Goal: Task Accomplishment & Management: Complete application form

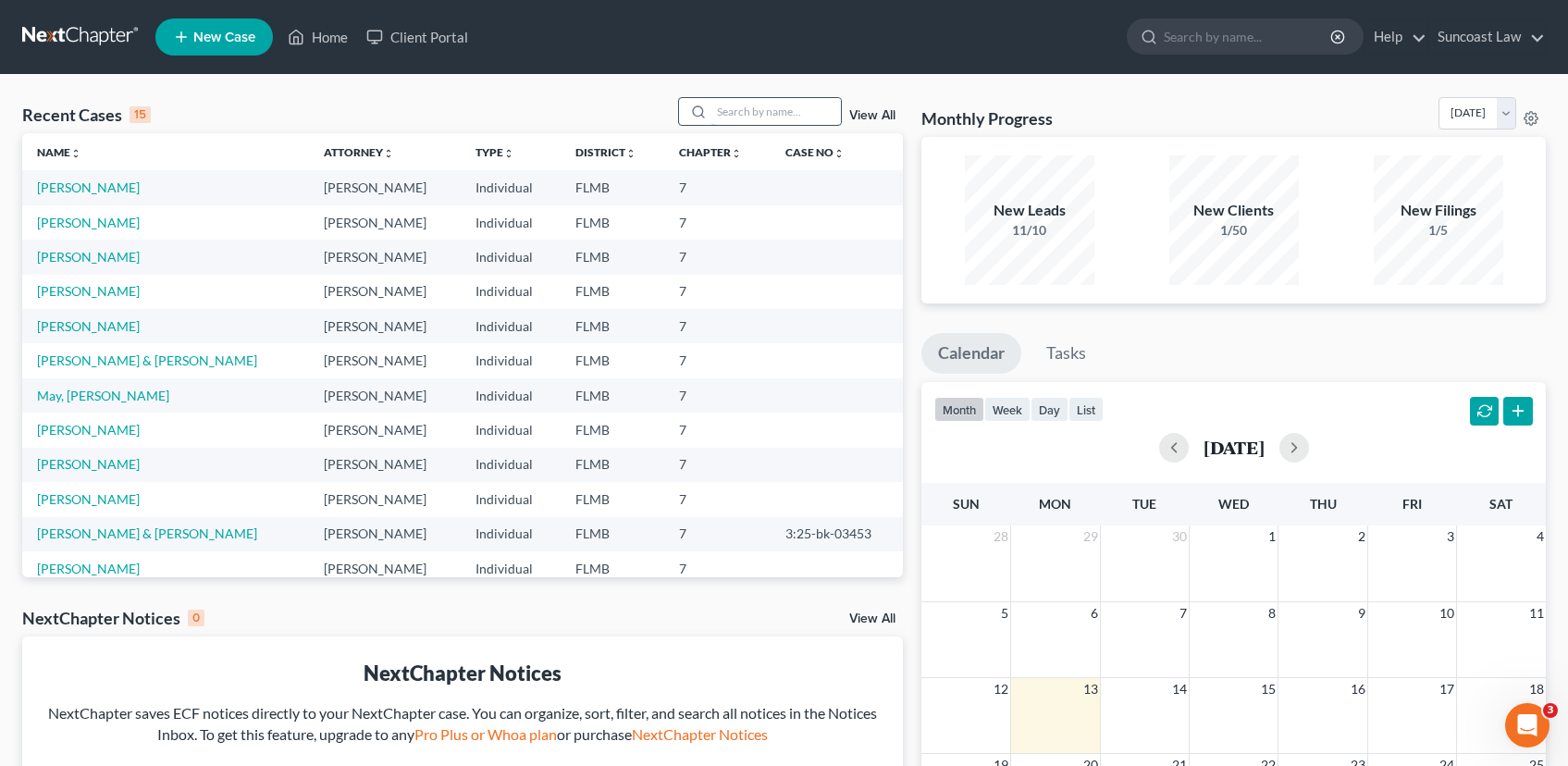
click at [772, 107] on input "search" at bounding box center [776, 111] width 130 height 27
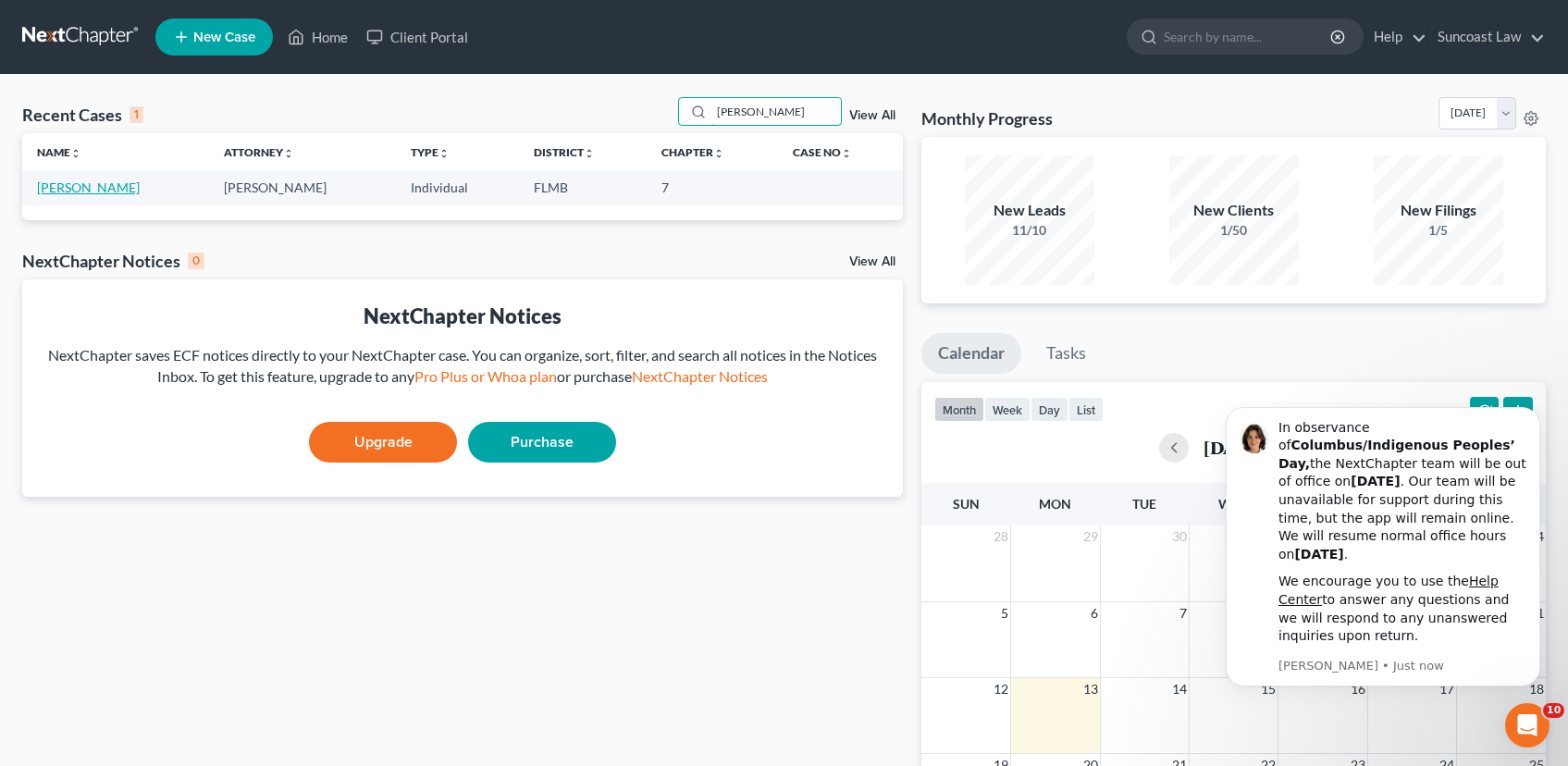
type input "[PERSON_NAME]"
click at [92, 192] on link "[PERSON_NAME]" at bounding box center [88, 188] width 103 height 15
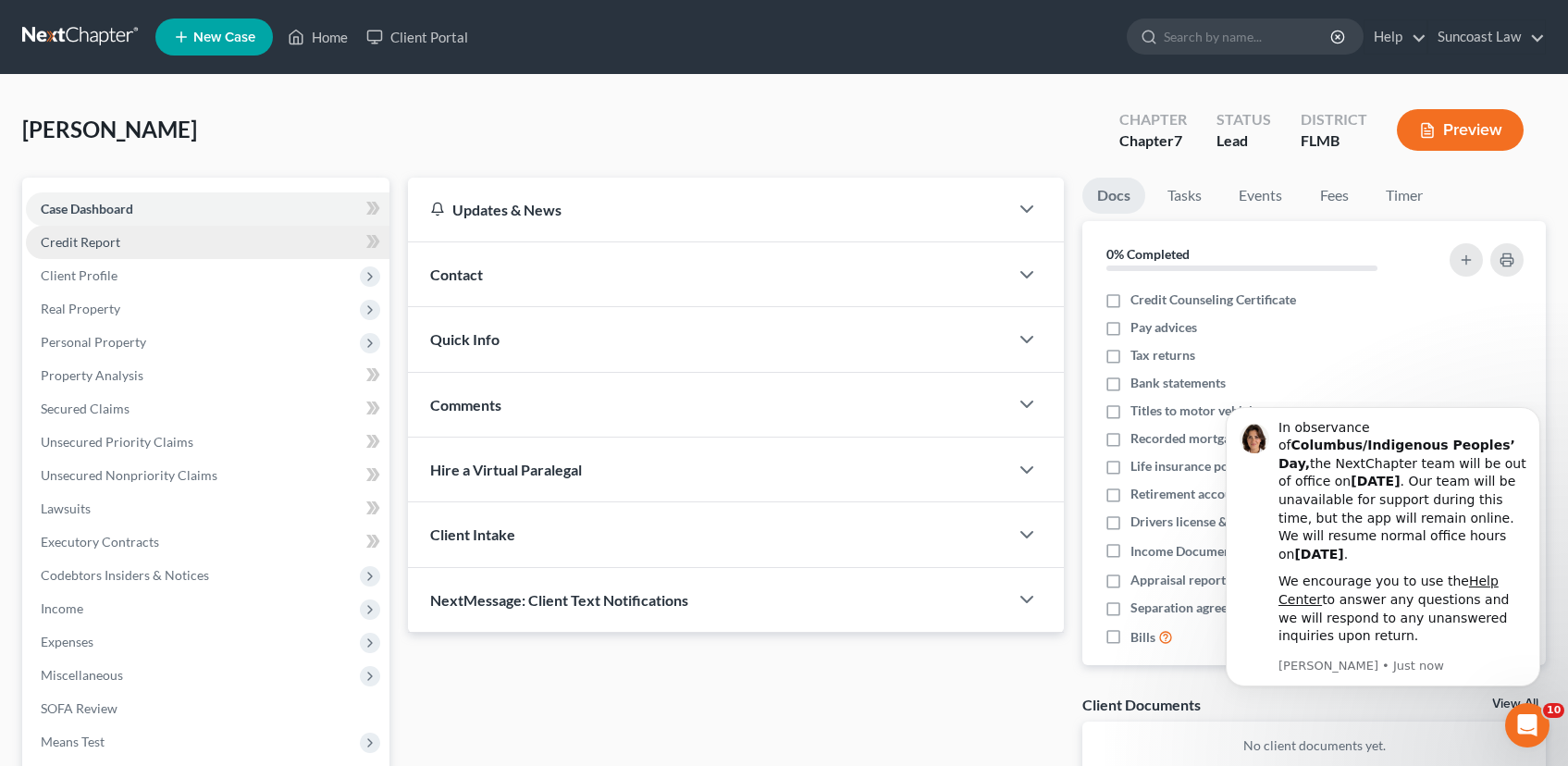
click at [133, 237] on link "Credit Report" at bounding box center [208, 242] width 364 height 33
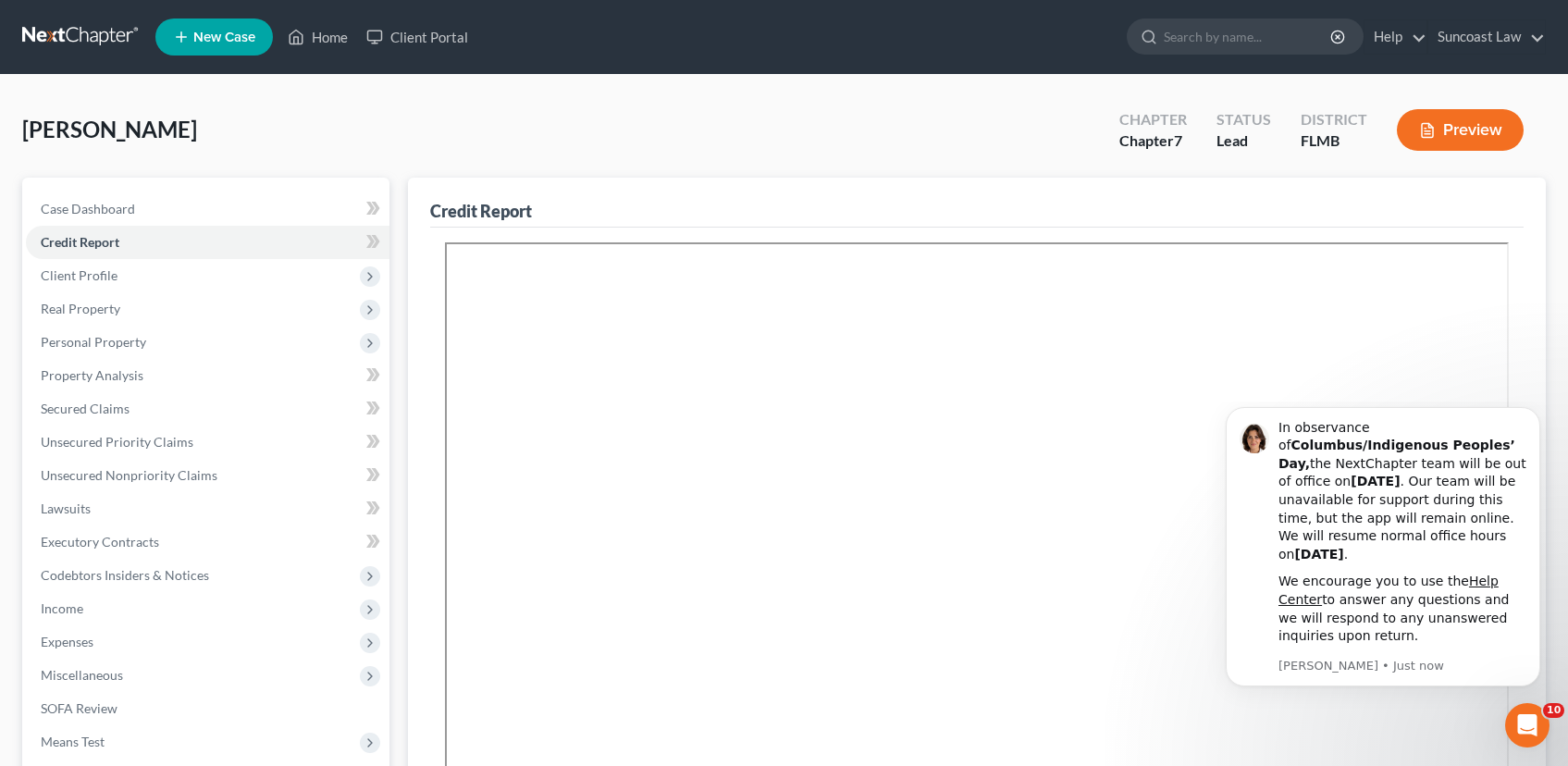
drag, startPoint x: 106, startPoint y: 279, endPoint x: 341, endPoint y: 301, distance: 236.0
click at [107, 279] on span "Client Profile" at bounding box center [78, 275] width 76 height 15
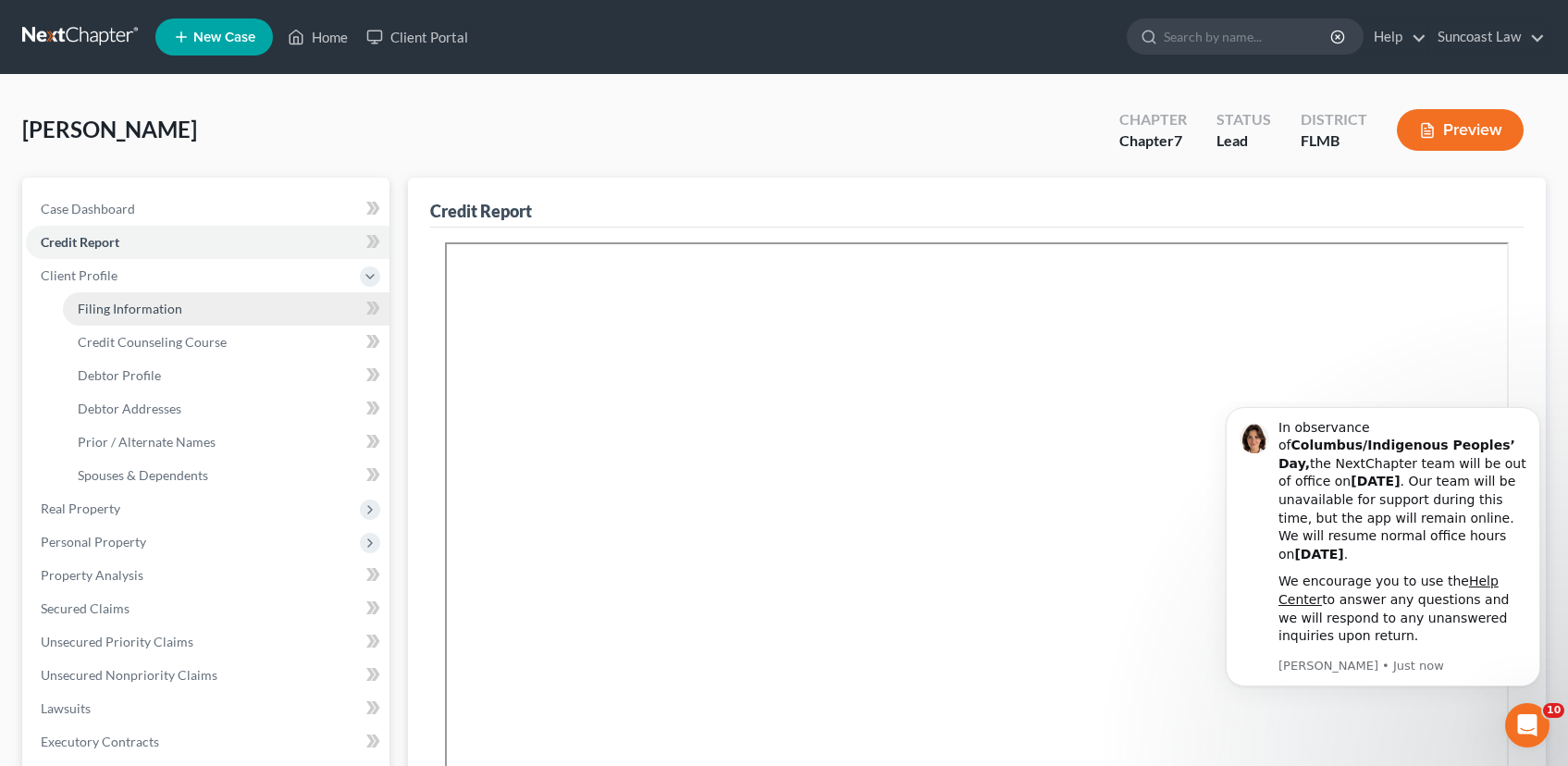
click at [191, 316] on link "Filing Information" at bounding box center [226, 309] width 327 height 33
select select "1"
select select "0"
select select "9"
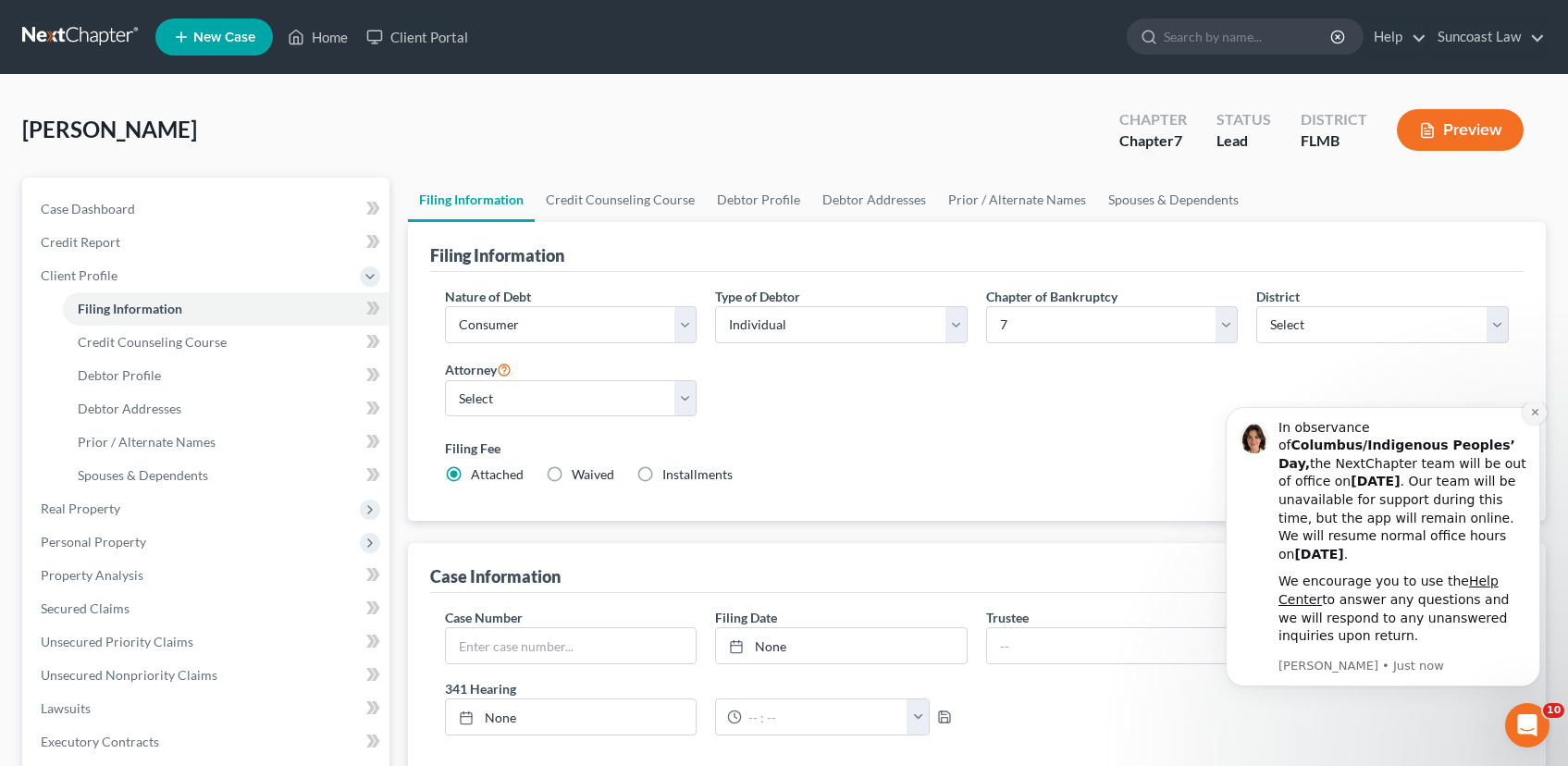
click at [1533, 417] on icon "Dismiss notification" at bounding box center [1535, 412] width 11 height 11
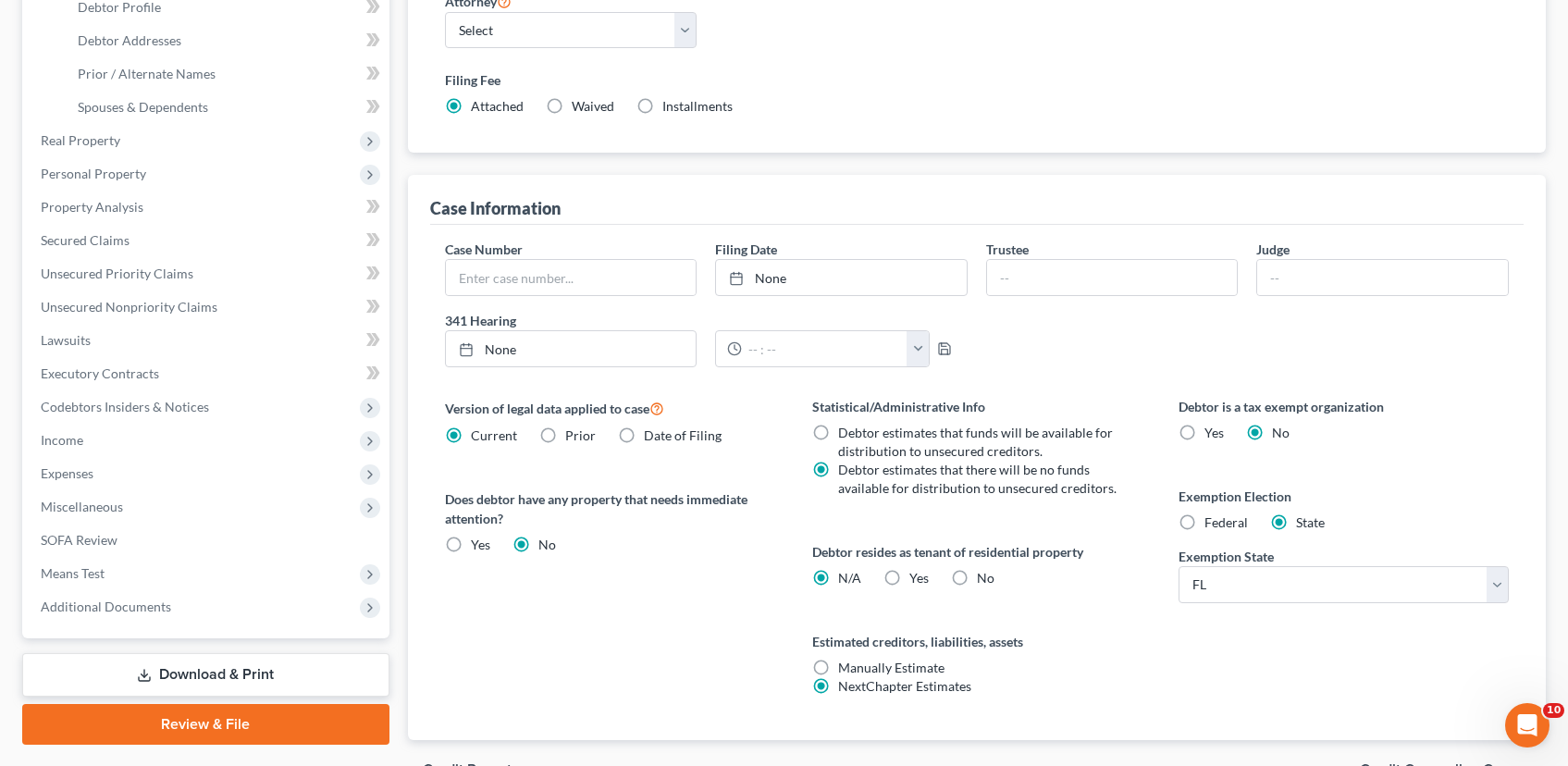
scroll to position [472, 0]
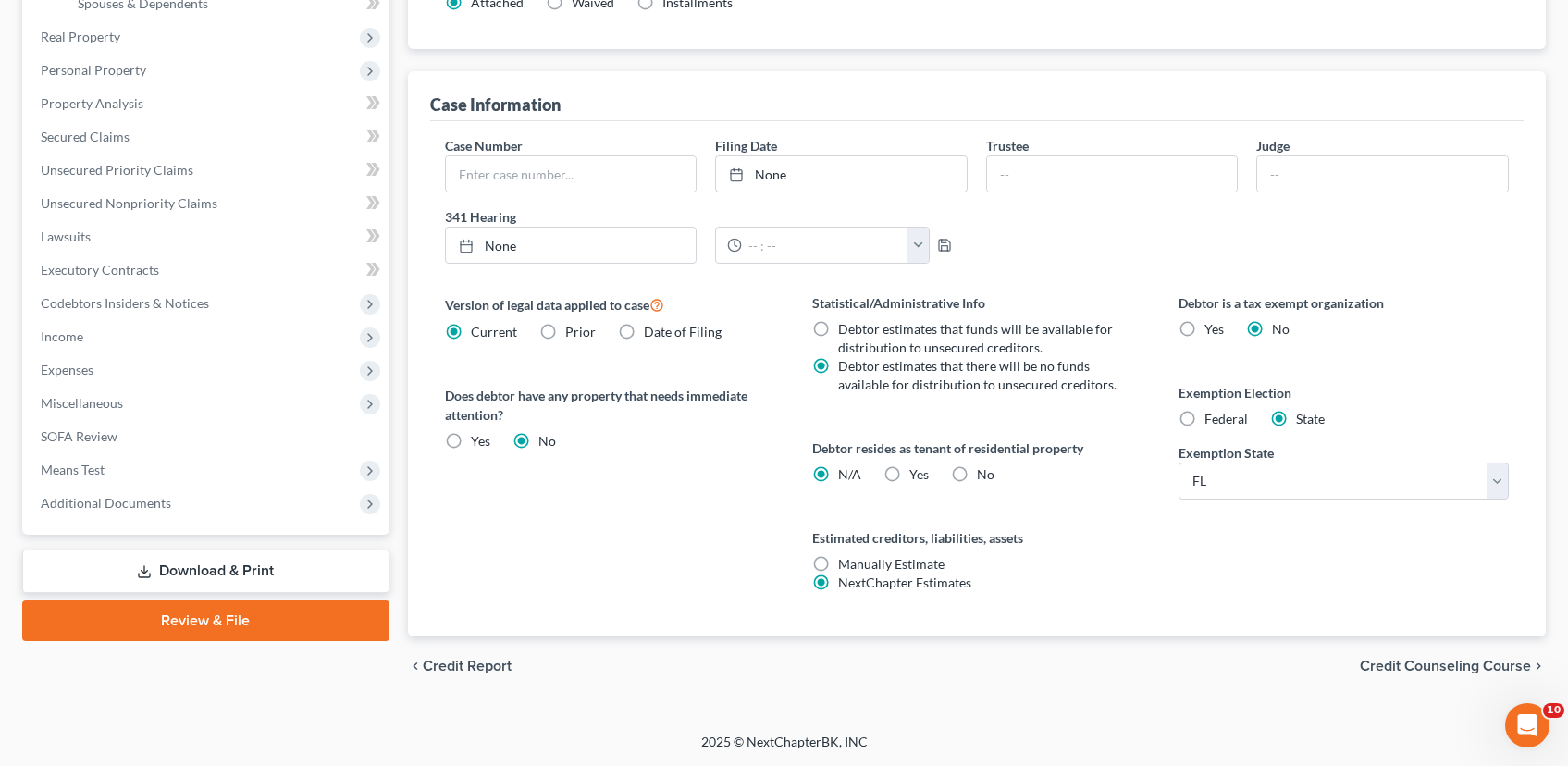
click at [1393, 677] on div "chevron_left Credit Report Credit Counseling Course chevron_right" at bounding box center [977, 665] width 1138 height 59
click at [1391, 669] on span "Credit Counseling Course" at bounding box center [1445, 665] width 171 height 15
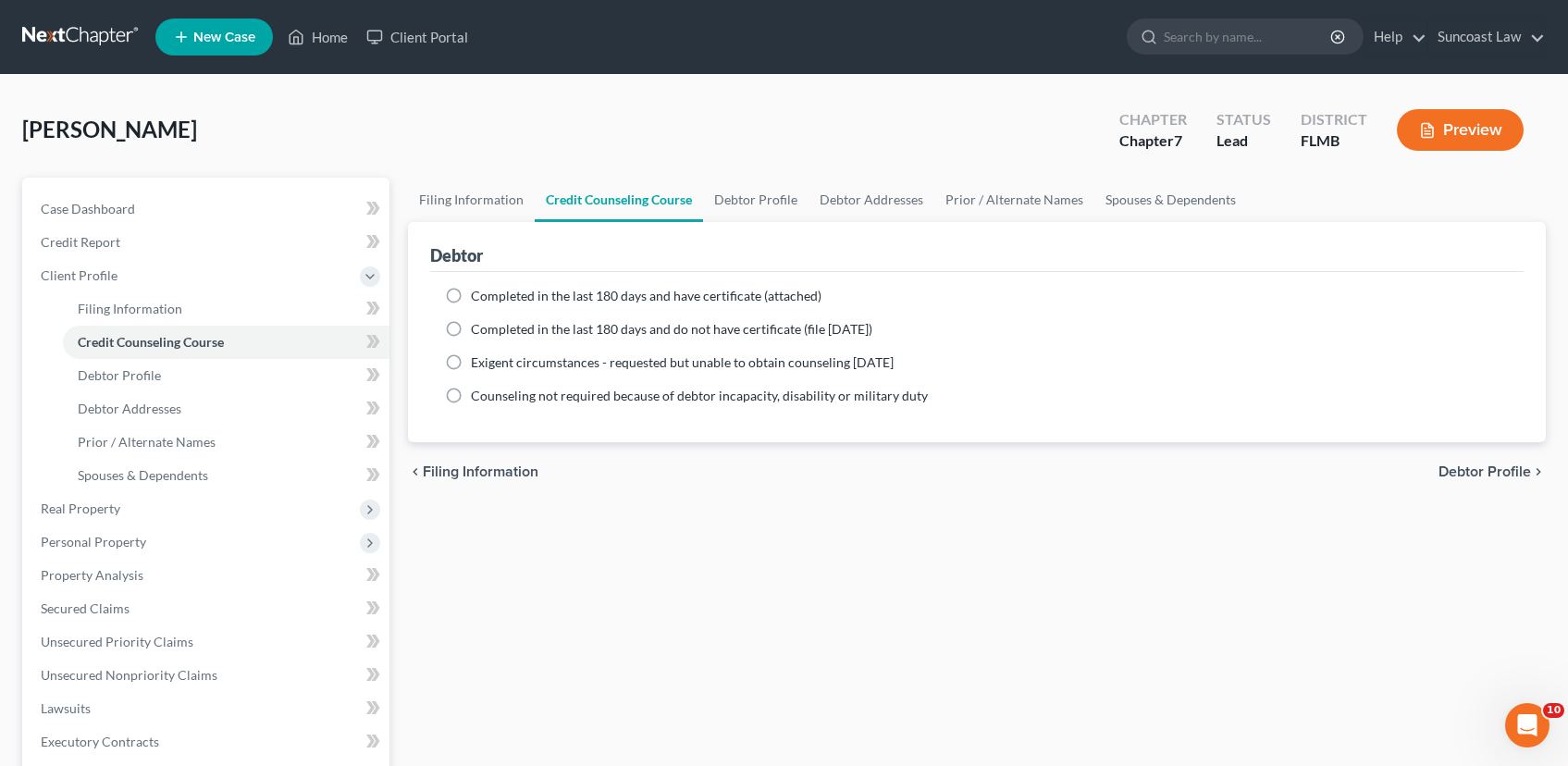
click at [471, 298] on label "Completed in the last 180 days and have certificate (attached)" at bounding box center [646, 295] width 350 height 18
click at [478, 298] on input "Completed in the last 180 days and have certificate (attached)" at bounding box center [484, 292] width 12 height 12
radio input "true"
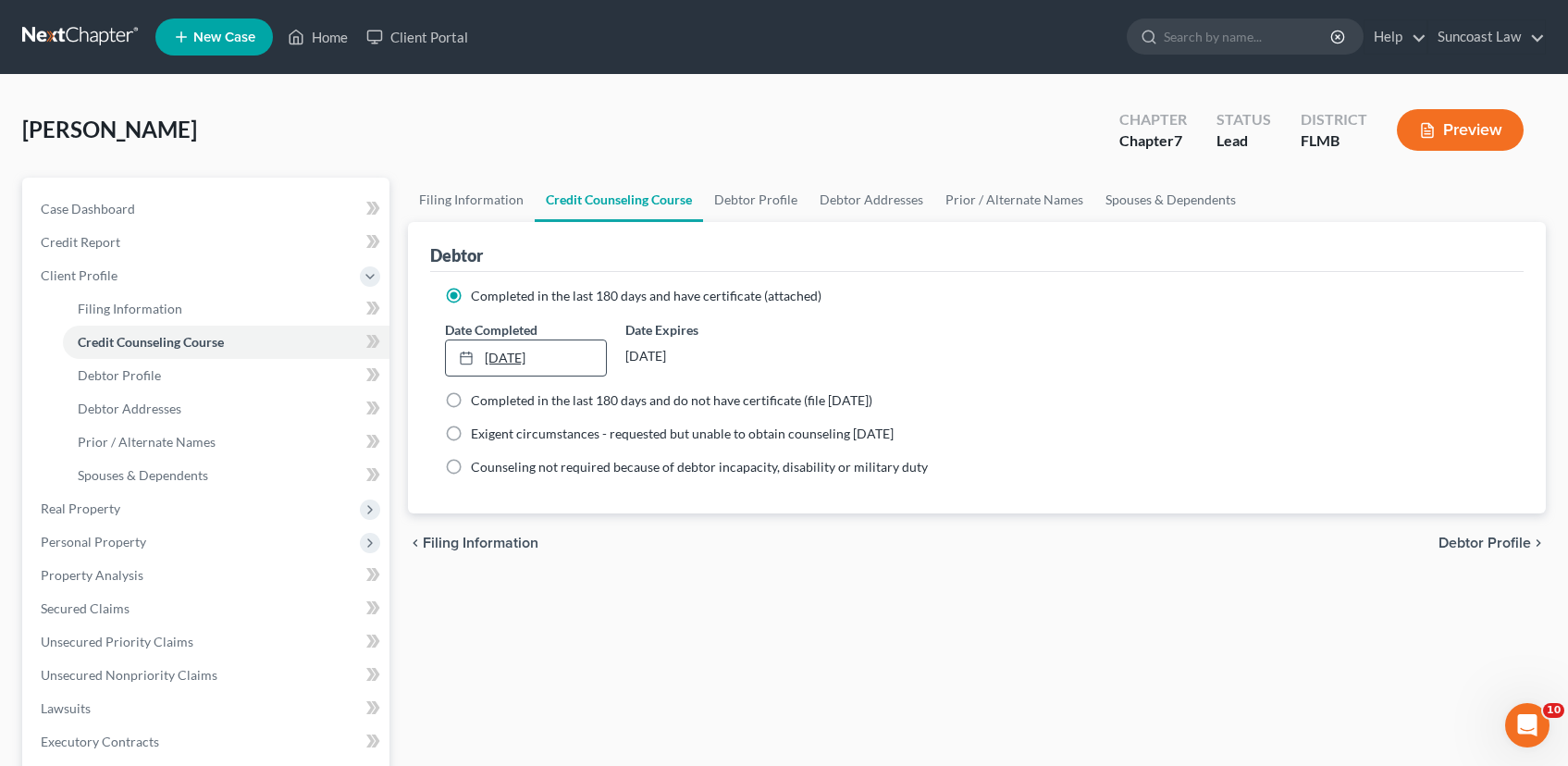
click at [495, 357] on link "[DATE]" at bounding box center [525, 358] width 160 height 35
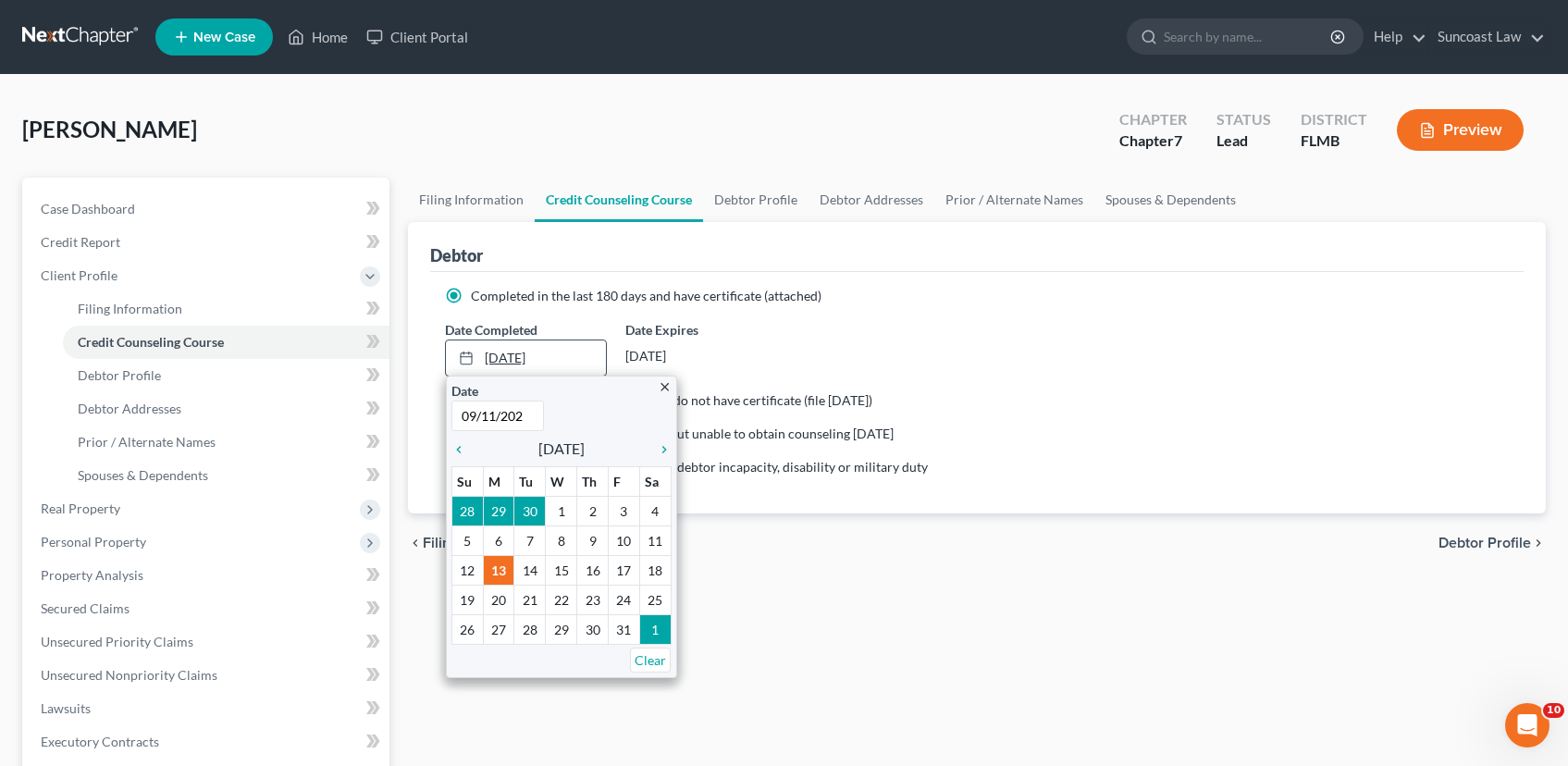
type input "[DATE]"
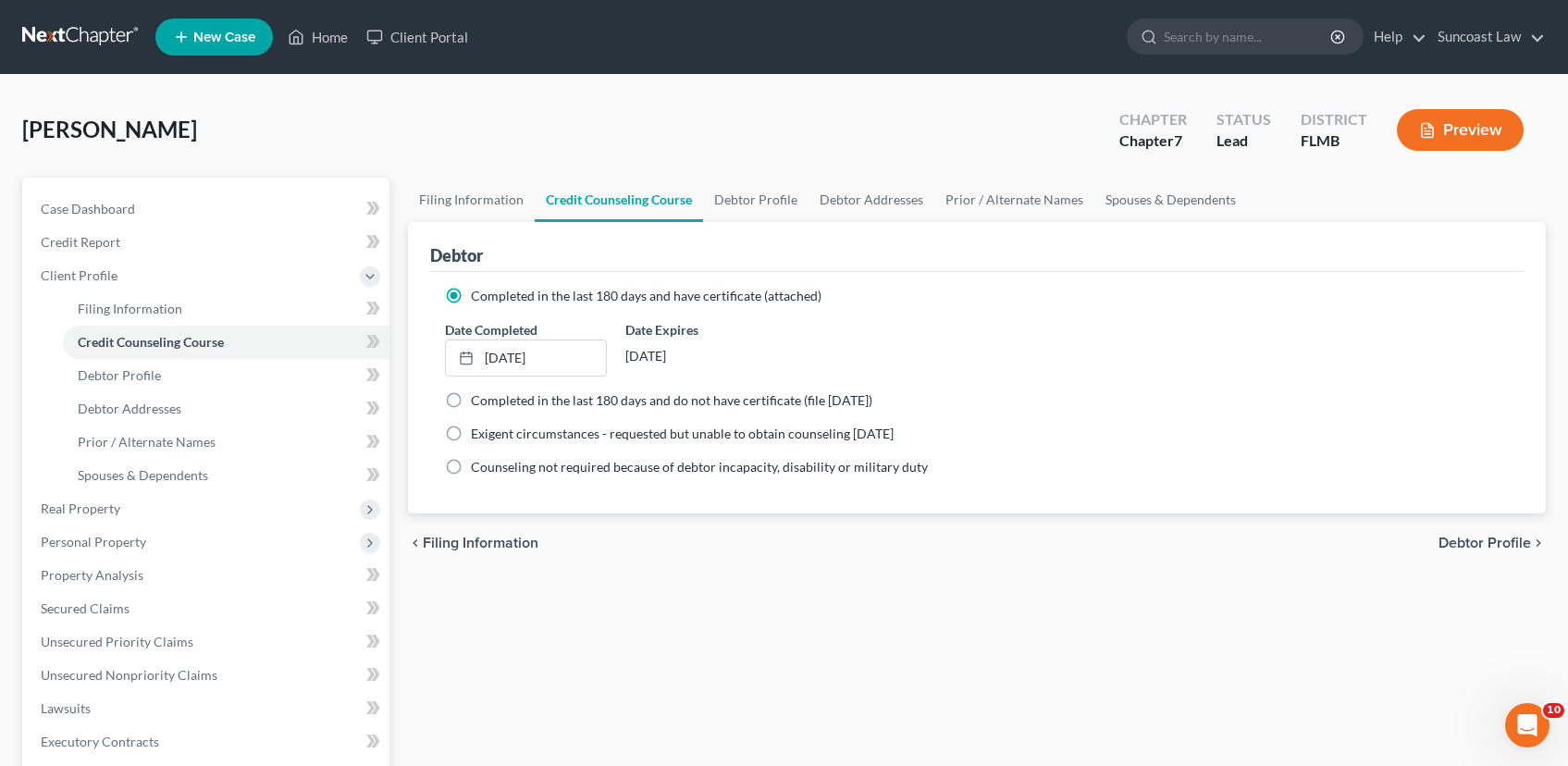
click at [1494, 545] on span "Debtor Profile" at bounding box center [1485, 543] width 93 height 15
select select "0"
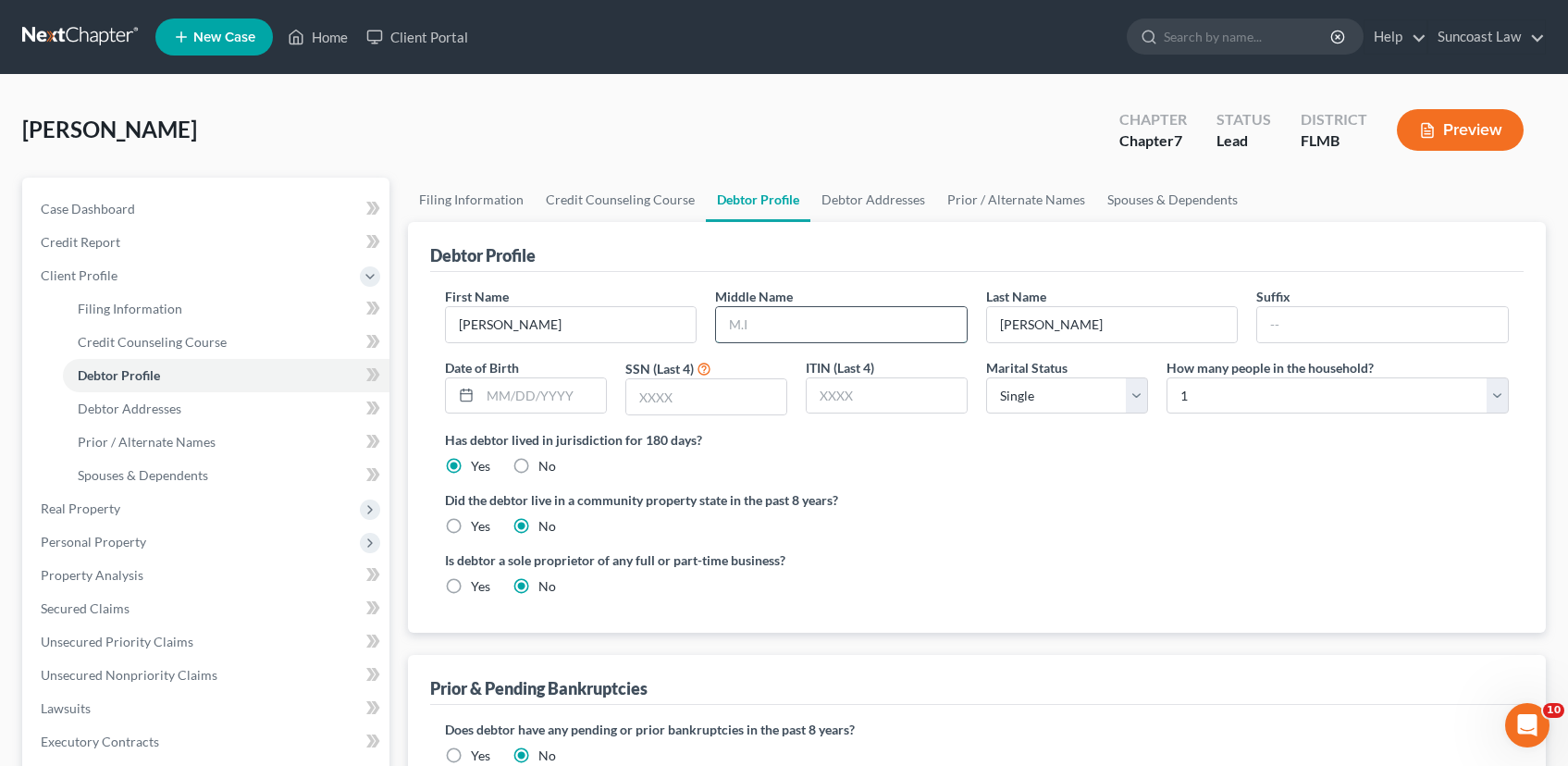
click at [907, 324] on input "text" at bounding box center [841, 325] width 251 height 35
type input "L."
click at [565, 393] on input "text" at bounding box center [543, 396] width 126 height 35
type input "[DATE]"
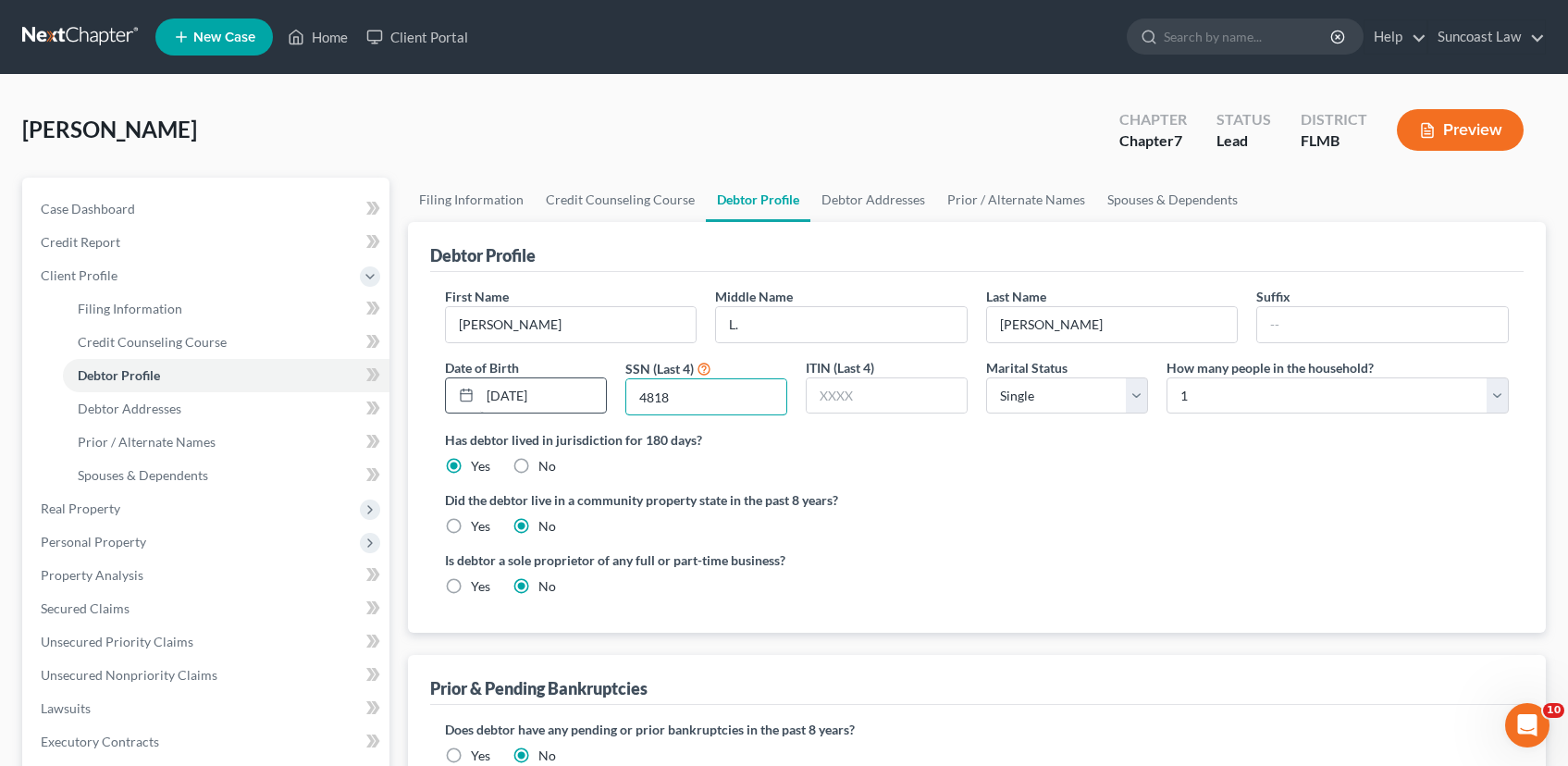
type input "4818"
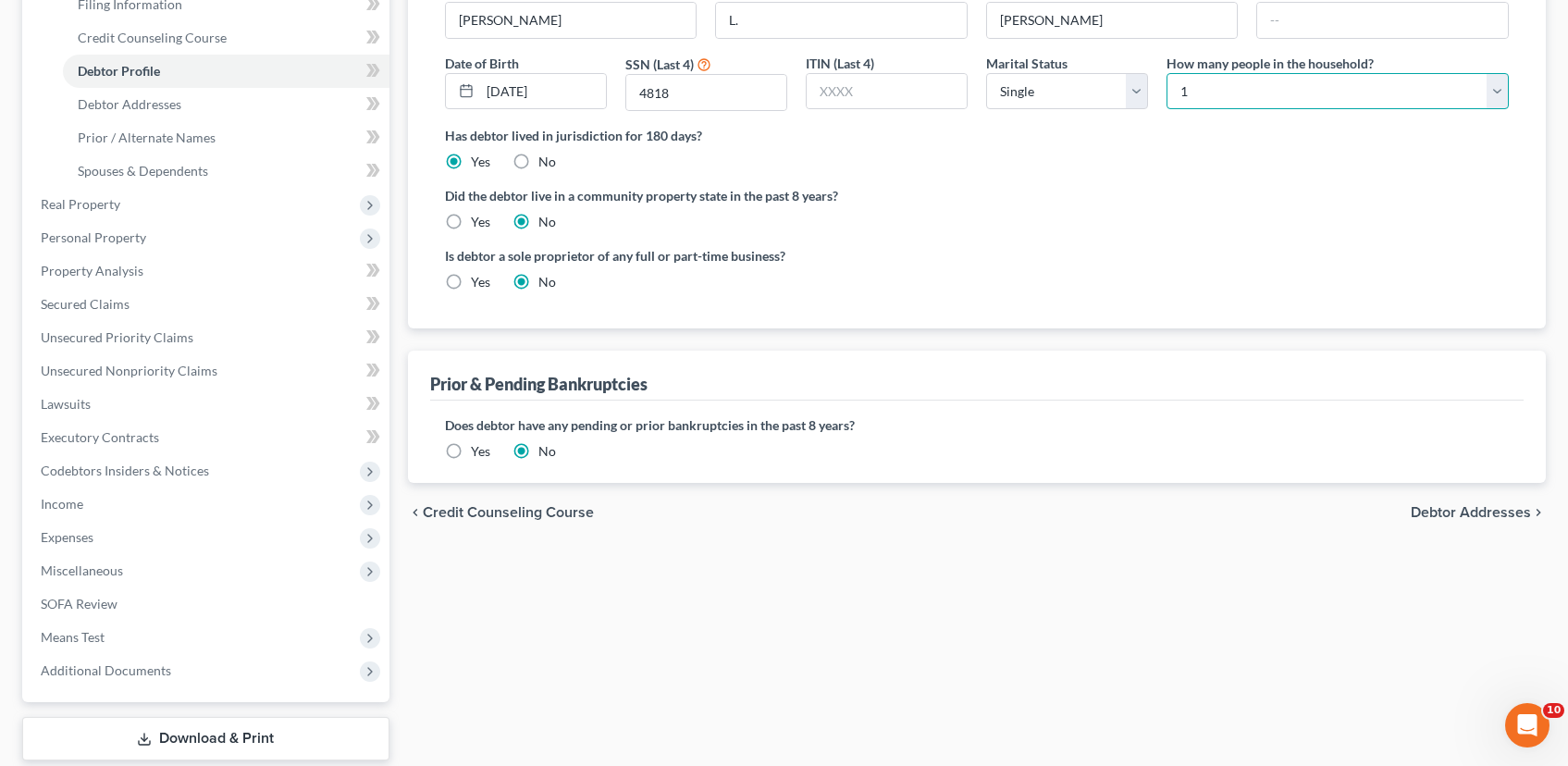
scroll to position [417, 0]
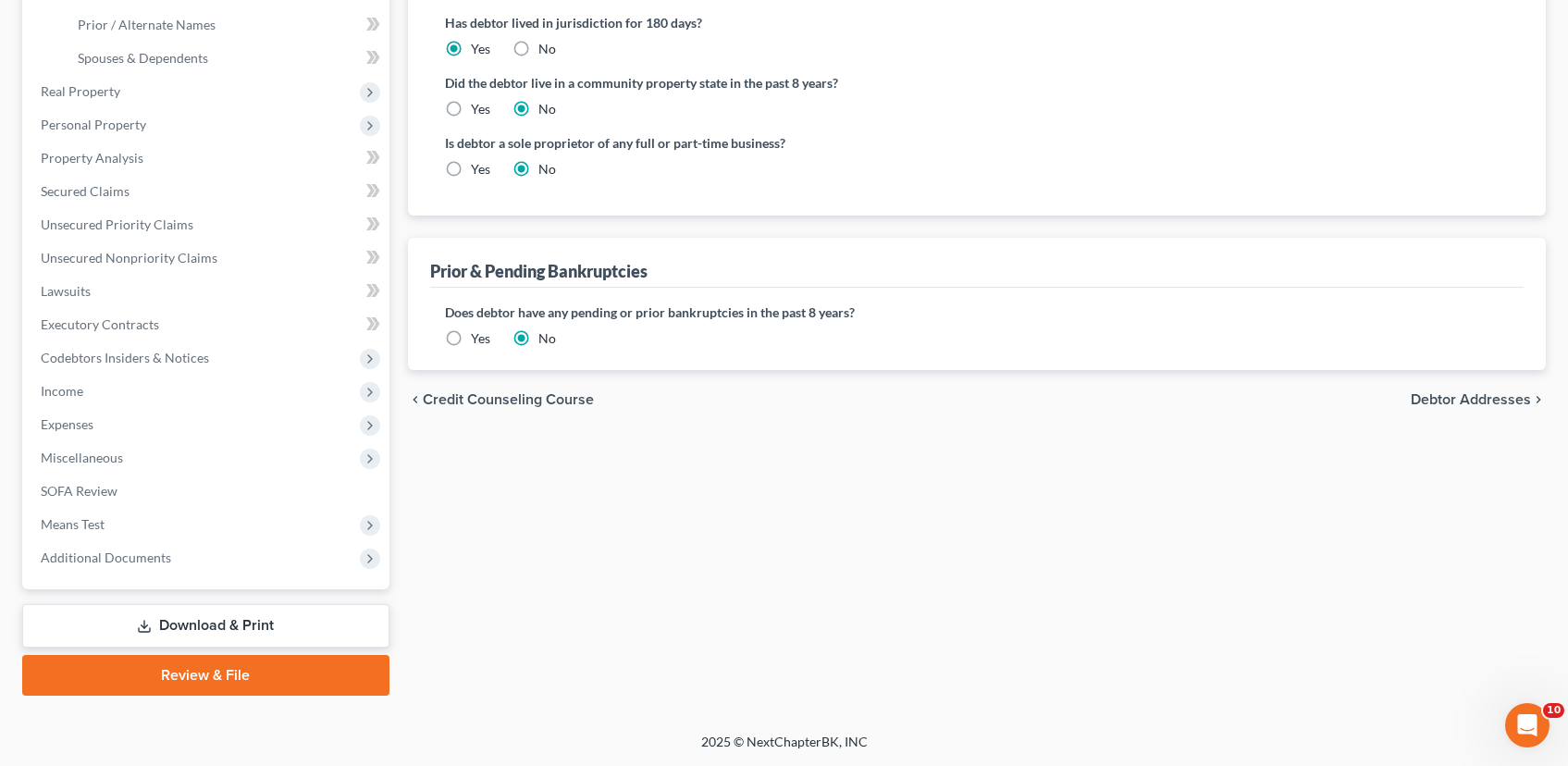
click at [1440, 398] on span "Debtor Addresses" at bounding box center [1470, 399] width 120 height 15
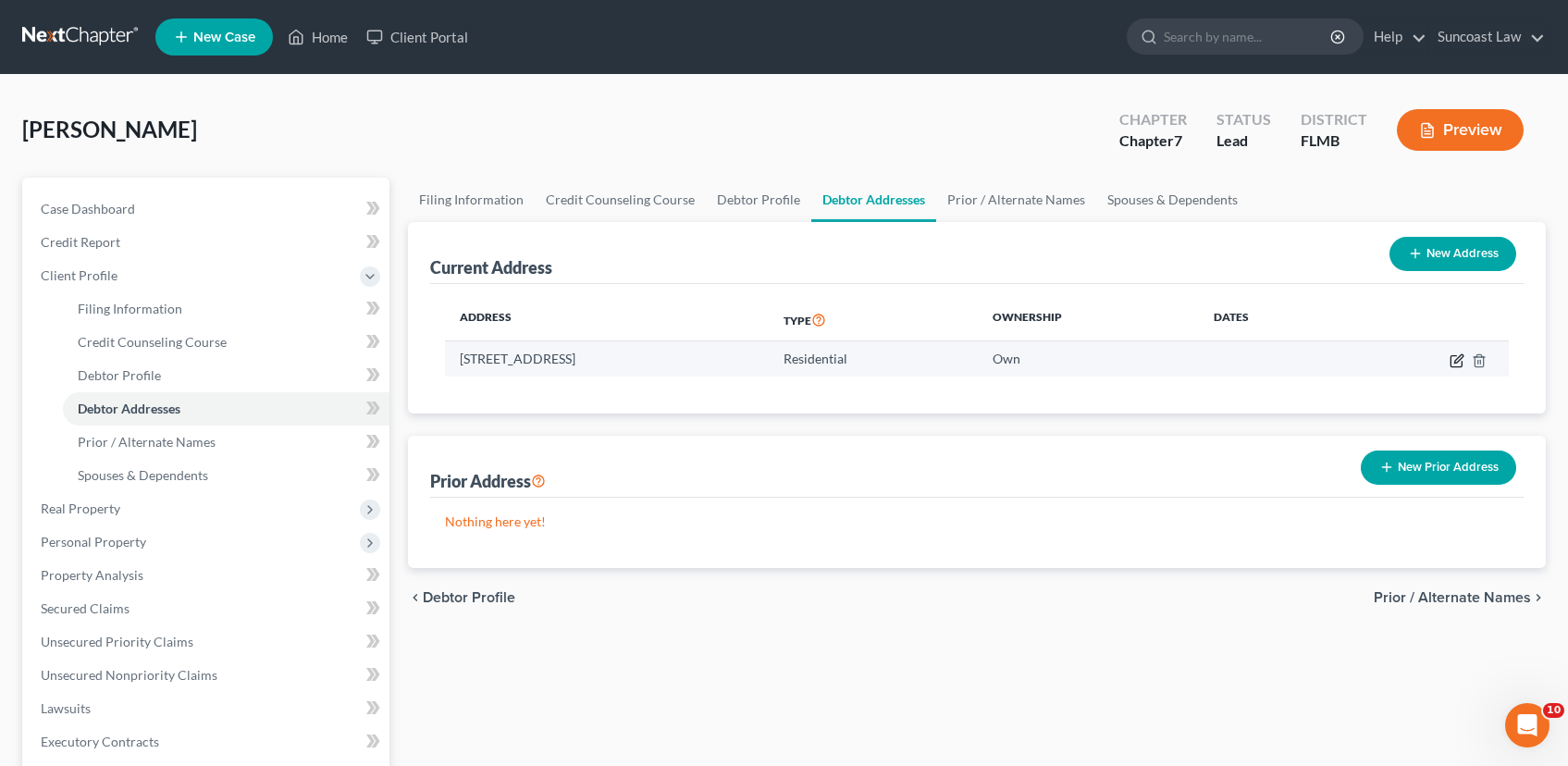
click at [1455, 356] on icon "button" at bounding box center [1457, 360] width 15 height 15
select select "9"
select select "0"
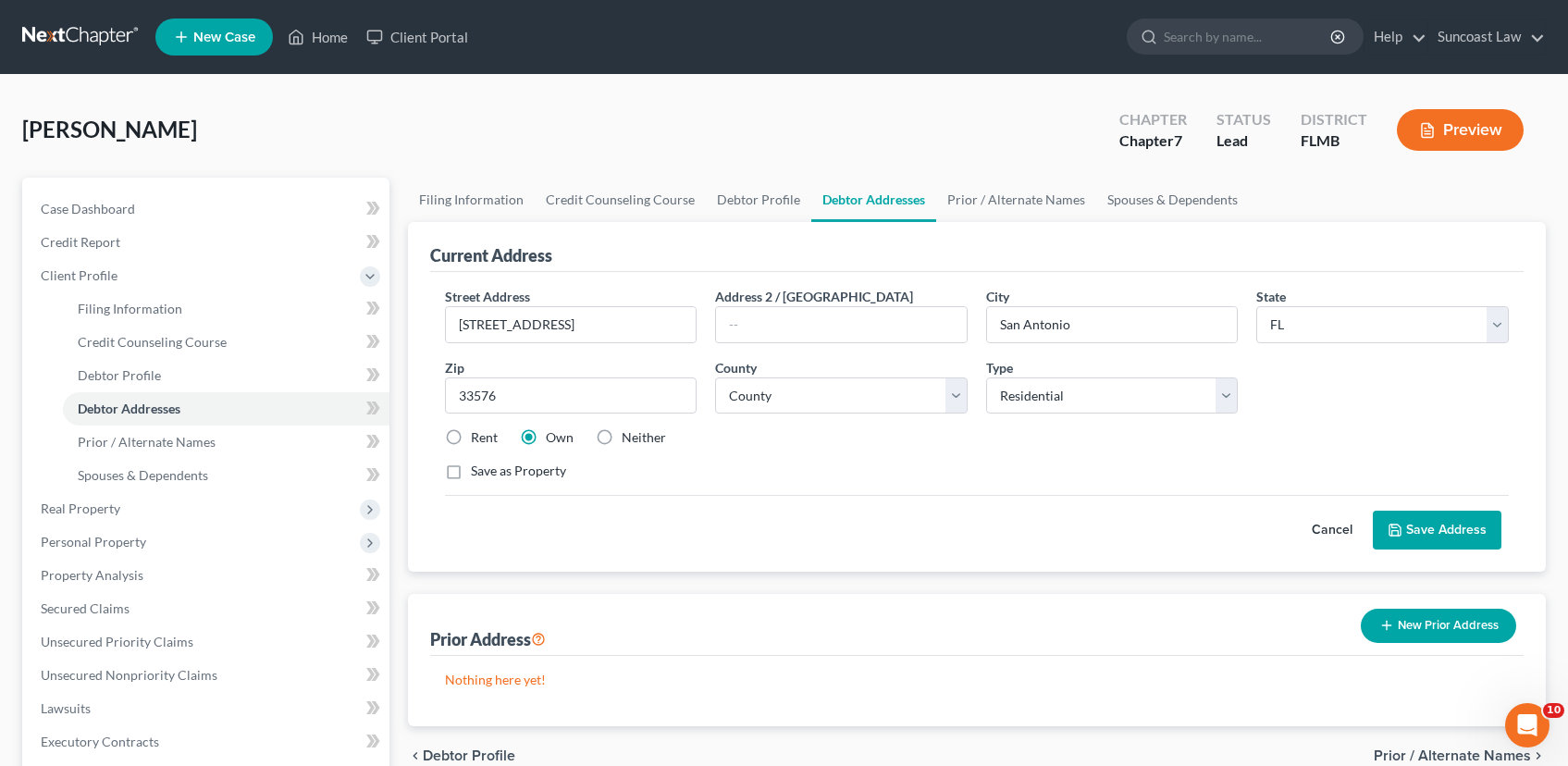
click at [471, 436] on label "Rent" at bounding box center [485, 437] width 27 height 18
click at [478, 436] on input "Rent" at bounding box center [484, 434] width 12 height 12
radio input "true"
click at [1458, 530] on button "Save Address" at bounding box center [1436, 530] width 129 height 39
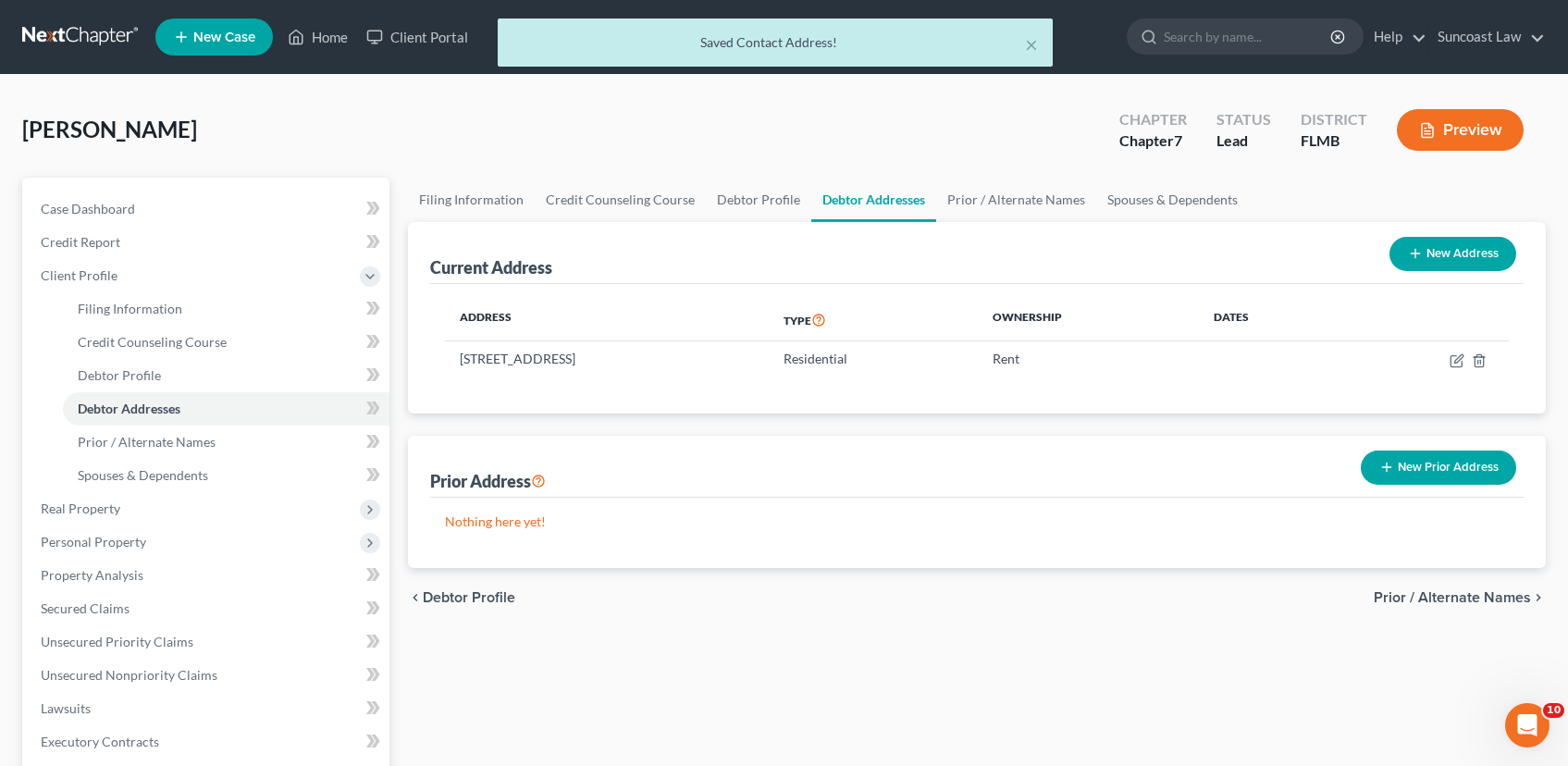
click at [1399, 468] on button "New Prior Address" at bounding box center [1438, 467] width 156 height 34
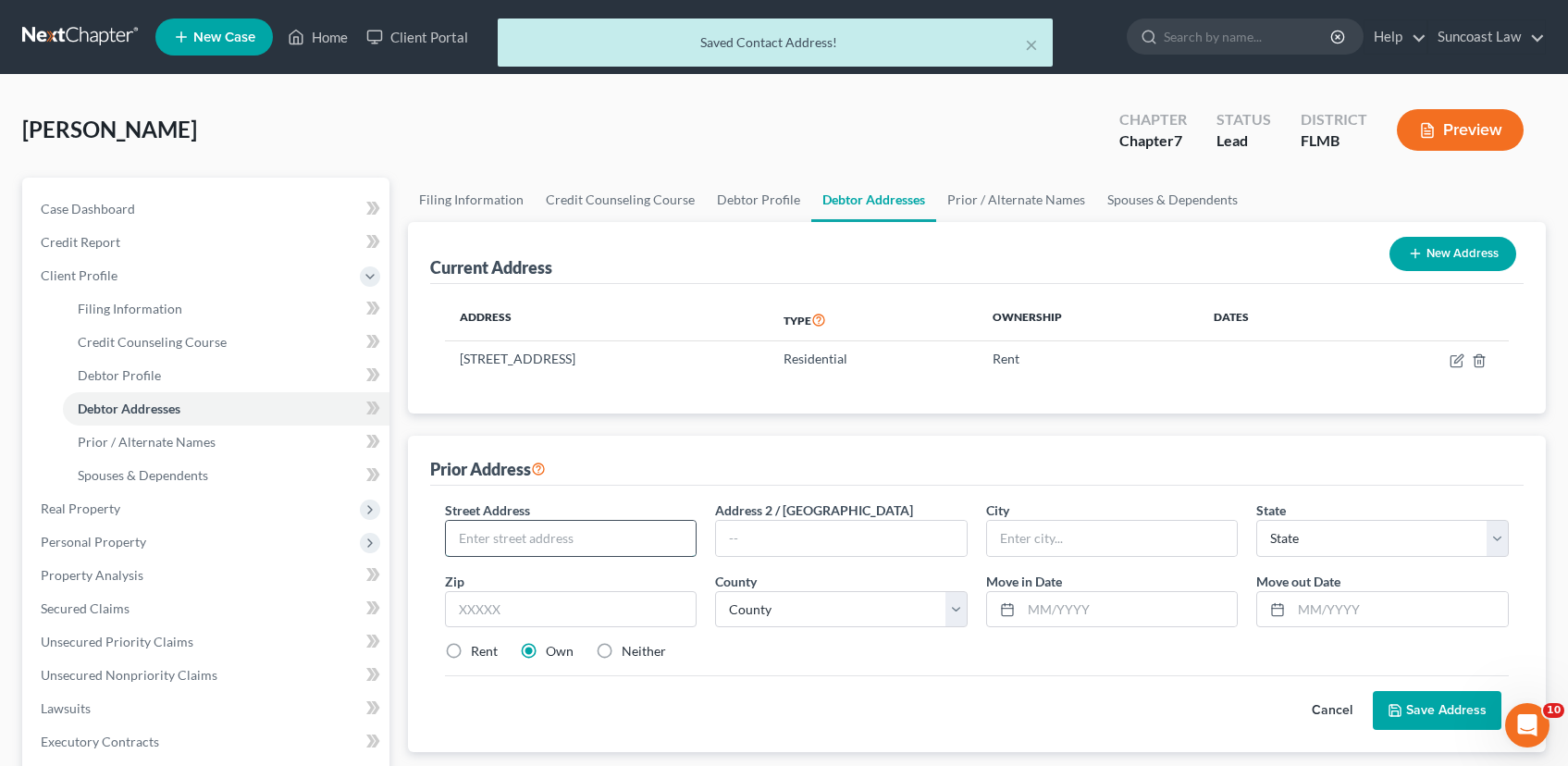
click at [521, 538] on input "text" at bounding box center [571, 538] width 251 height 35
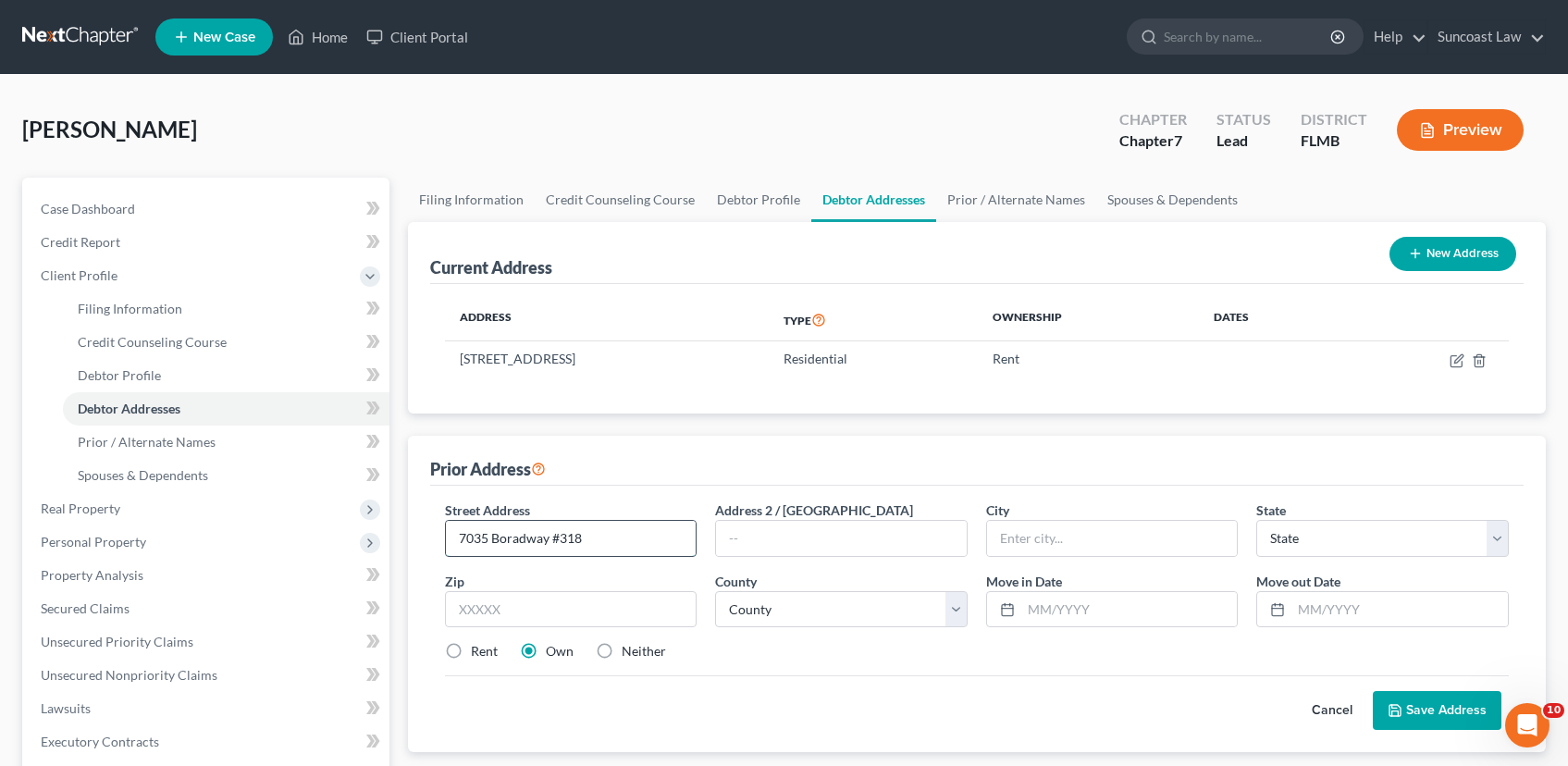
type input "7035 Boradway #318"
type input "[PERSON_NAME]"
select select "9"
type input "33837"
select select "52"
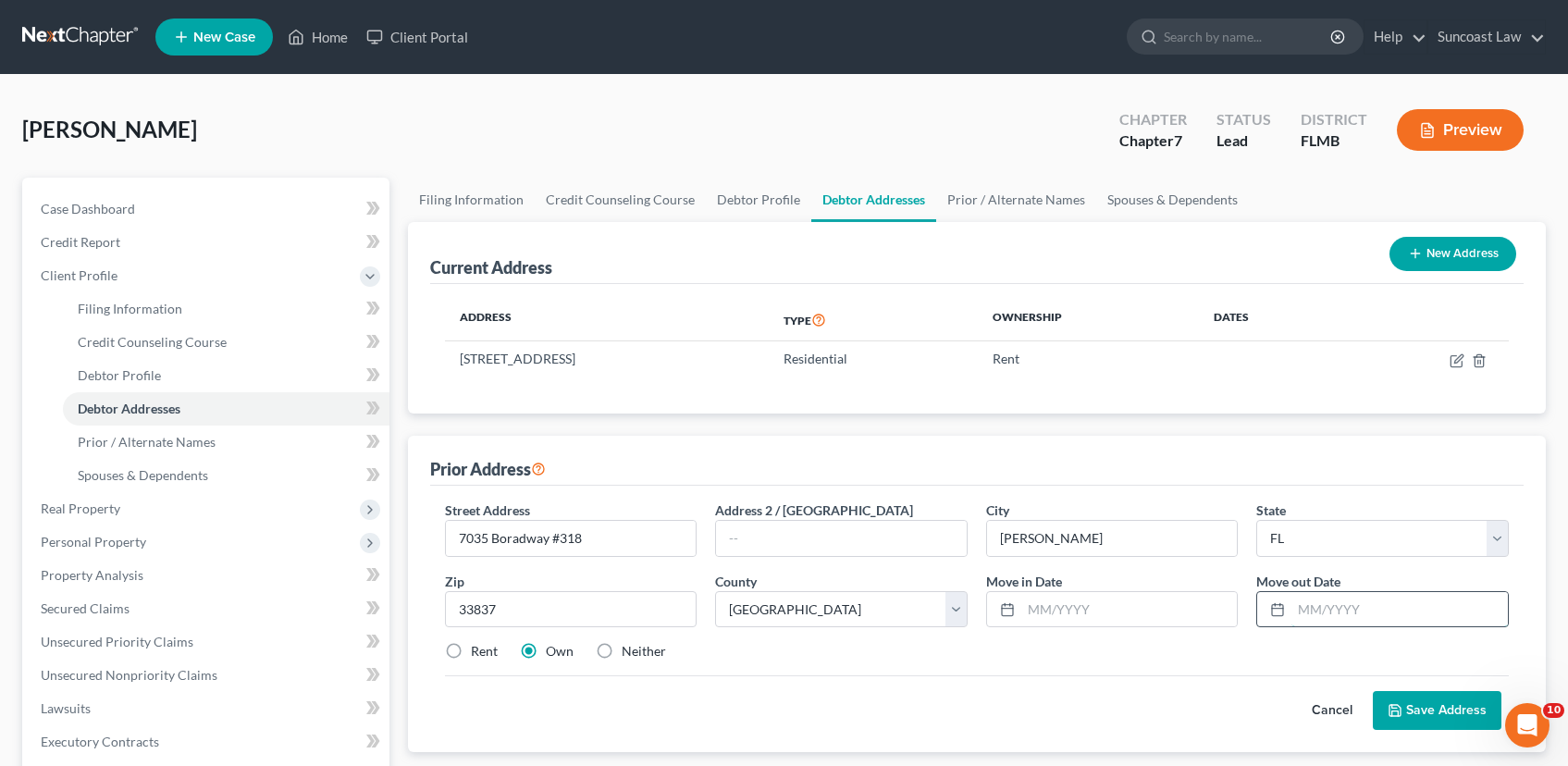
click at [1389, 617] on input "text" at bounding box center [1400, 609] width 217 height 35
type input "[DATE]"
drag, startPoint x: 1382, startPoint y: 610, endPoint x: 1263, endPoint y: 603, distance: 119.2
click at [1263, 603] on div "[DATE]" at bounding box center [1382, 609] width 252 height 37
click at [1177, 606] on input "text" at bounding box center [1130, 609] width 217 height 35
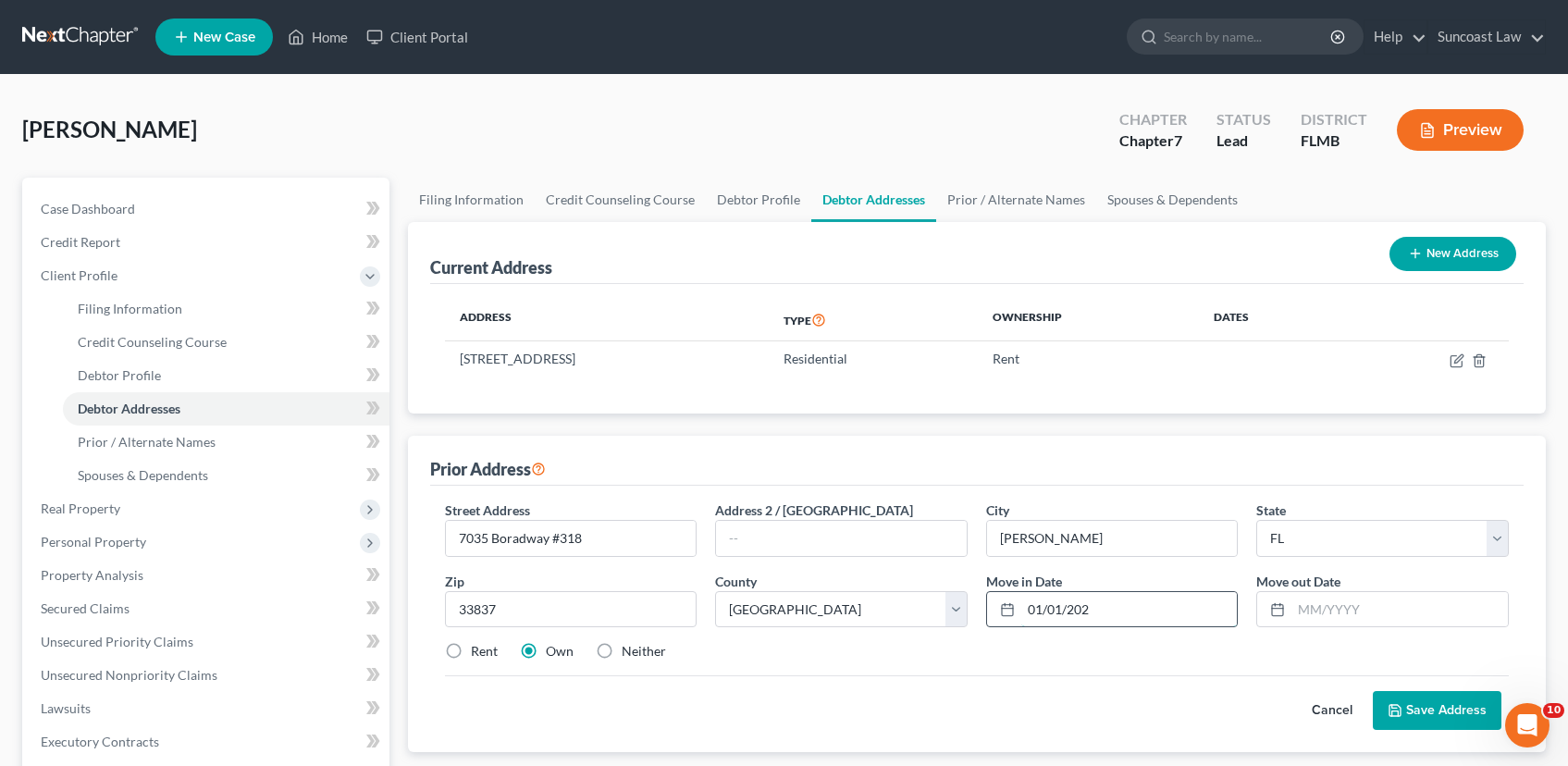
type input "[DATE]"
drag, startPoint x: 1119, startPoint y: 617, endPoint x: 896, endPoint y: 615, distance: 223.0
click at [896, 615] on div "Street Address * [GEOGRAPHIC_DATA] #318 Address 2 / [GEOGRAPHIC_DATA] * [PERSON…" at bounding box center [976, 588] width 1082 height 176
drag, startPoint x: 451, startPoint y: 652, endPoint x: 564, endPoint y: 631, distance: 114.9
click at [471, 653] on label "Rent" at bounding box center [485, 651] width 27 height 18
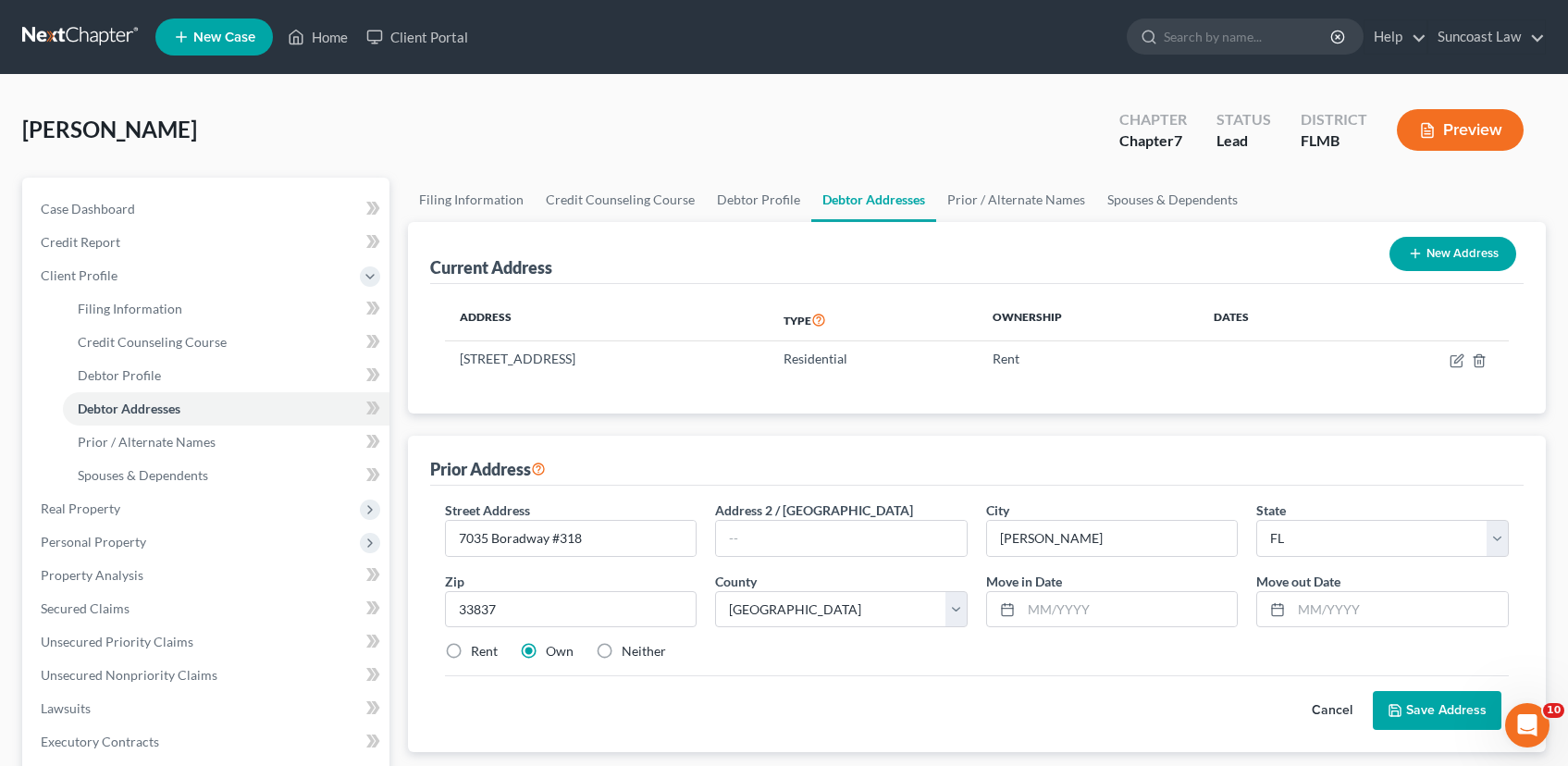
click at [478, 653] on input "Rent" at bounding box center [484, 648] width 12 height 12
radio input "true"
click at [1080, 614] on input "text" at bounding box center [1130, 609] width 217 height 35
type input "[DATE]"
click at [1360, 616] on input "text" at bounding box center [1400, 609] width 217 height 35
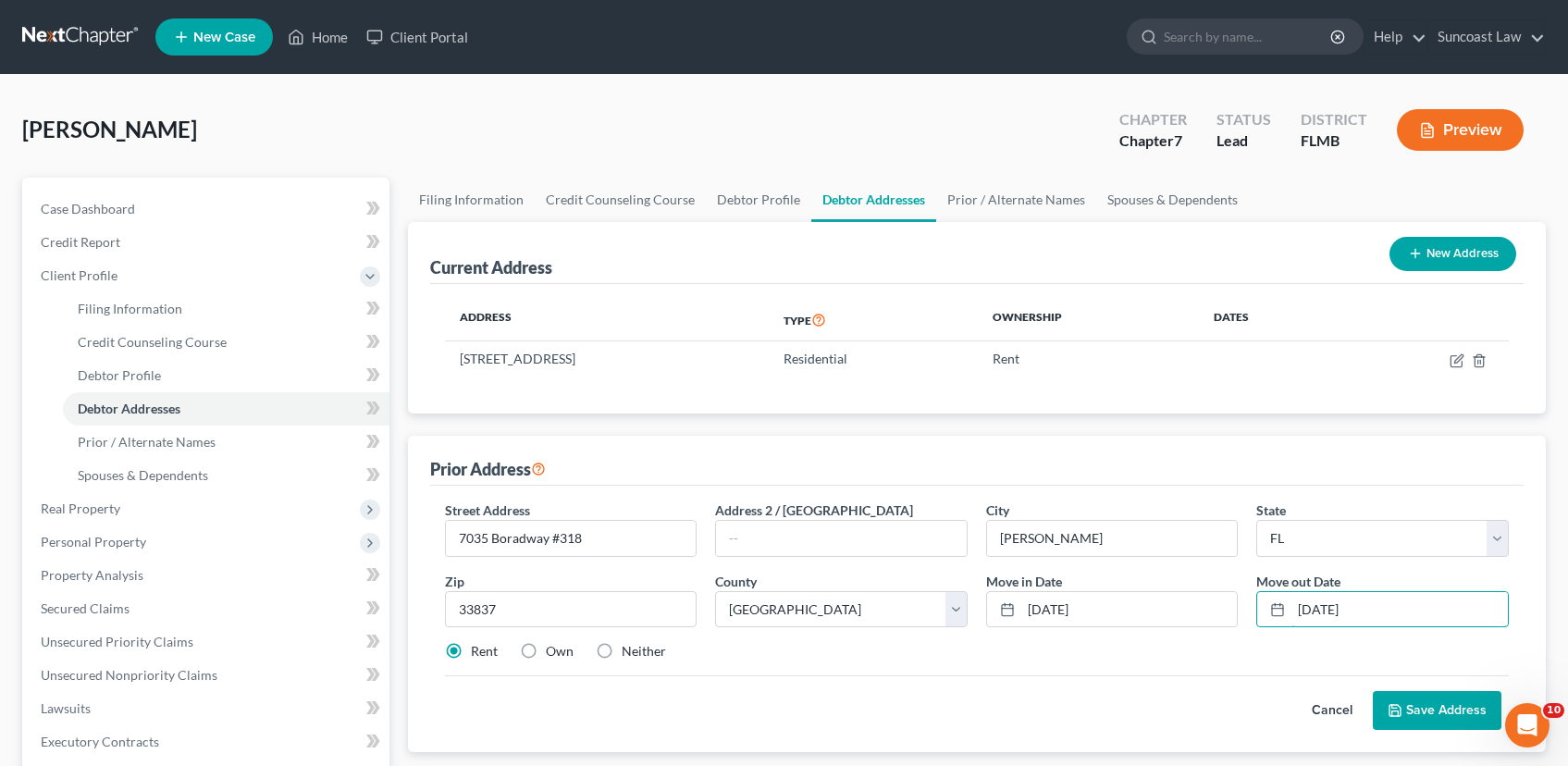
type input "[DATE]"
click at [1438, 709] on button "Save Address" at bounding box center [1436, 710] width 129 height 39
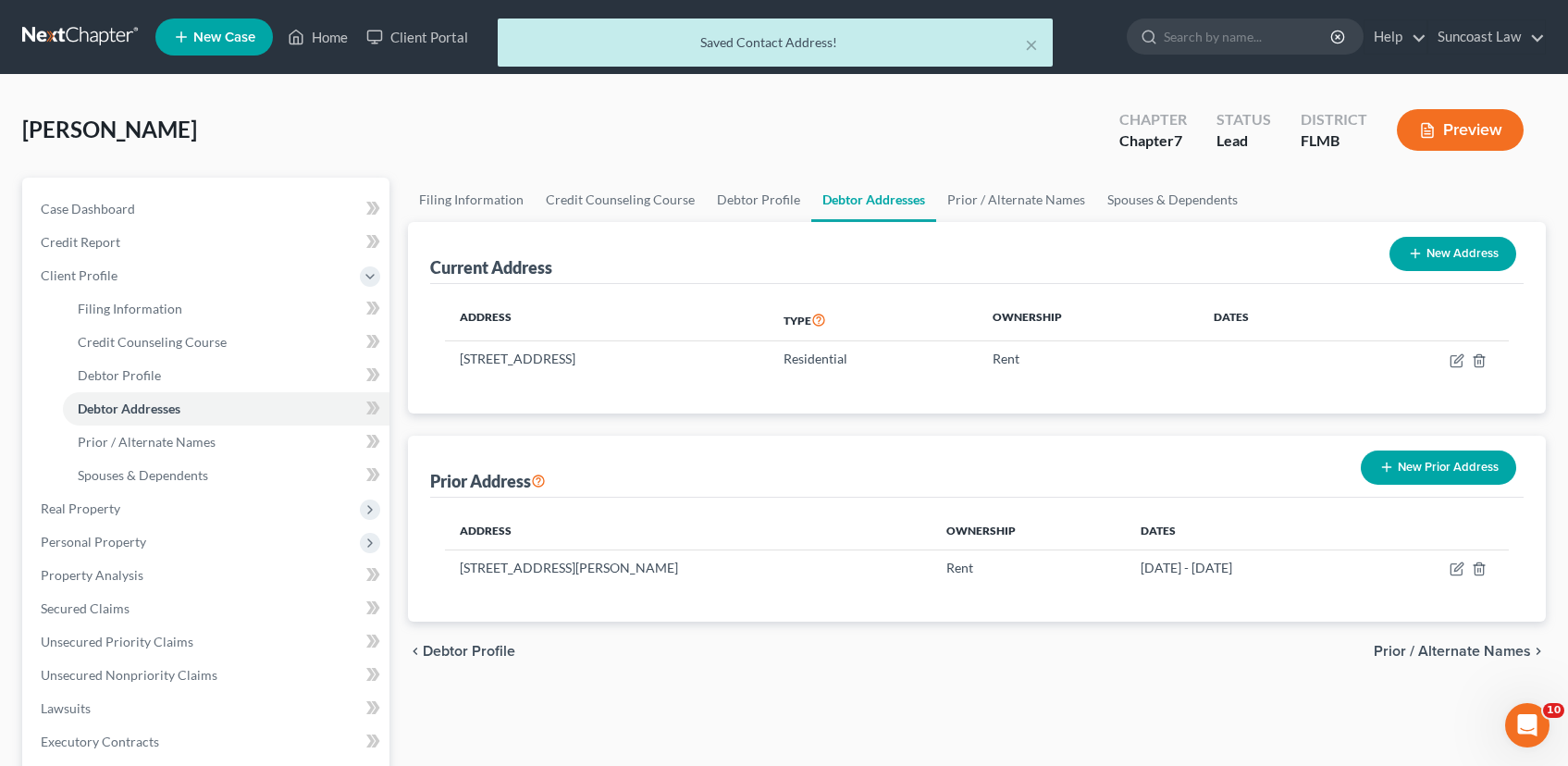
click at [1410, 465] on button "New Prior Address" at bounding box center [1438, 467] width 156 height 34
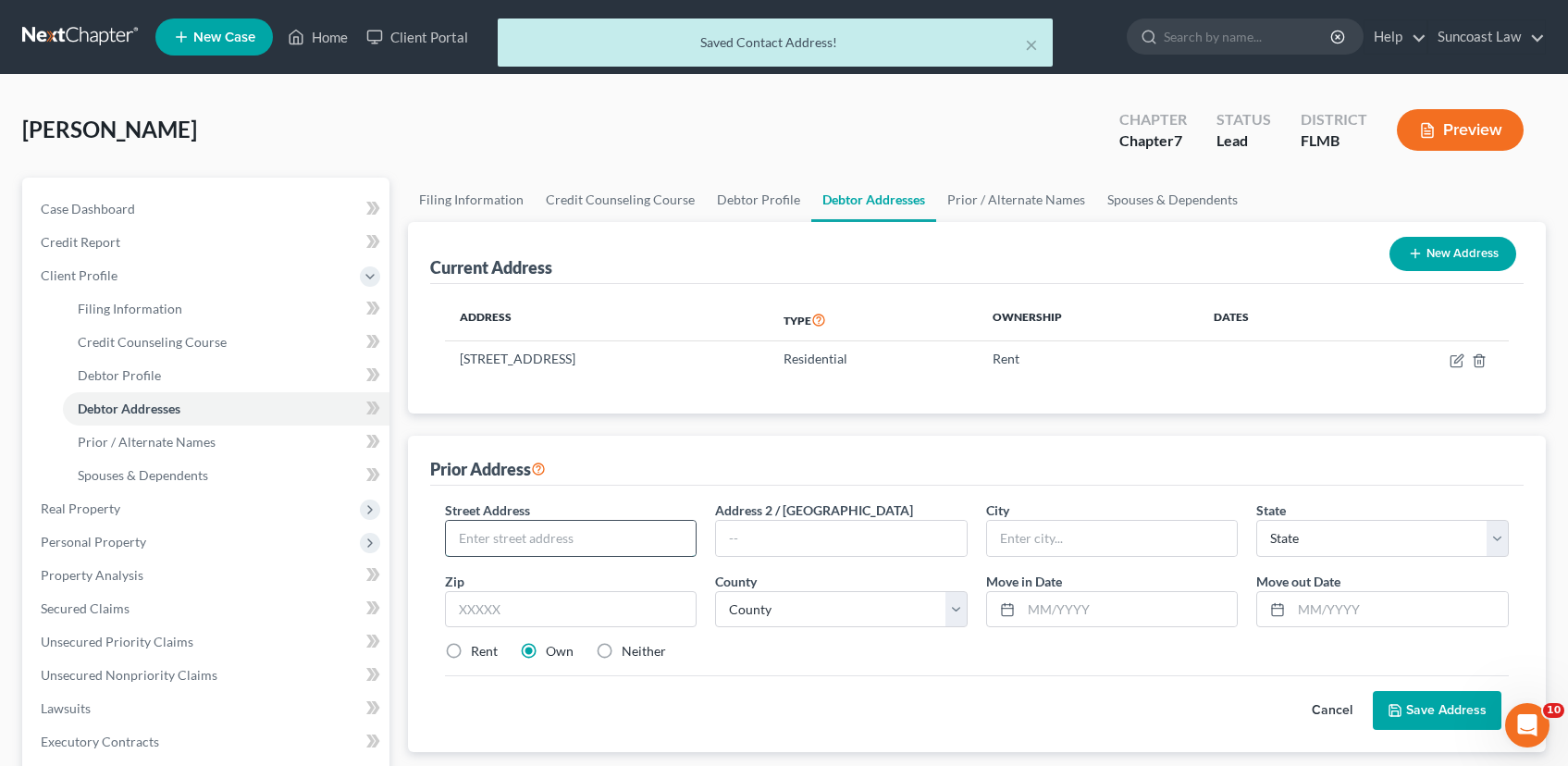
click at [488, 541] on input "text" at bounding box center [571, 538] width 251 height 35
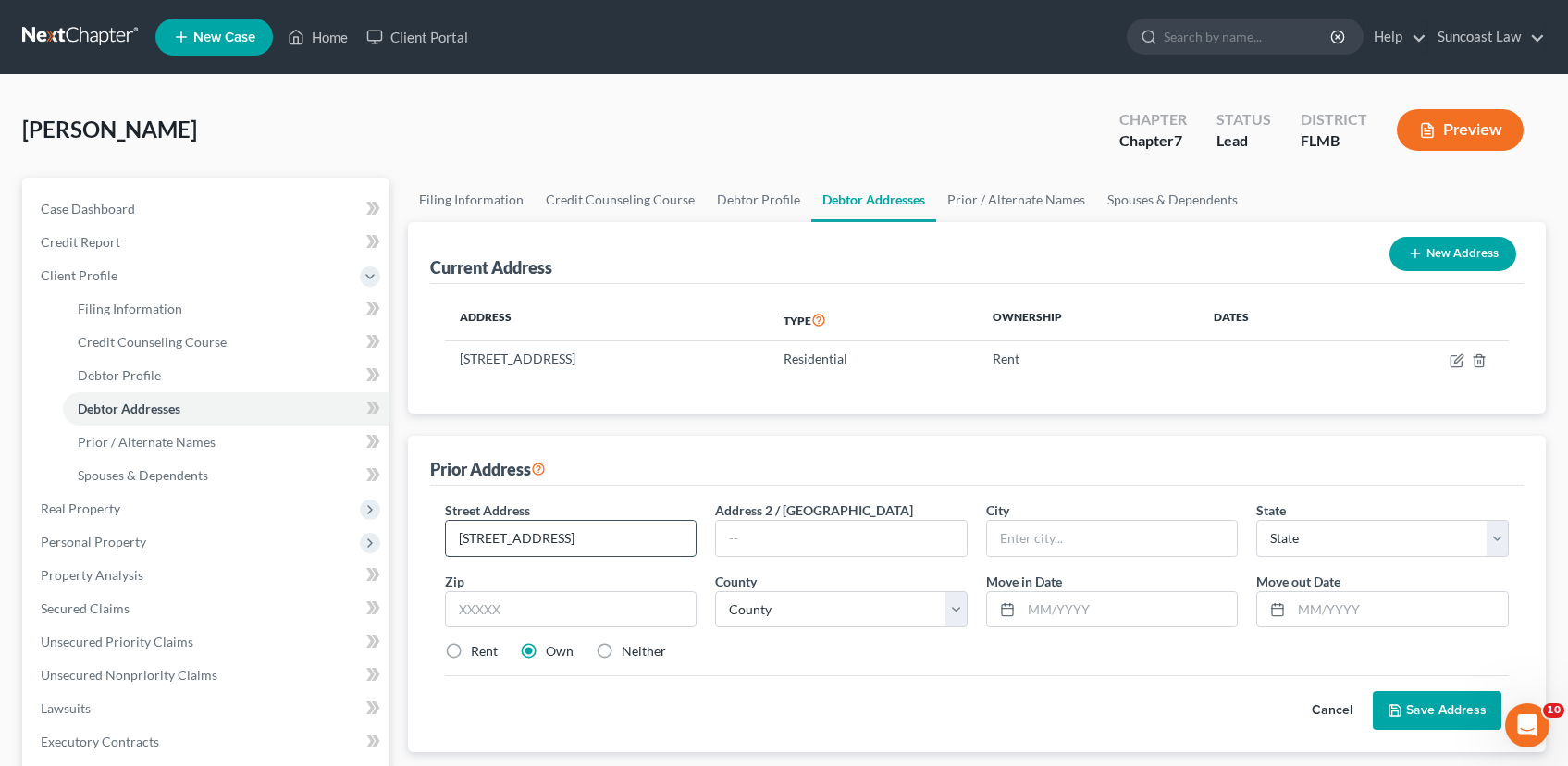
type input "[STREET_ADDRESS]"
type input "[PERSON_NAME]"
select select "24"
type input "0"
click at [1326, 707] on button "Cancel" at bounding box center [1332, 710] width 81 height 37
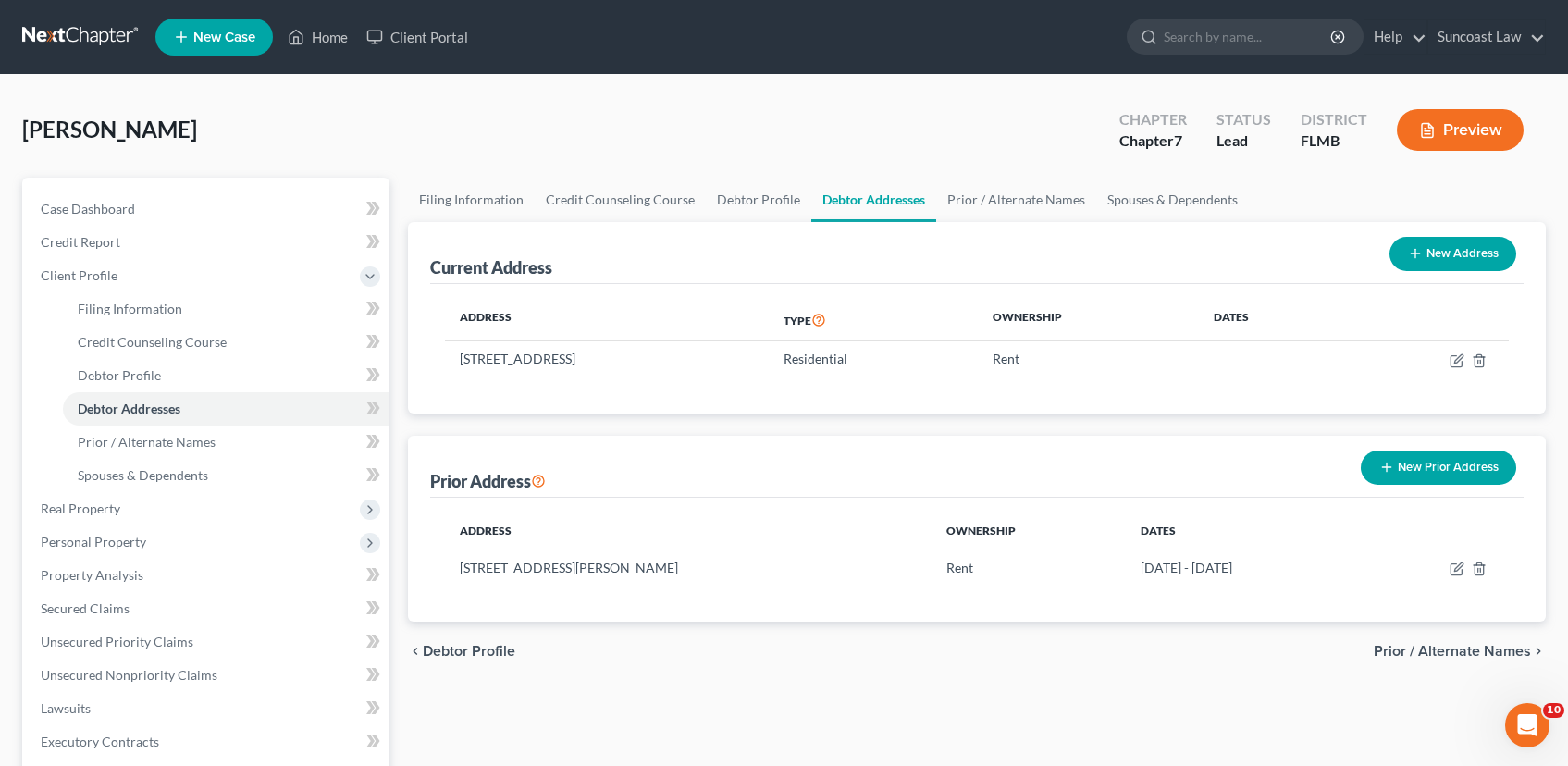
click at [1465, 460] on button "New Prior Address" at bounding box center [1438, 467] width 156 height 34
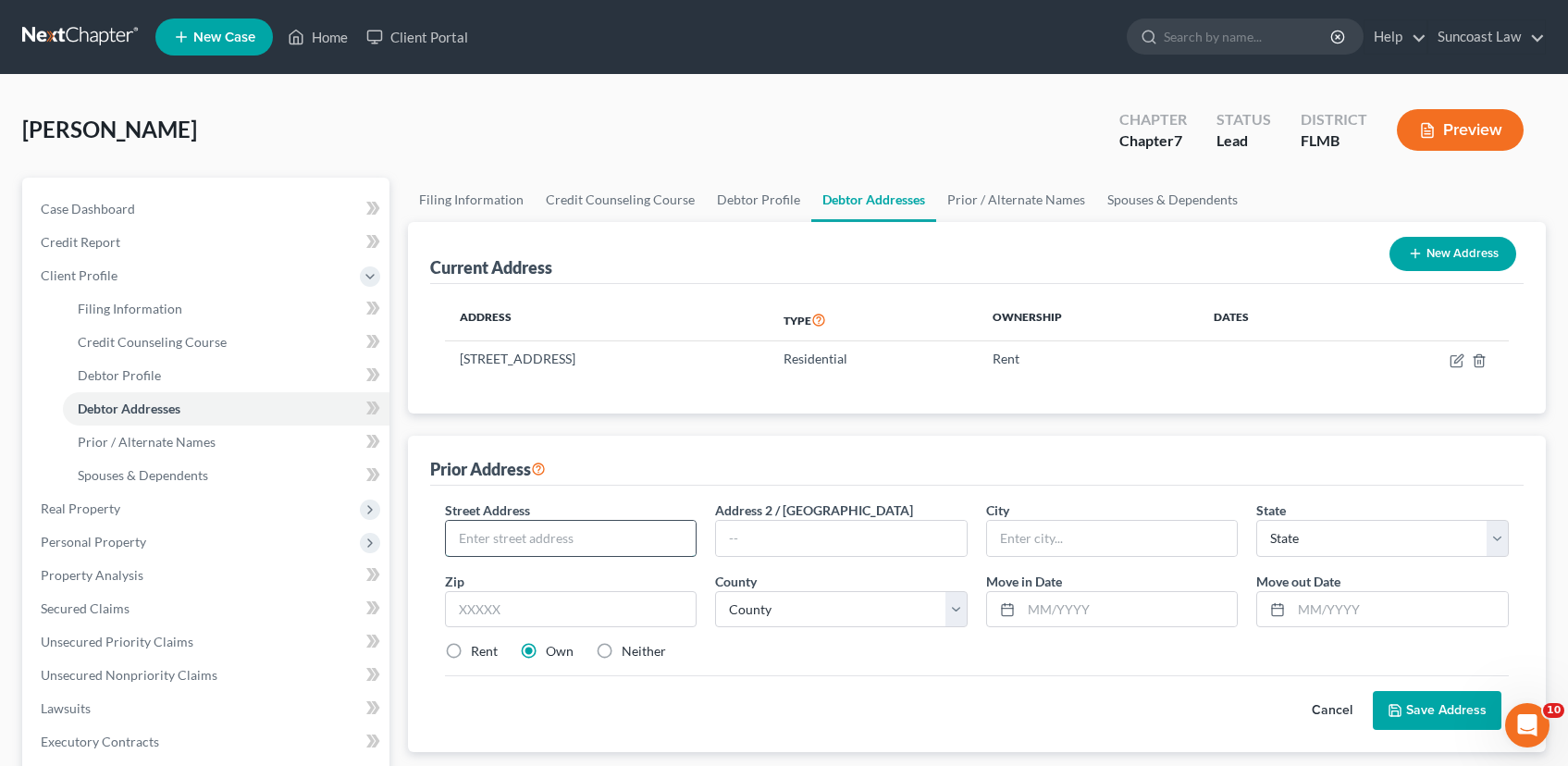
click at [559, 534] on input "text" at bounding box center [571, 538] width 251 height 35
type input "[STREET_ADDRESS]"
type input "[GEOGRAPHIC_DATA]"
select select "9"
type input "33442"
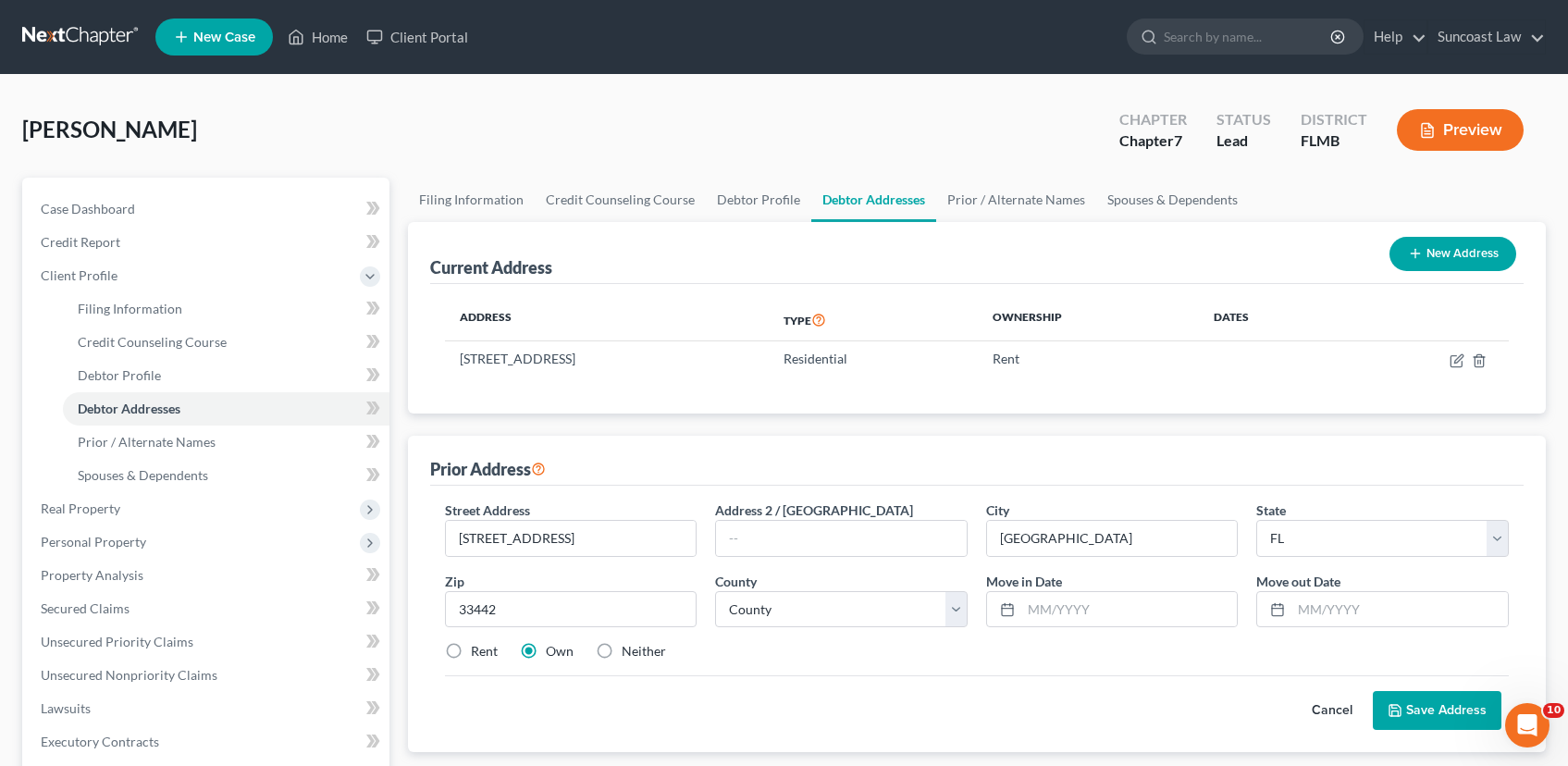
click at [471, 652] on label "Rent" at bounding box center [485, 651] width 27 height 18
click at [478, 652] on input "Rent" at bounding box center [484, 648] width 12 height 12
radio input "true"
type input "[GEOGRAPHIC_DATA]"
click at [1038, 608] on input "text" at bounding box center [1130, 609] width 217 height 35
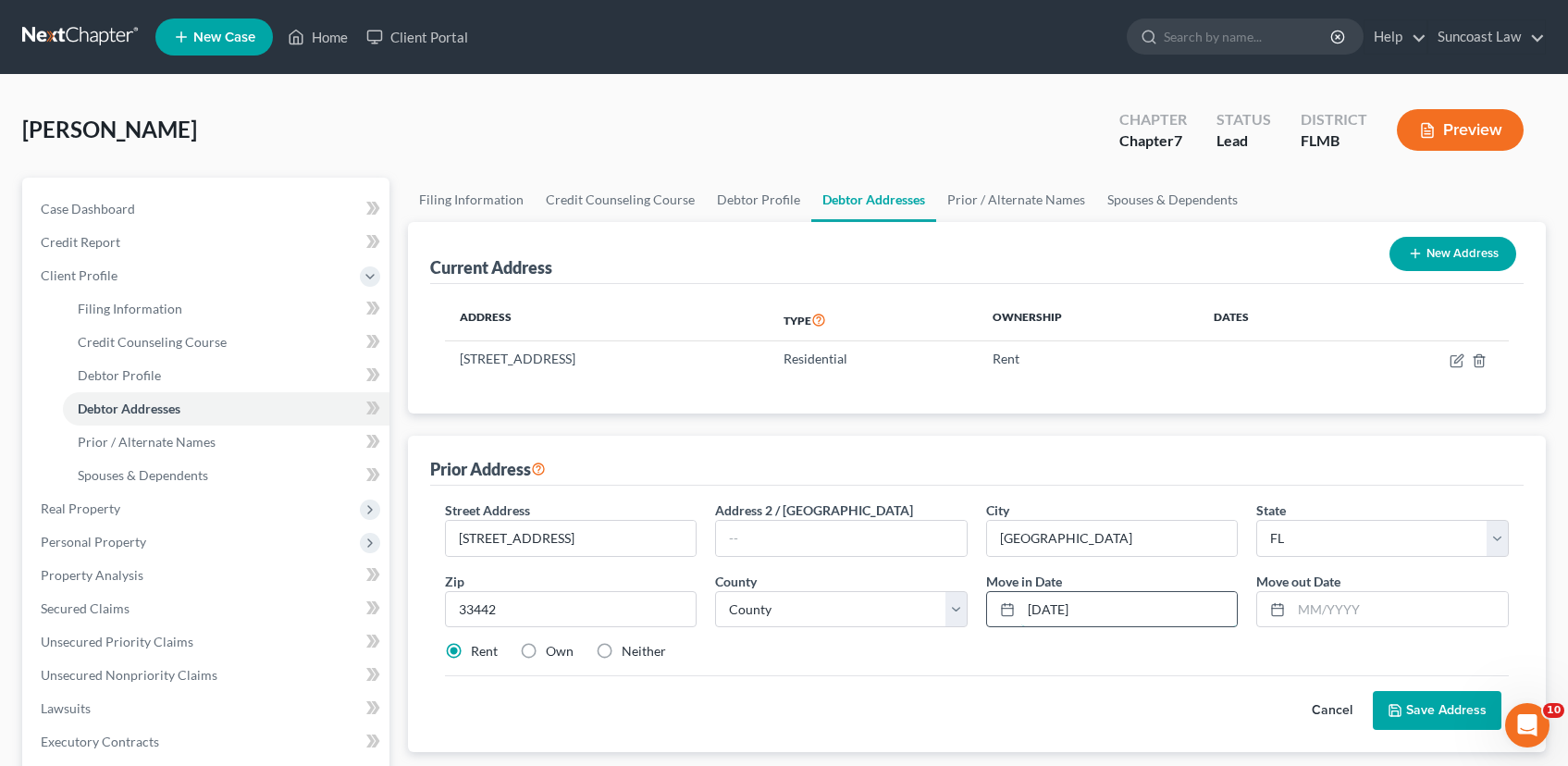
type input "[DATE]"
click at [1426, 708] on button "Save Address" at bounding box center [1436, 710] width 129 height 39
click at [864, 604] on select "County [GEOGRAPHIC_DATA] [GEOGRAPHIC_DATA] [GEOGRAPHIC_DATA] [GEOGRAPHIC_DATA] …" at bounding box center [841, 609] width 252 height 37
select select "5"
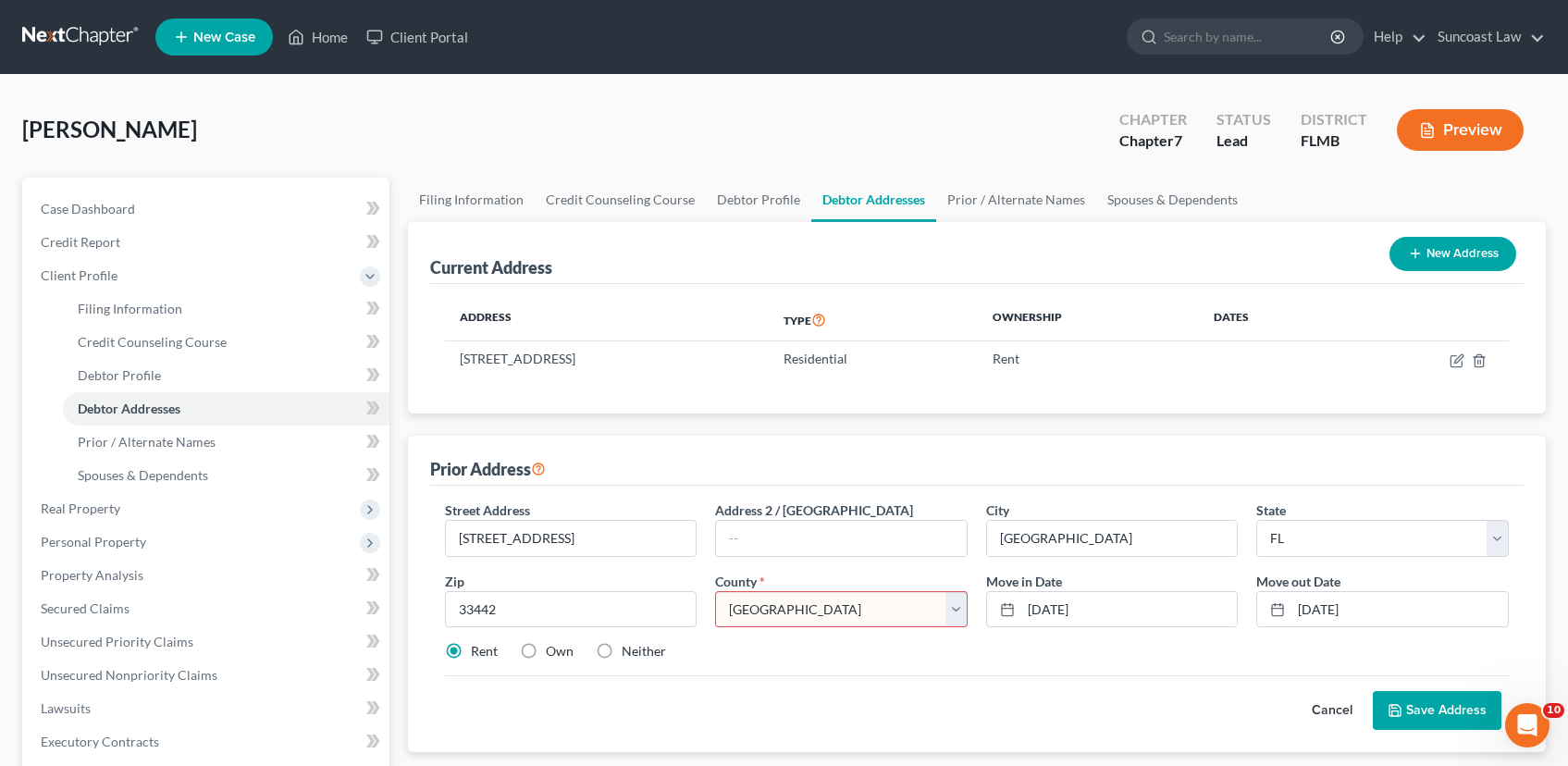
click at [715, 591] on select "County [GEOGRAPHIC_DATA] [GEOGRAPHIC_DATA] [GEOGRAPHIC_DATA] [GEOGRAPHIC_DATA] …" at bounding box center [841, 609] width 252 height 37
click at [1420, 711] on button "Save Address" at bounding box center [1436, 710] width 129 height 39
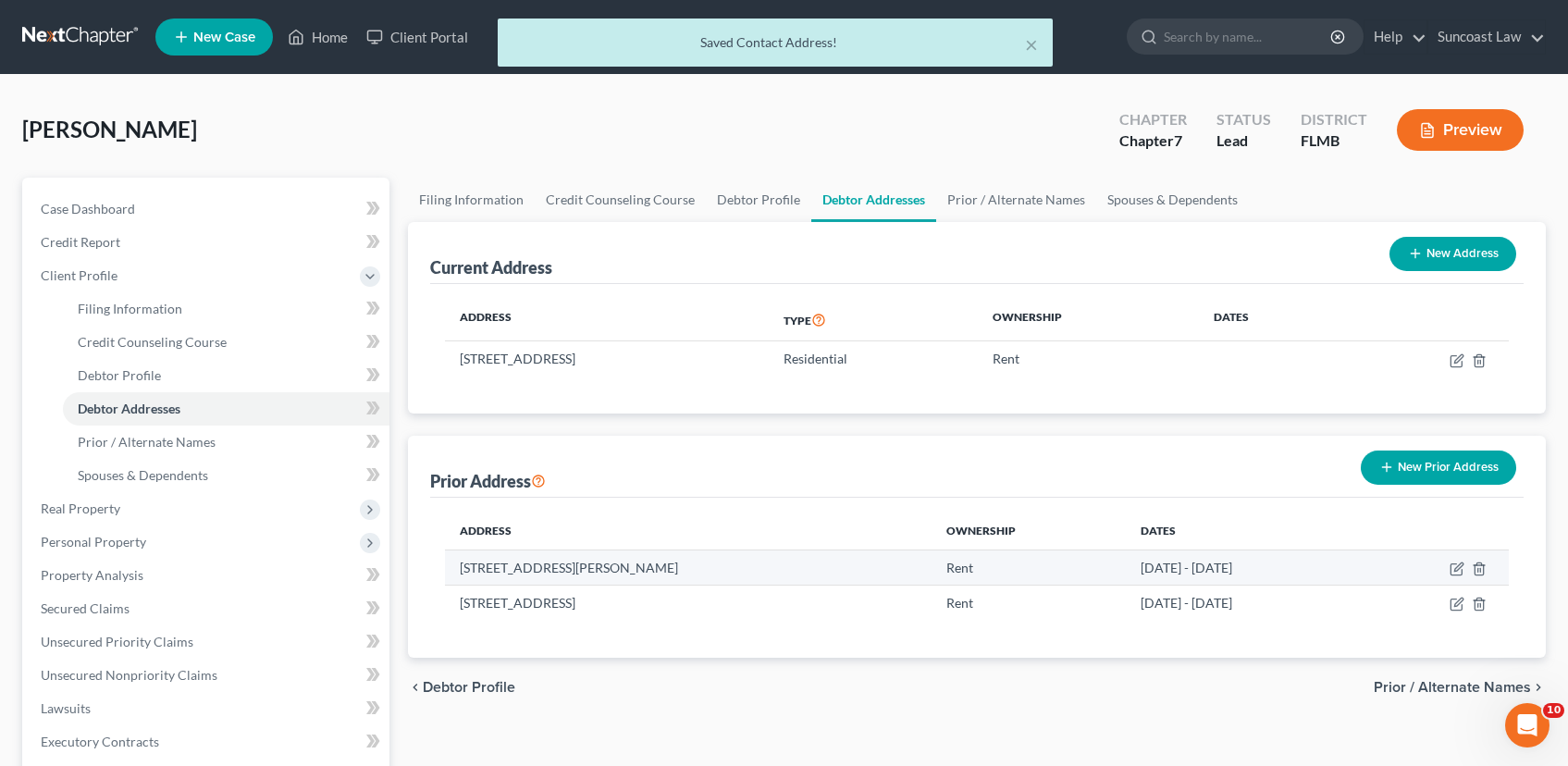
scroll to position [161, 0]
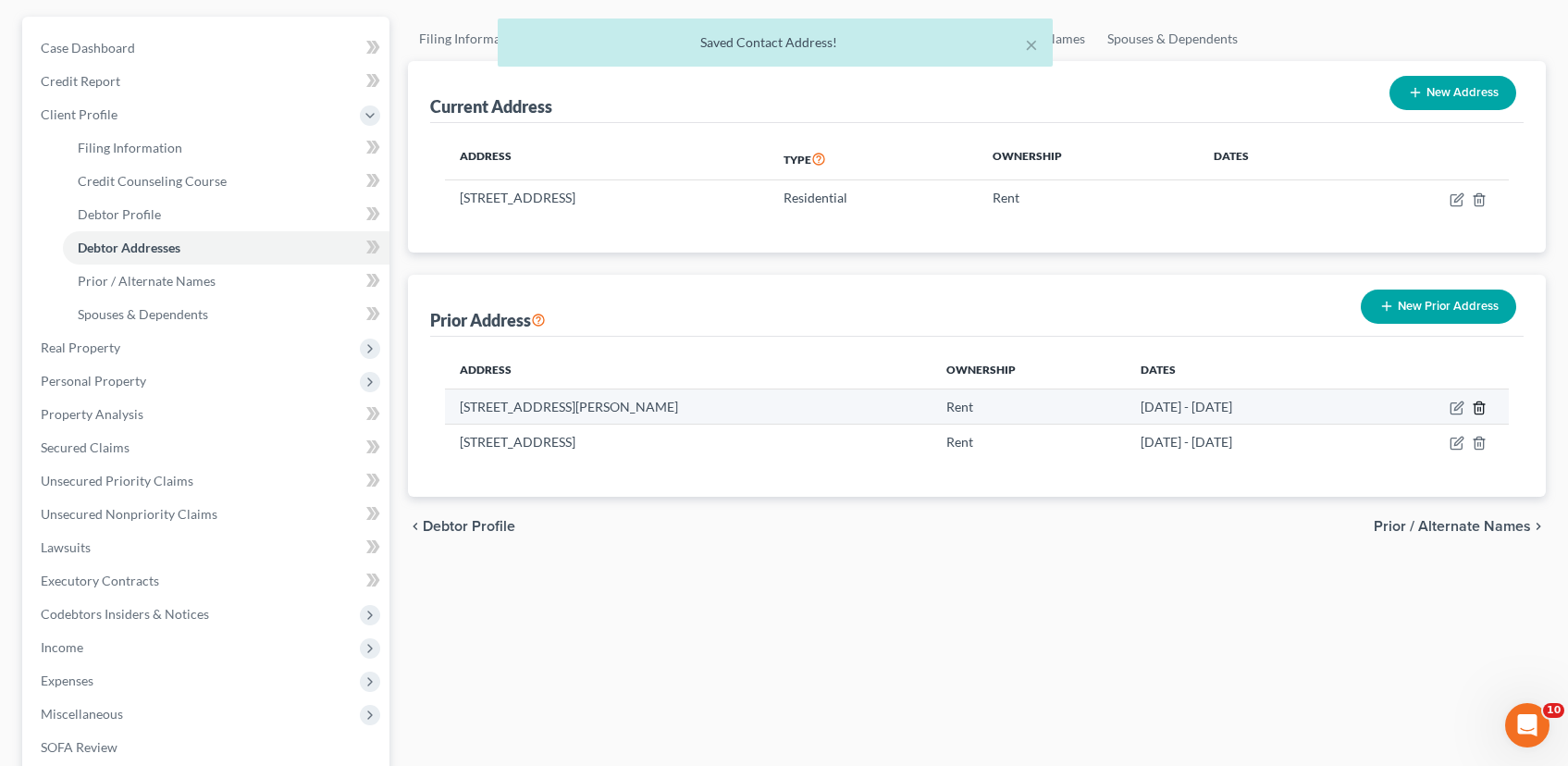
click at [1480, 408] on line "button" at bounding box center [1480, 409] width 0 height 4
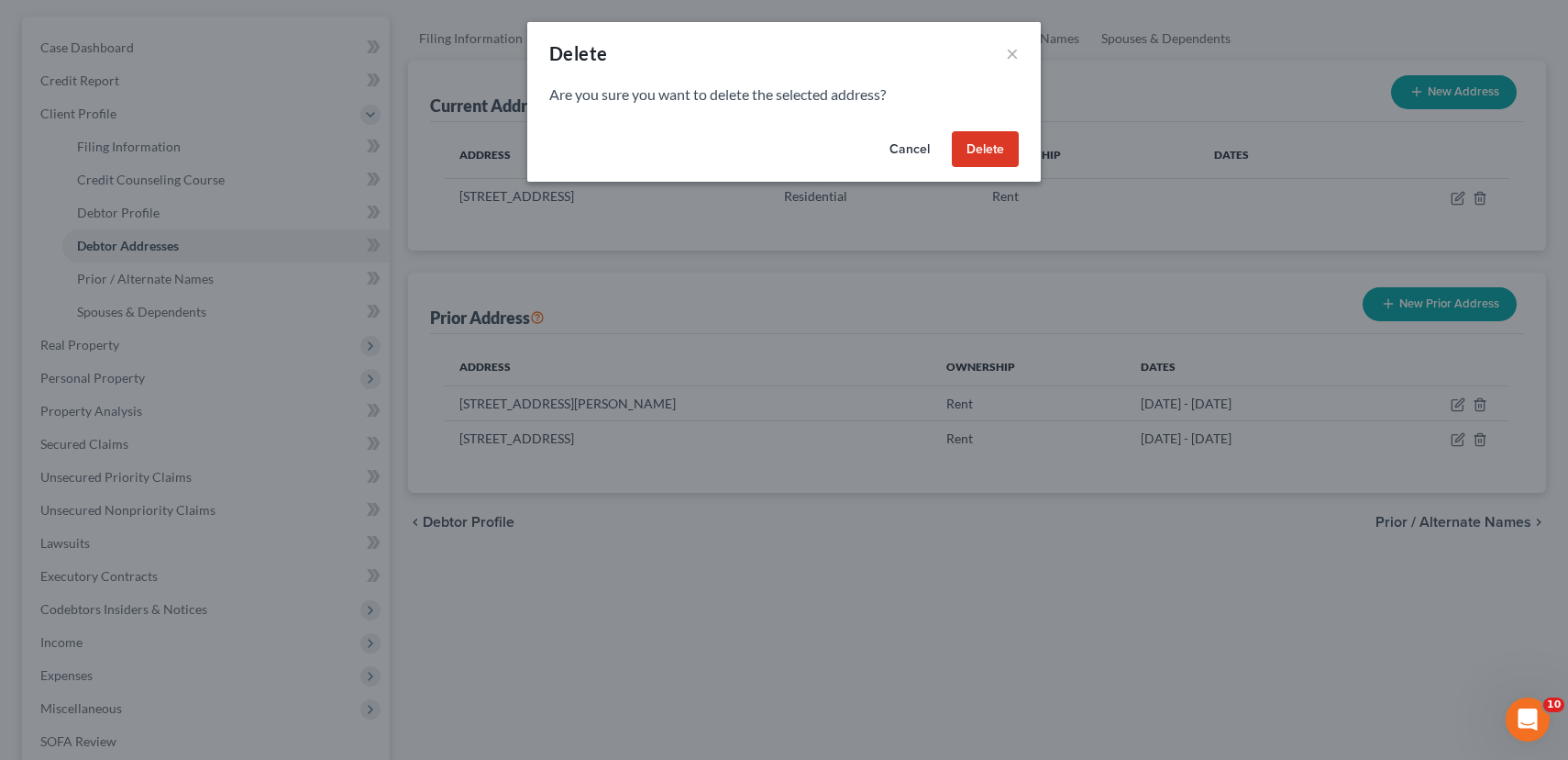
click at [916, 152] on button "Cancel" at bounding box center [909, 150] width 70 height 36
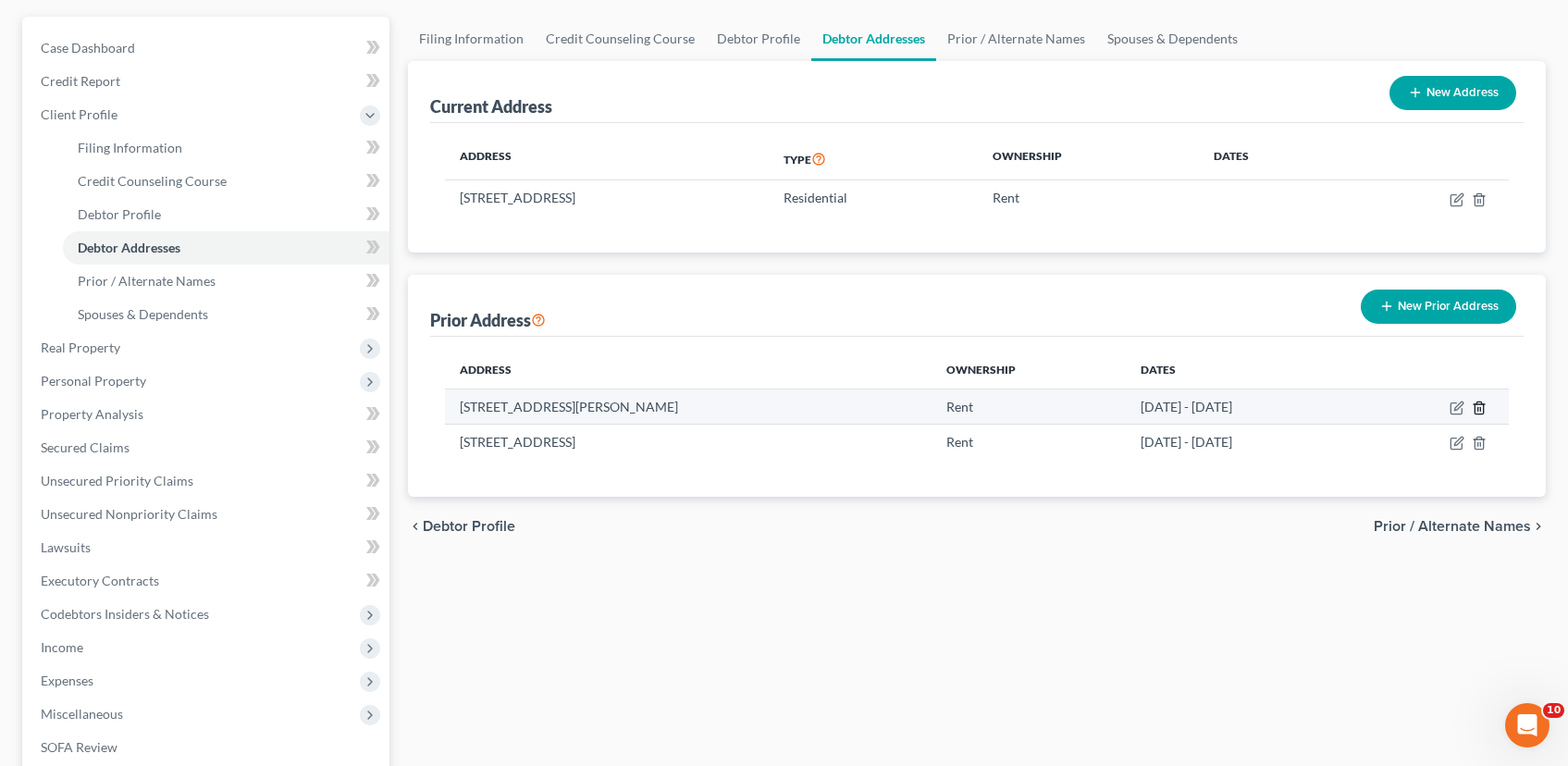
click at [1473, 403] on icon "button" at bounding box center [1479, 407] width 15 height 15
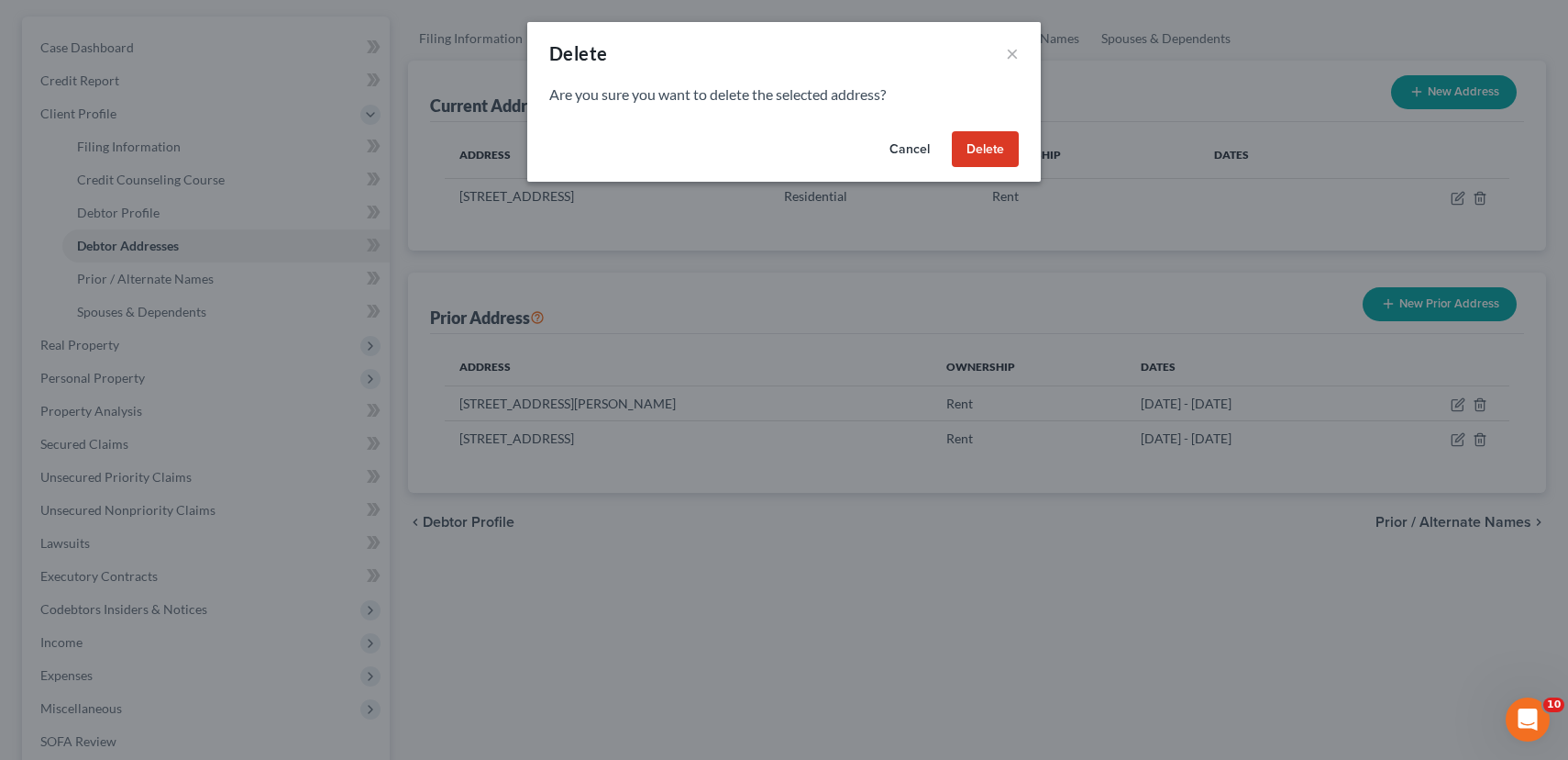
click at [924, 150] on button "Cancel" at bounding box center [909, 150] width 70 height 36
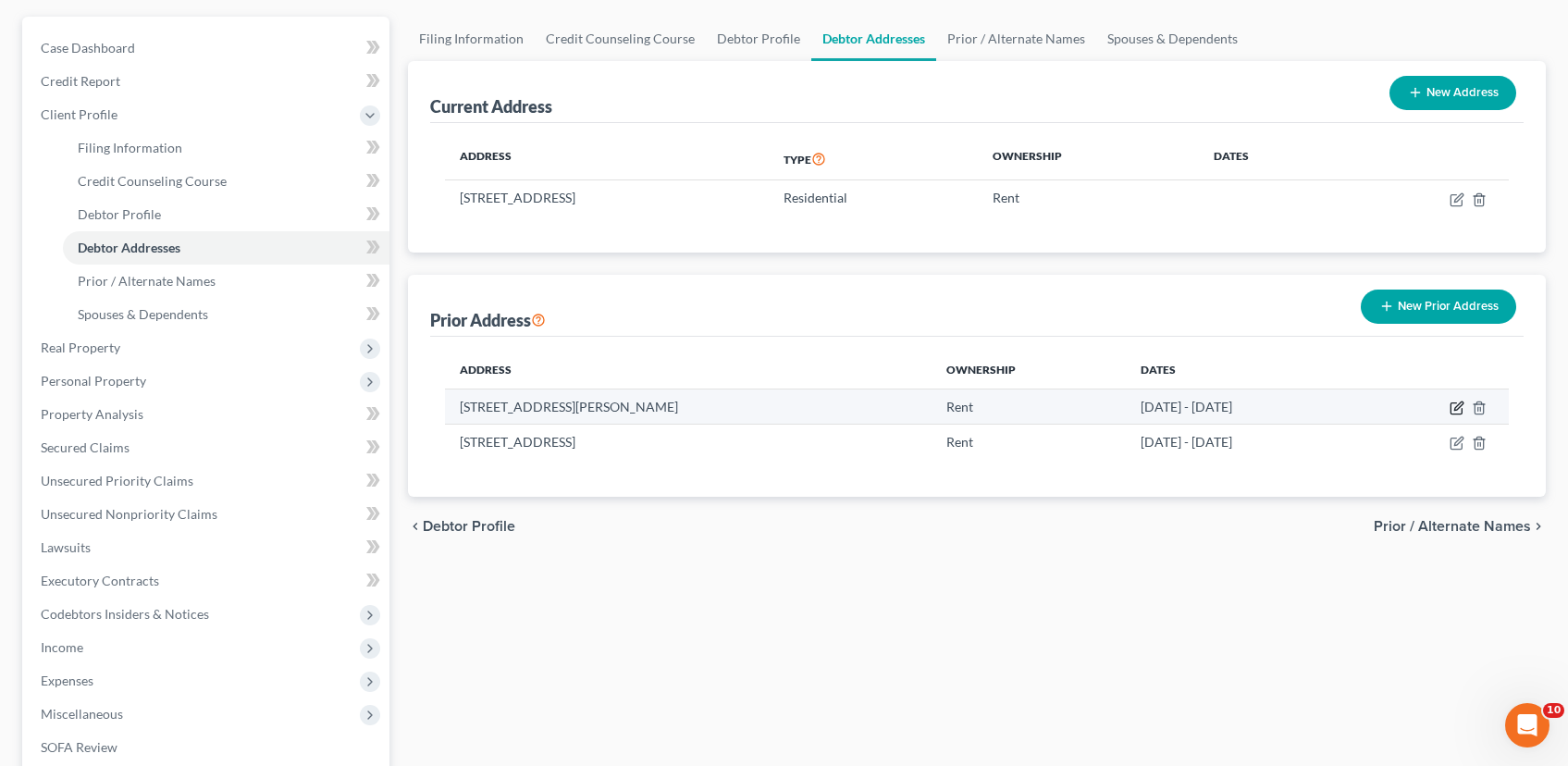
click at [1458, 404] on icon "button" at bounding box center [1458, 405] width 9 height 9
select select "9"
select select "52"
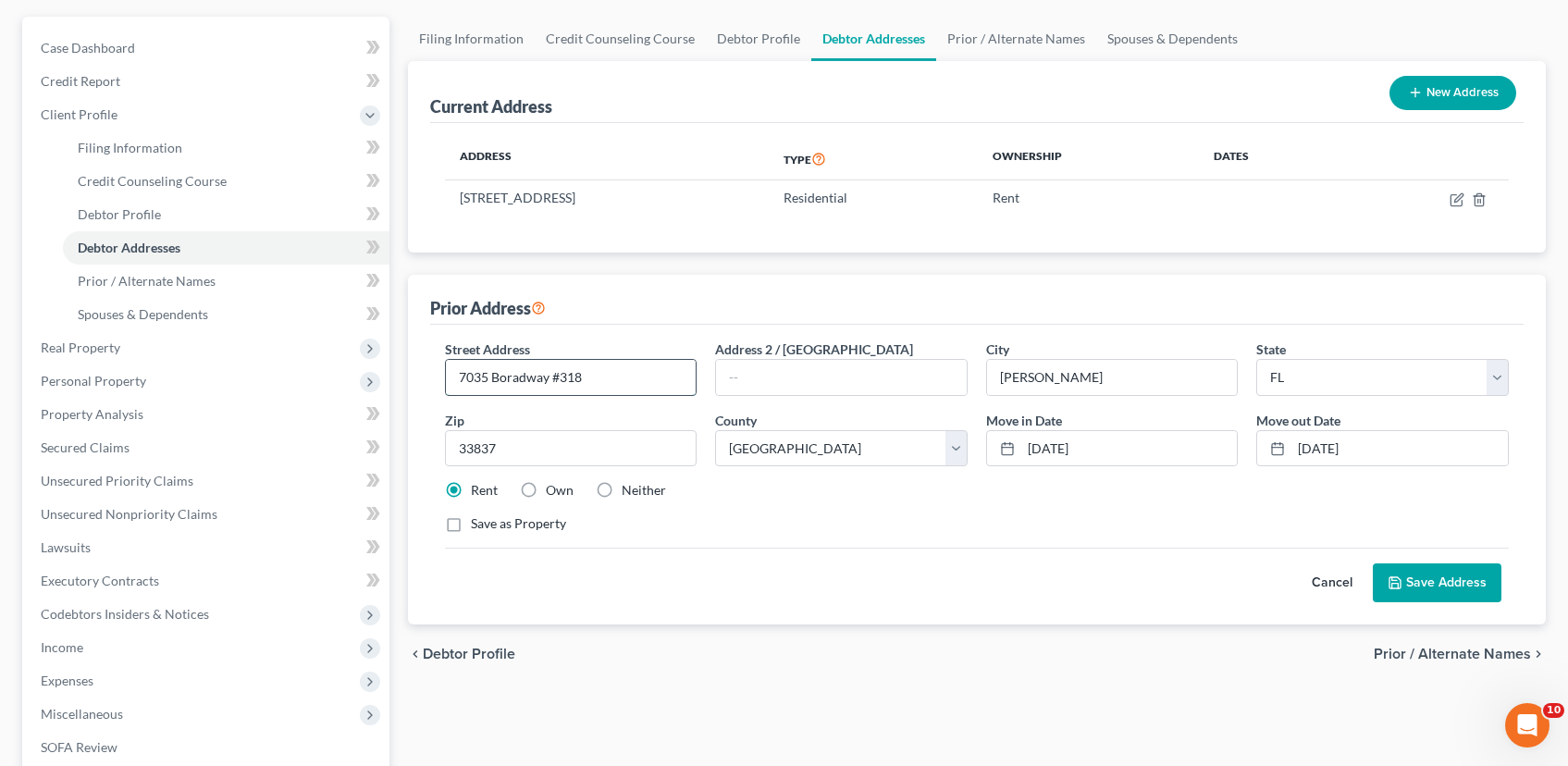
click at [515, 376] on input "7035 Boradway #318" at bounding box center [571, 377] width 251 height 35
type input "[STREET_ADDRESS]"
click at [1115, 449] on input "[DATE]" at bounding box center [1130, 449] width 217 height 35
drag, startPoint x: 1115, startPoint y: 449, endPoint x: 914, endPoint y: 425, distance: 202.4
click at [914, 425] on div "Street Address * [STREET_ADDRESS] Address 2 / [GEOGRAPHIC_DATA] * [PERSON_NAME]…" at bounding box center [976, 444] width 1082 height 209
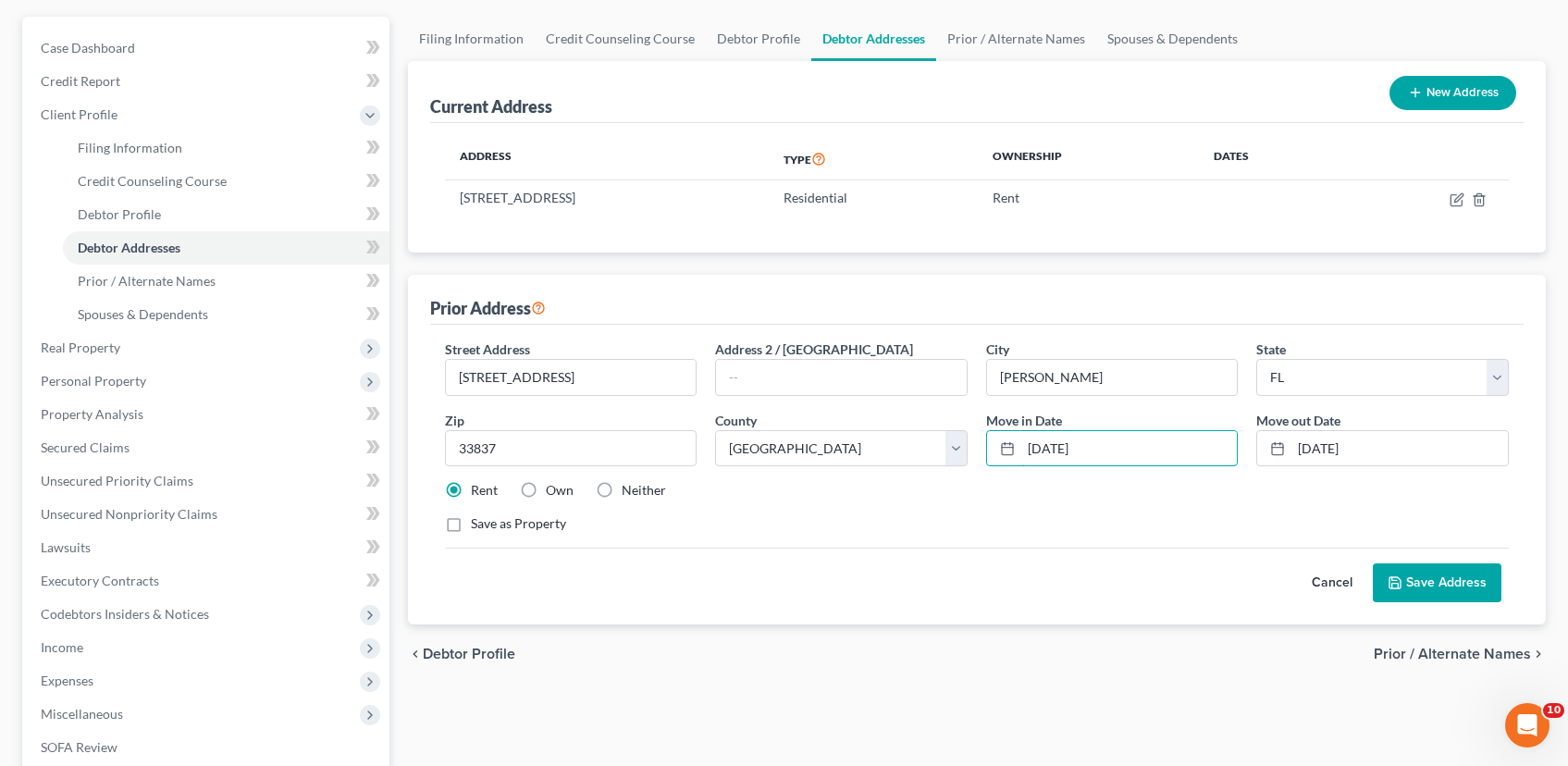
type input "[DATE]"
click at [1444, 587] on button "Save Address" at bounding box center [1436, 582] width 129 height 39
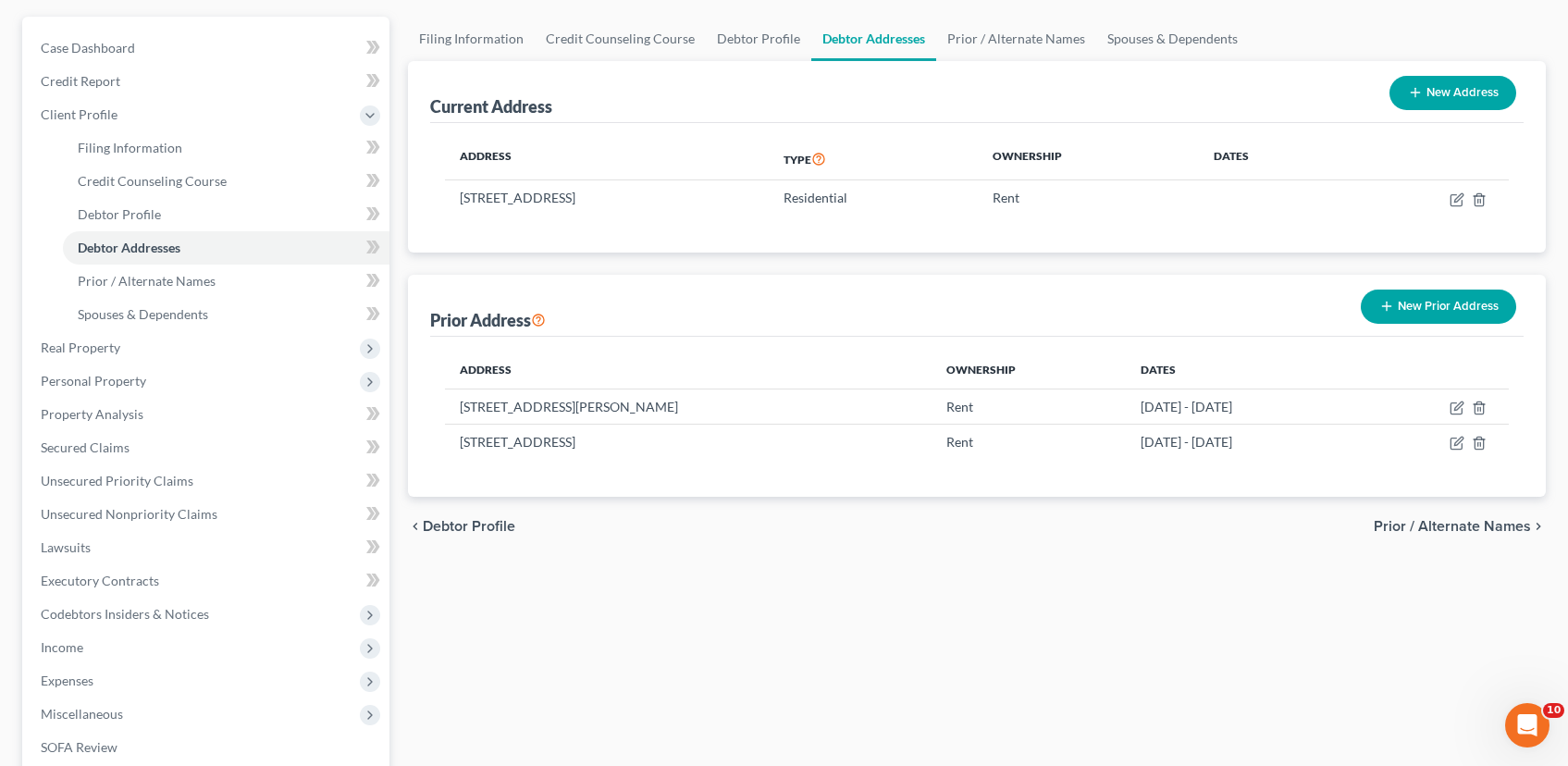
click at [1467, 528] on span "Prior / Alternate Names" at bounding box center [1452, 526] width 158 height 15
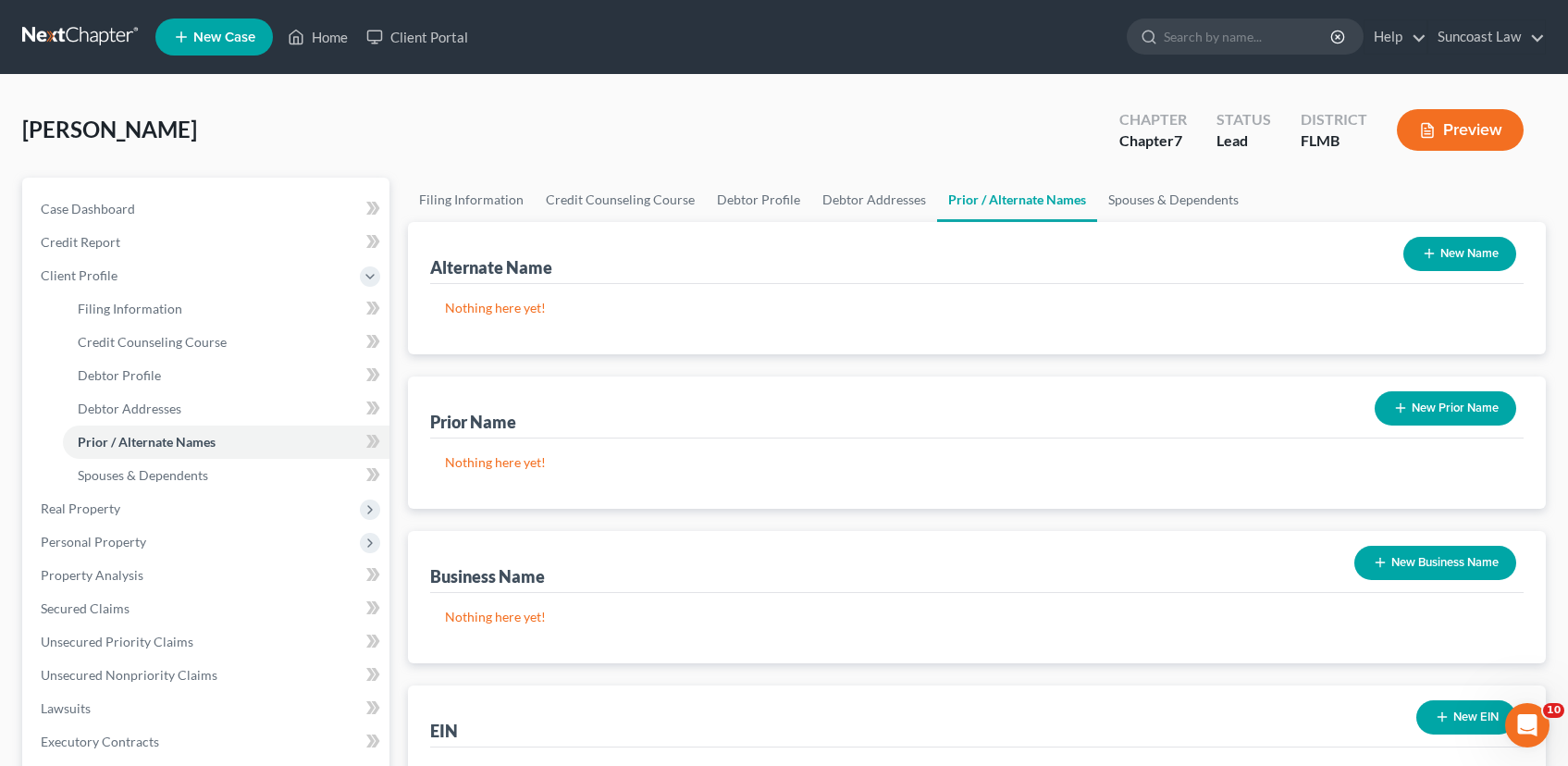
click at [1448, 252] on button "New Name" at bounding box center [1460, 253] width 113 height 34
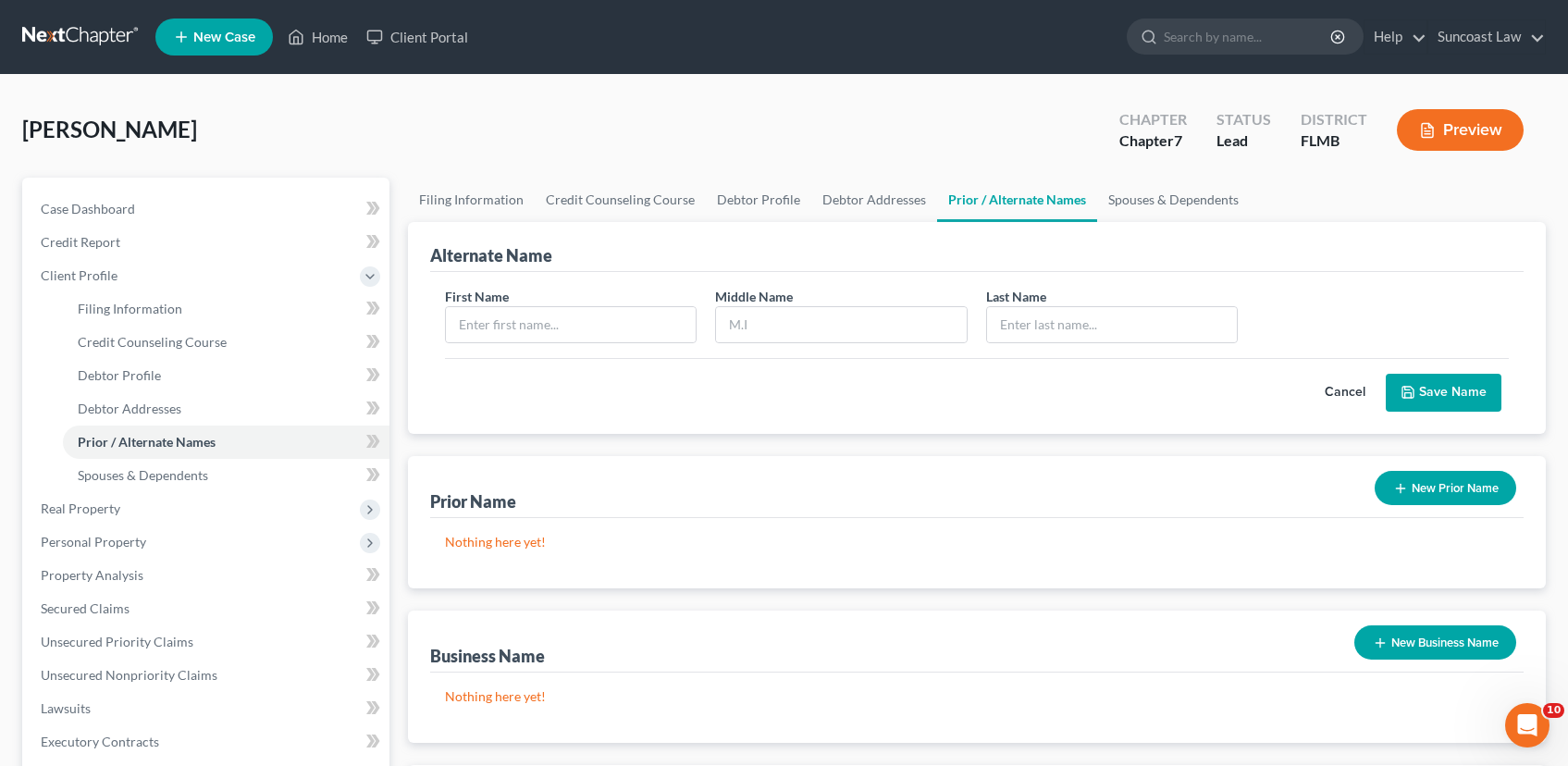
click at [1448, 252] on div "Alternate Name" at bounding box center [977, 248] width 1093 height 50
click at [640, 317] on input "text" at bounding box center [571, 325] width 251 height 35
type input "[PERSON_NAME]"
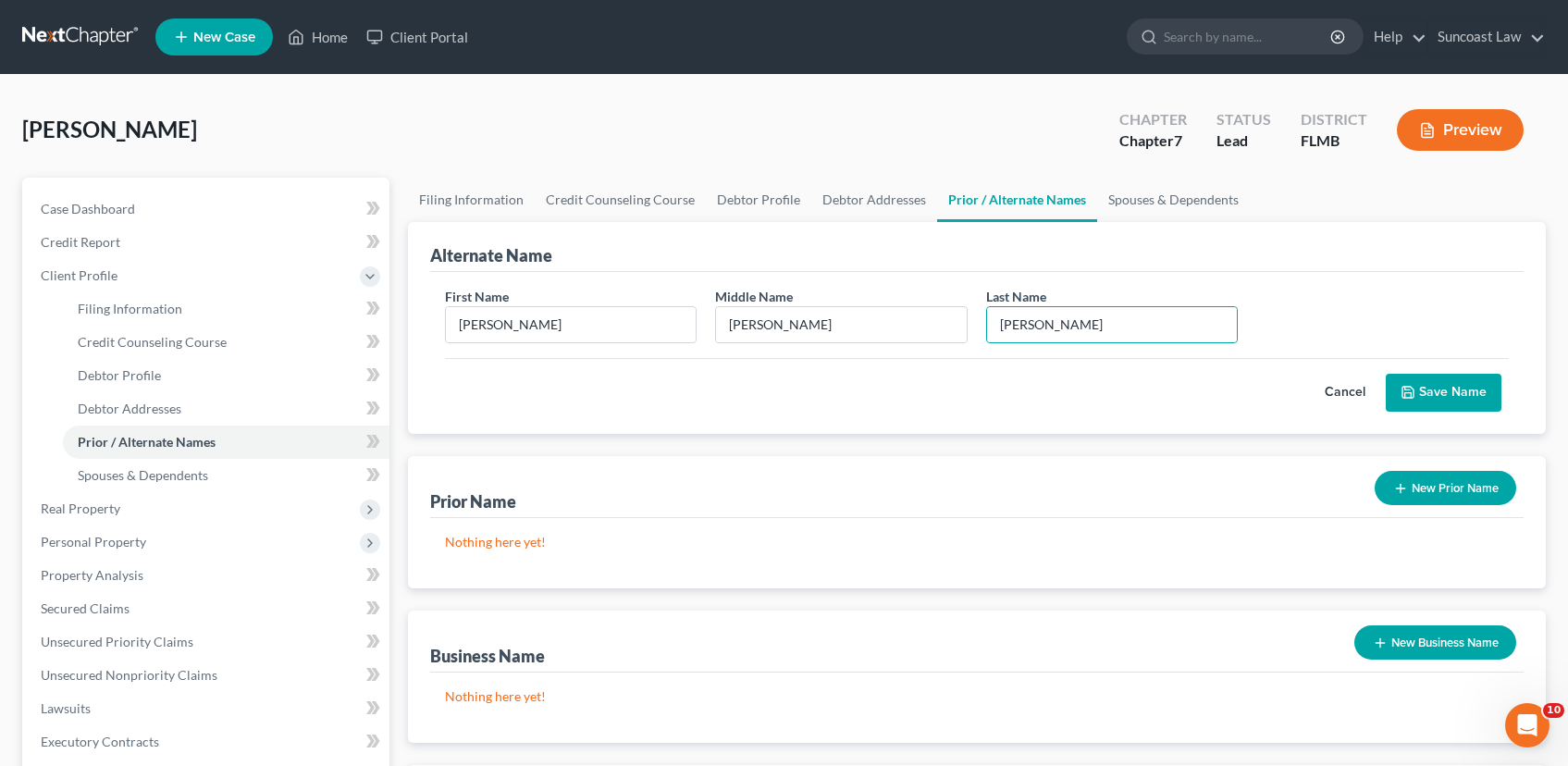
click at [1449, 392] on button "Save Name" at bounding box center [1444, 393] width 116 height 39
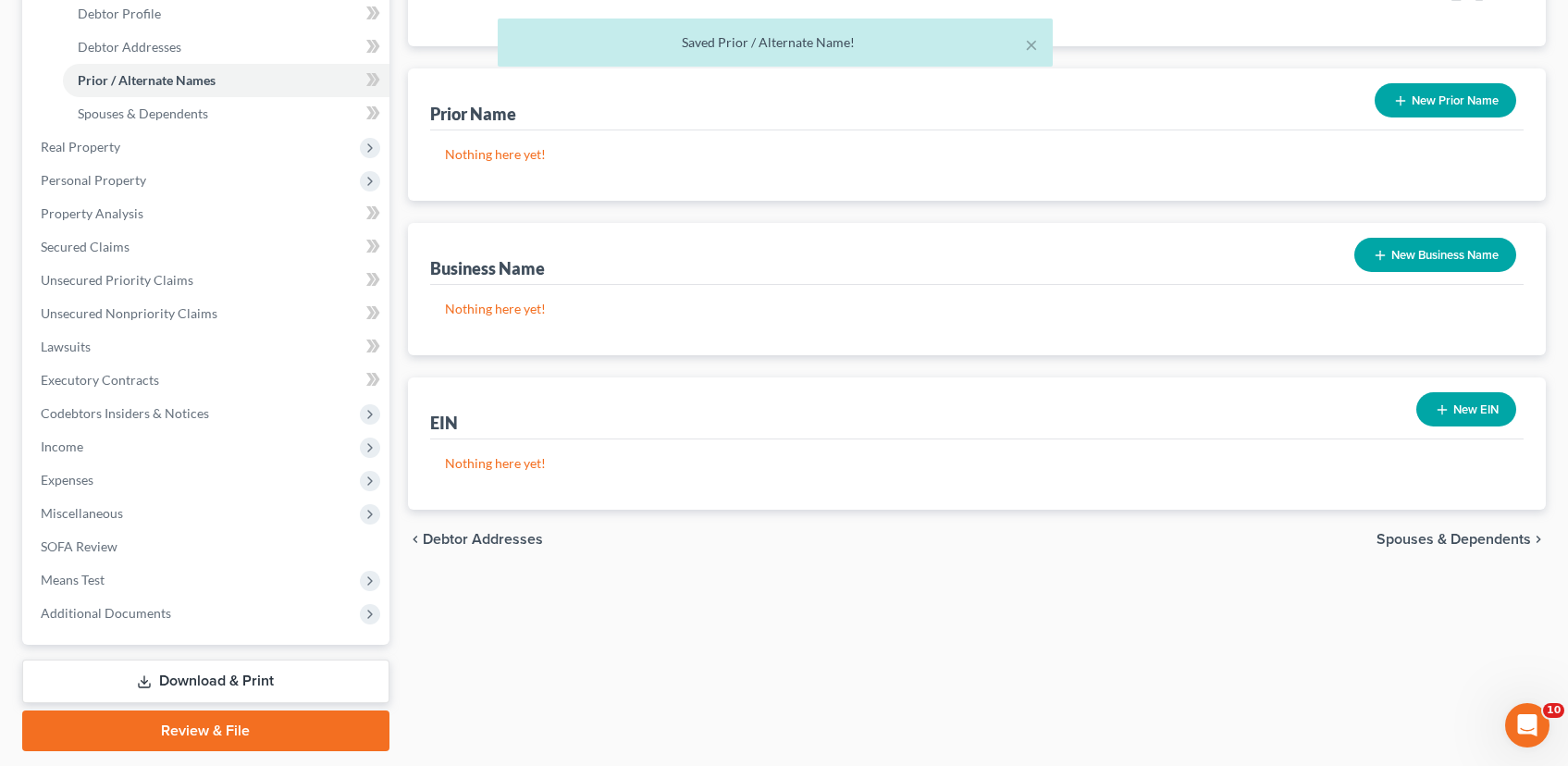
scroll to position [417, 0]
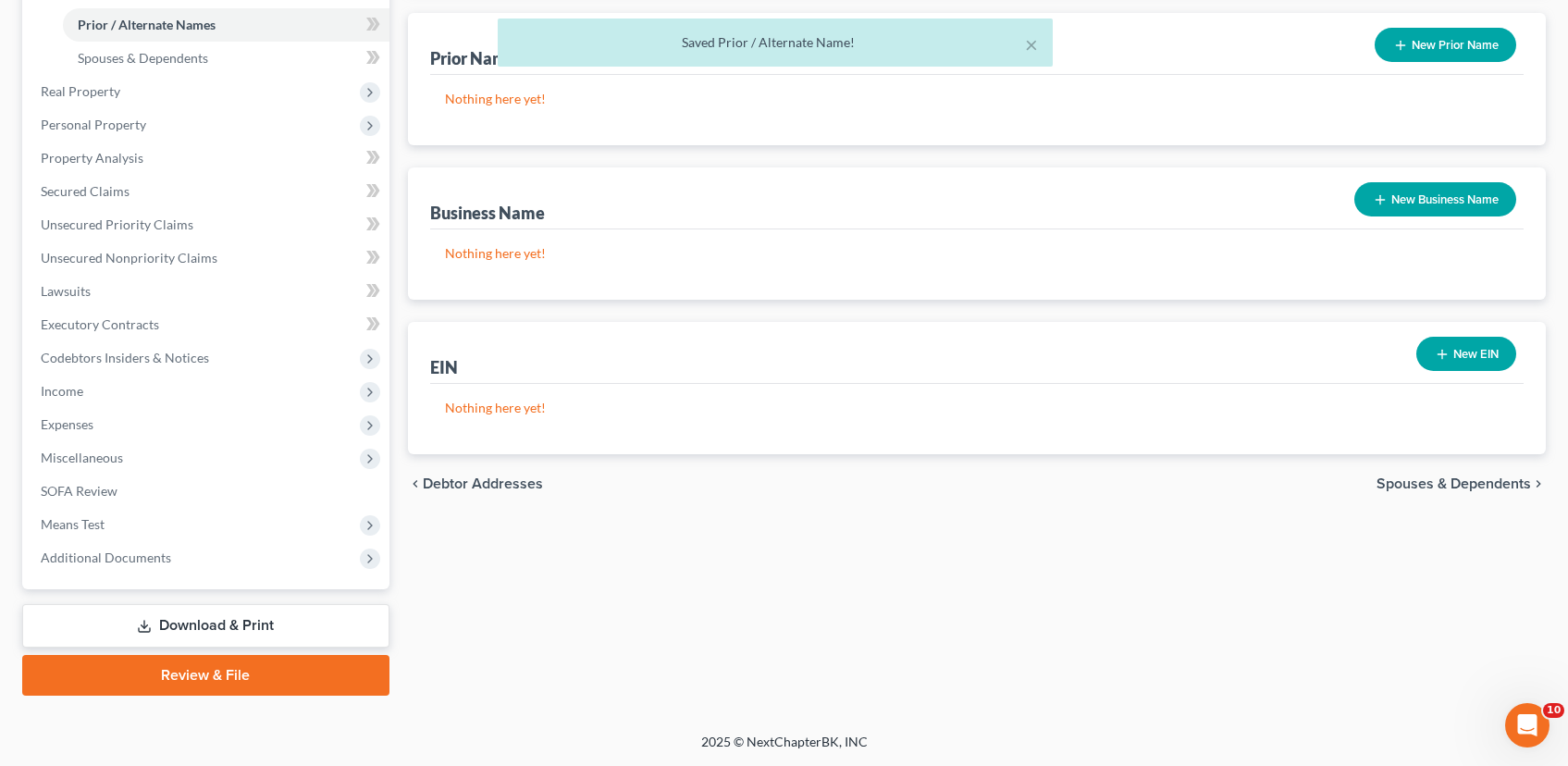
click at [1403, 486] on span "Spouses & Dependents" at bounding box center [1454, 484] width 155 height 15
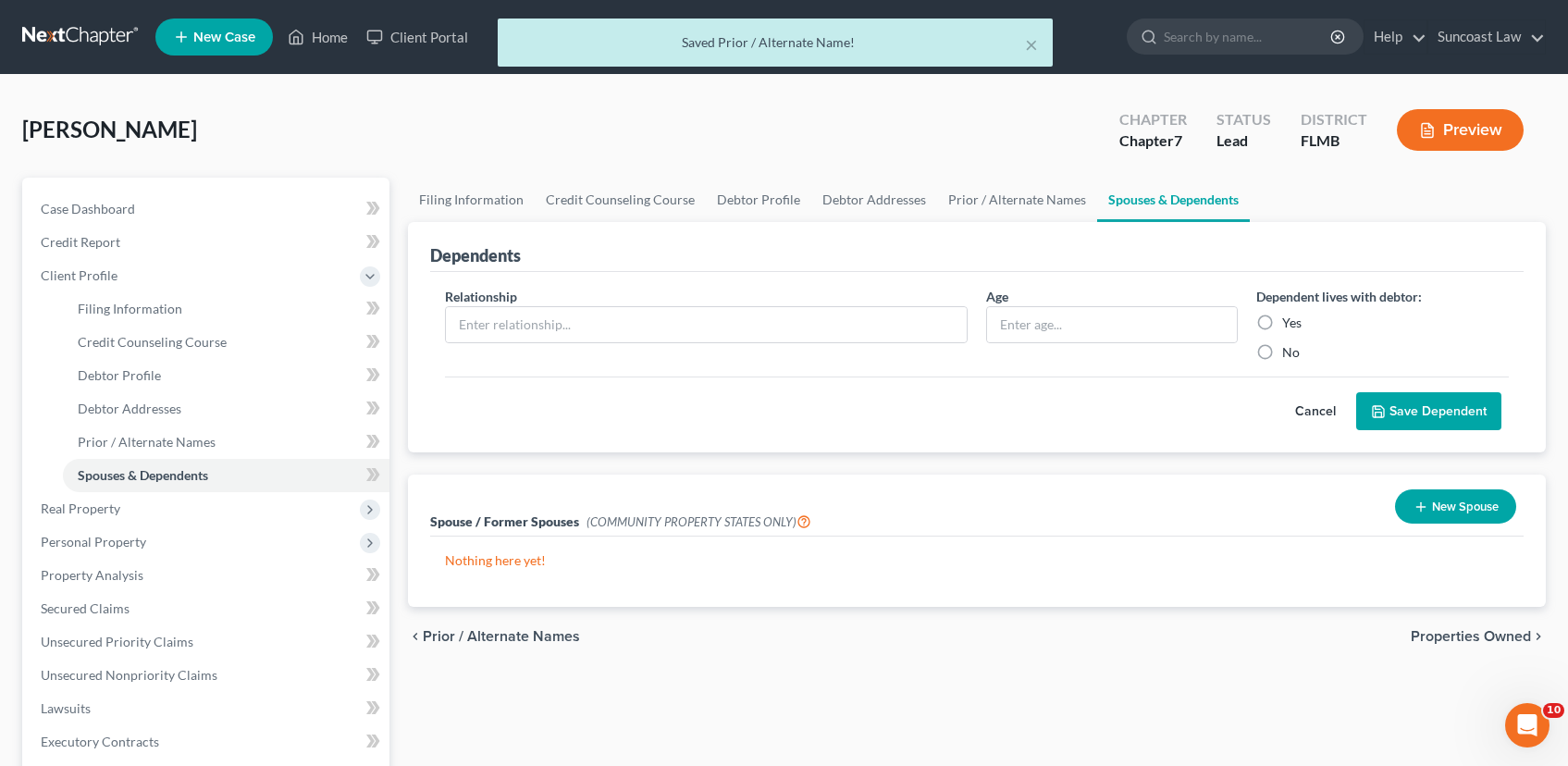
click at [1520, 637] on span "Properties Owned" at bounding box center [1470, 635] width 120 height 15
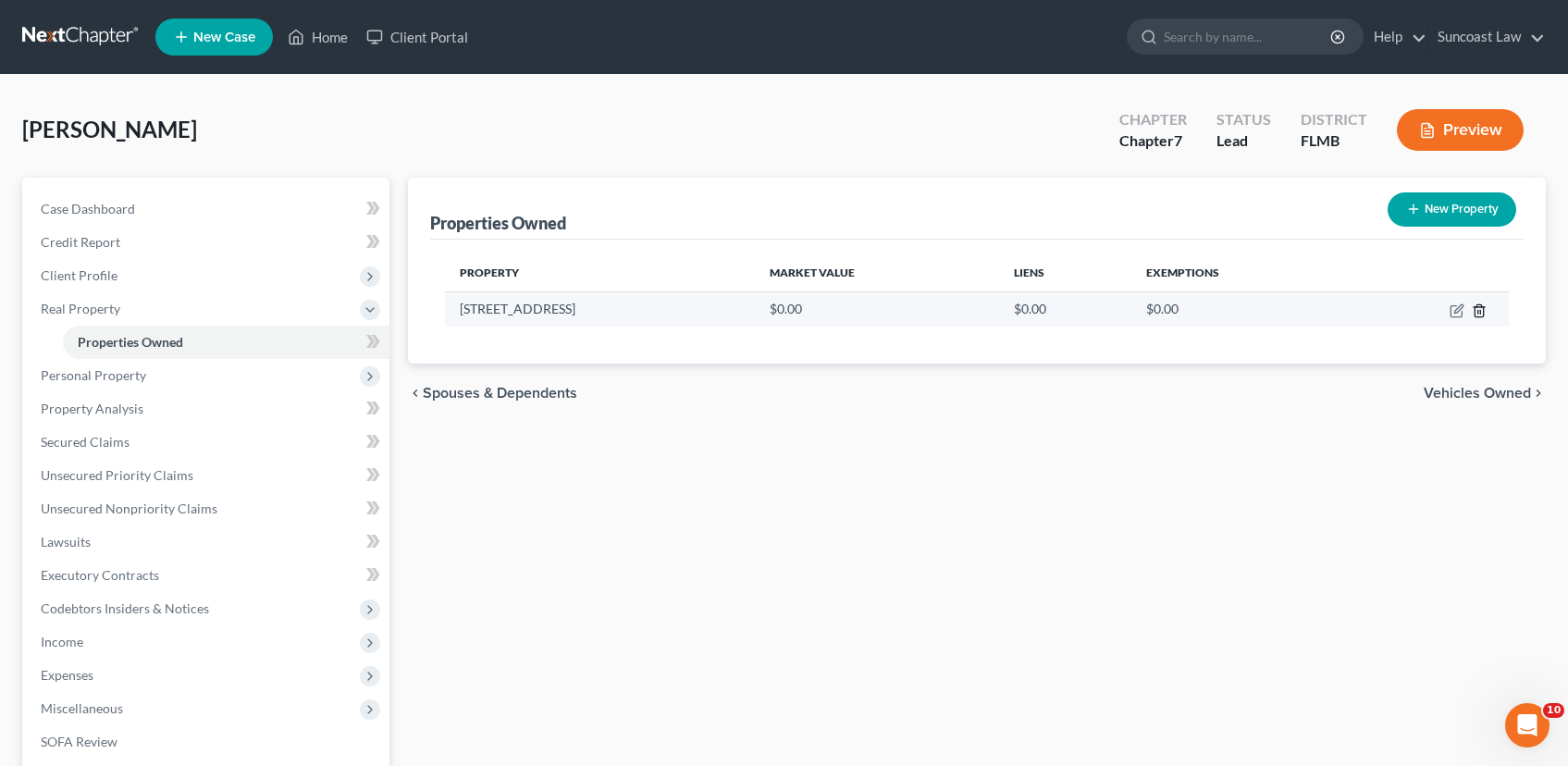
click at [1478, 312] on icon "button" at bounding box center [1479, 310] width 15 height 15
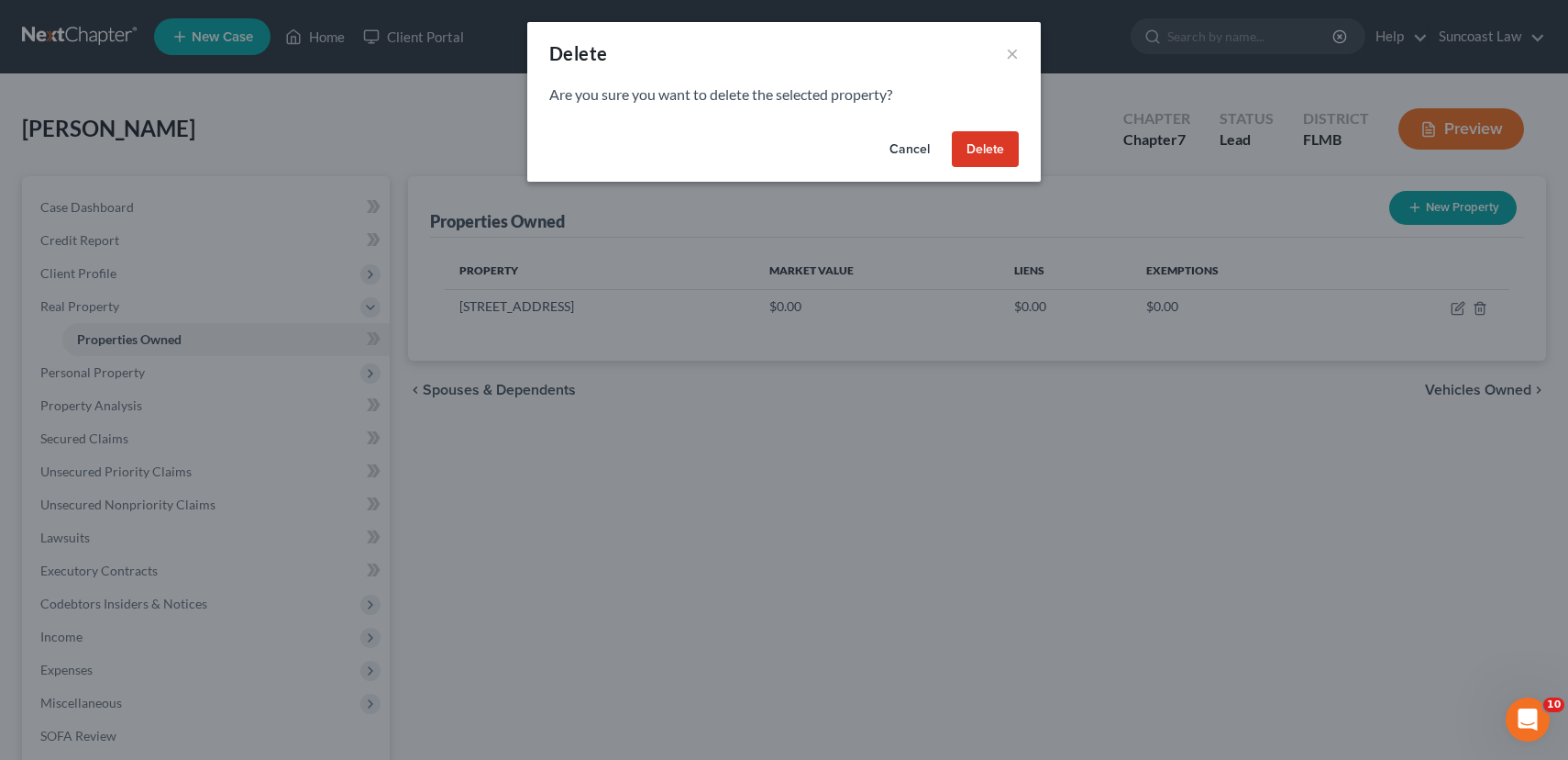
click at [988, 156] on button "Delete" at bounding box center [986, 150] width 67 height 36
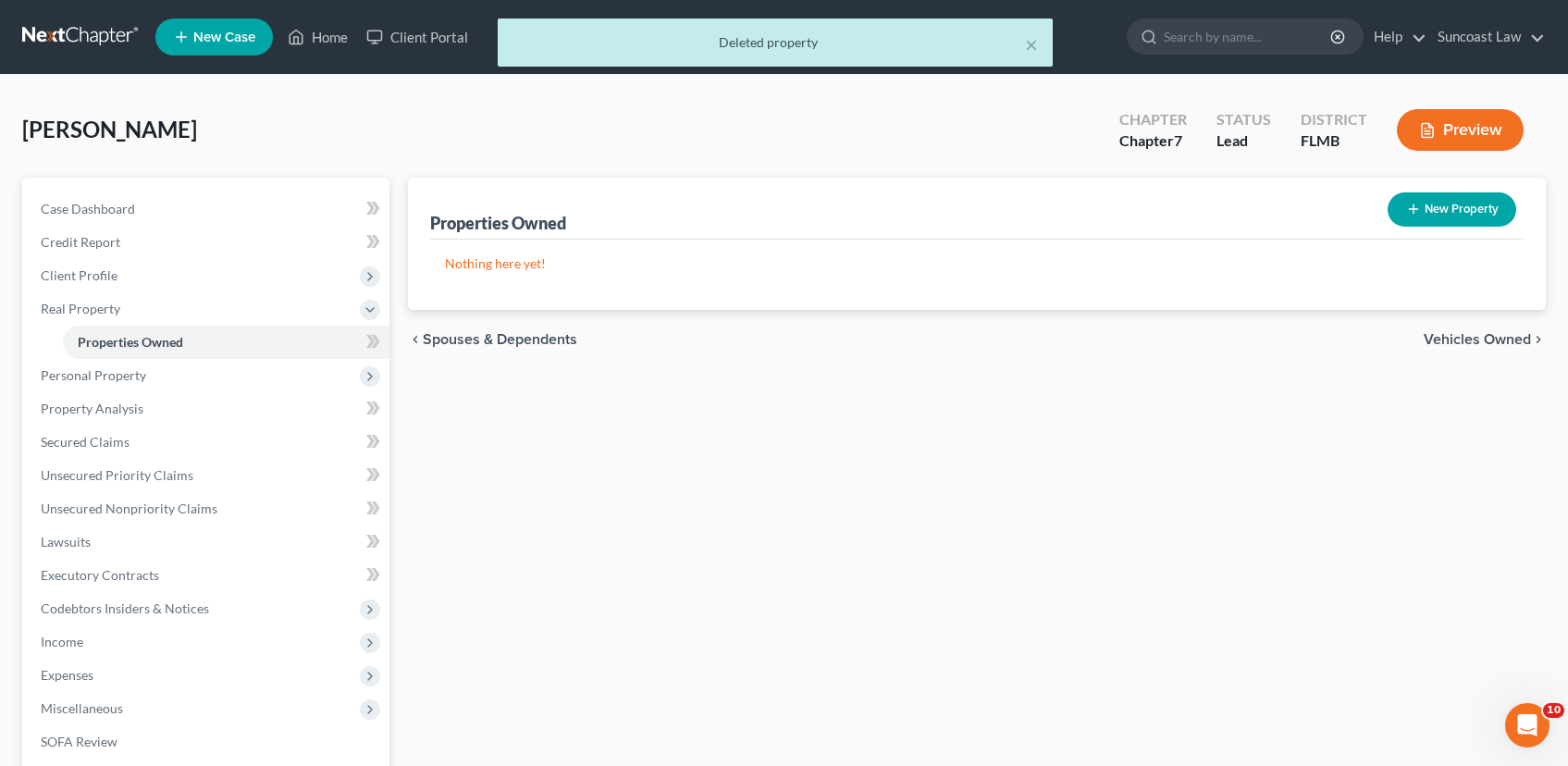
click at [1458, 334] on span "Vehicles Owned" at bounding box center [1477, 339] width 107 height 15
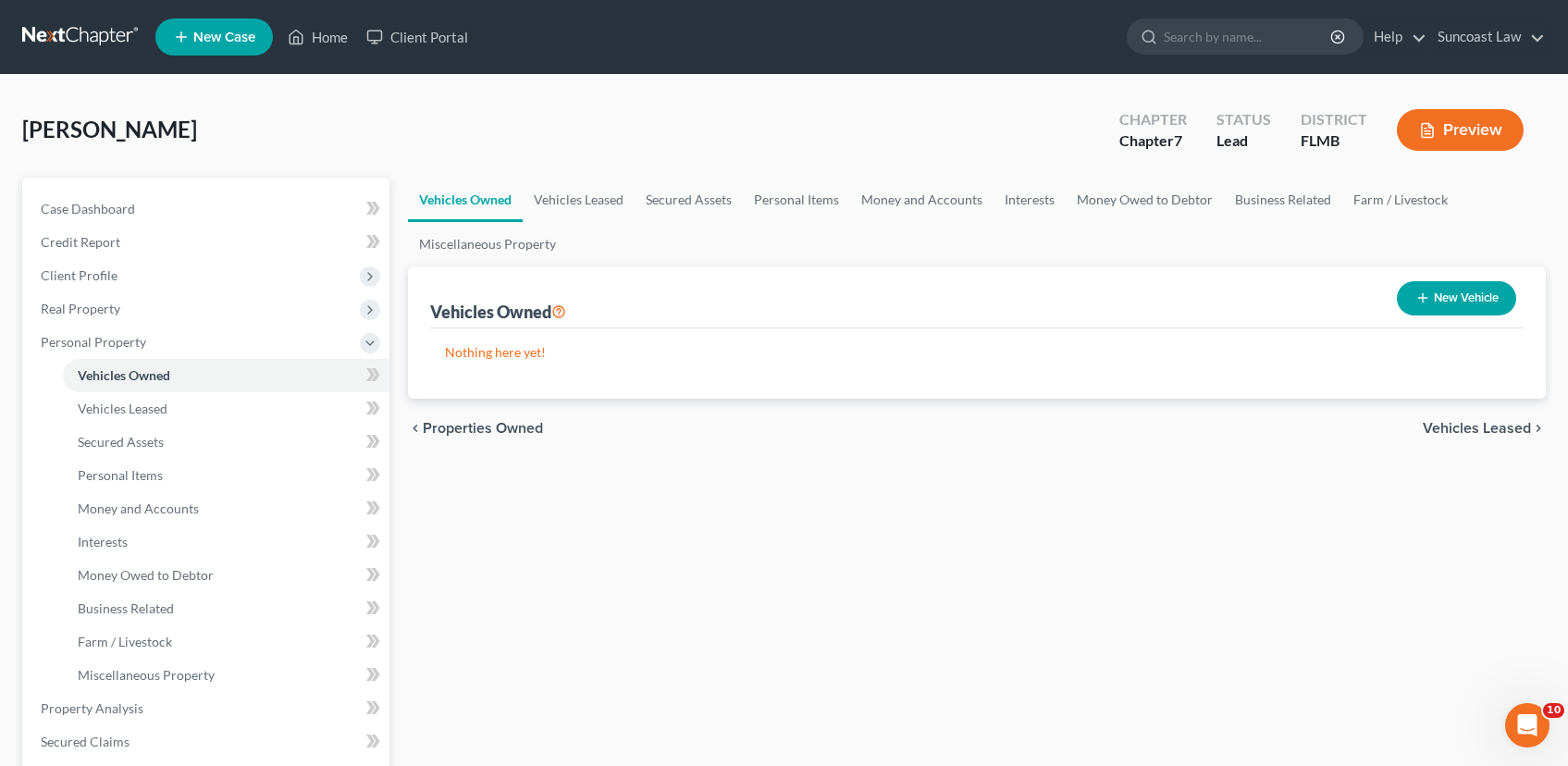
click at [1459, 299] on button "New Vehicle" at bounding box center [1456, 298] width 119 height 34
select select "0"
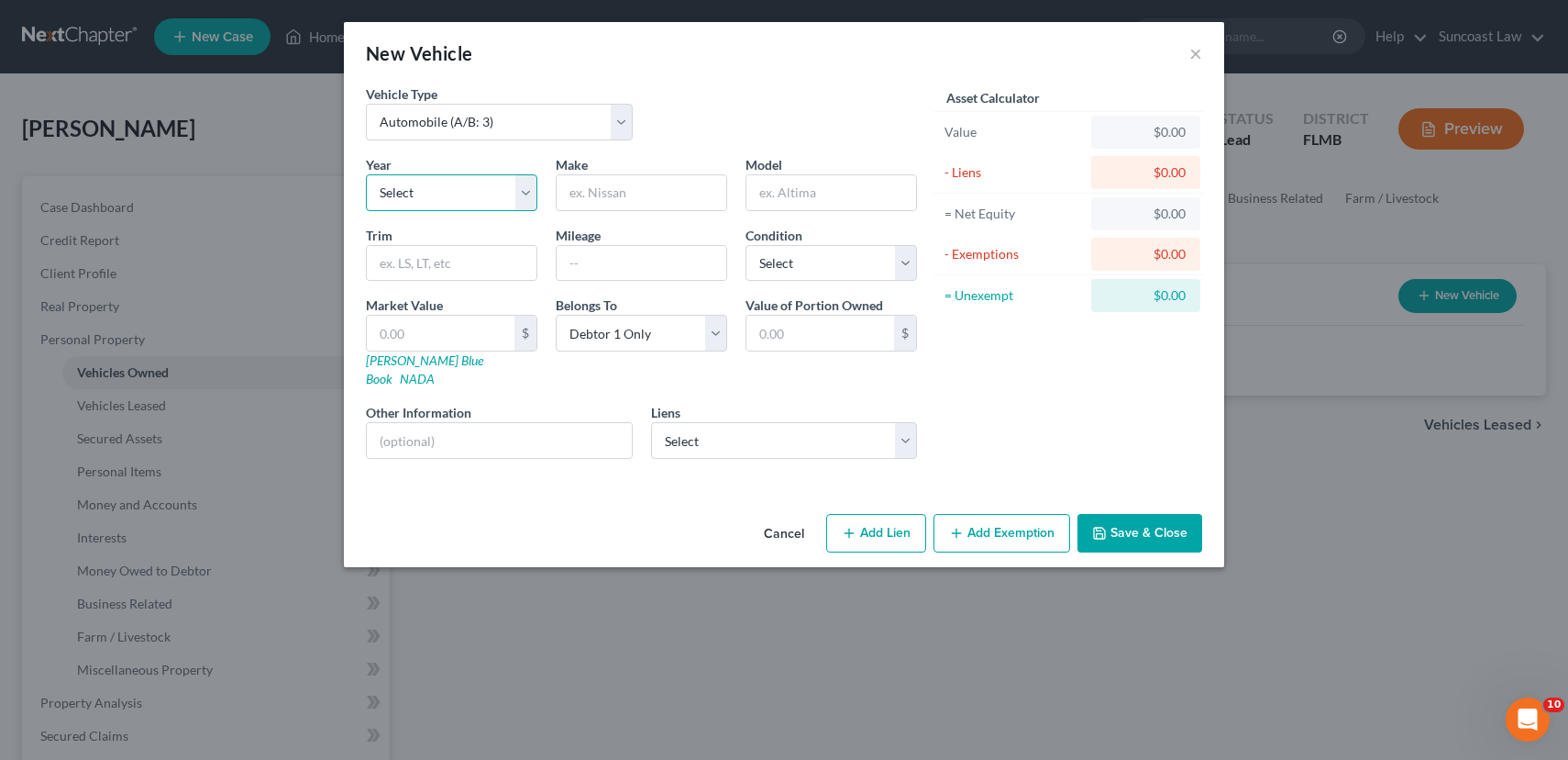
click at [472, 189] on select "Select 2026 2025 2024 2023 2022 2021 2020 2019 2018 2017 2016 2015 2014 2013 20…" at bounding box center [452, 193] width 172 height 36
select select "4"
click at [366, 175] on select "Select 2026 2025 2024 2023 2022 2021 2020 2019 2018 2017 2016 2015 2014 2013 20…" at bounding box center [452, 193] width 172 height 36
click at [631, 198] on input "text" at bounding box center [642, 193] width 170 height 35
type input "Kia"
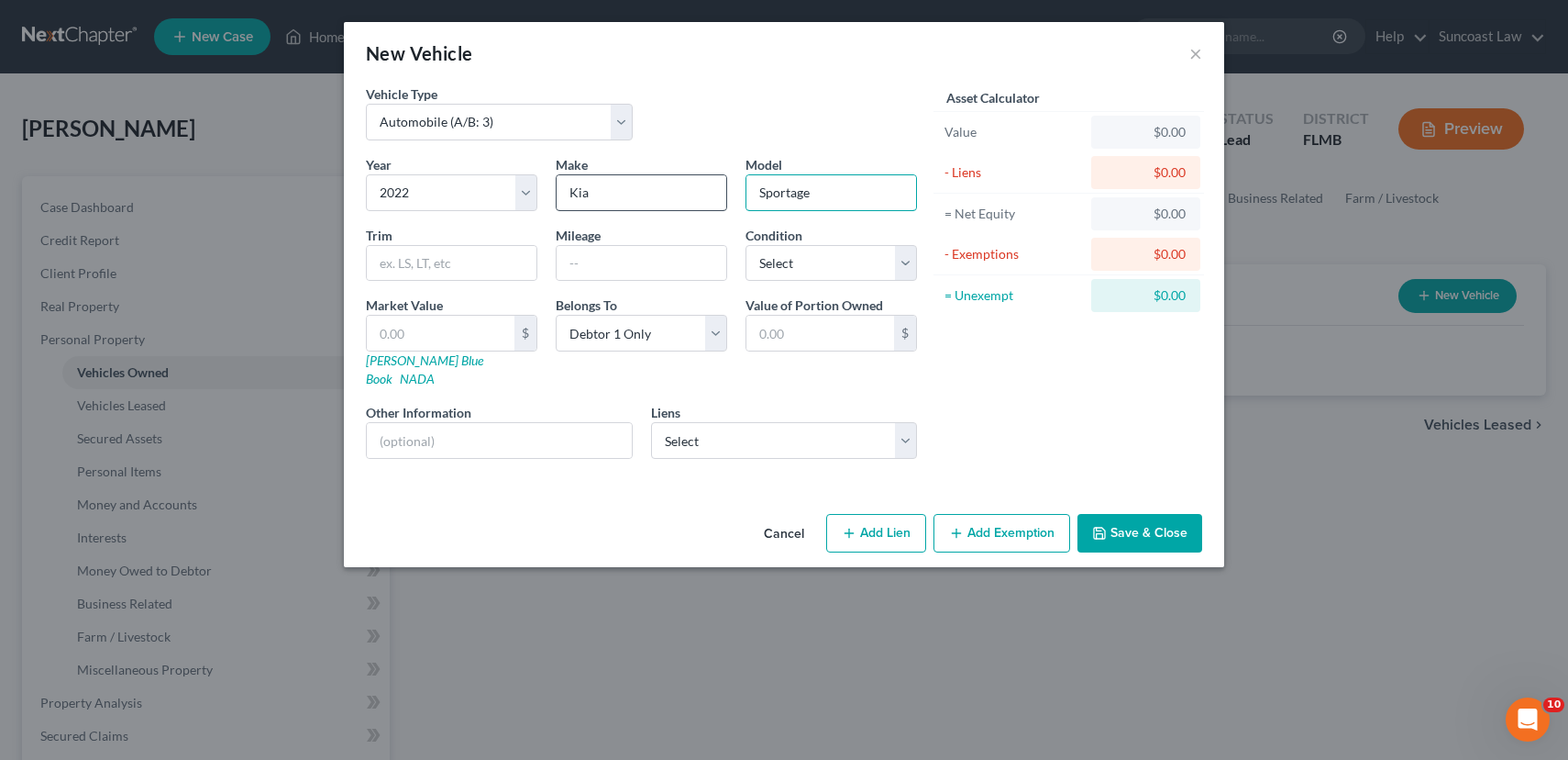
type input "Sportage"
type input "1455000"
select select "3"
type input "1"
type input "1.00"
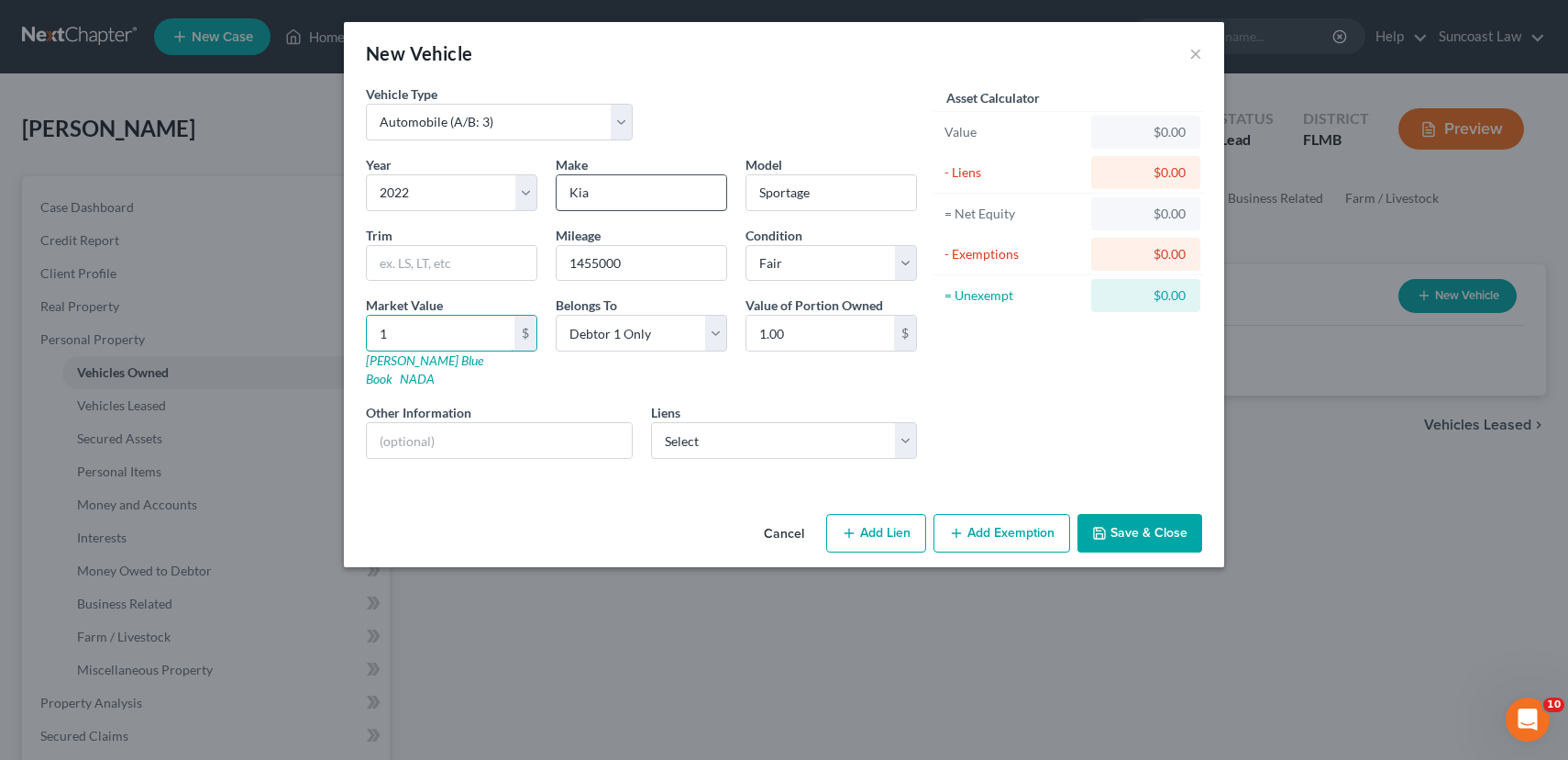
type input "12"
type input "12.00"
type input "120"
type input "120.00"
type input "1200"
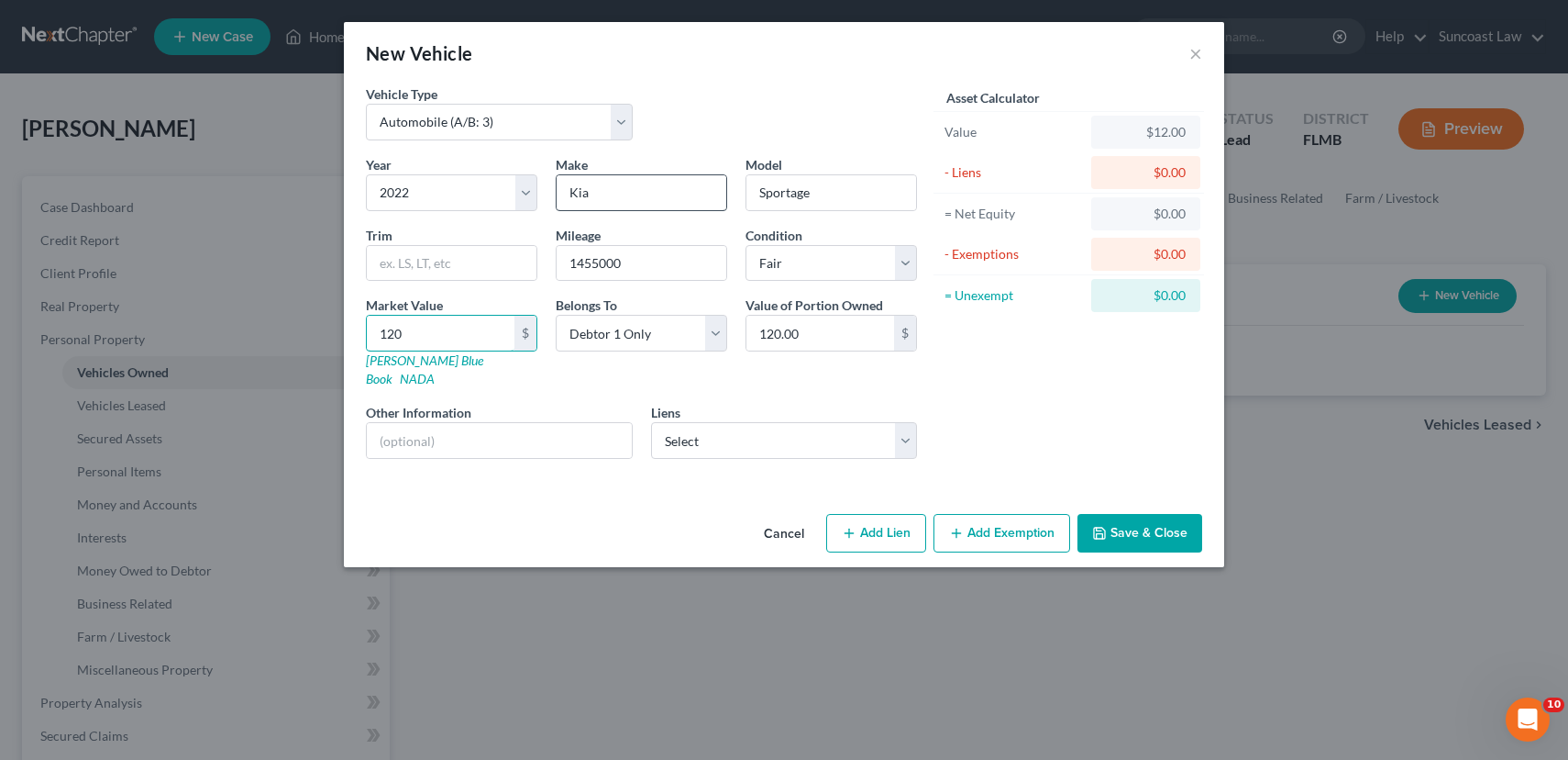
type input "1,200.00"
type input "1,2000"
type input "12,000.00"
click at [740, 422] on select "Select Sbna - $16,661.00 Citizens Bank Na - $13,065.00 Citicards Cbna - $100.00…" at bounding box center [784, 440] width 267 height 36
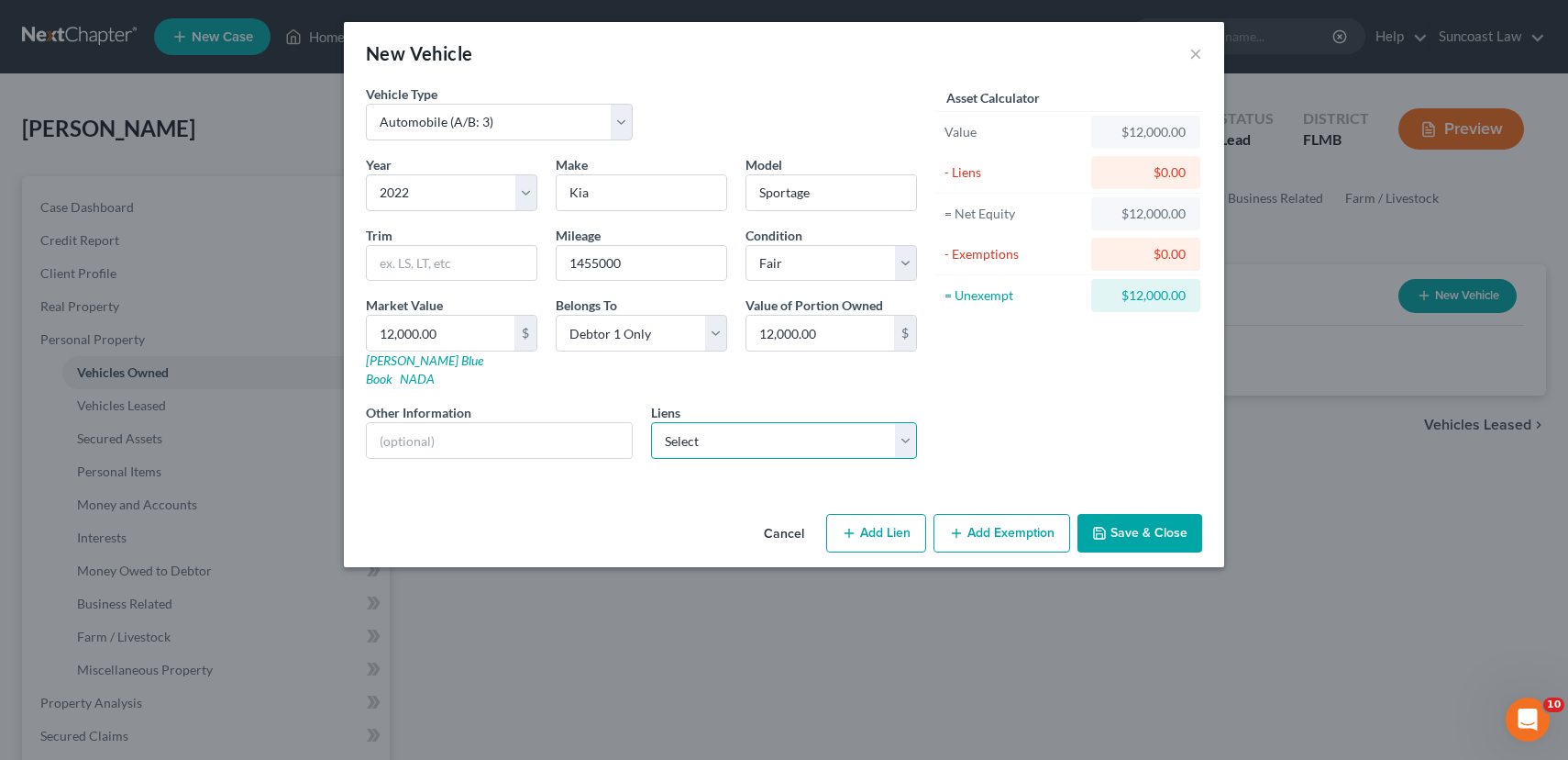
select select "0"
click at [651, 422] on select "Select Sbna - $16,661.00 Citizens Bank Na - $13,065.00 Citicards Cbna - $100.00…" at bounding box center [784, 440] width 267 height 36
select select
select select "45"
select select "0"
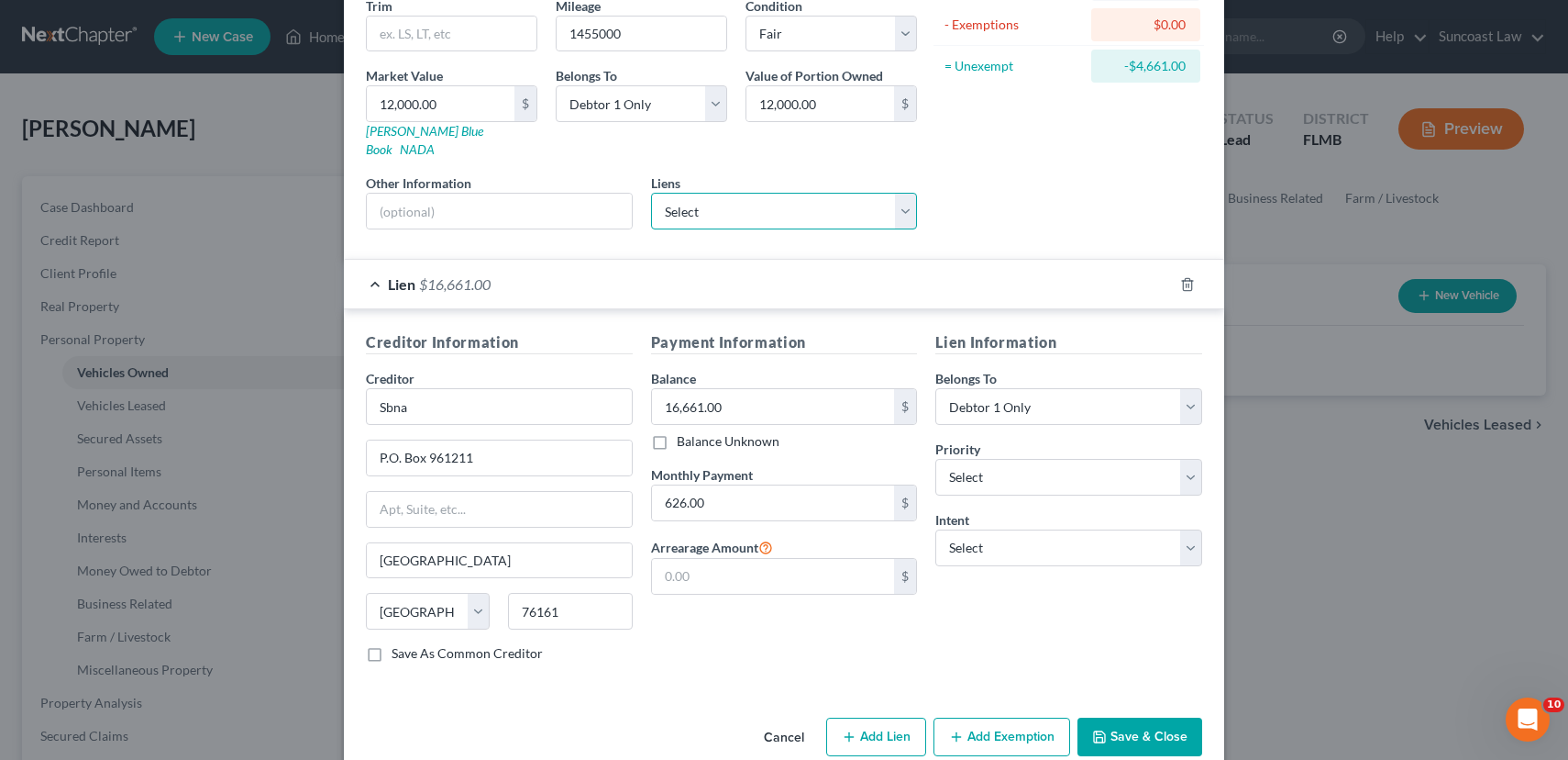
scroll to position [244, 0]
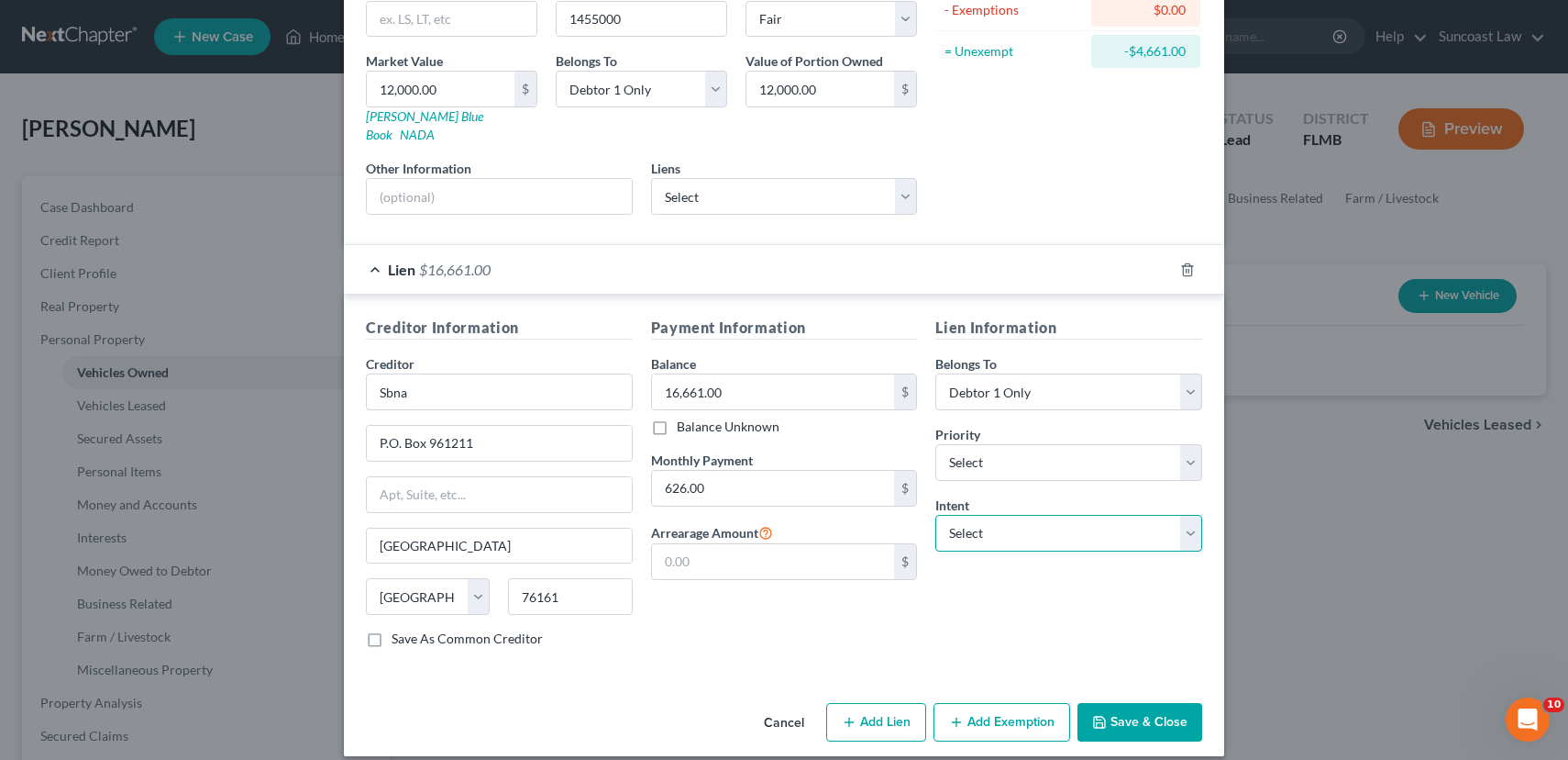
click at [1023, 525] on select "Select Surrender Redeem Reaffirm Avoid Other" at bounding box center [1069, 534] width 267 height 36
select select "2"
click at [936, 515] on select "Select Surrender Redeem Reaffirm Avoid Other" at bounding box center [1069, 534] width 267 height 36
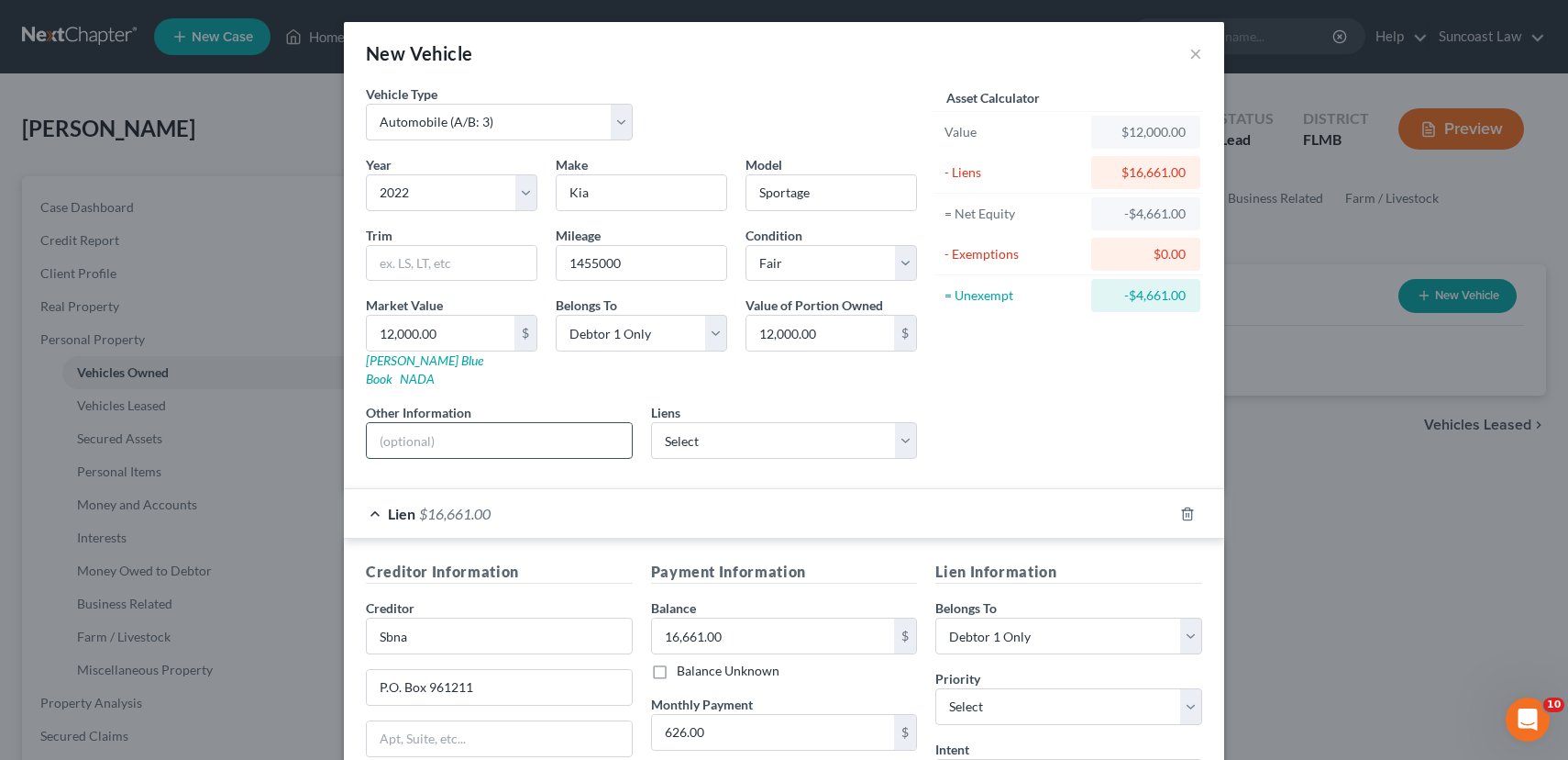
click at [504, 423] on input "text" at bounding box center [500, 440] width 265 height 35
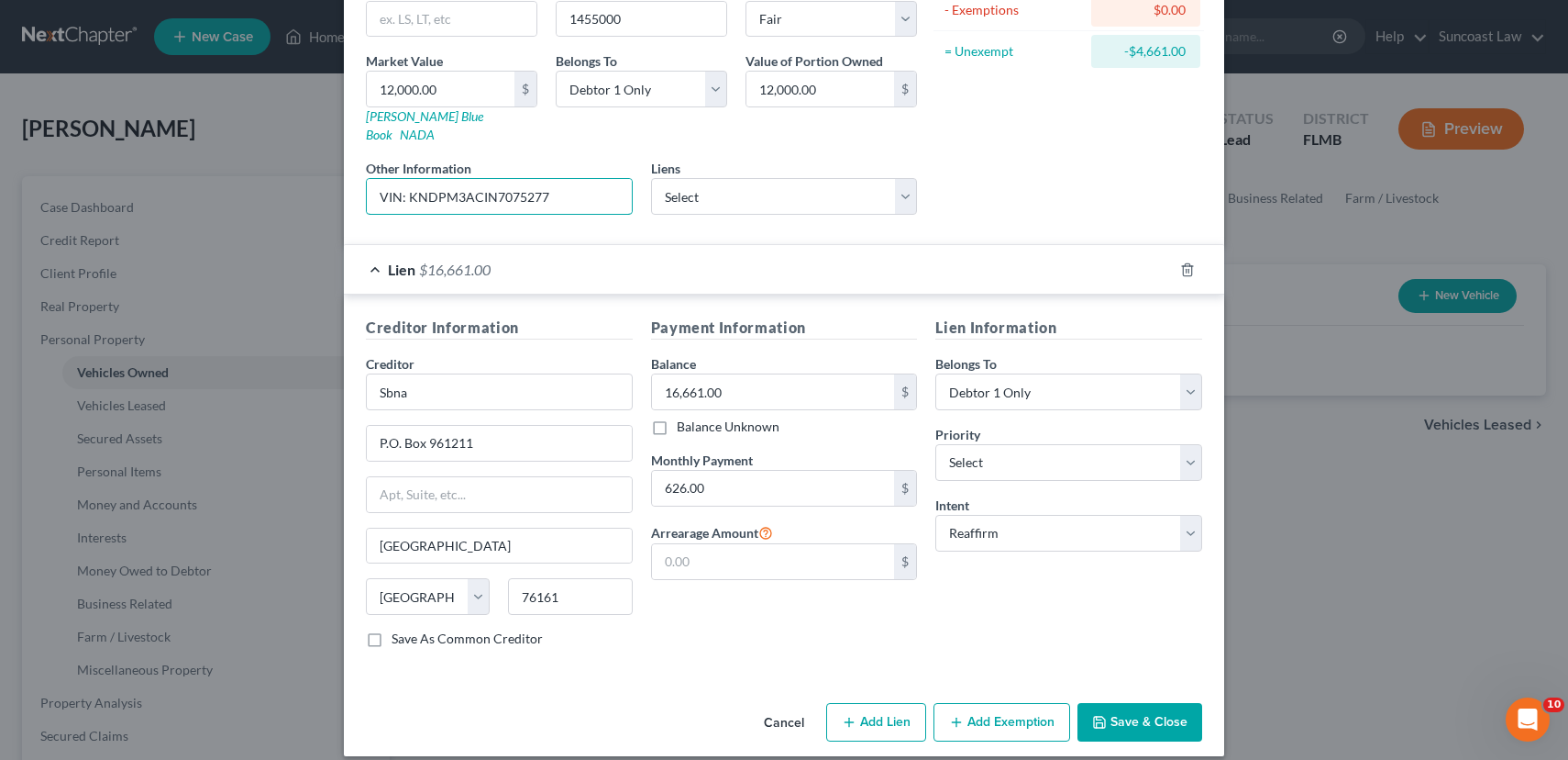
type input "VIN: KNDPM3ACIN7075277"
click at [1167, 703] on button "Save & Close" at bounding box center [1140, 723] width 125 height 38
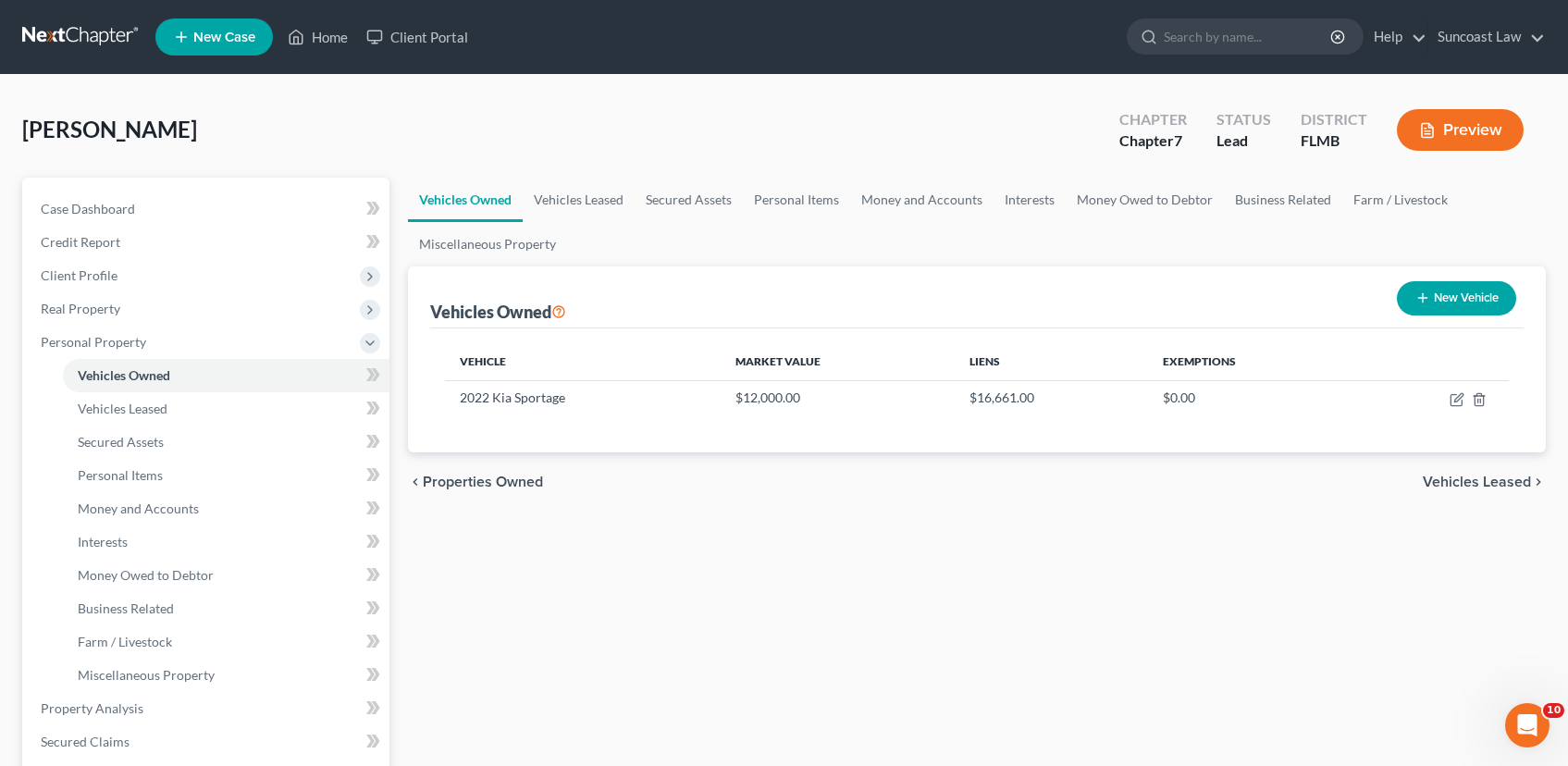
click at [1455, 482] on span "Vehicles Leased" at bounding box center [1477, 482] width 108 height 15
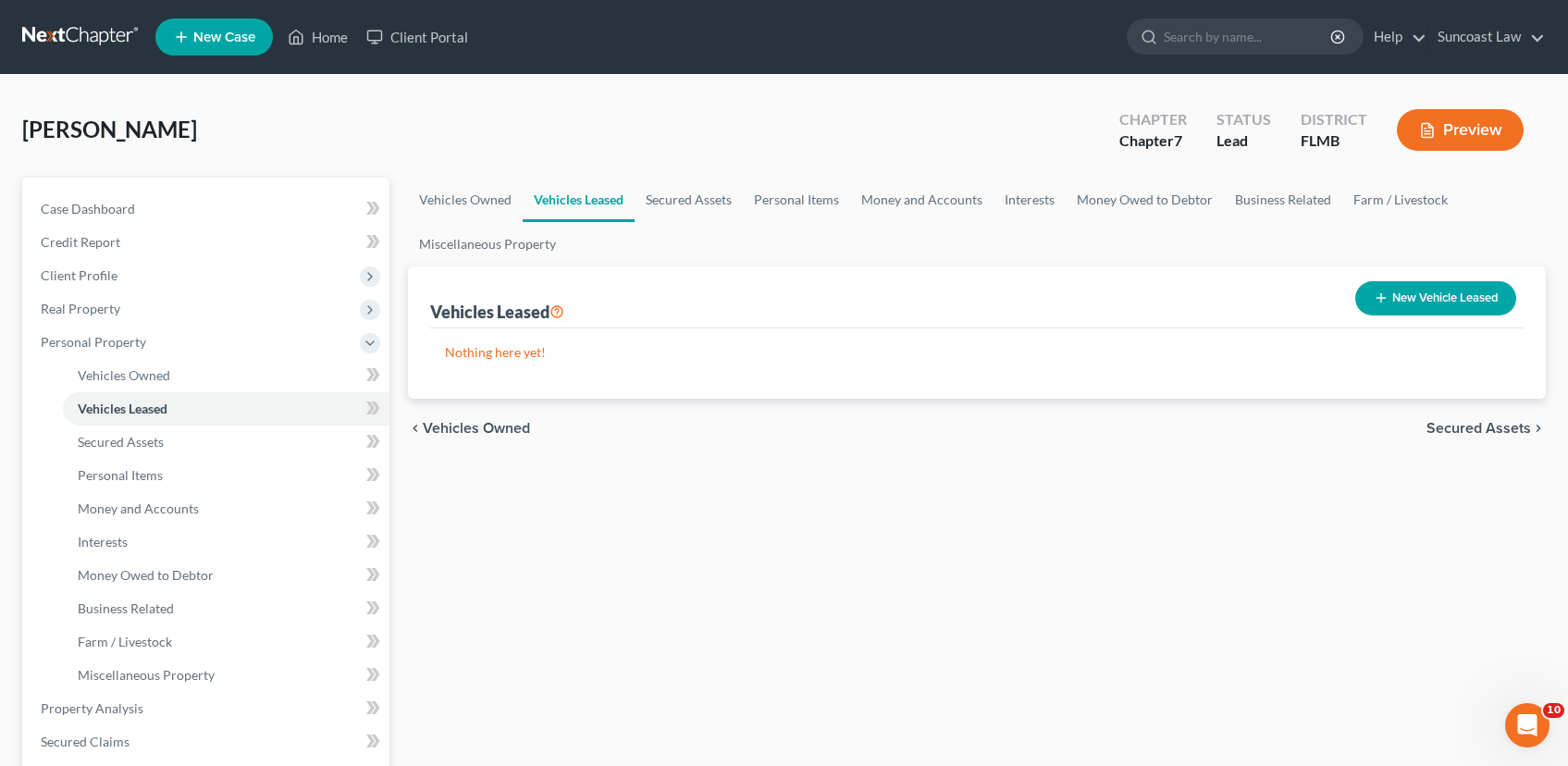
click at [1460, 428] on span "Secured Assets" at bounding box center [1479, 427] width 104 height 15
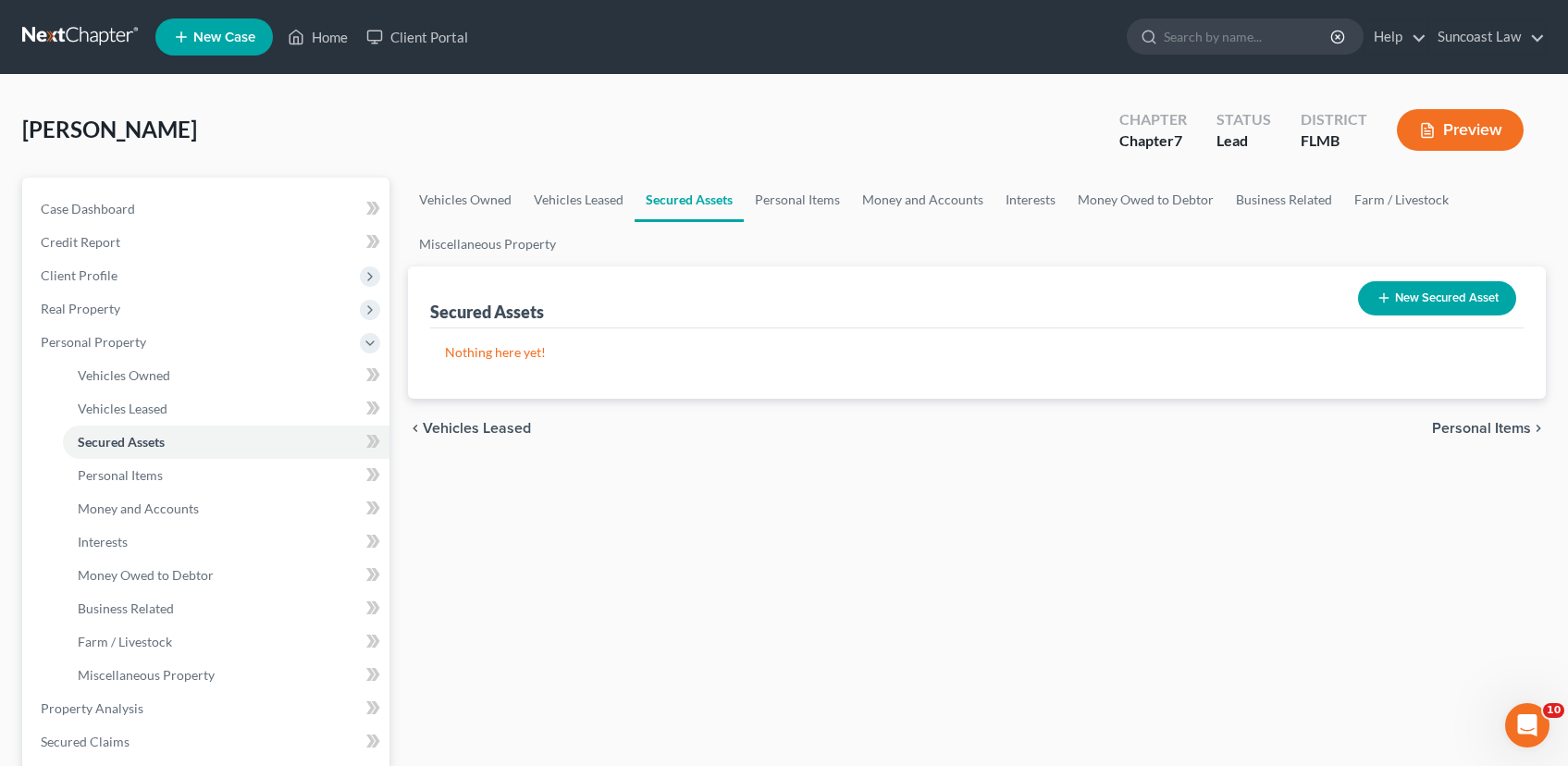
click at [1457, 426] on span "Personal Items" at bounding box center [1481, 427] width 99 height 15
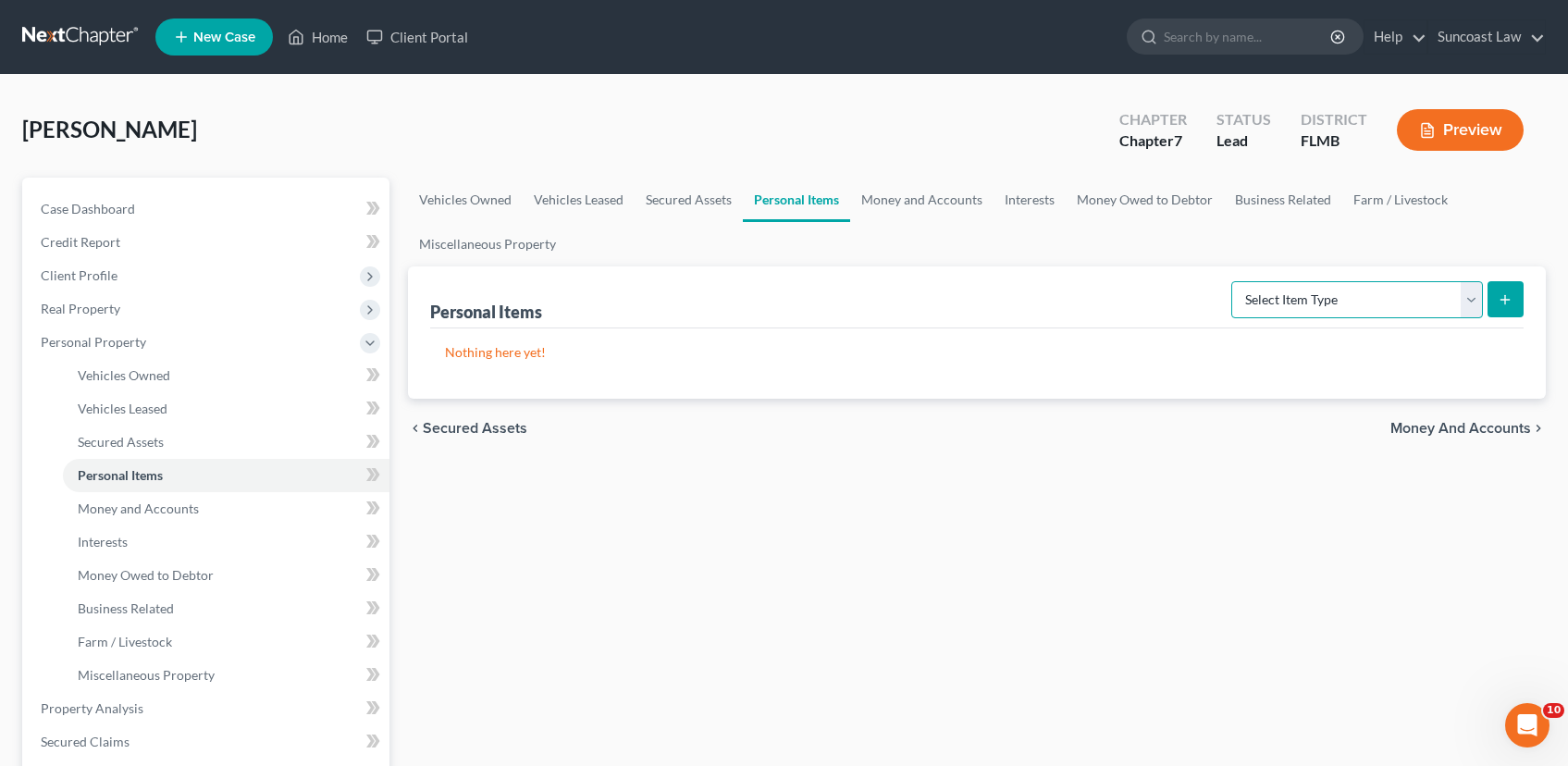
click at [1475, 305] on select "Select Item Type Clothing (A/B: 11) Collectibles Of Value (A/B: 8) Electronics …" at bounding box center [1357, 300] width 251 height 37
select select "electronics"
click at [1234, 281] on select "Select Item Type Clothing (A/B: 11) Collectibles Of Value (A/B: 8) Electronics …" at bounding box center [1357, 300] width 251 height 37
click at [1520, 291] on button "submit" at bounding box center [1505, 299] width 36 height 36
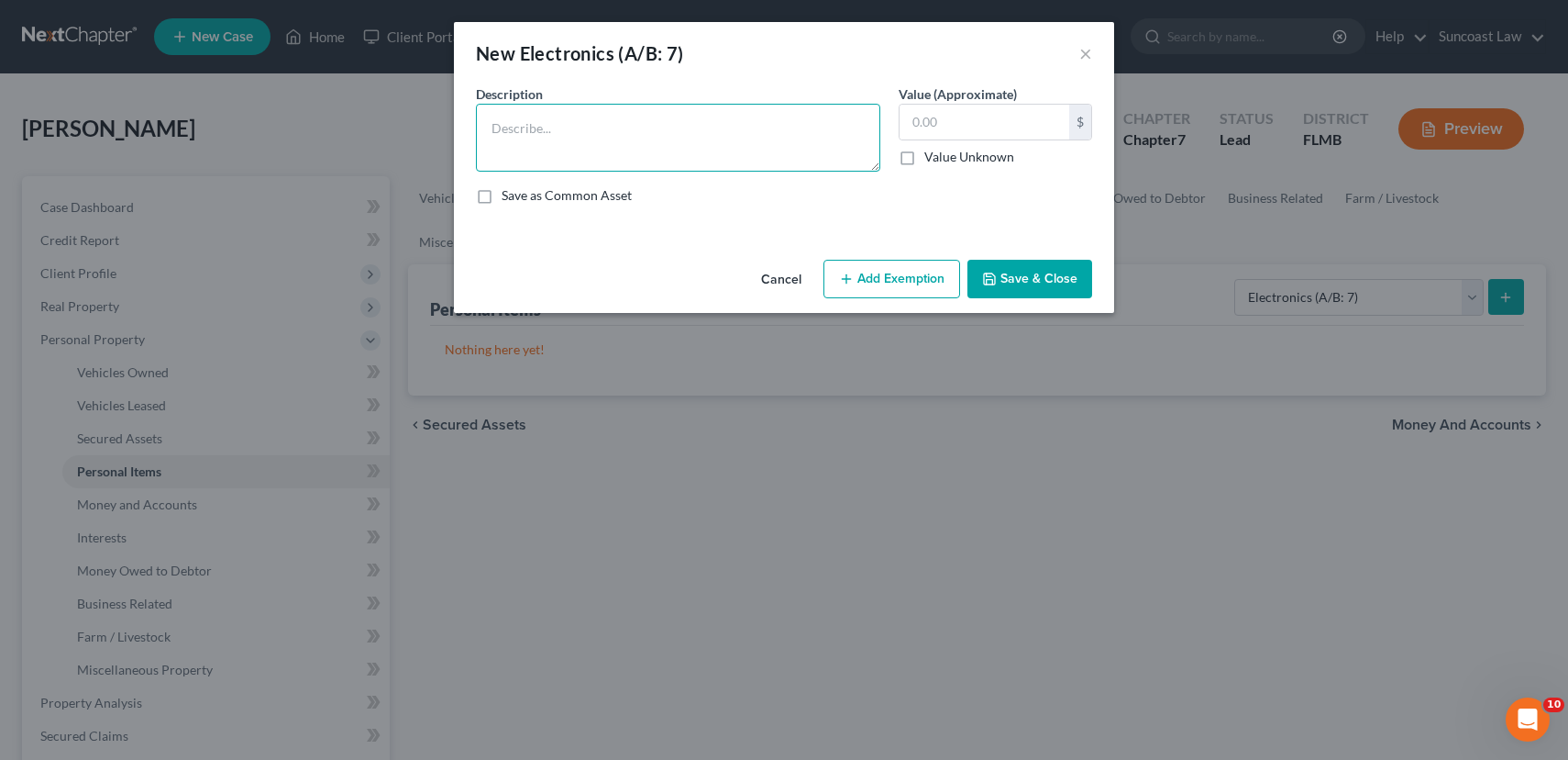
click at [721, 154] on textarea at bounding box center [678, 137] width 405 height 68
type textarea "2023 COMPUTER, 2TVS"
click at [975, 135] on input "text" at bounding box center [984, 122] width 170 height 35
type input "500.00"
click at [897, 267] on button "Add Exemption" at bounding box center [892, 279] width 137 height 38
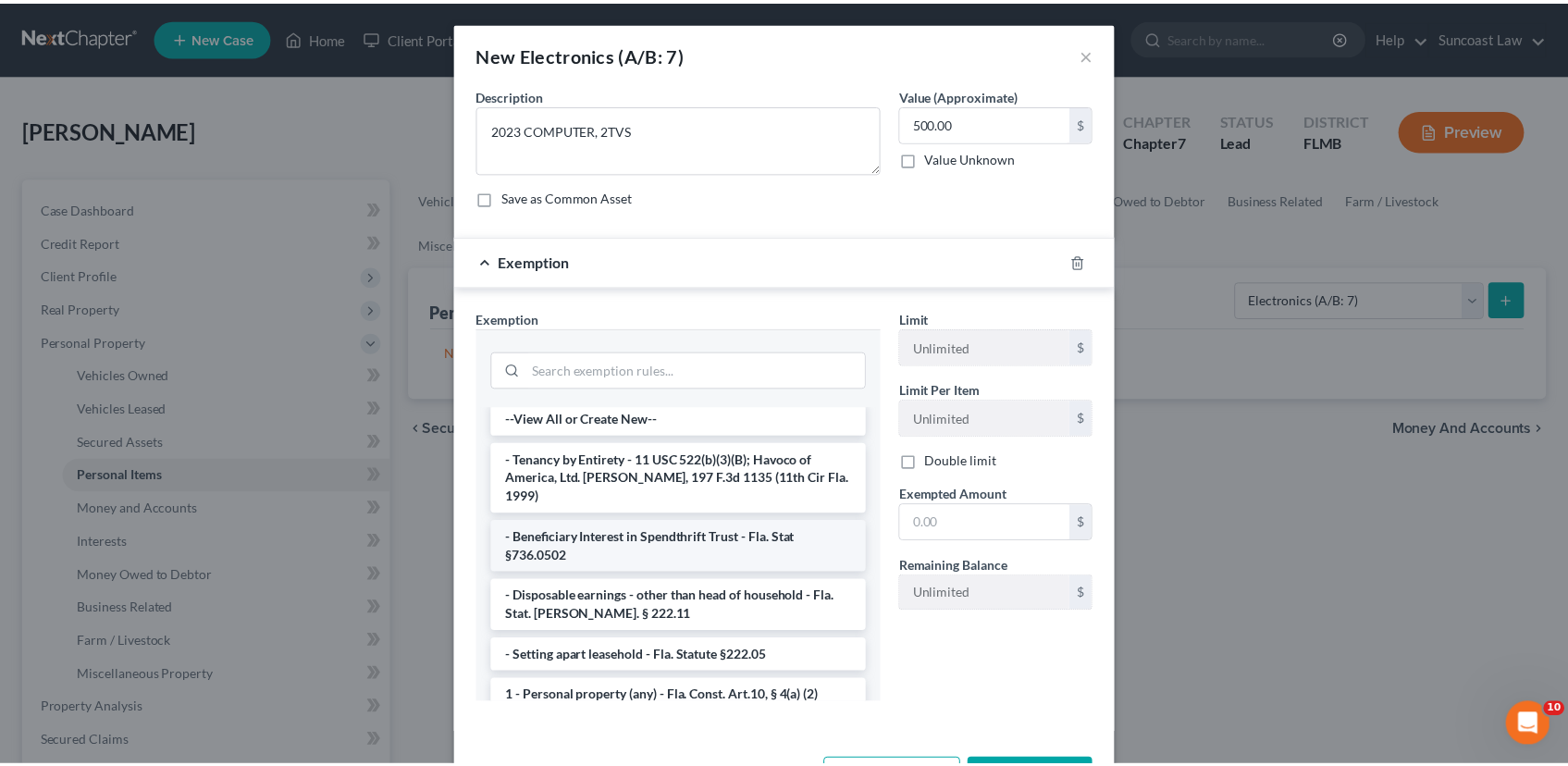
scroll to position [19, 0]
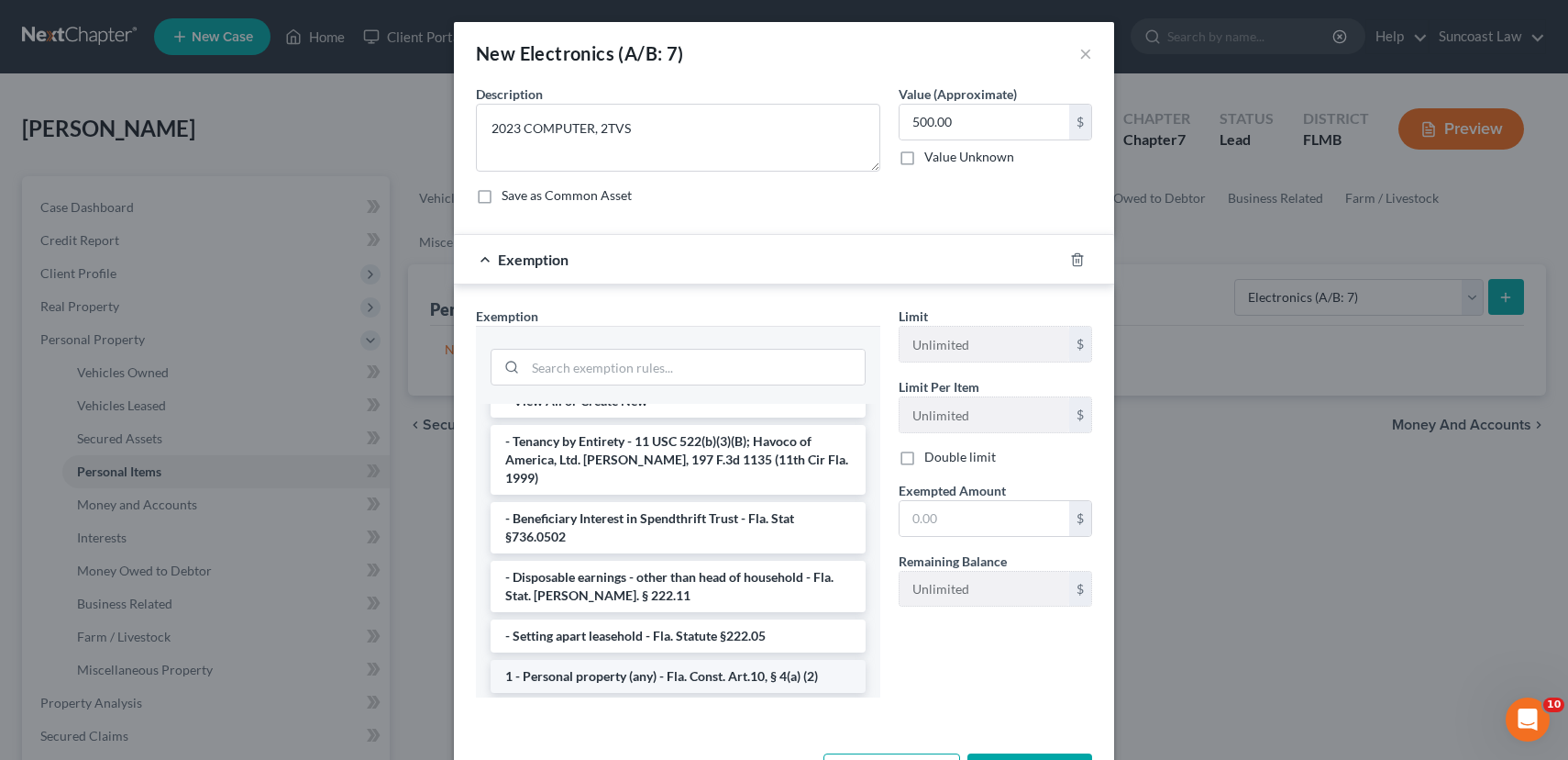
click at [655, 660] on li "1 - Personal property (any) - Fla. Const. Art.10, § 4(a) (2)" at bounding box center [678, 677] width 375 height 33
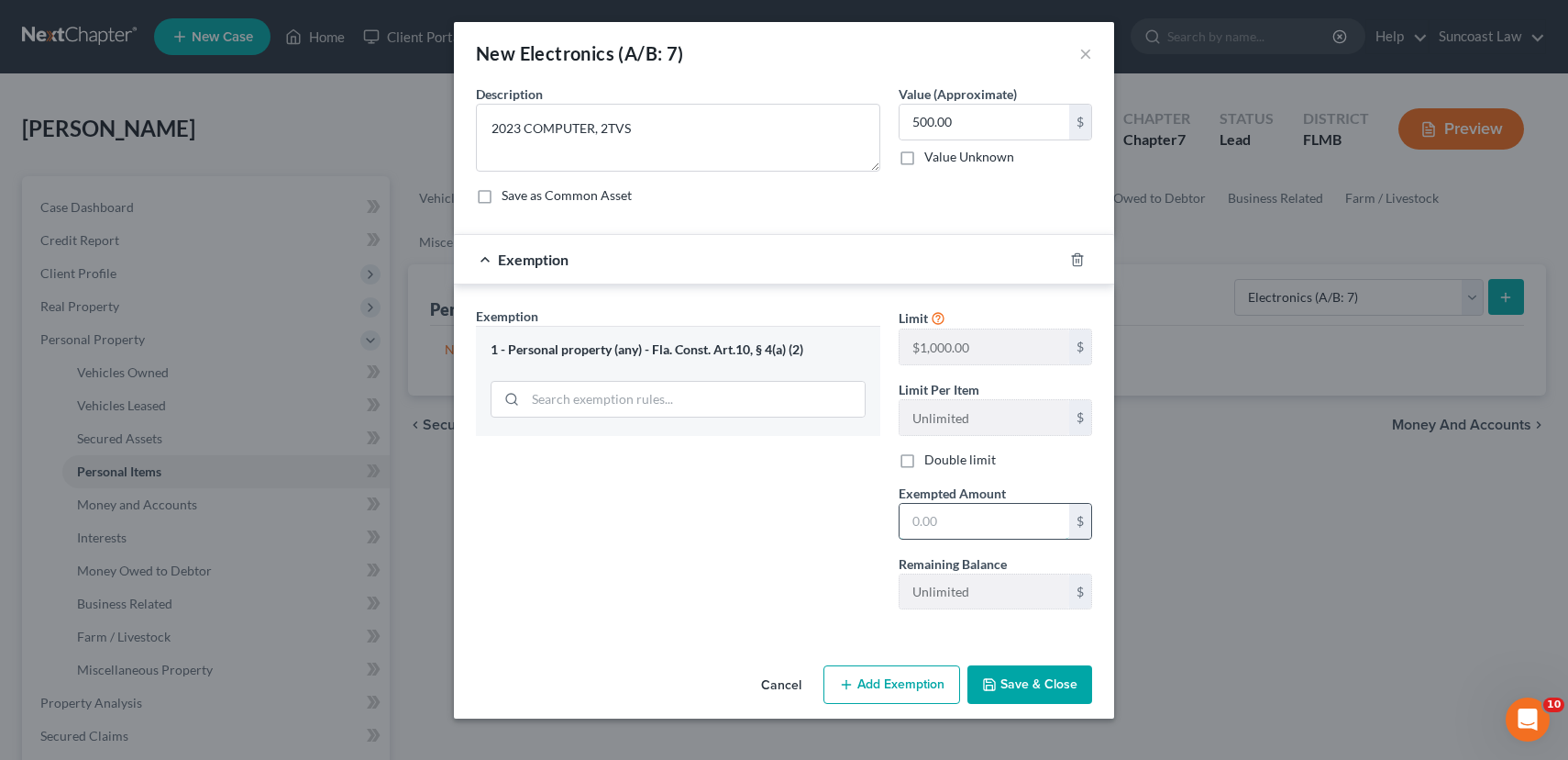
click at [952, 530] on input "text" at bounding box center [984, 521] width 170 height 35
type input "500.00"
click at [1028, 687] on button "Save & Close" at bounding box center [1030, 684] width 125 height 38
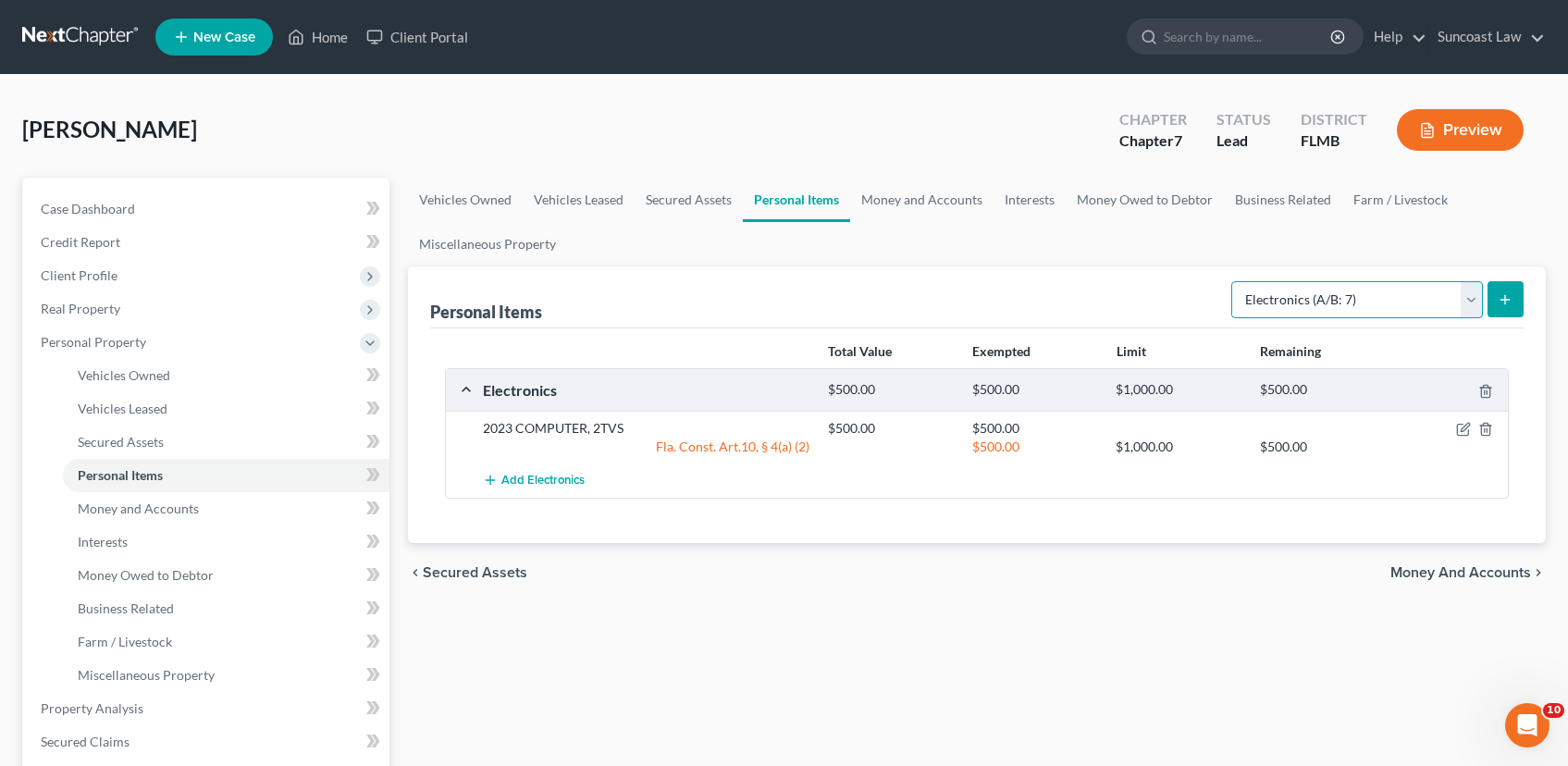
click at [1474, 300] on select "Select Item Type Clothing (A/B: 11) Collectibles Of Value (A/B: 8) Electronics …" at bounding box center [1357, 300] width 251 height 37
select select "clothing"
click at [1234, 281] on select "Select Item Type Clothing (A/B: 11) Collectibles Of Value (A/B: 8) Electronics …" at bounding box center [1357, 300] width 251 height 37
click at [1509, 305] on icon "submit" at bounding box center [1504, 299] width 15 height 15
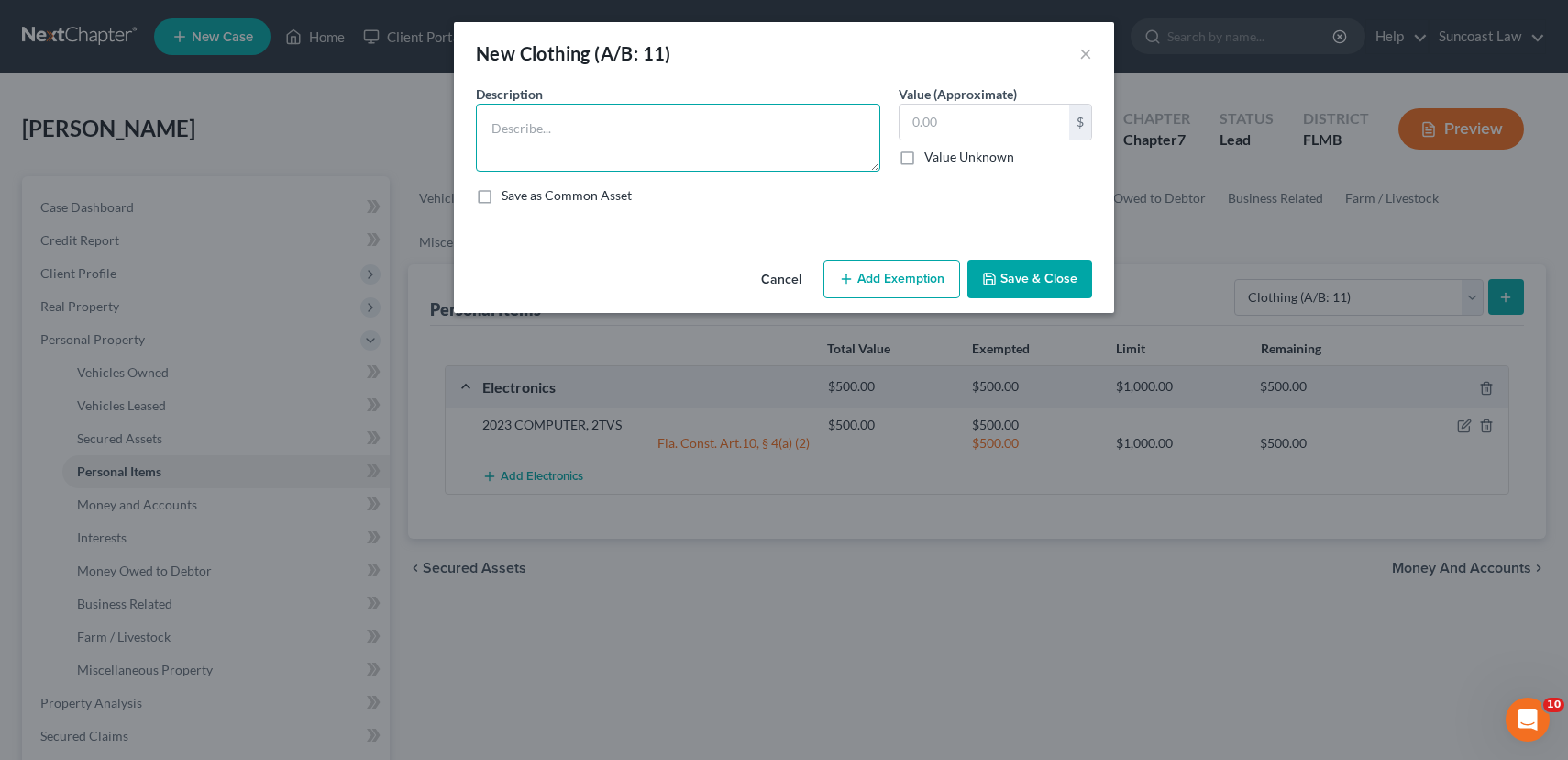
click at [597, 125] on textarea at bounding box center [678, 137] width 405 height 68
type textarea "USED CLOTHING"
type input "50.00"
click at [866, 271] on button "Add Exemption" at bounding box center [892, 279] width 137 height 38
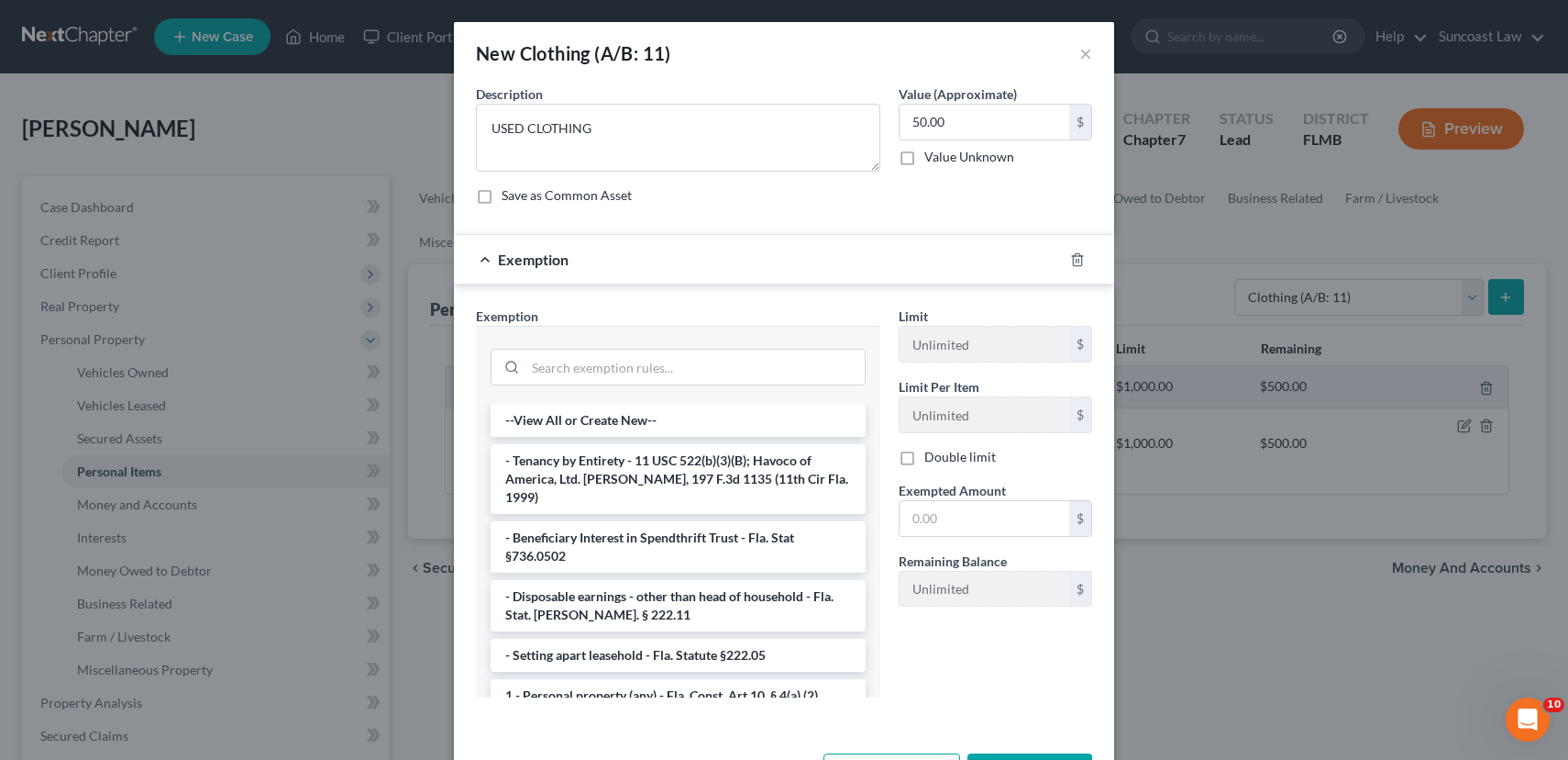
drag, startPoint x: 644, startPoint y: 670, endPoint x: 779, endPoint y: 643, distance: 137.7
click at [646, 679] on li "1 - Personal property (any) - Fla. Const. Art.10, § 4(a) (2)" at bounding box center [678, 696] width 375 height 33
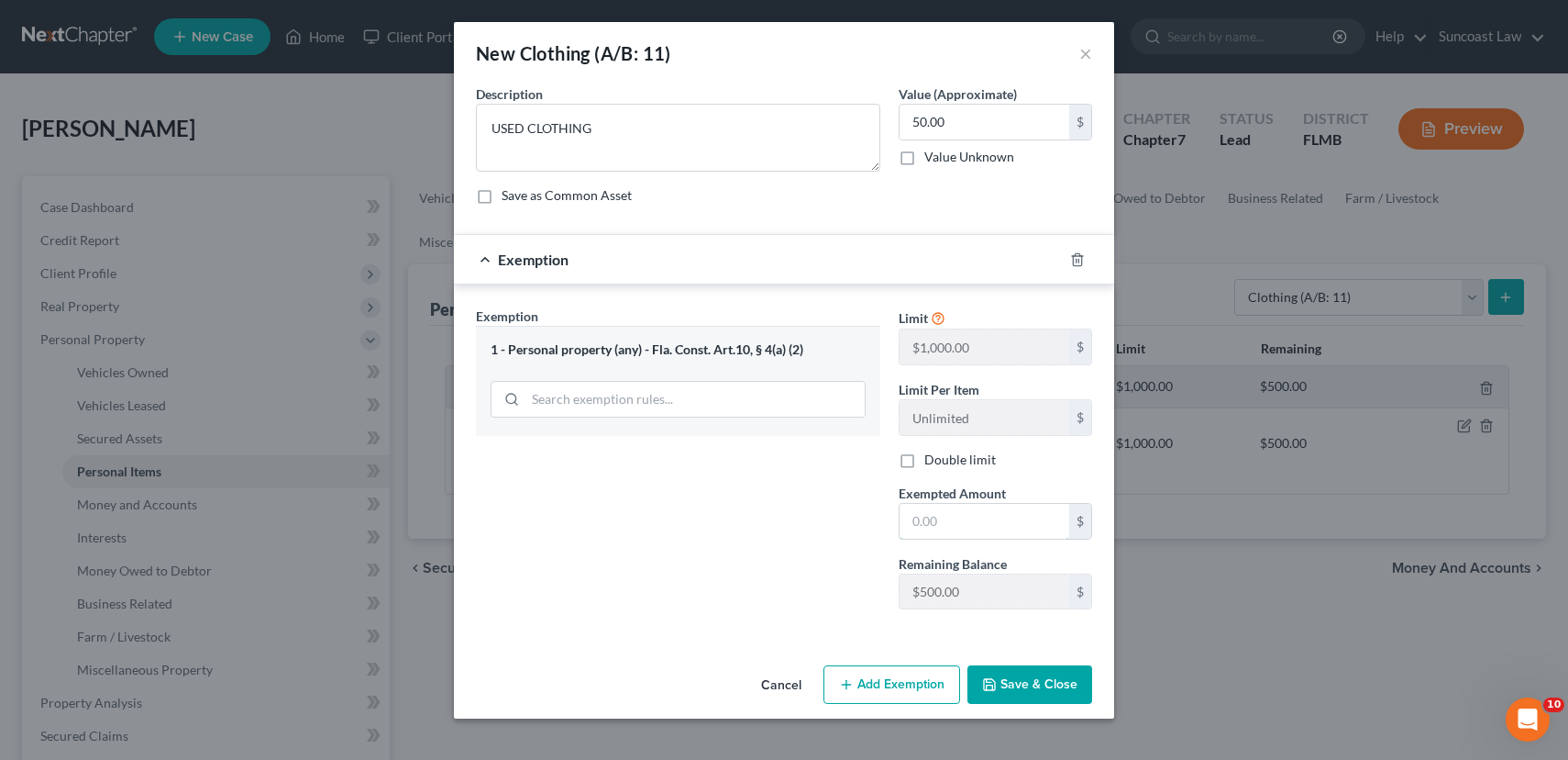
drag, startPoint x: 968, startPoint y: 527, endPoint x: 978, endPoint y: 487, distance: 41.2
click at [968, 527] on input "text" at bounding box center [984, 521] width 170 height 35
type input "50.00"
click at [1043, 688] on button "Save & Close" at bounding box center [1030, 684] width 125 height 38
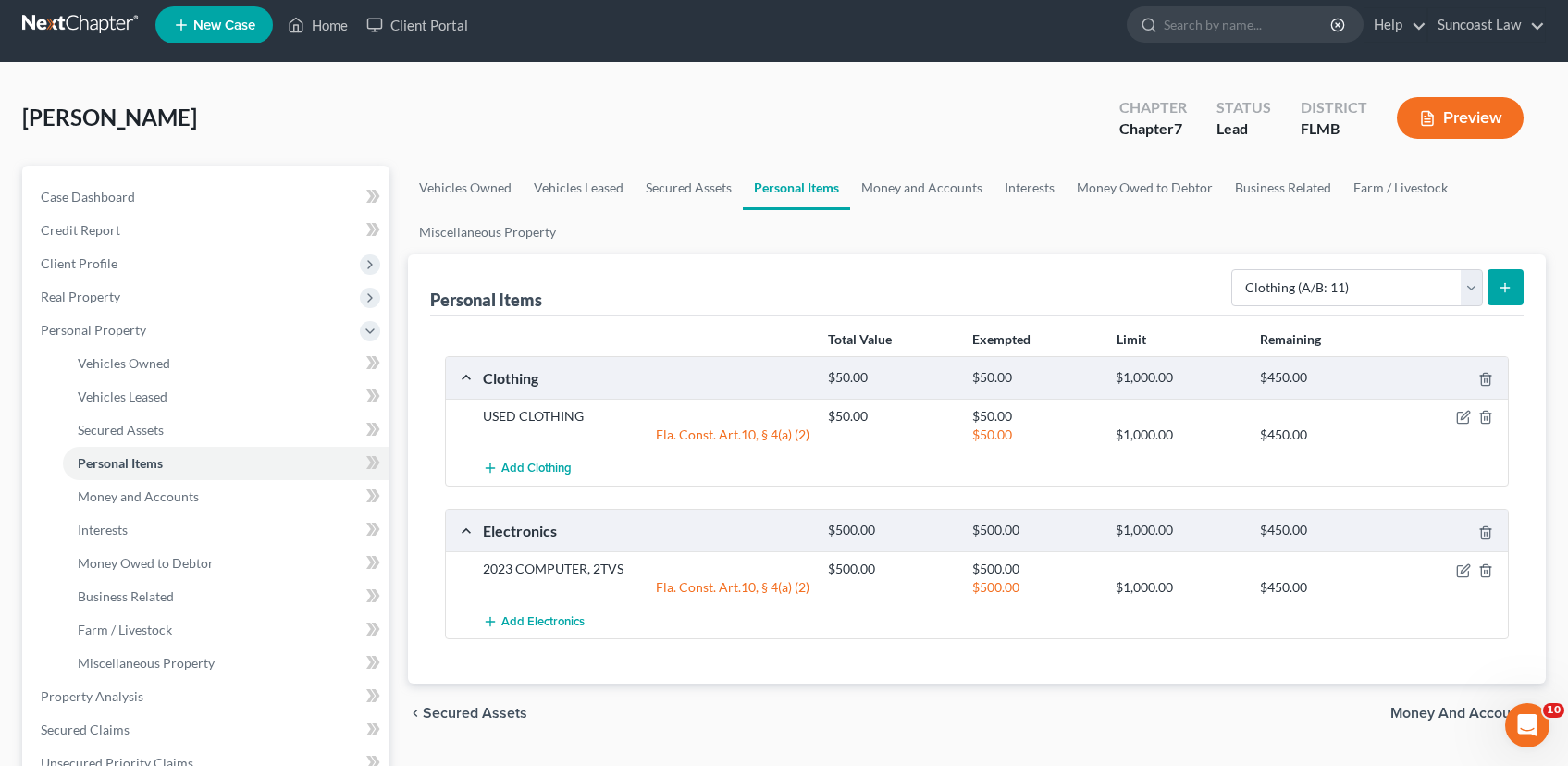
scroll to position [28, 0]
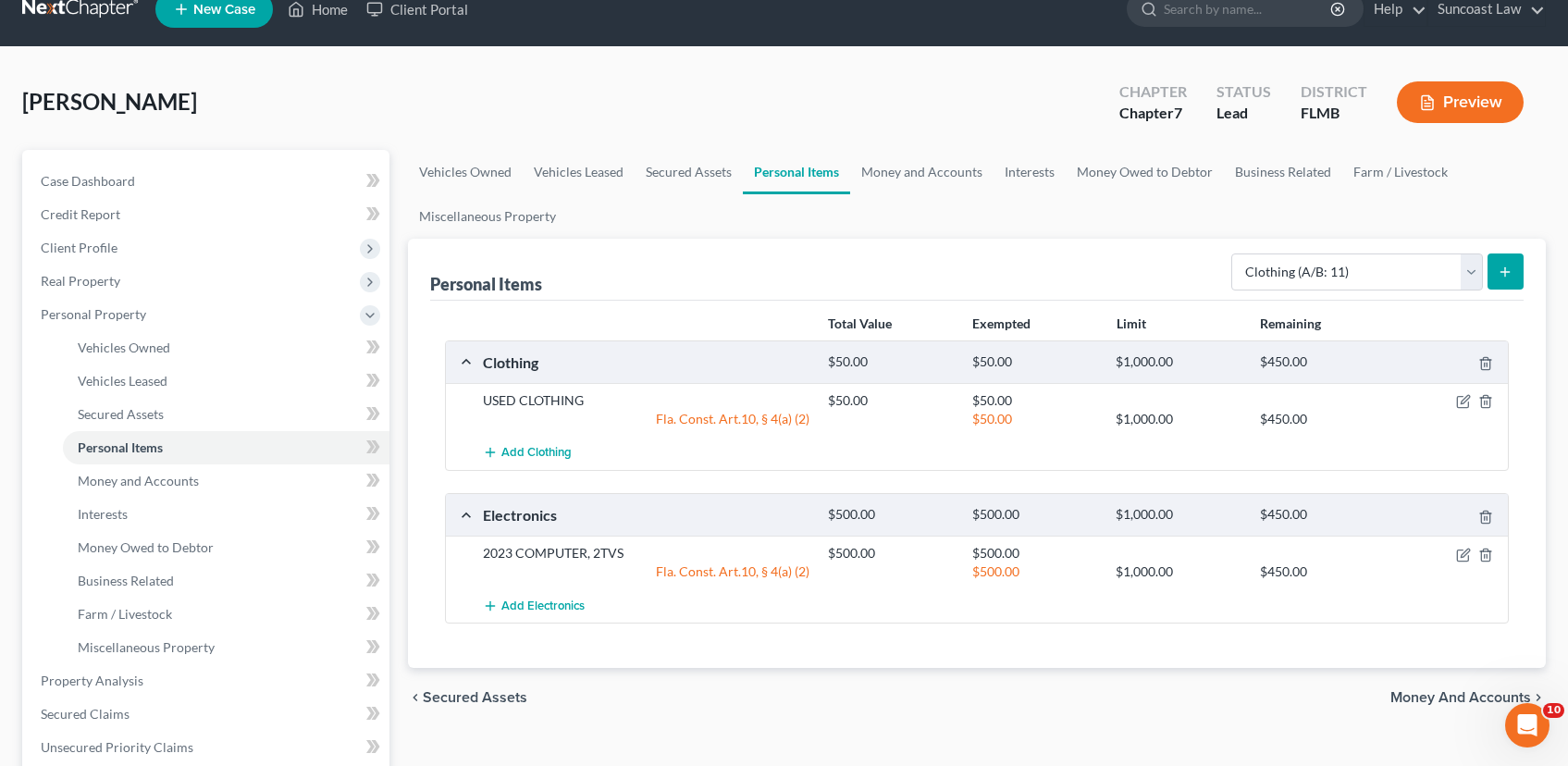
click at [1449, 695] on span "Money and Accounts" at bounding box center [1460, 696] width 140 height 15
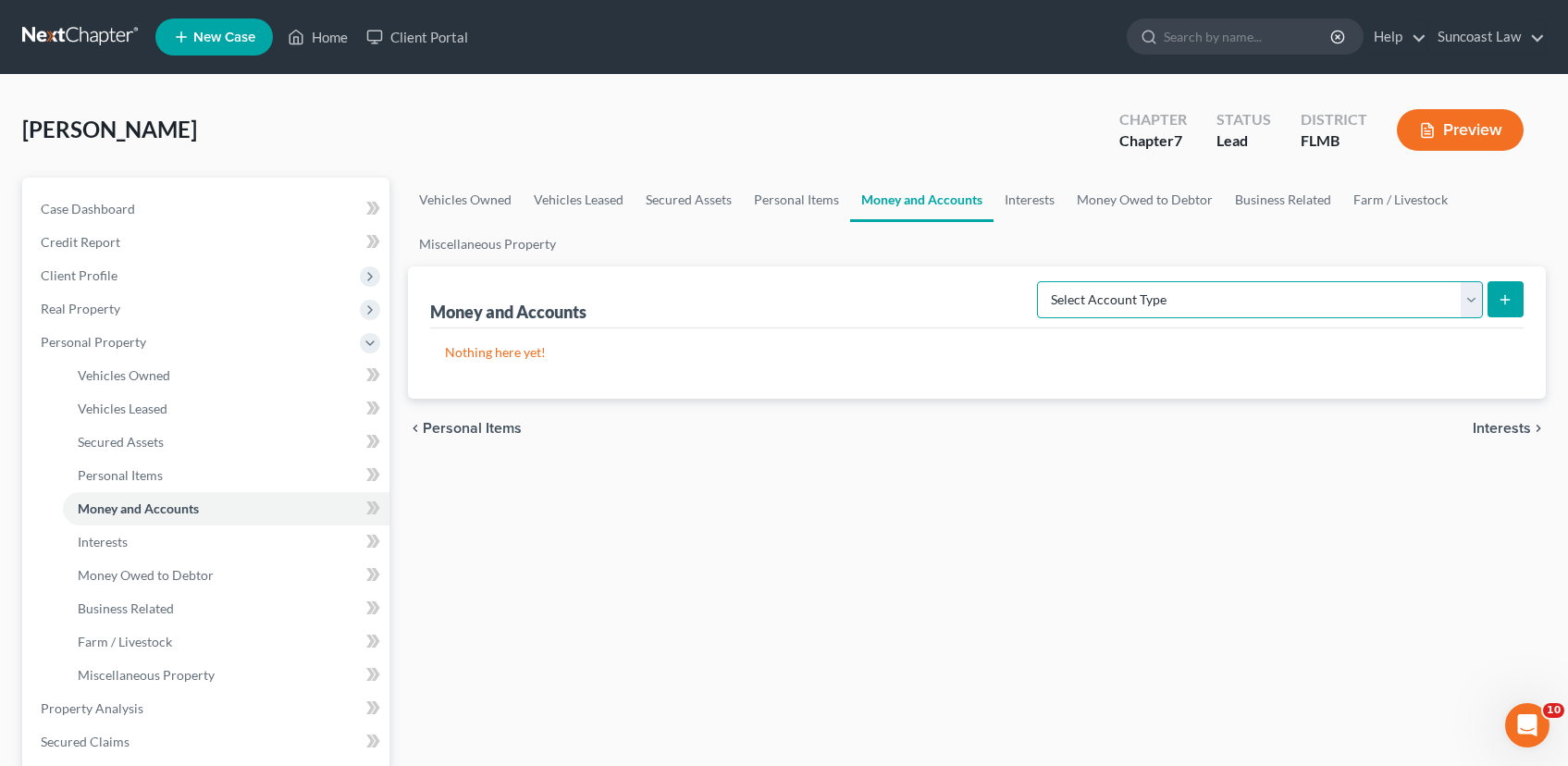
click at [1476, 298] on select "Select Account Type Brokerage (A/B: 18, SOFA: 20) Cash on Hand (A/B: 16) Certif…" at bounding box center [1259, 300] width 446 height 37
select select "checking"
click at [1042, 281] on select "Select Account Type Brokerage (A/B: 18, SOFA: 20) Cash on Hand (A/B: 16) Certif…" at bounding box center [1259, 300] width 446 height 37
click at [1496, 301] on button "submit" at bounding box center [1505, 299] width 36 height 36
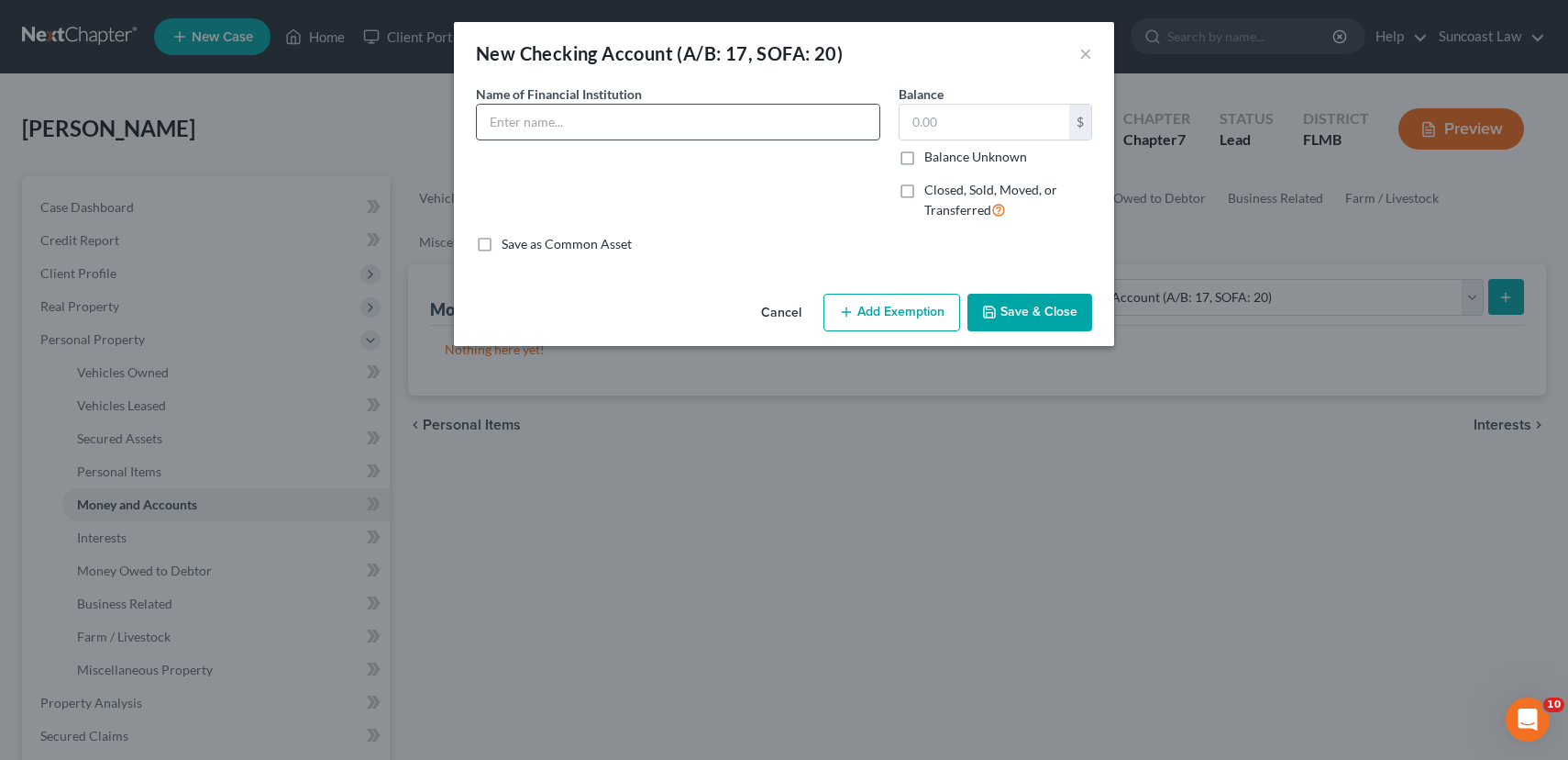
click at [740, 113] on input "text" at bounding box center [678, 122] width 403 height 35
type input "[PERSON_NAME] Fargo *3564"
type input "19.91"
click at [891, 314] on button "Add Exemption" at bounding box center [892, 313] width 137 height 38
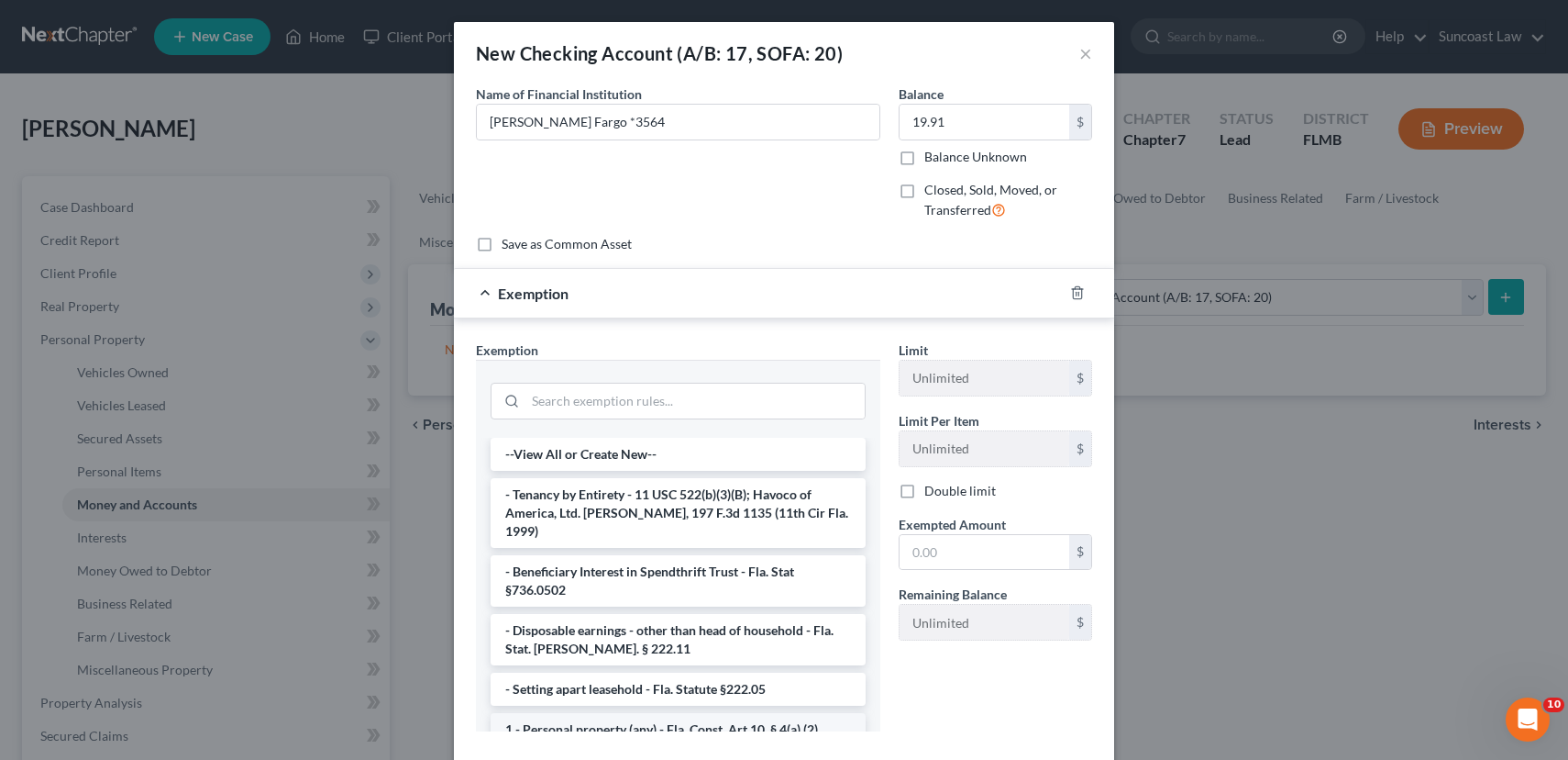
click at [603, 713] on li "1 - Personal property (any) - Fla. Const. Art.10, § 4(a) (2)" at bounding box center [678, 729] width 375 height 33
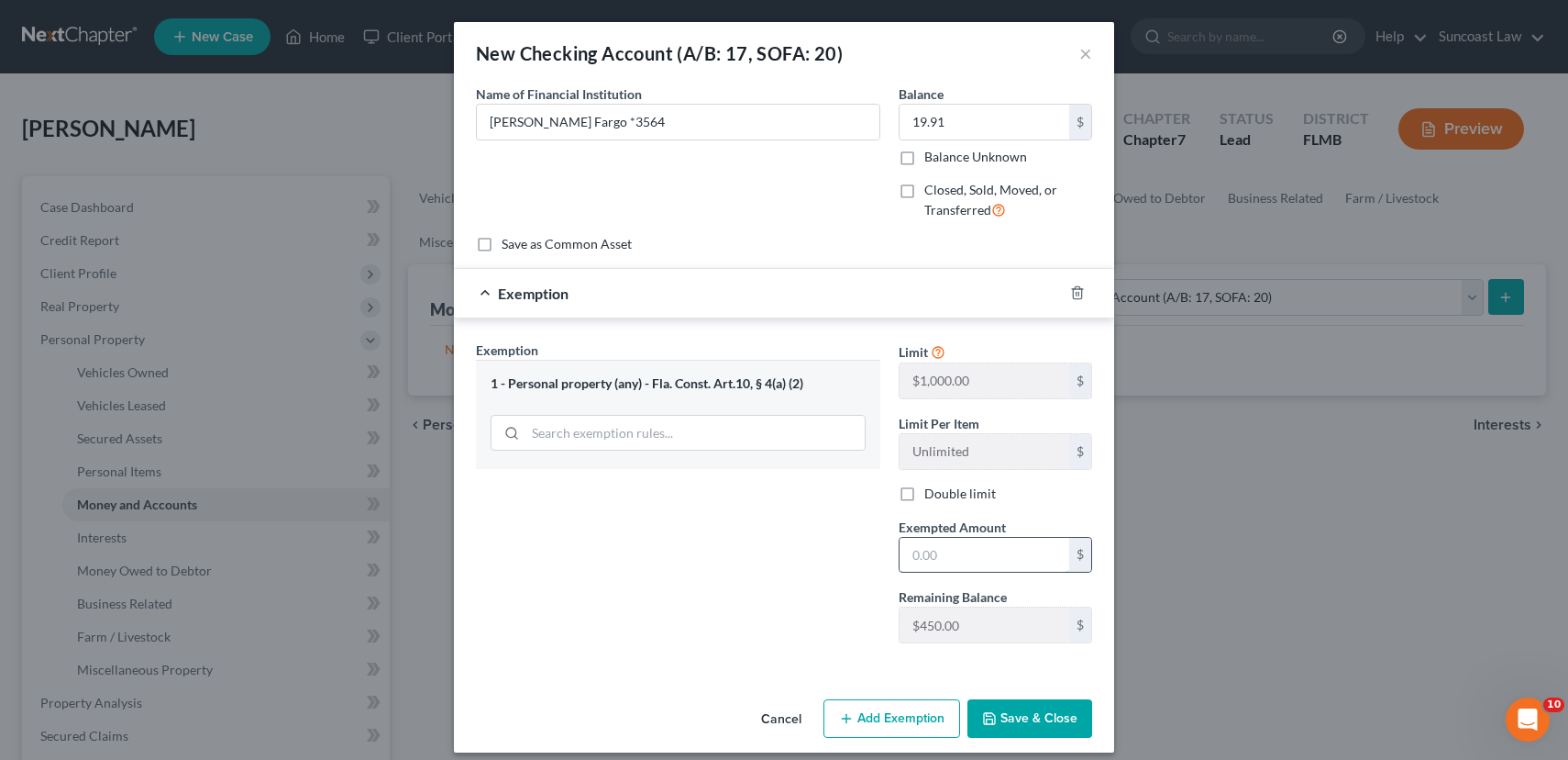
drag, startPoint x: 976, startPoint y: 560, endPoint x: 982, endPoint y: 547, distance: 14.3
click at [976, 560] on input "text" at bounding box center [984, 555] width 170 height 35
click at [923, 556] on input "119.91" at bounding box center [984, 555] width 170 height 35
type input "19.91"
click at [1049, 724] on button "Save & Close" at bounding box center [1030, 719] width 125 height 38
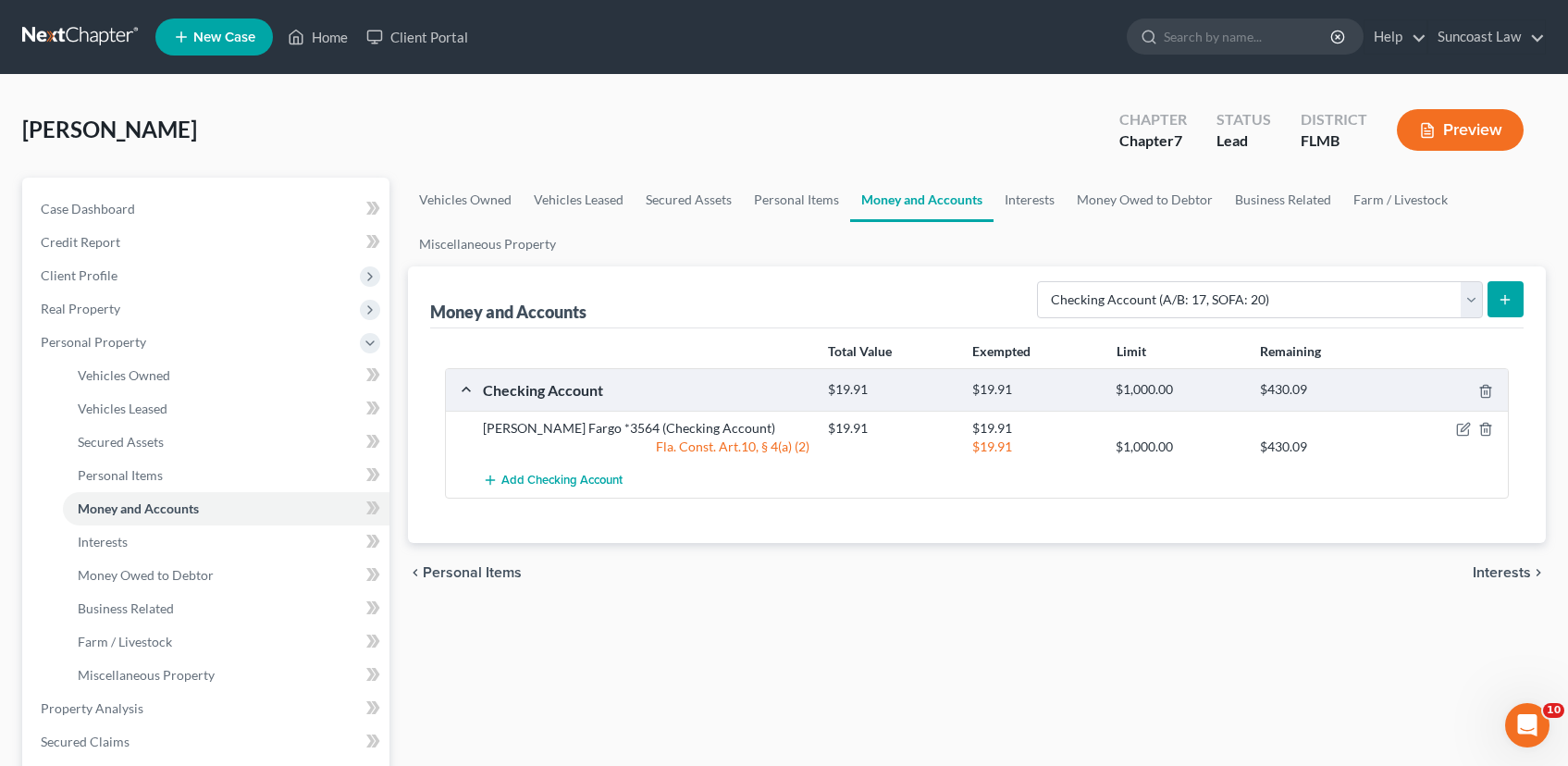
click at [1513, 304] on icon "submit" at bounding box center [1504, 299] width 15 height 15
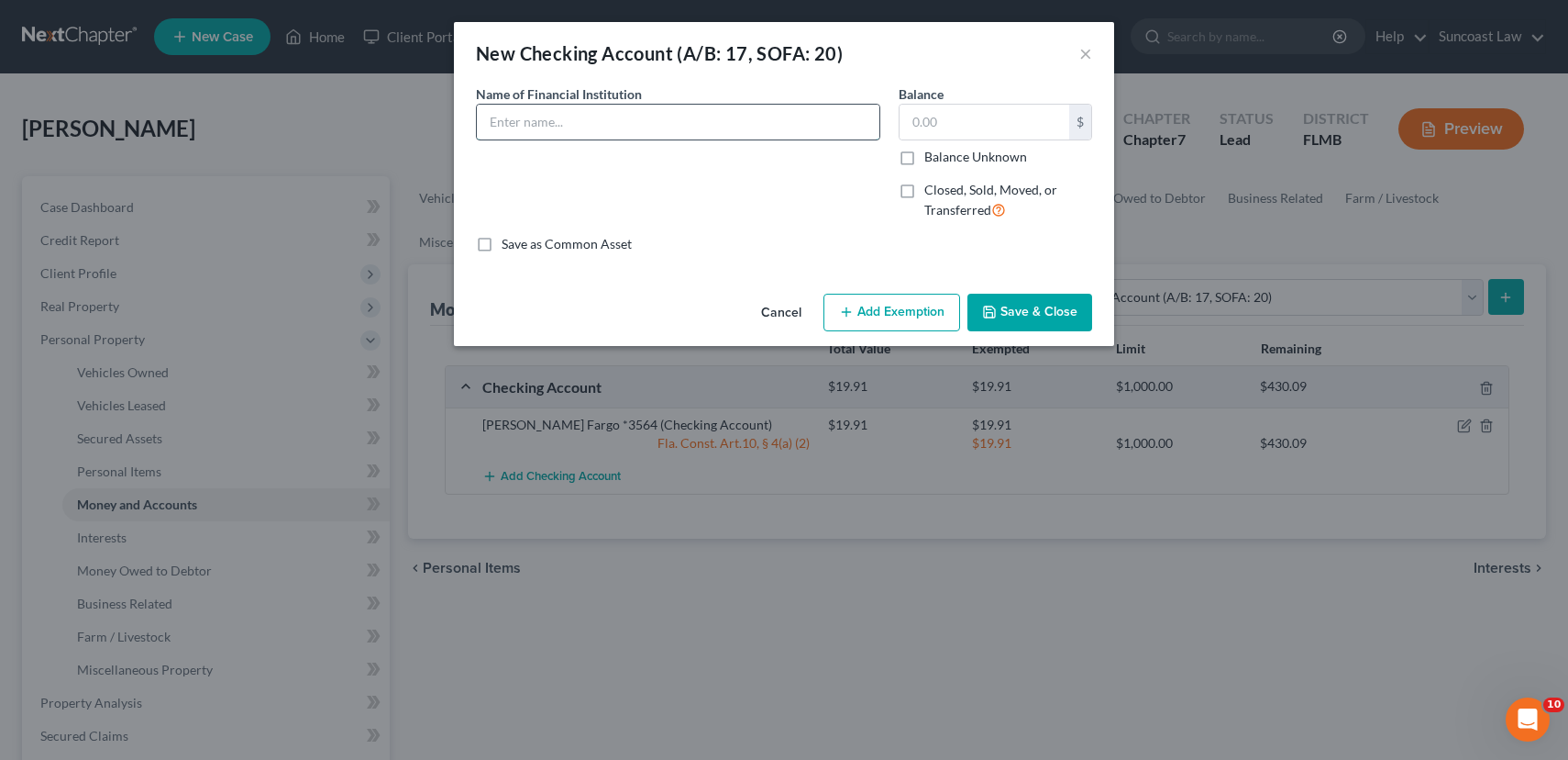
click at [718, 116] on input "text" at bounding box center [678, 122] width 403 height 35
type input "[PERSON_NAME] fargo *1638"
type input "3.41"
click at [881, 307] on button "Add Exemption" at bounding box center [892, 313] width 137 height 38
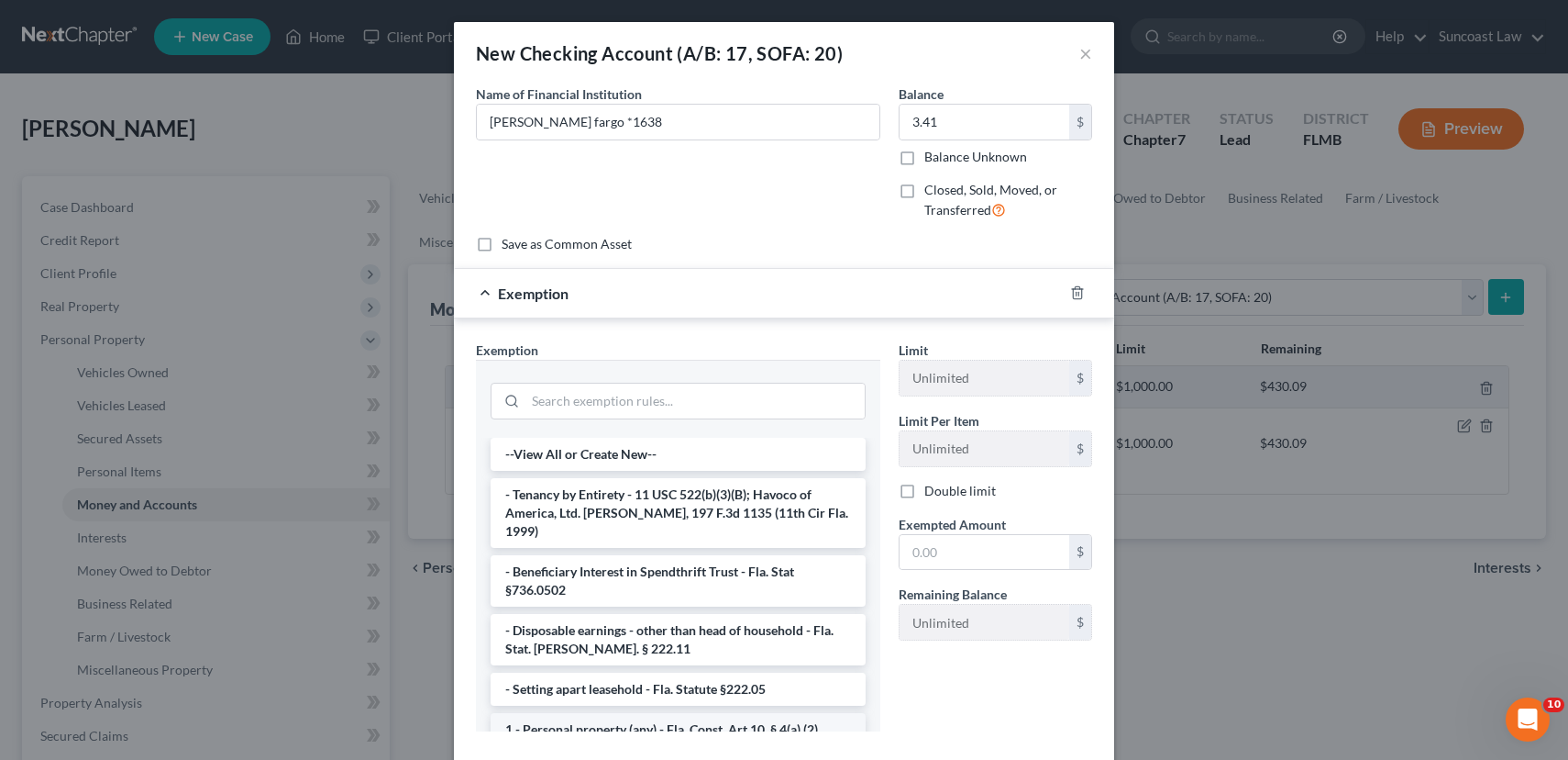
click at [707, 713] on li "1 - Personal property (any) - Fla. Const. Art.10, § 4(a) (2)" at bounding box center [678, 729] width 375 height 33
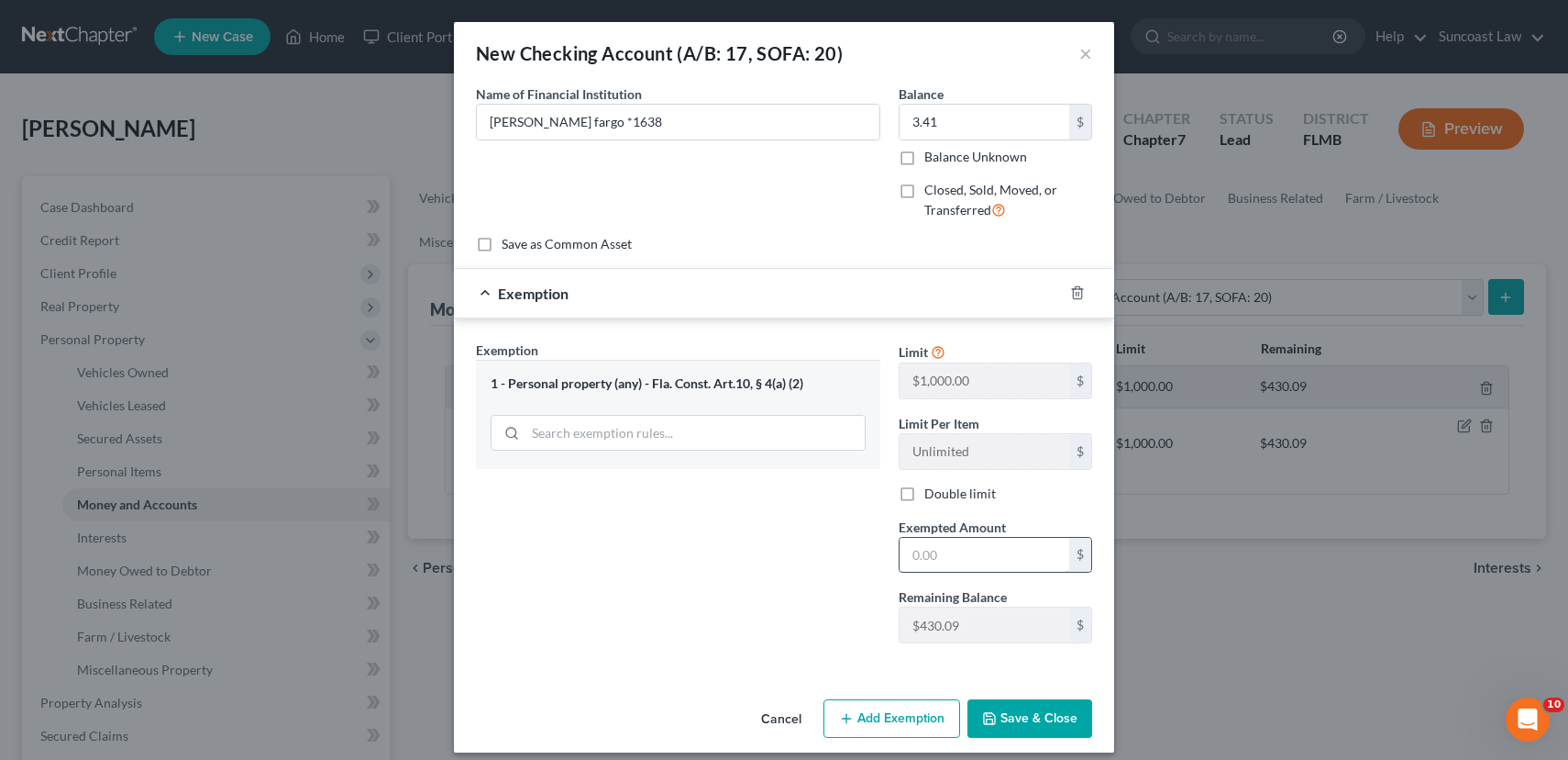
click at [976, 540] on input "text" at bounding box center [984, 555] width 170 height 35
type input "3.41"
click at [1054, 714] on button "Save & Close" at bounding box center [1030, 719] width 125 height 38
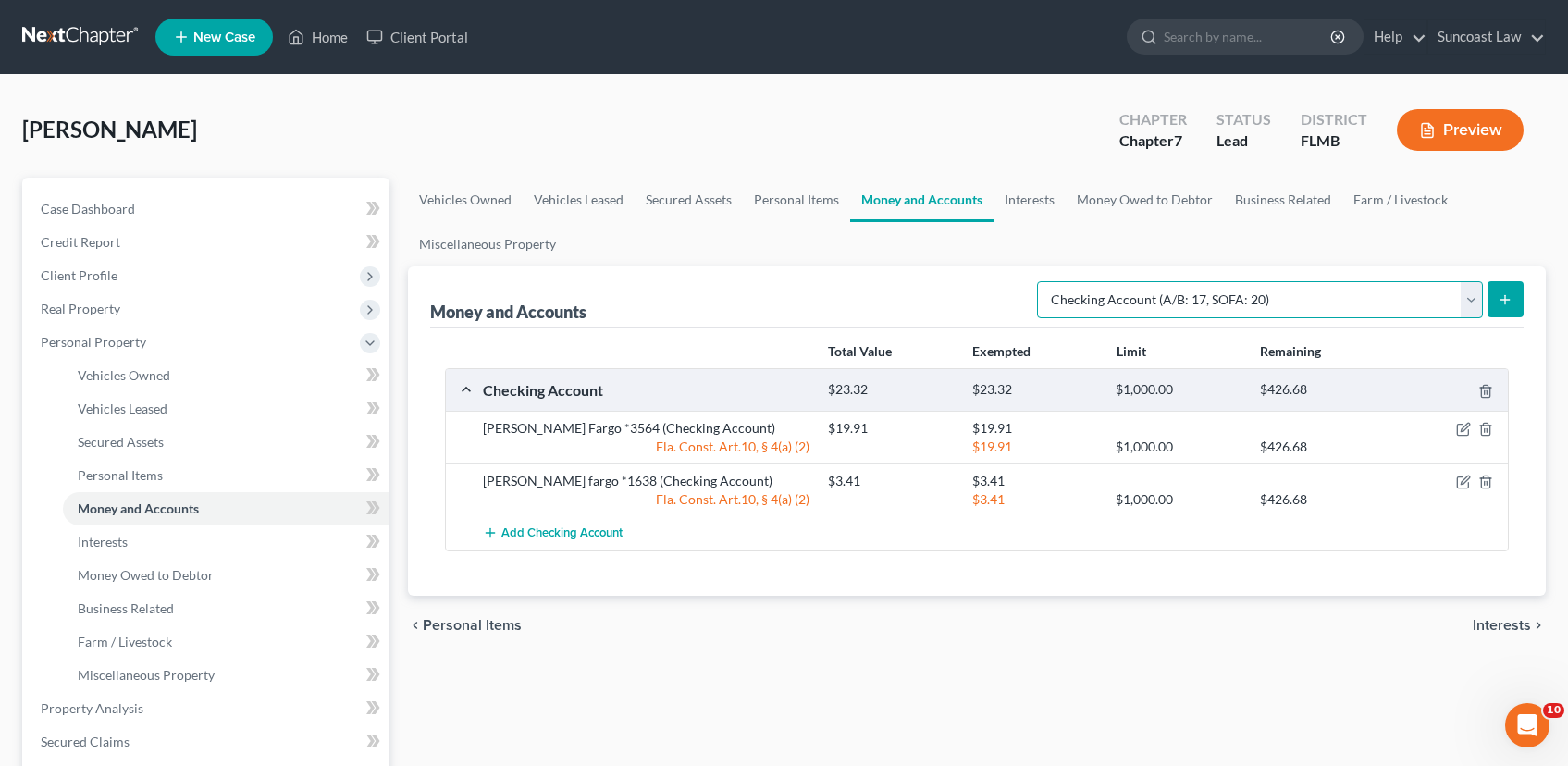
click at [1478, 295] on select "Select Account Type Brokerage (A/B: 18, SOFA: 20) Cash on Hand (A/B: 16) Certif…" at bounding box center [1259, 300] width 446 height 37
select select "savings"
click at [1042, 281] on select "Select Account Type Brokerage (A/B: 18, SOFA: 20) Cash on Hand (A/B: 16) Certif…" at bounding box center [1259, 300] width 446 height 37
click at [1512, 304] on icon "submit" at bounding box center [1504, 299] width 15 height 15
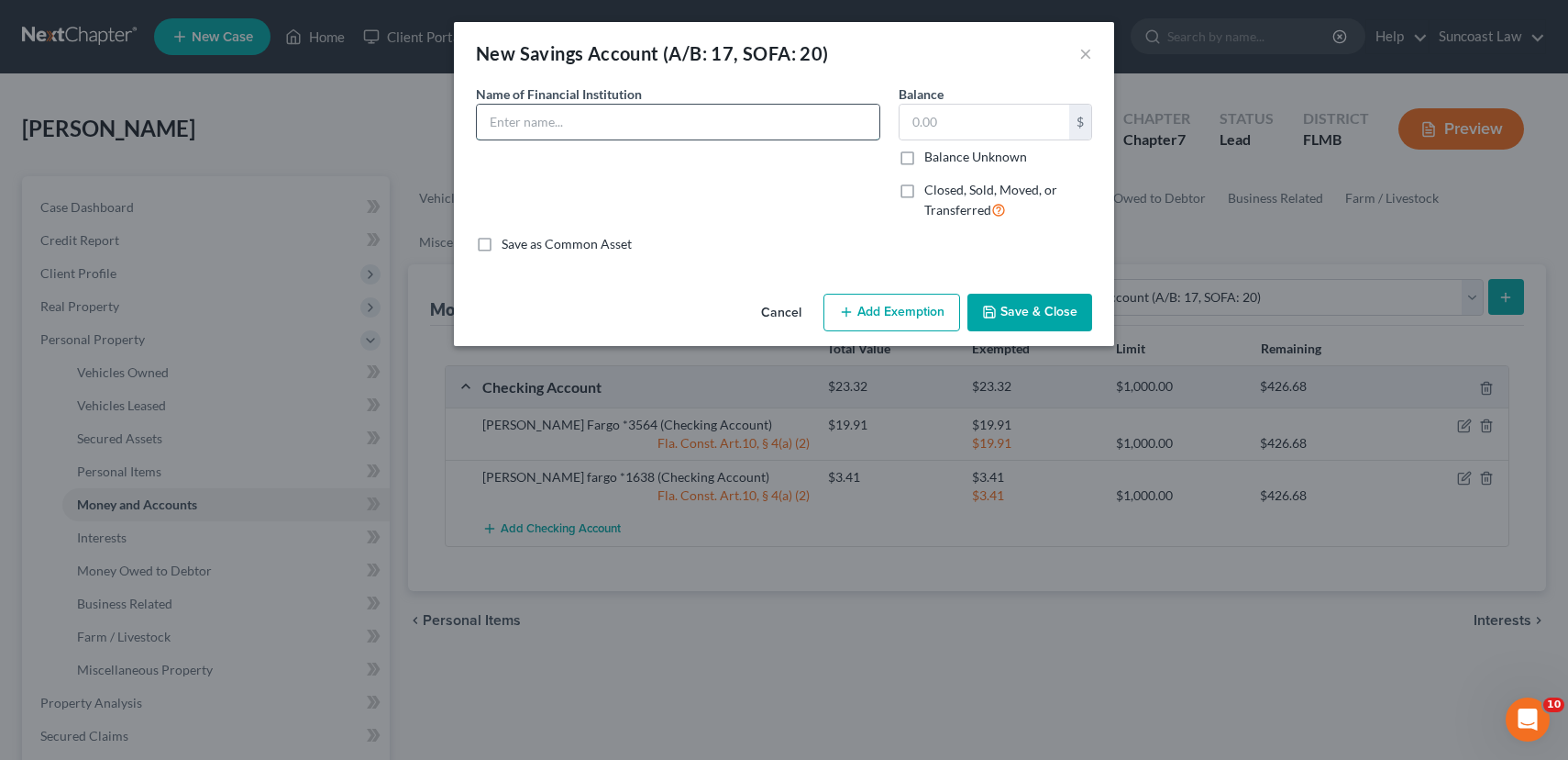
click at [680, 128] on input "text" at bounding box center [678, 122] width 403 height 35
type input "[PERSON_NAME] fargo *8089"
type input "200.16"
click at [878, 310] on button "Add Exemption" at bounding box center [892, 313] width 137 height 38
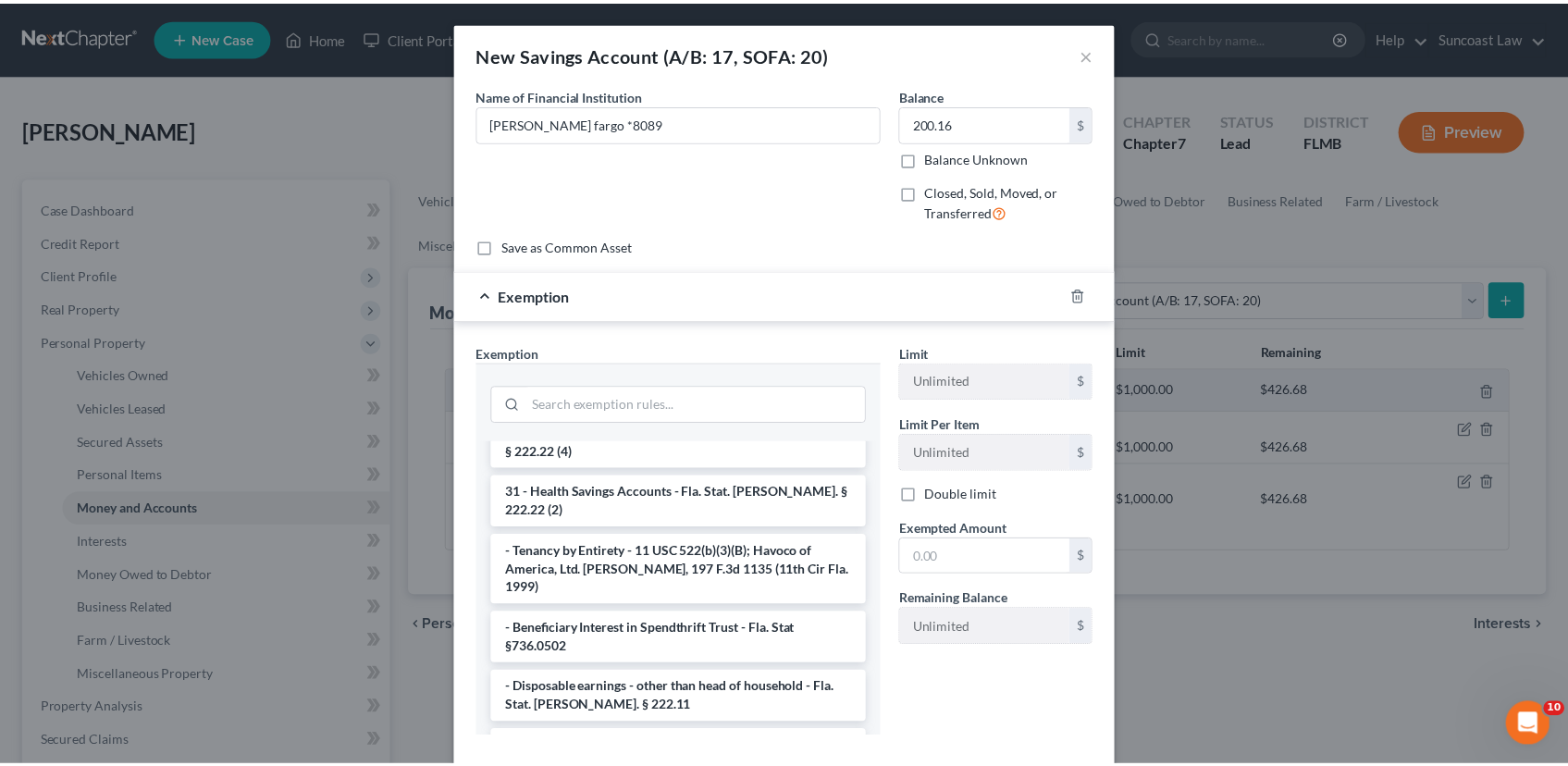
scroll to position [80, 0]
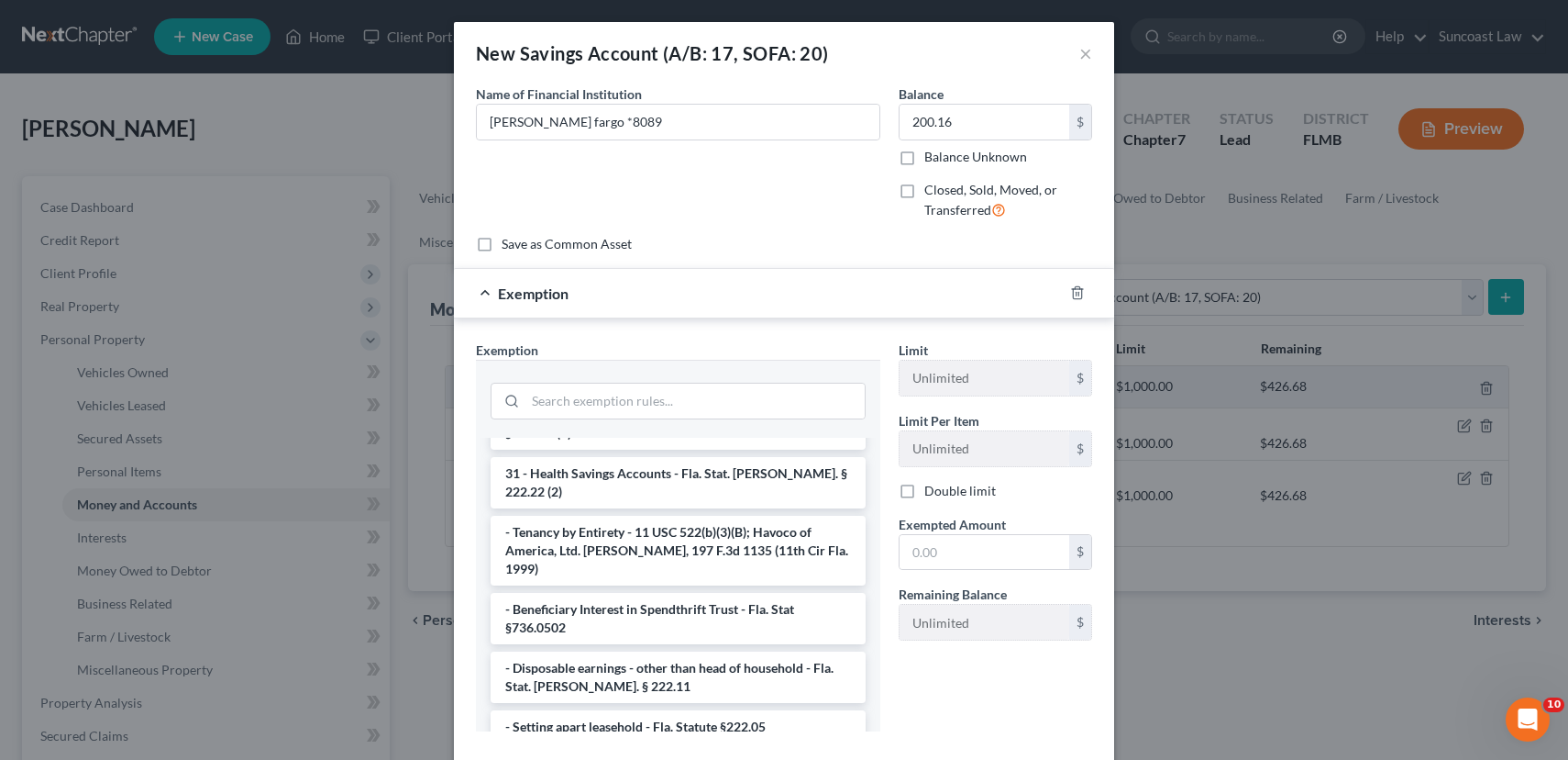
click at [604, 750] on li "1 - Personal property (any) - Fla. Const. Art.10, § 4(a) (2)" at bounding box center [678, 767] width 375 height 33
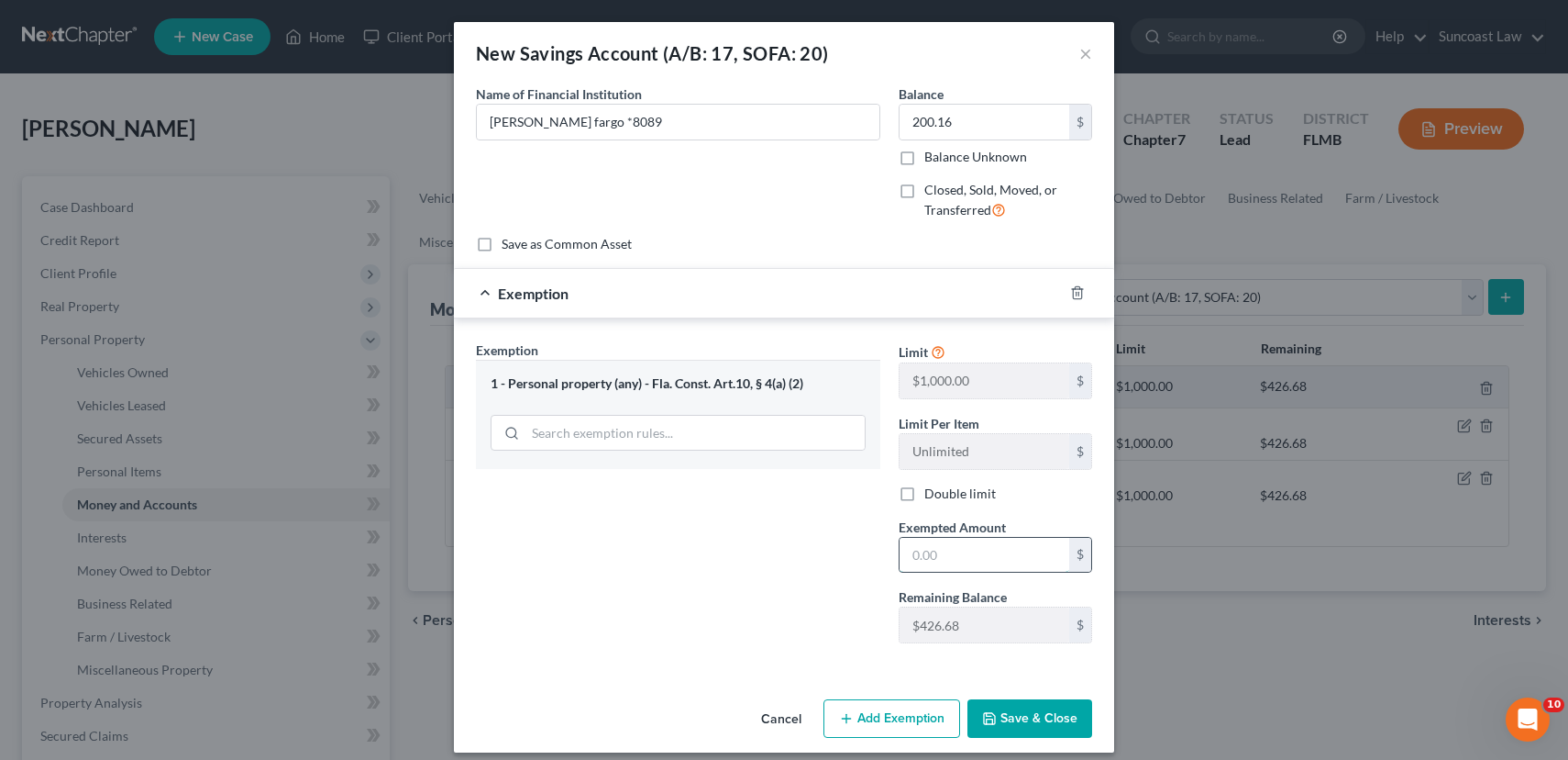
click at [943, 554] on input "text" at bounding box center [984, 555] width 170 height 35
type input "200.16"
click at [1038, 738] on div "Cancel Add Exemption Save & Close" at bounding box center [784, 722] width 661 height 60
click at [1034, 725] on button "Save & Close" at bounding box center [1030, 719] width 125 height 38
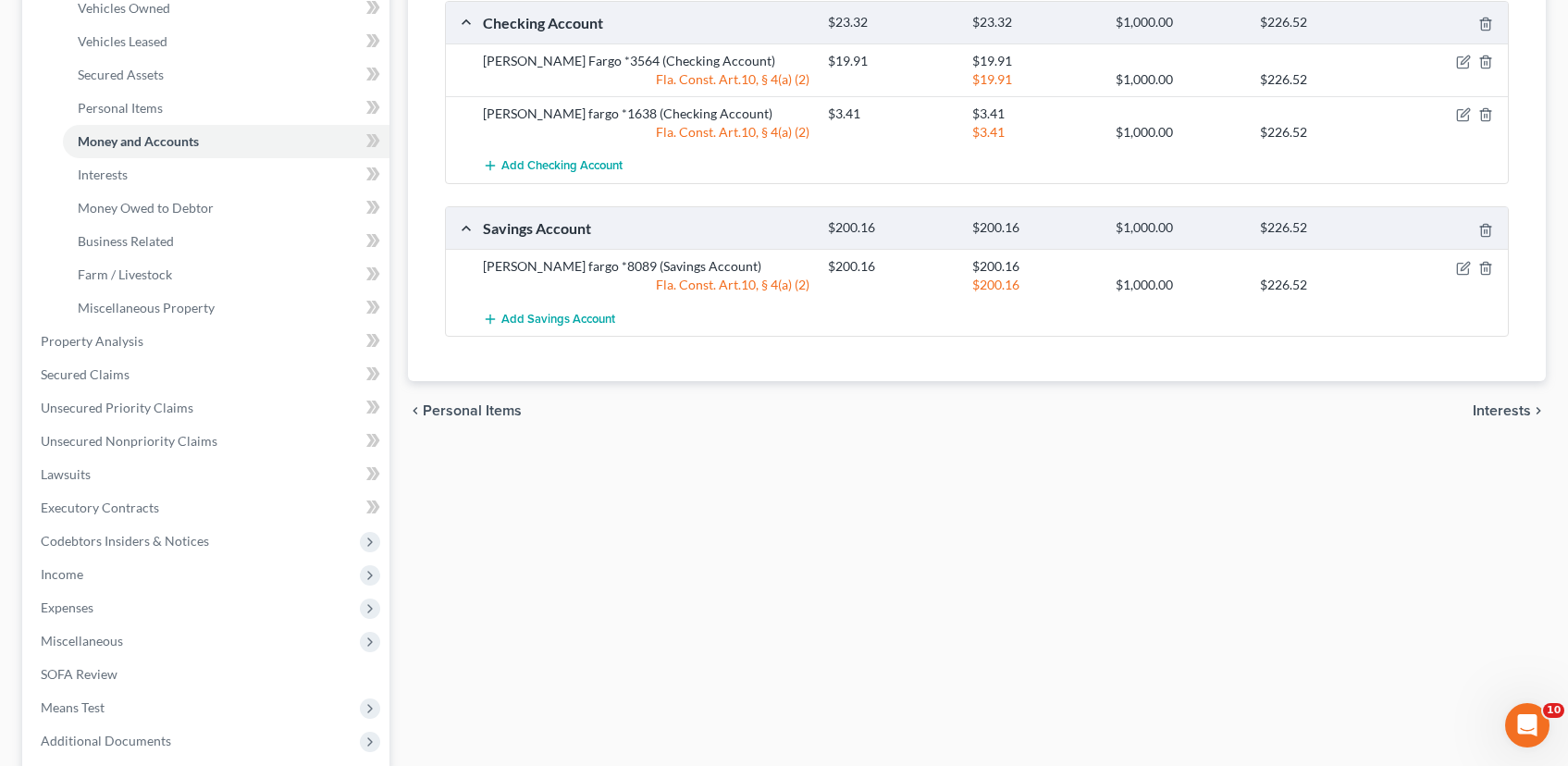
click at [1488, 408] on span "Interests" at bounding box center [1502, 410] width 58 height 15
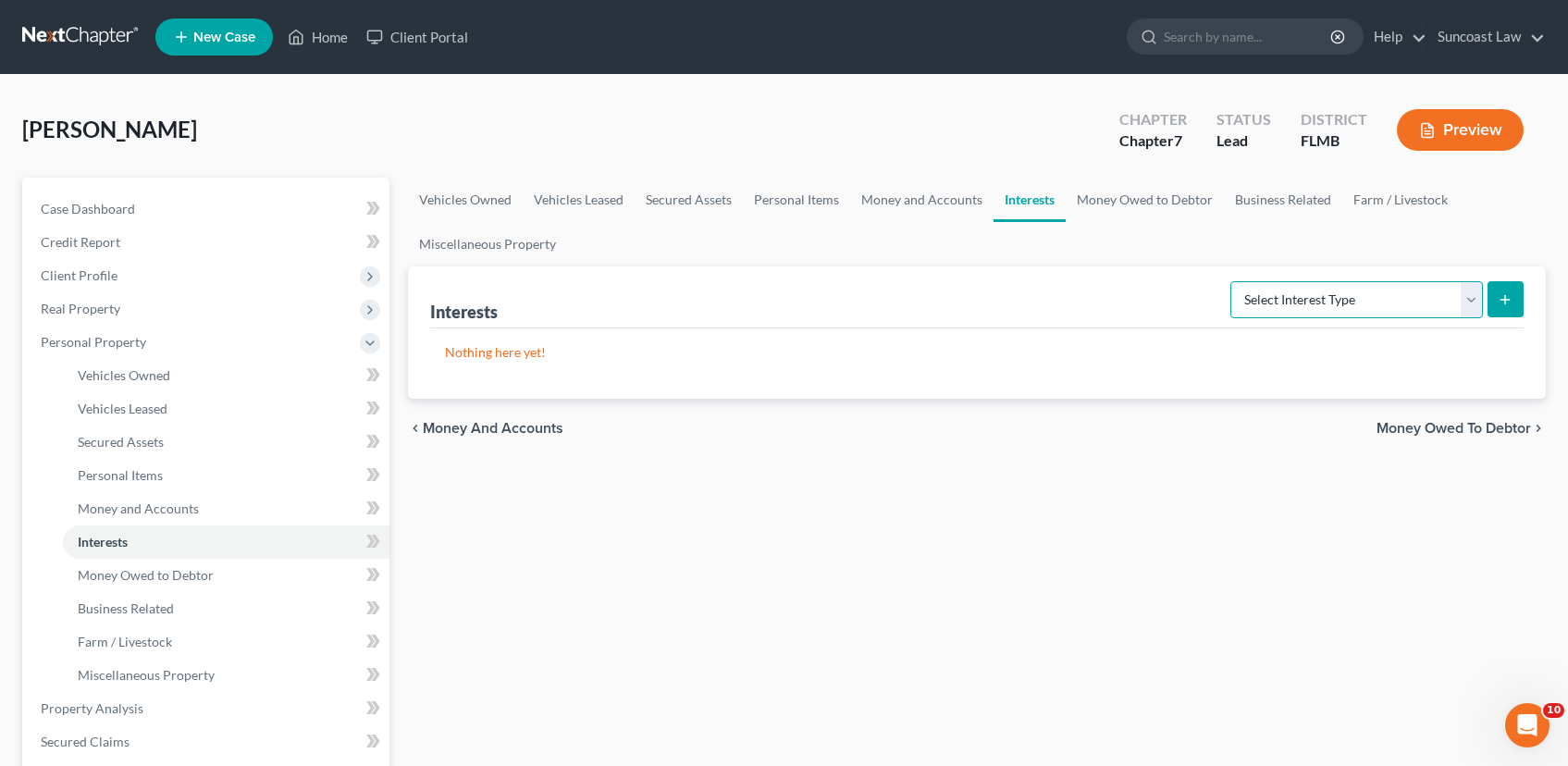
click at [1474, 304] on select "Select Interest Type 401K (A/B: 21) Annuity (A/B: 23) Bond (A/B: 18) Education …" at bounding box center [1356, 300] width 252 height 37
select select "term_life_insurance"
click at [1233, 281] on select "Select Interest Type 401K (A/B: 21) Annuity (A/B: 23) Bond (A/B: 18) Education …" at bounding box center [1356, 300] width 252 height 37
click at [1515, 303] on button "submit" at bounding box center [1505, 299] width 36 height 36
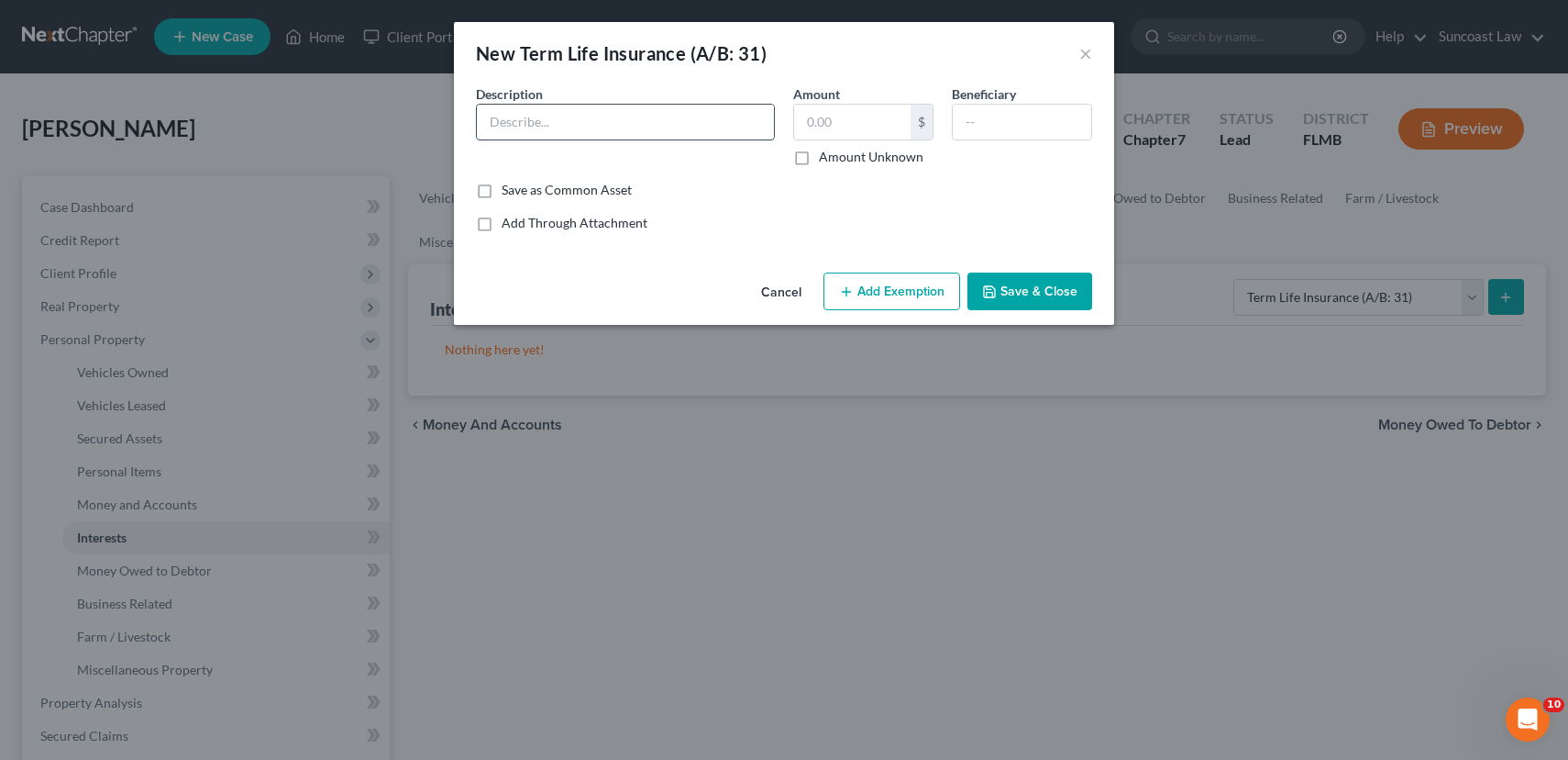
click at [606, 118] on input "text" at bounding box center [625, 122] width 297 height 35
type input "Term Life Insurance $15K: Foresters Fin."
click at [850, 128] on input "text" at bounding box center [852, 122] width 116 height 35
type input "980.00"
click at [890, 302] on button "Add Exemption" at bounding box center [892, 292] width 137 height 38
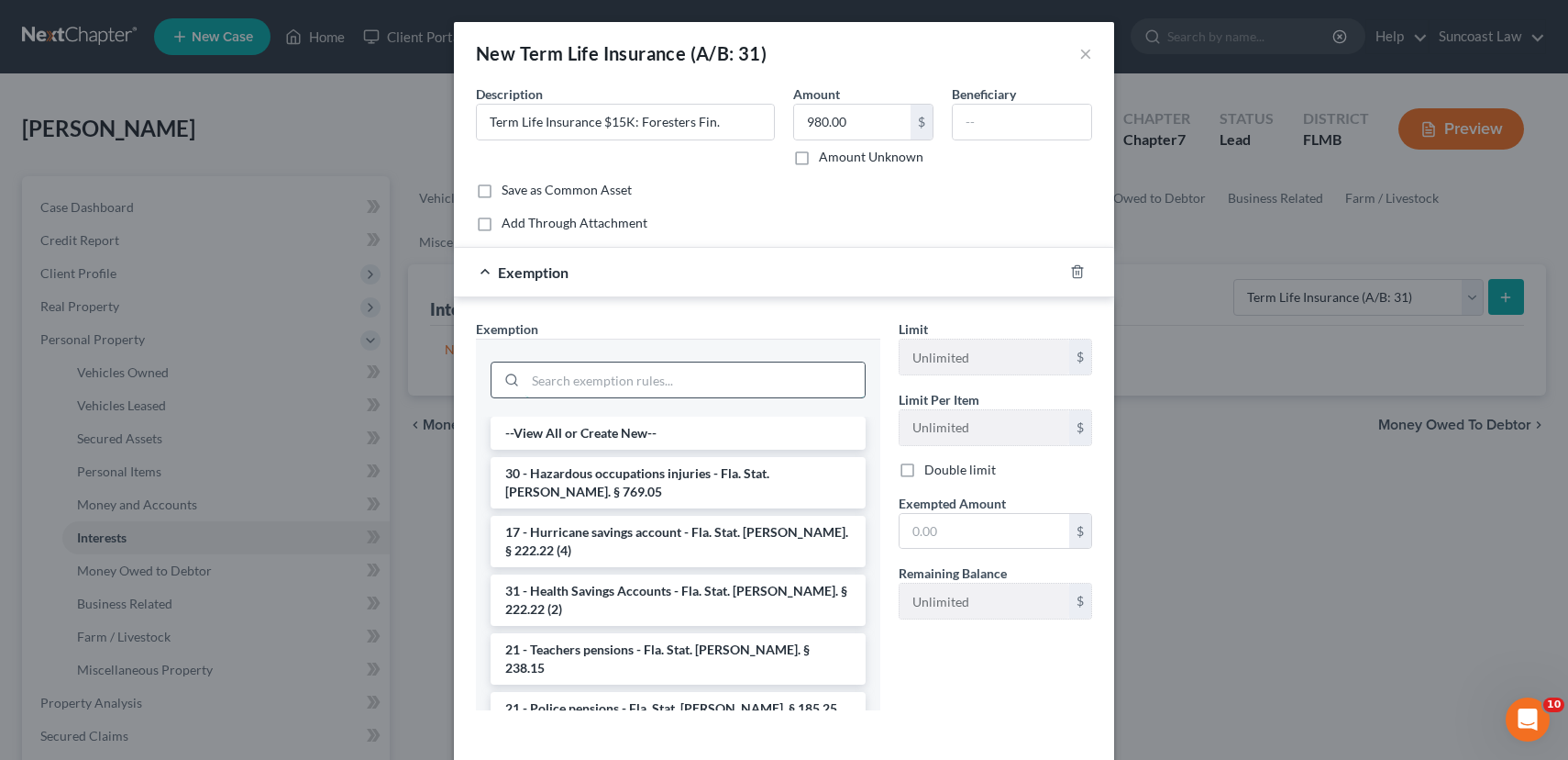
click at [622, 389] on input "search" at bounding box center [695, 380] width 339 height 35
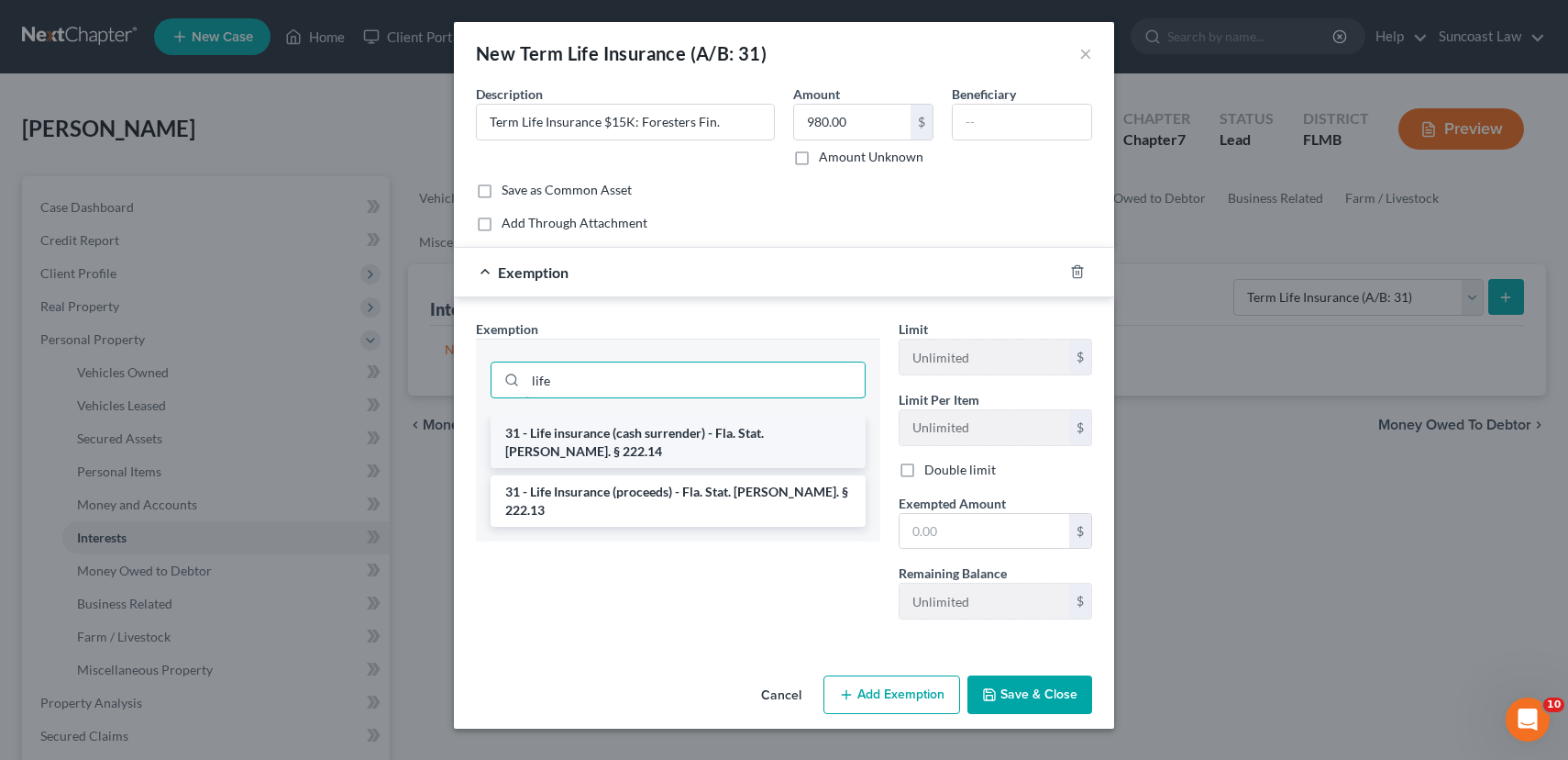
type input "life"
click at [654, 439] on li "31 - Life insurance (cash surrender) - Fla. Stat. [PERSON_NAME]. § 222.14" at bounding box center [678, 442] width 375 height 52
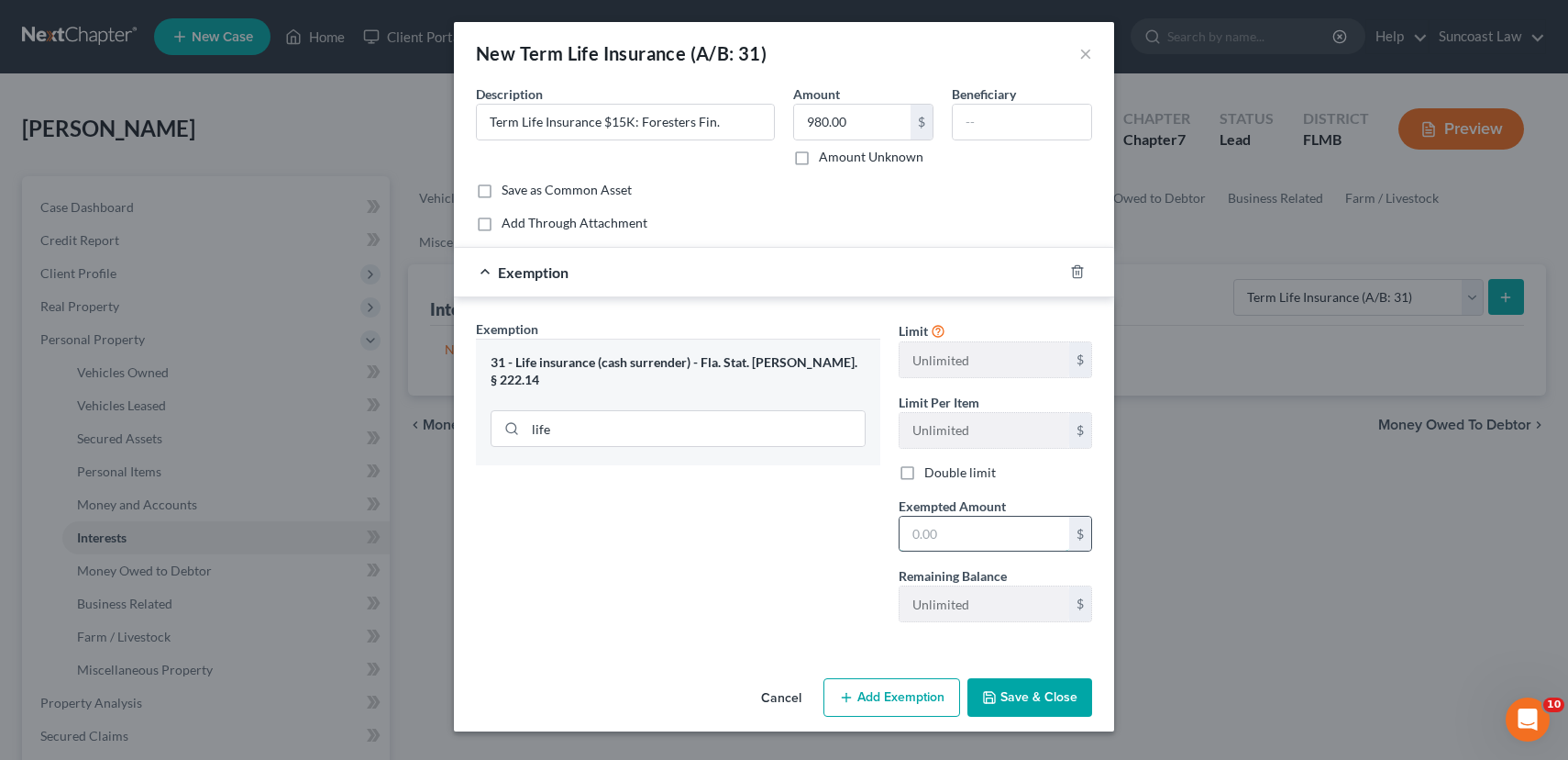
click at [957, 526] on input "text" at bounding box center [984, 534] width 170 height 35
type input "980.00"
drag, startPoint x: 518, startPoint y: 121, endPoint x: 438, endPoint y: 122, distance: 80.0
click at [438, 122] on div "New Term Life Insurance (A/B: 31) × An exemption set must first be selected fro…" at bounding box center [784, 380] width 1568 height 760
type input "Life Insurance $15K: Foresters Fin."
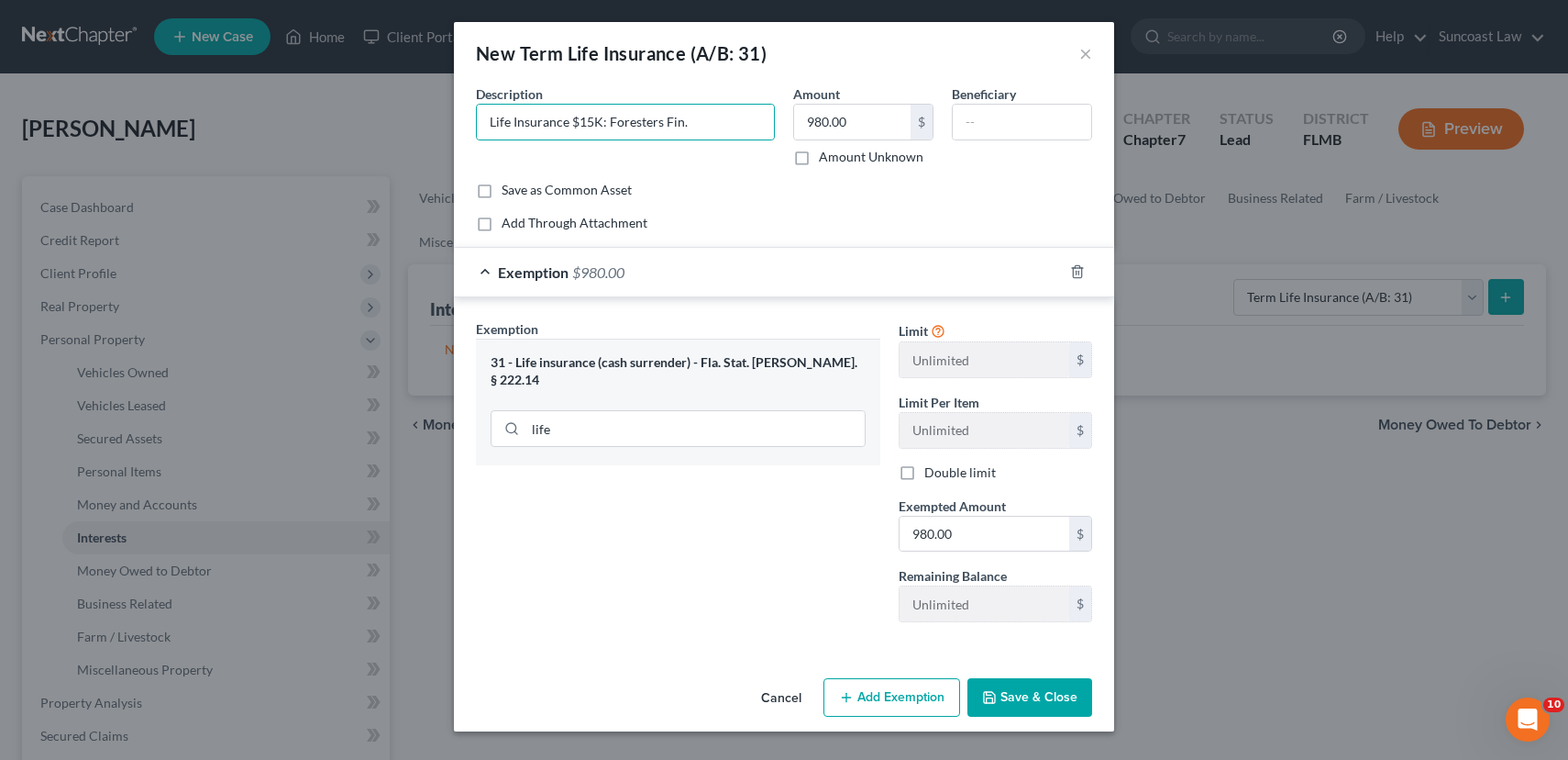
click at [1092, 712] on div "Cancel Add Exemption Save & Close" at bounding box center [784, 701] width 661 height 60
click at [1032, 688] on button "Save & Close" at bounding box center [1030, 698] width 125 height 38
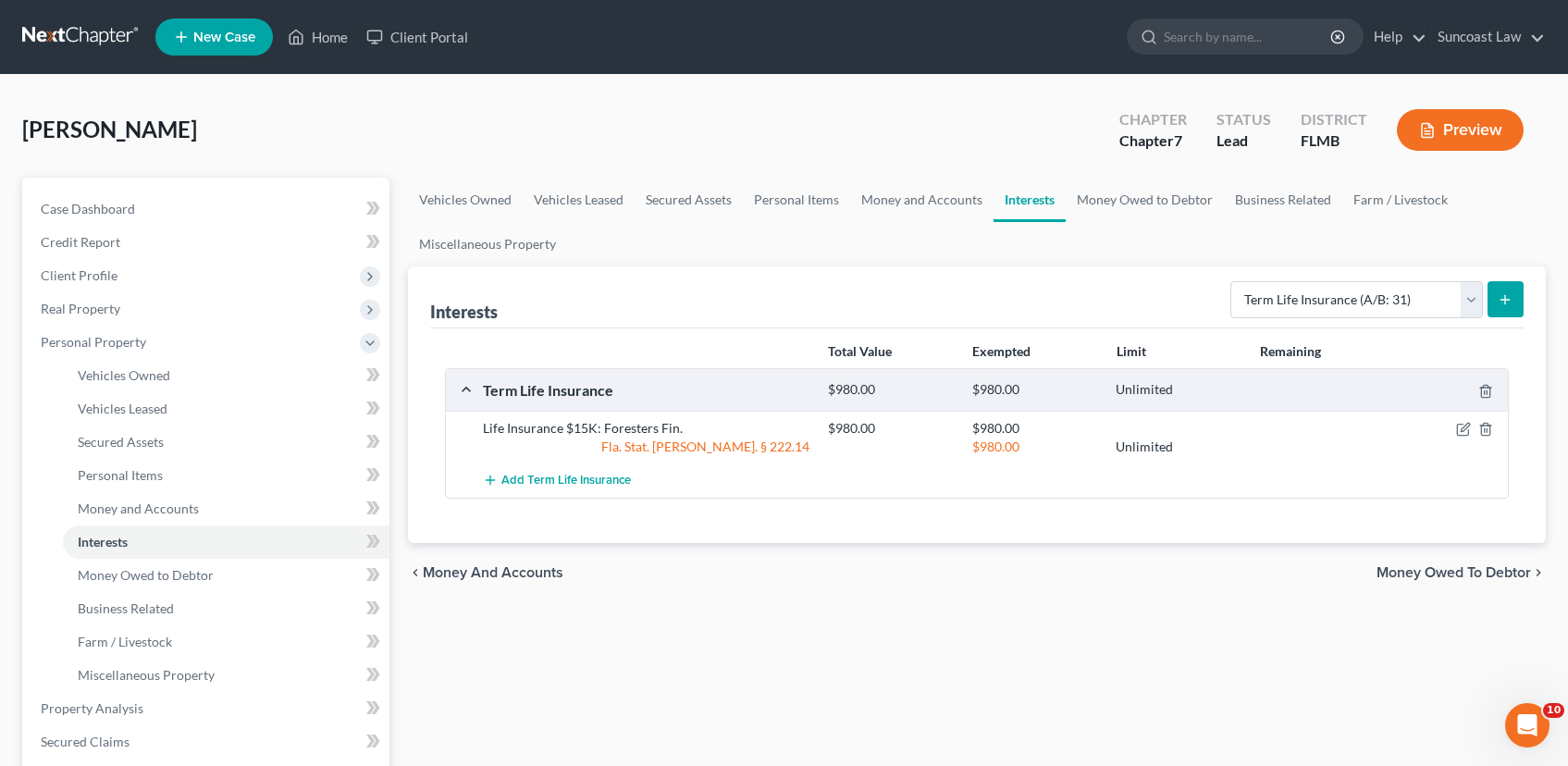
click at [1417, 569] on span "Money Owed to Debtor" at bounding box center [1454, 572] width 155 height 15
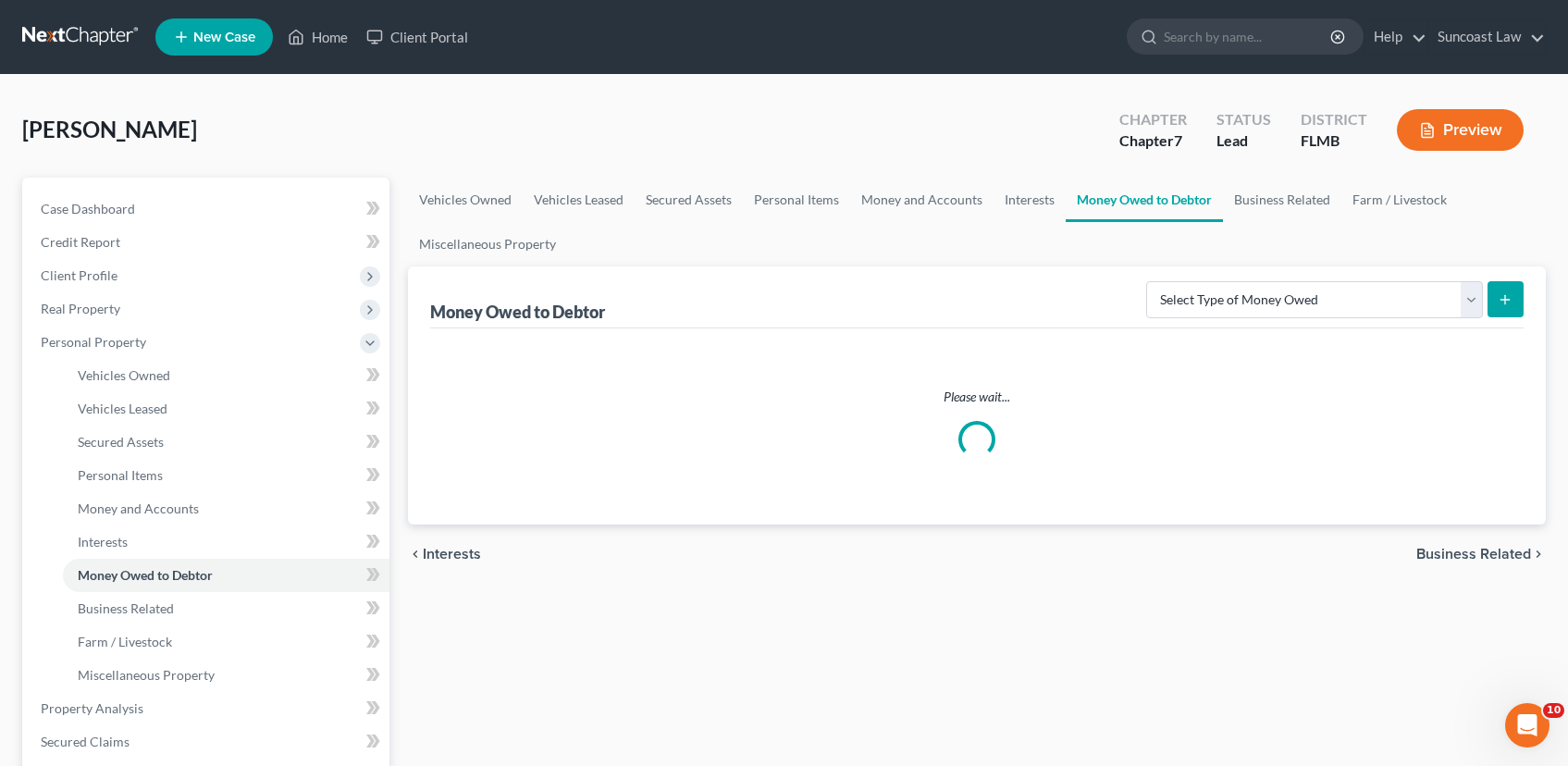
click at [1417, 569] on div "Vehicles Owned Vehicles Leased Secured Assets Personal Items Money and Accounts…" at bounding box center [976, 712] width 1156 height 1069
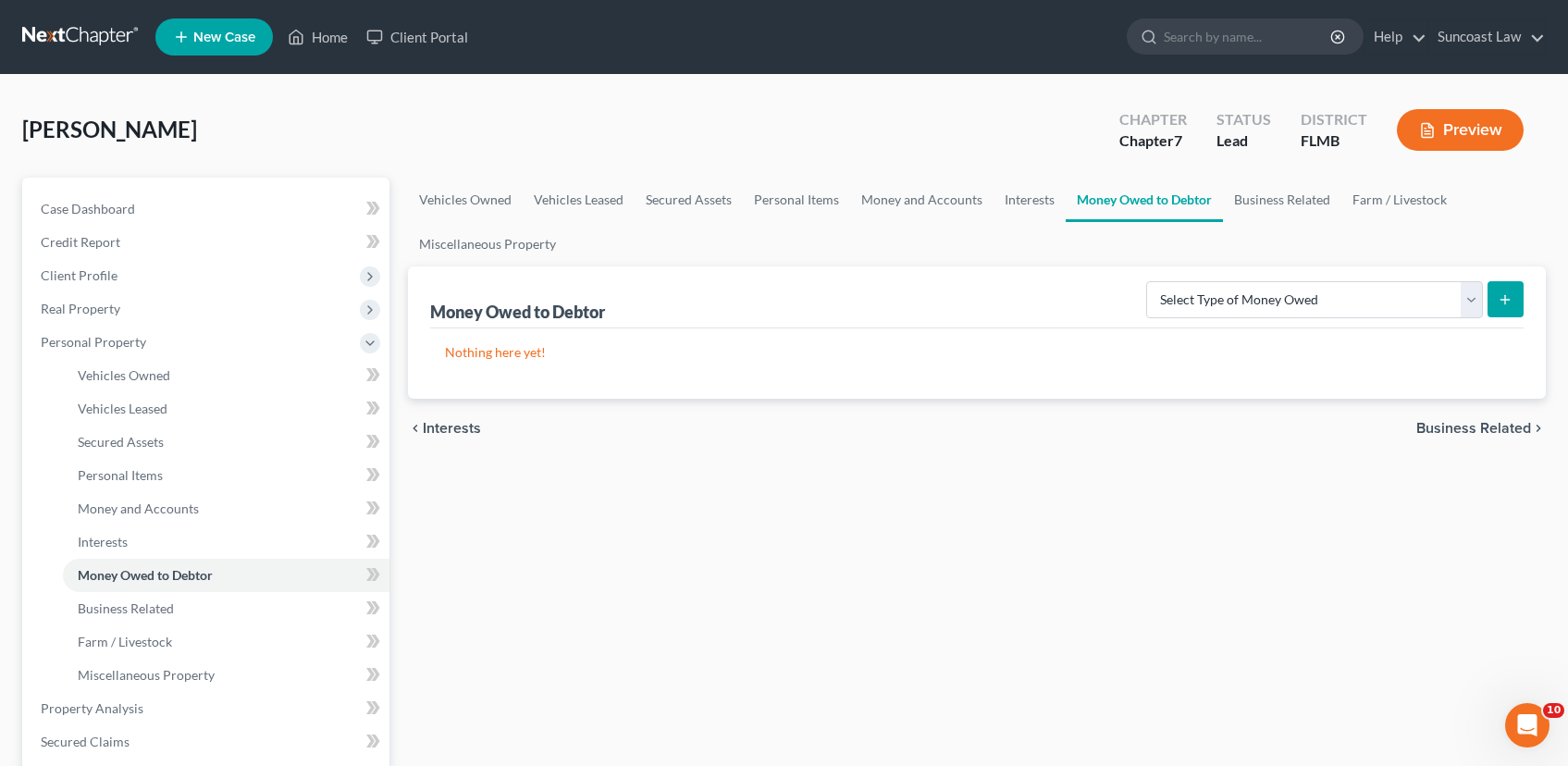
click at [1488, 427] on span "Business Related" at bounding box center [1473, 427] width 115 height 15
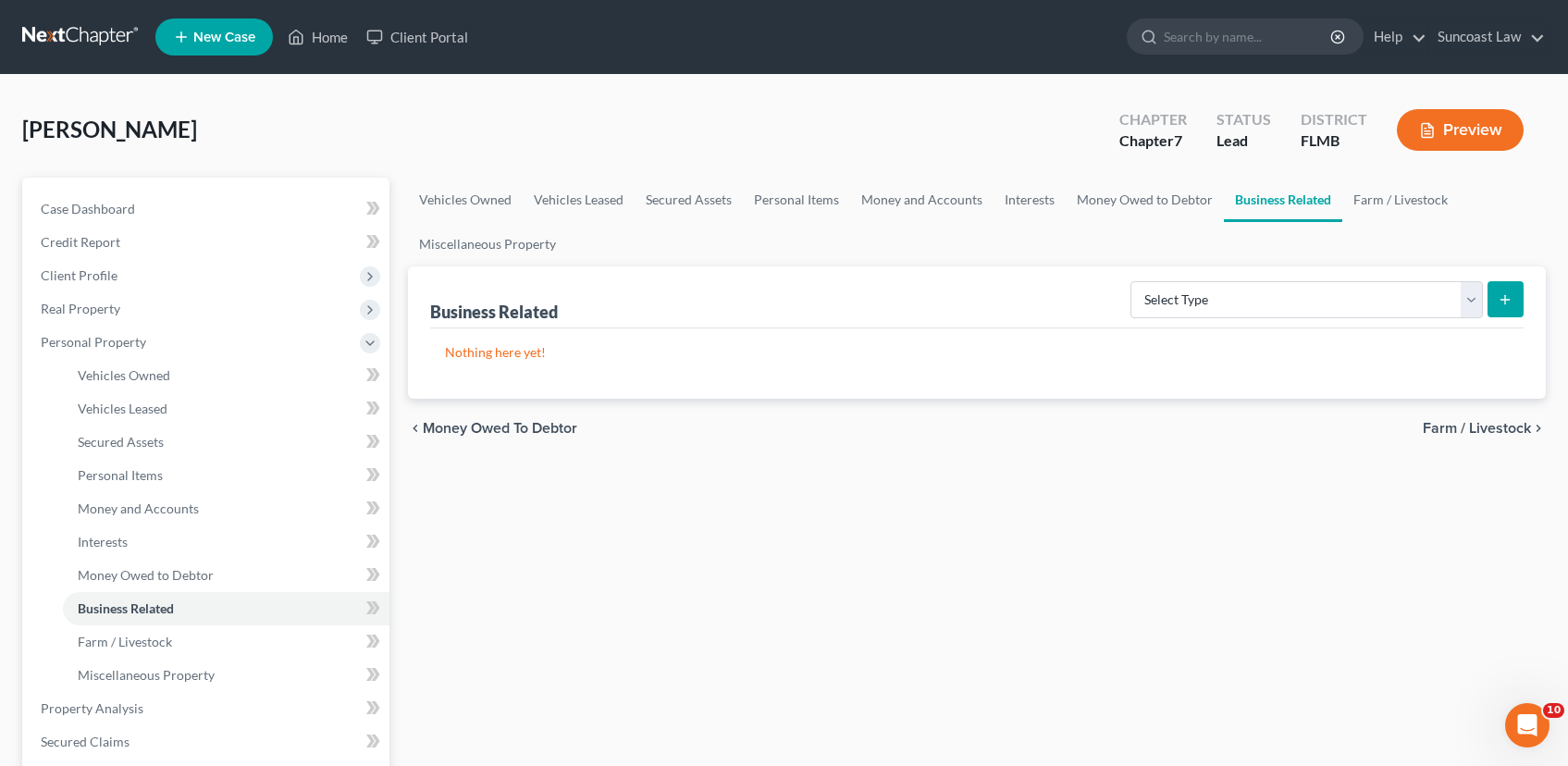
click at [1487, 428] on span "Farm / Livestock" at bounding box center [1477, 427] width 108 height 15
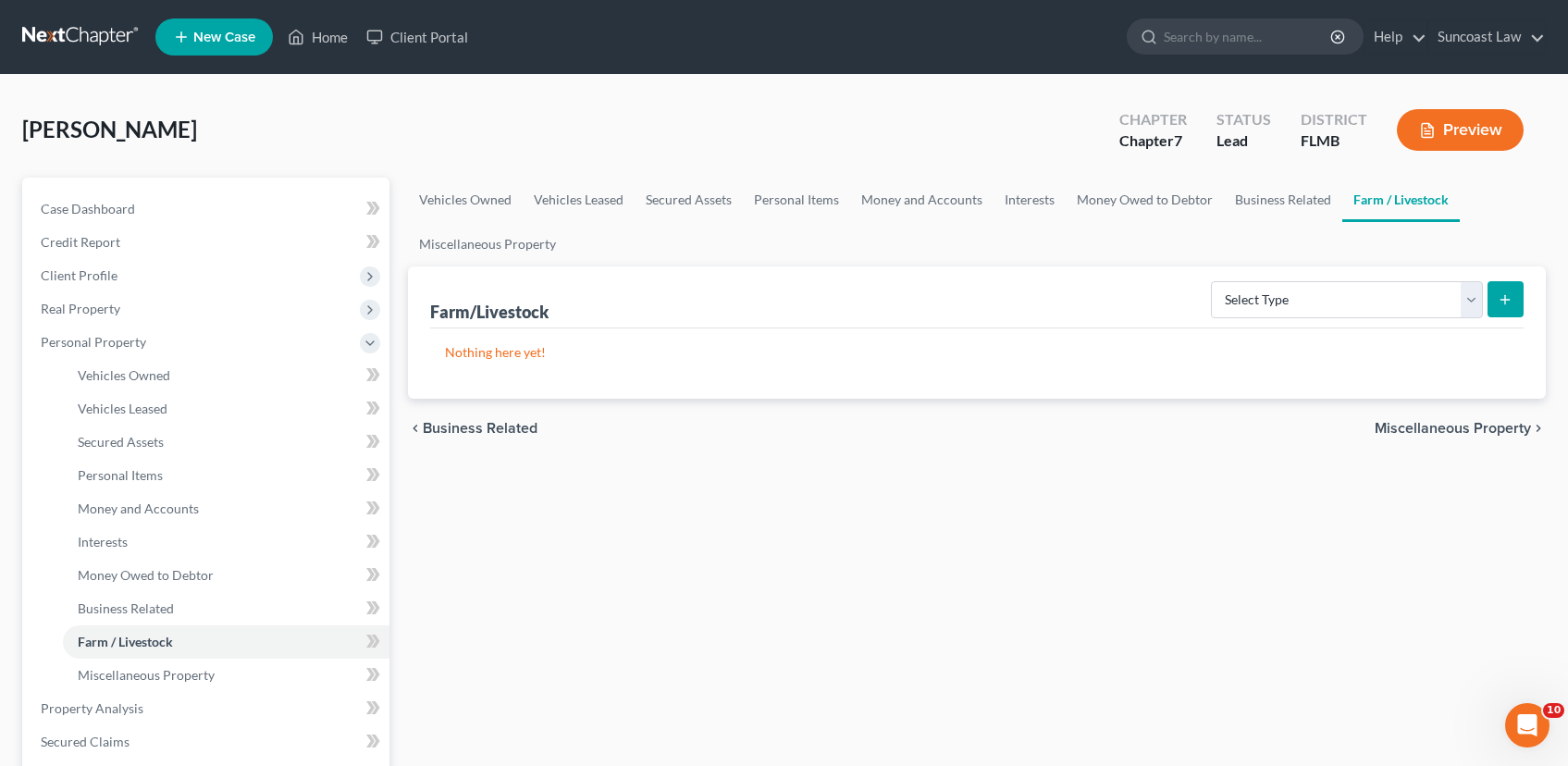
click at [1487, 428] on span "Miscellaneous Property" at bounding box center [1453, 427] width 157 height 15
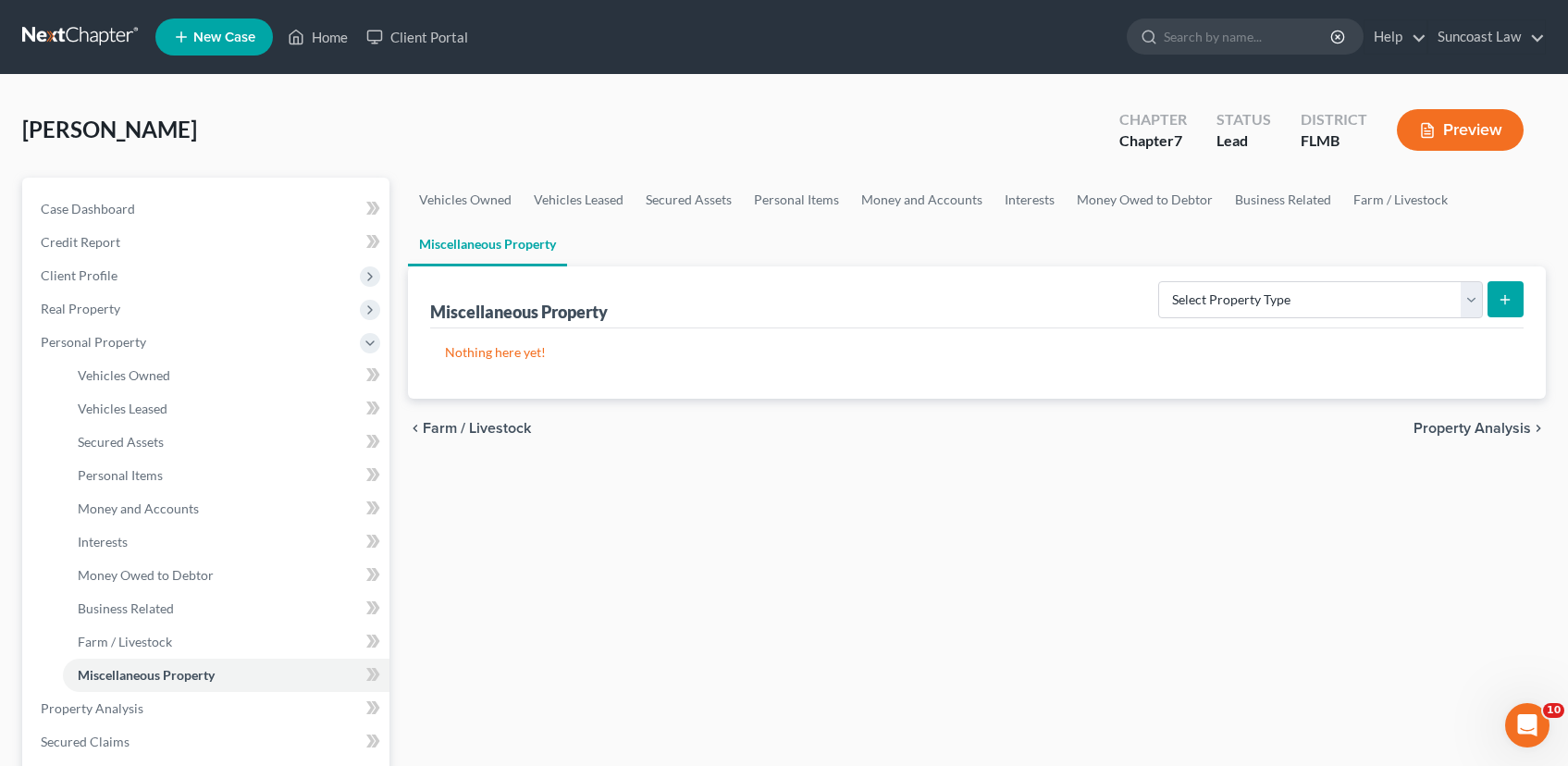
click at [1486, 428] on span "Property Analysis" at bounding box center [1471, 427] width 117 height 15
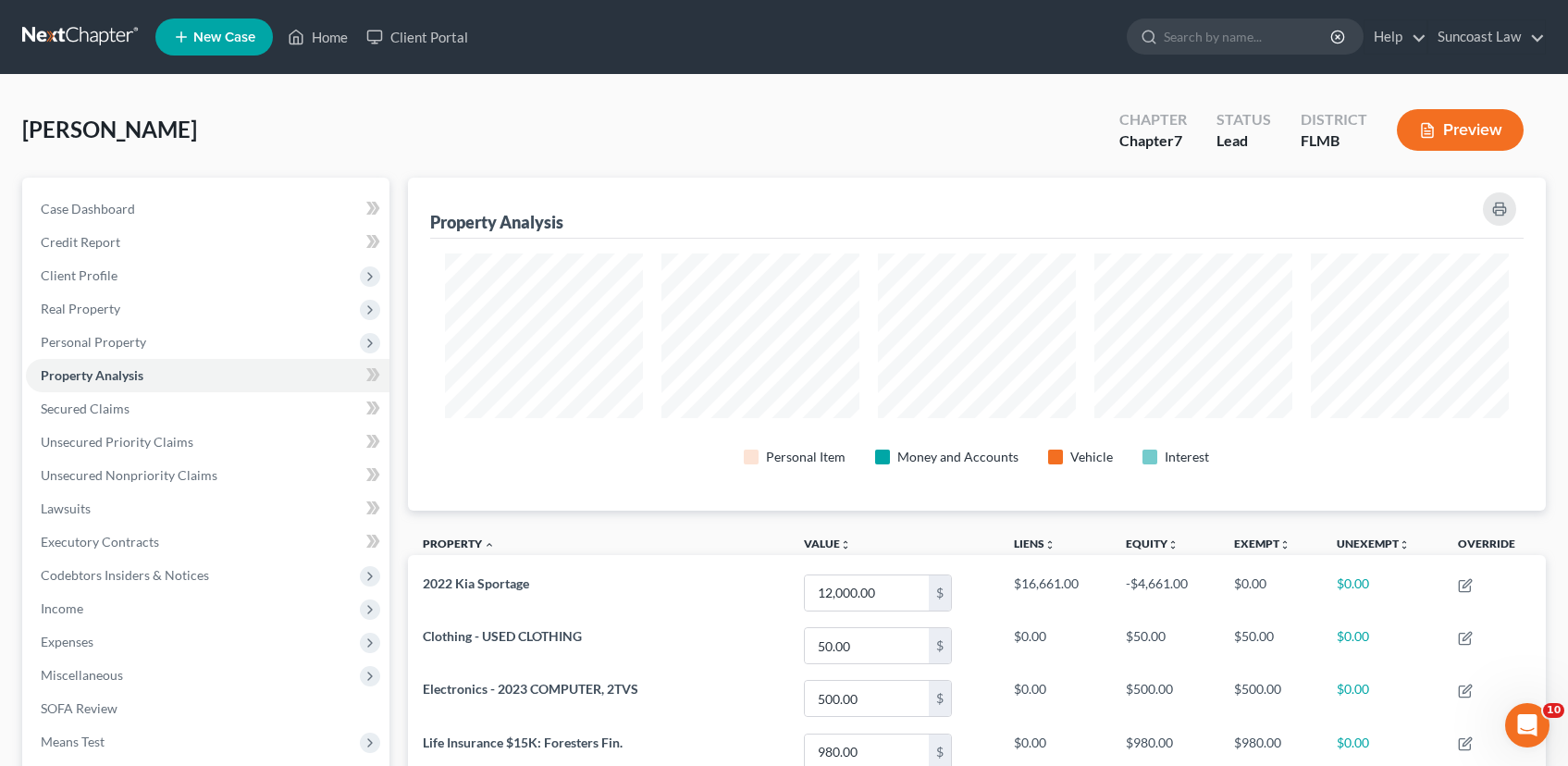
scroll to position [333, 1139]
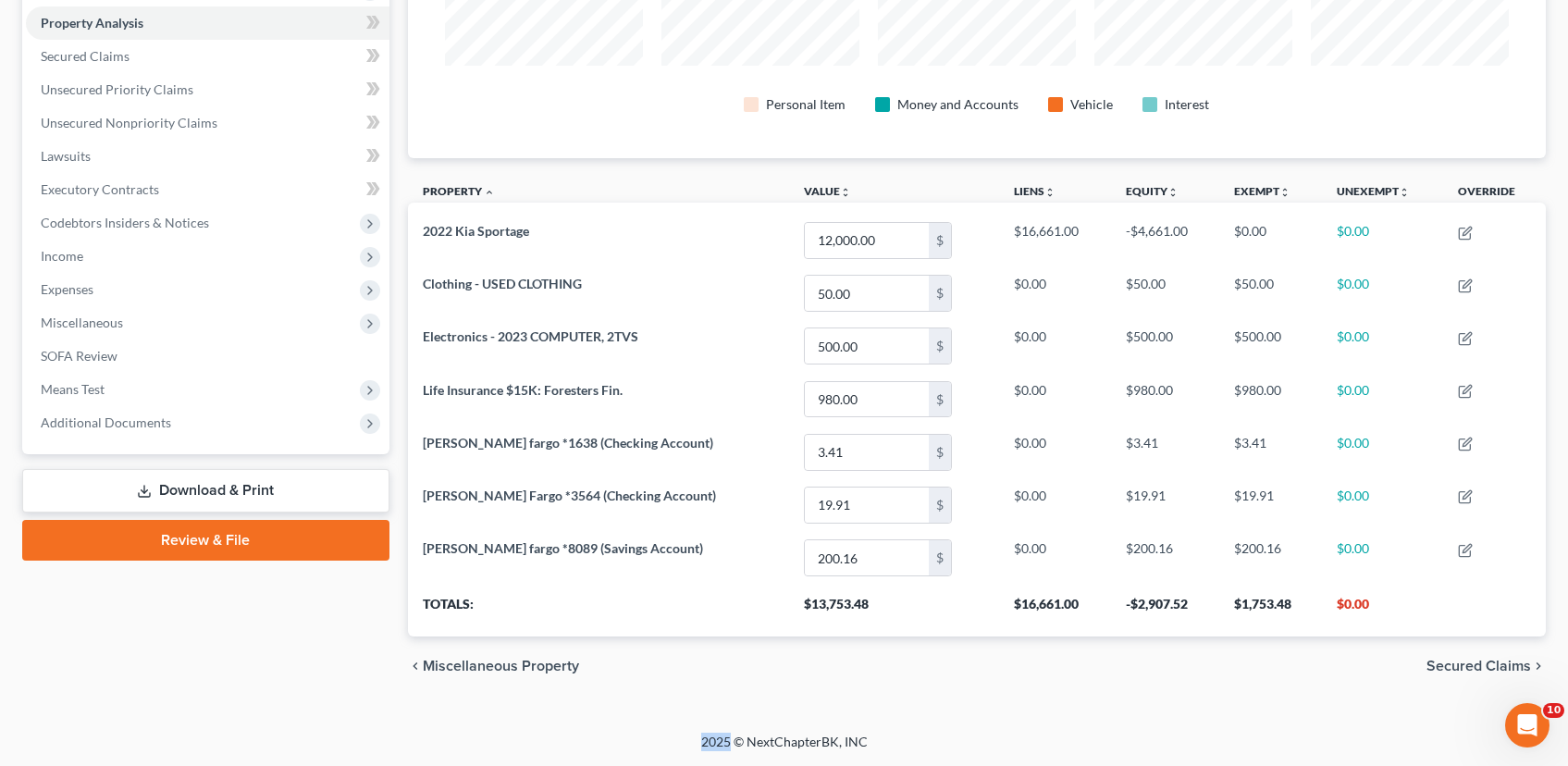
click at [1488, 662] on span "Secured Claims" at bounding box center [1479, 665] width 104 height 15
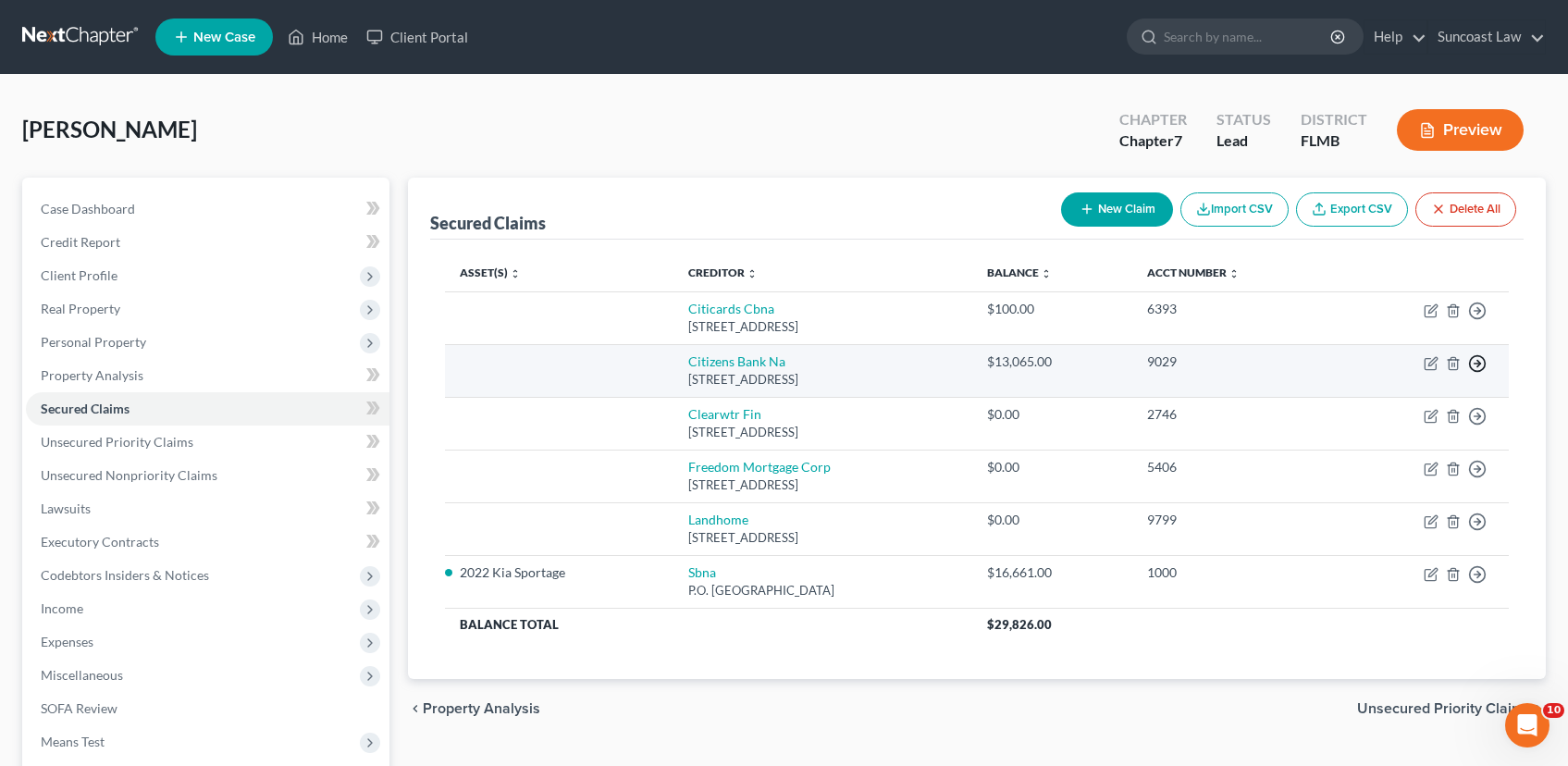
click at [1476, 364] on line "button" at bounding box center [1477, 364] width 7 height 0
click at [1374, 407] on link "Move to F" at bounding box center [1393, 408] width 155 height 32
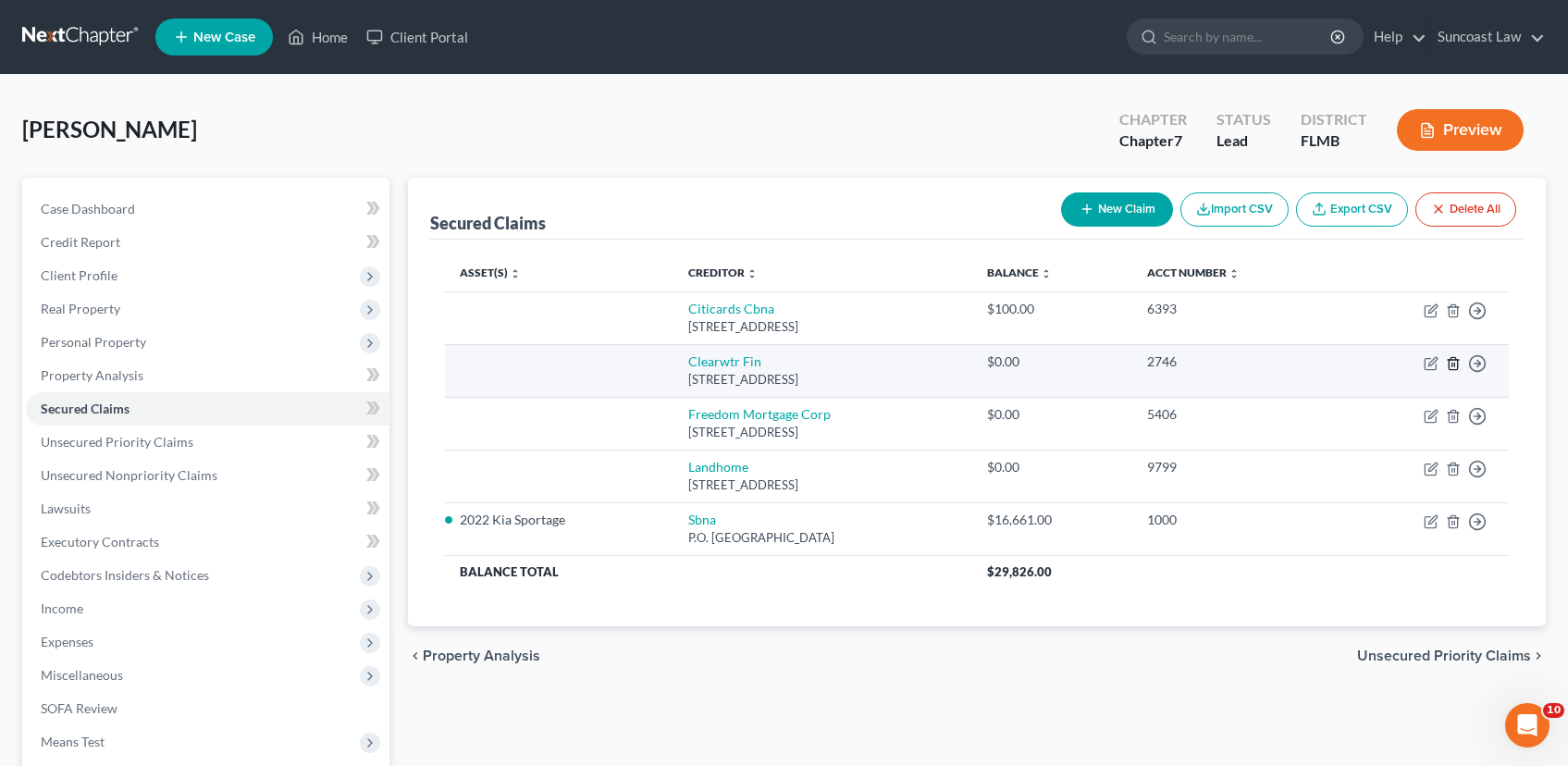
click at [1449, 363] on icon "button" at bounding box center [1453, 363] width 9 height 12
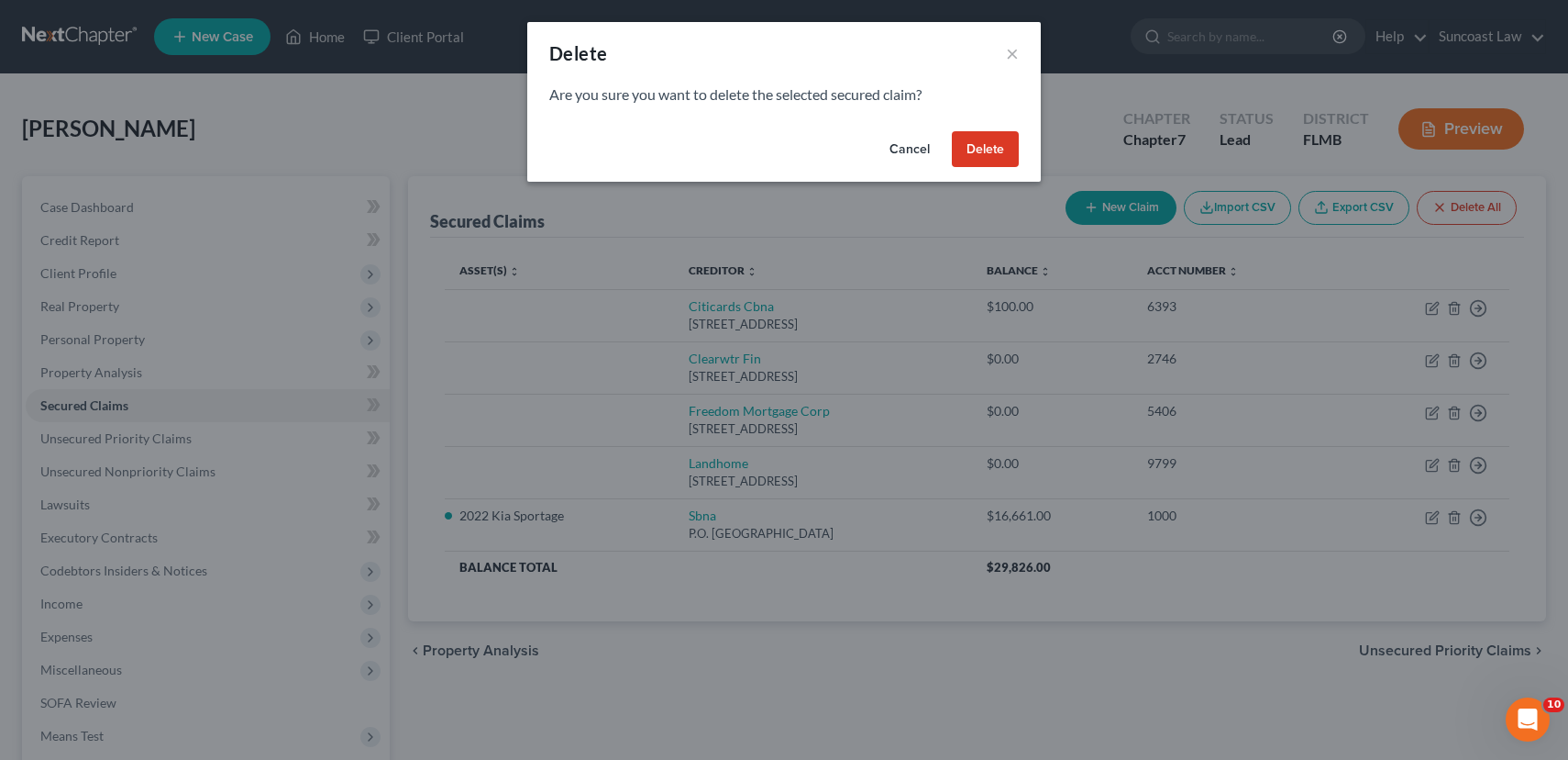
click at [978, 154] on button "Delete" at bounding box center [986, 150] width 67 height 36
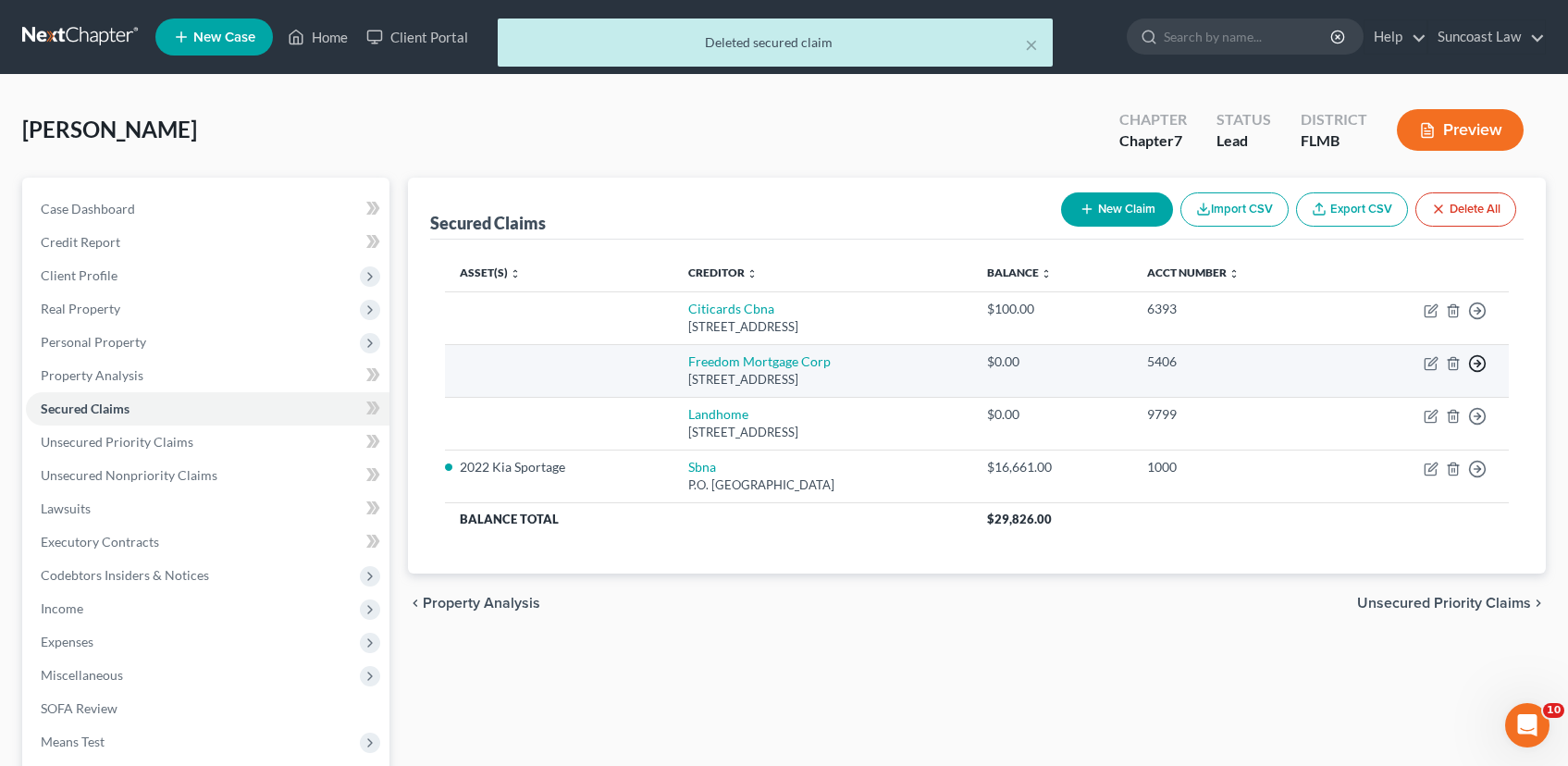
click at [1477, 364] on line "button" at bounding box center [1477, 364] width 7 height 0
click at [1388, 412] on link "Move to F" at bounding box center [1393, 408] width 155 height 32
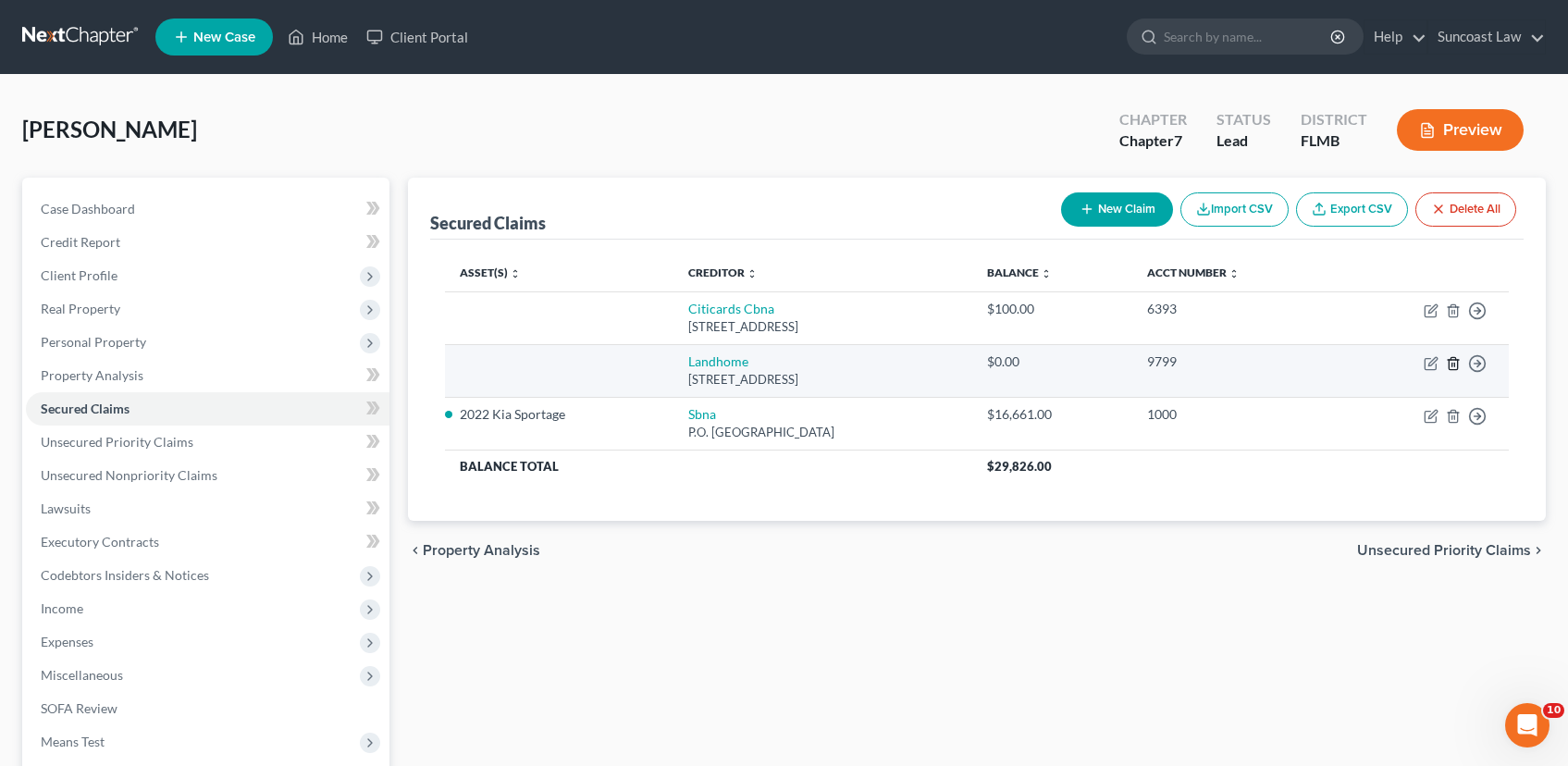
click at [1451, 364] on icon "button" at bounding box center [1453, 363] width 15 height 15
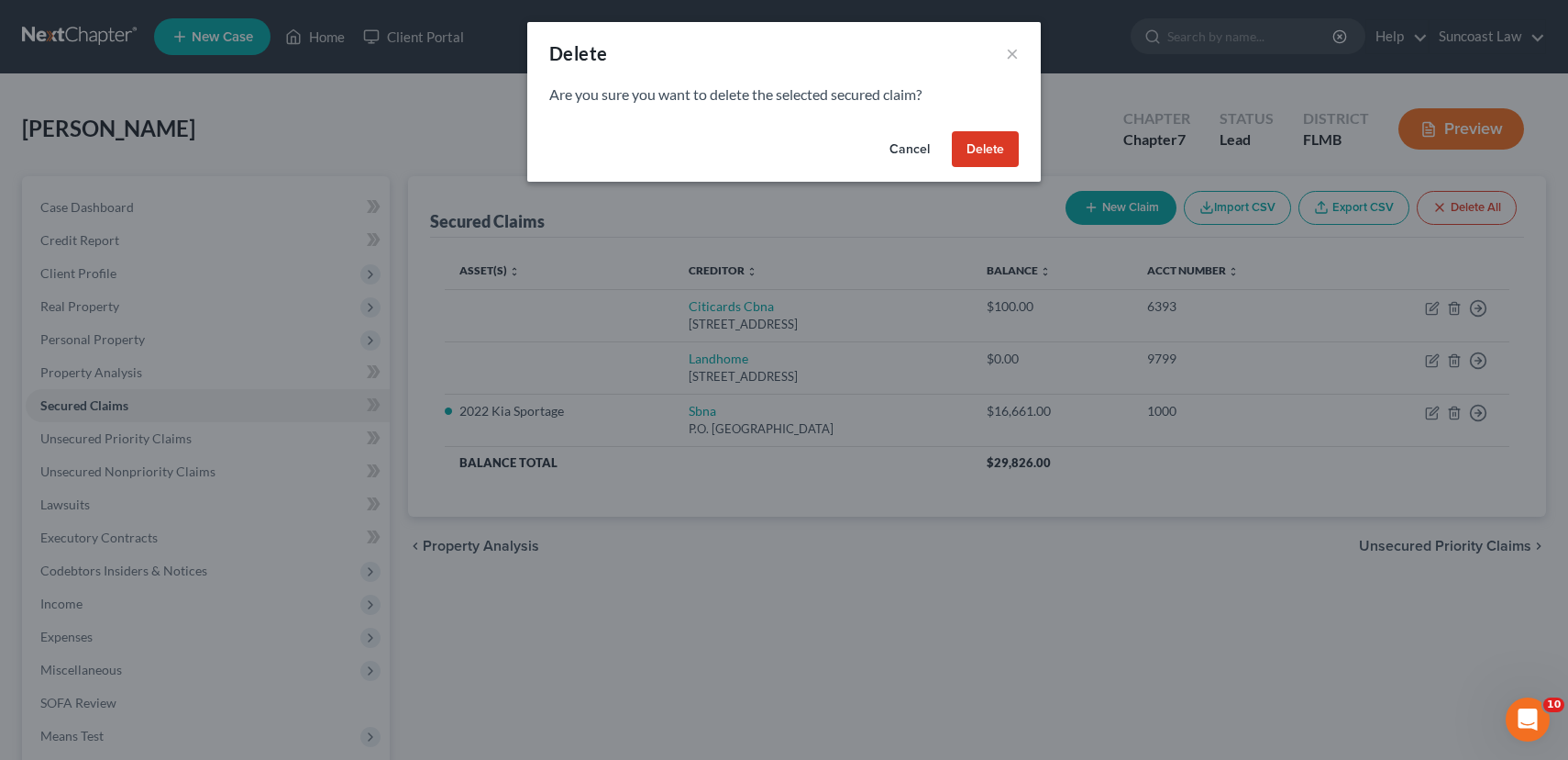
click at [998, 151] on button "Delete" at bounding box center [986, 150] width 67 height 36
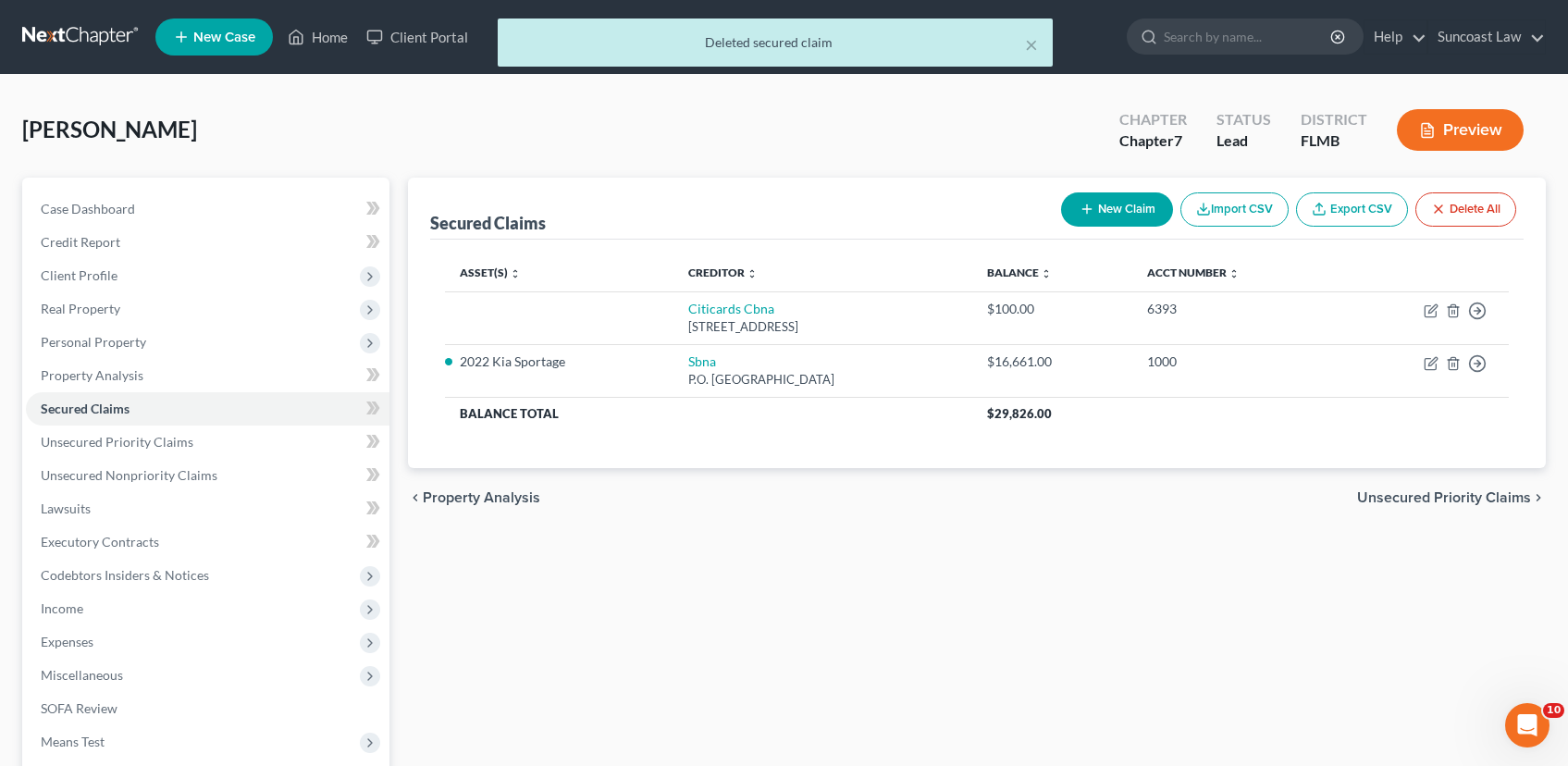
click at [1481, 496] on span "Unsecured Priority Claims" at bounding box center [1444, 497] width 174 height 15
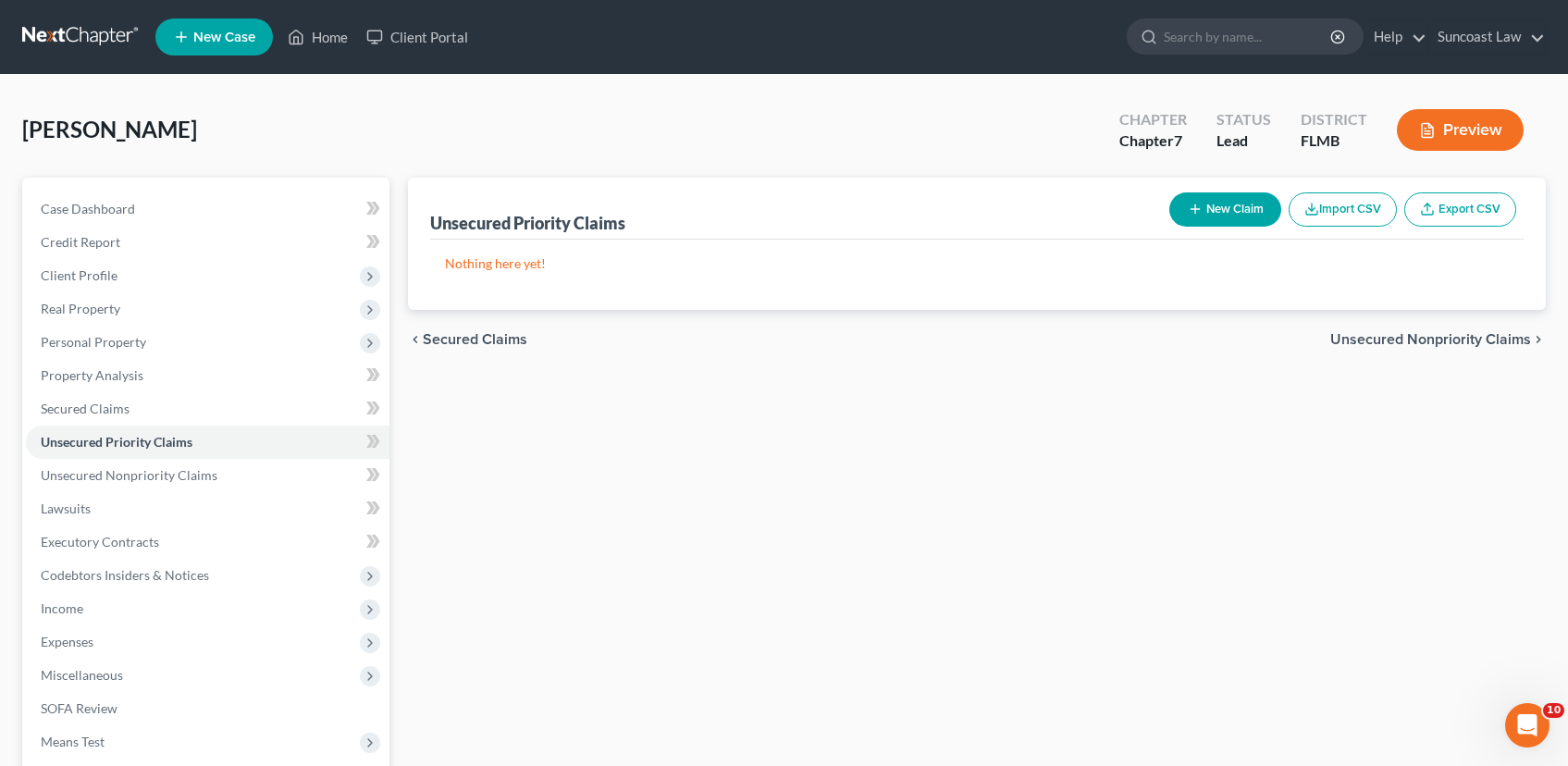
click at [1199, 211] on button "New Claim" at bounding box center [1226, 209] width 112 height 34
select select "0"
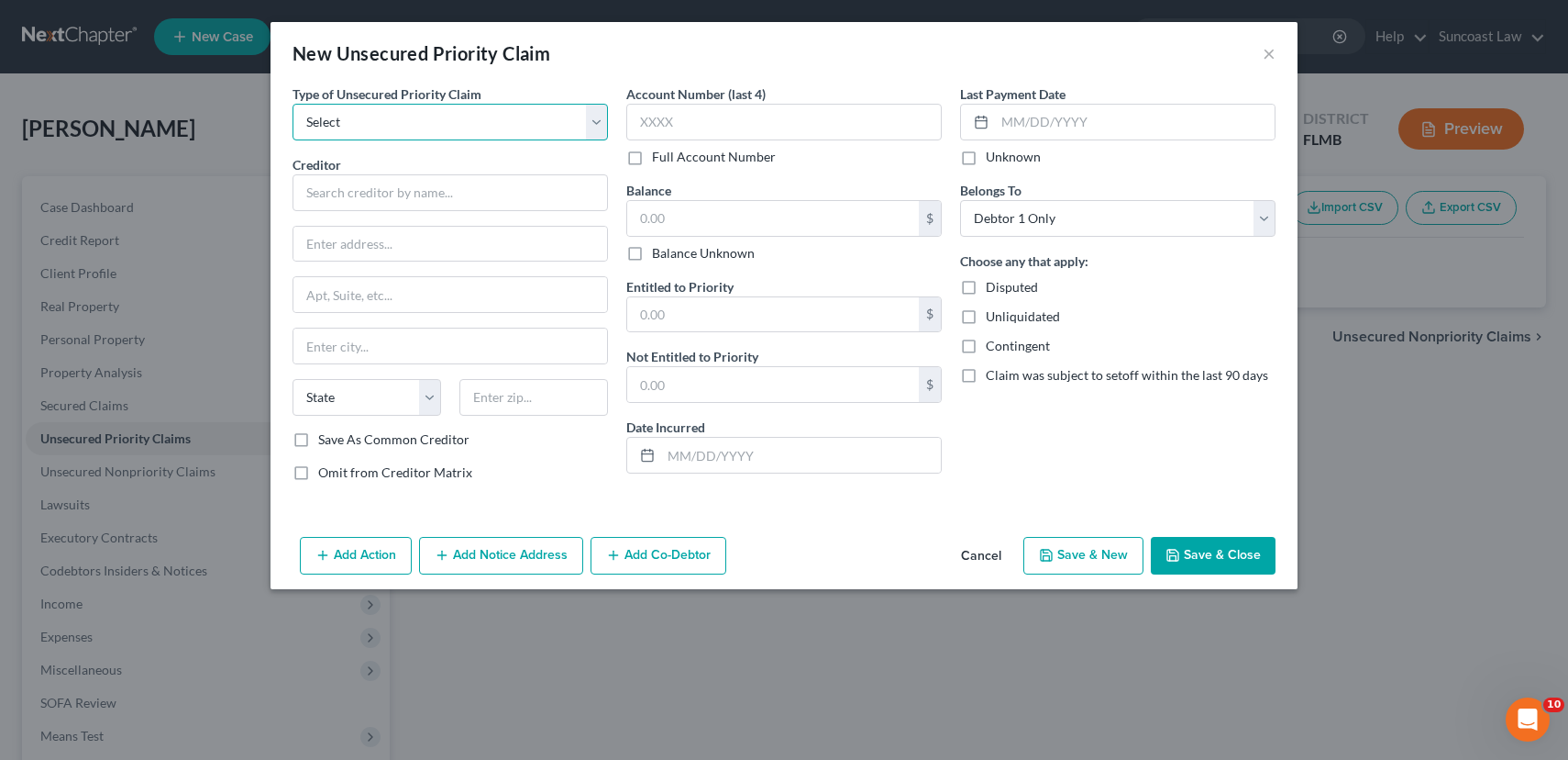
click at [449, 125] on select "Select Taxes & Other Government Units Domestic Support Obligations Extensions o…" at bounding box center [450, 122] width 316 height 36
select select "0"
click at [293, 104] on select "Select Taxes & Other Government Units Domestic Support Obligations Extensions o…" at bounding box center [450, 122] width 316 height 36
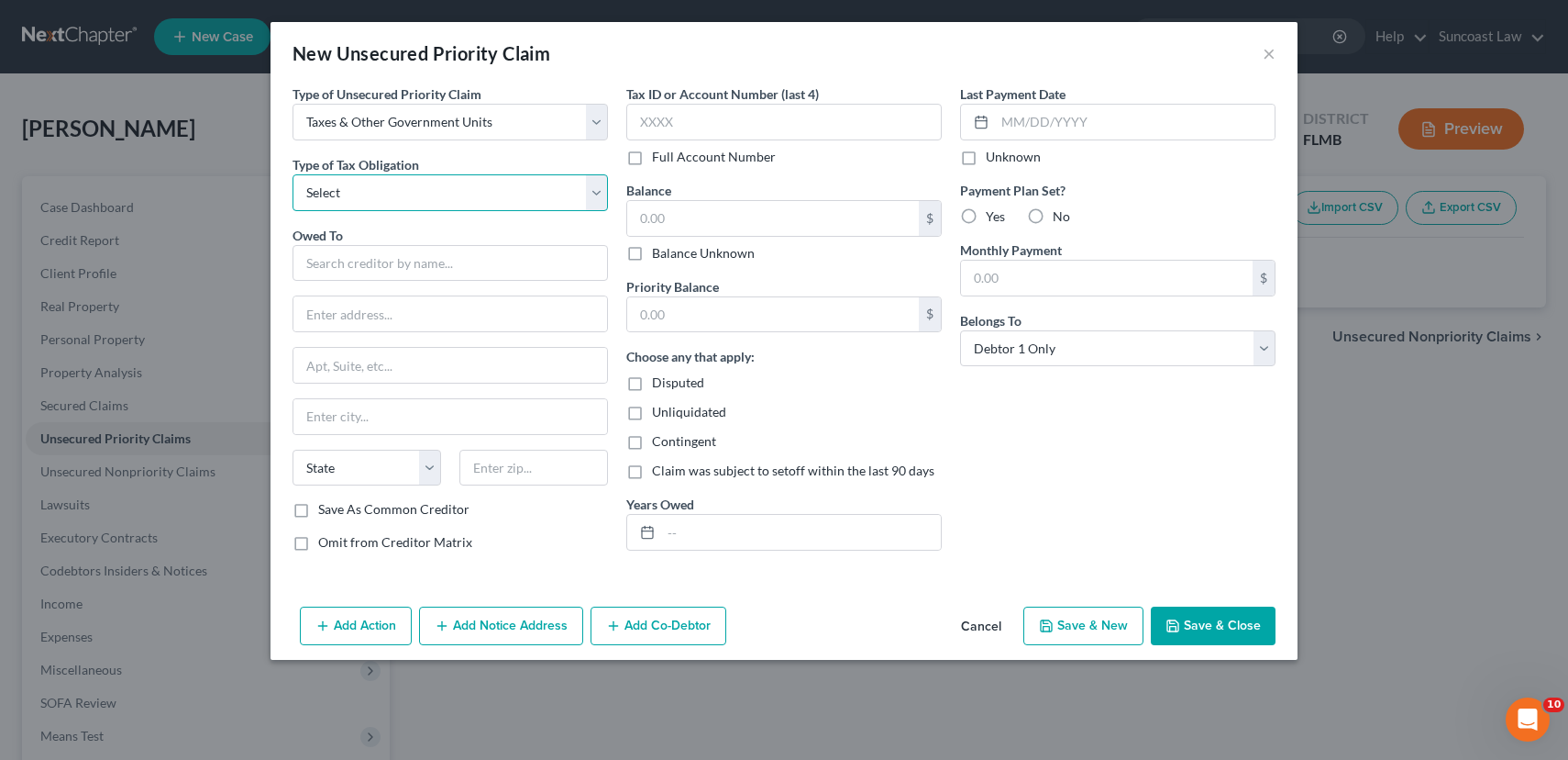
click at [449, 197] on select "Select Federal City State Franchise Tax Board Other" at bounding box center [450, 193] width 316 height 36
select select "0"
click at [293, 175] on select "Select Federal City State Franchise Tax Board Other" at bounding box center [450, 193] width 316 height 36
click at [418, 269] on input "text" at bounding box center [450, 263] width 316 height 36
type input "Internal Revenue Services"
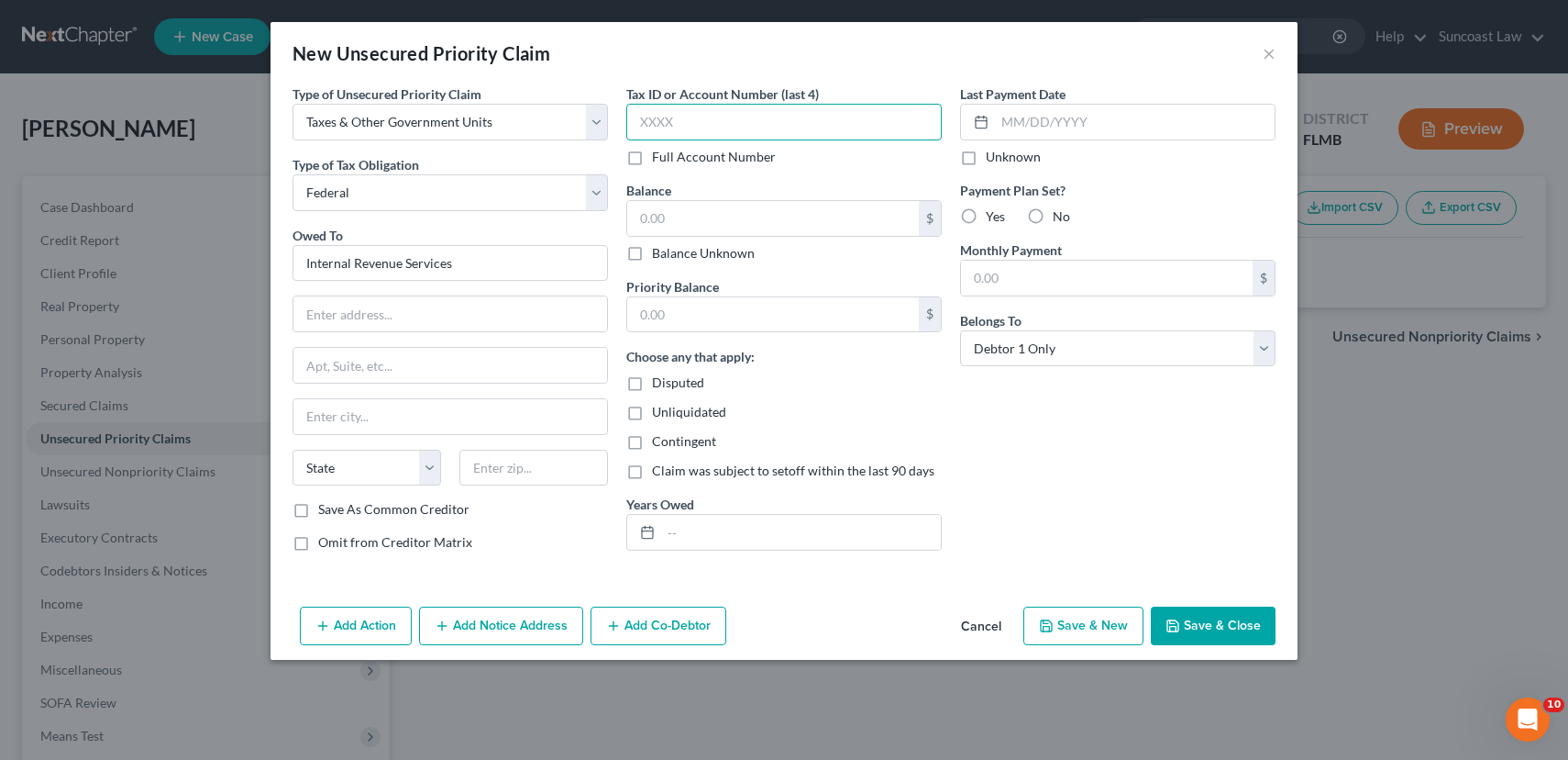
click at [765, 121] on input "text" at bounding box center [784, 122] width 316 height 36
type input "4818"
type input "5,498.32"
click at [887, 323] on input "text" at bounding box center [773, 315] width 292 height 35
type input "3,579.59"
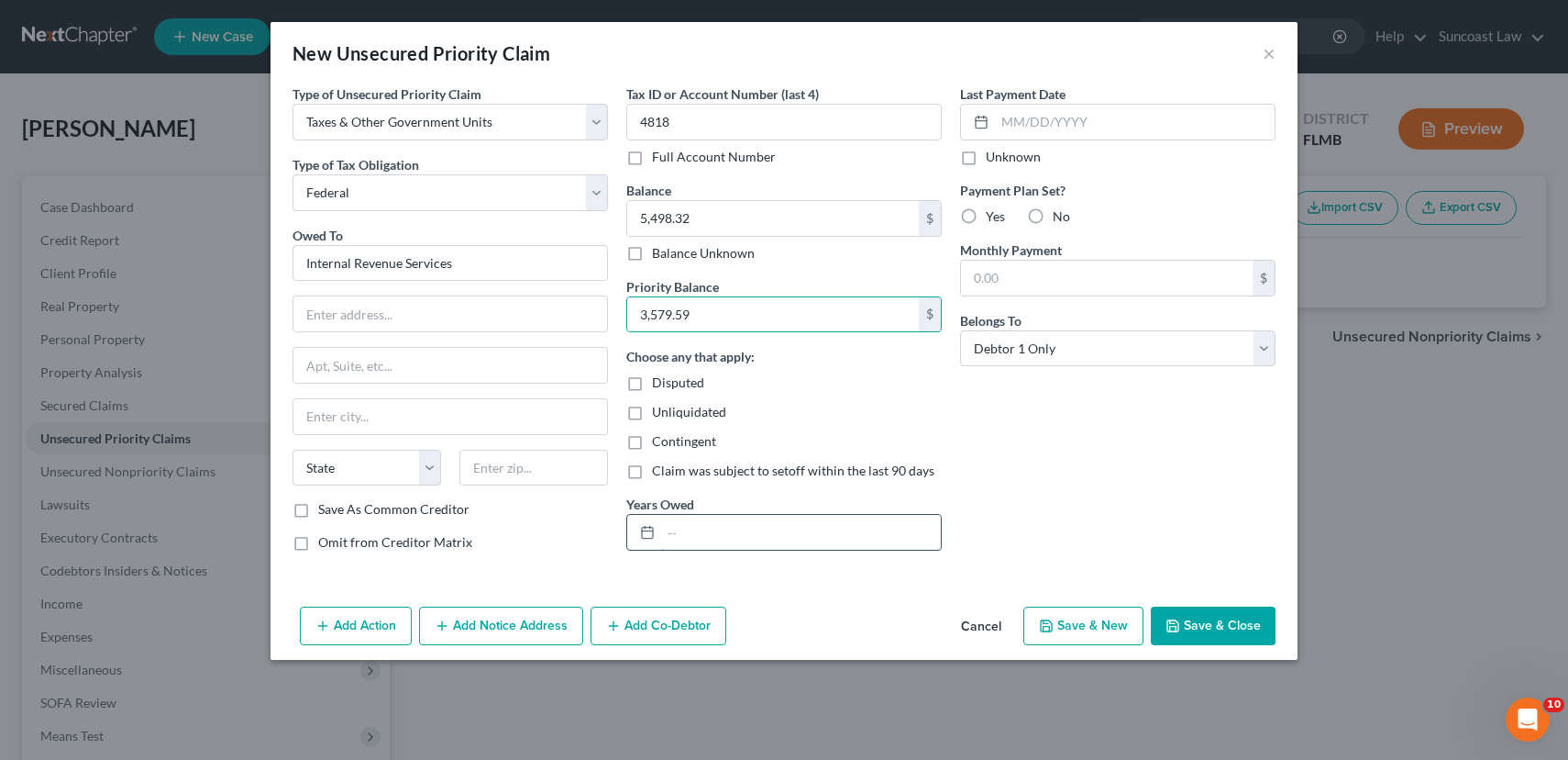
click at [766, 526] on input "text" at bounding box center [802, 533] width 280 height 35
type input "2018 and 2024"
click at [1217, 629] on button "Save & Close" at bounding box center [1213, 626] width 125 height 38
type input "0.00"
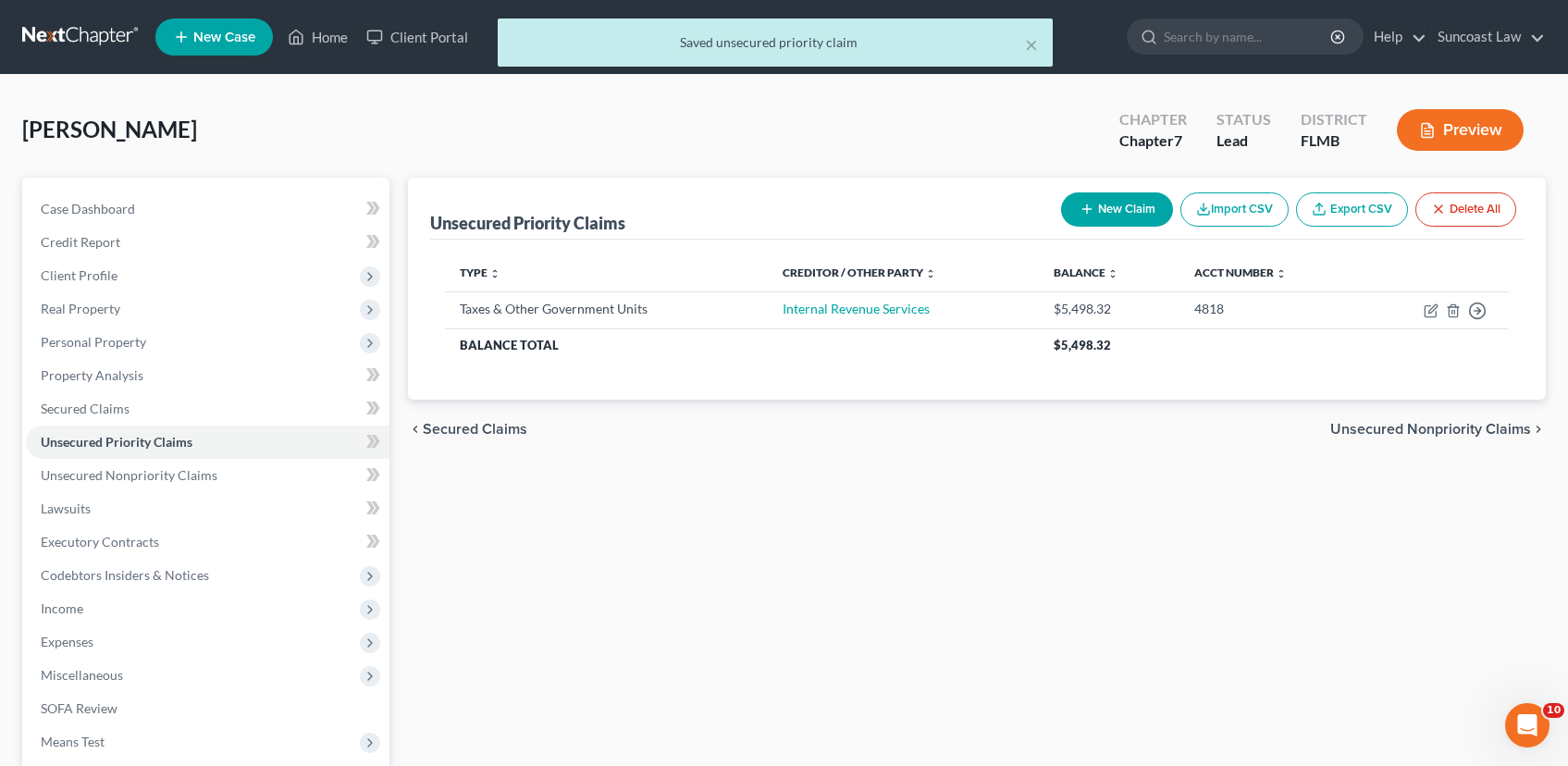
click at [1374, 427] on span "Unsecured Nonpriority Claims" at bounding box center [1431, 428] width 201 height 15
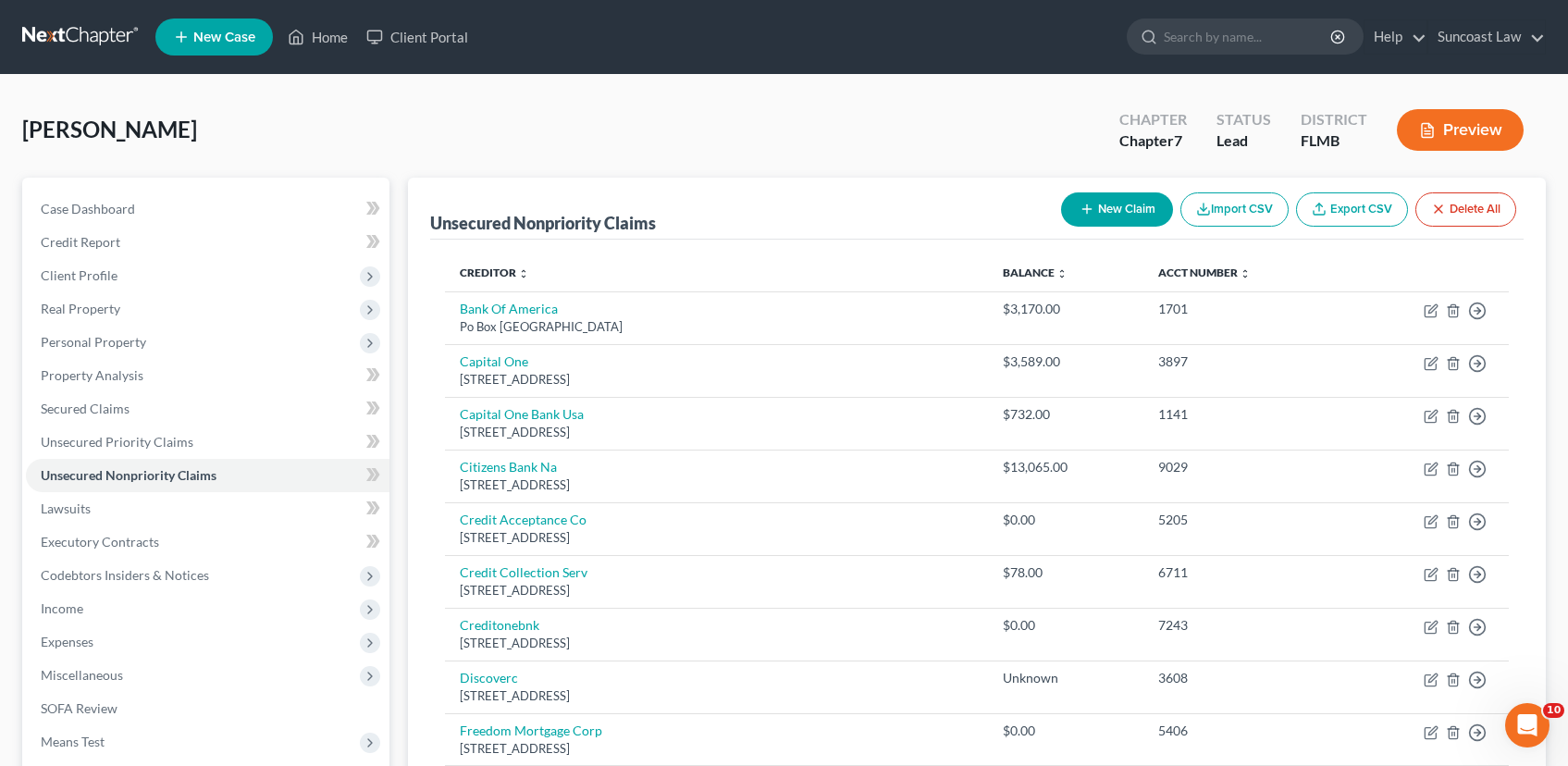
click at [1119, 212] on button "New Claim" at bounding box center [1117, 209] width 112 height 34
select select "0"
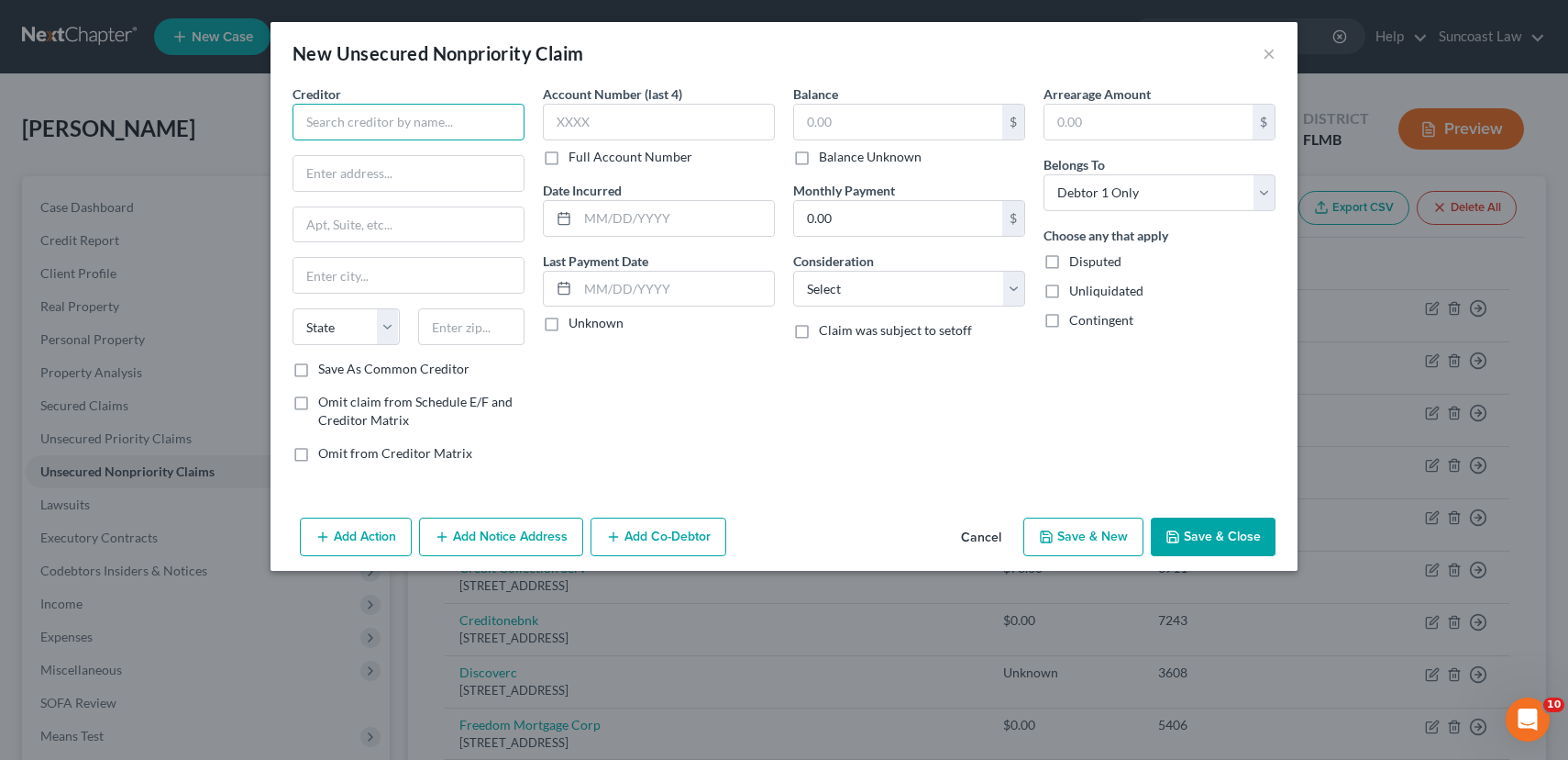
drag, startPoint x: 437, startPoint y: 135, endPoint x: 448, endPoint y: 118, distance: 20.2
click at [436, 134] on input "text" at bounding box center [409, 122] width 232 height 36
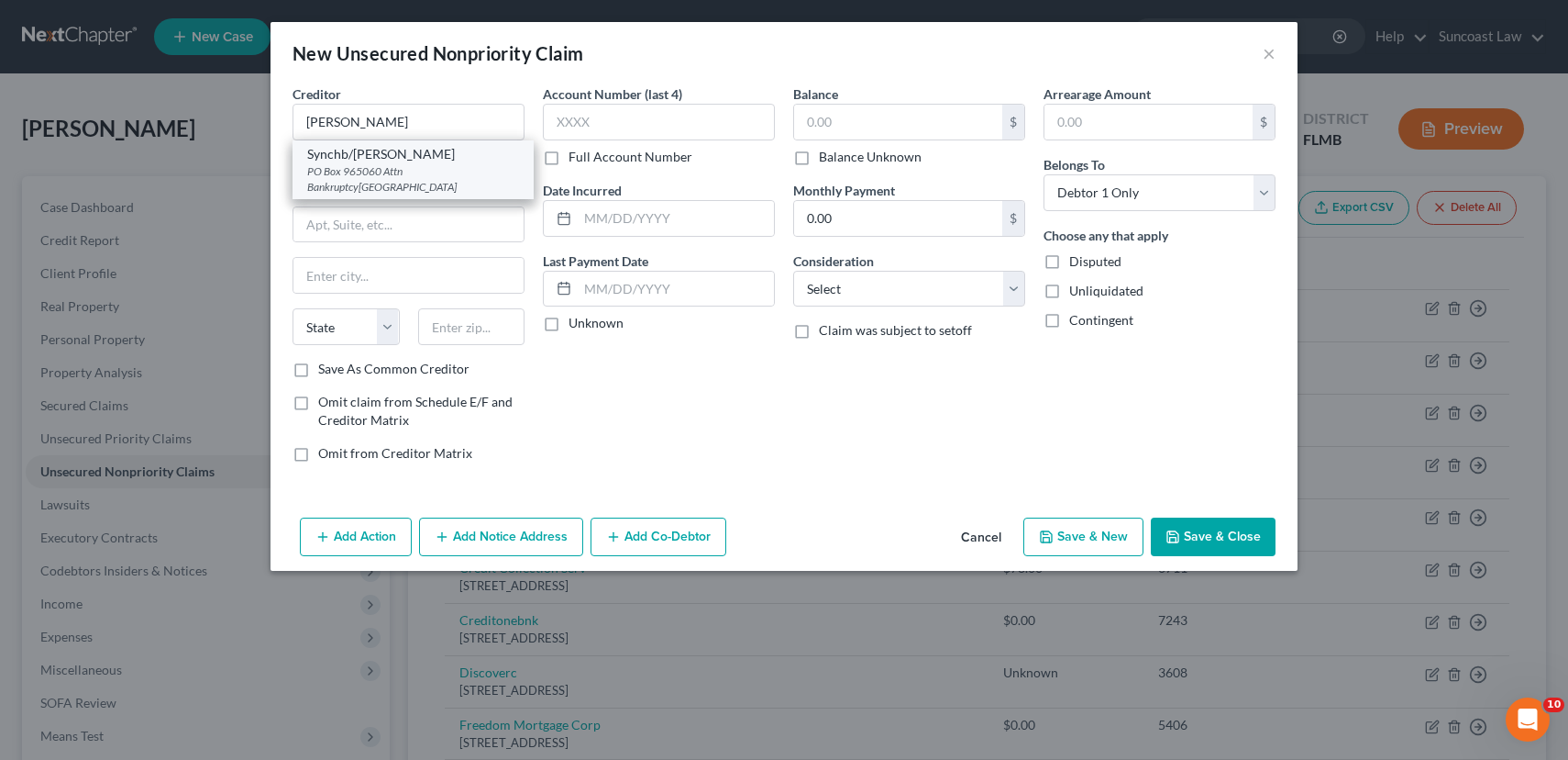
click at [433, 174] on div "PO Box 965060 Attn Bankruptcy[GEOGRAPHIC_DATA]" at bounding box center [412, 178] width 212 height 32
type input "Synchb/[PERSON_NAME]"
type input "PO Box 965060"
type input "Attn Bankruptcy"
type input "Orlando"
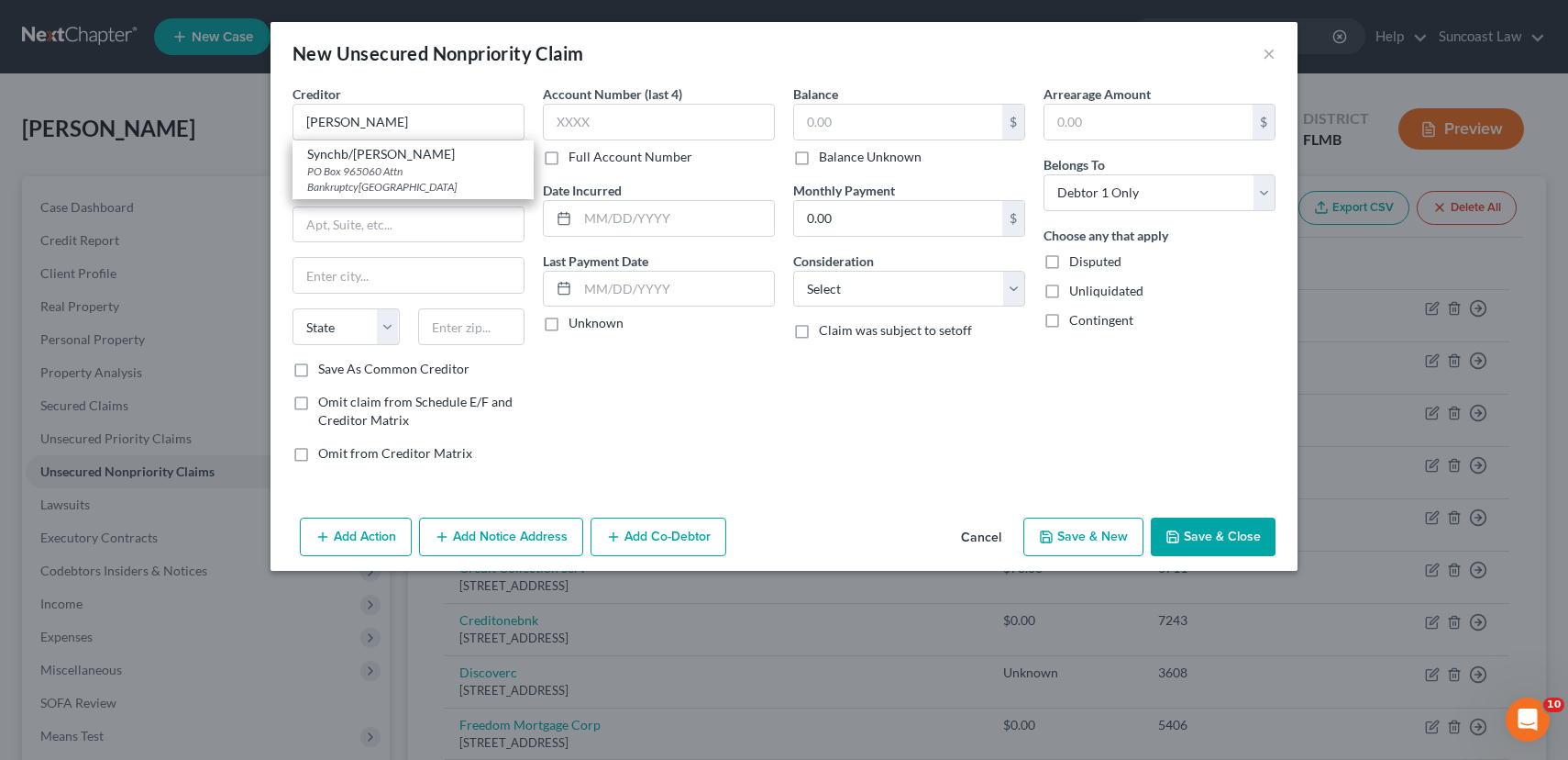
select select "9"
type input "32896"
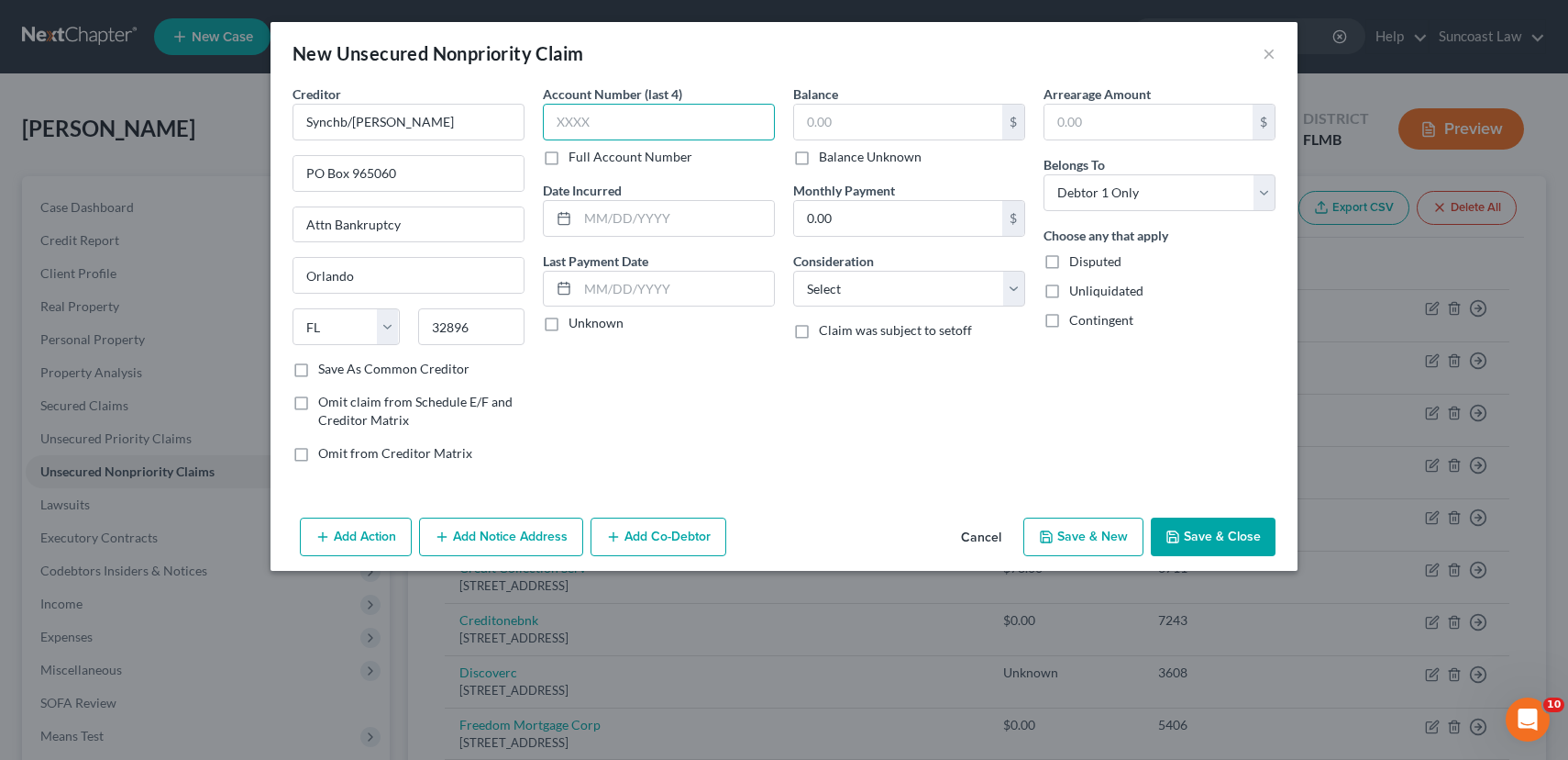
click at [573, 116] on input "text" at bounding box center [659, 122] width 232 height 36
type input "2192"
type input "09/01/203"
type input "950.00"
click at [833, 291] on select "Select Cable / Satellite Services Collection Agency Credit Card Debt Debt Couns…" at bounding box center [909, 289] width 232 height 36
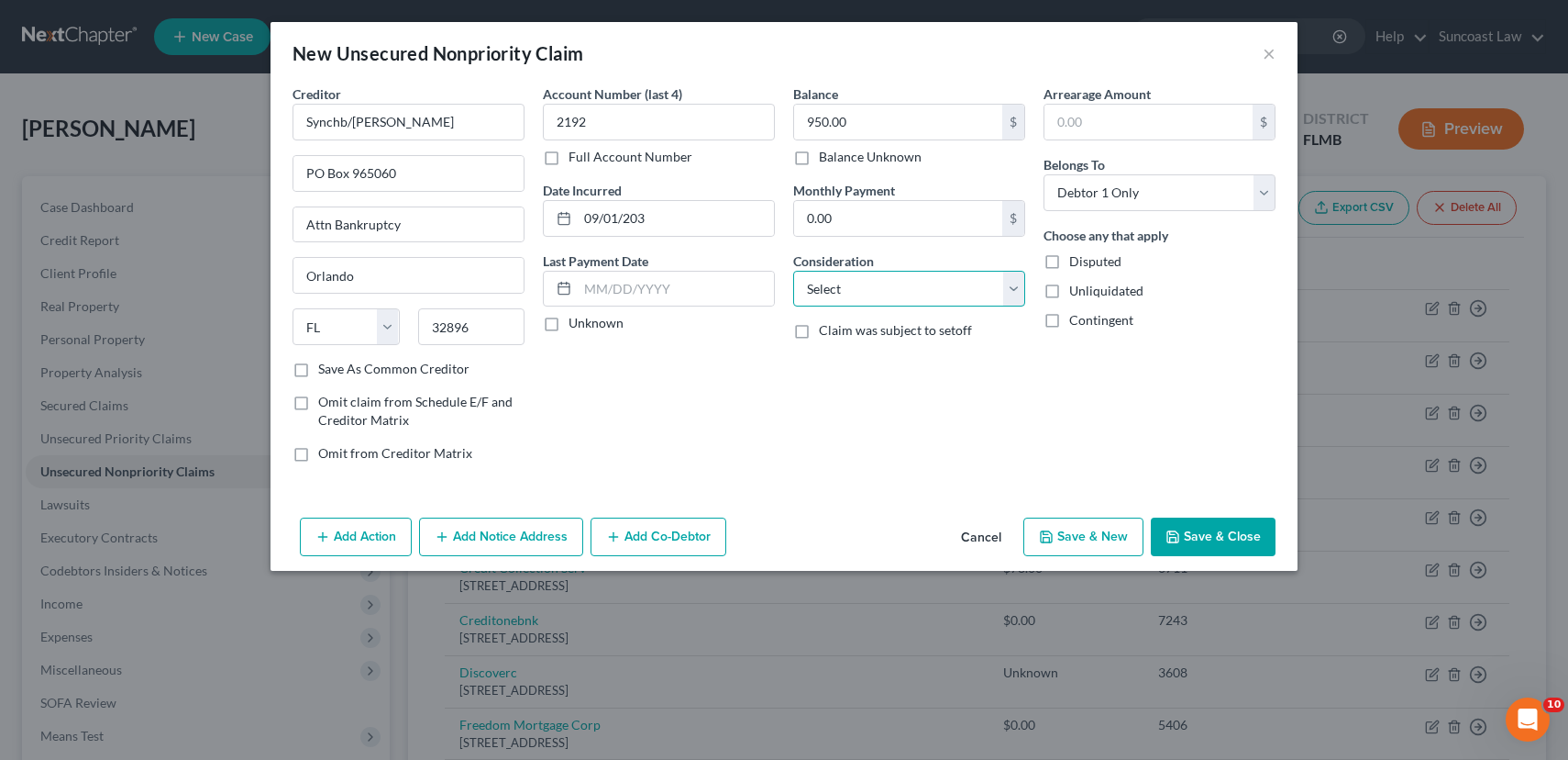
select select "2"
click at [793, 271] on select "Select Cable / Satellite Services Collection Agency Credit Card Debt Debt Couns…" at bounding box center [909, 289] width 232 height 36
click at [1230, 529] on button "Save & Close" at bounding box center [1213, 536] width 125 height 38
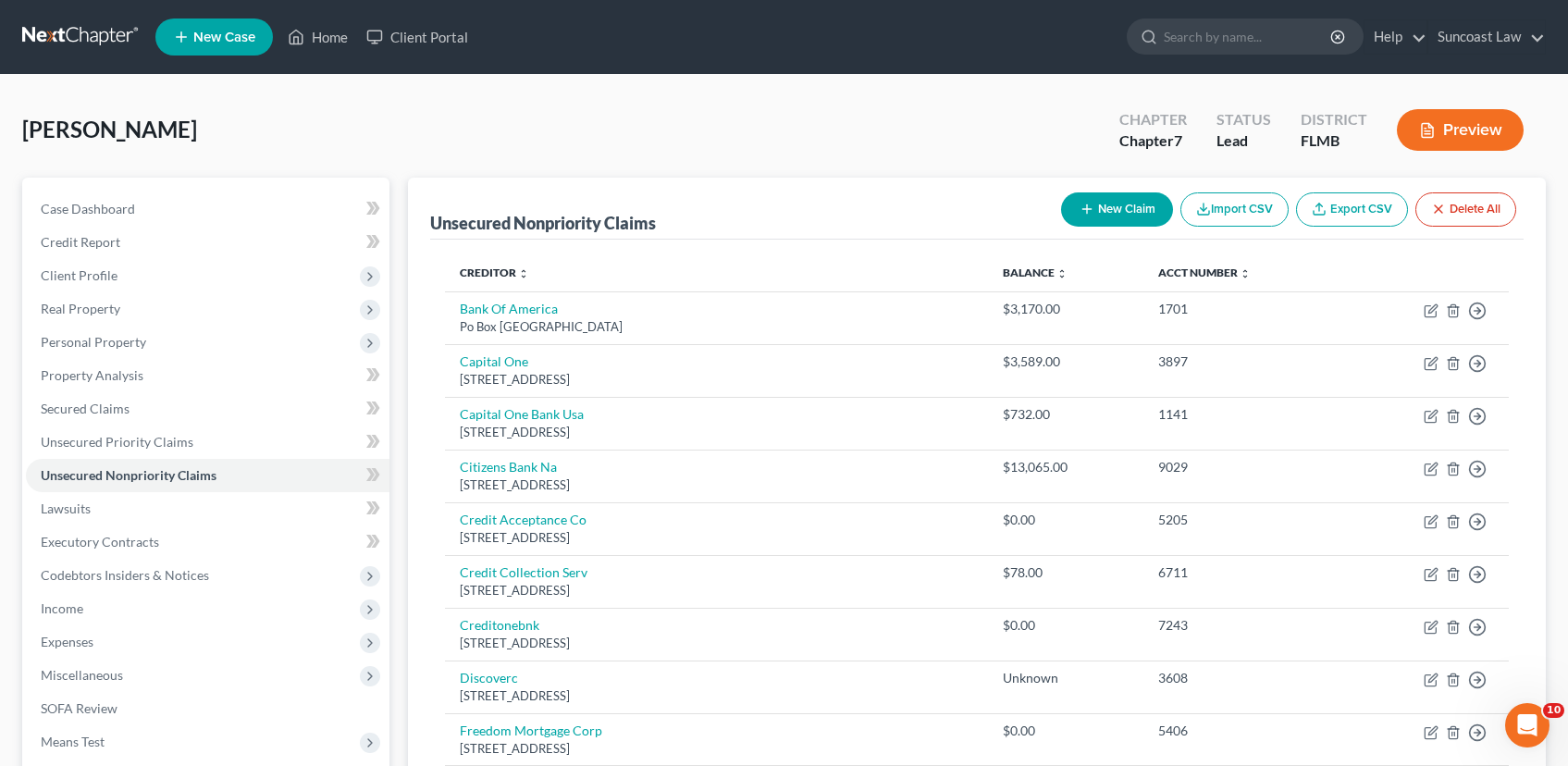
click at [1110, 207] on button "New Claim" at bounding box center [1117, 209] width 112 height 34
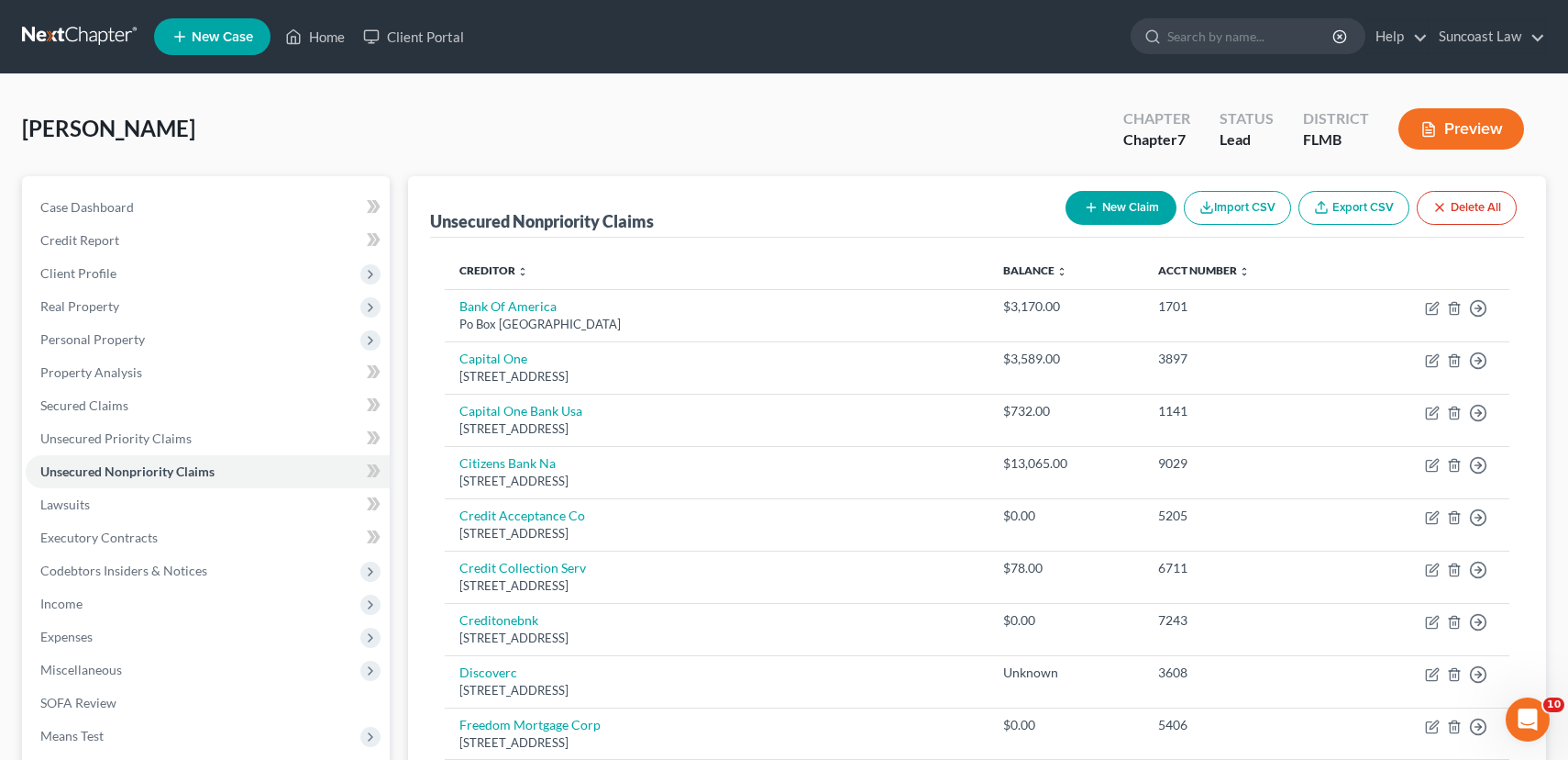
select select "0"
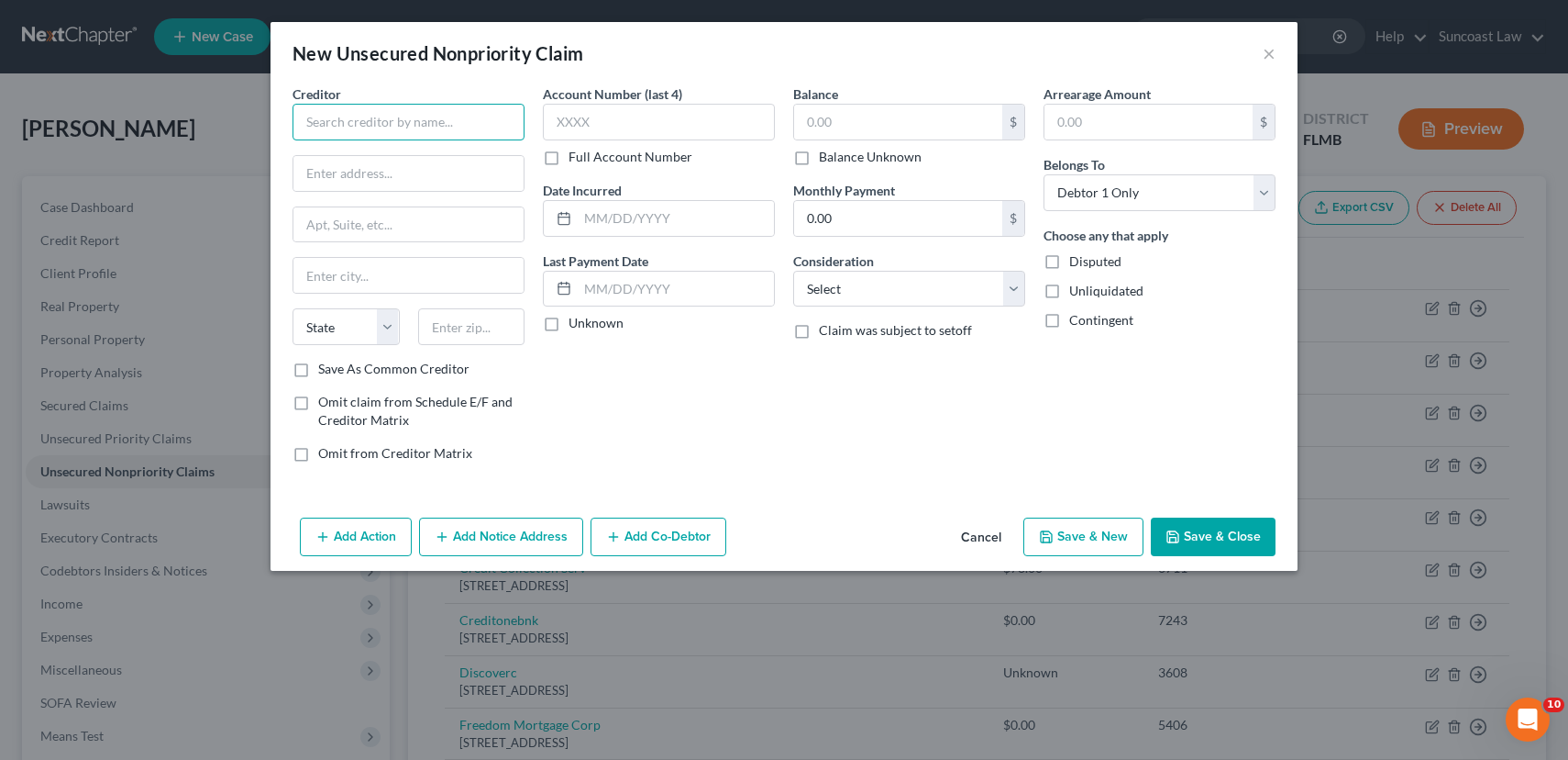
click at [478, 131] on input "text" at bounding box center [409, 122] width 232 height 36
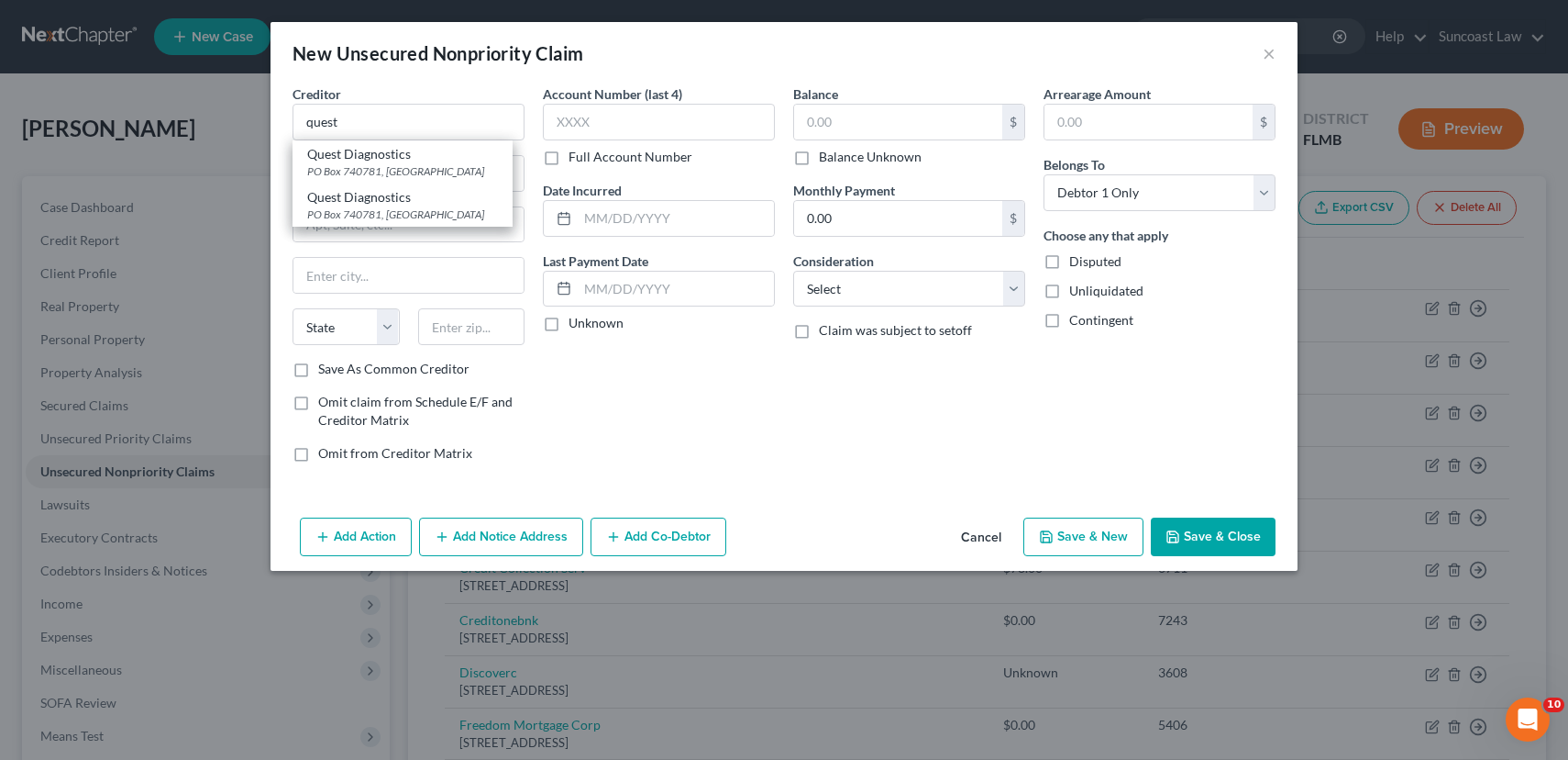
drag, startPoint x: 327, startPoint y: 166, endPoint x: 400, endPoint y: 153, distance: 74.1
click at [328, 165] on div "PO Box 740781, [GEOGRAPHIC_DATA]" at bounding box center [402, 171] width 191 height 15
type input "Quest Diagnostics"
type input "PO Box 740781"
type input "[GEOGRAPHIC_DATA]"
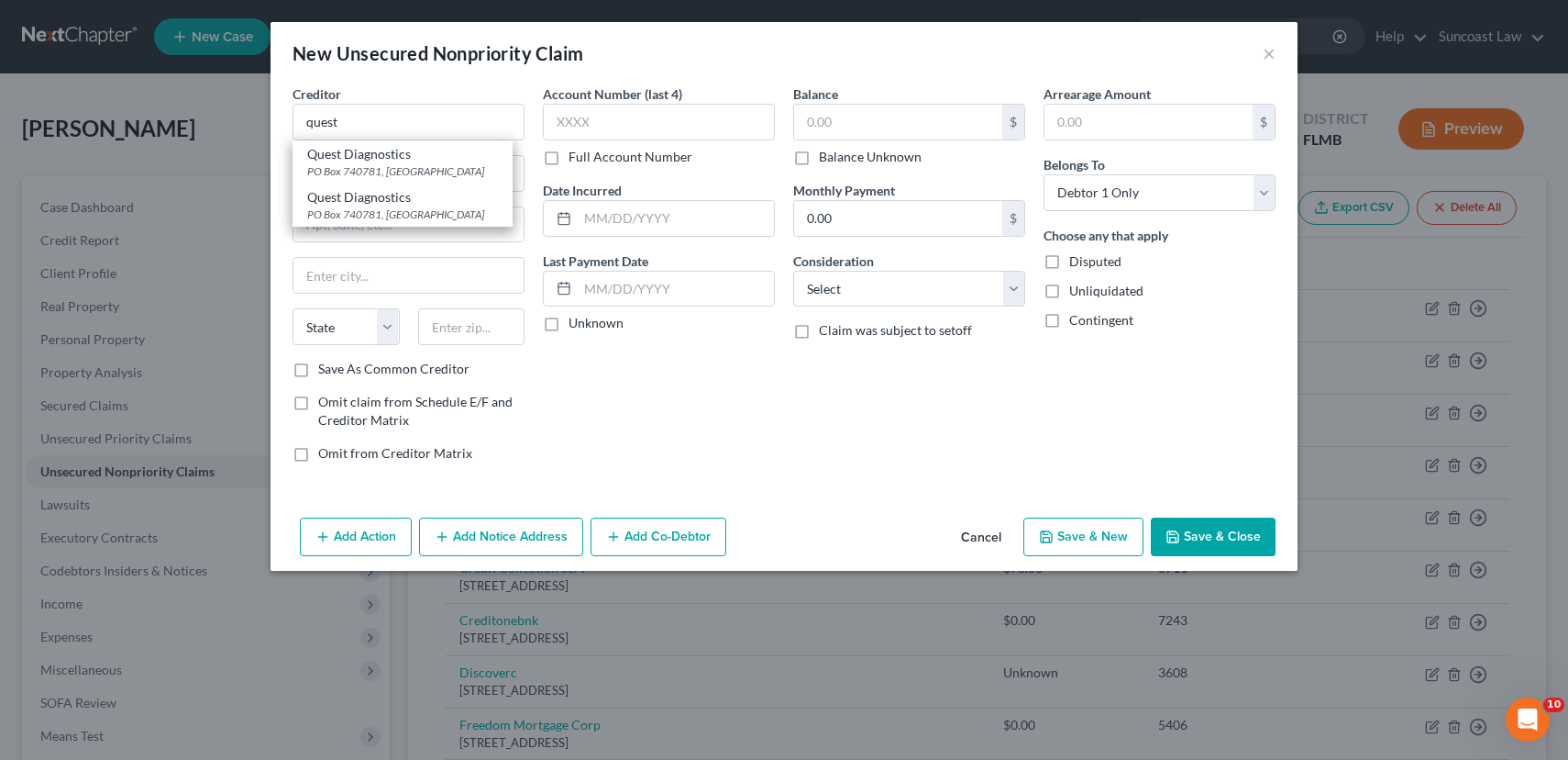
select select "36"
type input "45274"
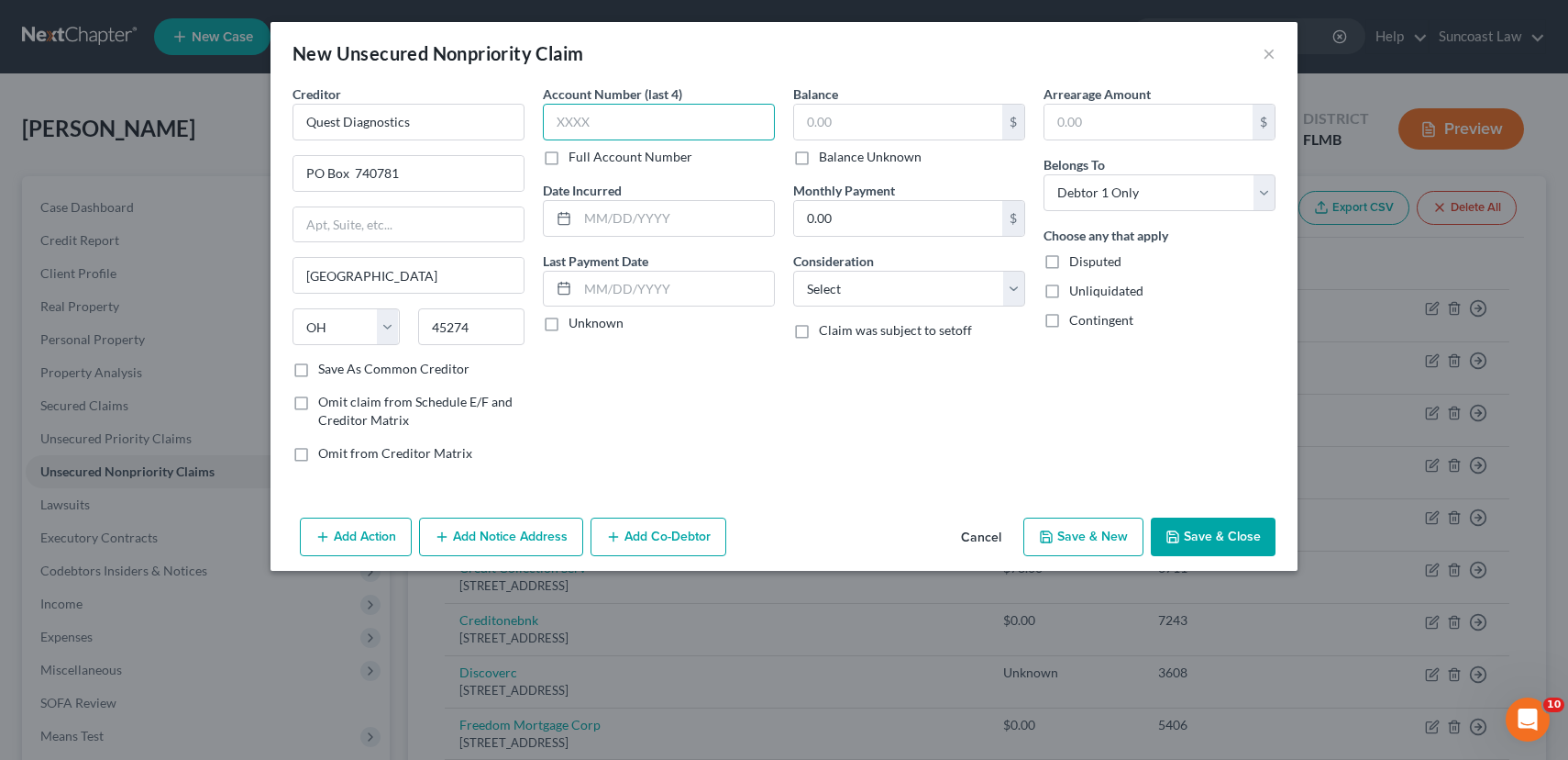
click at [684, 125] on input "text" at bounding box center [659, 122] width 232 height 36
type input "6120"
type input "[DATE]"
type input "44.00"
click at [838, 294] on select "Select Cable / Satellite Services Collection Agency Credit Card Debt Debt Couns…" at bounding box center [909, 289] width 232 height 36
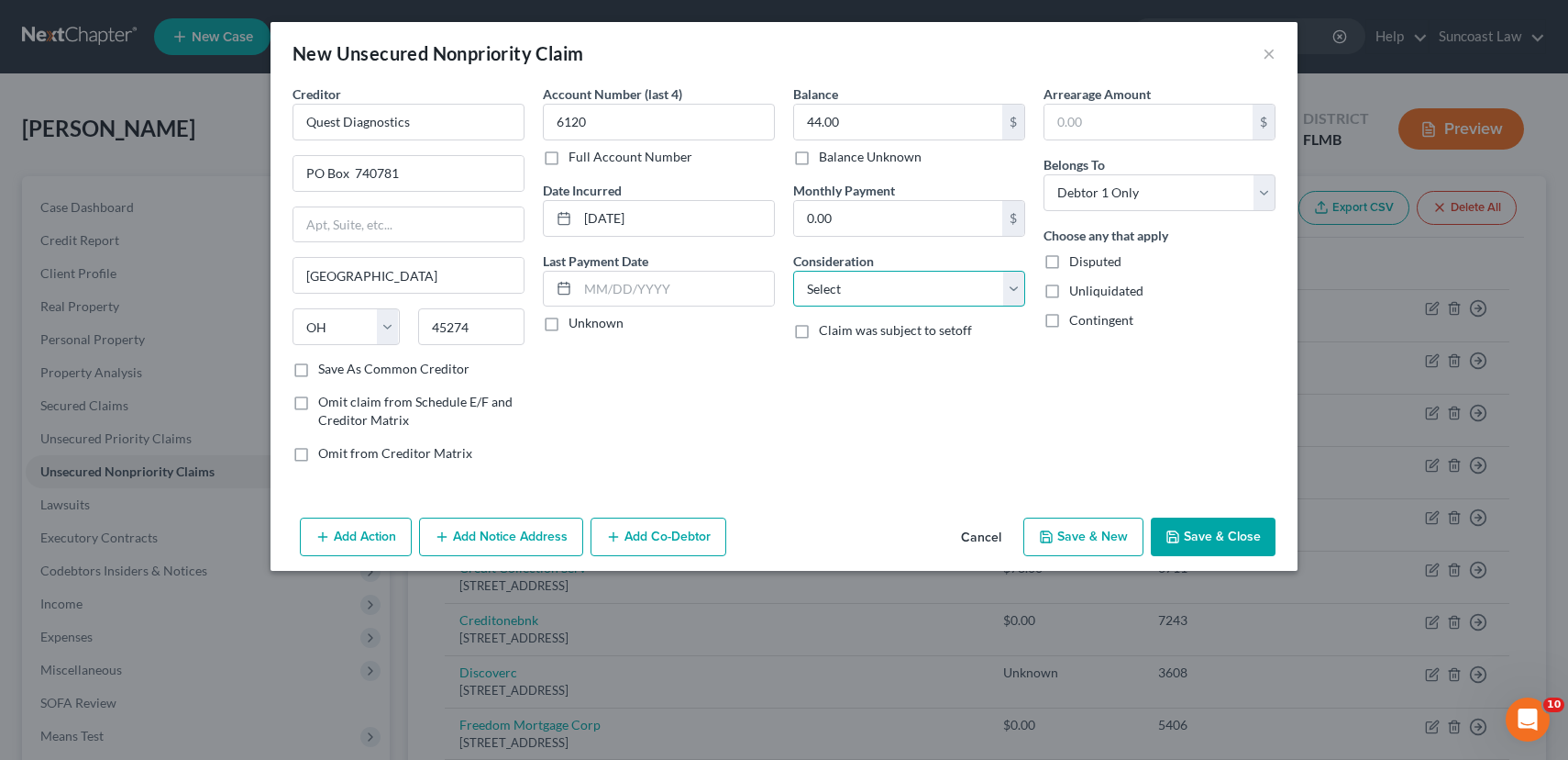
select select "9"
click at [793, 271] on select "Select Cable / Satellite Services Collection Agency Credit Card Debt Debt Couns…" at bounding box center [909, 289] width 232 height 36
click at [1228, 542] on button "Save & Close" at bounding box center [1213, 536] width 125 height 38
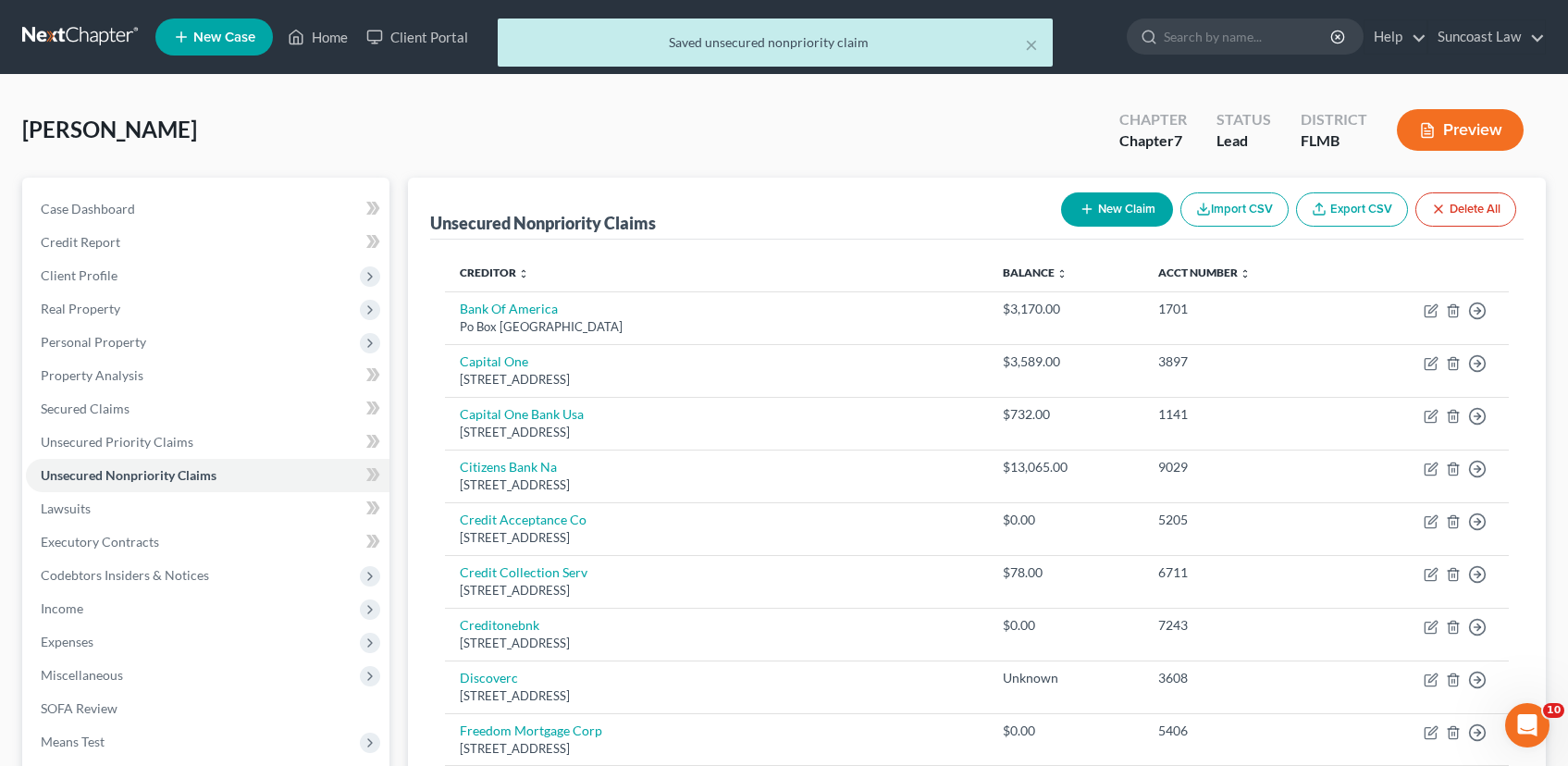
click at [1102, 201] on button "New Claim" at bounding box center [1117, 209] width 112 height 34
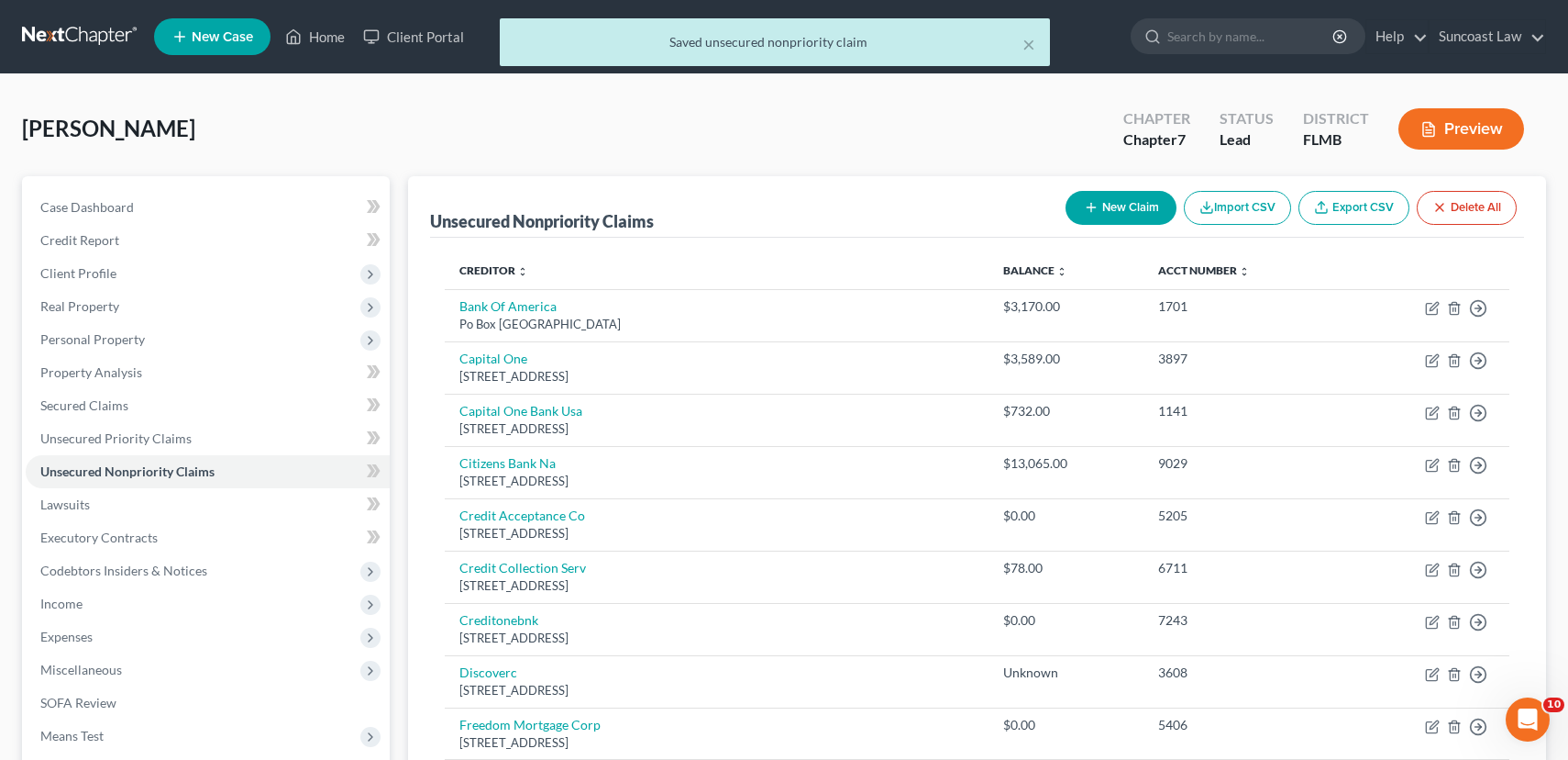
select select "0"
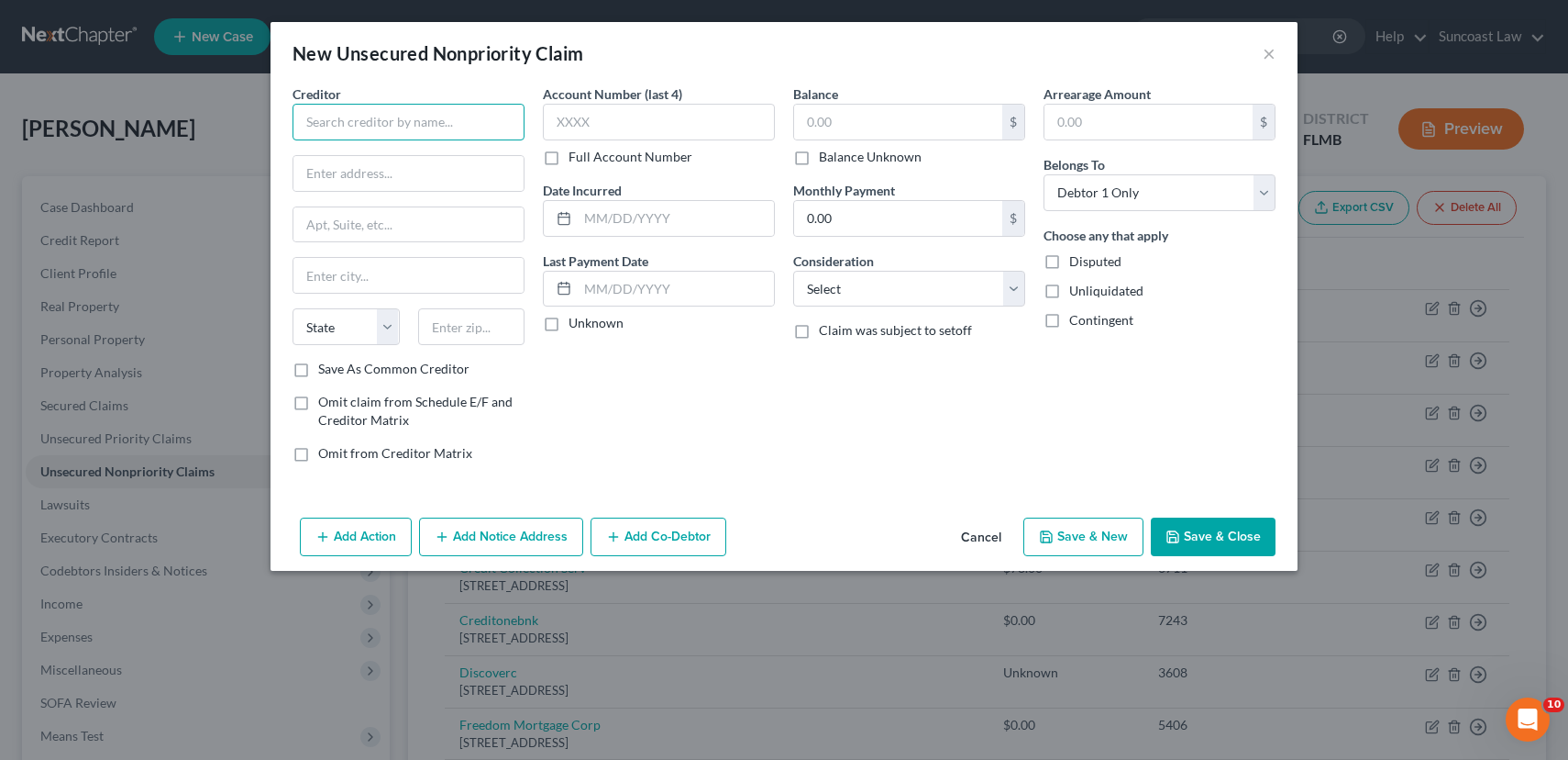
click at [376, 125] on input "text" at bounding box center [409, 122] width 232 height 36
type input "[US_STATE] medical clinic"
type input "PO Box 919585"
type input "orlando"
select select "9"
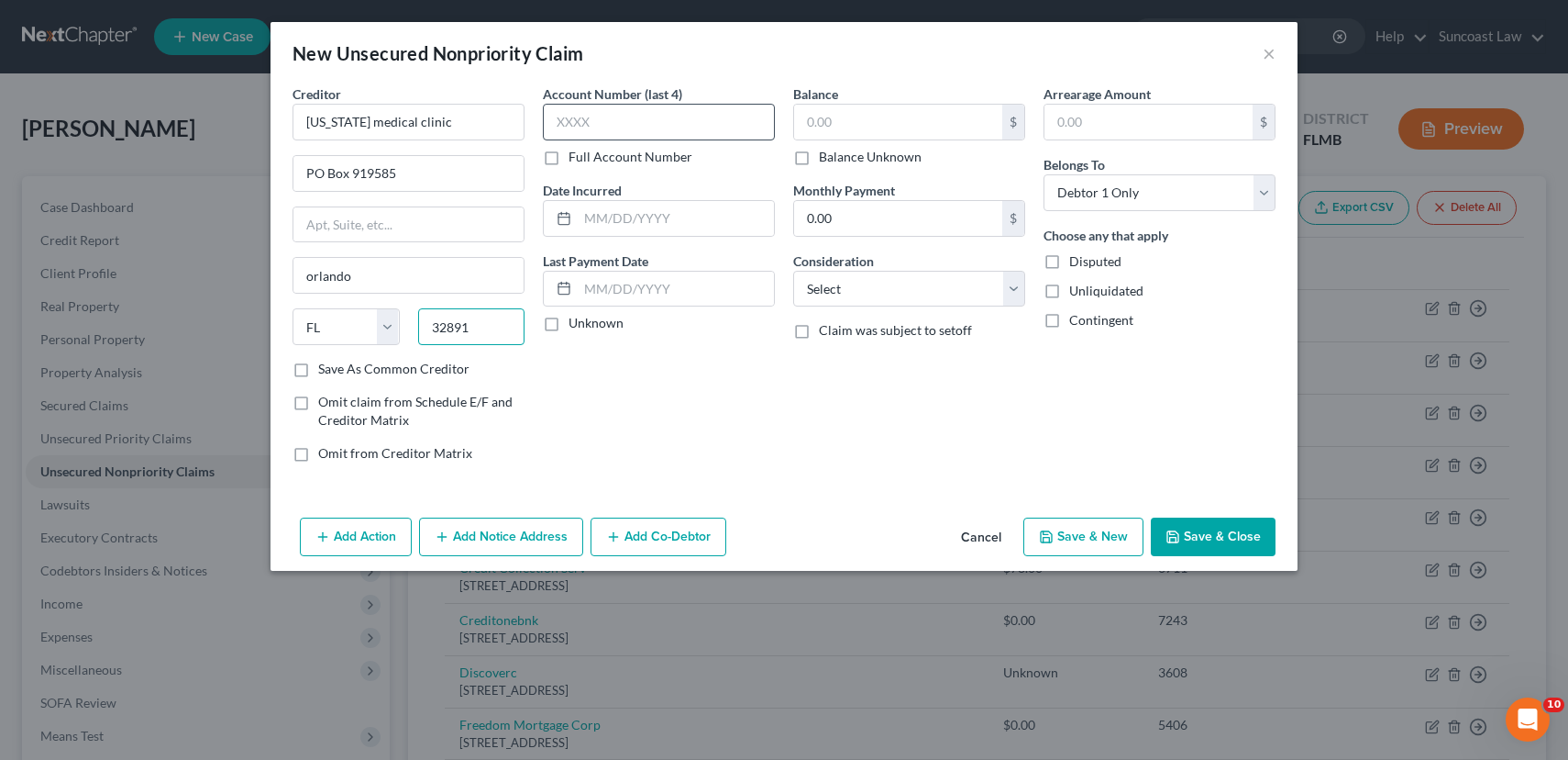
type input "32891"
type input "Orlando"
click at [652, 107] on input "text" at bounding box center [659, 122] width 232 height 36
type input "6655"
click at [318, 369] on label "Save As Common Creditor" at bounding box center [394, 368] width 152 height 18
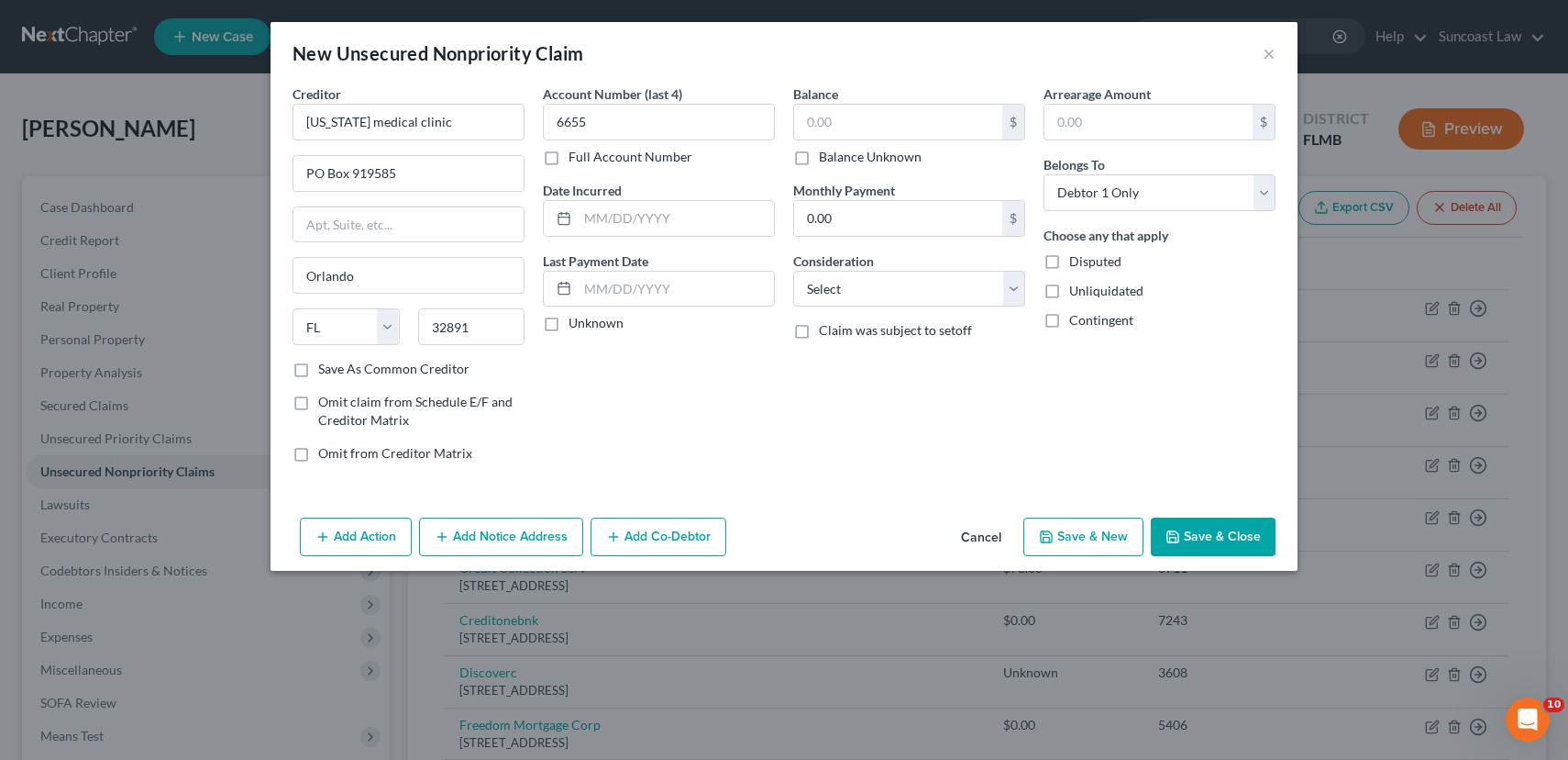
click at [326, 369] on input "Save As Common Creditor" at bounding box center [332, 366] width 12 height 12
checkbox input "true"
click at [620, 219] on input "text" at bounding box center [676, 218] width 197 height 35
type input "[DATE]"
type input "704.00"
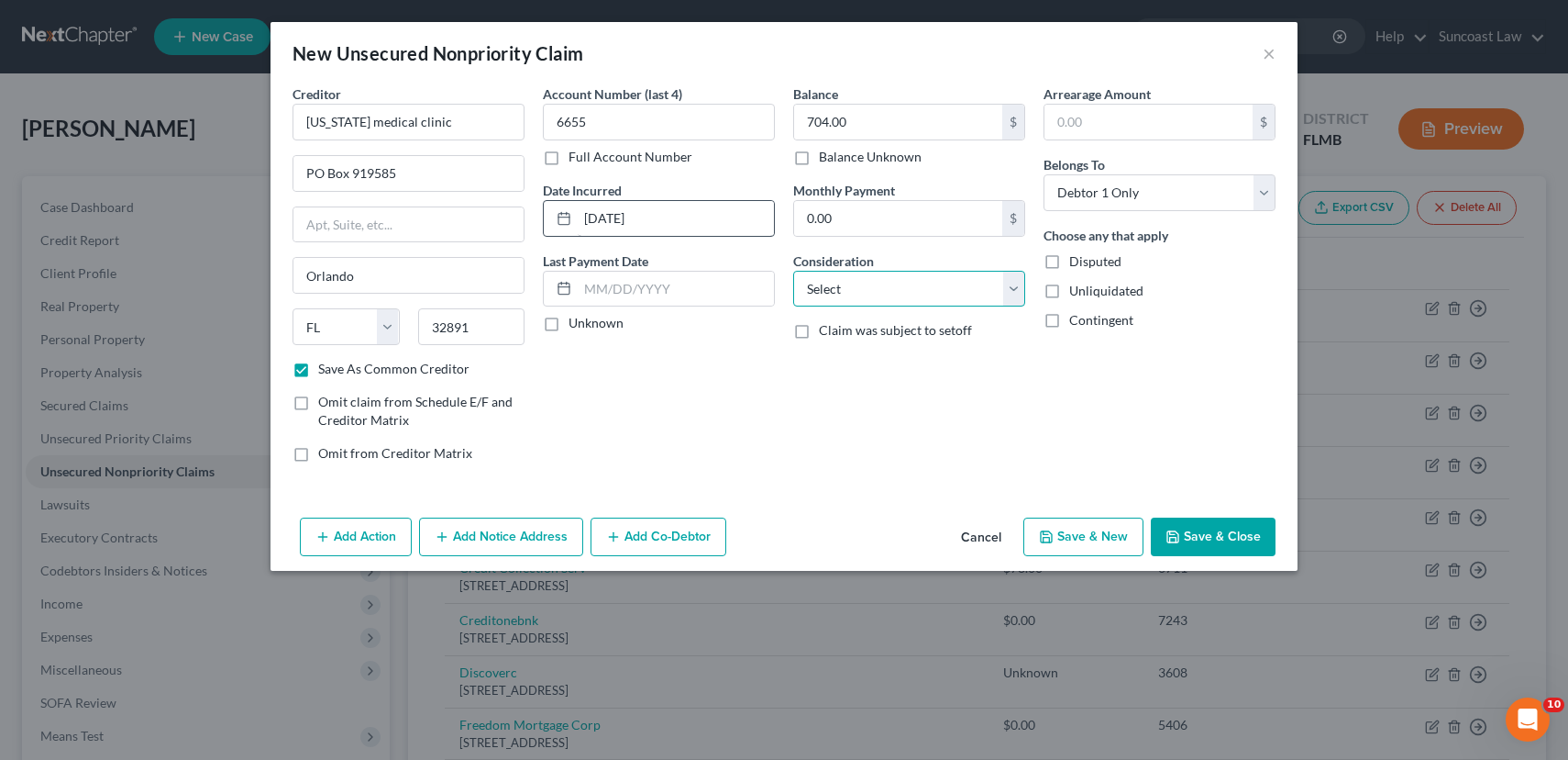
select select "9"
click at [1104, 532] on button "Save & New" at bounding box center [1083, 536] width 120 height 38
checkbox input "false"
select select "0"
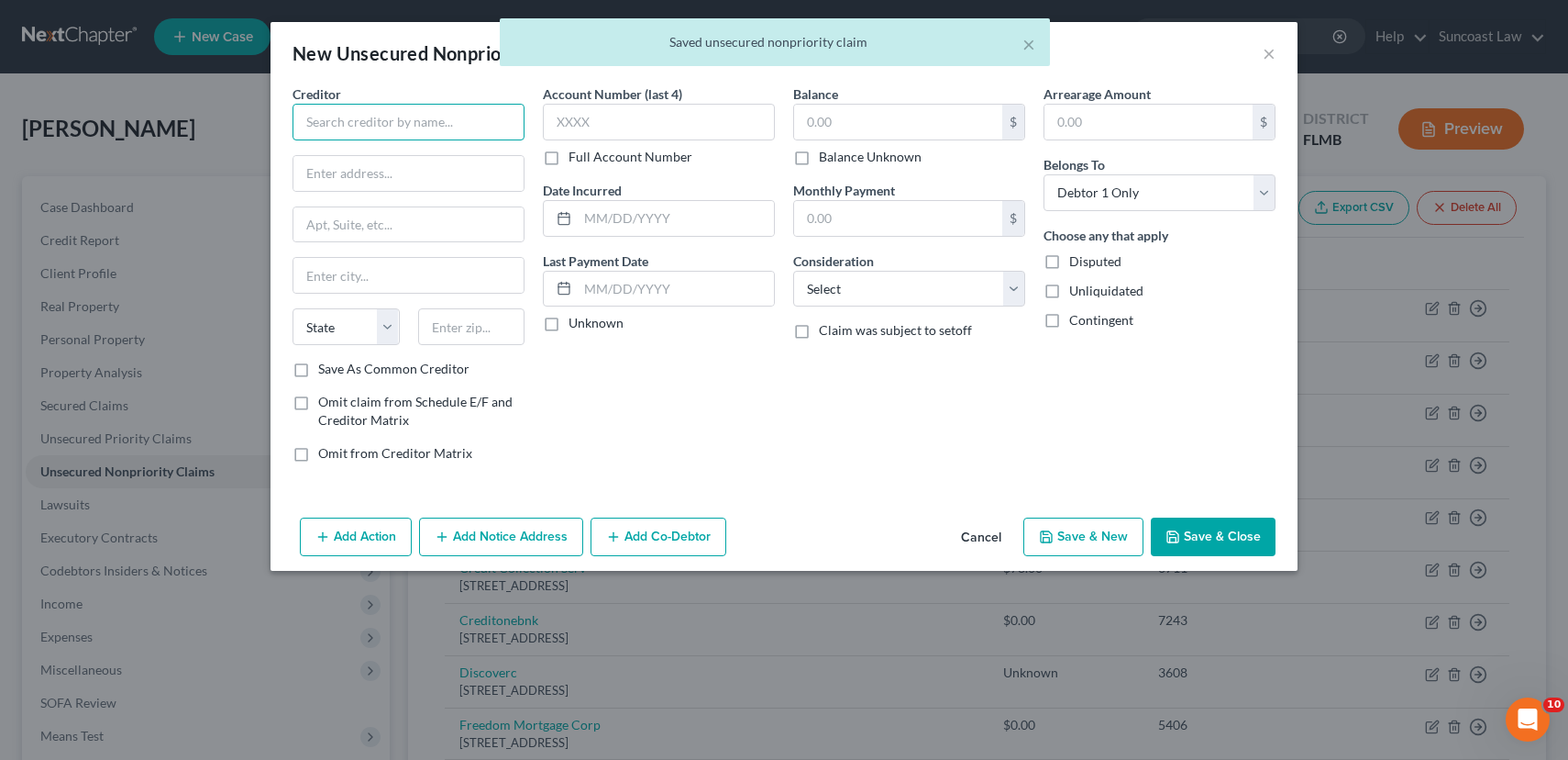
click at [352, 122] on input "text" at bounding box center [409, 122] width 232 height 36
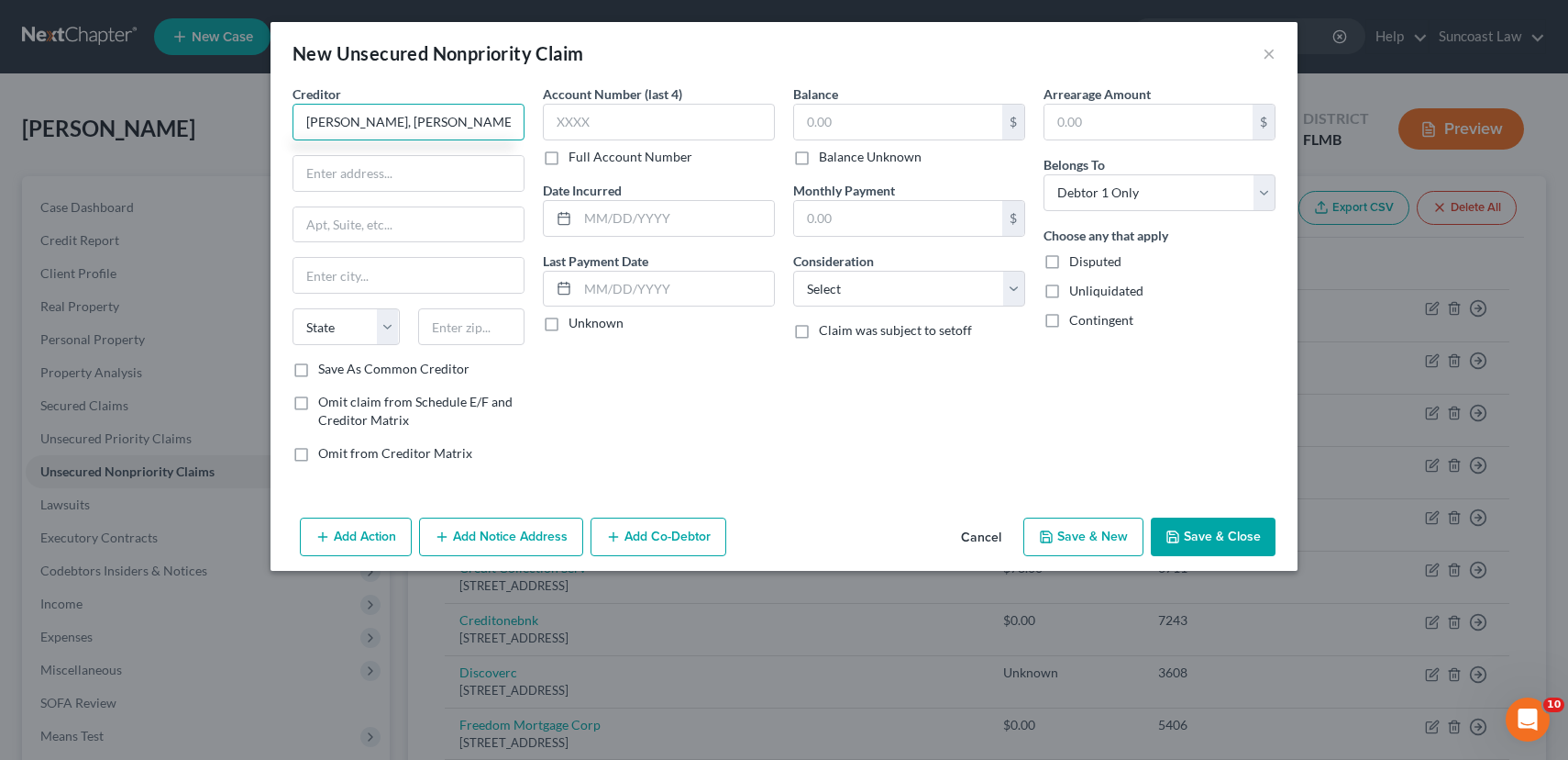
type input "[PERSON_NAME], [PERSON_NAME] and [PERSON_NAME]. MD"
type input "PO Box 918377"
type input "orlando"
select select "9"
type input "32891"
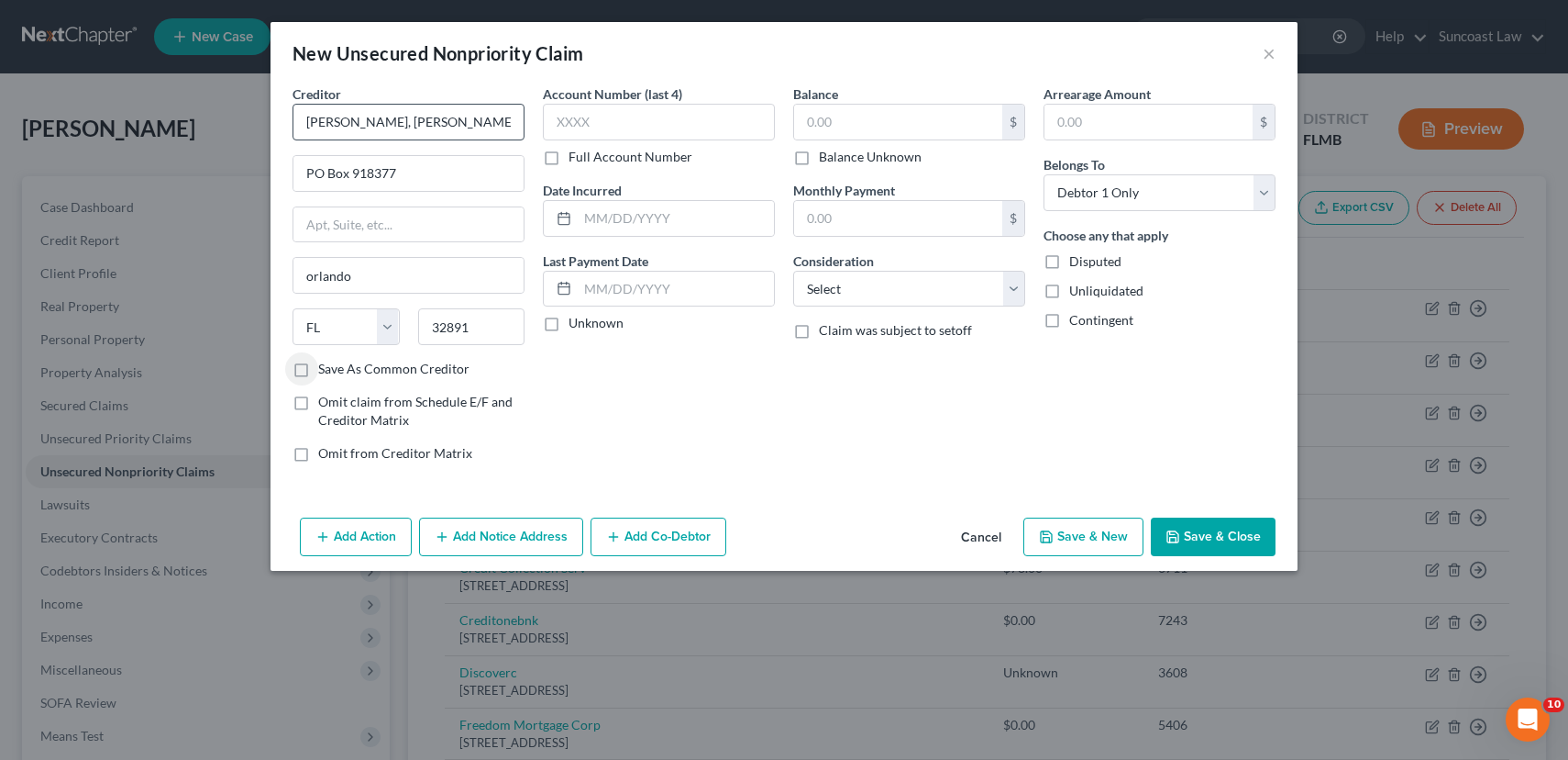
type input "Orlando"
click at [318, 368] on label "Save As Common Creditor" at bounding box center [394, 368] width 152 height 18
click at [326, 368] on input "Save As Common Creditor" at bounding box center [332, 366] width 12 height 12
checkbox input "true"
click at [310, 124] on input "[PERSON_NAME], [PERSON_NAME] and [PERSON_NAME]. MD" at bounding box center [409, 122] width 232 height 36
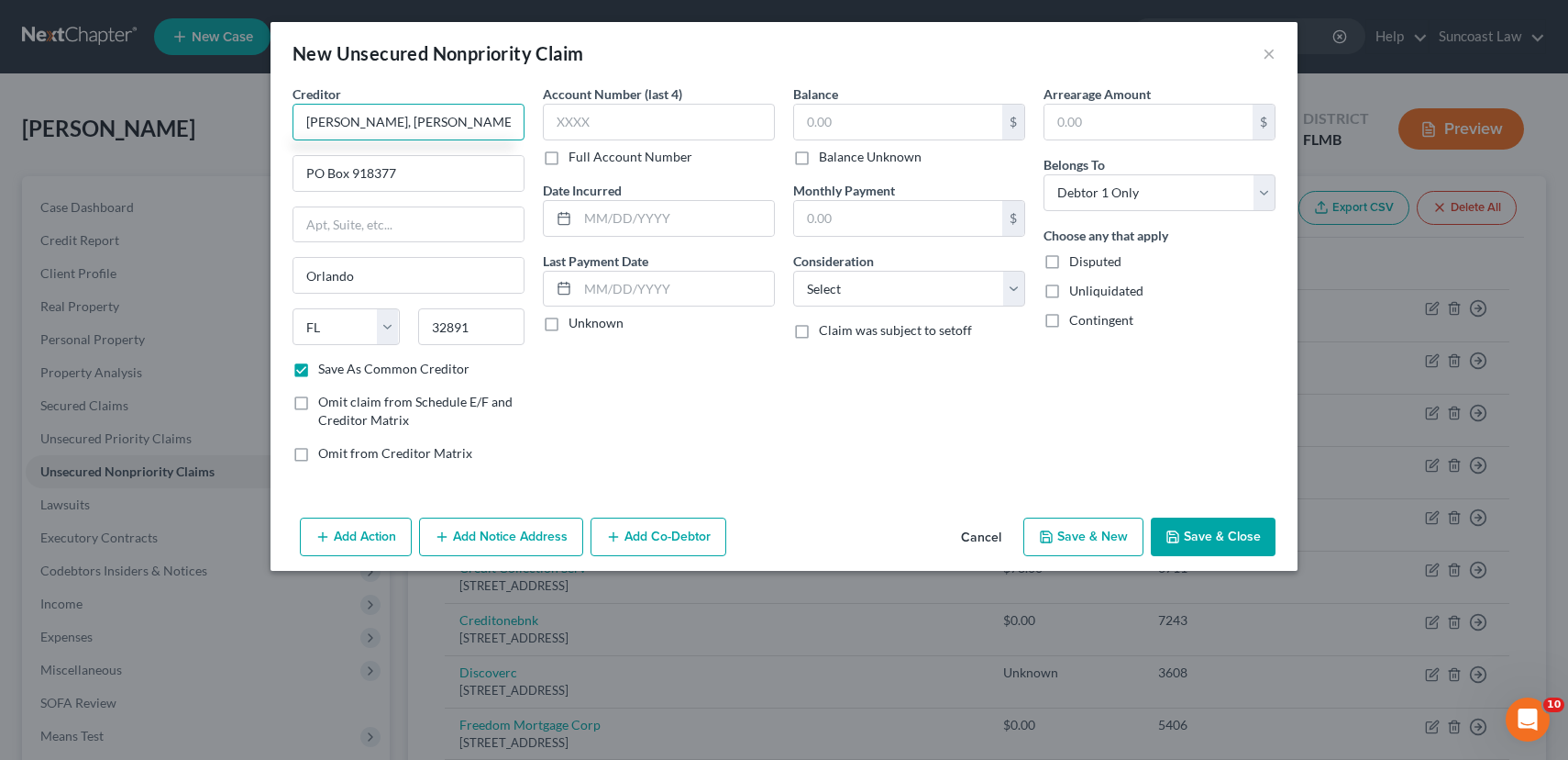
click at [355, 125] on input "[PERSON_NAME], [PERSON_NAME] and [PERSON_NAME]. MD" at bounding box center [409, 122] width 232 height 36
type input "[PERSON_NAME], [PERSON_NAME] and [PERSON_NAME]. MD"
click at [708, 131] on input "text" at bounding box center [659, 122] width 232 height 36
type input "8205"
type input "[DATE]"
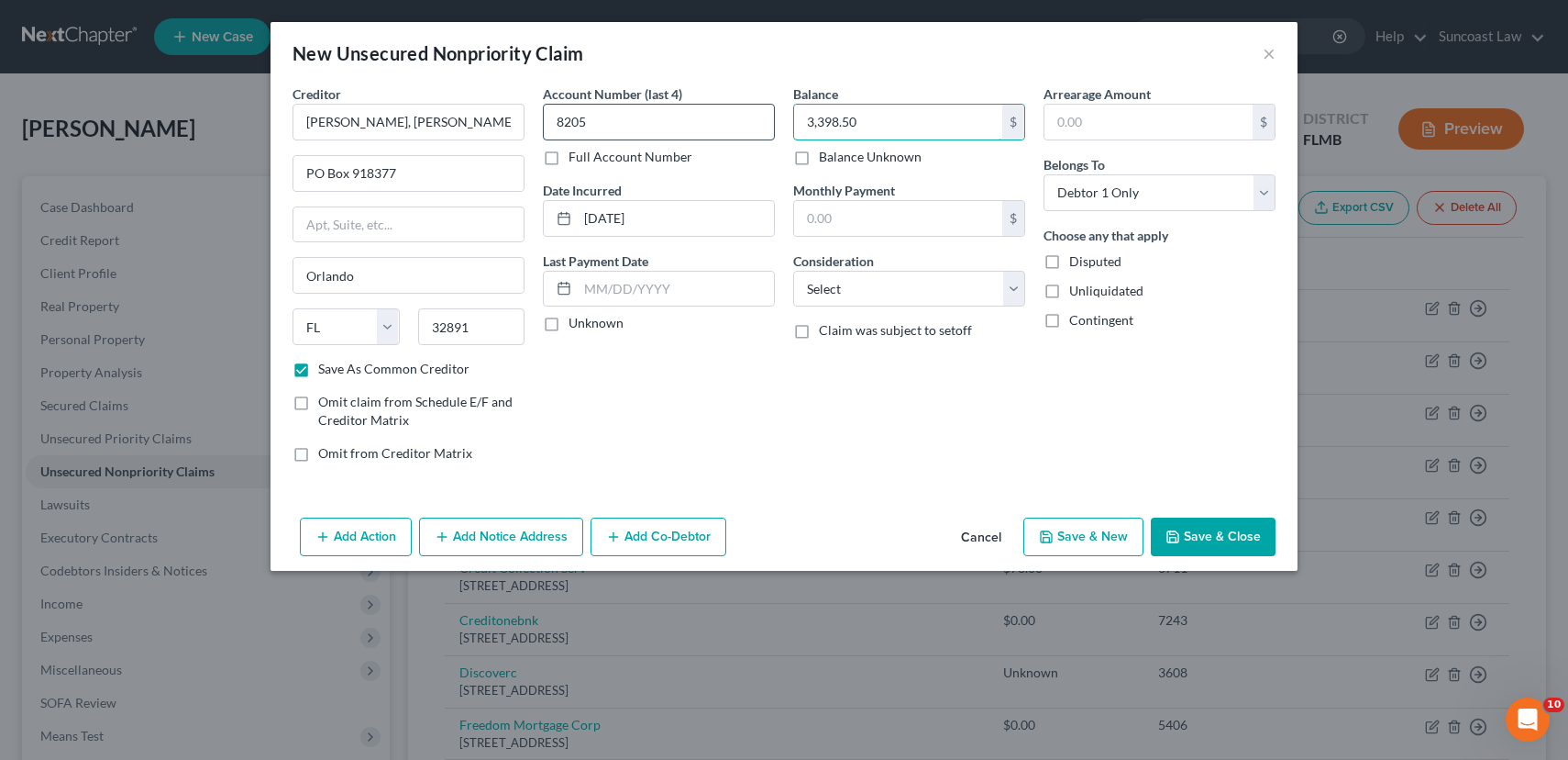
type input "3,398.50"
select select "9"
click at [1114, 543] on button "Save & New" at bounding box center [1083, 536] width 120 height 38
checkbox input "false"
select select "0"
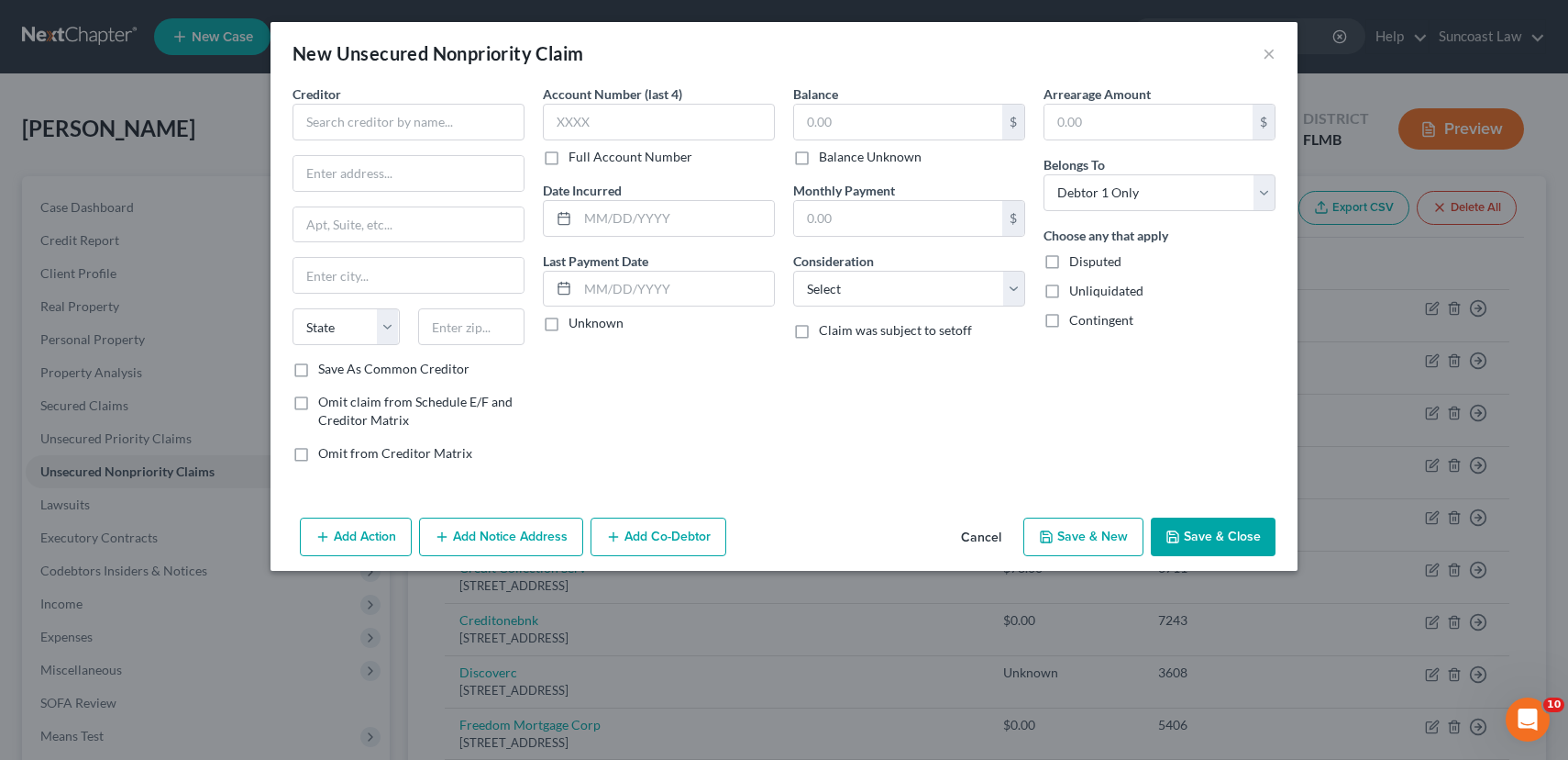
type input "0.00"
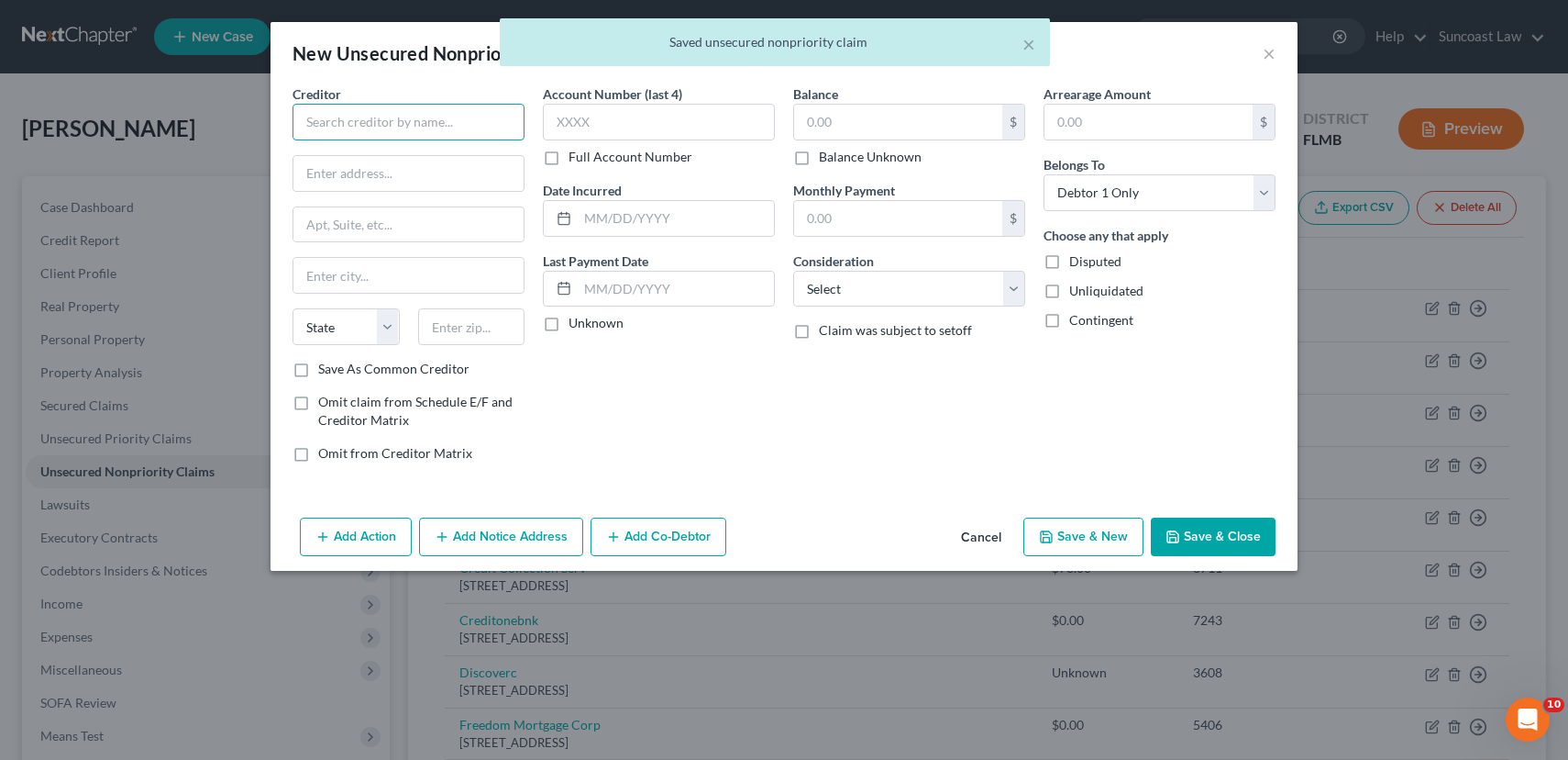
click at [452, 119] on input "text" at bounding box center [409, 122] width 232 height 36
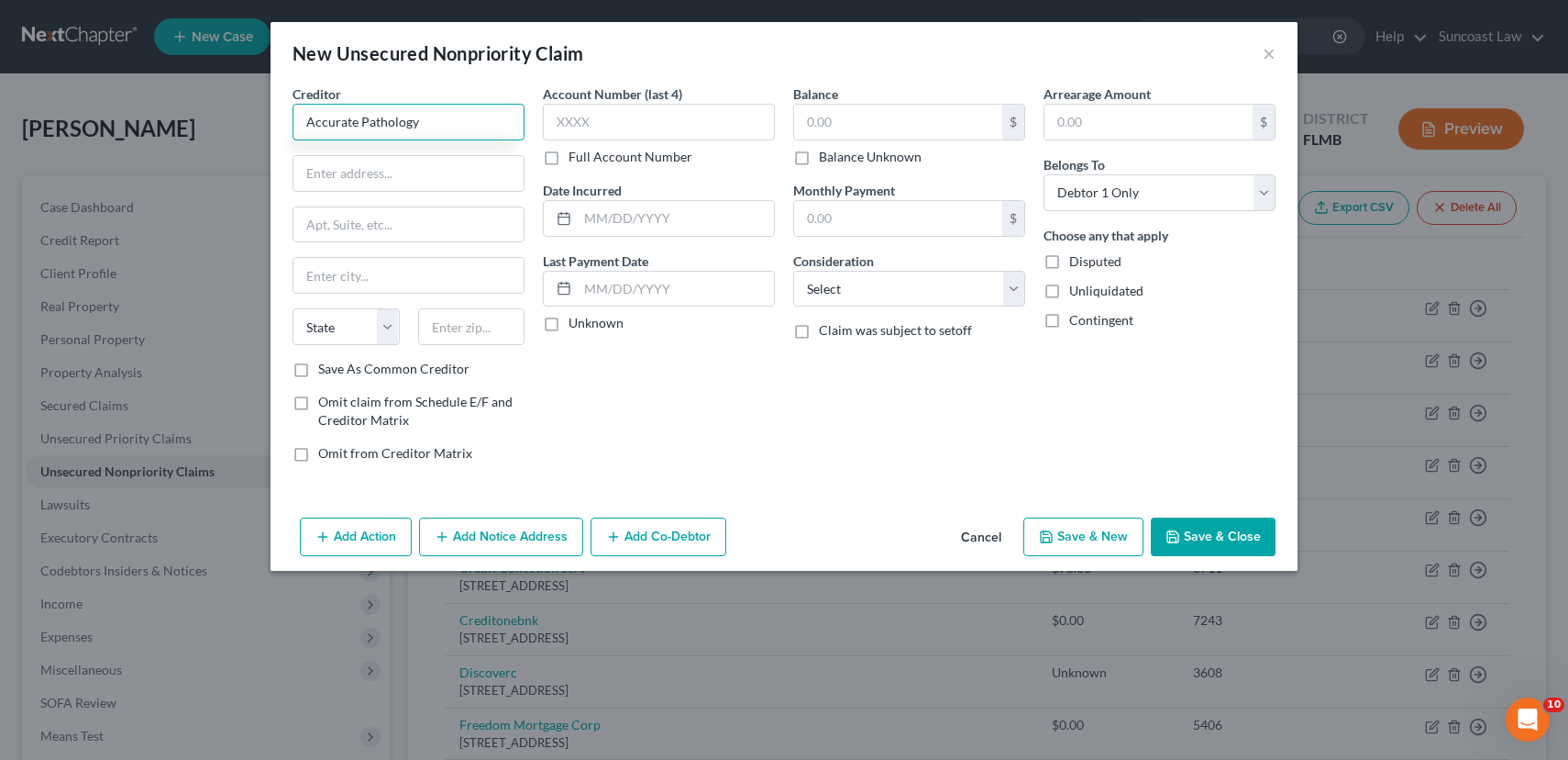
click at [484, 128] on input "Accurate Pathology" at bounding box center [409, 122] width 232 height 36
type input "Accurate Pathology serv. MD"
type input "PO Box 742515"
type input "[GEOGRAPHIC_DATA]"
select select "10"
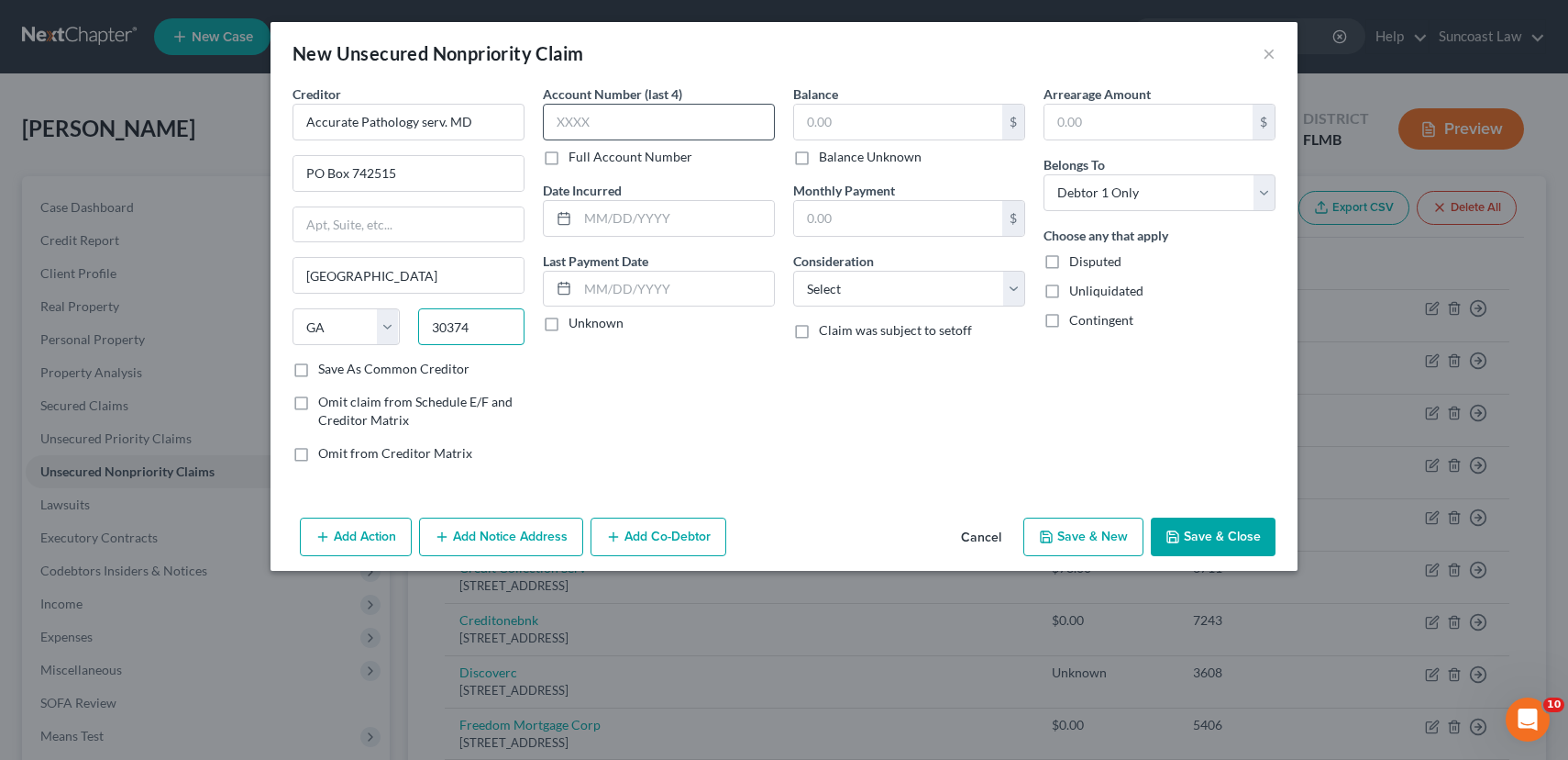
type input "30374"
click at [634, 109] on input "text" at bounding box center [659, 122] width 232 height 36
type input "6136"
type input "[DATE]"
type input "122.52"
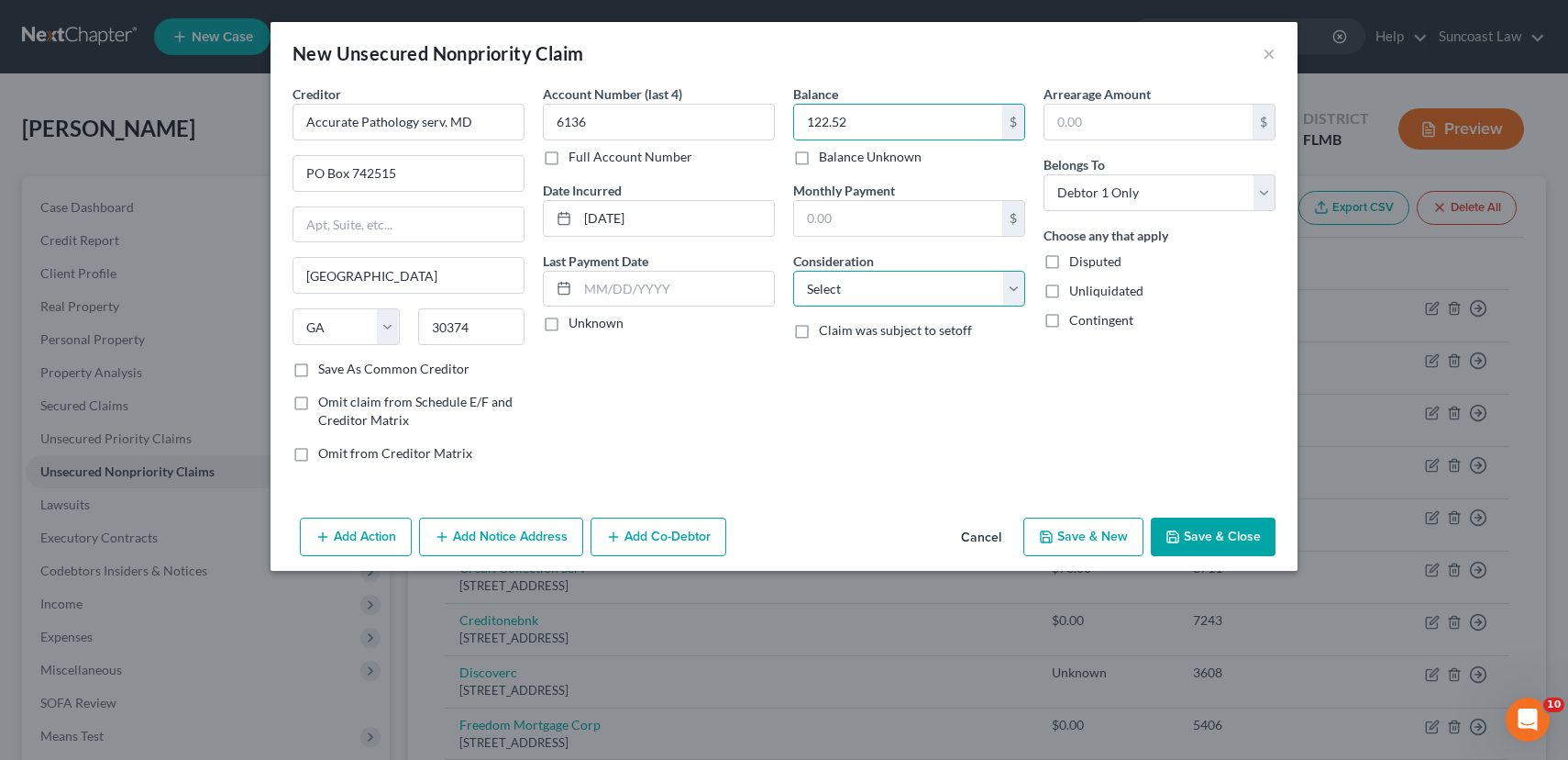
click at [911, 284] on select "Select Cable / Satellite Services Collection Agency Credit Card Debt Debt Couns…" at bounding box center [909, 289] width 232 height 36
select select "9"
click at [793, 271] on select "Select Cable / Satellite Services Collection Agency Credit Card Debt Debt Couns…" at bounding box center [909, 289] width 232 height 36
click at [1196, 530] on button "Save & Close" at bounding box center [1213, 536] width 125 height 38
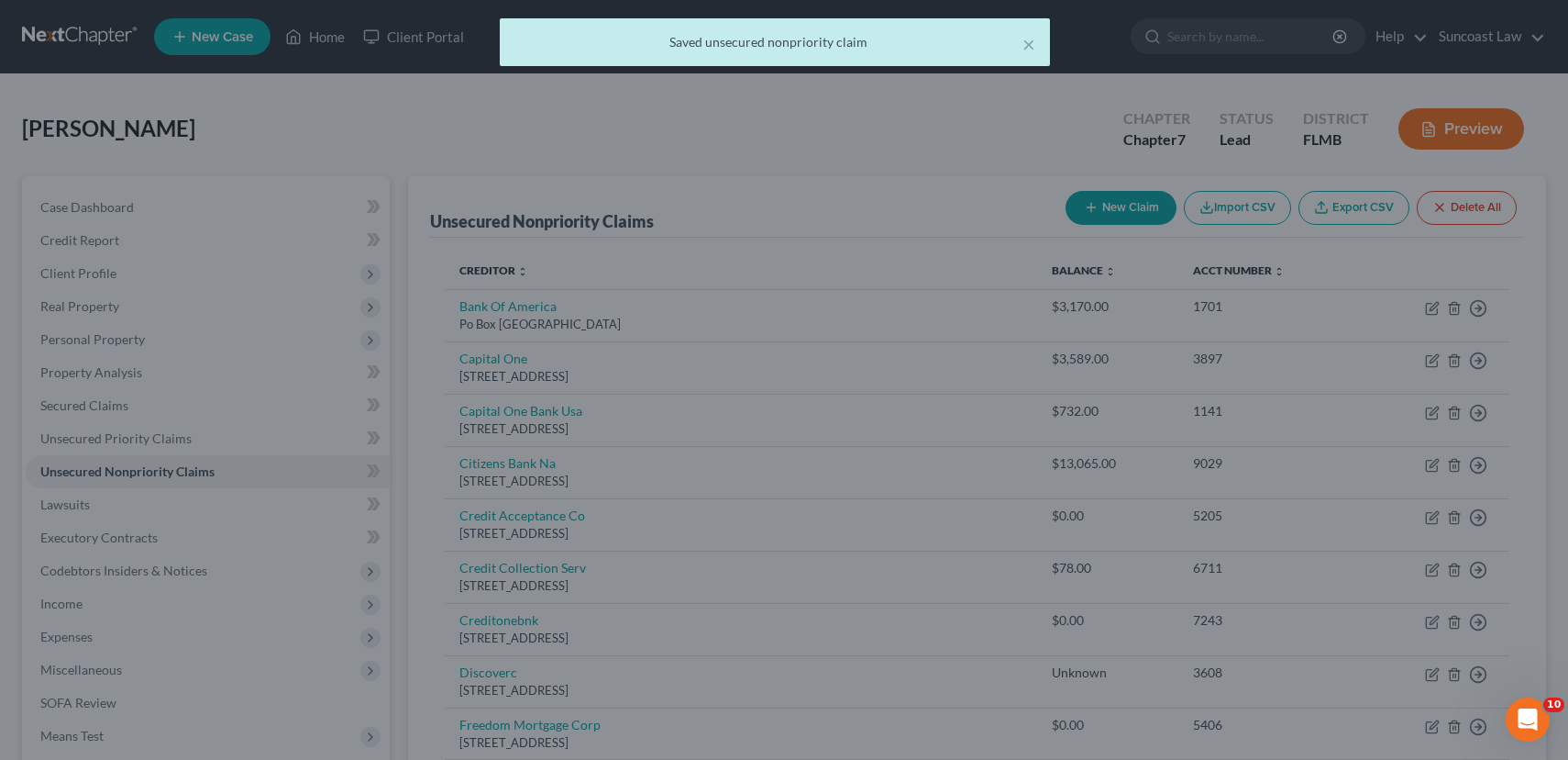
type input "0.00"
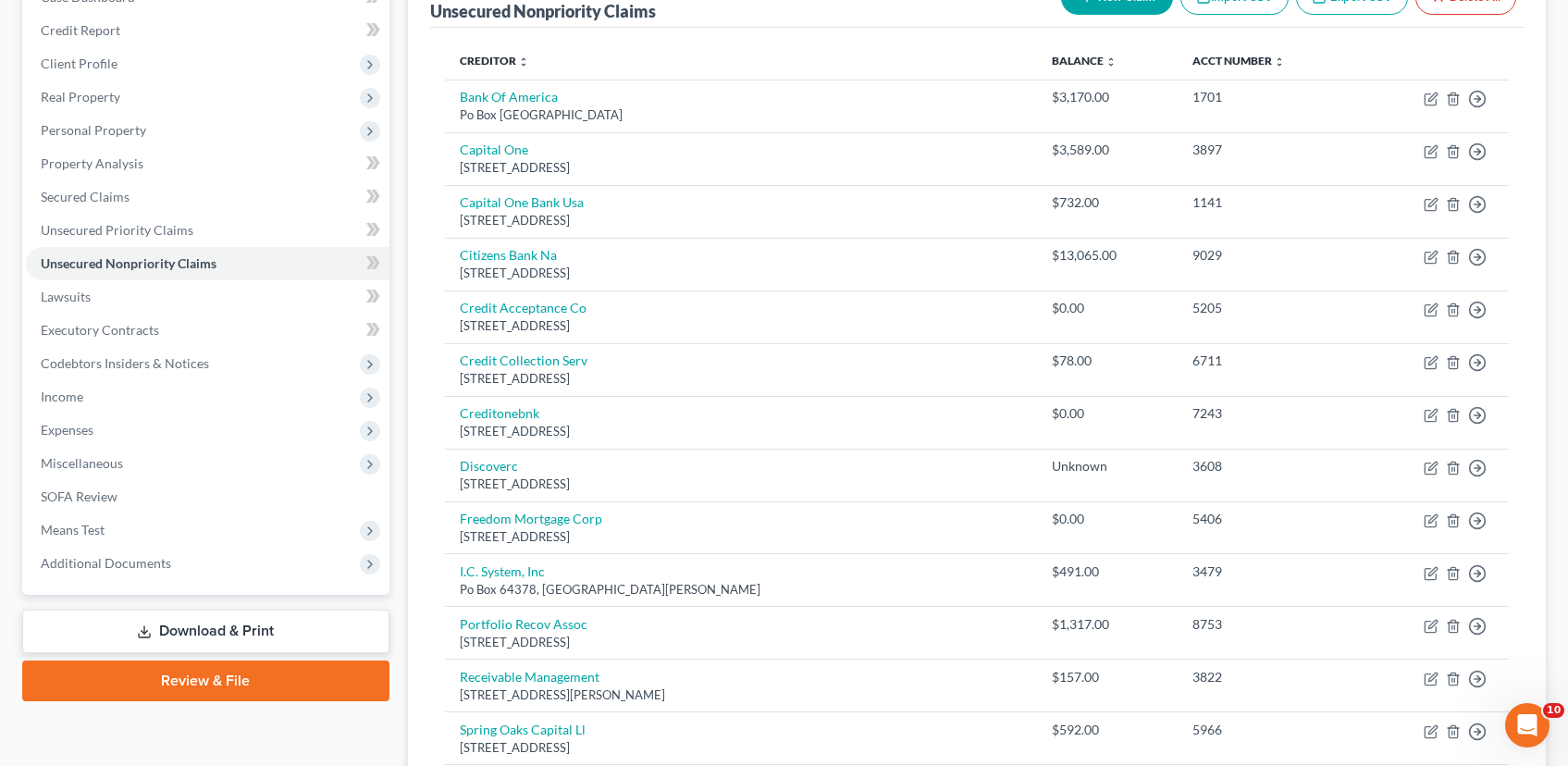
scroll to position [196, 0]
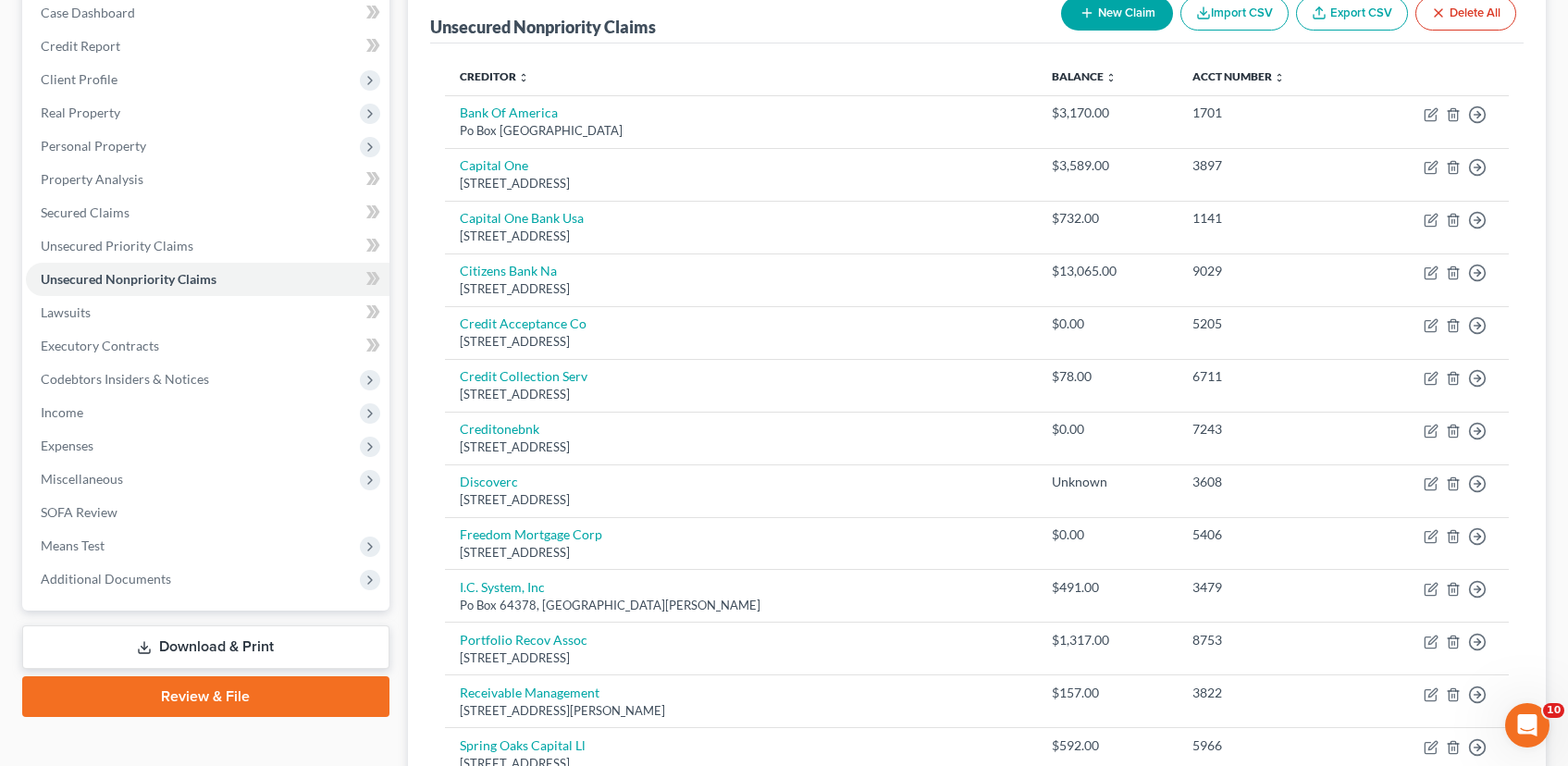
click at [1132, 13] on button "New Claim" at bounding box center [1117, 13] width 112 height 34
select select "0"
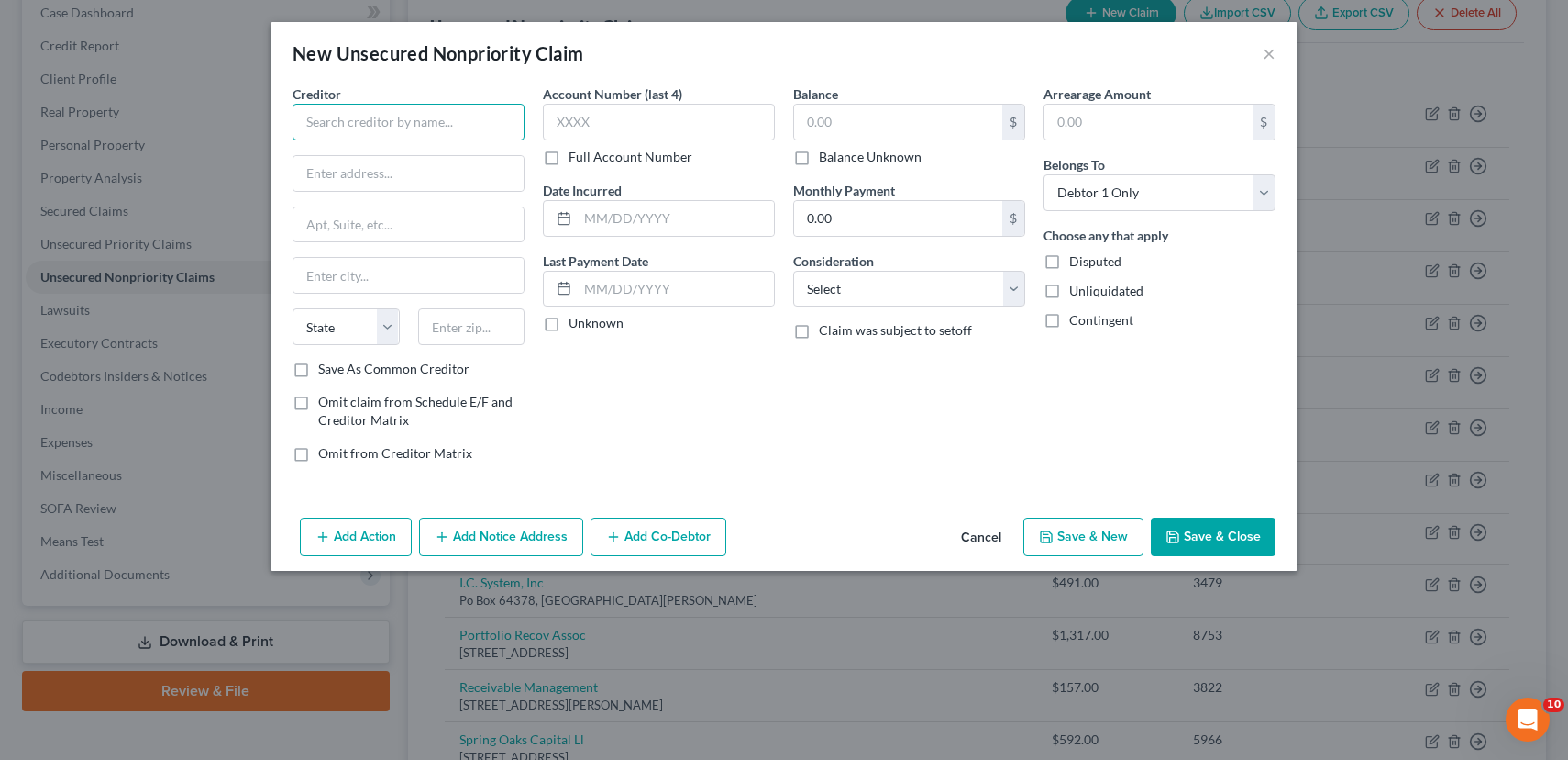
click at [452, 128] on input "text" at bounding box center [409, 122] width 232 height 36
click at [434, 124] on input "[US_STATE] dept of Revnue" at bounding box center [409, 122] width 232 height 36
click at [326, 124] on input "[US_STATE] dept of Revenue" at bounding box center [409, 122] width 232 height 36
type input "[US_STATE] dept of Revenue"
click at [477, 168] on input "text" at bounding box center [409, 174] width 230 height 35
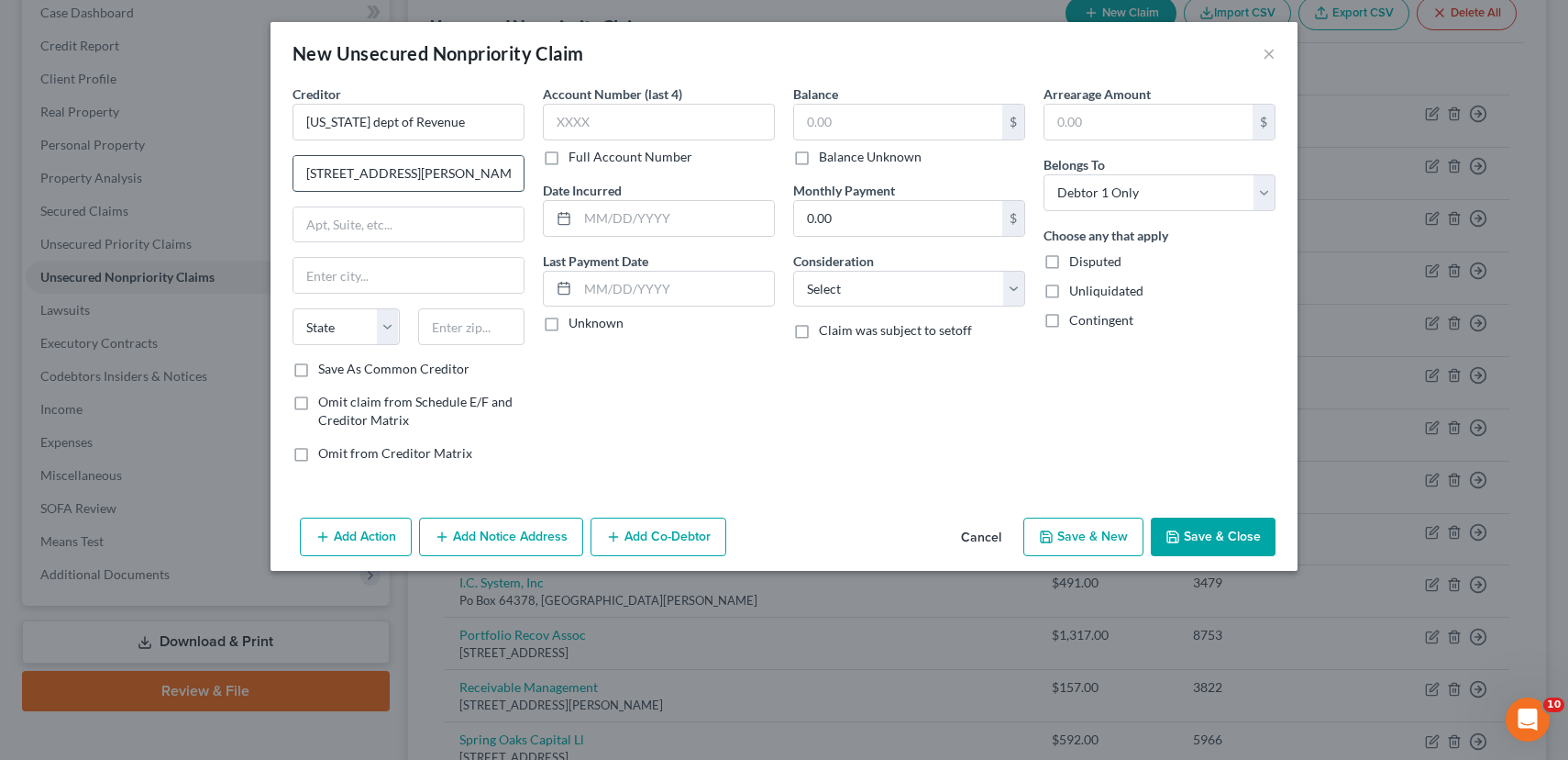
type input "[STREET_ADDRESS][PERSON_NAME]"
type input "St [PERSON_NAME]"
select select "24"
type input "55101"
type input "Saint [PERSON_NAME]"
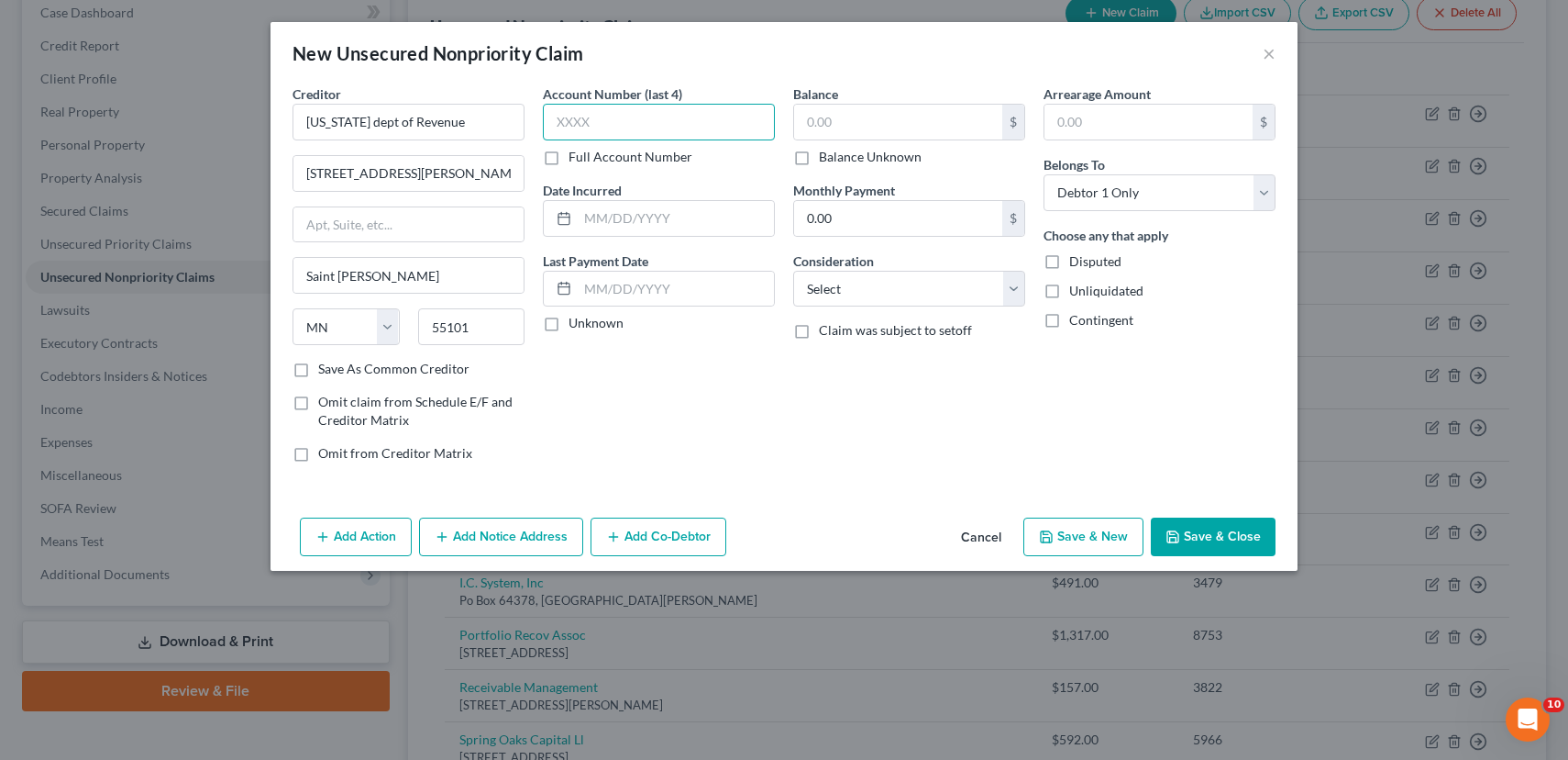
click at [727, 114] on input "text" at bounding box center [659, 122] width 232 height 36
type input "5824"
type input "12/2019"
type input "1,450.54"
click at [318, 368] on label "Save As Common Creditor" at bounding box center [394, 368] width 152 height 18
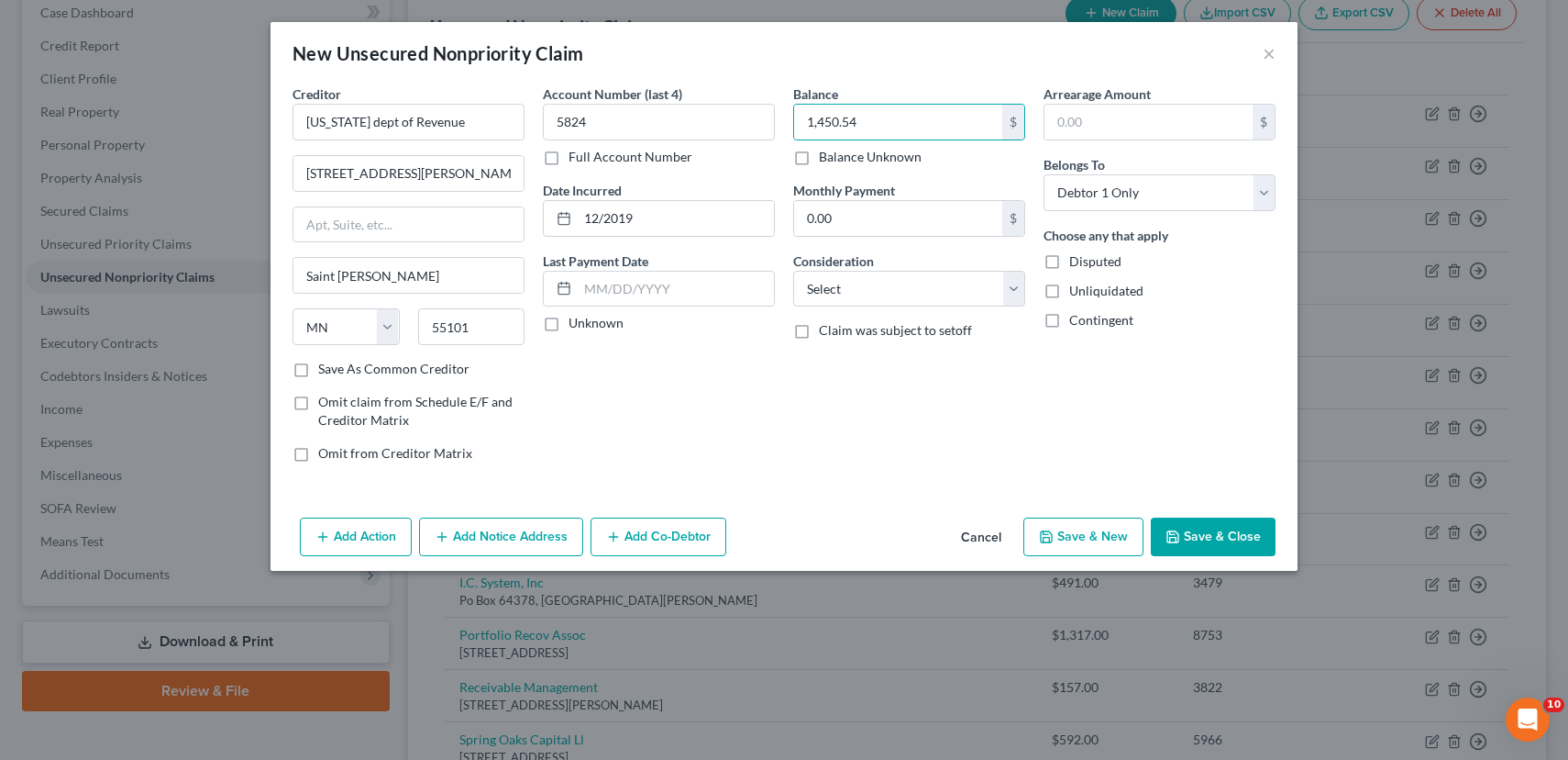
click at [326, 368] on input "Save As Common Creditor" at bounding box center [332, 366] width 12 height 12
click at [1119, 536] on button "Save & New" at bounding box center [1083, 536] width 120 height 38
checkbox input "false"
select select "0"
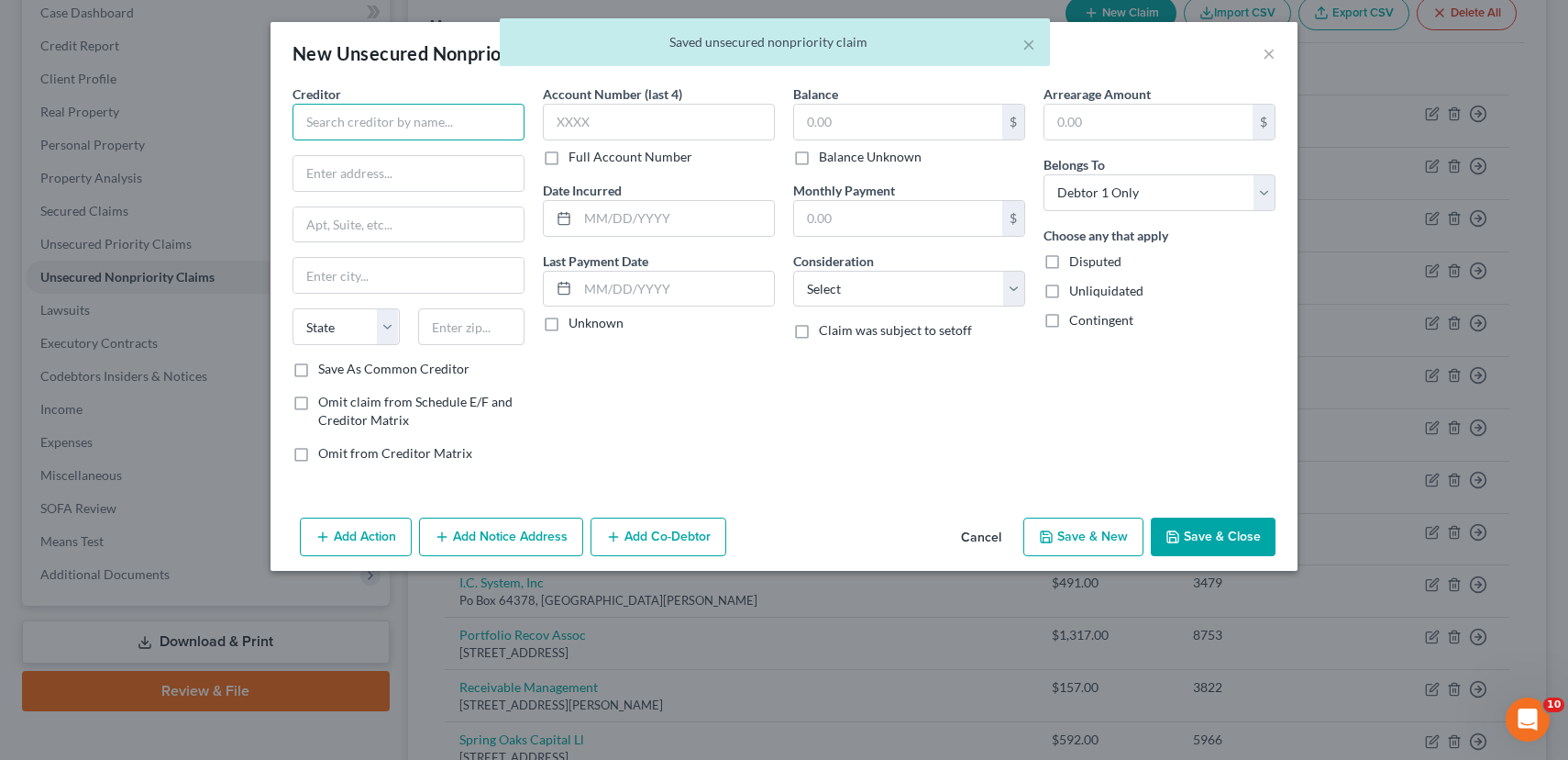
click at [431, 127] on input "text" at bounding box center [409, 122] width 232 height 36
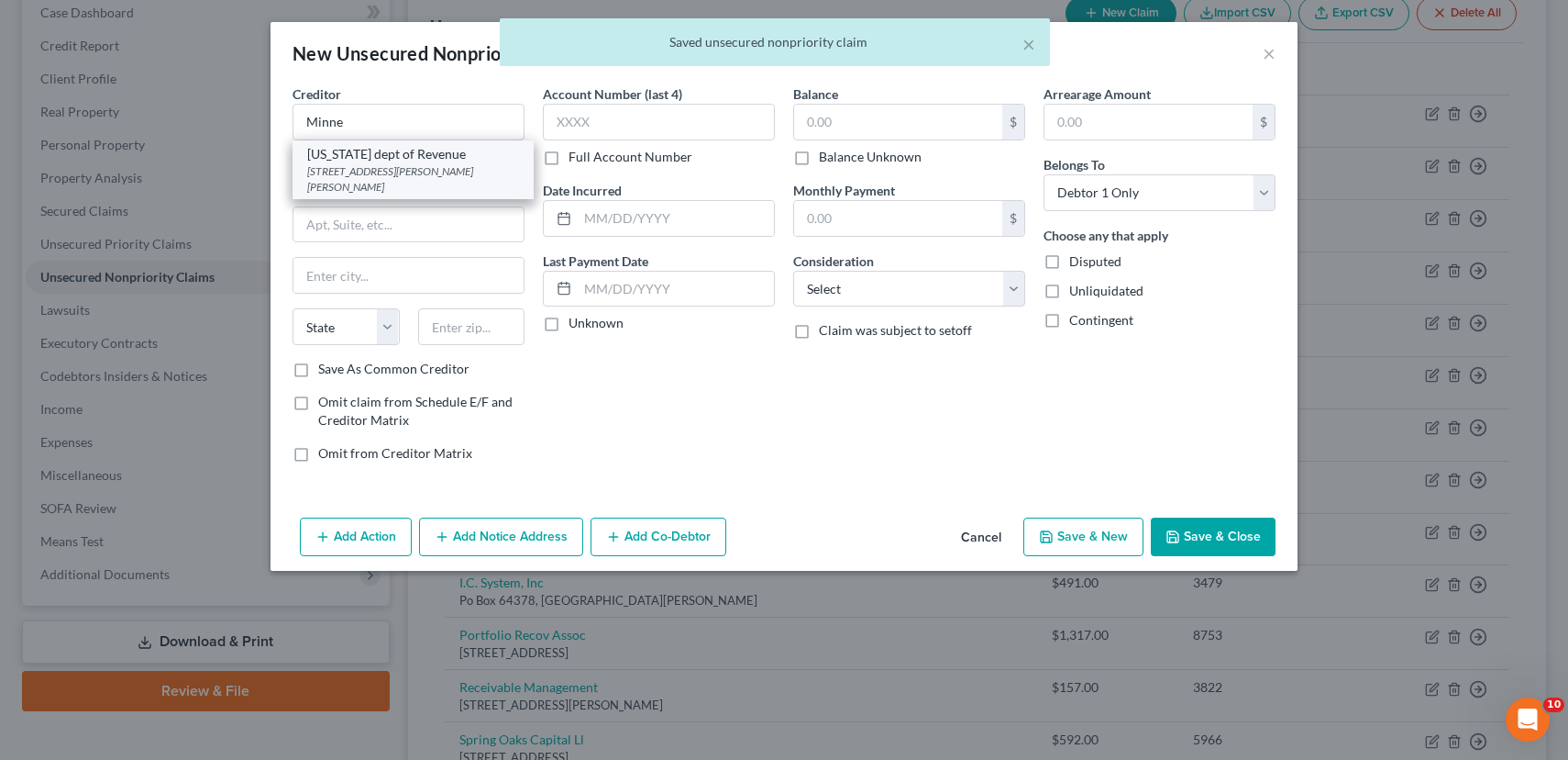
click at [435, 163] on div "[STREET_ADDRESS][PERSON_NAME][PERSON_NAME]" at bounding box center [412, 178] width 212 height 32
type input "[US_STATE] dept of Revenue"
type input "[STREET_ADDRESS][PERSON_NAME]"
type input "Saint [PERSON_NAME]"
select select "24"
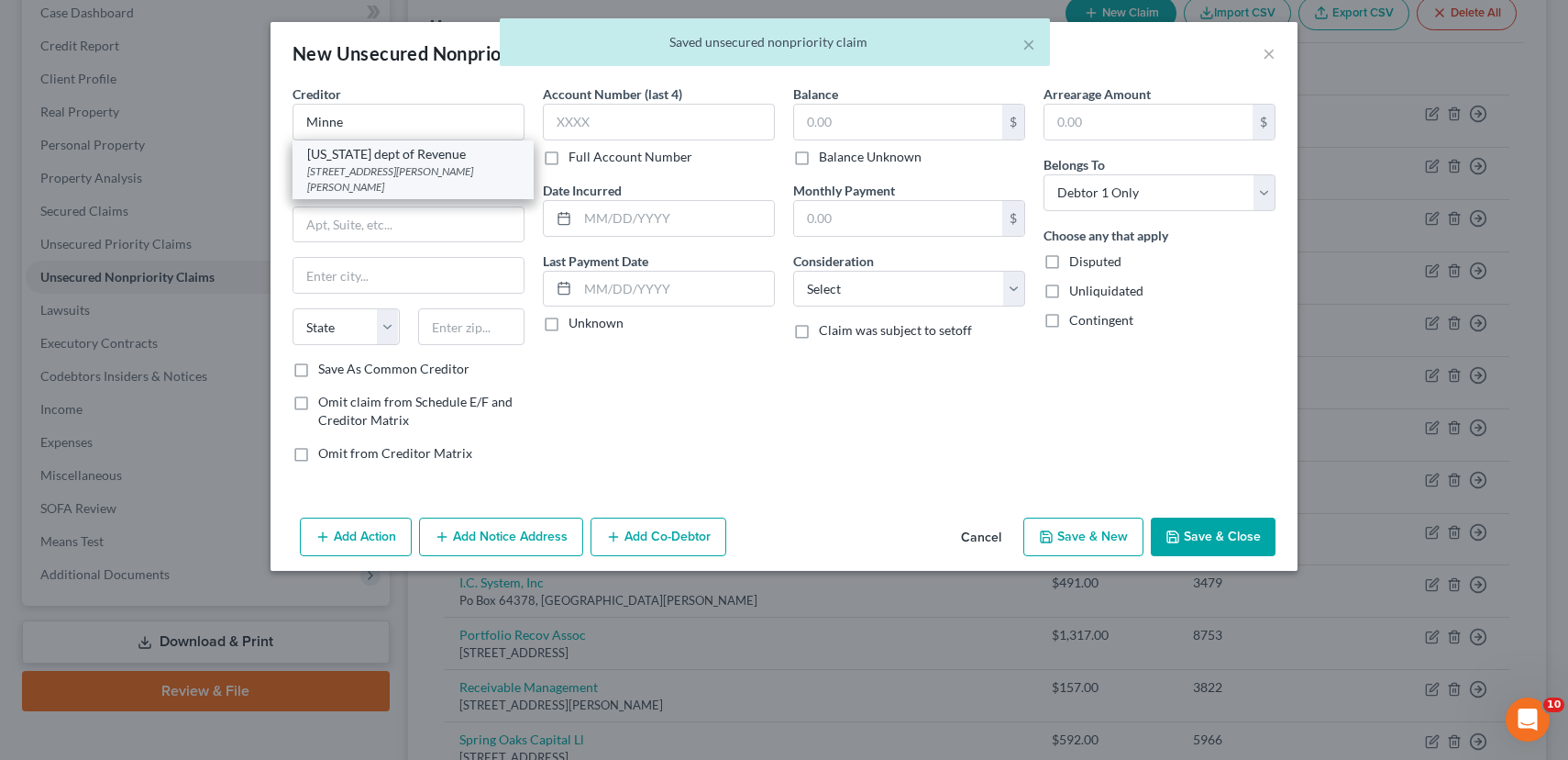
type input "55101"
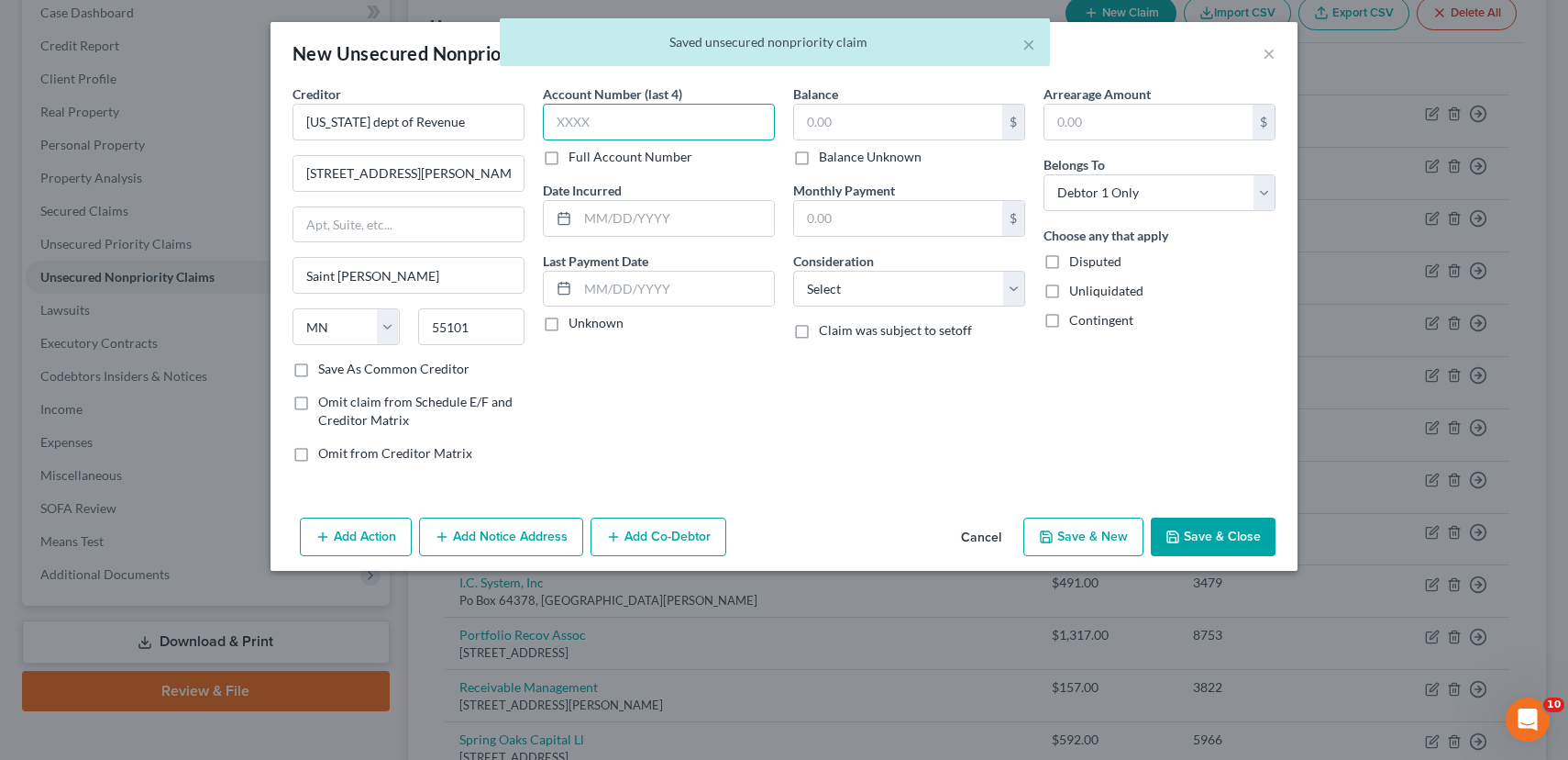
click at [639, 130] on input "text" at bounding box center [659, 122] width 232 height 36
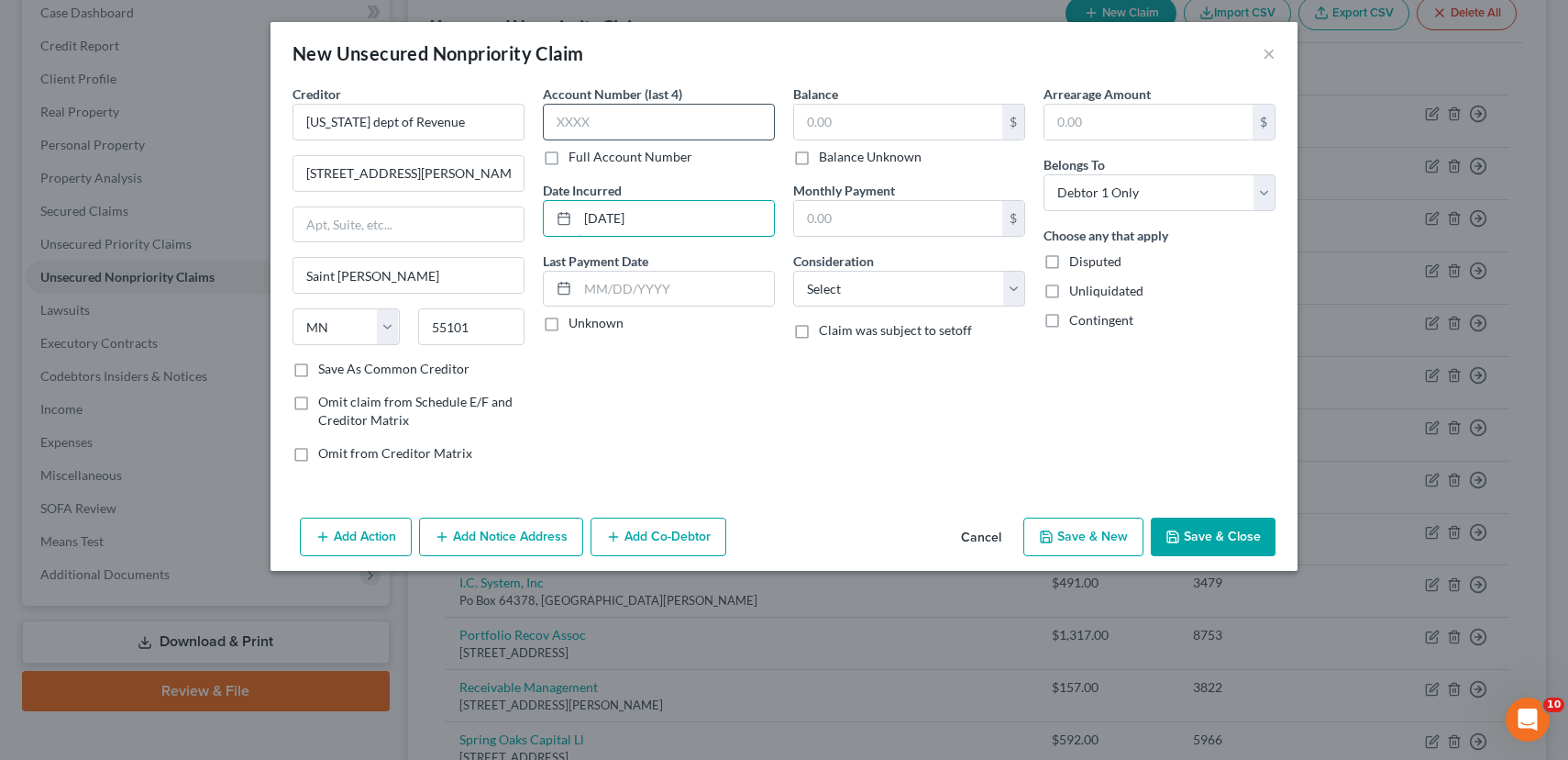
type input "[DATE]"
type input "2,736.64"
click at [1015, 284] on select "Select Cable / Satellite Services Collection Agency Credit Card Debt Debt Couns…" at bounding box center [909, 289] width 232 height 36
select select "4"
click at [793, 271] on select "Select Cable / Satellite Services Collection Agency Credit Card Debt Debt Couns…" at bounding box center [909, 289] width 232 height 36
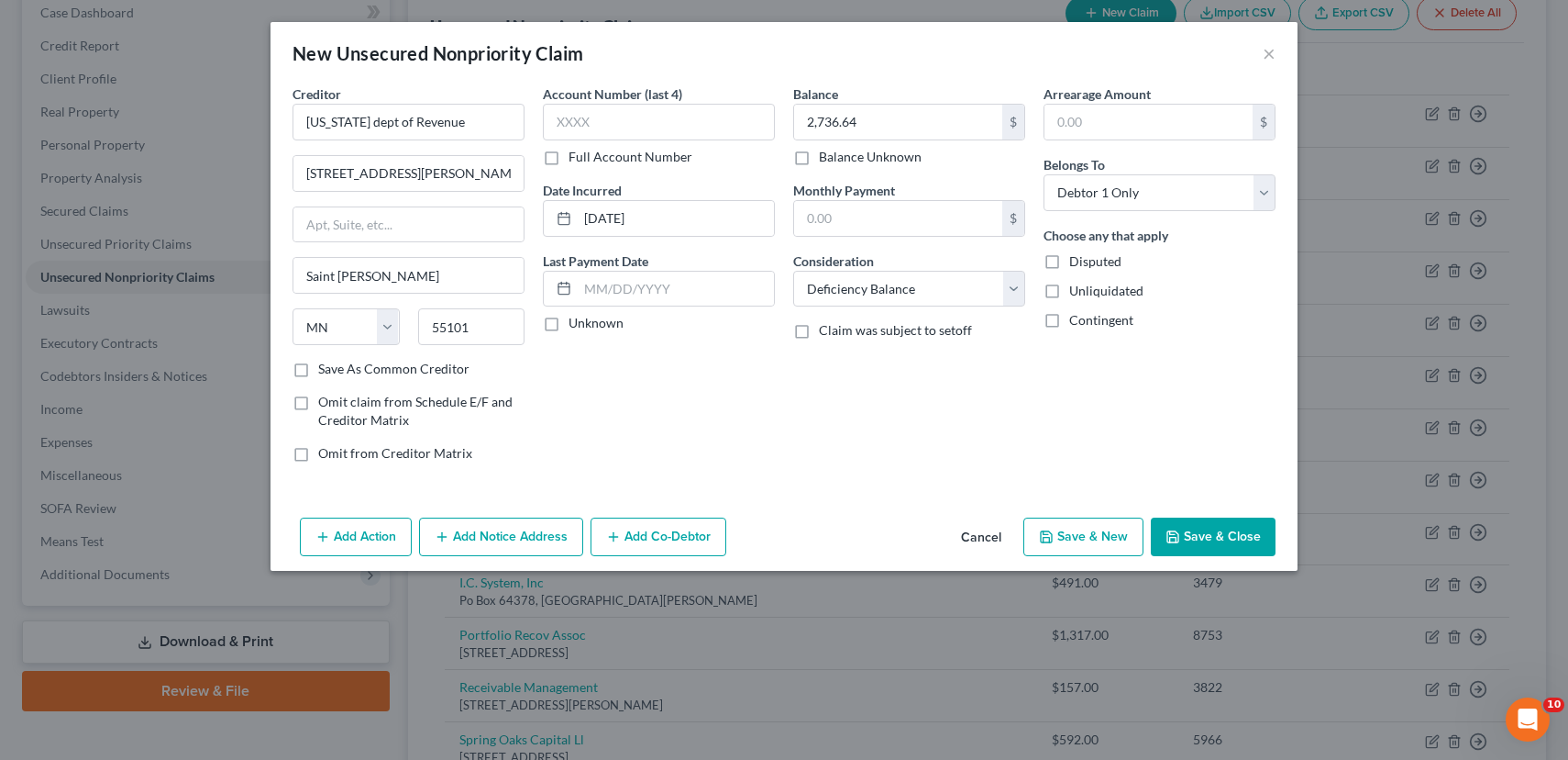
click at [1214, 540] on button "Save & Close" at bounding box center [1213, 536] width 125 height 38
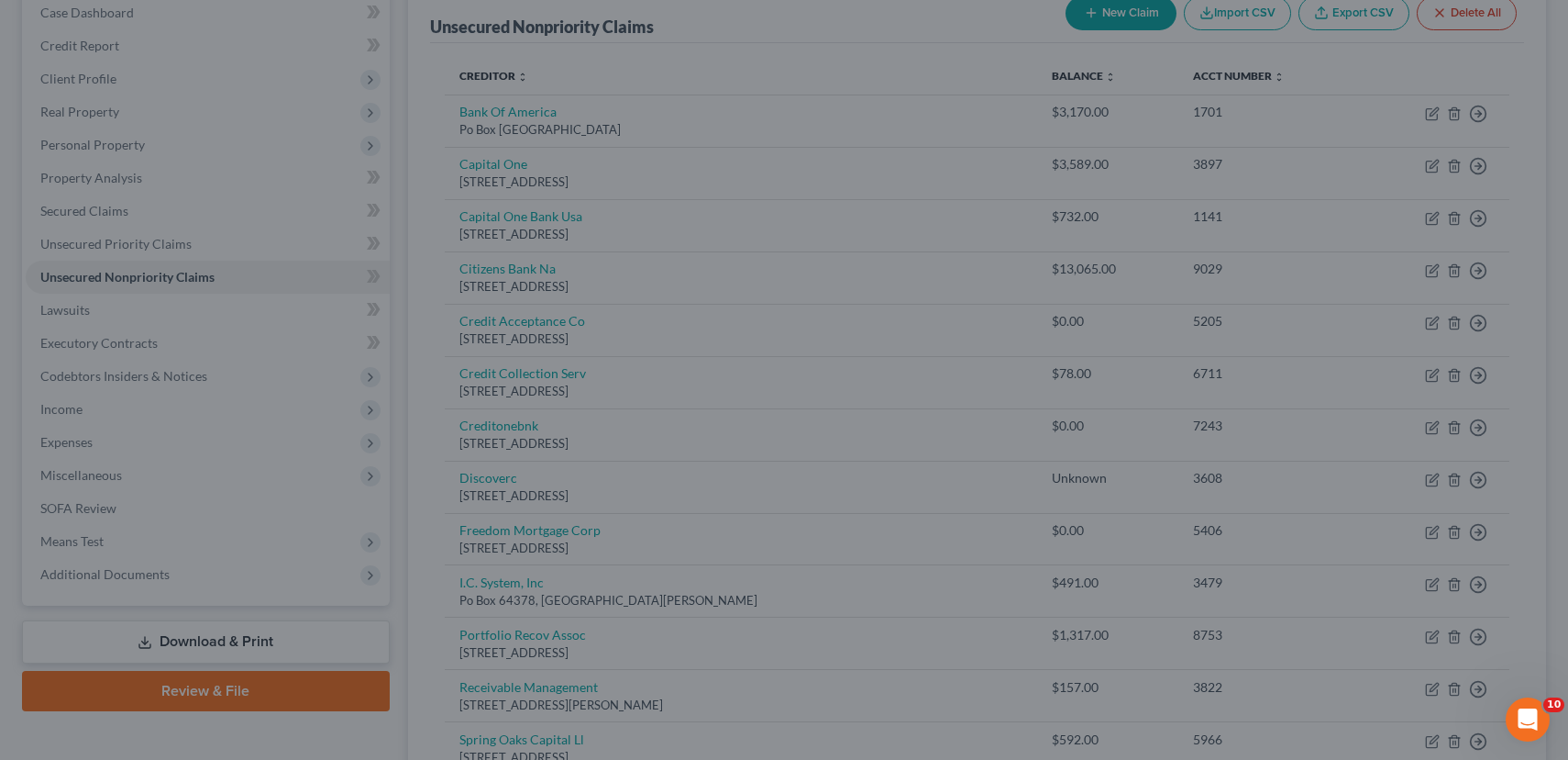
type input "0.00"
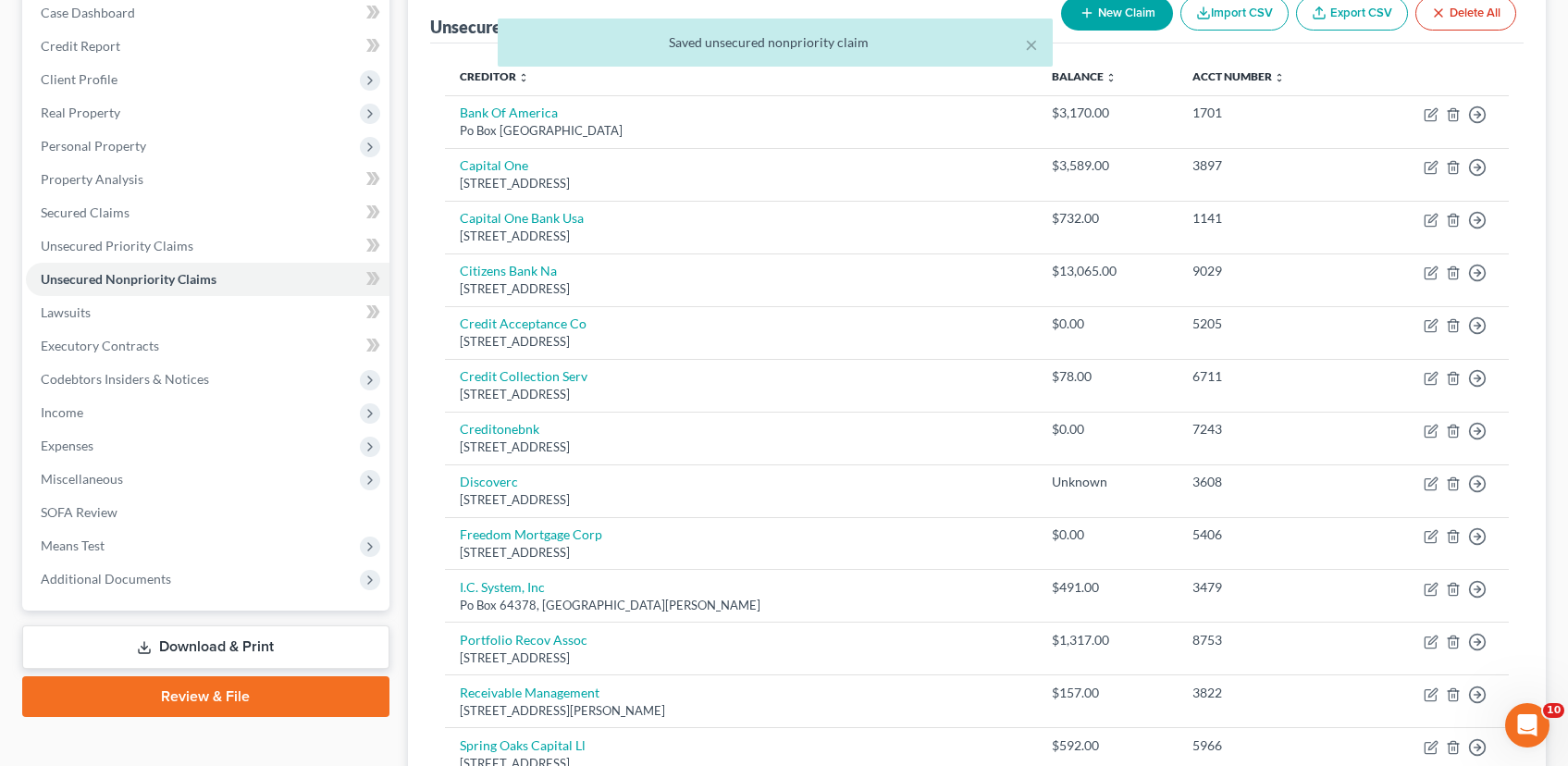
click at [1130, 7] on button "New Claim" at bounding box center [1117, 13] width 112 height 34
select select "0"
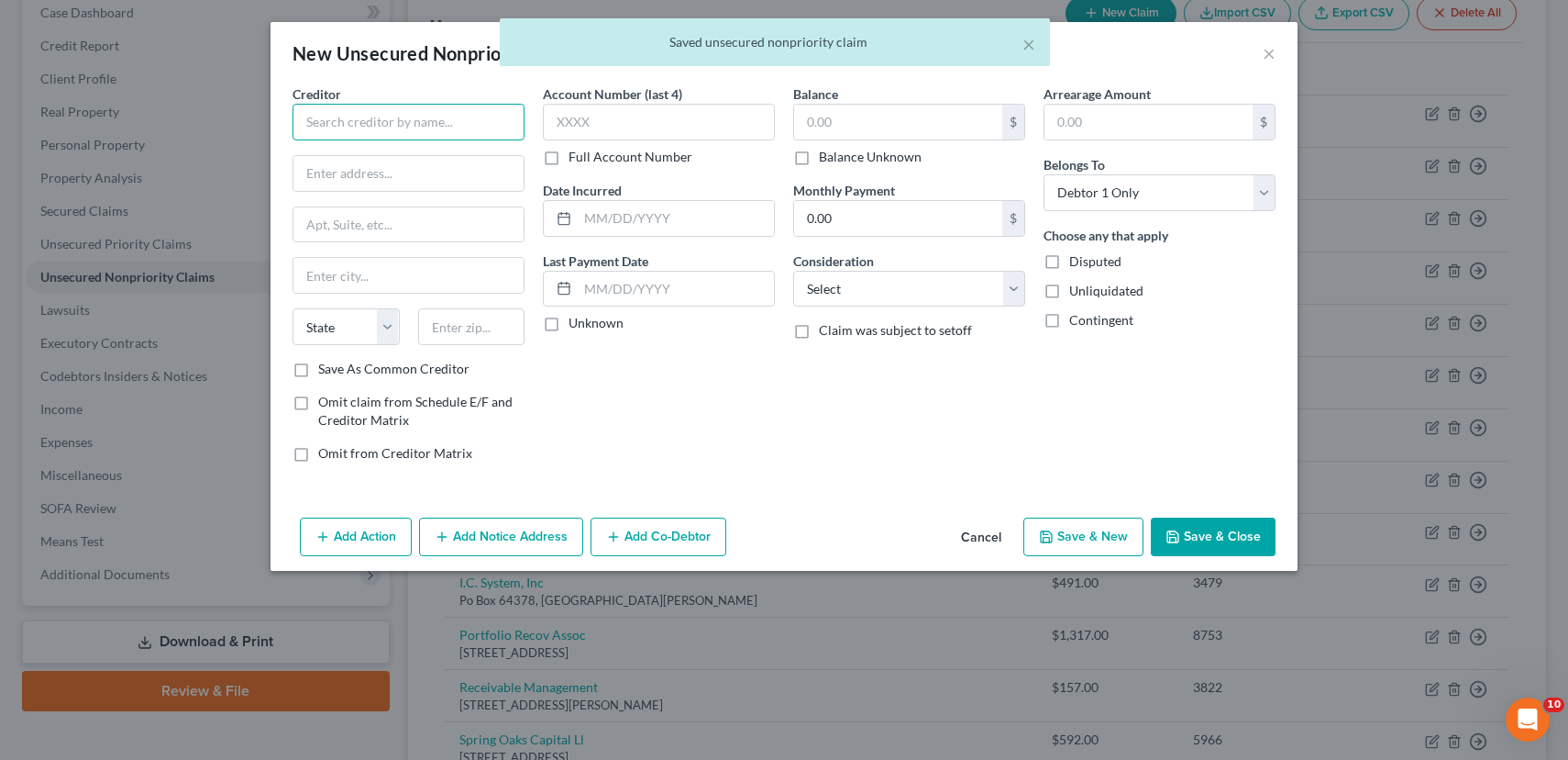
click at [425, 131] on input "text" at bounding box center [409, 122] width 232 height 36
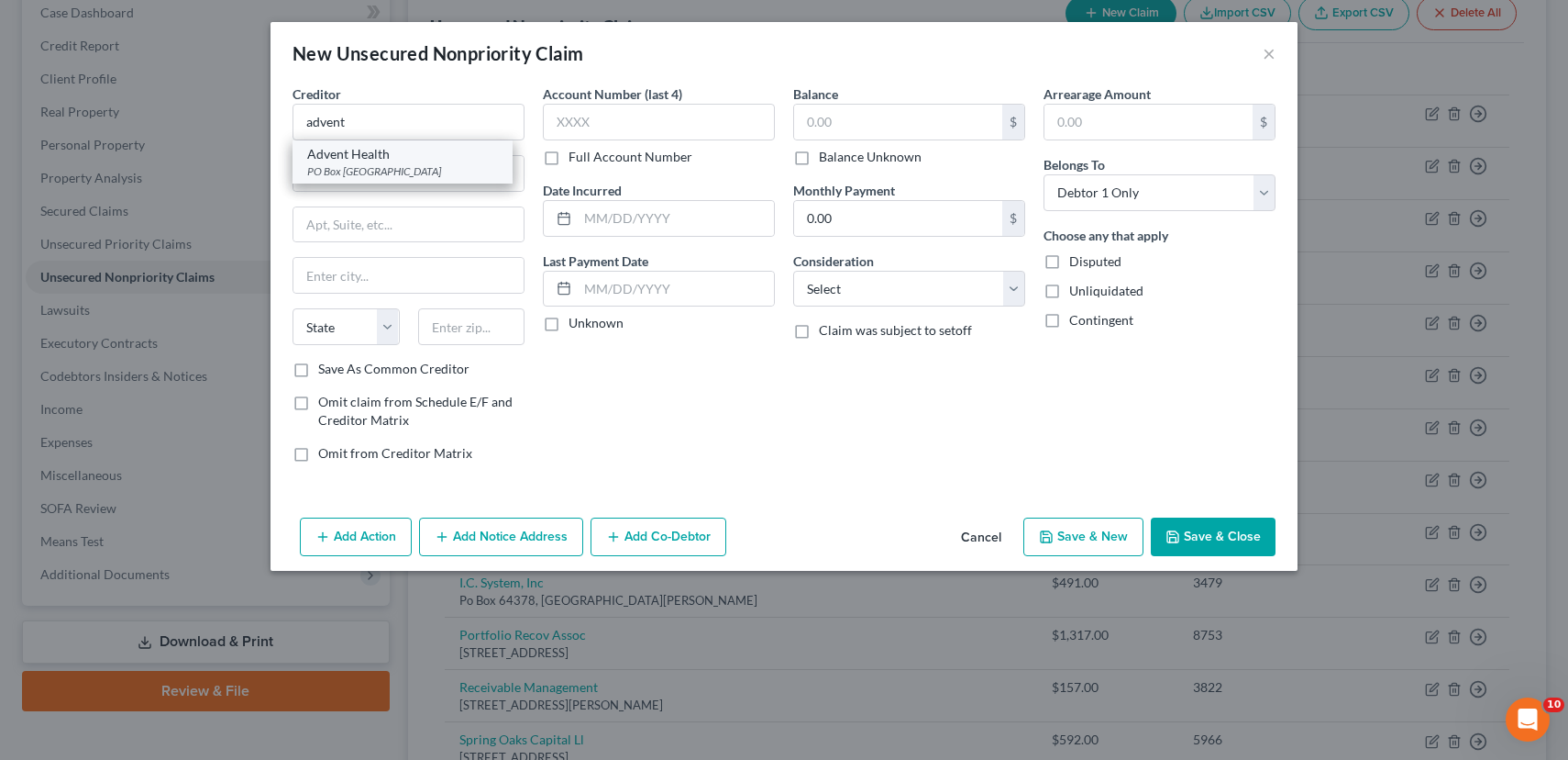
click at [397, 164] on div "PO Box [GEOGRAPHIC_DATA]" at bounding box center [402, 171] width 191 height 15
type input "Advent Health"
type input "PO Box 864556"
type input "Orlando"
select select "9"
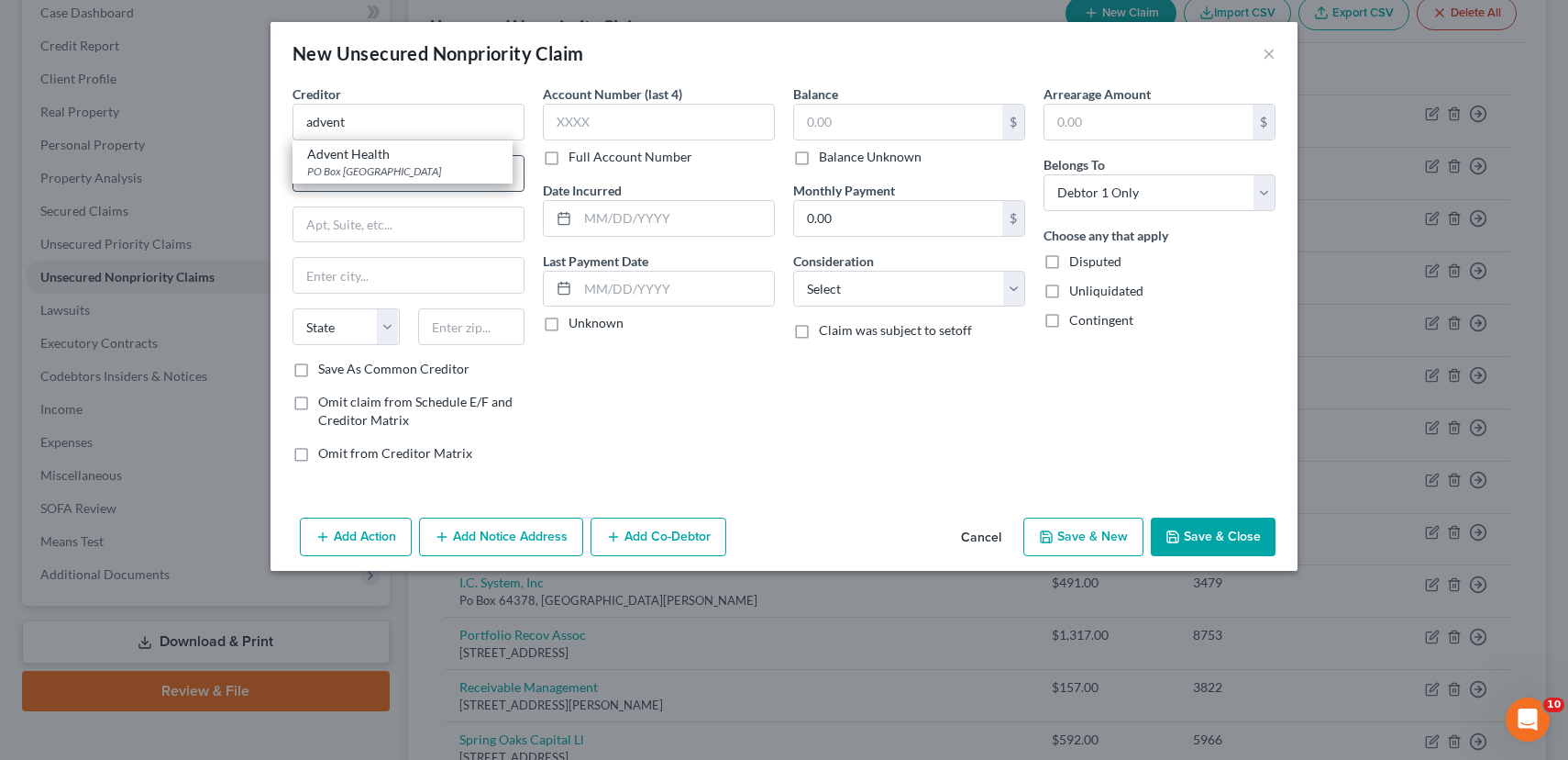
type input "32886"
click at [575, 130] on input "text" at bounding box center [659, 122] width 232 height 36
type input "0095"
type input "12/2023"
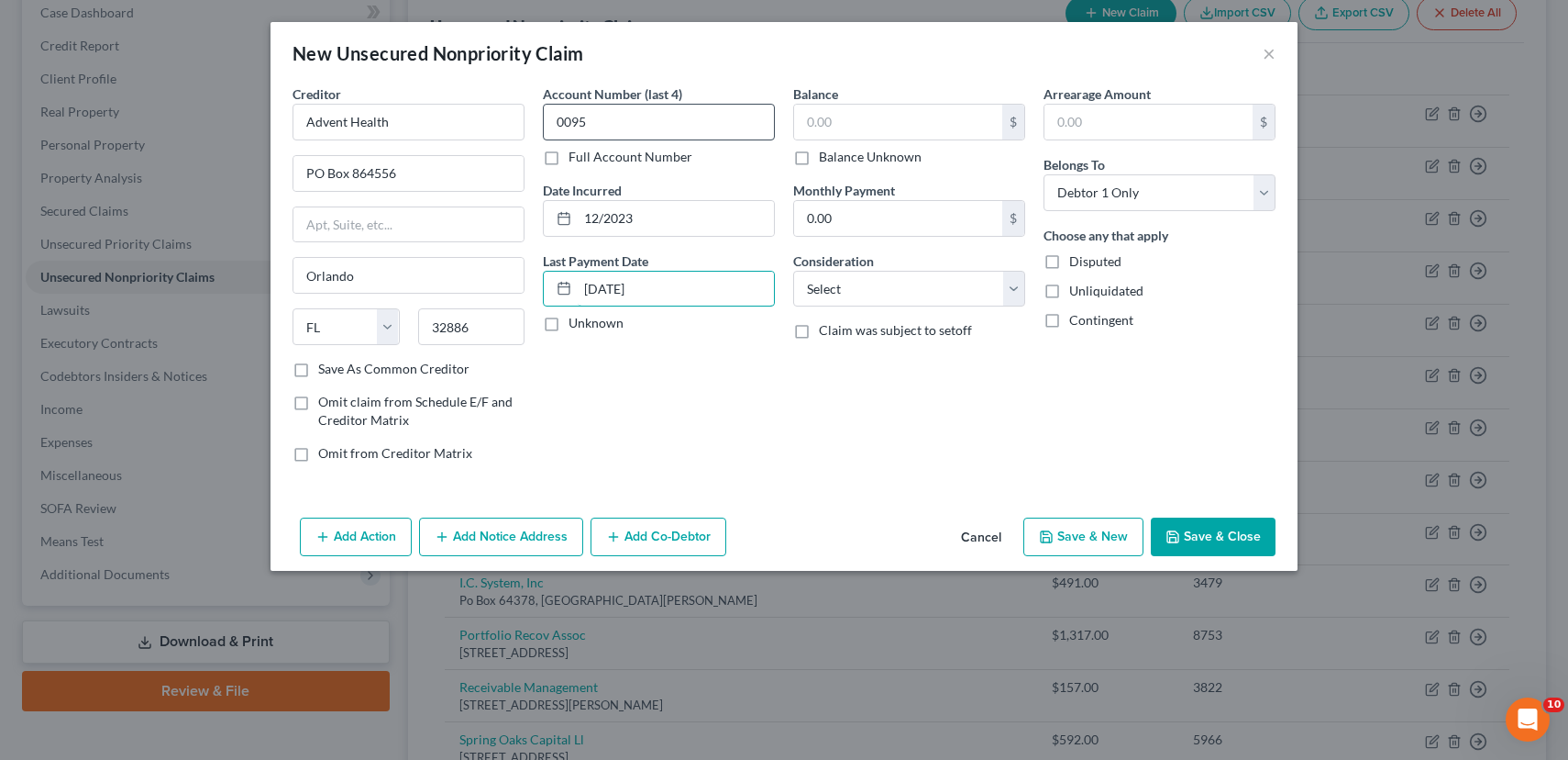
type input "[DATE]"
type input "7,514.57"
select select "9"
click at [1072, 540] on button "Save & New" at bounding box center [1083, 536] width 120 height 38
select select "0"
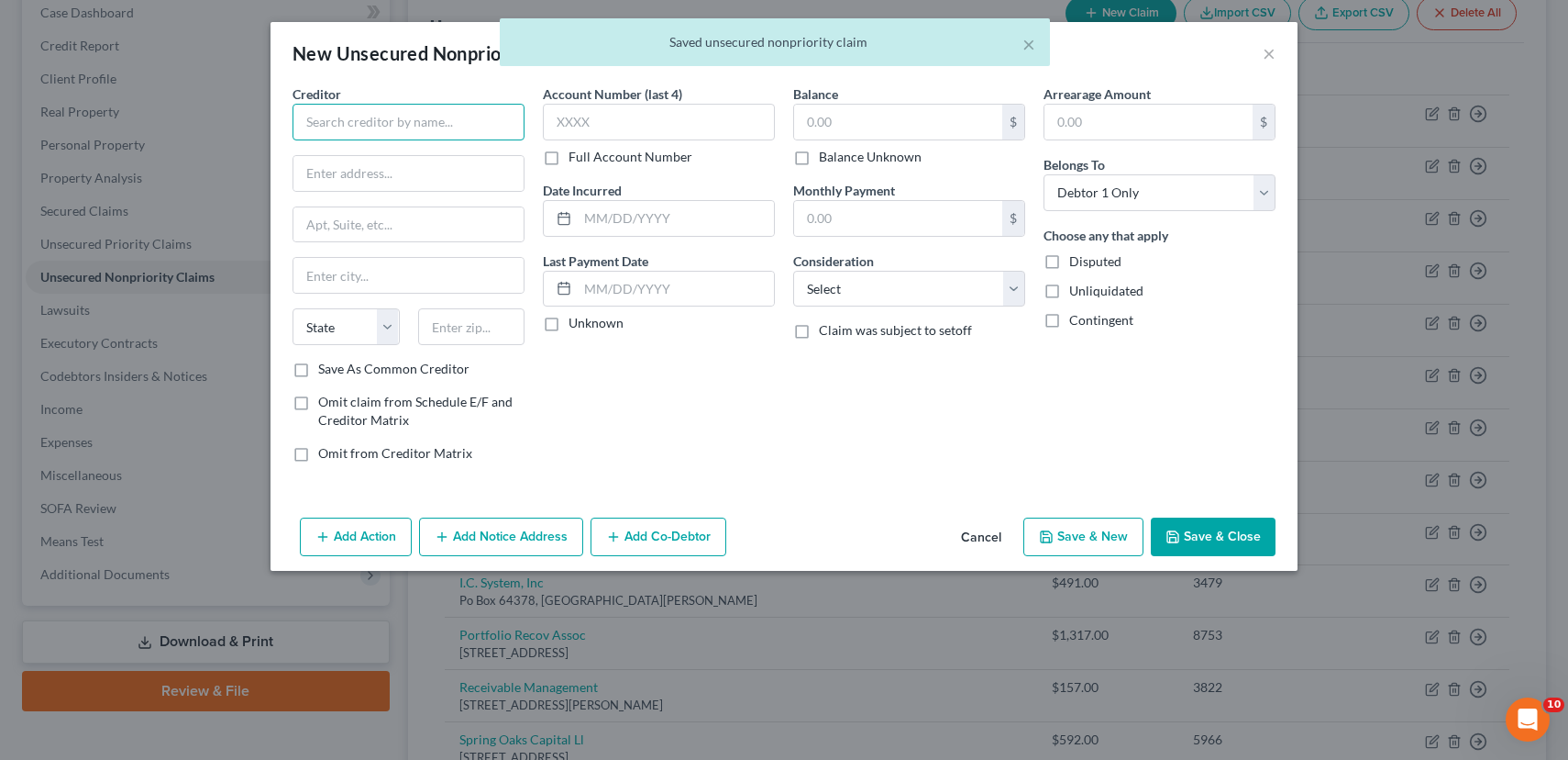
click at [395, 132] on input "text" at bounding box center [409, 122] width 232 height 36
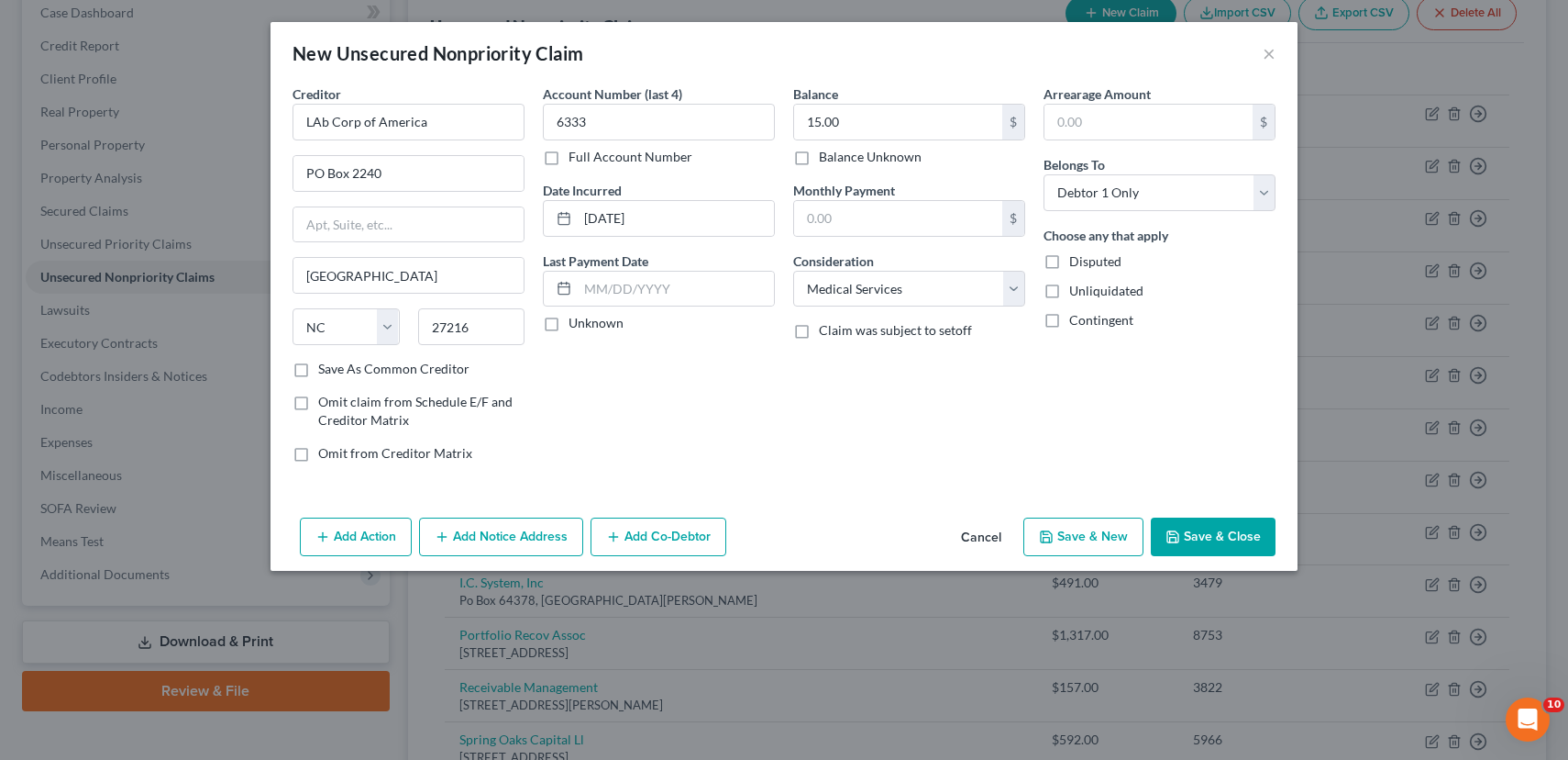
click at [1072, 542] on button "Save & New" at bounding box center [1083, 536] width 120 height 38
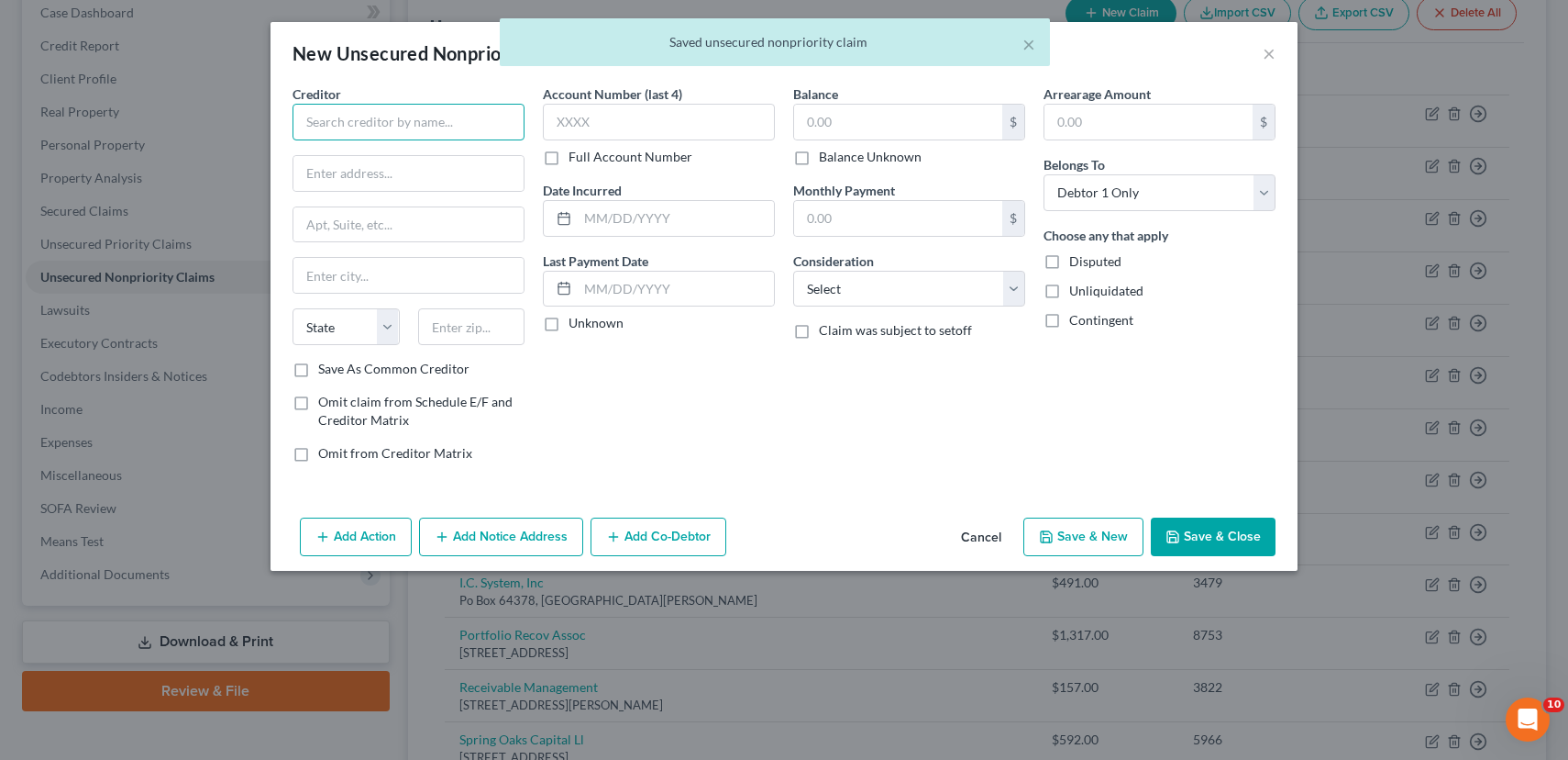
click at [324, 119] on input "text" at bounding box center [409, 122] width 232 height 36
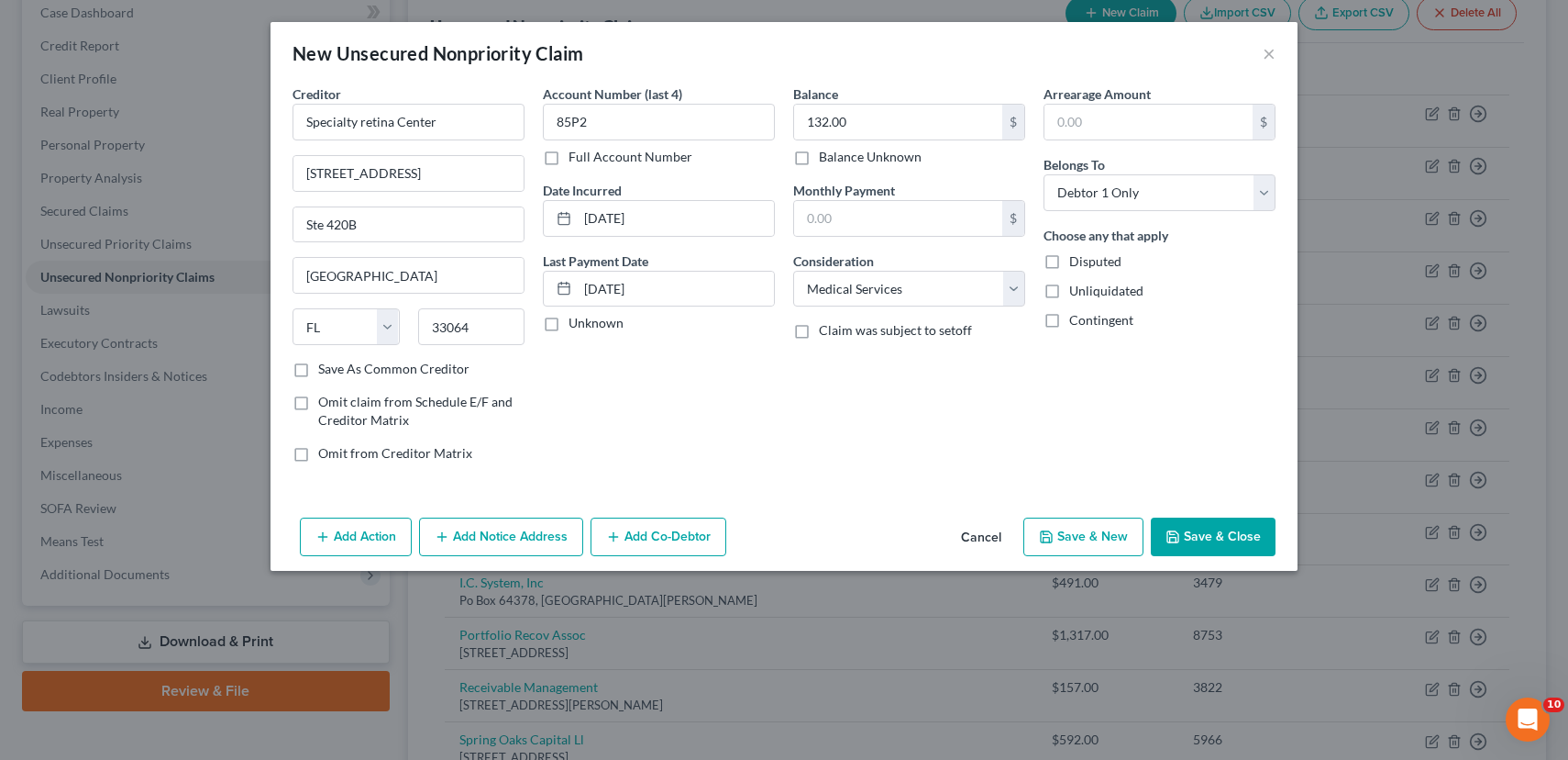
click at [1229, 551] on button "Save & Close" at bounding box center [1213, 536] width 125 height 38
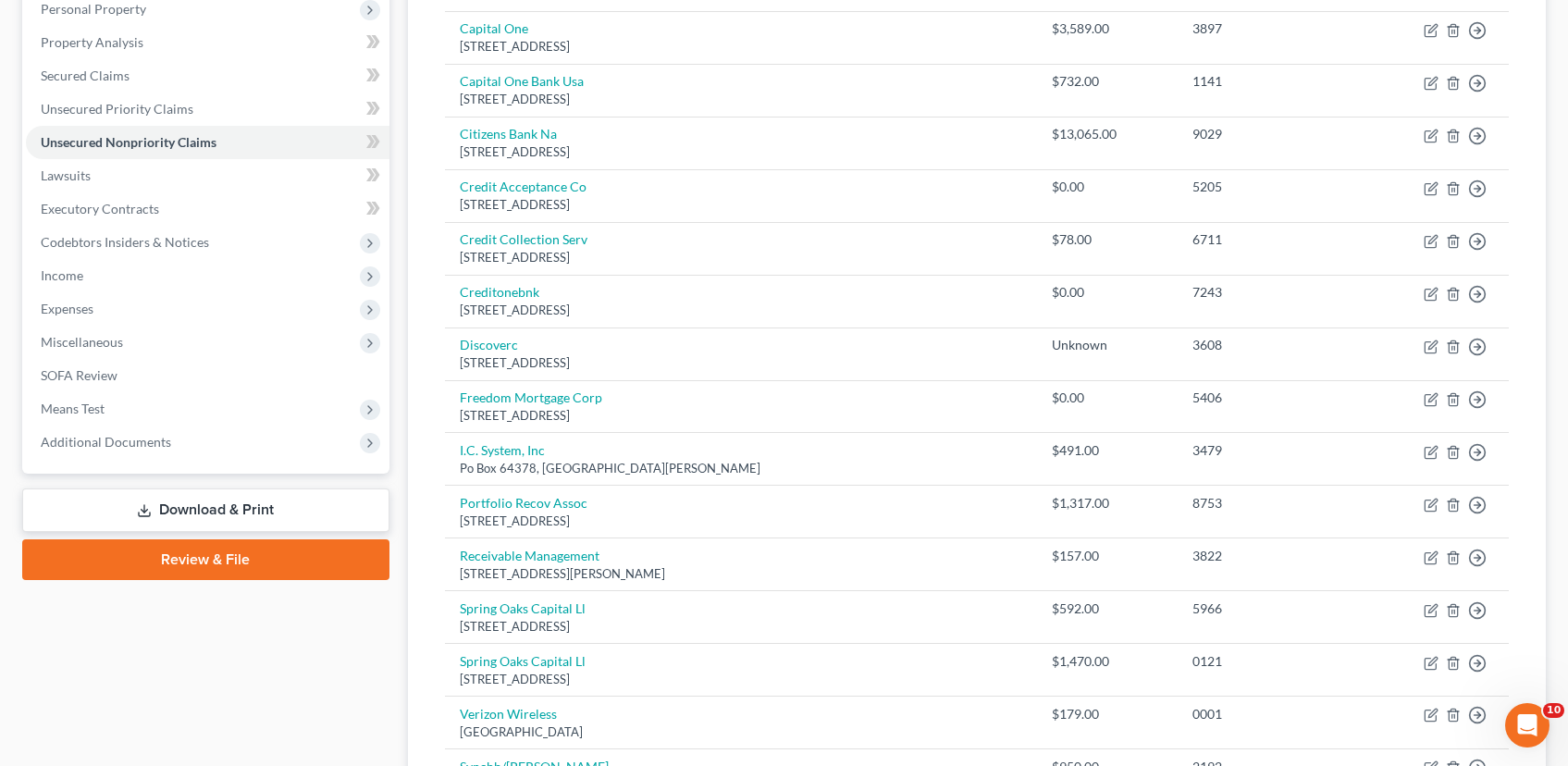
scroll to position [0, 0]
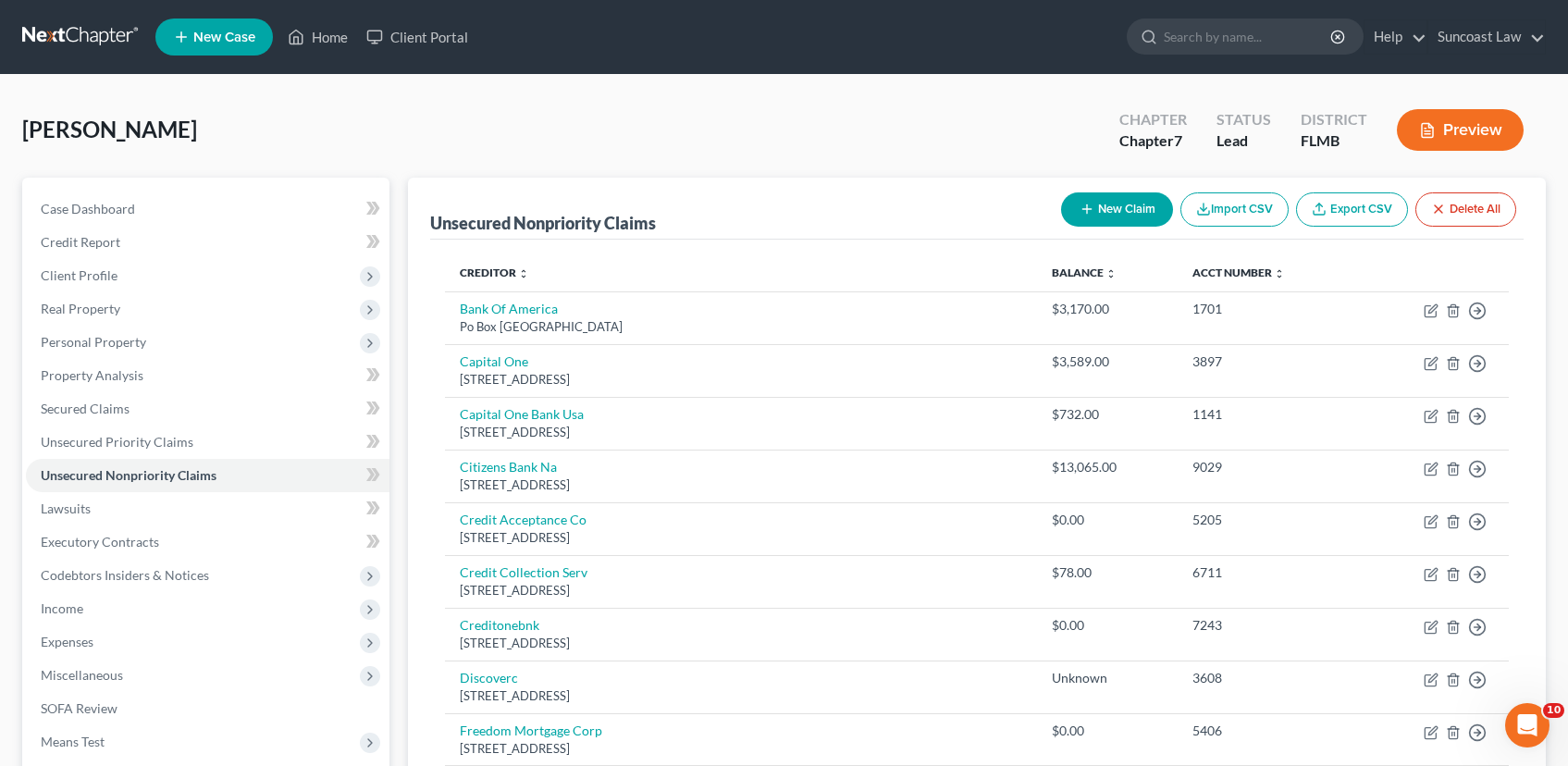
click at [1092, 207] on button "New Claim" at bounding box center [1117, 209] width 112 height 34
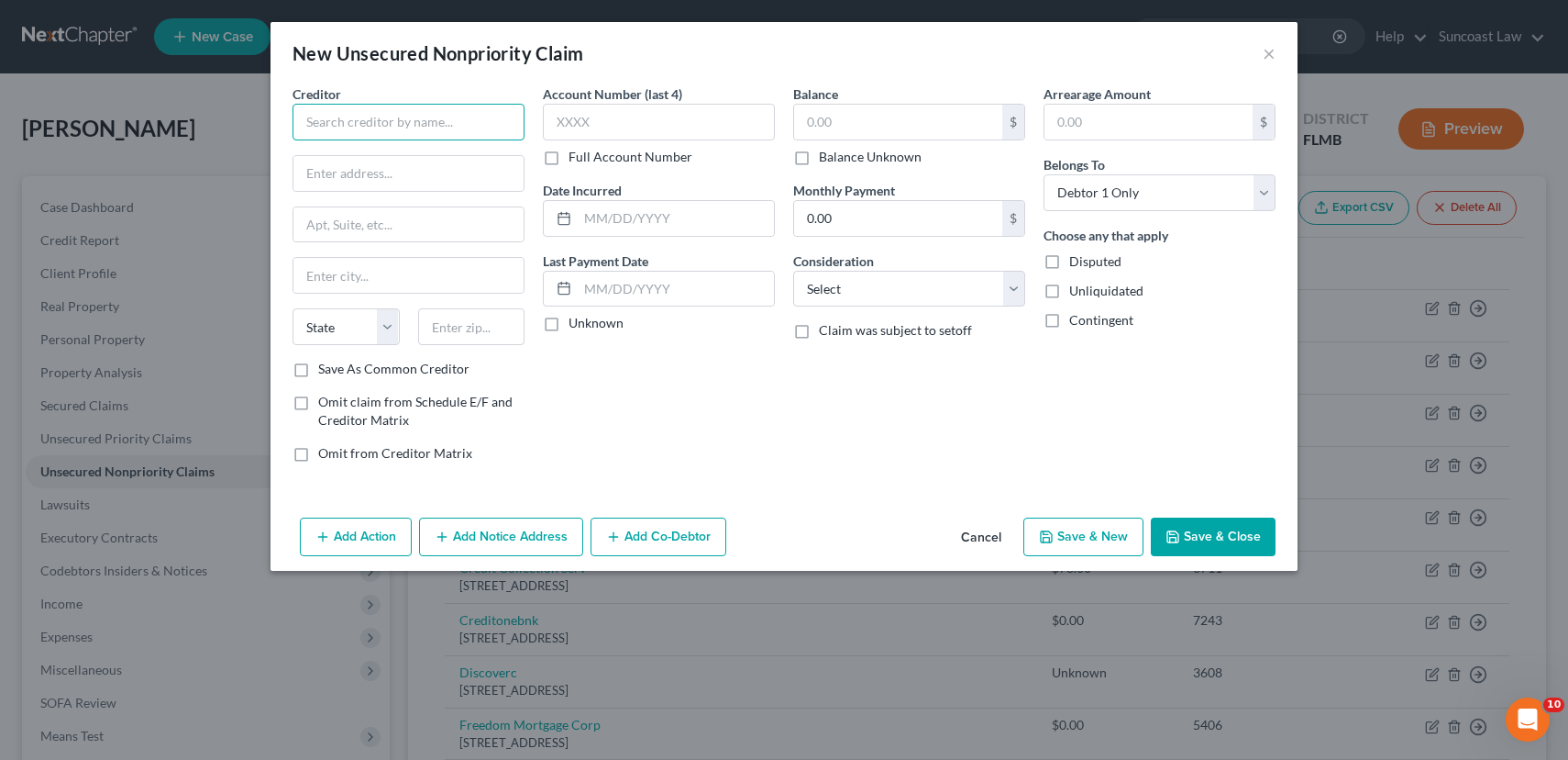
click at [410, 119] on input "text" at bounding box center [409, 122] width 232 height 36
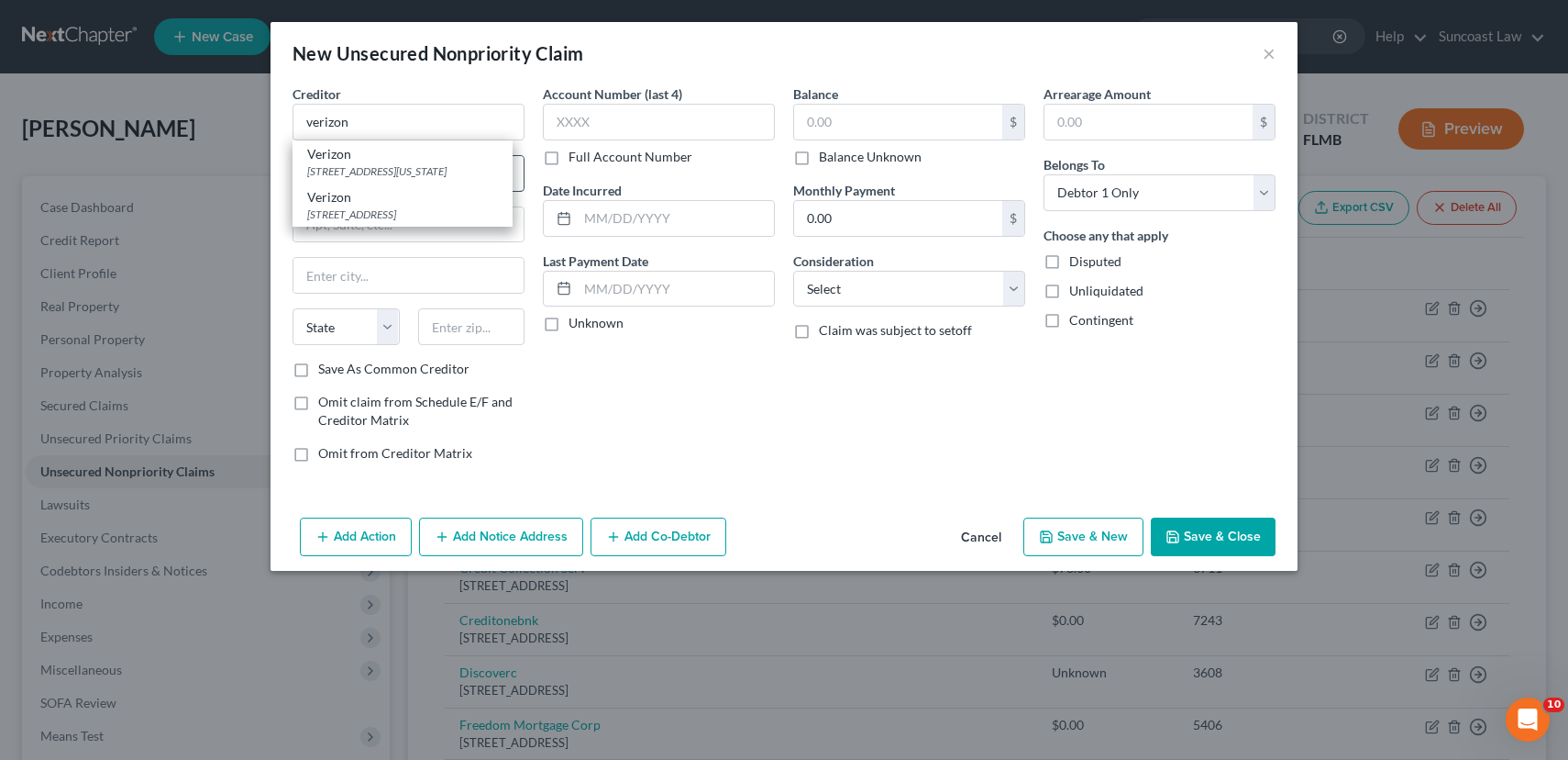
click at [410, 174] on div "[STREET_ADDRESS][US_STATE]" at bounding box center [402, 171] width 191 height 15
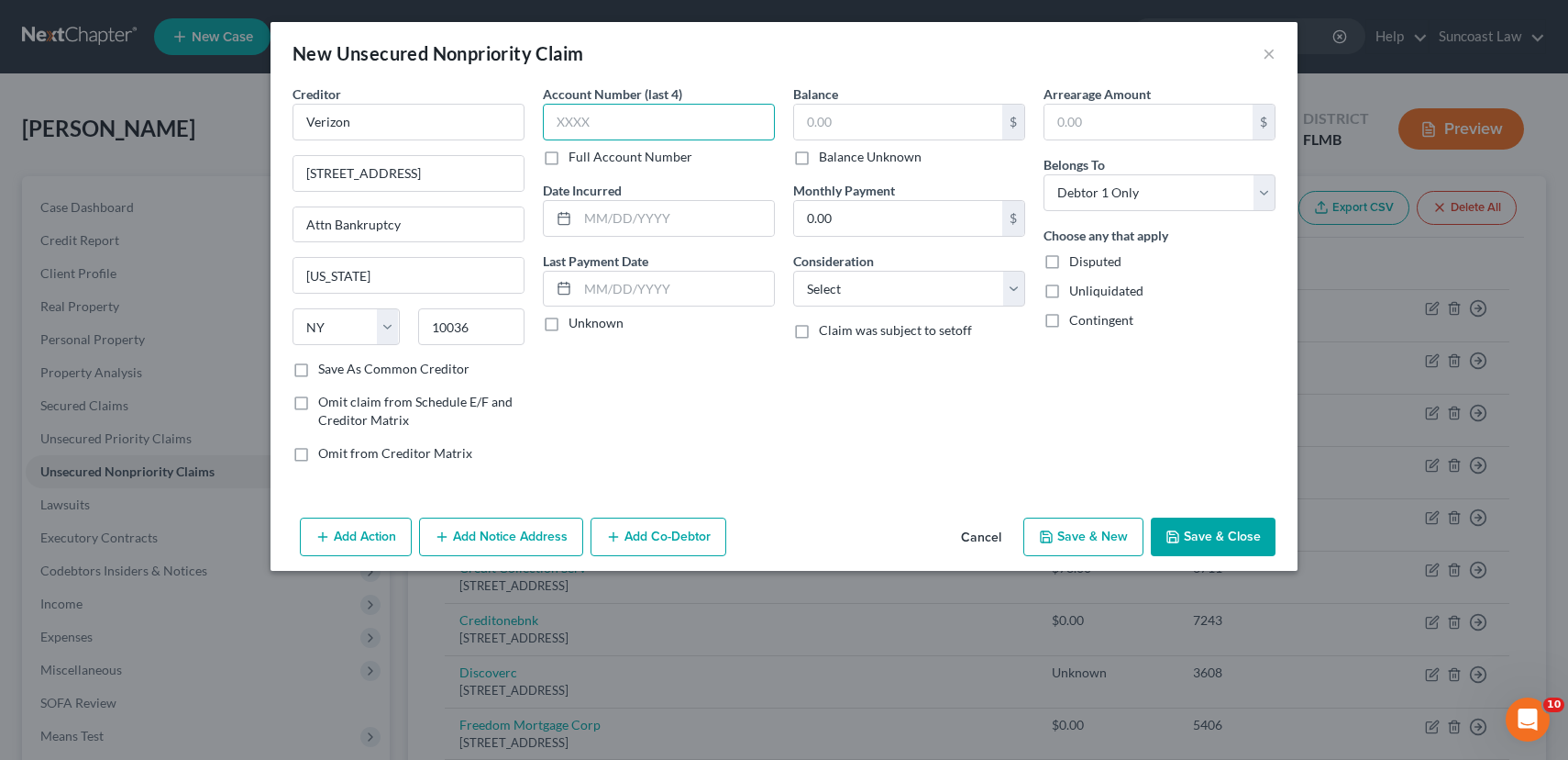
click at [620, 122] on input "text" at bounding box center [659, 122] width 232 height 36
click at [1047, 533] on icon "button" at bounding box center [1046, 536] width 14 height 14
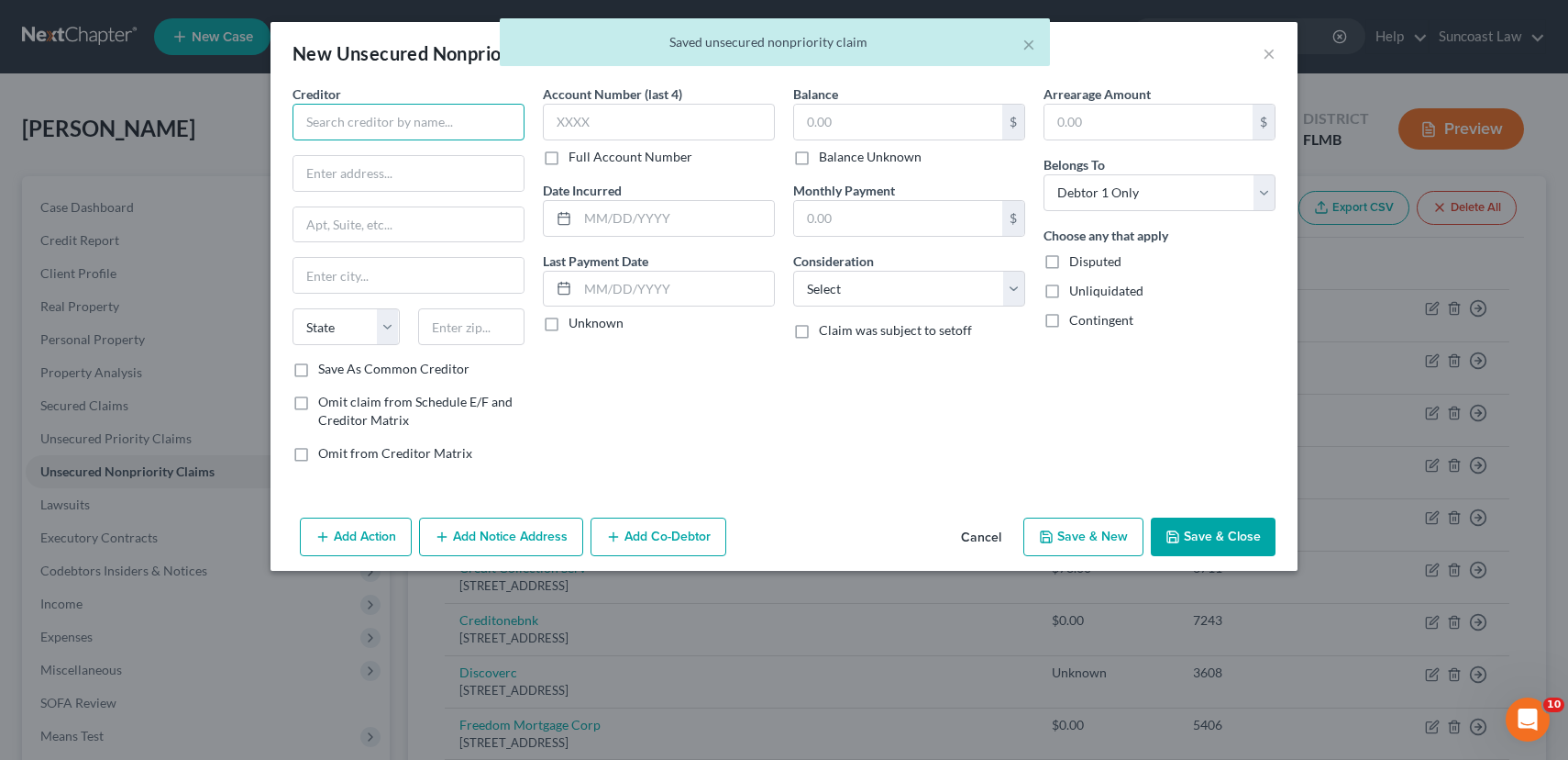
click at [404, 123] on input "text" at bounding box center [409, 122] width 232 height 36
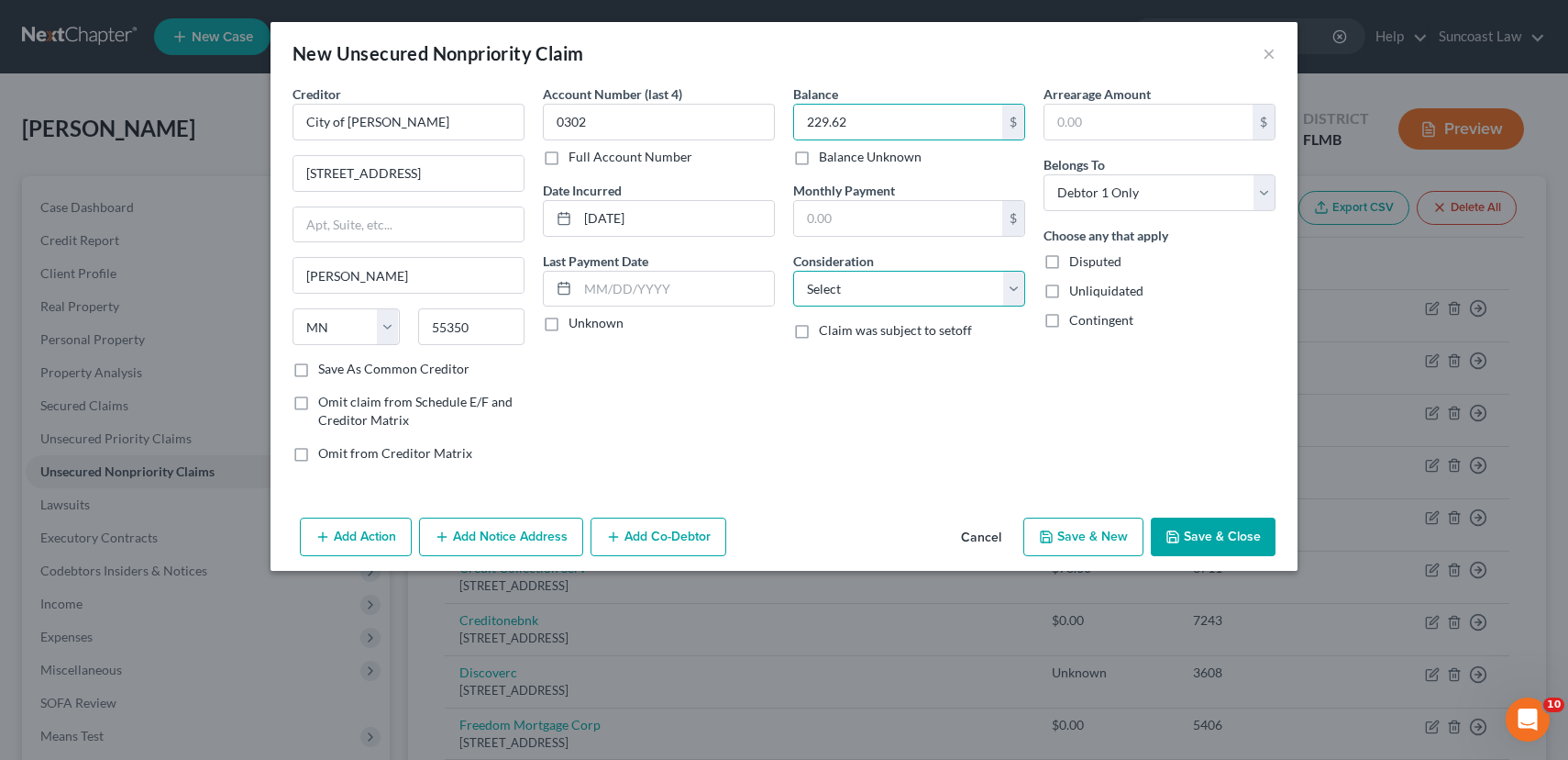
click at [928, 296] on select "Select Cable / Satellite Services Collection Agency Credit Card Debt Debt Couns…" at bounding box center [909, 289] width 232 height 36
click at [793, 271] on select "Select Cable / Satellite Services Collection Agency Credit Card Debt Debt Couns…" at bounding box center [909, 289] width 232 height 36
click at [1214, 541] on button "Save & Close" at bounding box center [1213, 536] width 125 height 38
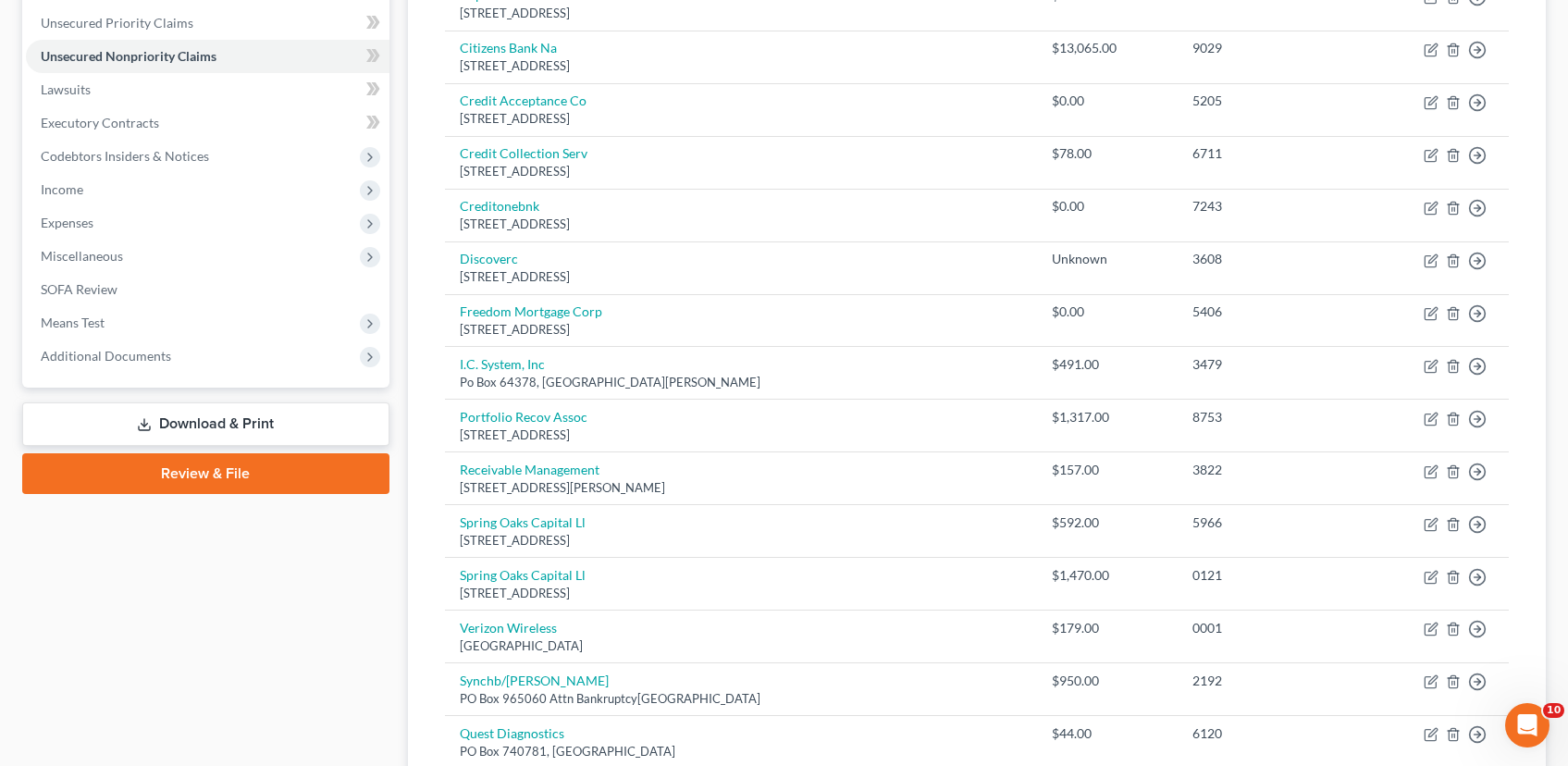
scroll to position [1149, 0]
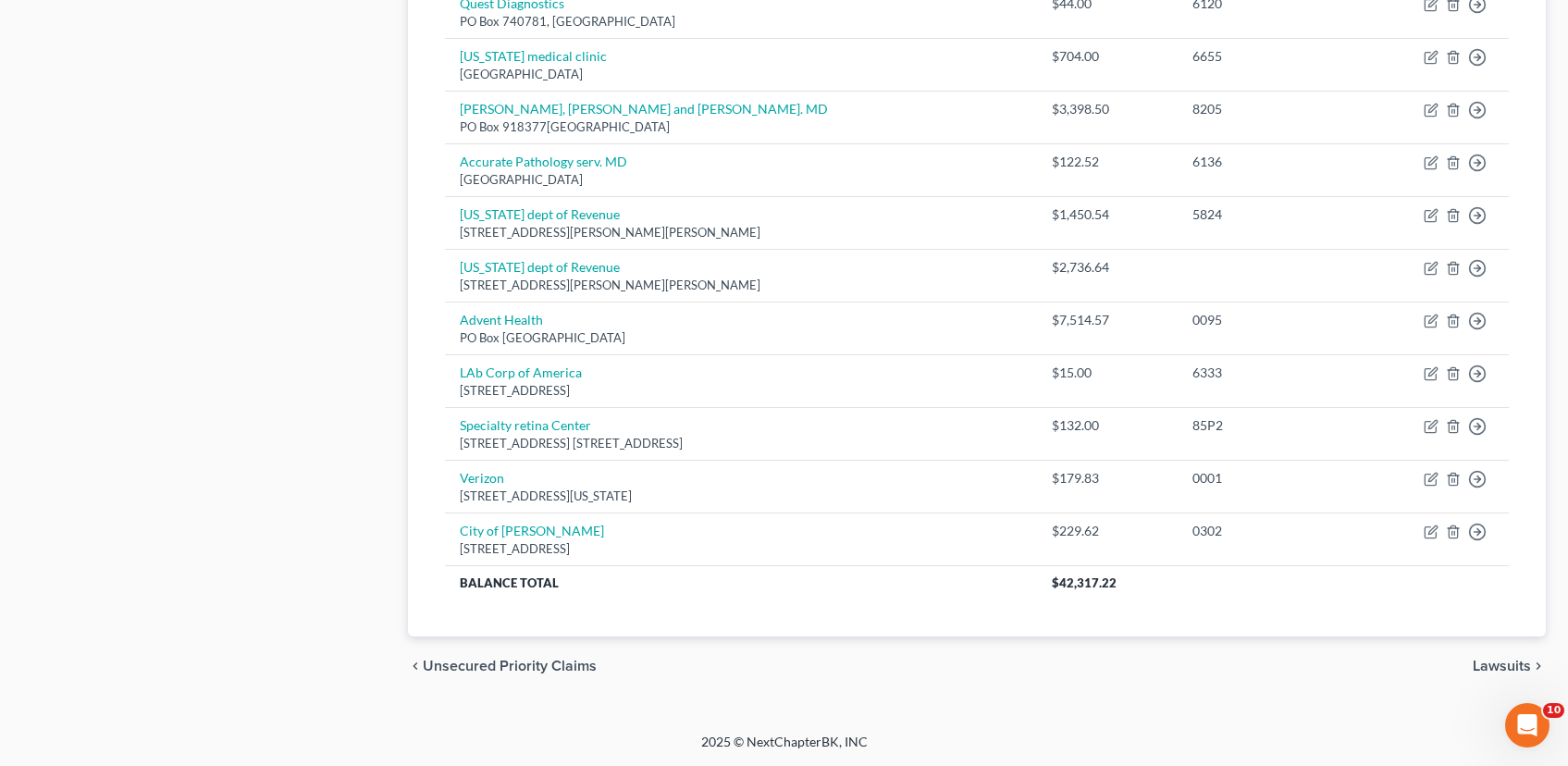
click at [1498, 667] on span "Lawsuits" at bounding box center [1502, 665] width 58 height 15
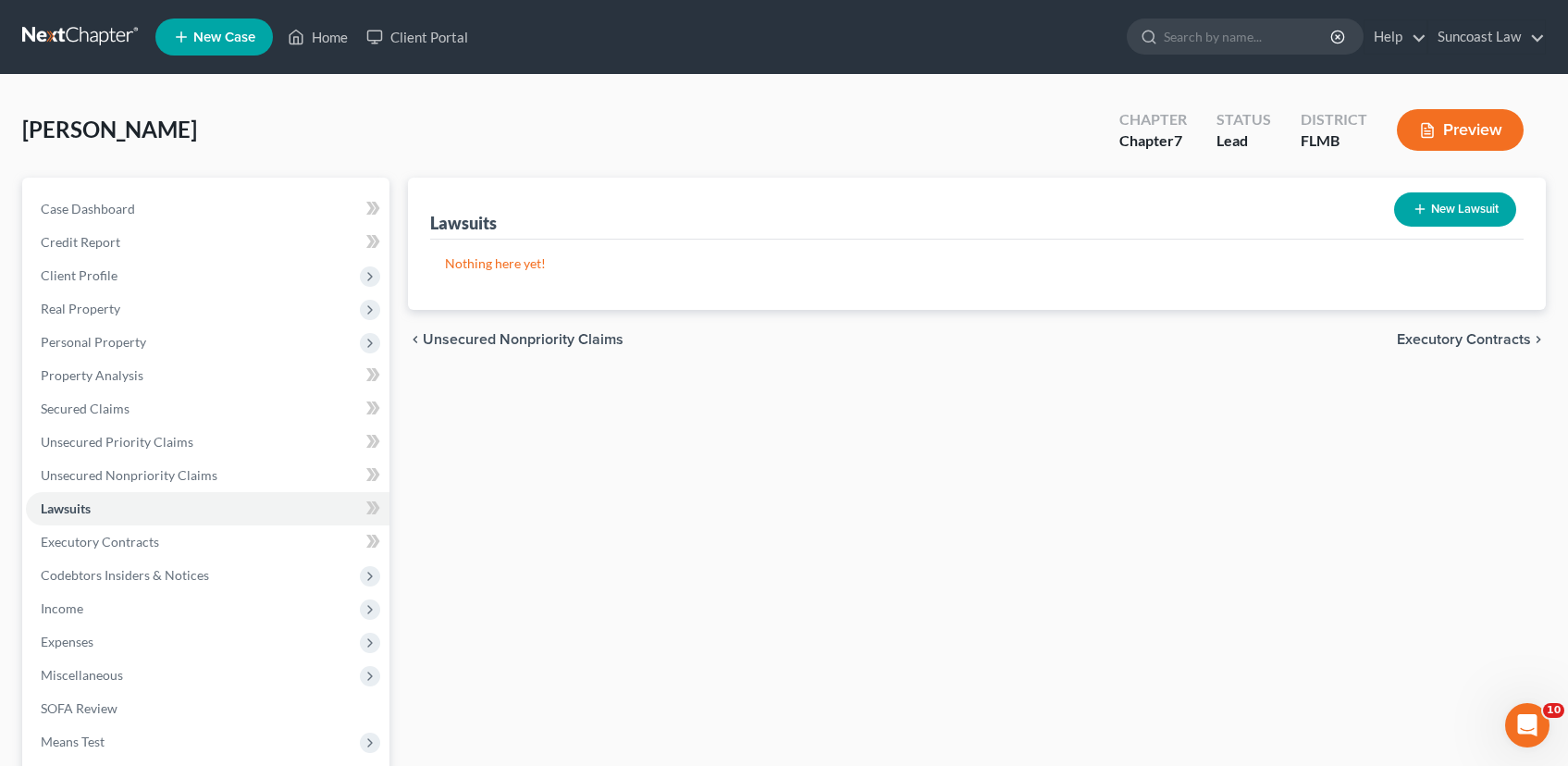
click at [1488, 337] on span "Executory Contracts" at bounding box center [1464, 339] width 134 height 15
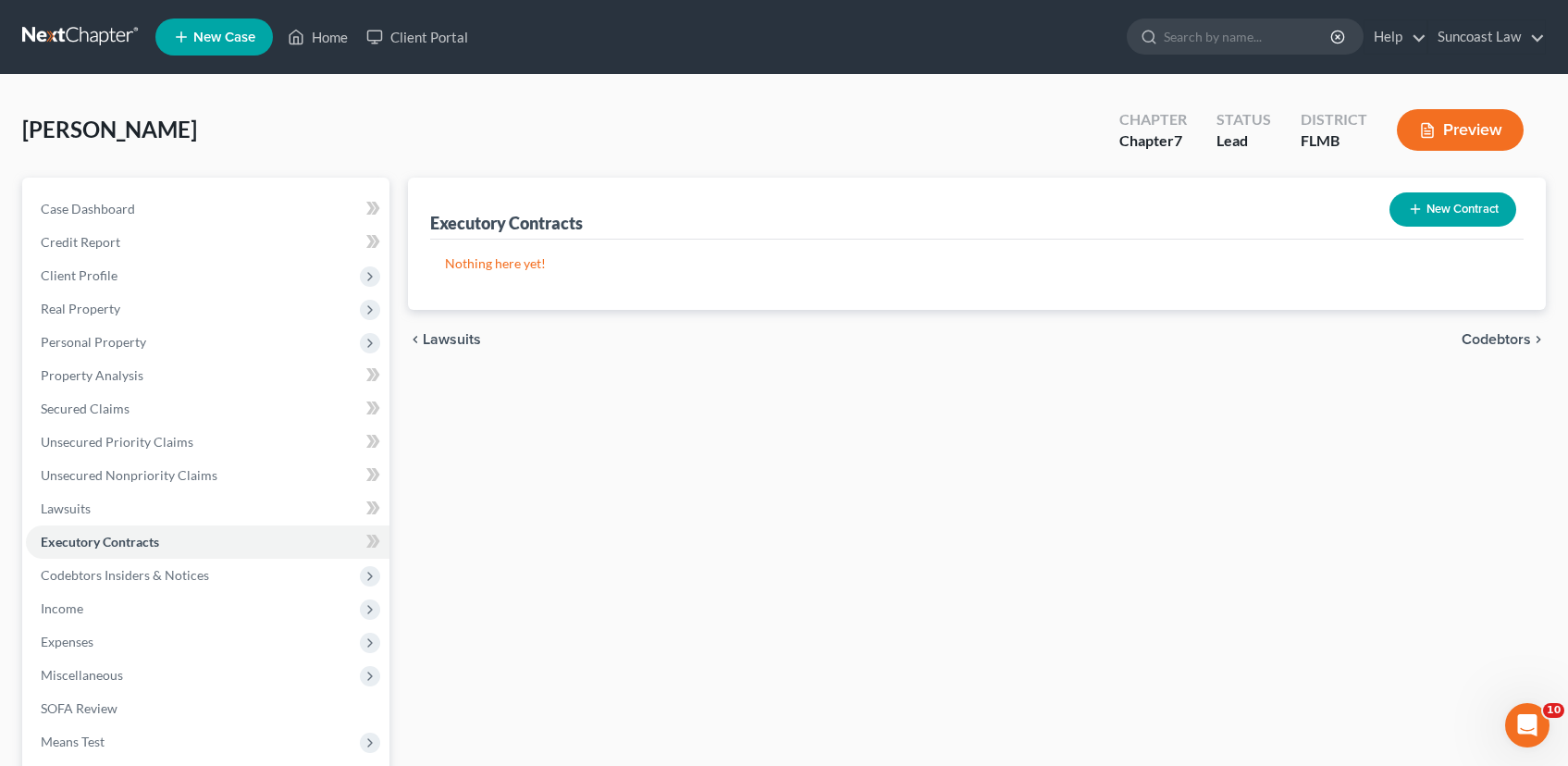
click at [1486, 338] on span "Codebtors" at bounding box center [1496, 339] width 70 height 15
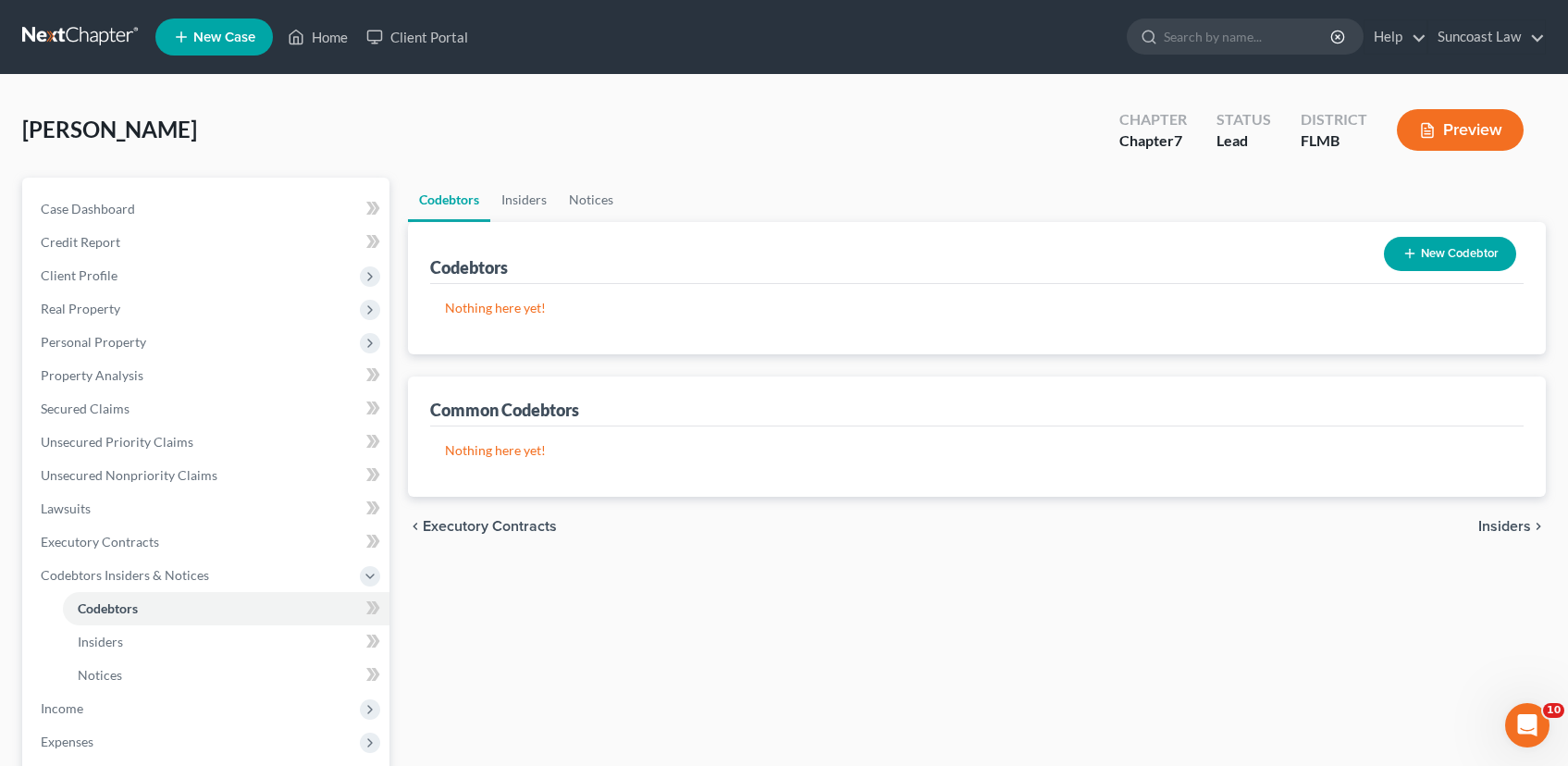
click at [1499, 524] on span "Insiders" at bounding box center [1504, 526] width 53 height 15
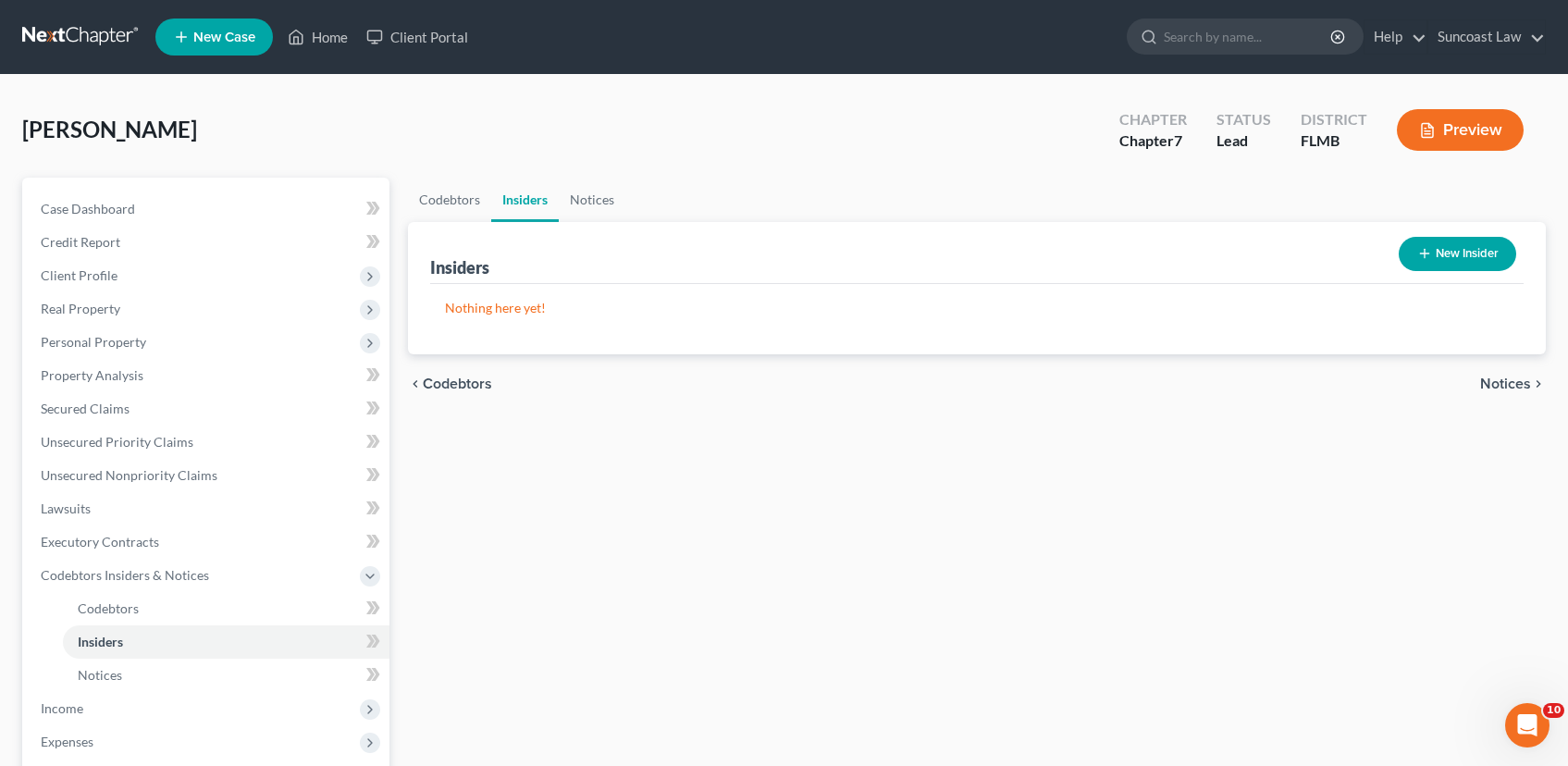
click at [1506, 389] on span "Notices" at bounding box center [1505, 383] width 51 height 15
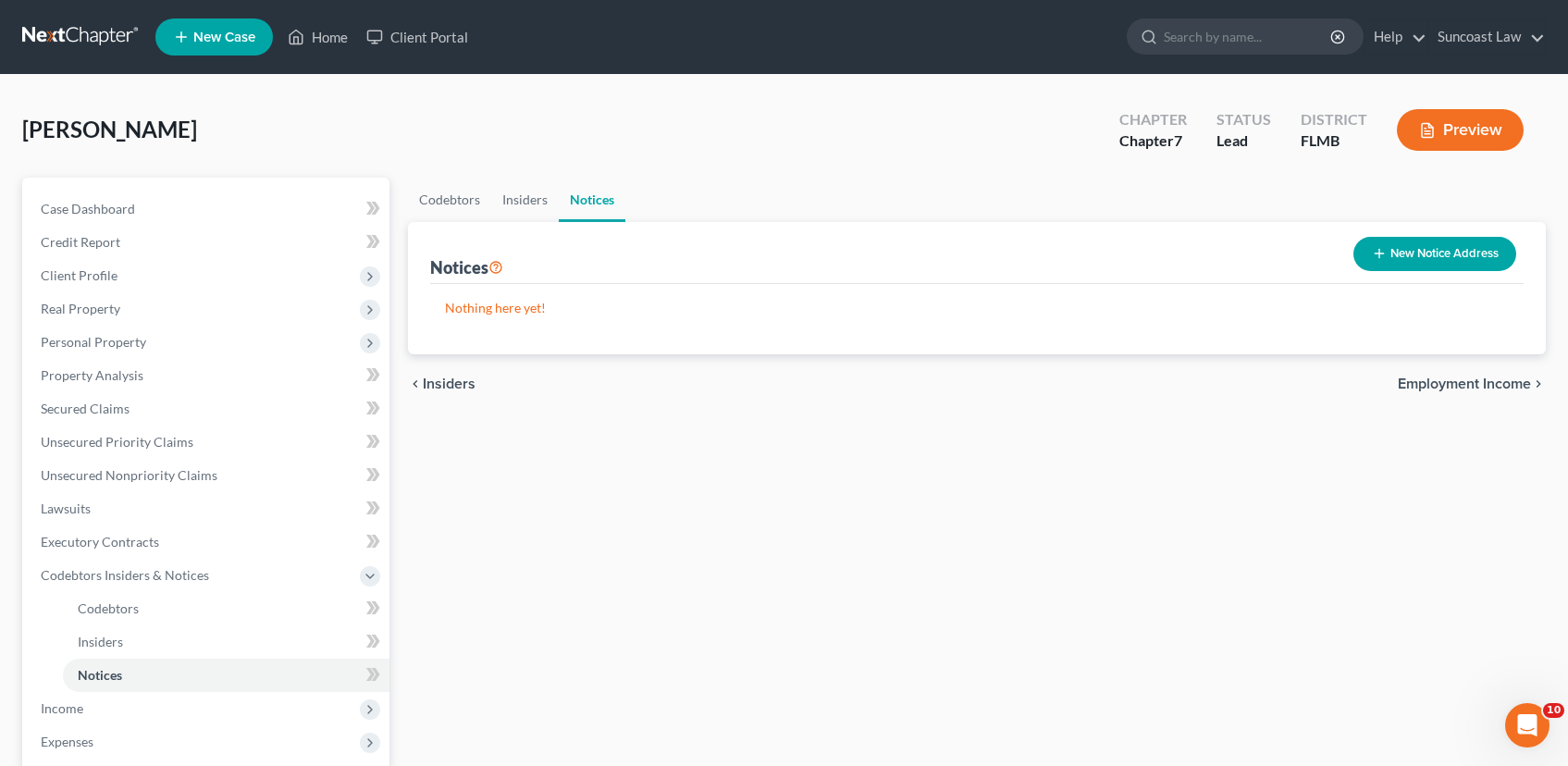
click at [1439, 384] on span "Employment Income" at bounding box center [1464, 383] width 133 height 15
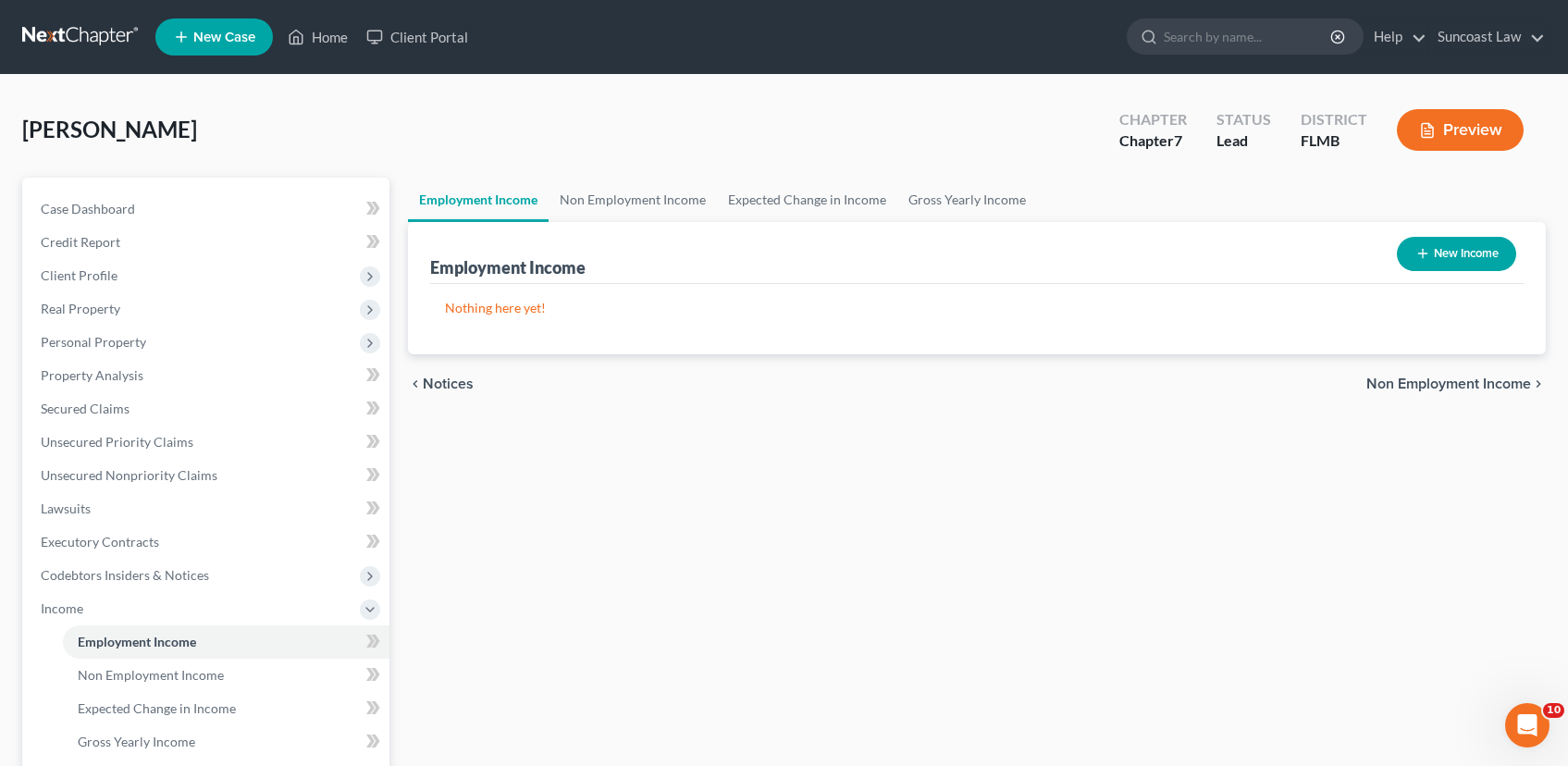
click at [1466, 254] on button "New Income" at bounding box center [1456, 253] width 119 height 34
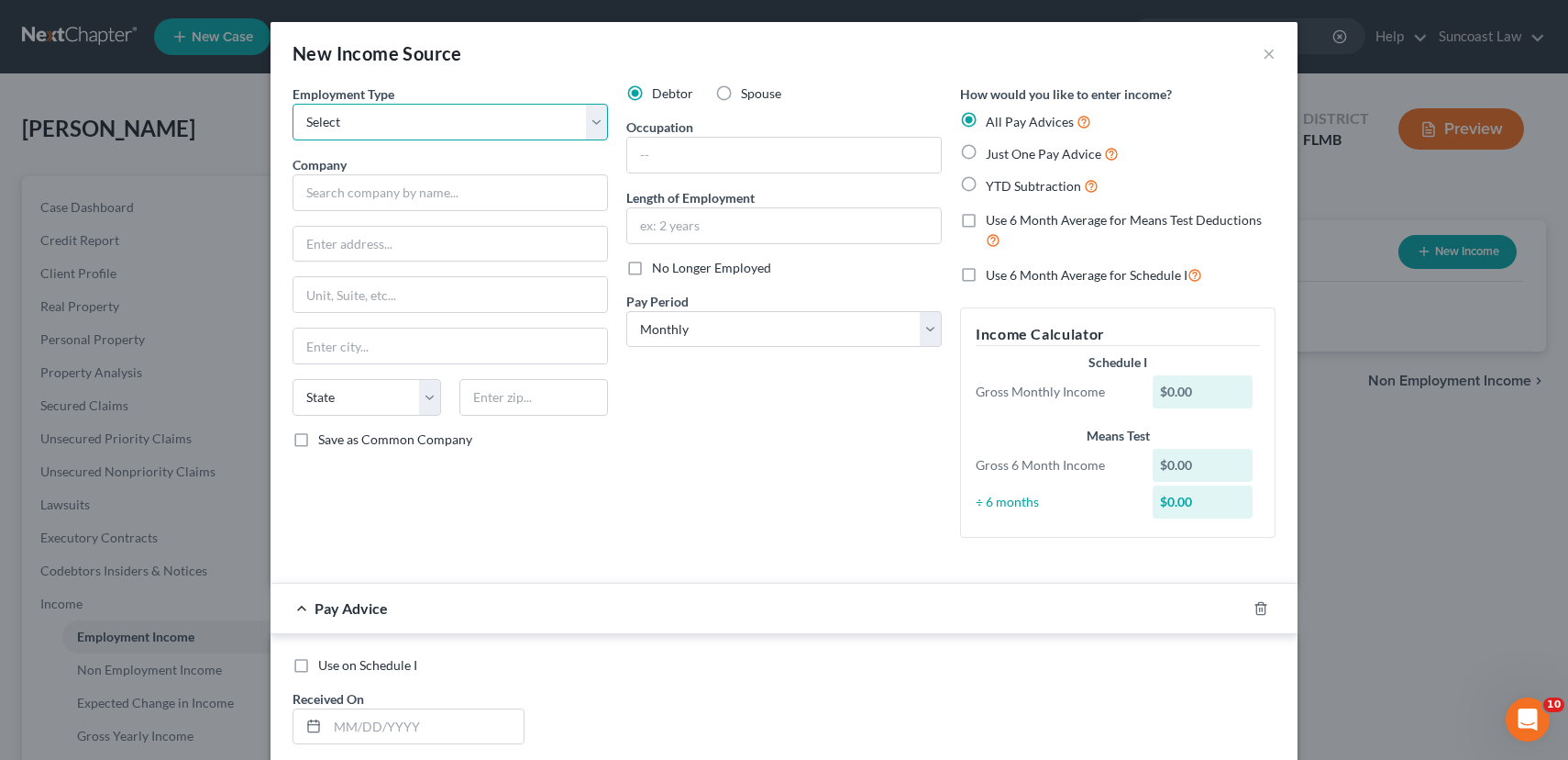
click at [585, 116] on select "Select Full or [DEMOGRAPHIC_DATA] Employment Self Employment" at bounding box center [450, 122] width 316 height 36
click at [293, 104] on select "Select Full or [DEMOGRAPHIC_DATA] Employment Self Employment" at bounding box center [450, 122] width 316 height 36
click at [466, 196] on input "text" at bounding box center [450, 193] width 316 height 36
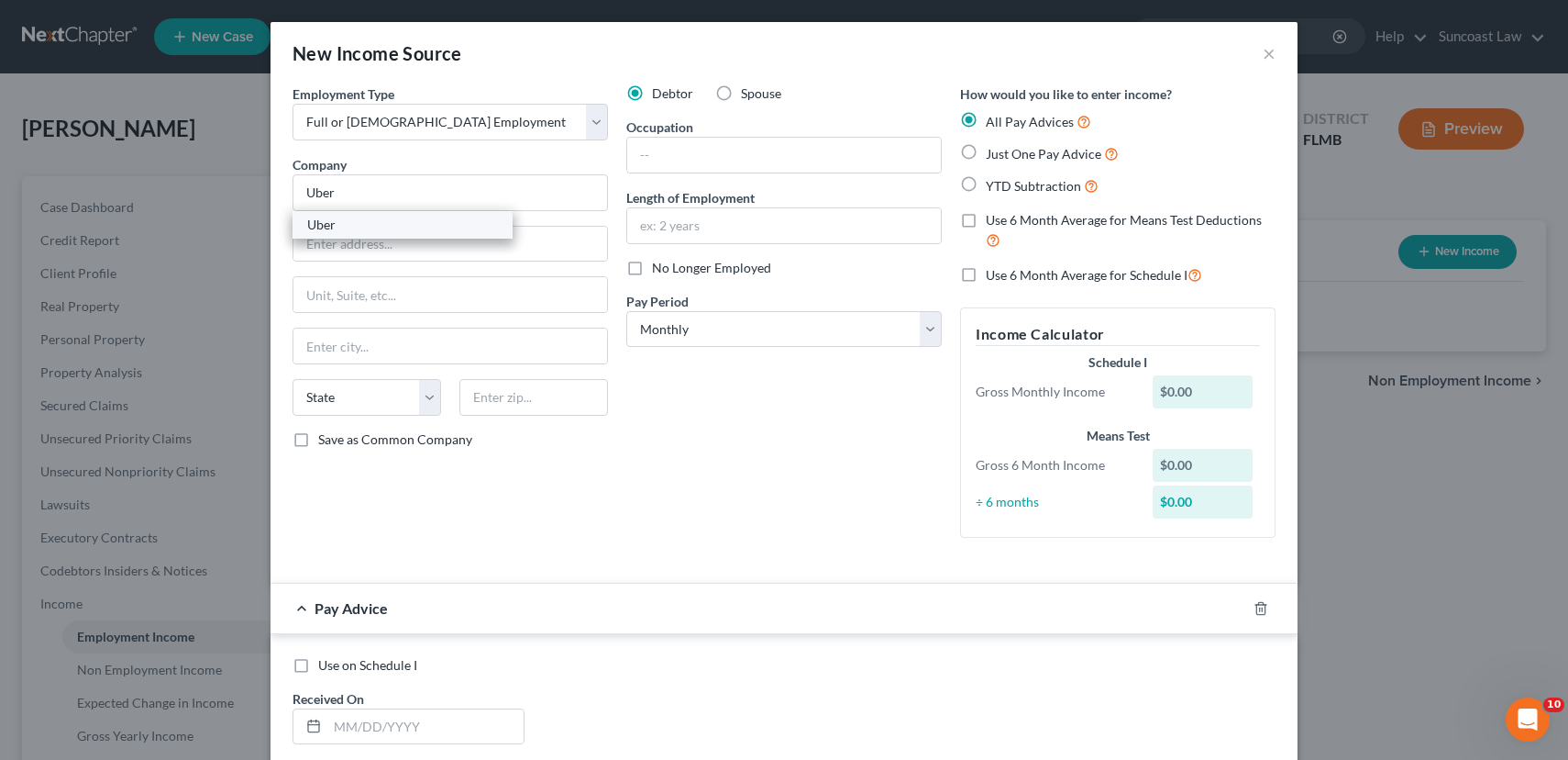
click at [365, 226] on div "Uber" at bounding box center [402, 225] width 191 height 18
click at [682, 141] on input "text" at bounding box center [784, 154] width 314 height 35
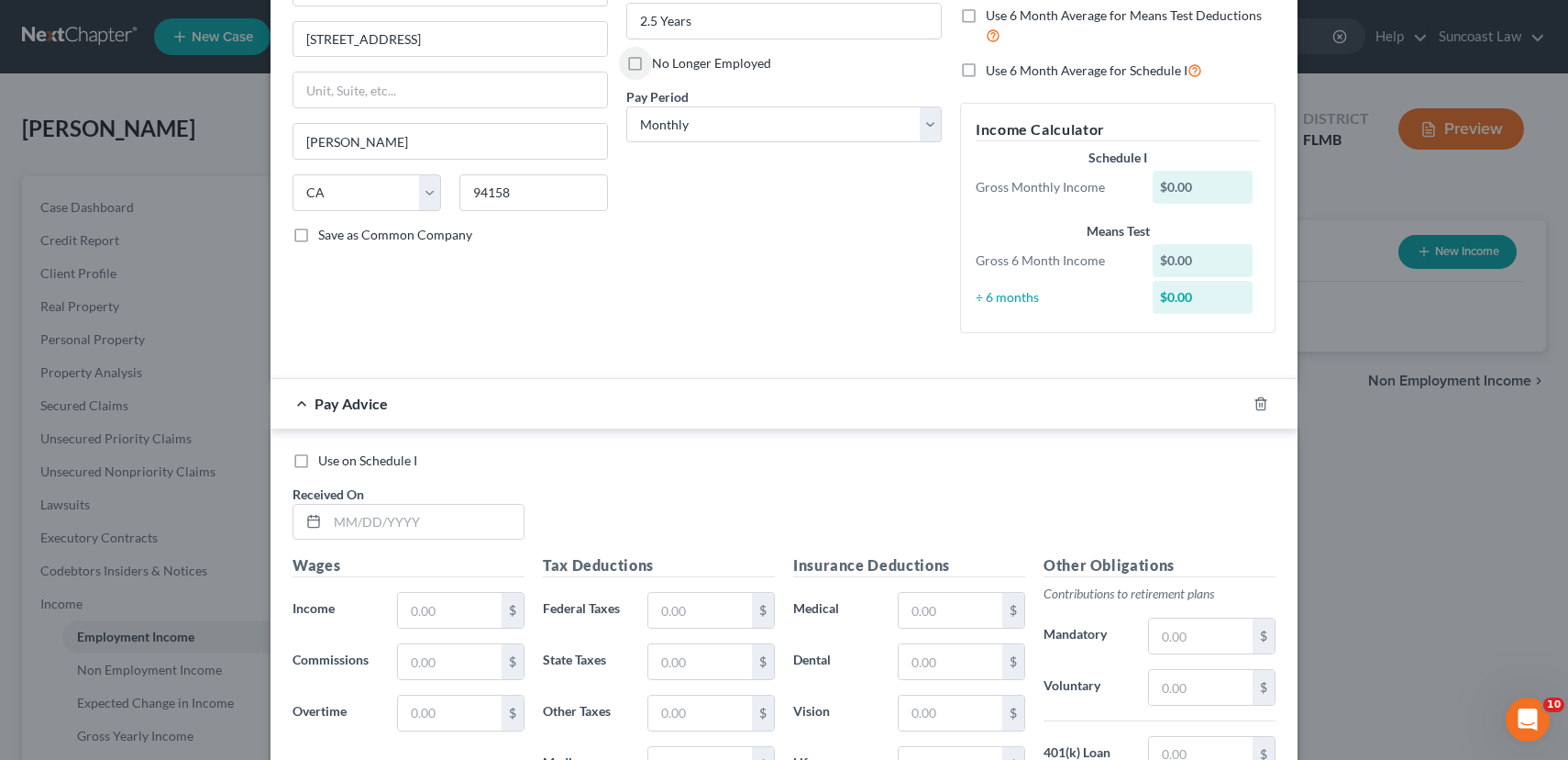
scroll to position [368, 0]
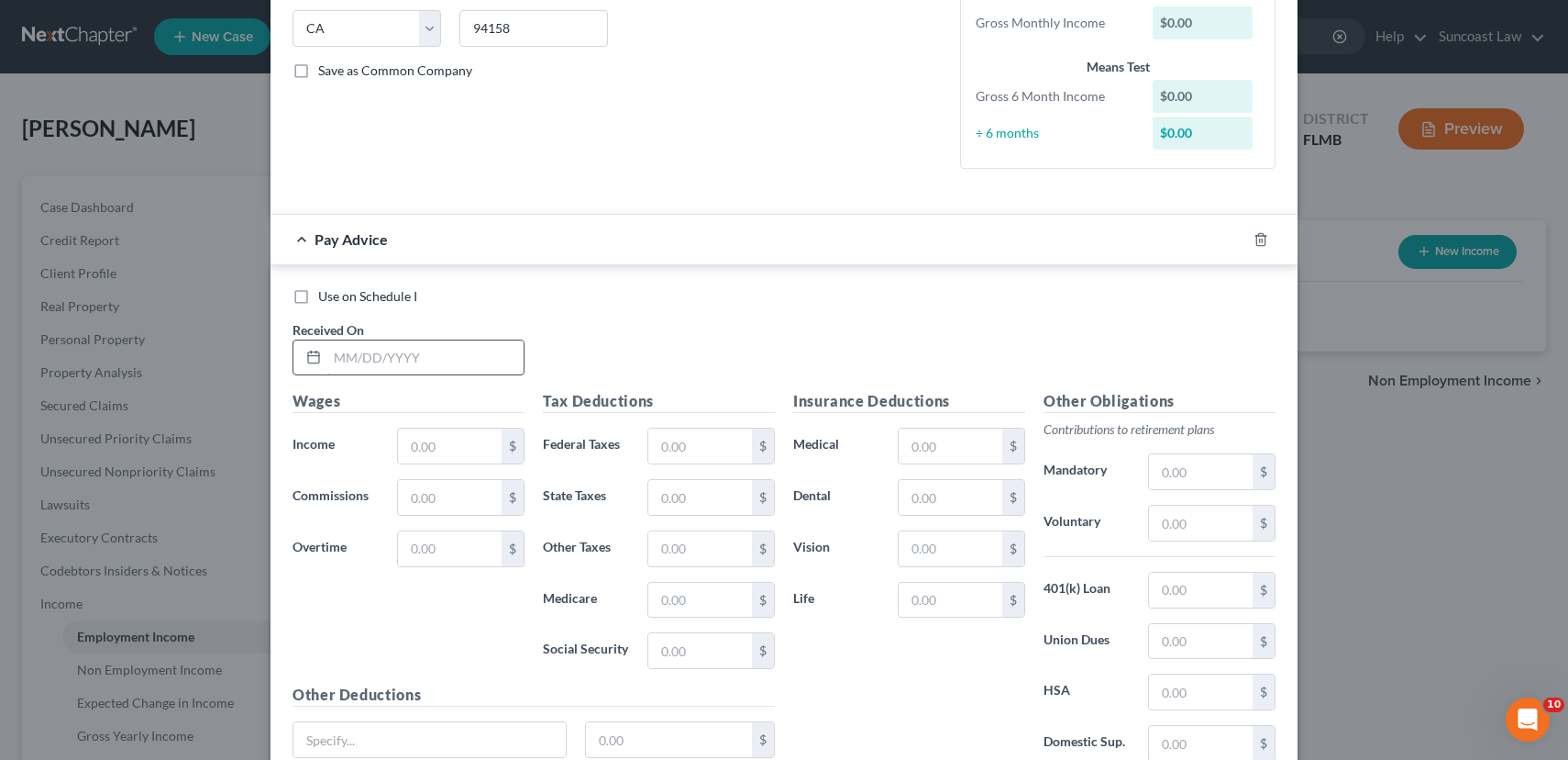
click at [399, 373] on input "text" at bounding box center [425, 358] width 197 height 35
click at [439, 451] on input "text" at bounding box center [450, 446] width 104 height 35
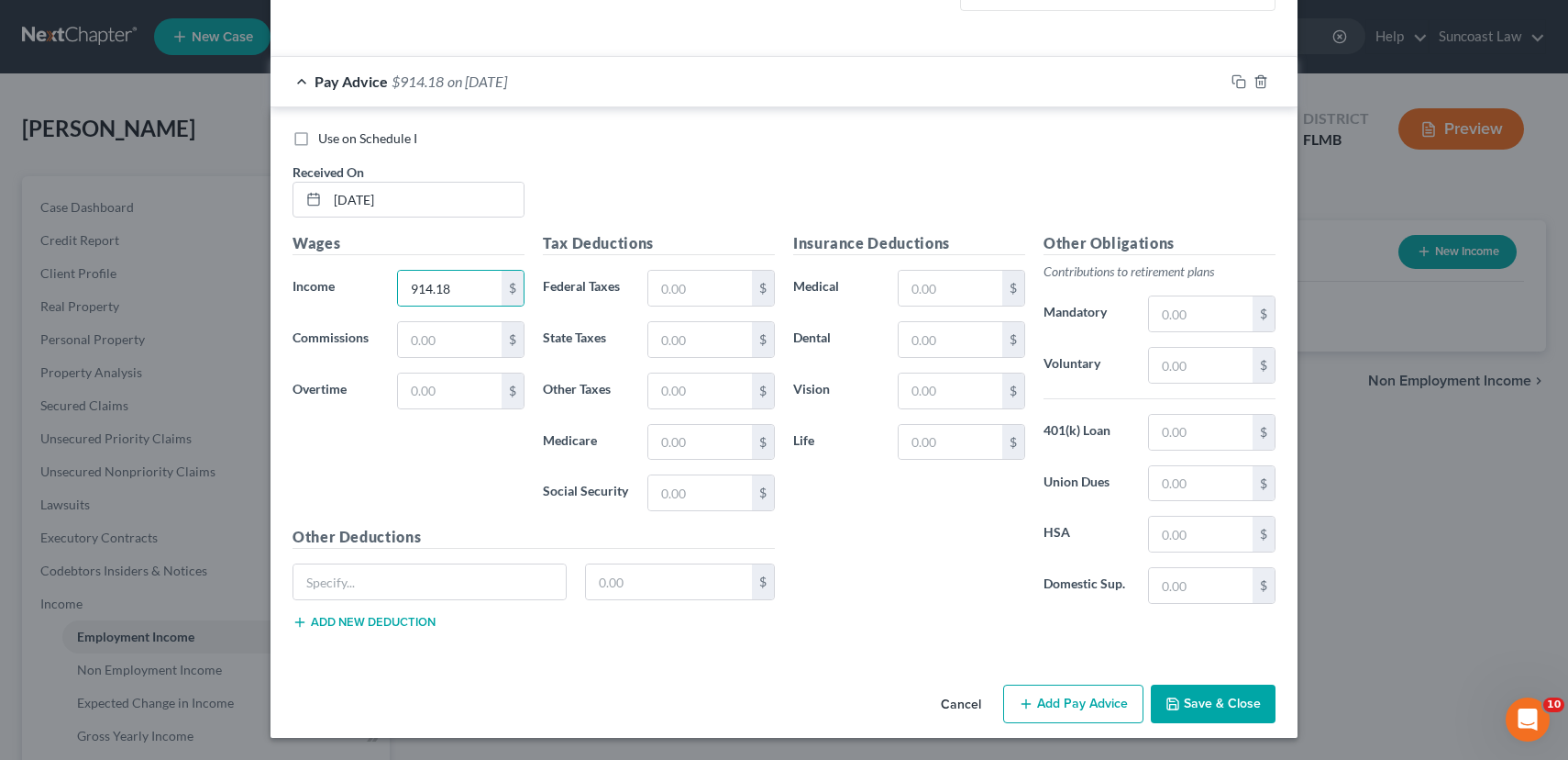
click at [1076, 706] on button "Add Pay Advice" at bounding box center [1073, 703] width 140 height 38
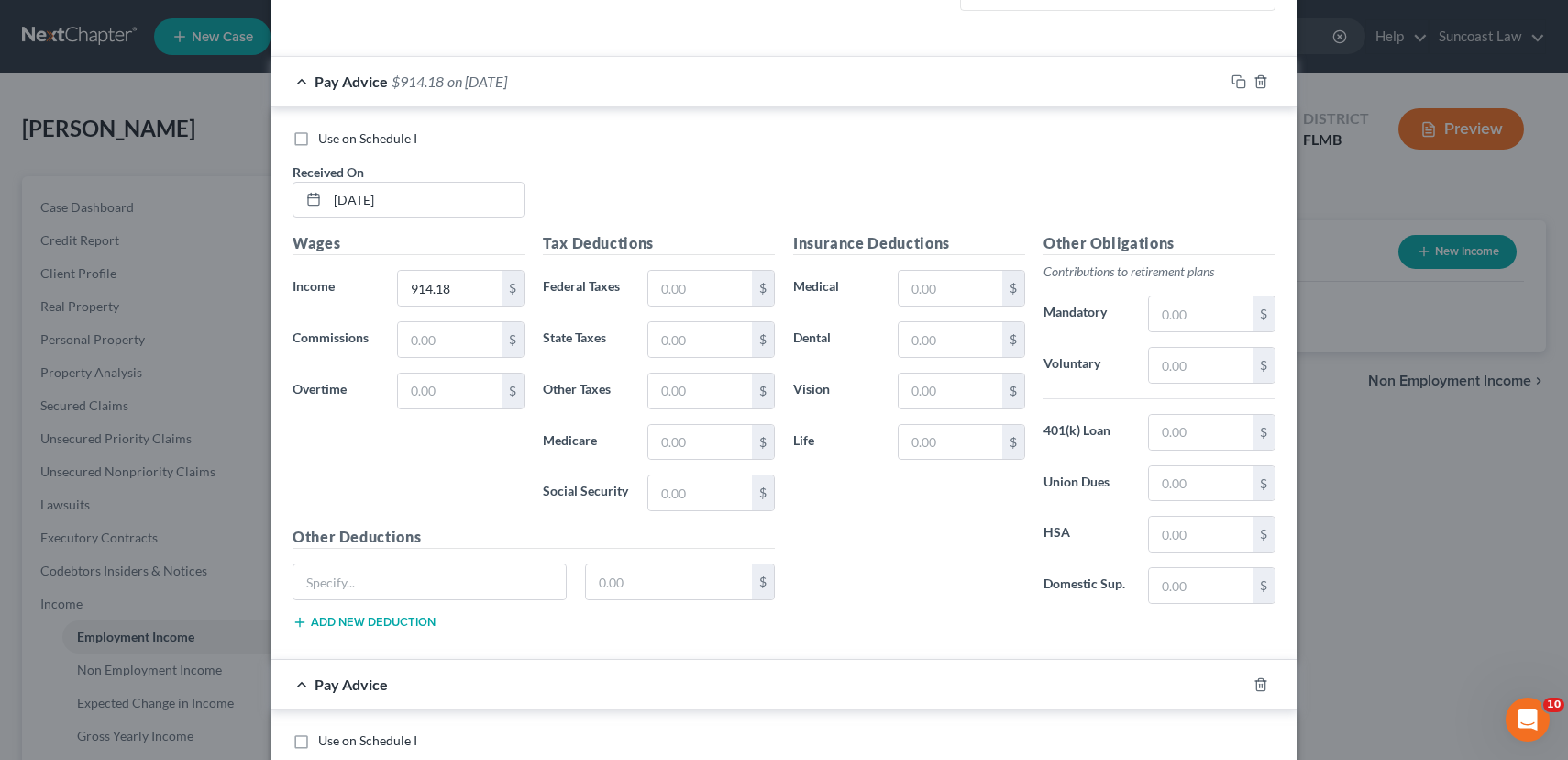
scroll to position [1108, 0]
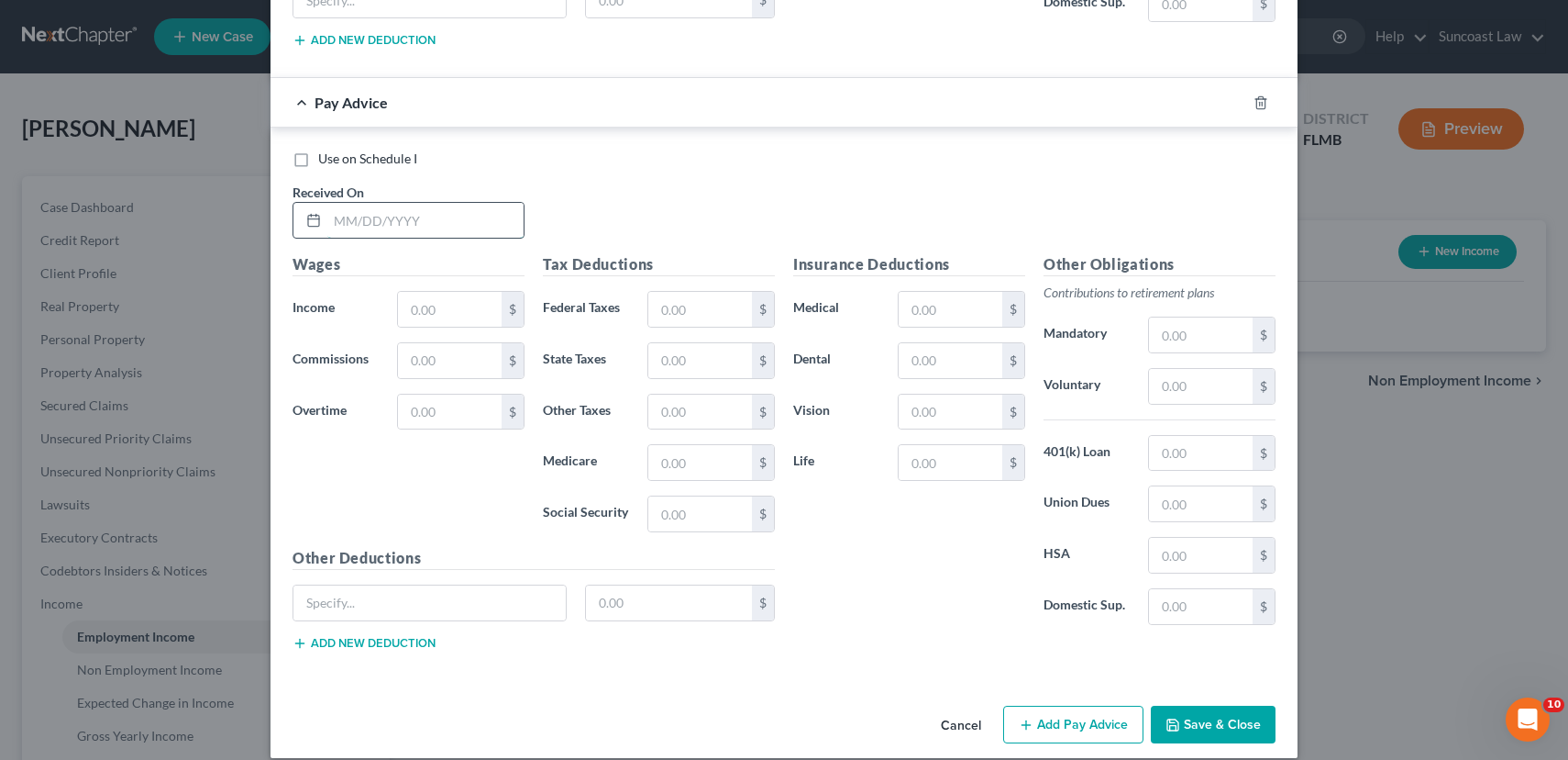
click at [373, 211] on input "text" at bounding box center [425, 220] width 197 height 35
click at [1083, 721] on button "Add Pay Advice" at bounding box center [1073, 724] width 140 height 38
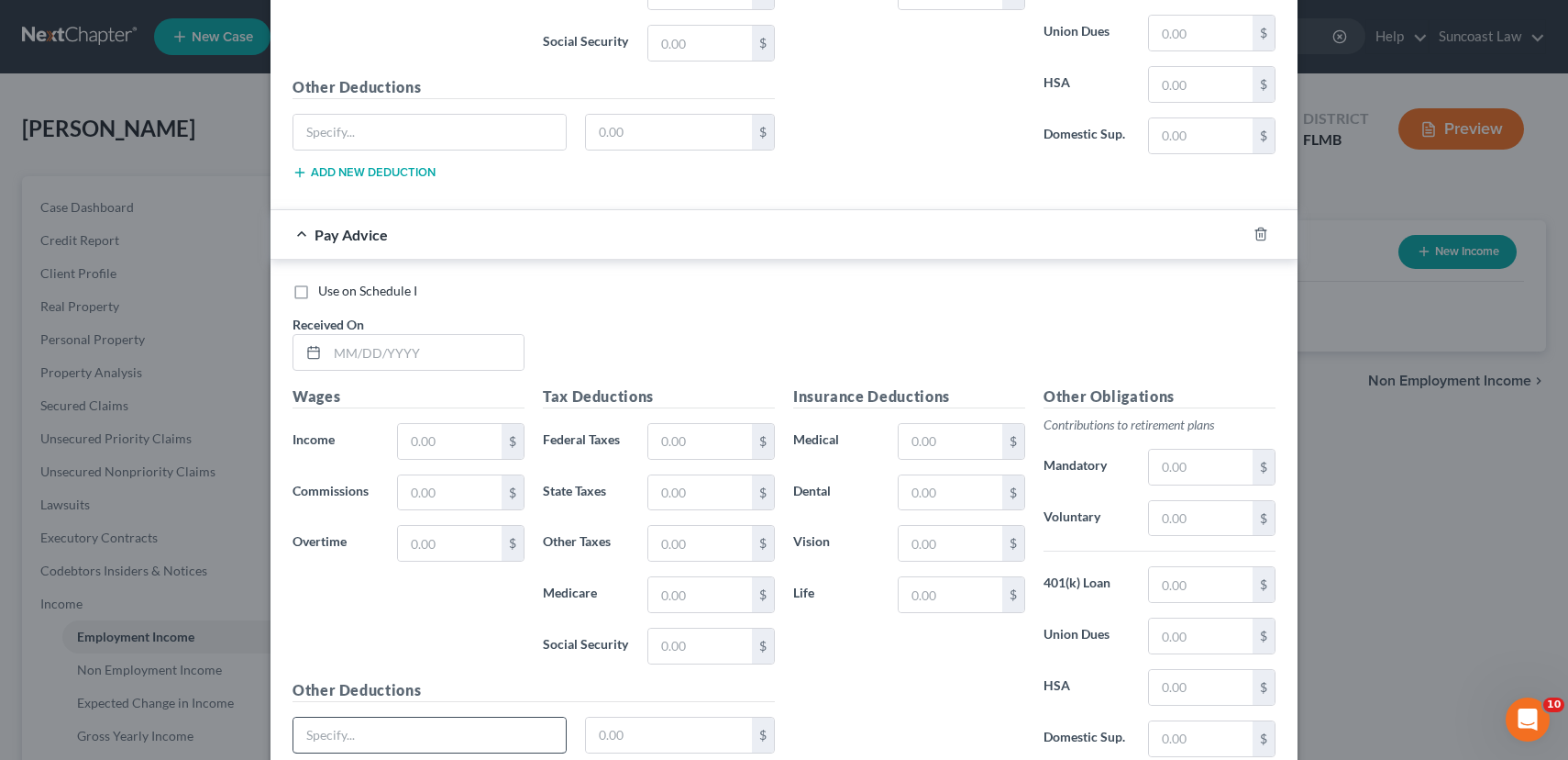
scroll to position [1732, 0]
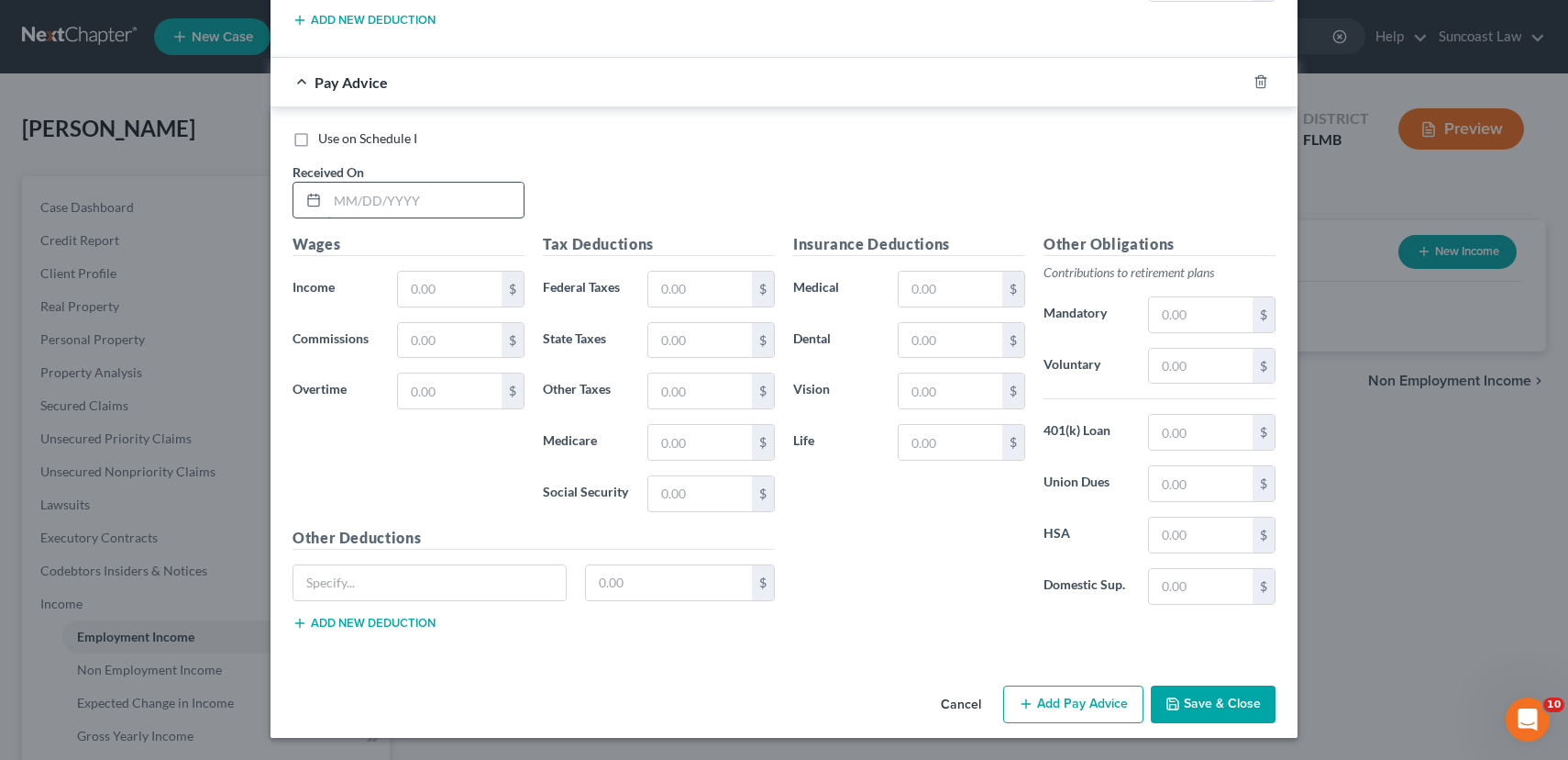
click at [388, 202] on input "text" at bounding box center [425, 200] width 197 height 35
click at [1057, 710] on button "Add Pay Advice" at bounding box center [1073, 704] width 140 height 38
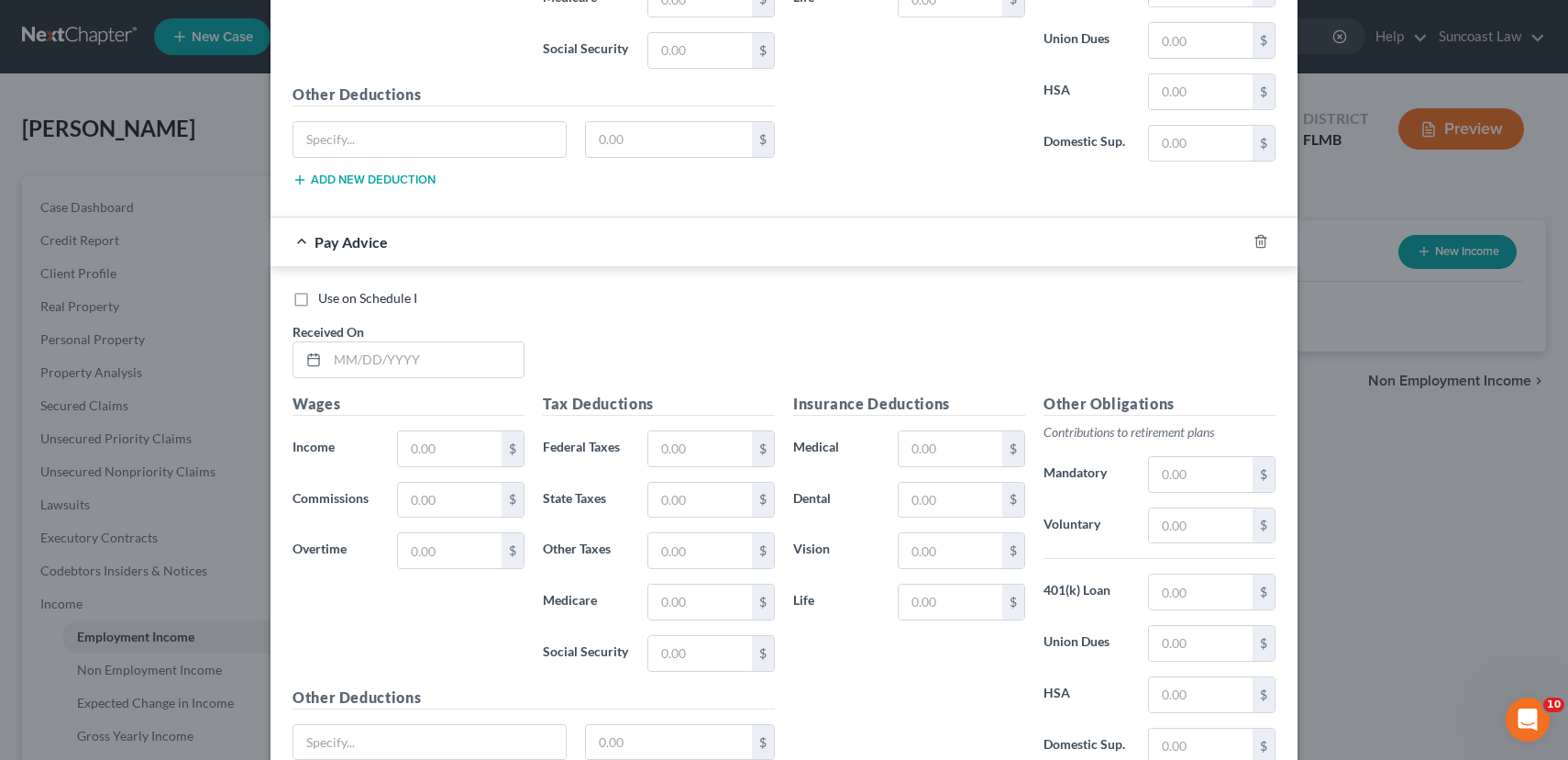
scroll to position [2335, 0]
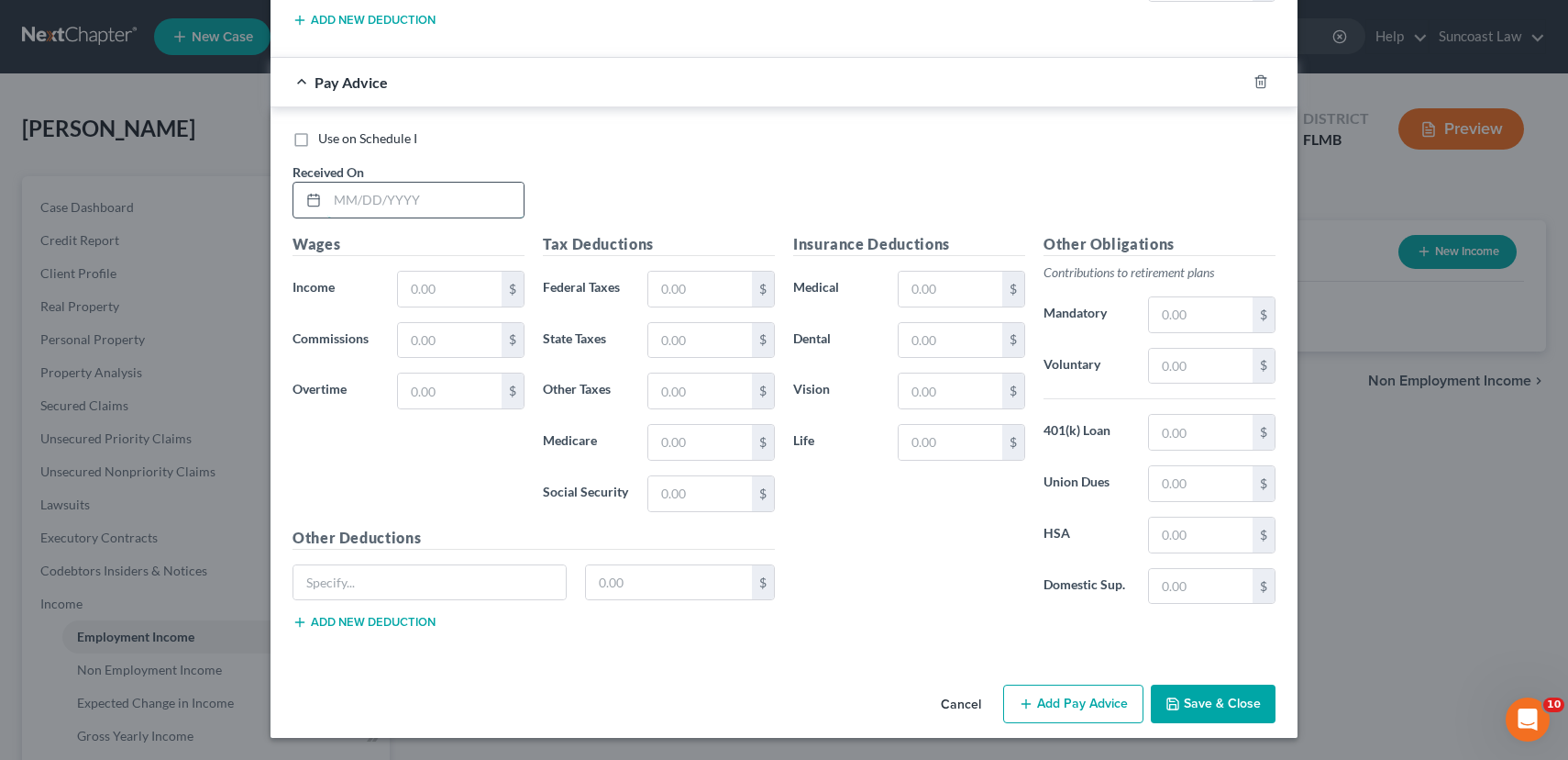
click at [395, 198] on input "text" at bounding box center [425, 200] width 197 height 35
click at [1083, 701] on button "Add Pay Advice" at bounding box center [1073, 703] width 140 height 38
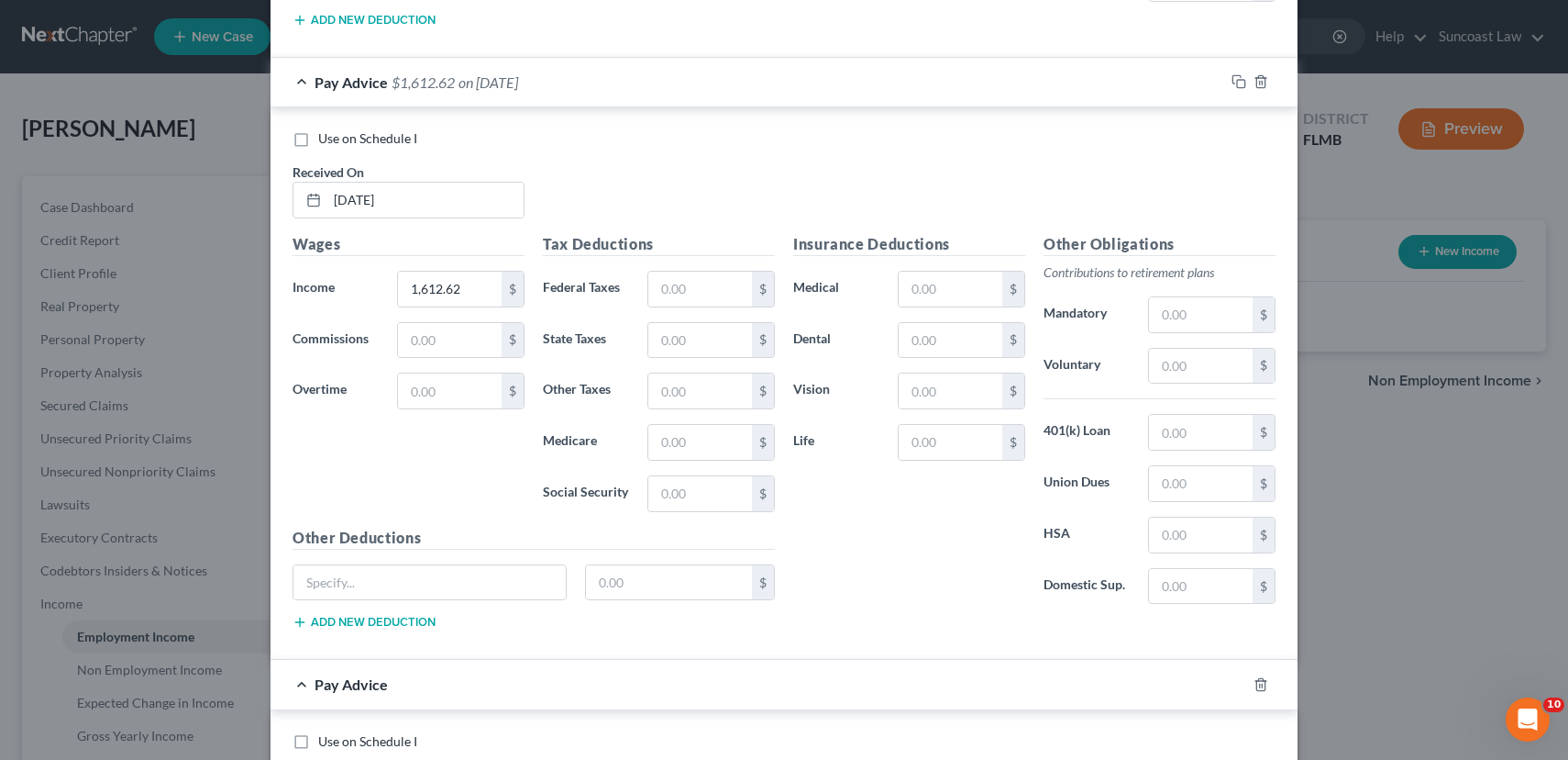
scroll to position [2937, 0]
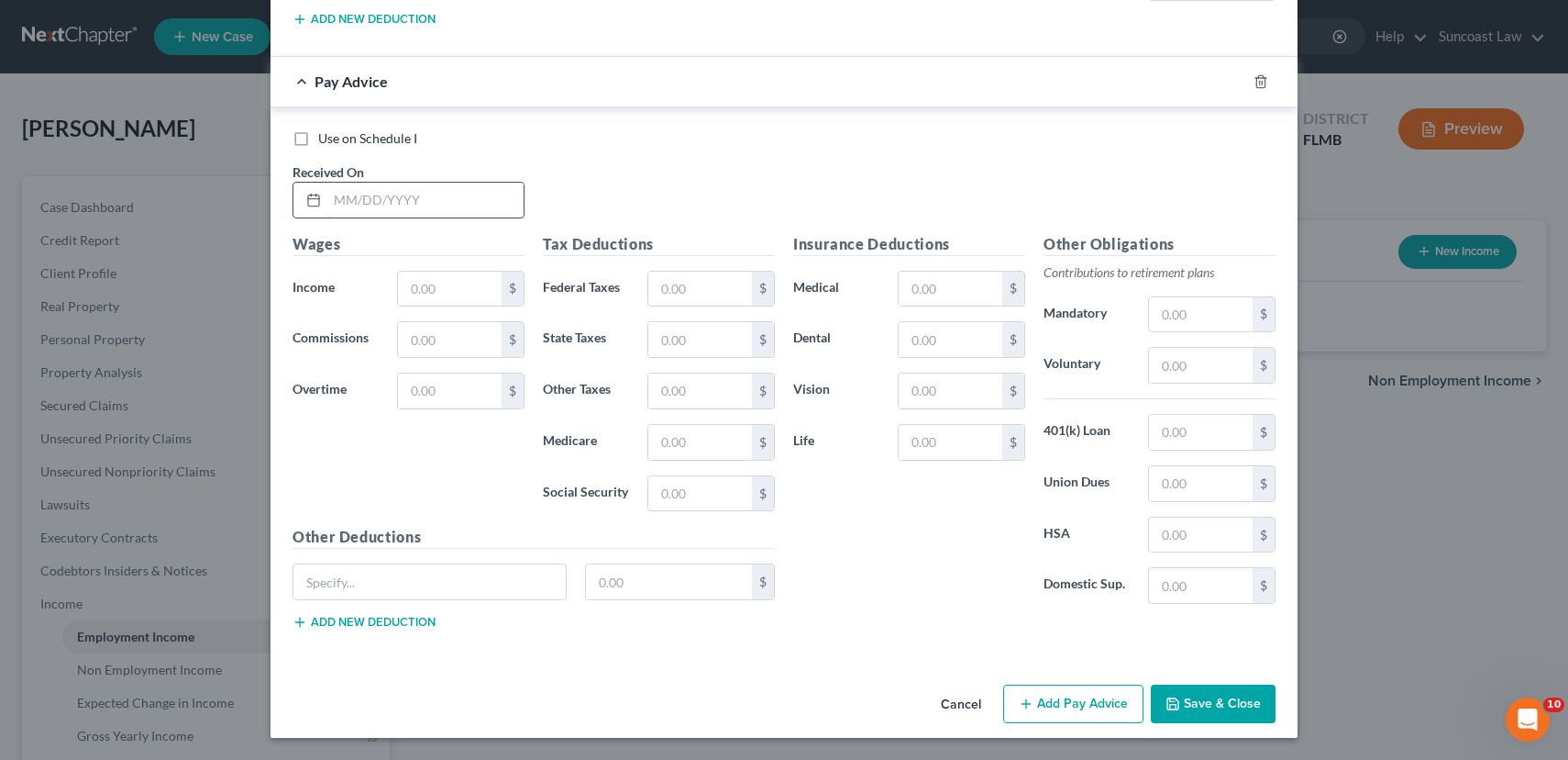
click at [364, 200] on input "text" at bounding box center [425, 200] width 197 height 35
click at [1244, 692] on button "Save & Close" at bounding box center [1213, 703] width 125 height 38
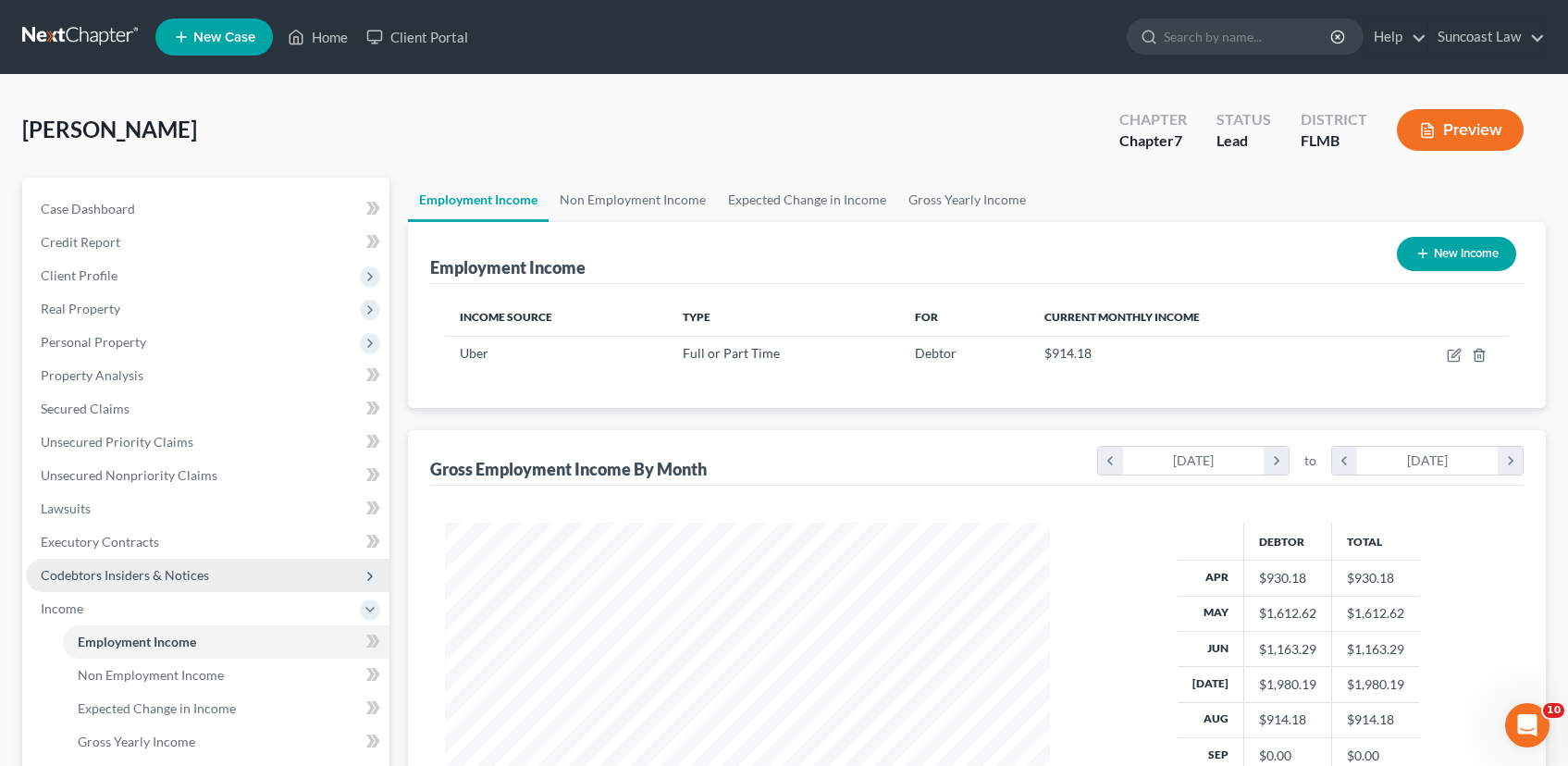
scroll to position [350, 0]
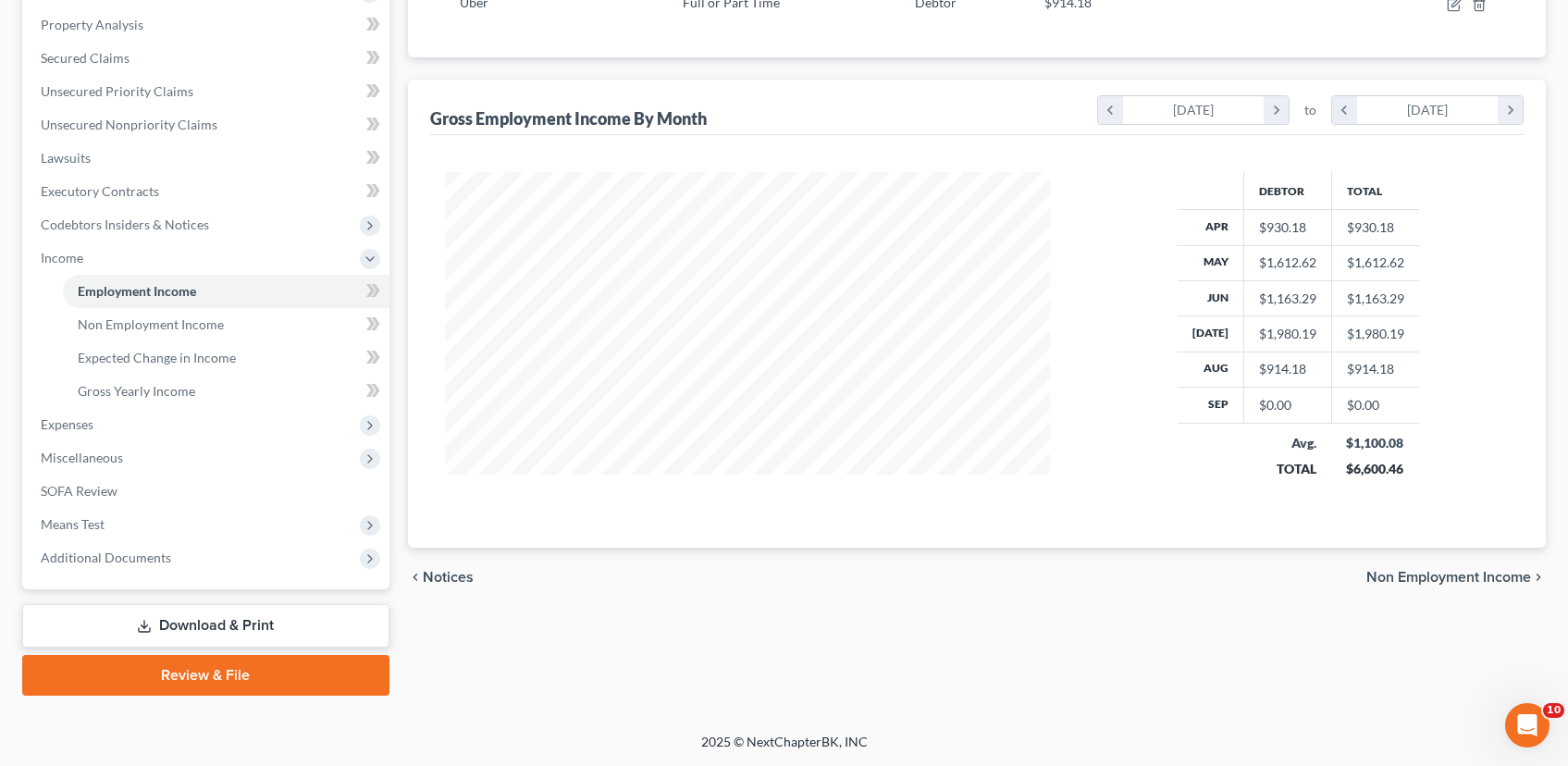
click at [1413, 575] on span "Non Employment Income" at bounding box center [1449, 576] width 164 height 15
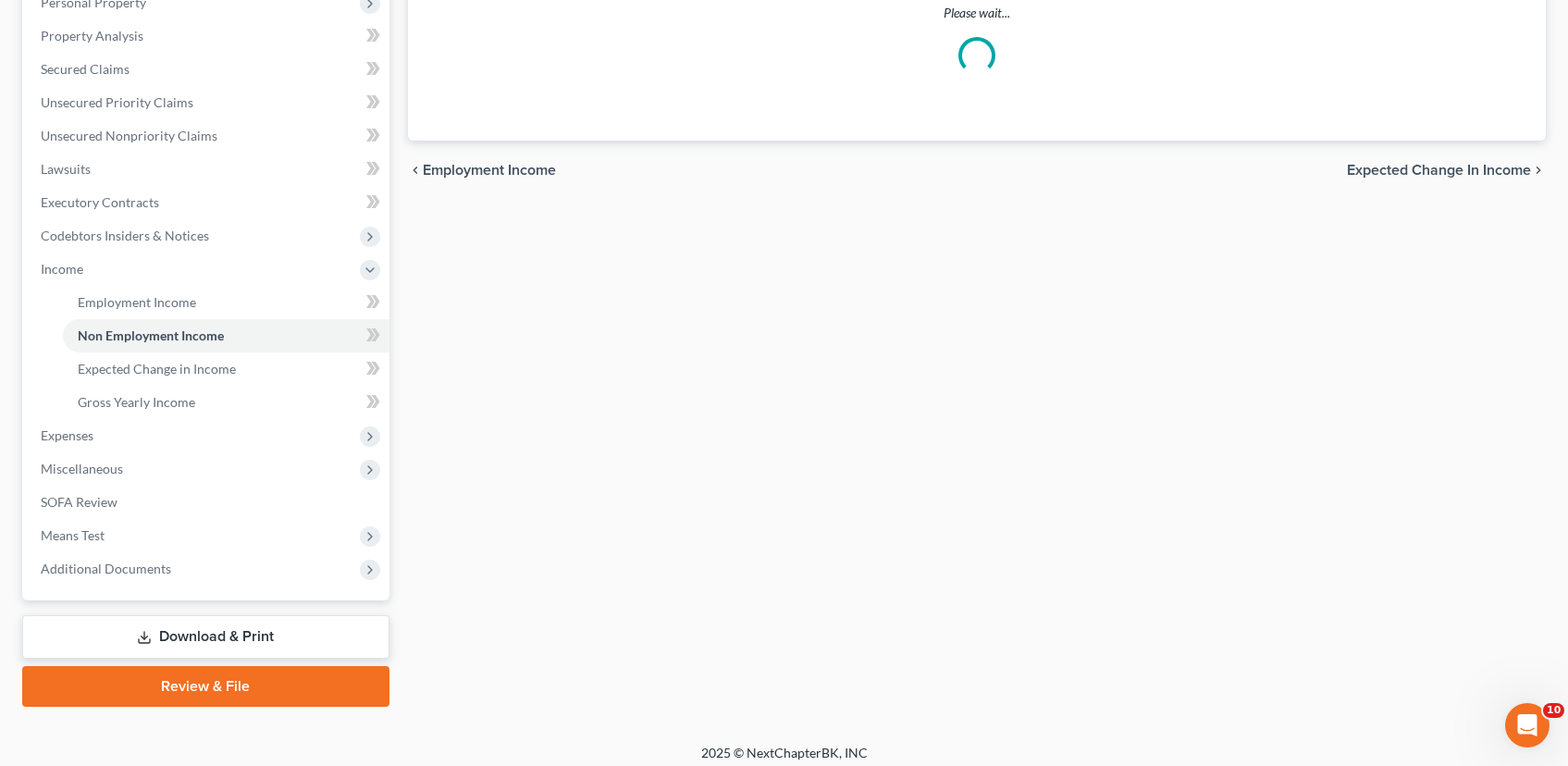
click at [1413, 575] on div "Employment Income Non Employment Income Expected Change in Income Gross Yearly …" at bounding box center [976, 273] width 1156 height 869
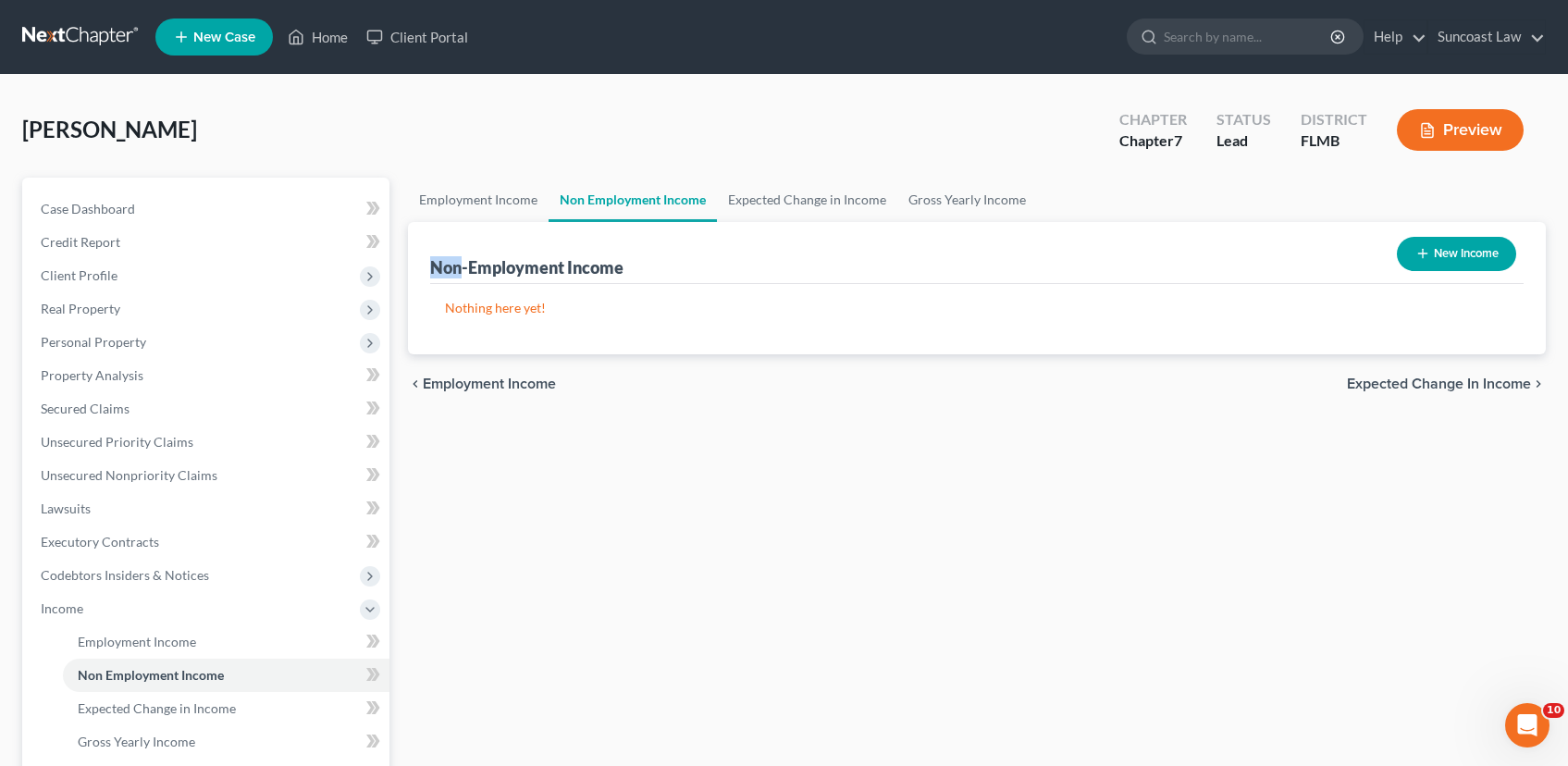
click at [1425, 250] on icon "button" at bounding box center [1422, 252] width 15 height 15
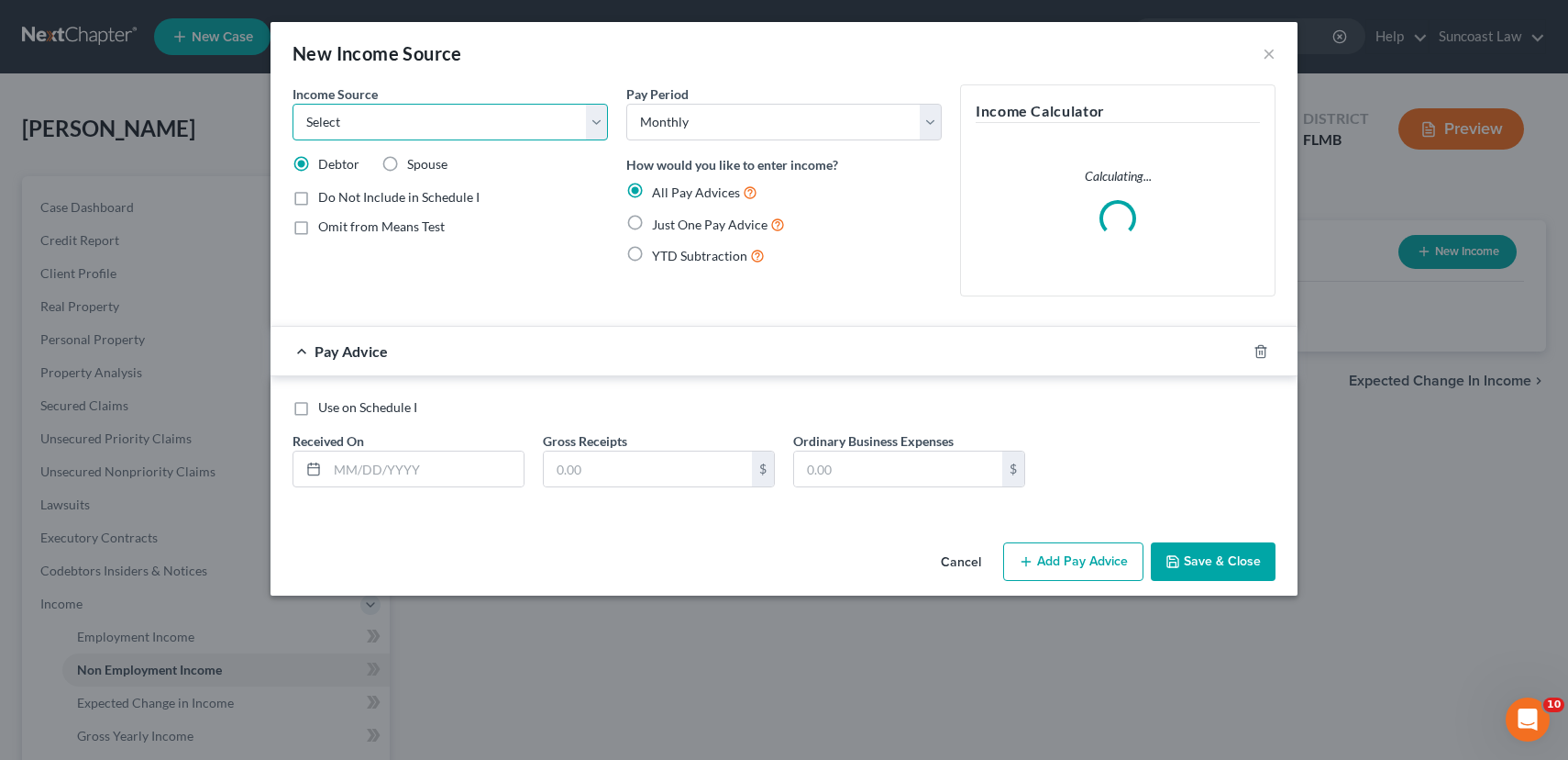
click at [513, 114] on select "Select Unemployment Disability (from employer) Pension Retirement Social Securi…" at bounding box center [450, 122] width 316 height 36
click at [293, 104] on select "Select Unemployment Disability (from employer) Pension Retirement Social Securi…" at bounding box center [450, 122] width 316 height 36
click at [652, 223] on label "Just One Pay Advice" at bounding box center [718, 225] width 133 height 21
click at [660, 223] on input "Just One Pay Advice" at bounding box center [666, 220] width 12 height 12
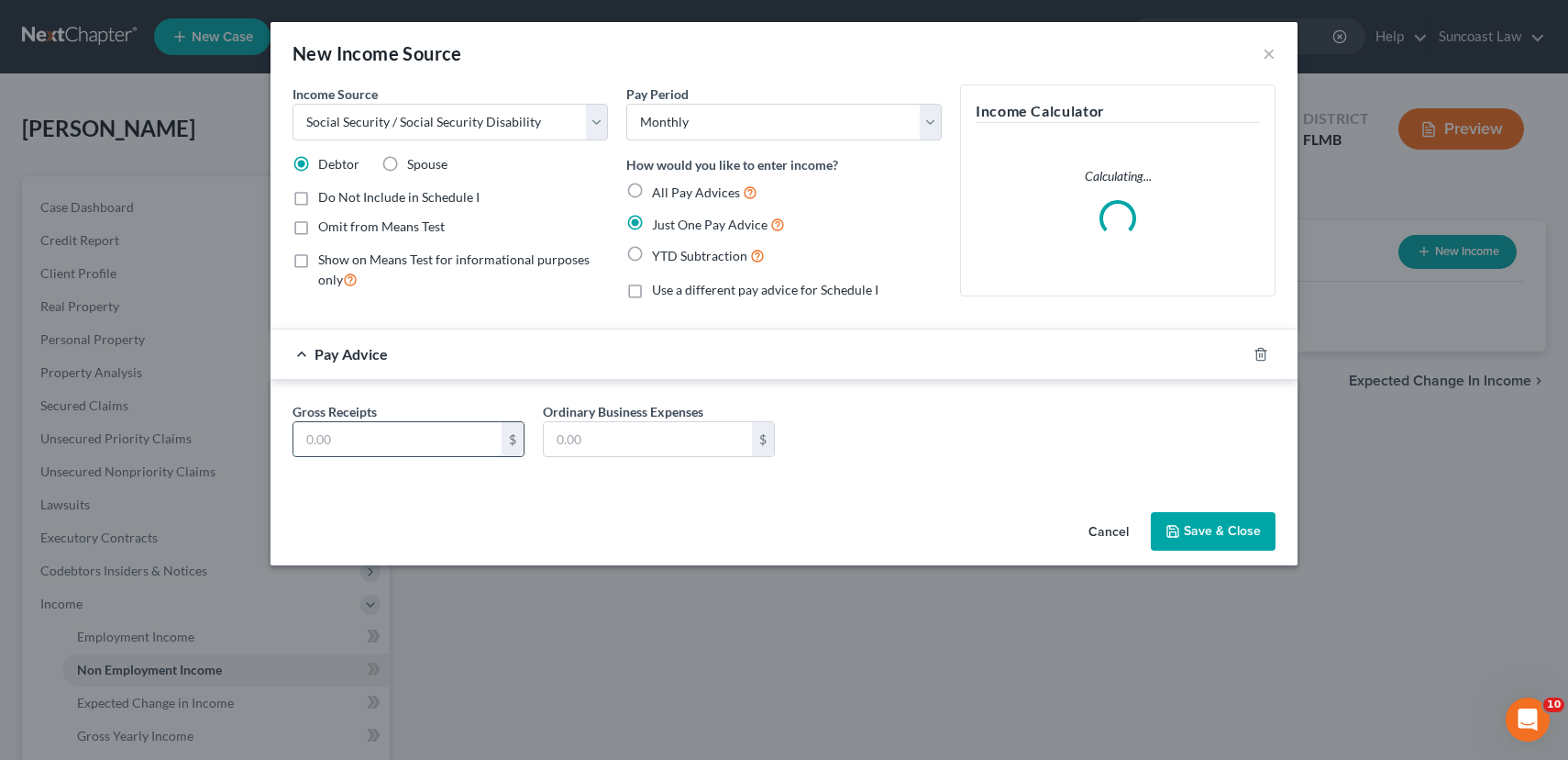
click at [321, 438] on input "text" at bounding box center [397, 439] width 208 height 35
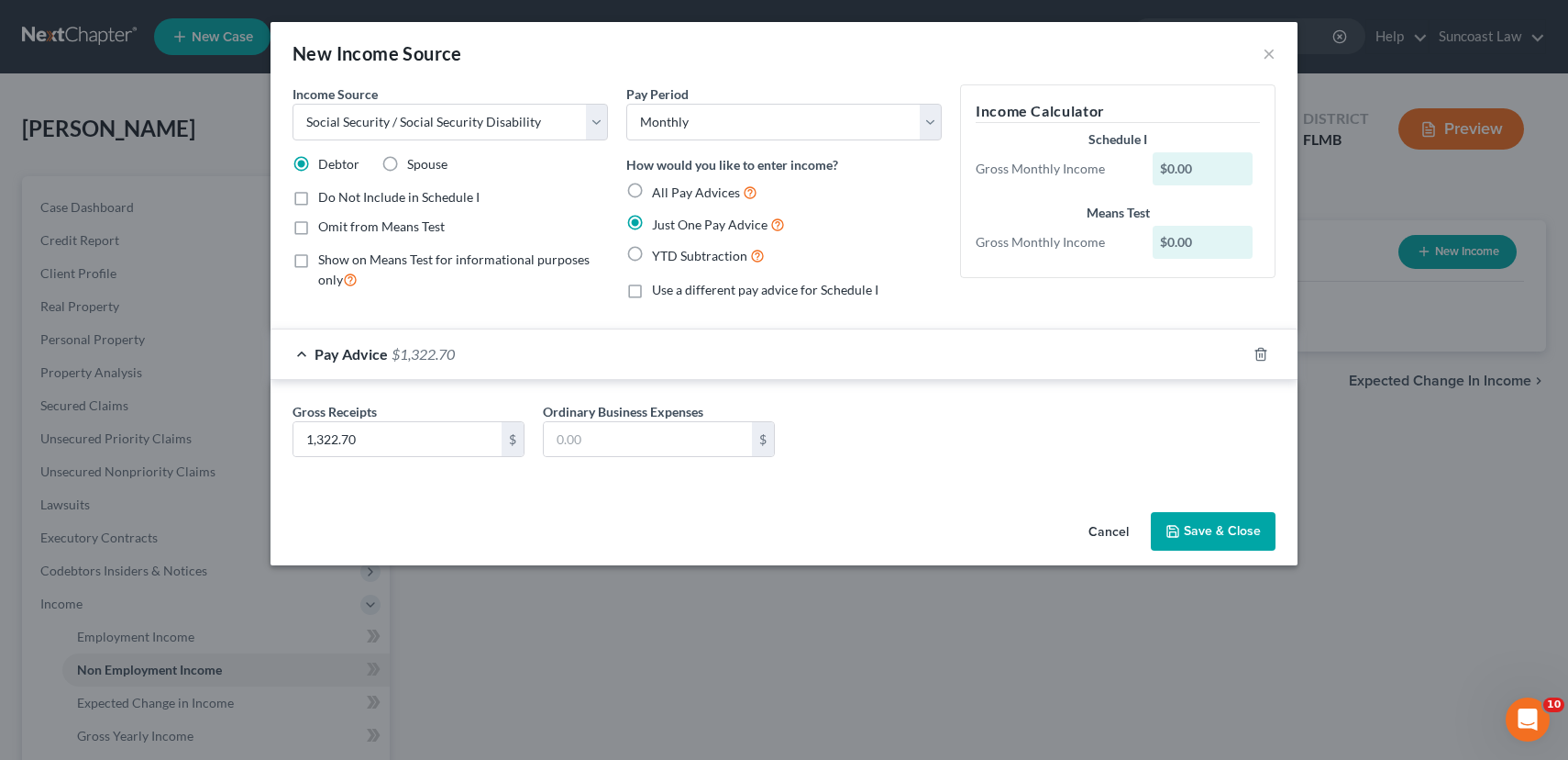
click at [1247, 534] on button "Save & Close" at bounding box center [1213, 532] width 125 height 38
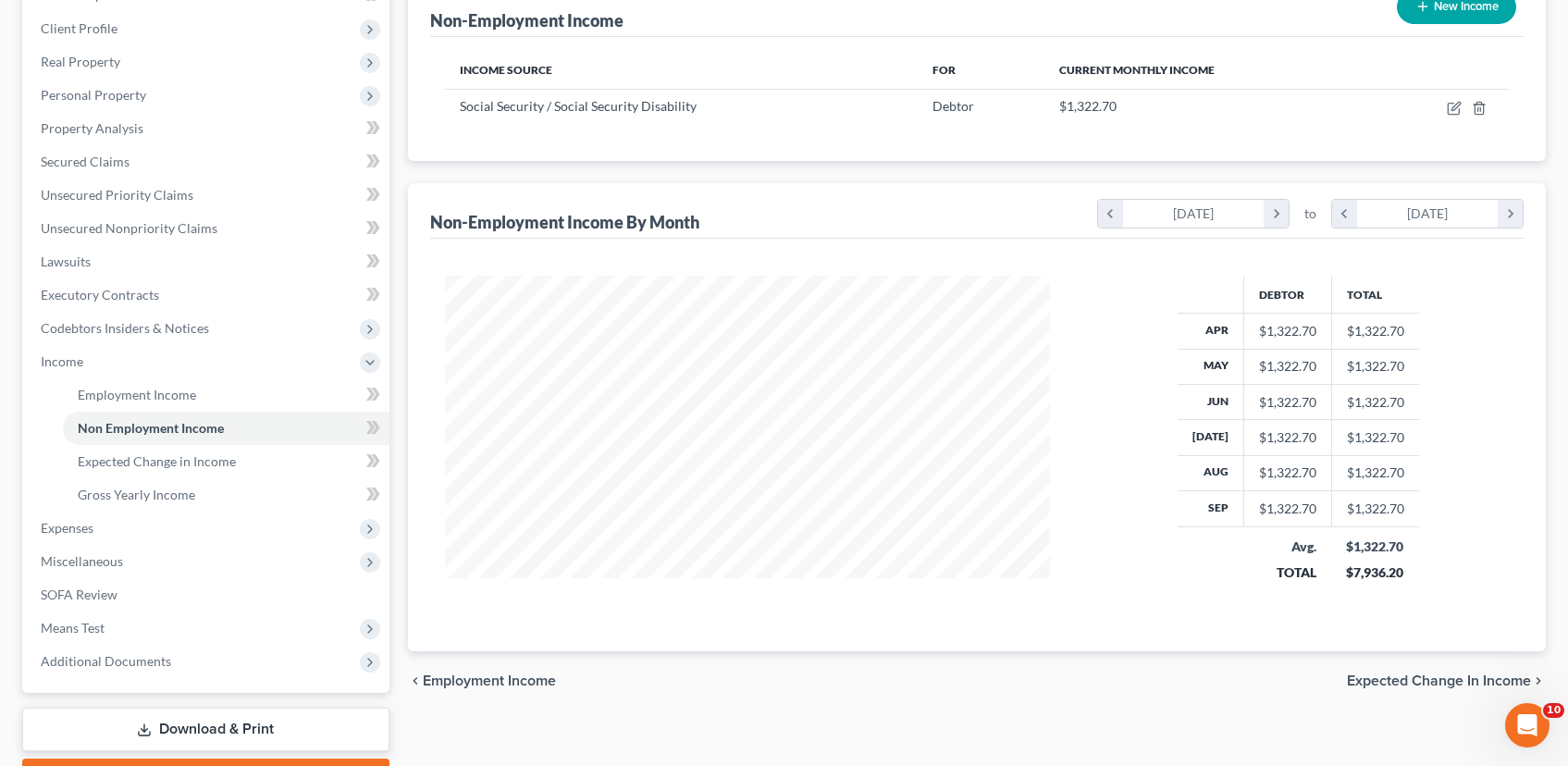
scroll to position [350, 0]
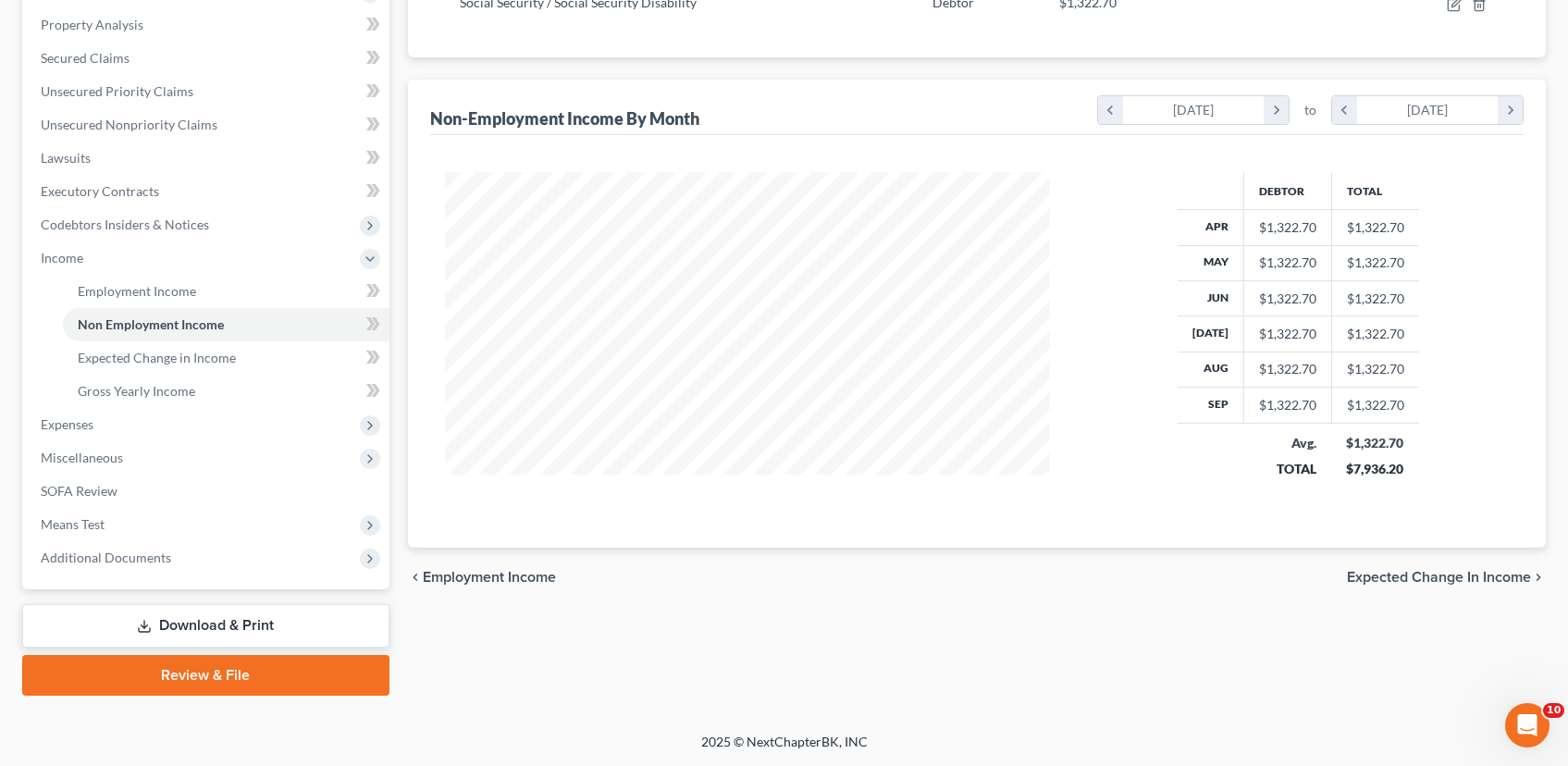
click at [1426, 575] on span "Expected Change in Income" at bounding box center [1439, 576] width 184 height 15
click at [1426, 575] on div "Employment Income Non Employment Income Expected Change in Income Gross Yearly …" at bounding box center [976, 261] width 1156 height 869
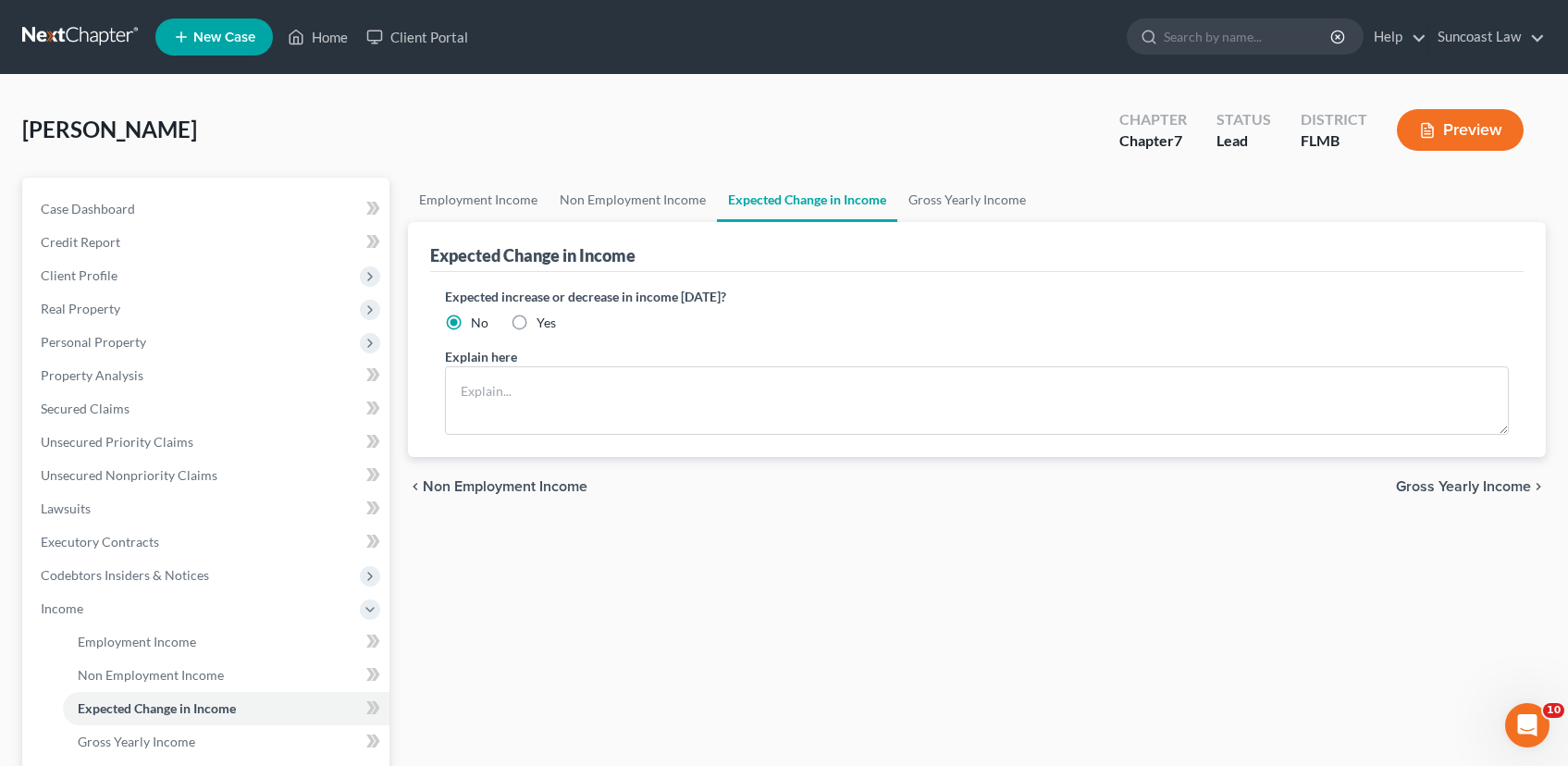
click at [1449, 488] on span "Gross Yearly Income" at bounding box center [1464, 486] width 135 height 15
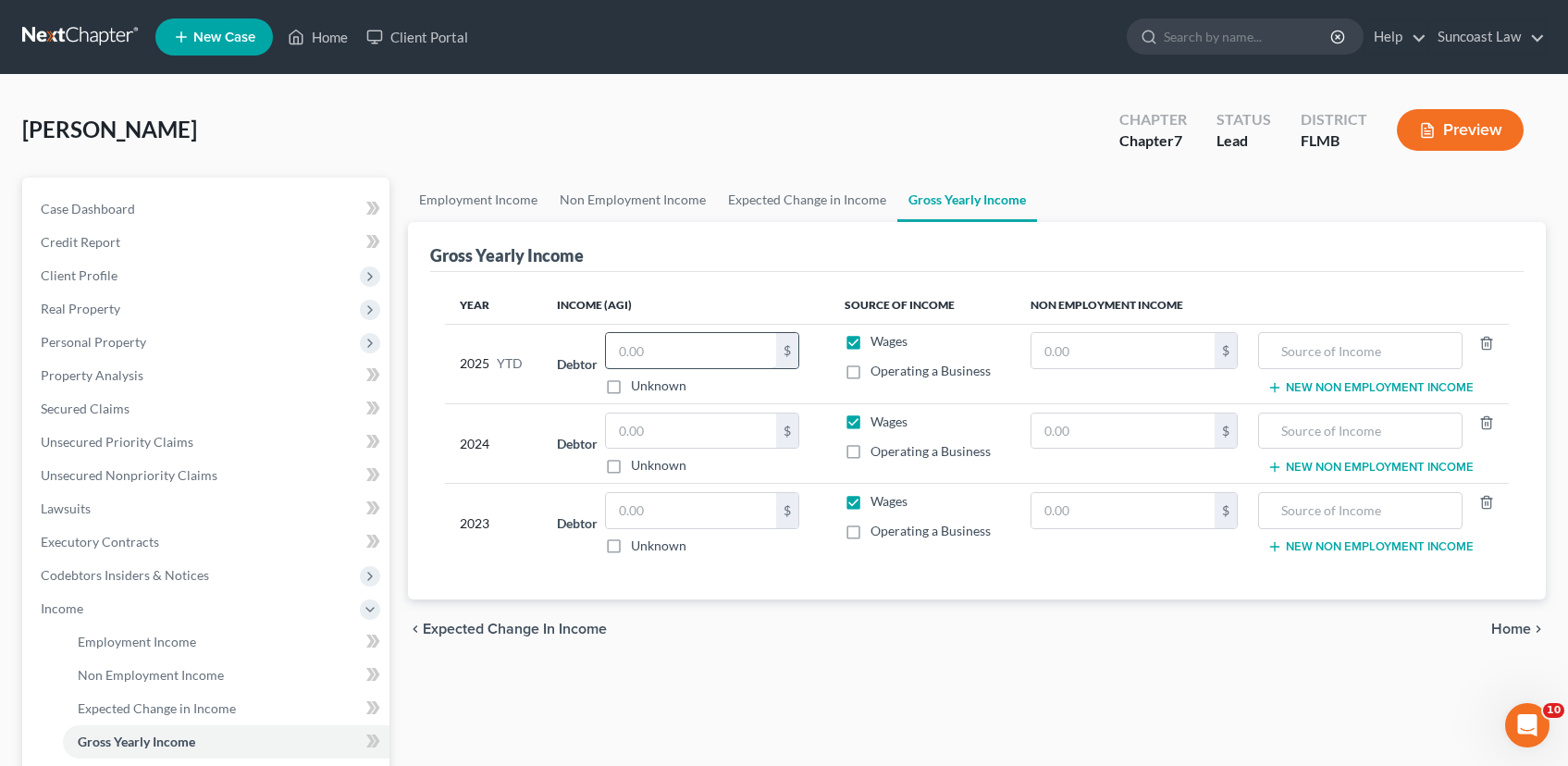
click at [654, 358] on input "text" at bounding box center [691, 350] width 170 height 35
click at [651, 427] on input "text" at bounding box center [691, 431] width 170 height 35
click at [658, 516] on input "text" at bounding box center [691, 511] width 170 height 35
click at [1073, 353] on input "text" at bounding box center [1122, 350] width 183 height 35
click at [1056, 516] on input "text" at bounding box center [1122, 511] width 183 height 35
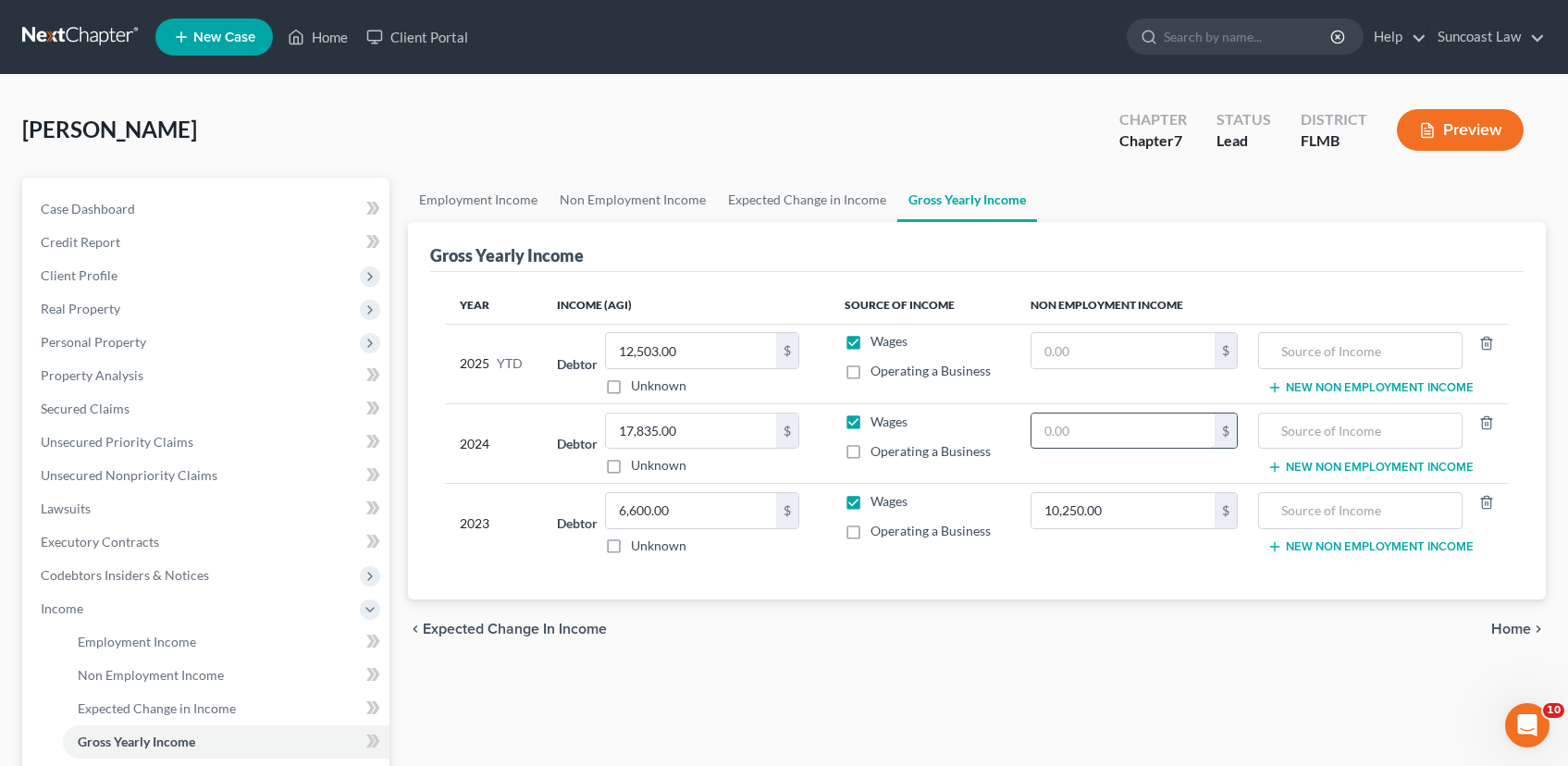
click at [1101, 427] on input "text" at bounding box center [1122, 431] width 183 height 35
click at [1071, 353] on input "text" at bounding box center [1122, 350] width 183 height 35
click at [1299, 350] on input "text" at bounding box center [1360, 350] width 184 height 35
click at [1329, 422] on input "text" at bounding box center [1360, 431] width 184 height 35
click at [1367, 502] on input "text" at bounding box center [1360, 511] width 184 height 35
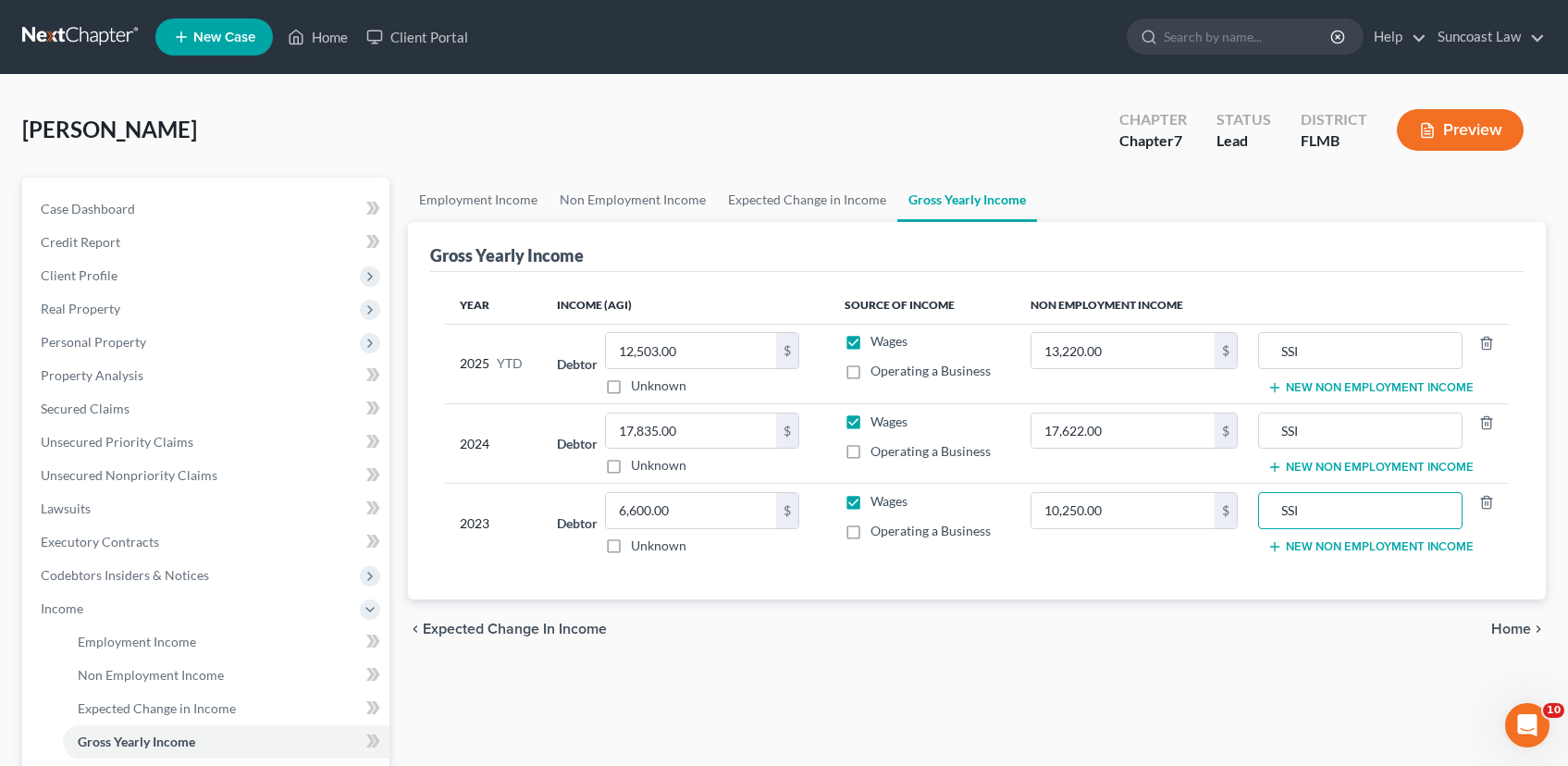
click at [1516, 627] on span "Home" at bounding box center [1511, 629] width 40 height 15
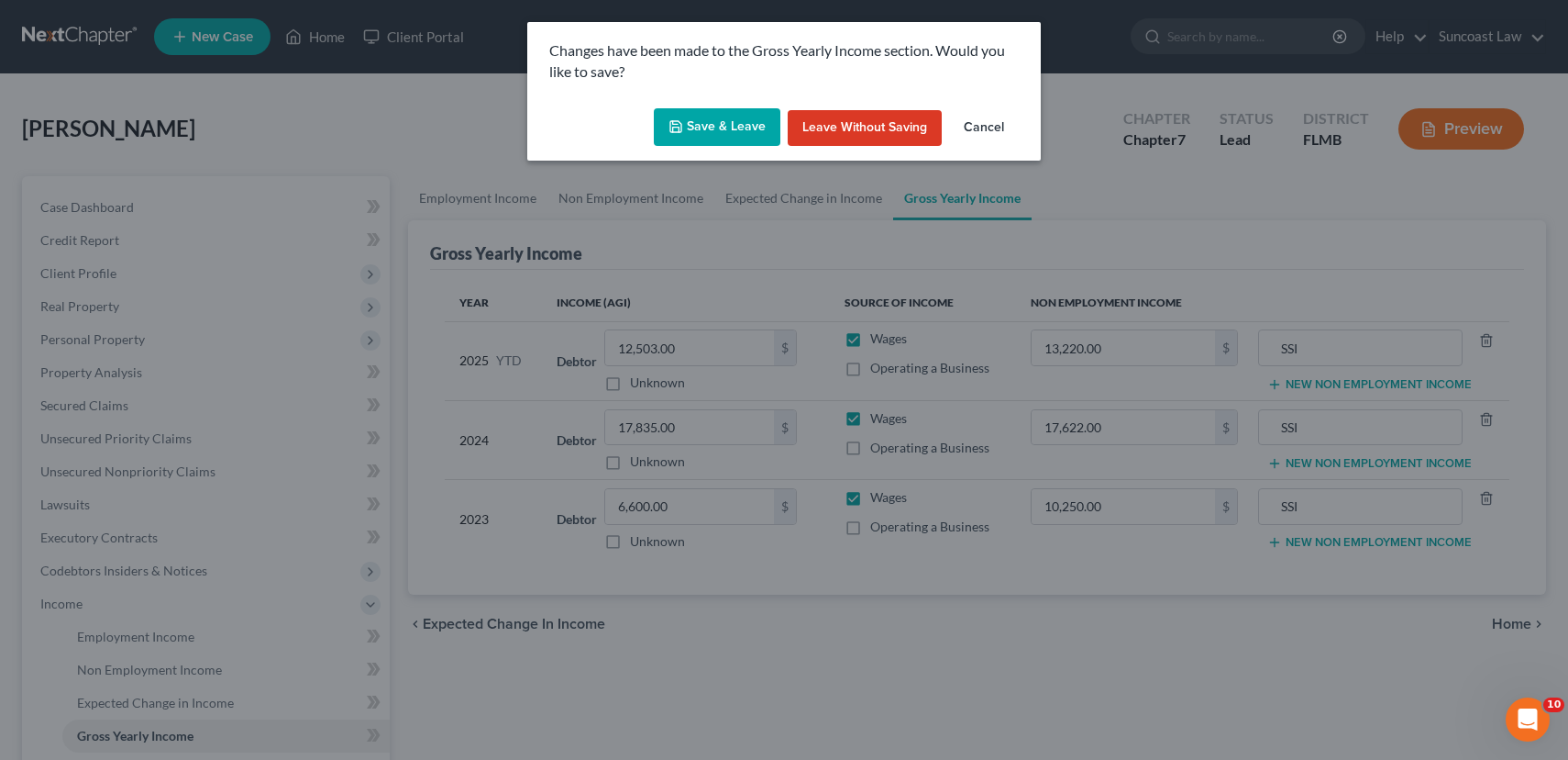
drag, startPoint x: 670, startPoint y: 106, endPoint x: 680, endPoint y: 120, distance: 17.2
click at [670, 107] on div "Save & Leave Leave without Saving Cancel" at bounding box center [784, 131] width 514 height 60
click at [684, 125] on icon "button" at bounding box center [675, 126] width 14 height 14
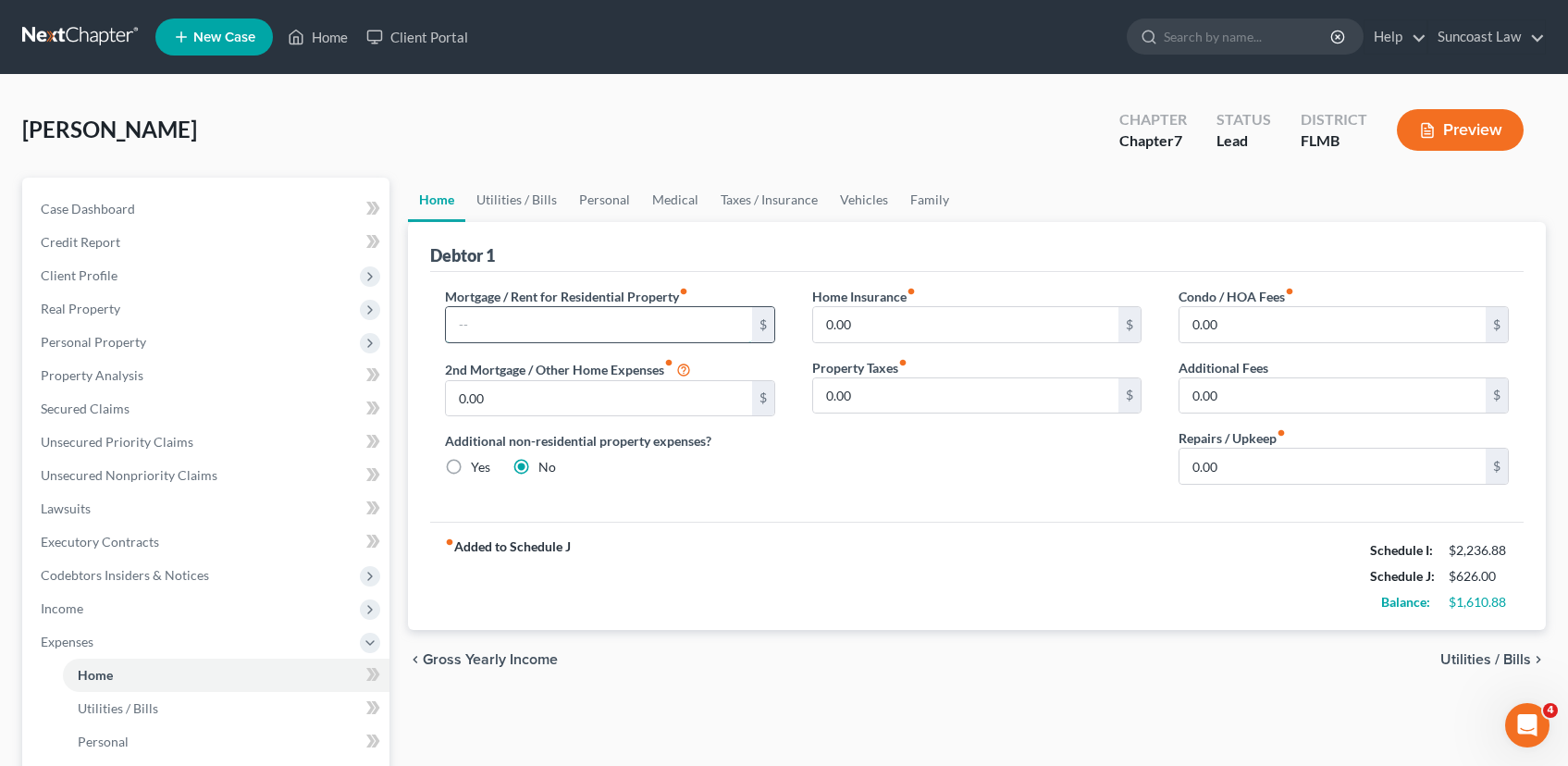
click at [582, 320] on input "text" at bounding box center [599, 325] width 307 height 35
type input "500.00"
drag, startPoint x: 1489, startPoint y: 661, endPoint x: 1472, endPoint y: 660, distance: 17.0
click at [1488, 659] on span "Utilities / Bills" at bounding box center [1486, 659] width 91 height 15
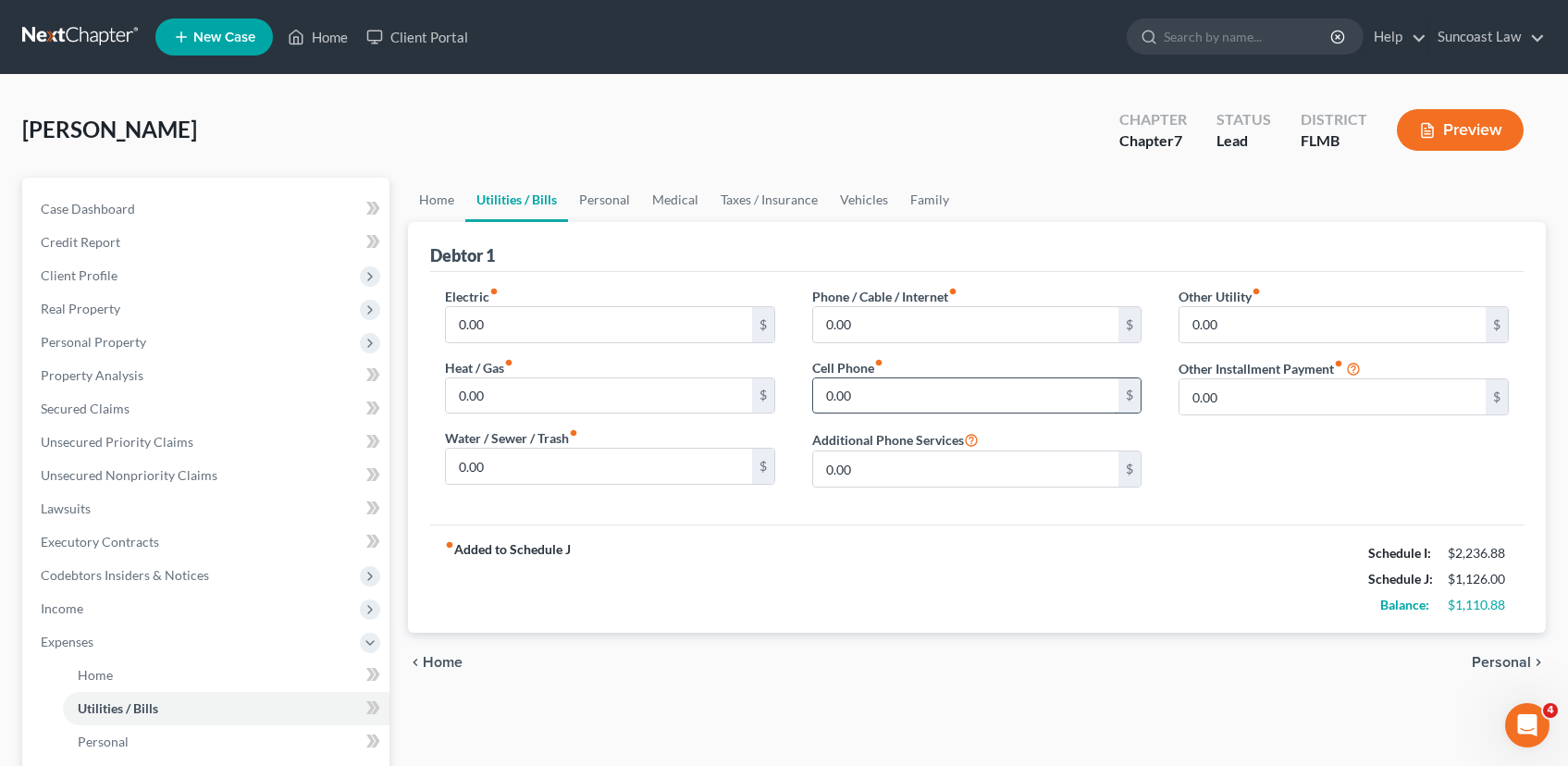
click at [885, 405] on input "0.00" at bounding box center [966, 396] width 307 height 35
type input "650.00"
click at [1513, 665] on span "Personal" at bounding box center [1501, 662] width 59 height 15
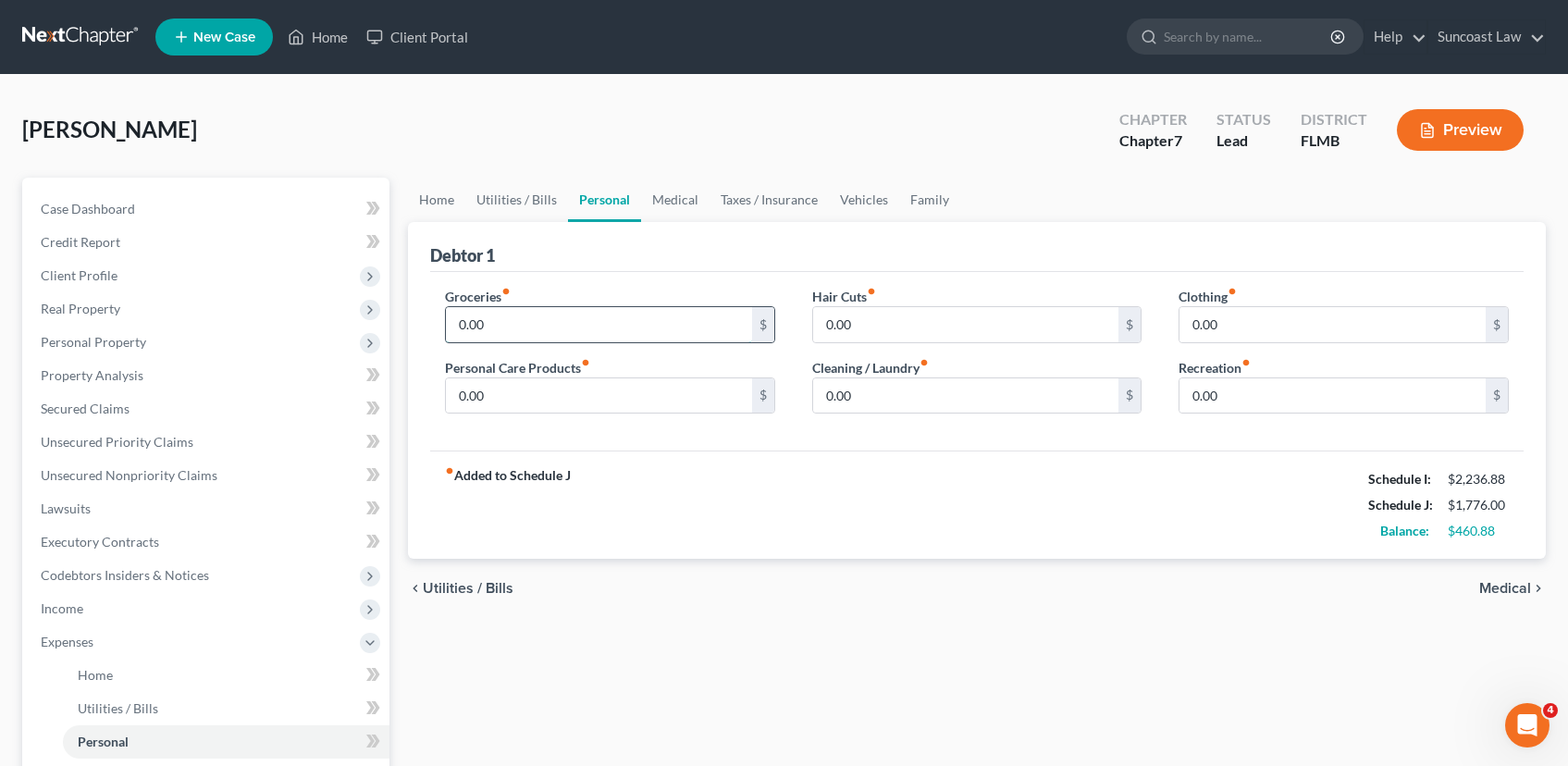
click at [562, 335] on input "0.00" at bounding box center [599, 325] width 307 height 35
type input "600.00"
click at [650, 389] on input "0.00" at bounding box center [599, 396] width 307 height 35
type input "30.00"
click at [1318, 332] on input "0.00" at bounding box center [1332, 325] width 307 height 35
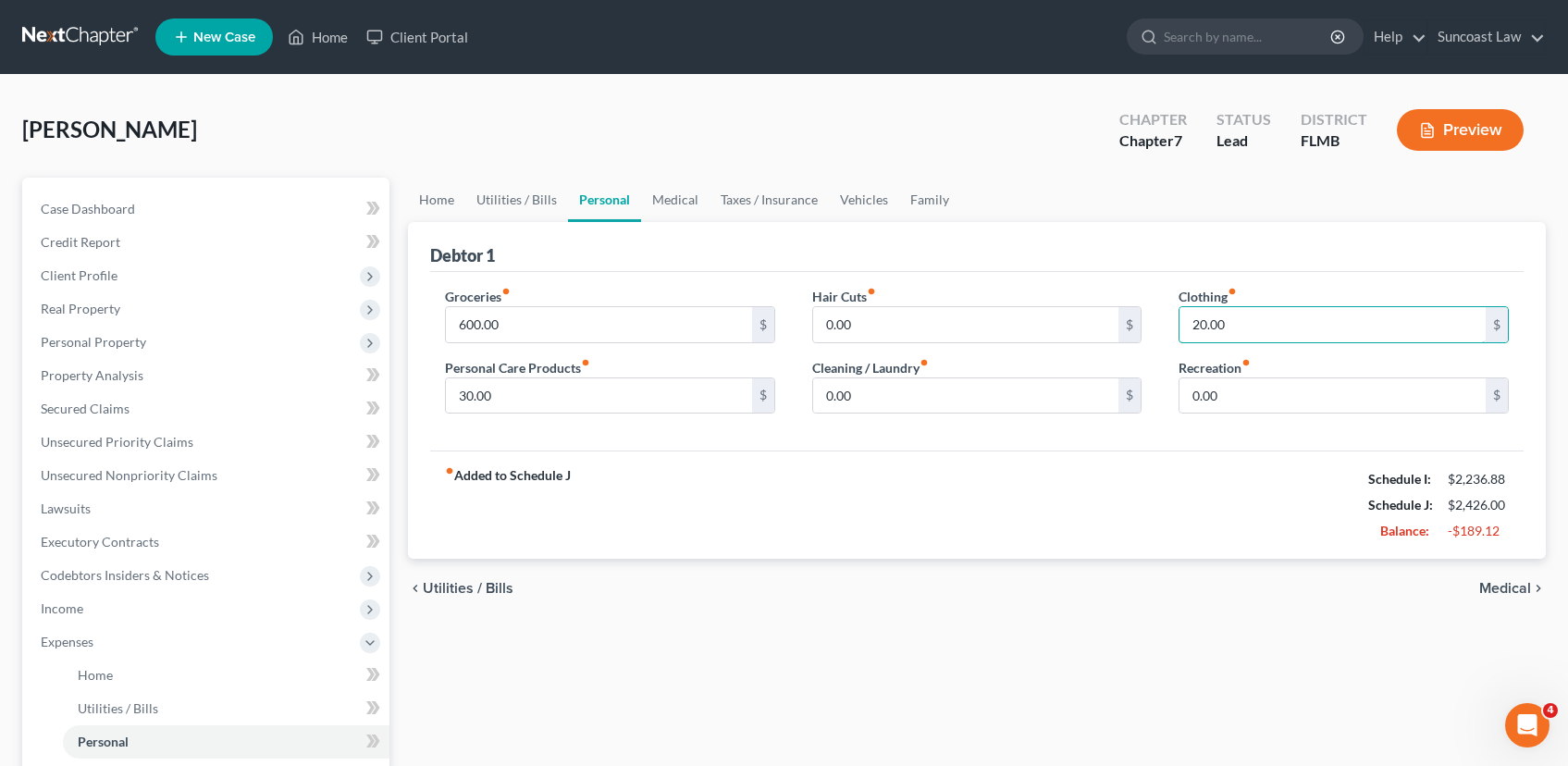
type input "20.00"
click at [1499, 588] on span "Medical" at bounding box center [1505, 588] width 52 height 15
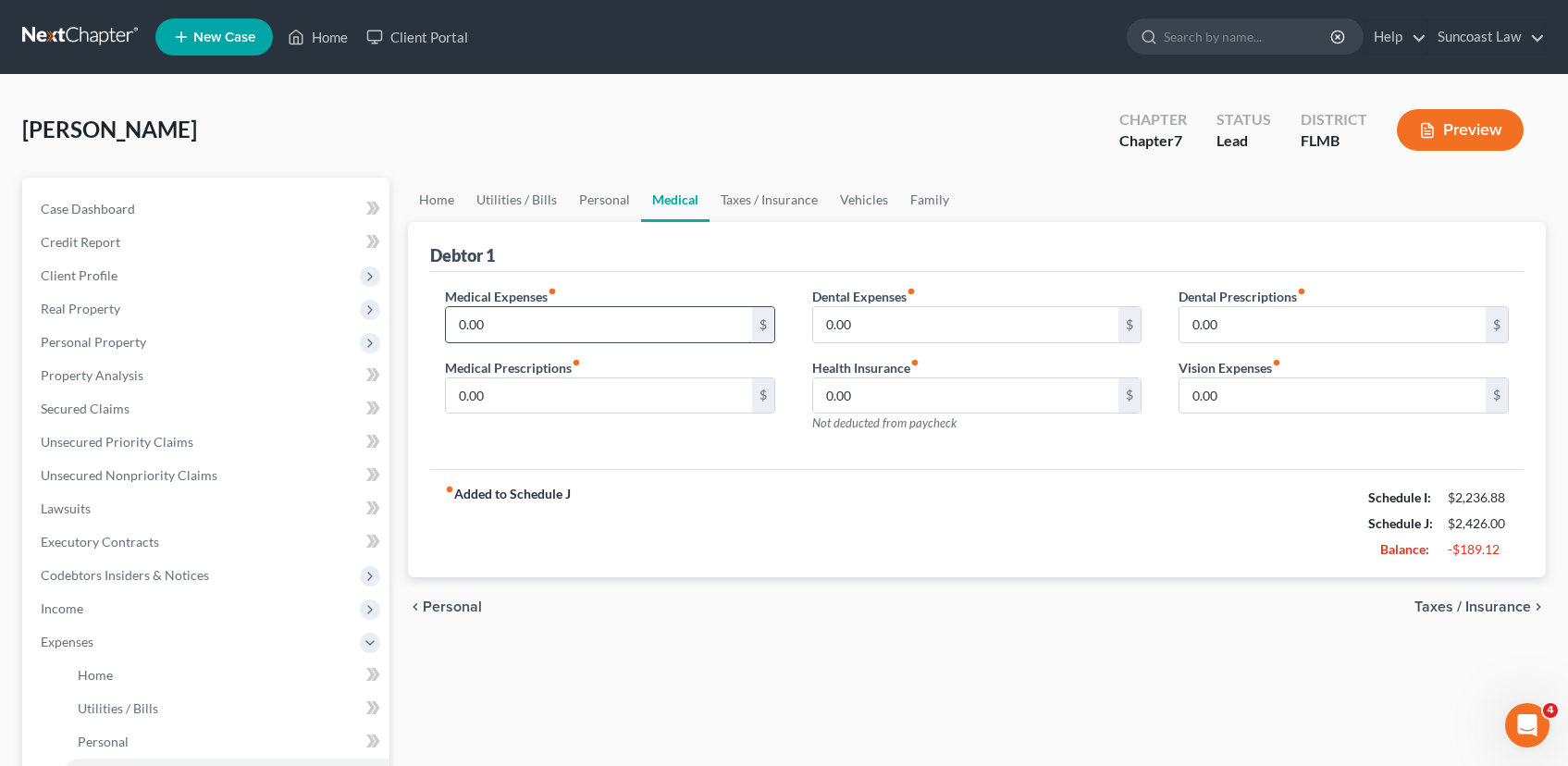
click at [562, 338] on input "0.00" at bounding box center [599, 325] width 307 height 35
type input "250.00"
click at [1447, 600] on span "Taxes / Insurance" at bounding box center [1472, 606] width 117 height 15
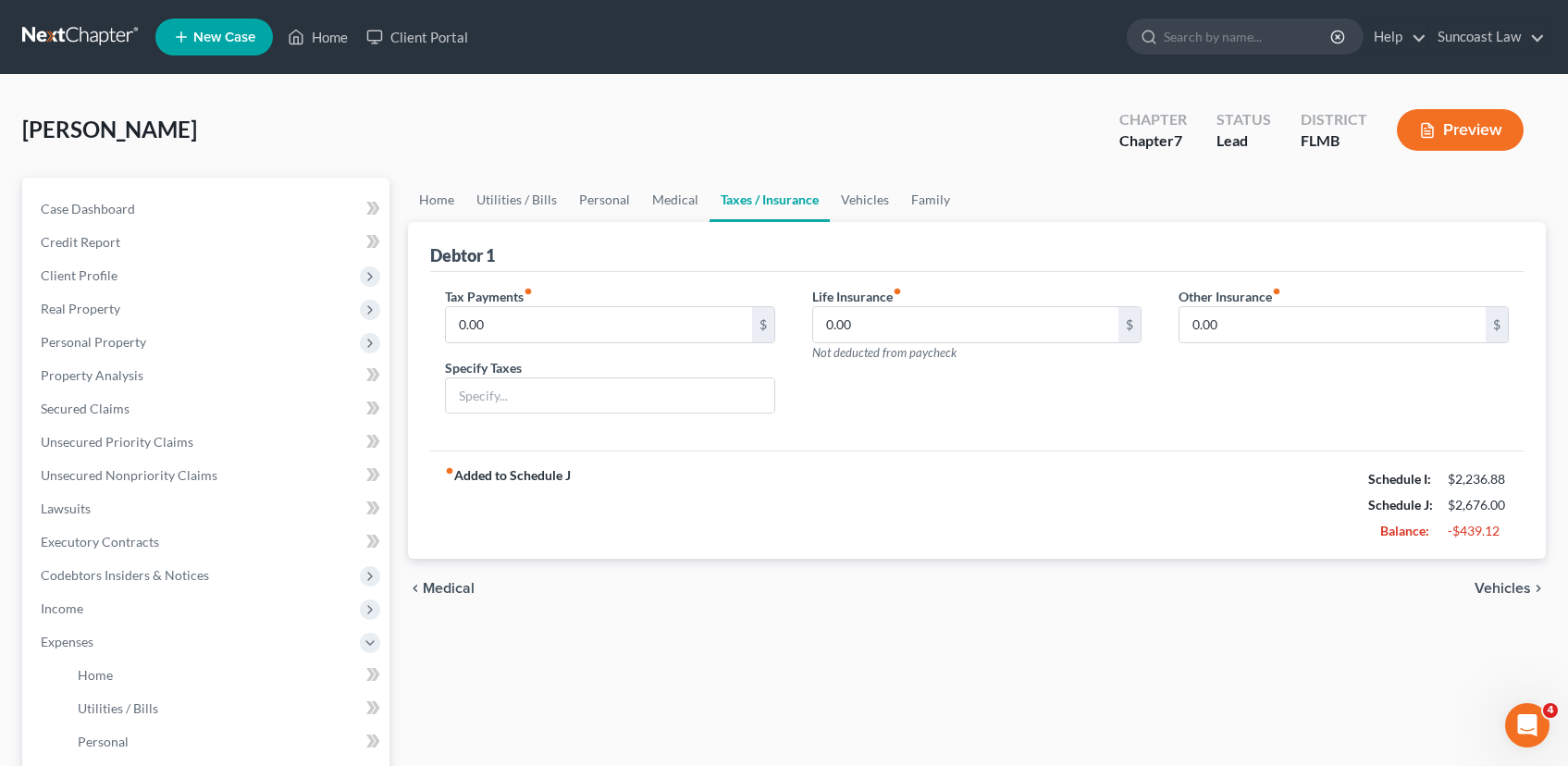
click at [1488, 581] on span "Vehicles" at bounding box center [1502, 588] width 56 height 15
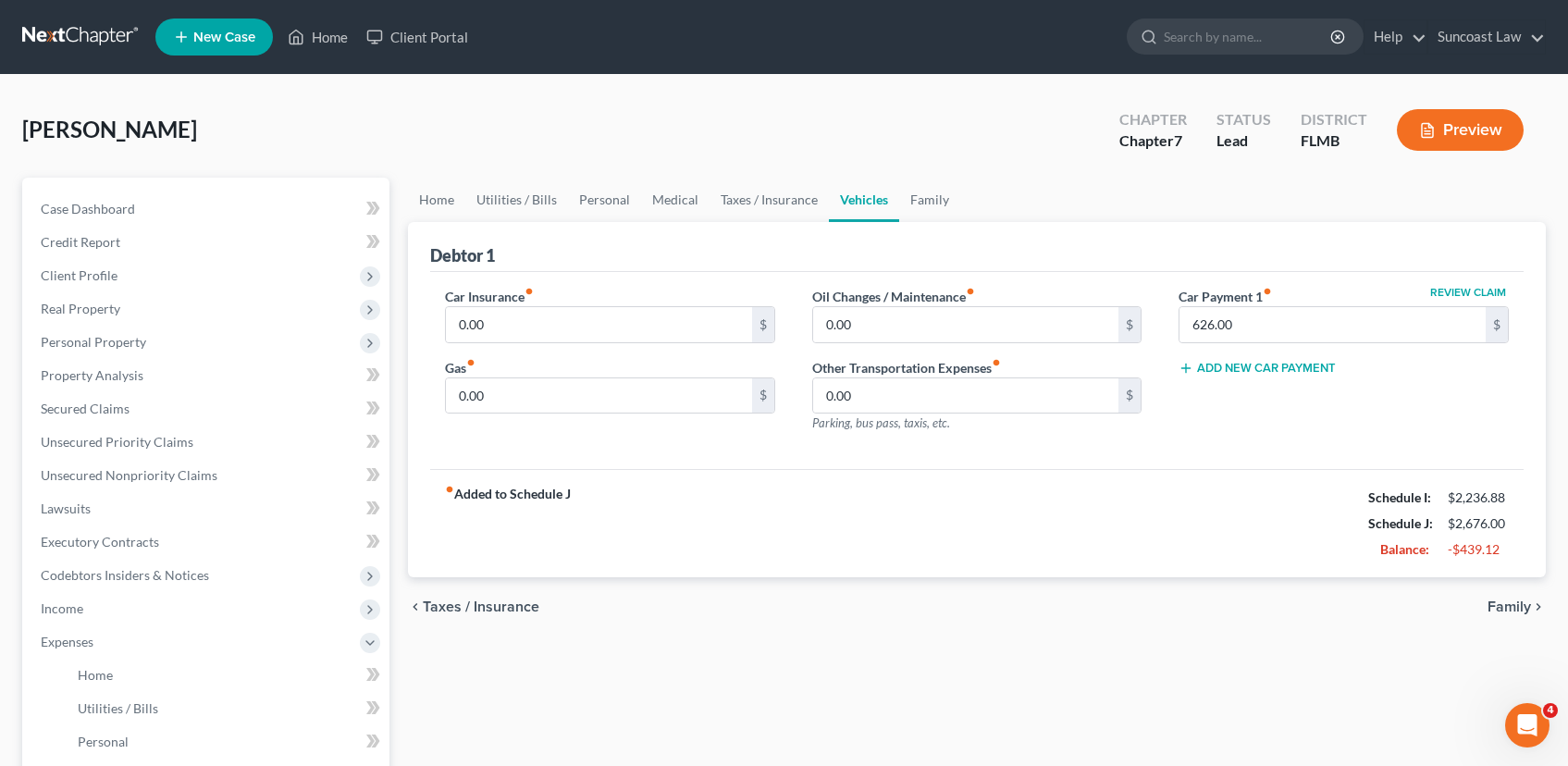
click at [500, 602] on span "Taxes / Insurance" at bounding box center [481, 606] width 117 height 15
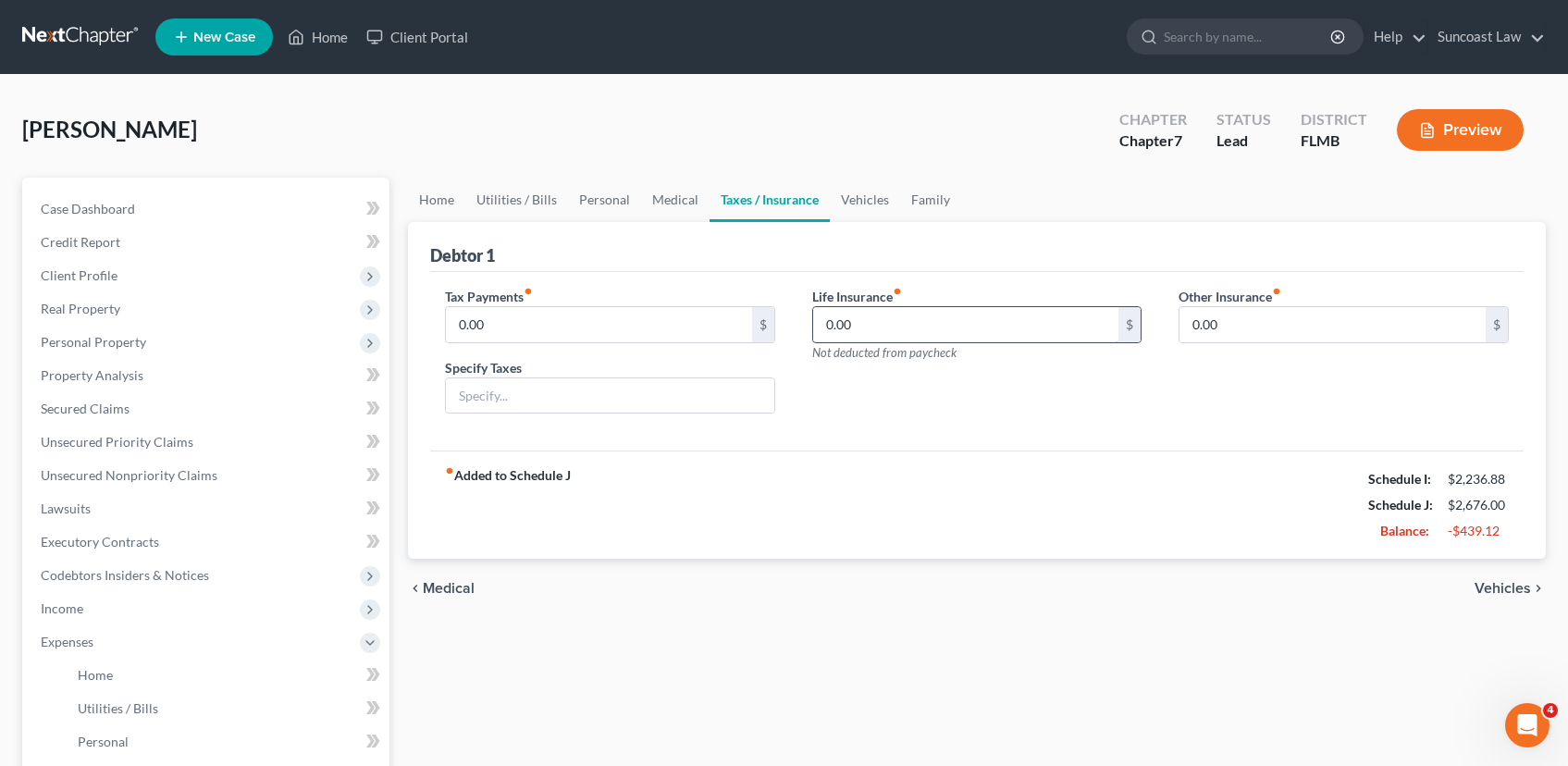
click at [893, 314] on input "0.00" at bounding box center [966, 325] width 307 height 35
type input "67.00"
click at [838, 201] on link "Vehicles" at bounding box center [865, 200] width 71 height 44
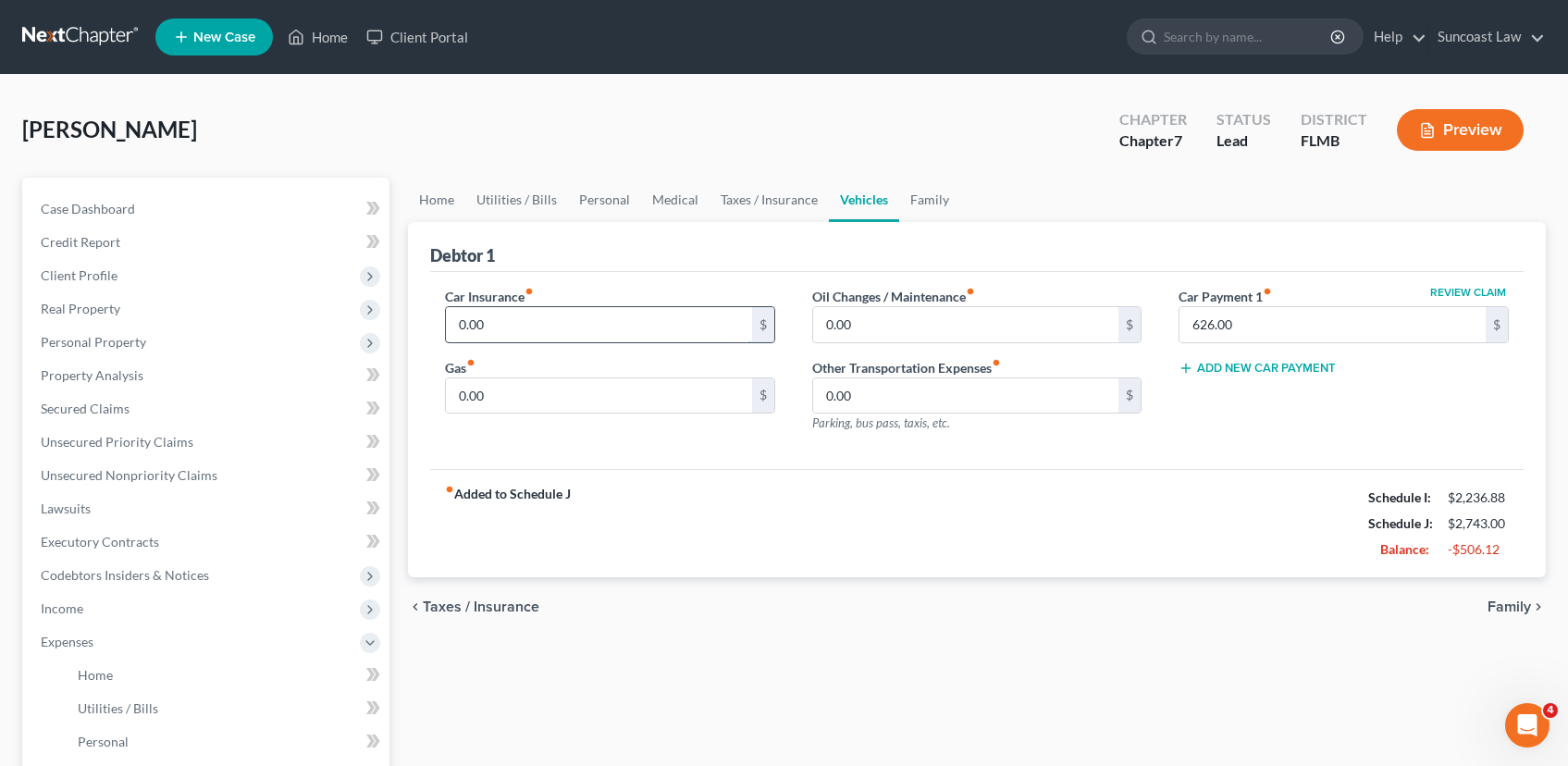
click at [635, 338] on input "0.00" at bounding box center [599, 325] width 307 height 35
type input "196.00"
click at [592, 194] on link "Personal" at bounding box center [605, 200] width 74 height 44
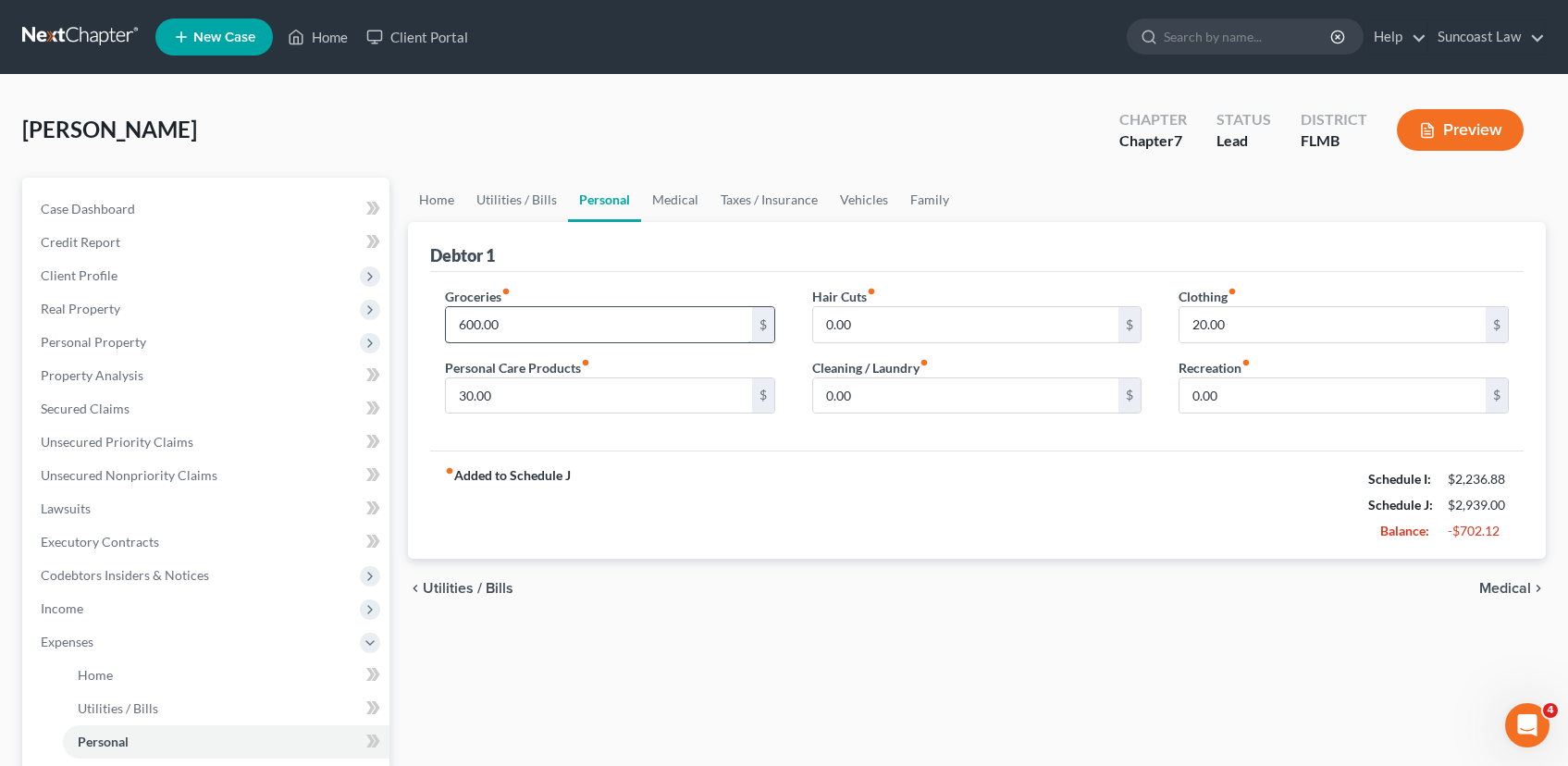
click at [511, 327] on input "600.00" at bounding box center [599, 325] width 307 height 35
type input "300.00"
click at [1486, 583] on span "Medical" at bounding box center [1505, 588] width 52 height 15
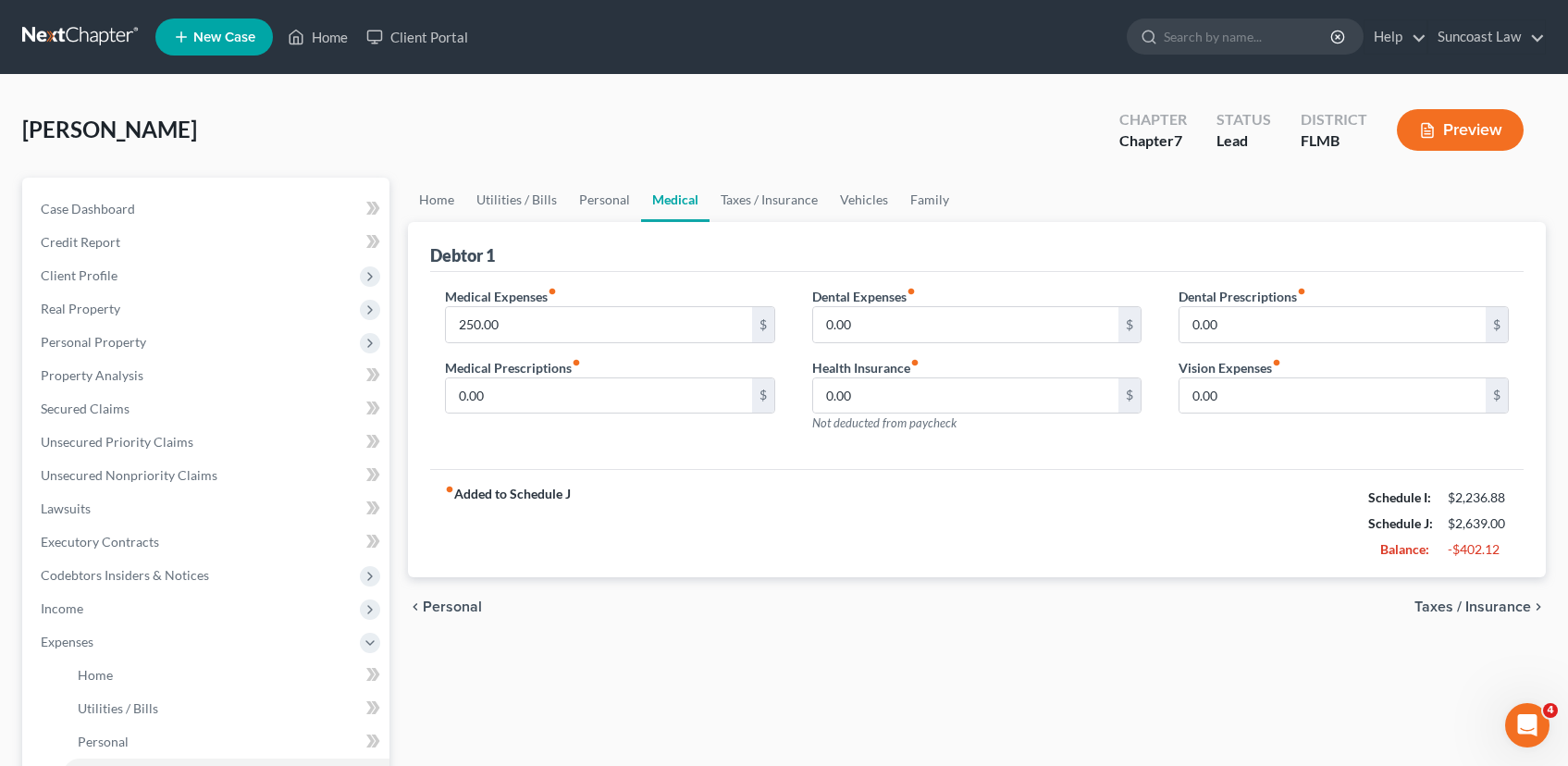
click at [1486, 583] on div "chevron_left Personal Taxes / Insurance chevron_right" at bounding box center [977, 606] width 1138 height 59
click at [1490, 604] on span "Taxes / Insurance" at bounding box center [1472, 606] width 117 height 15
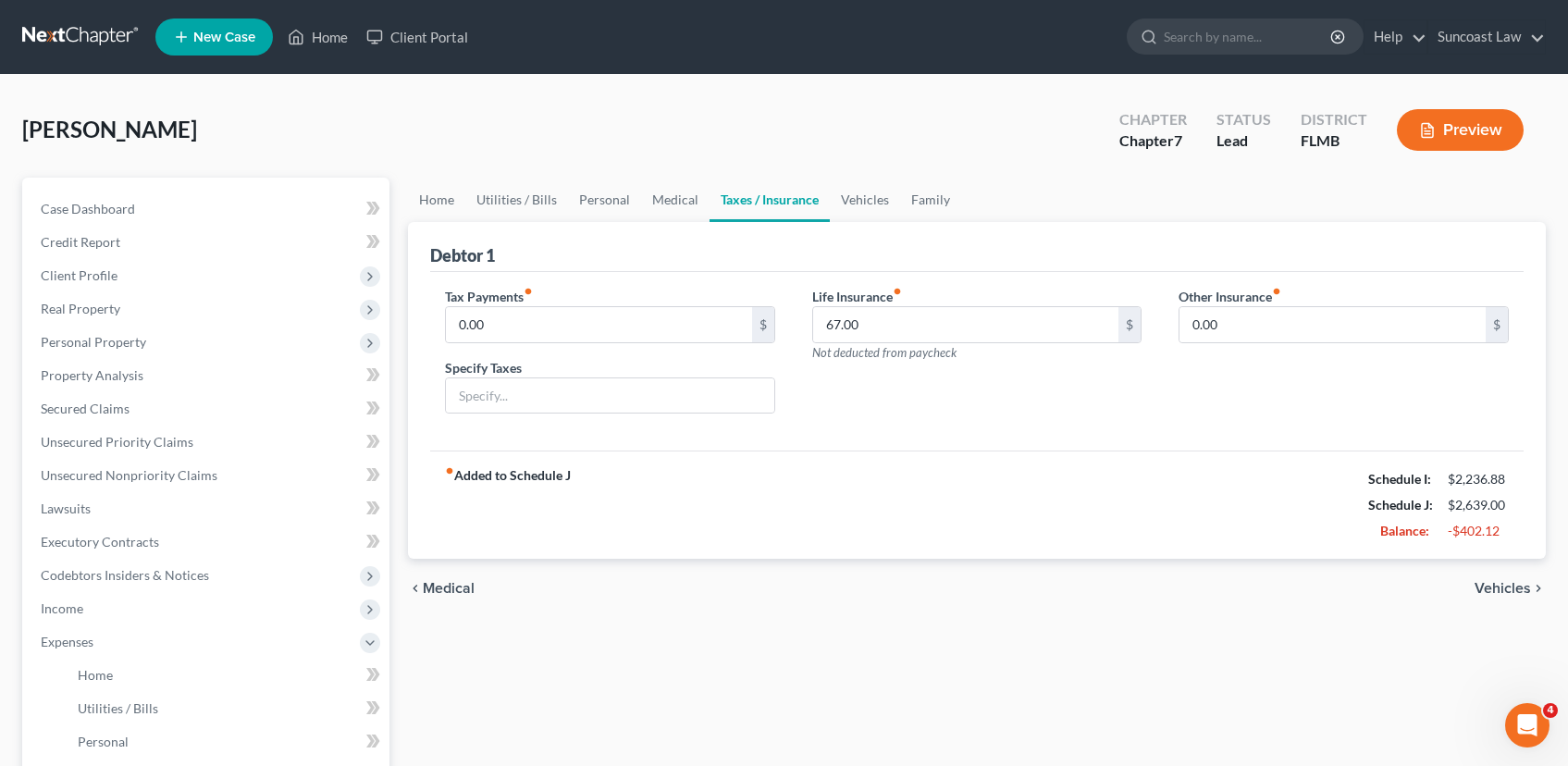
click at [1483, 581] on span "Vehicles" at bounding box center [1502, 588] width 56 height 15
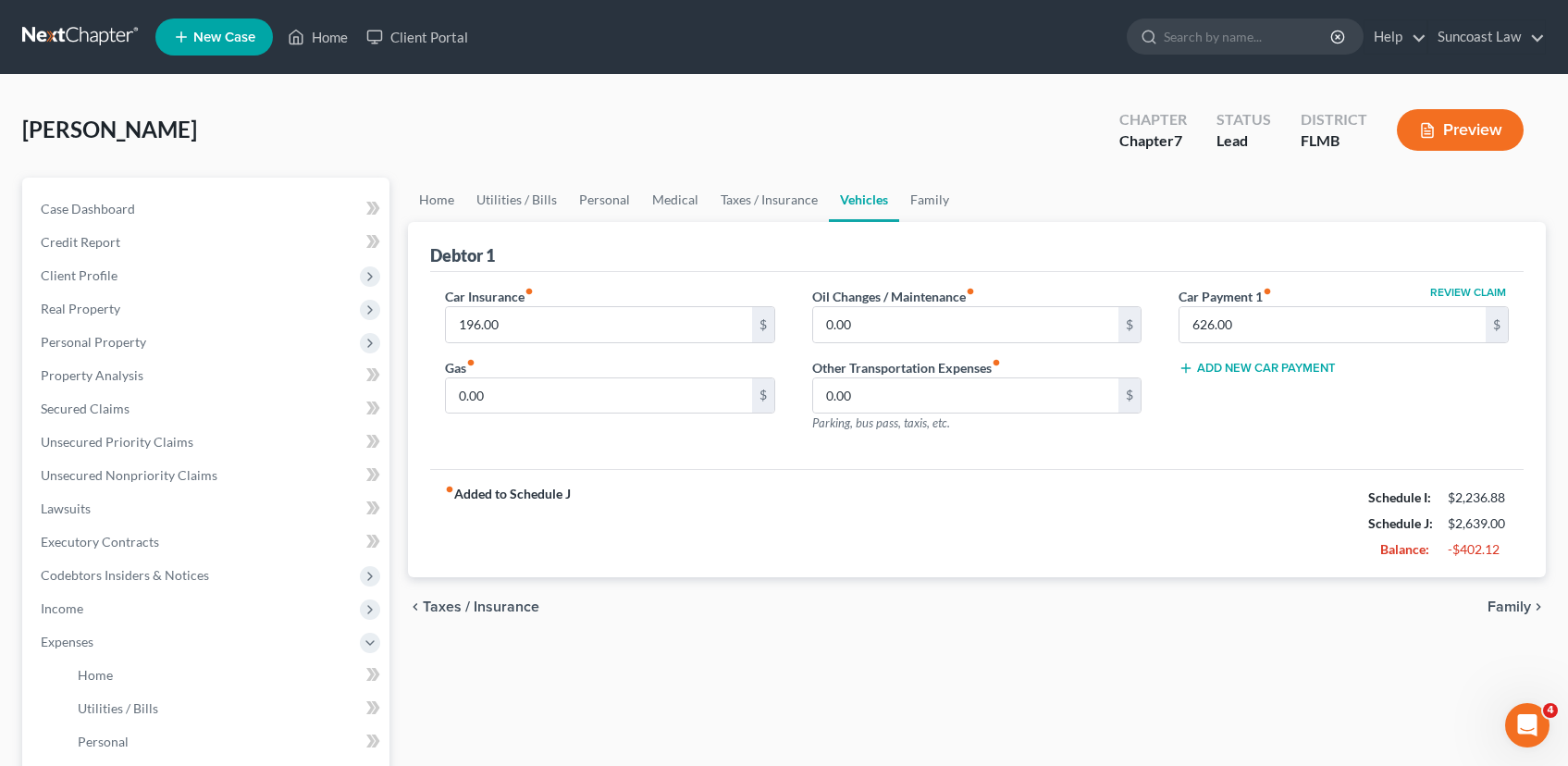
click at [1507, 604] on span "Family" at bounding box center [1509, 606] width 44 height 15
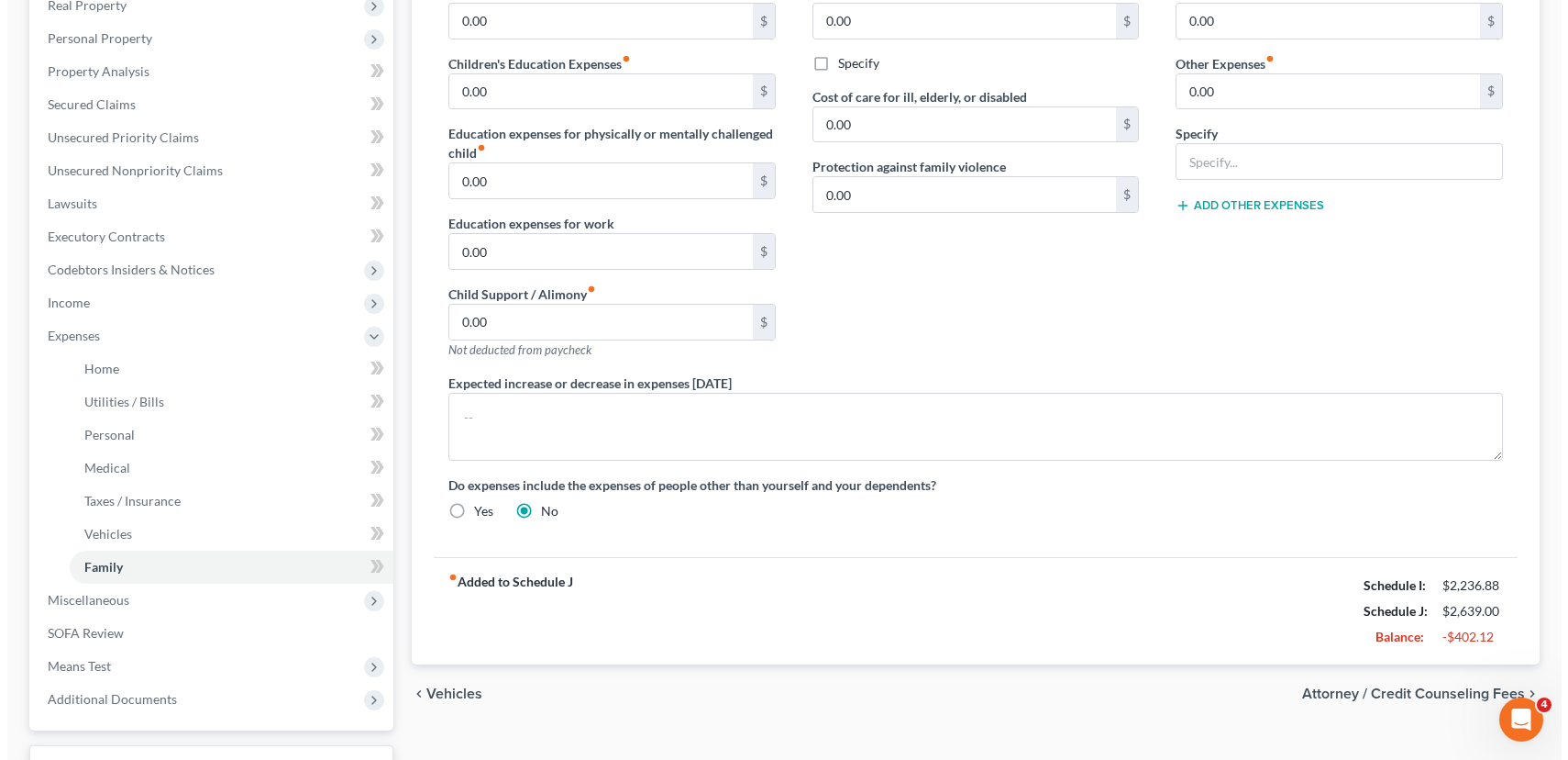
scroll to position [447, 0]
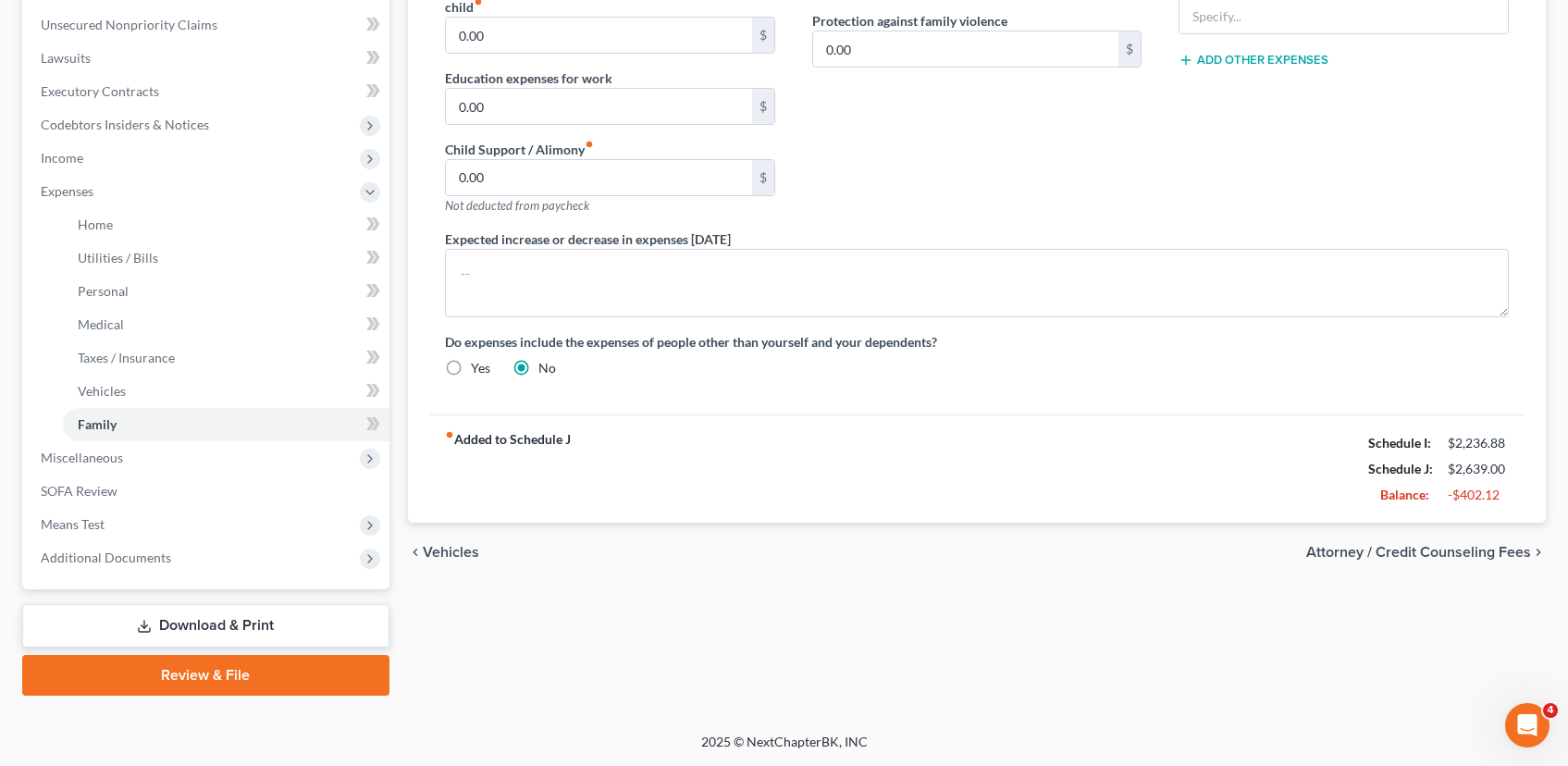
click at [1432, 545] on span "Attorney / Credit Counseling Fees" at bounding box center [1418, 551] width 224 height 15
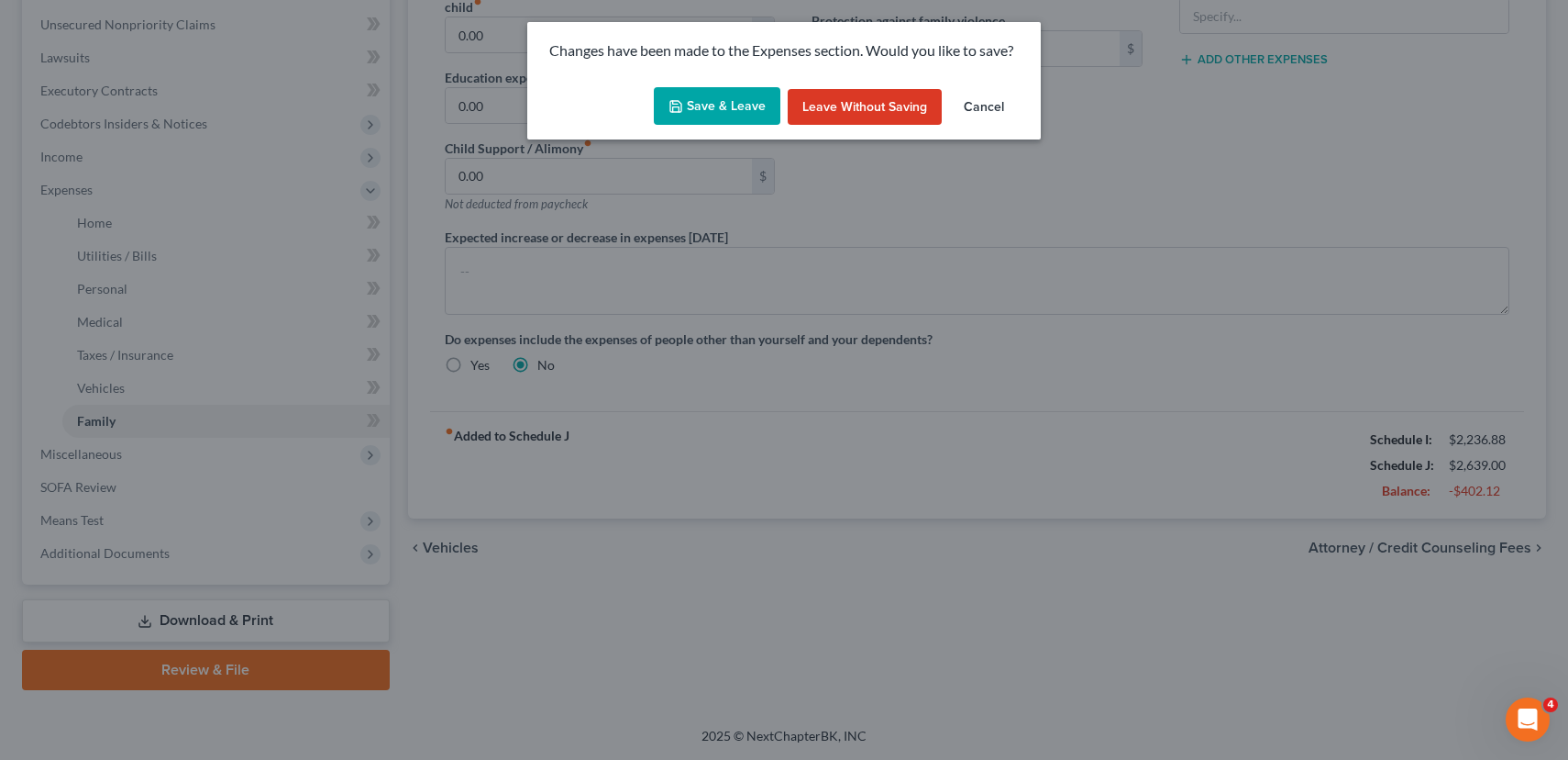
drag, startPoint x: 717, startPoint y: 107, endPoint x: 714, endPoint y: 125, distance: 18.2
click at [717, 107] on button "Save & Leave" at bounding box center [717, 107] width 127 height 38
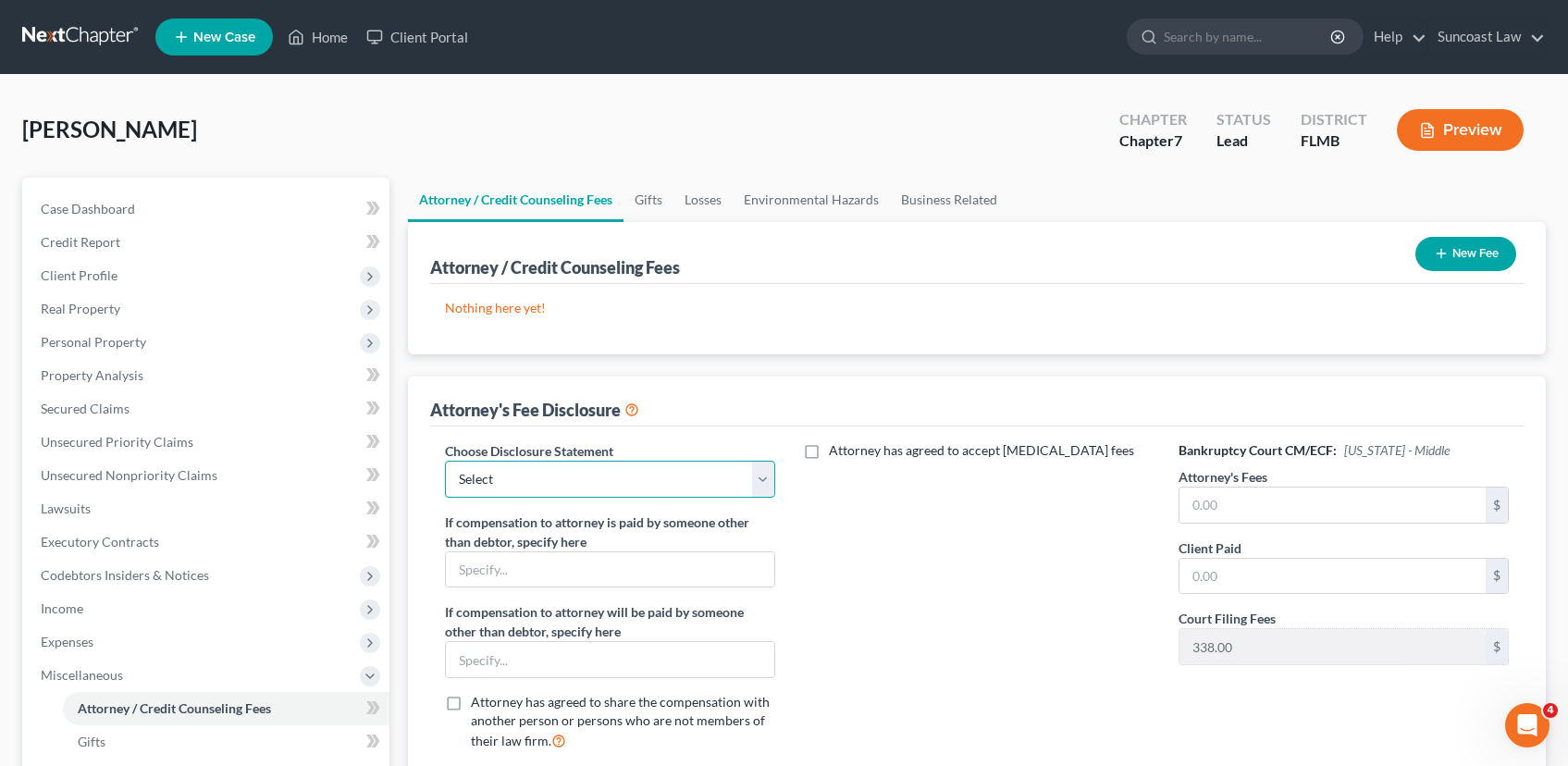
click at [542, 478] on select "Select Attorney" at bounding box center [609, 479] width 330 height 37
select select "0"
click at [445, 460] on select "Select Attorney" at bounding box center [609, 479] width 330 height 37
click at [1254, 510] on input "text" at bounding box center [1332, 505] width 307 height 35
type input "1,750.00"
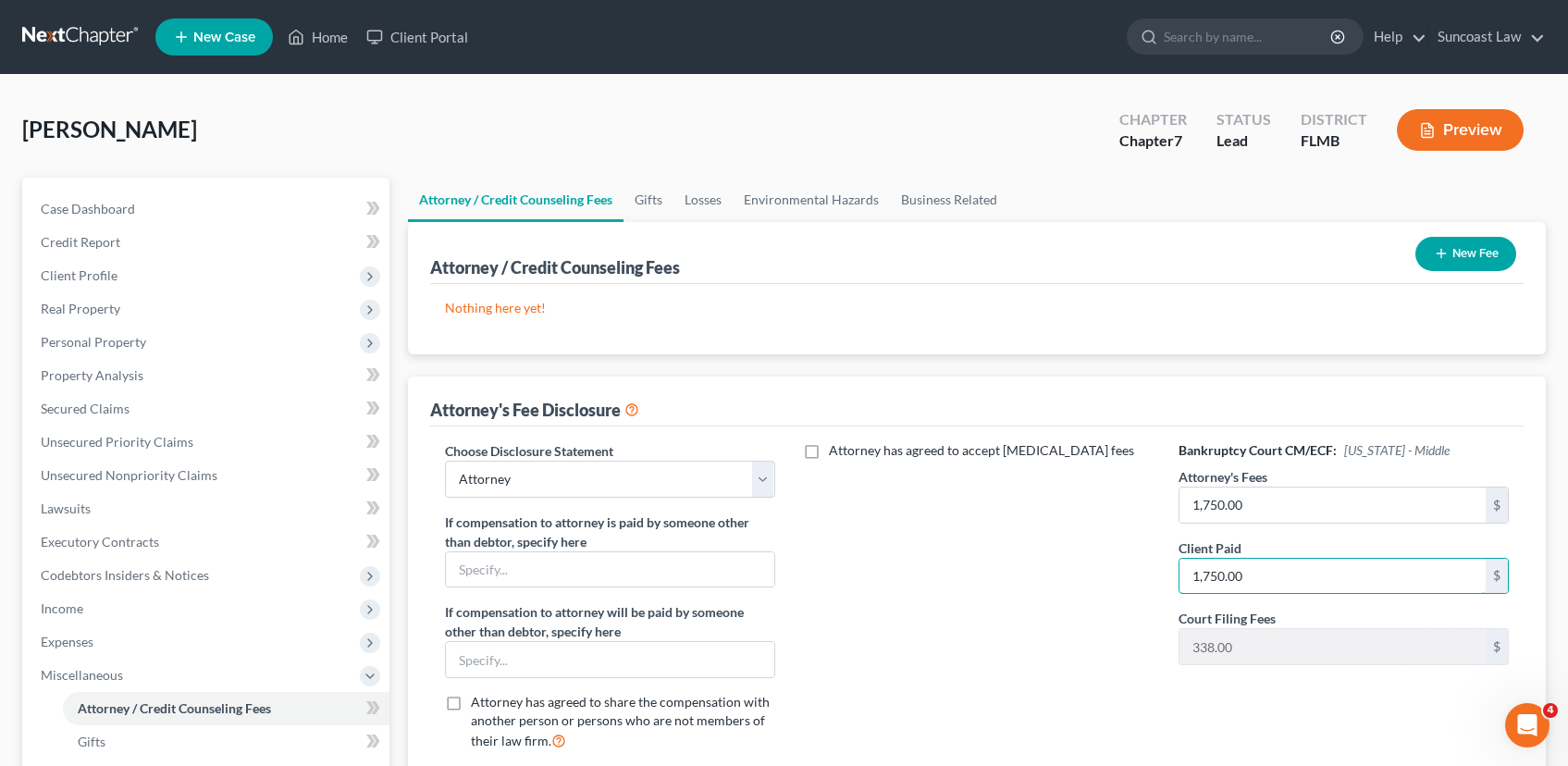
type input "1,750.00"
click at [1475, 257] on button "New Fee" at bounding box center [1465, 253] width 101 height 34
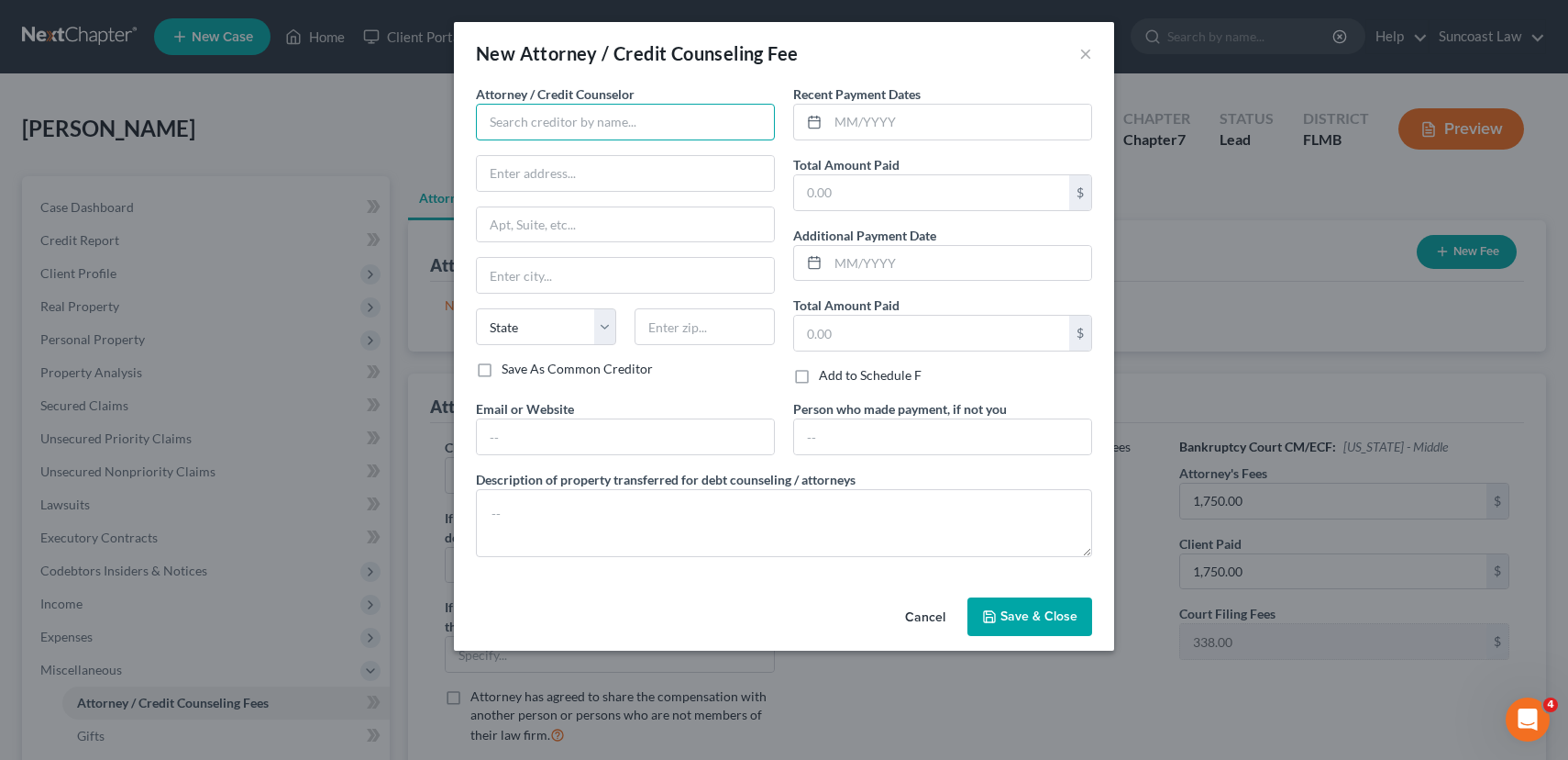
click at [562, 116] on input "text" at bounding box center [625, 122] width 299 height 36
click at [580, 124] on input "Suncoast Law" at bounding box center [625, 122] width 299 height 36
click at [564, 154] on div "Suncoast Law" at bounding box center [586, 154] width 191 height 18
type input "Suncoast Law"
type input "1350 N Orange Ave"
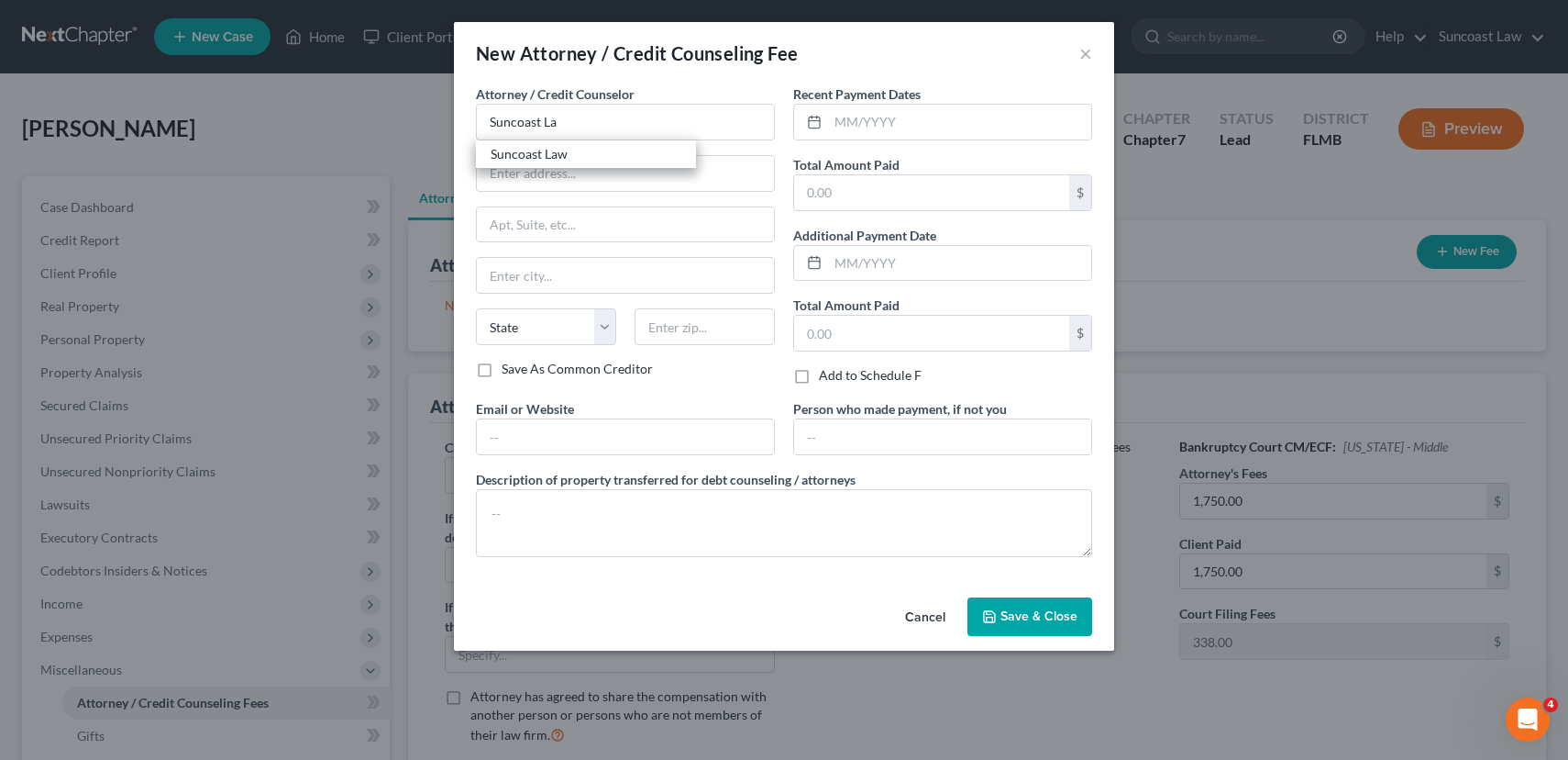
type input "Suite 270"
type input "Winter Park"
select select "9"
type input "32789"
click at [866, 128] on input "text" at bounding box center [960, 122] width 263 height 35
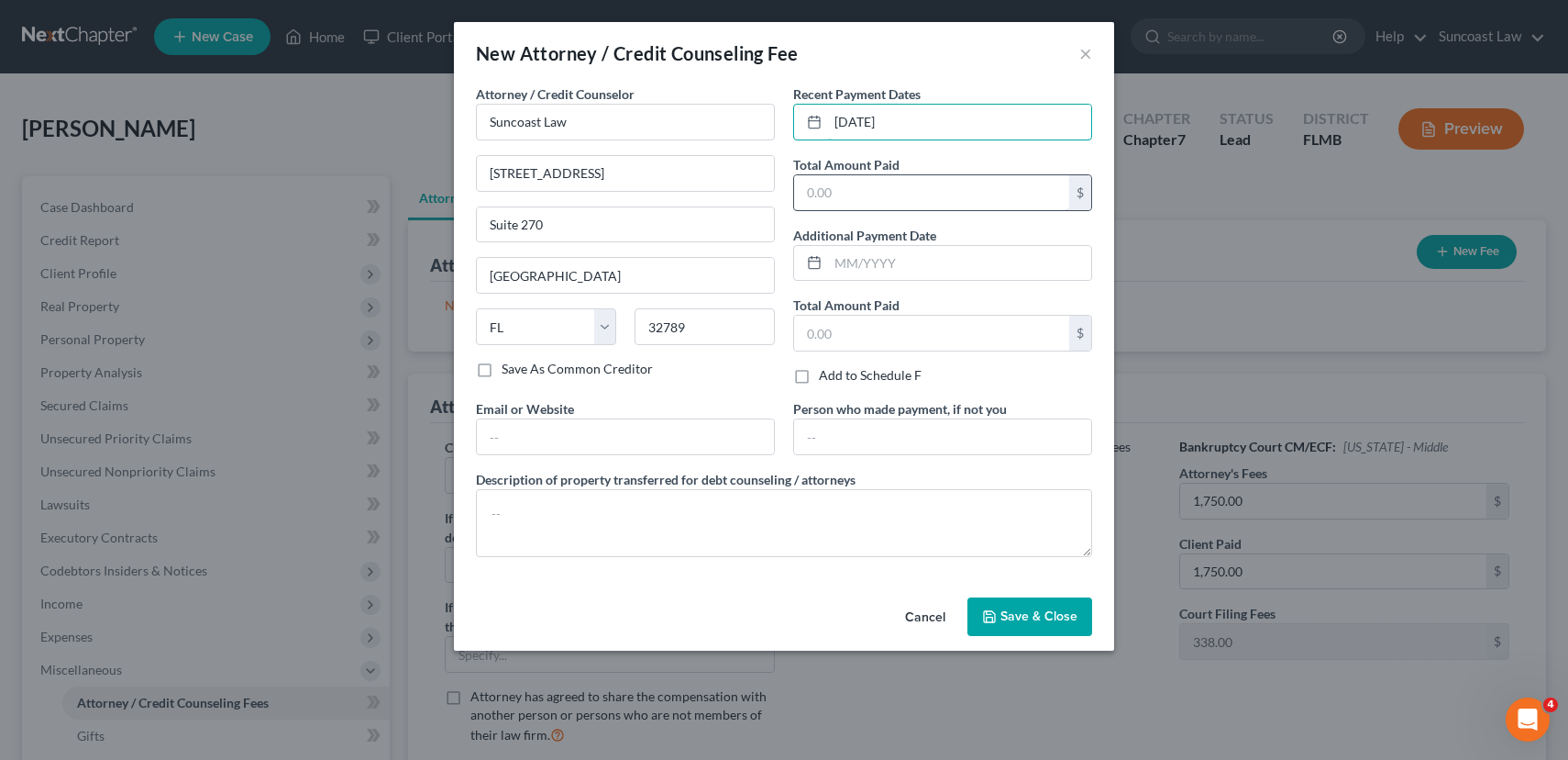
type input "08/27/2025"
type input "1,750.00"
click at [1041, 618] on span "Save & Close" at bounding box center [1039, 616] width 77 height 15
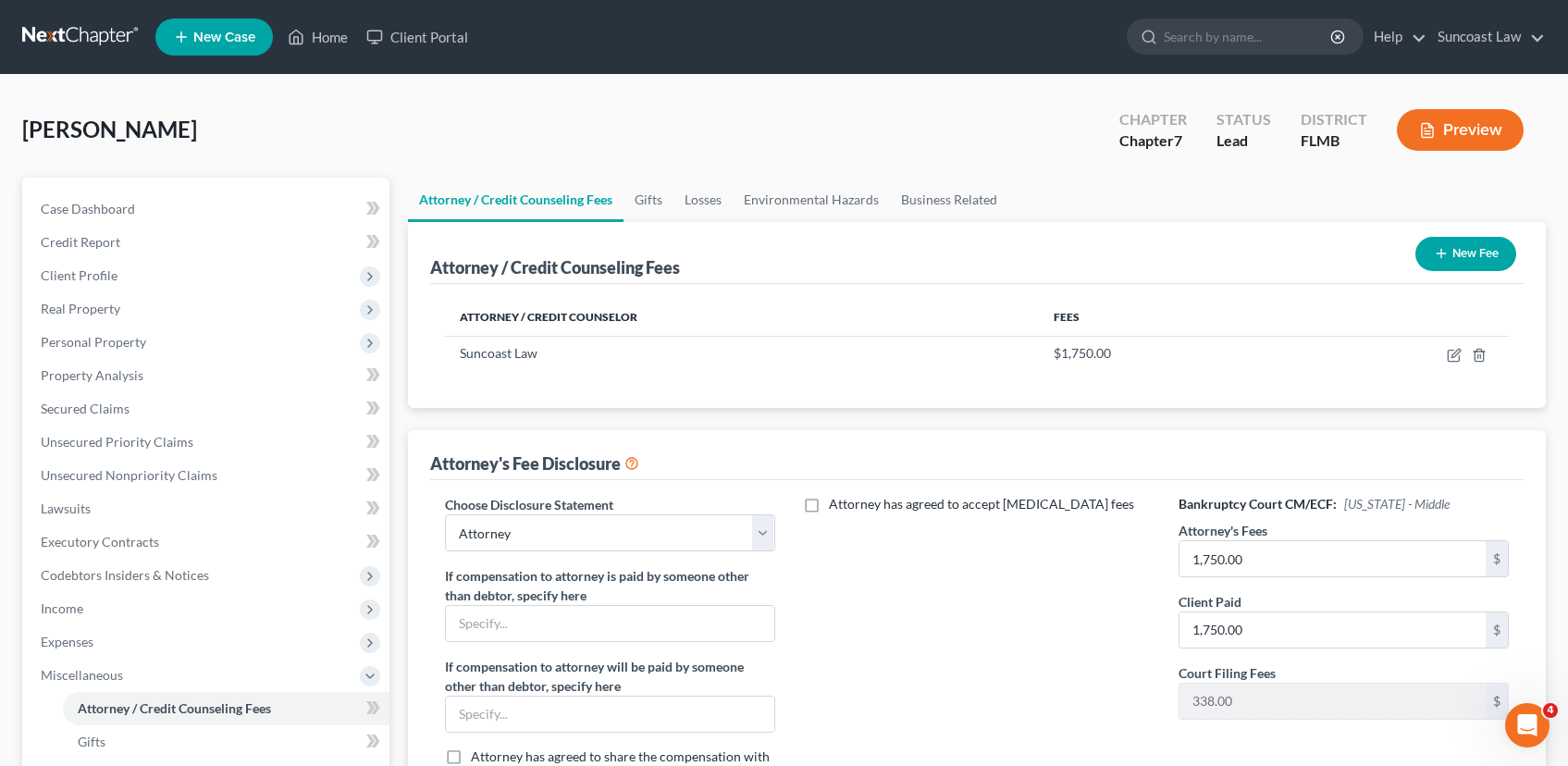
click at [1470, 265] on button "New Fee" at bounding box center [1465, 253] width 101 height 34
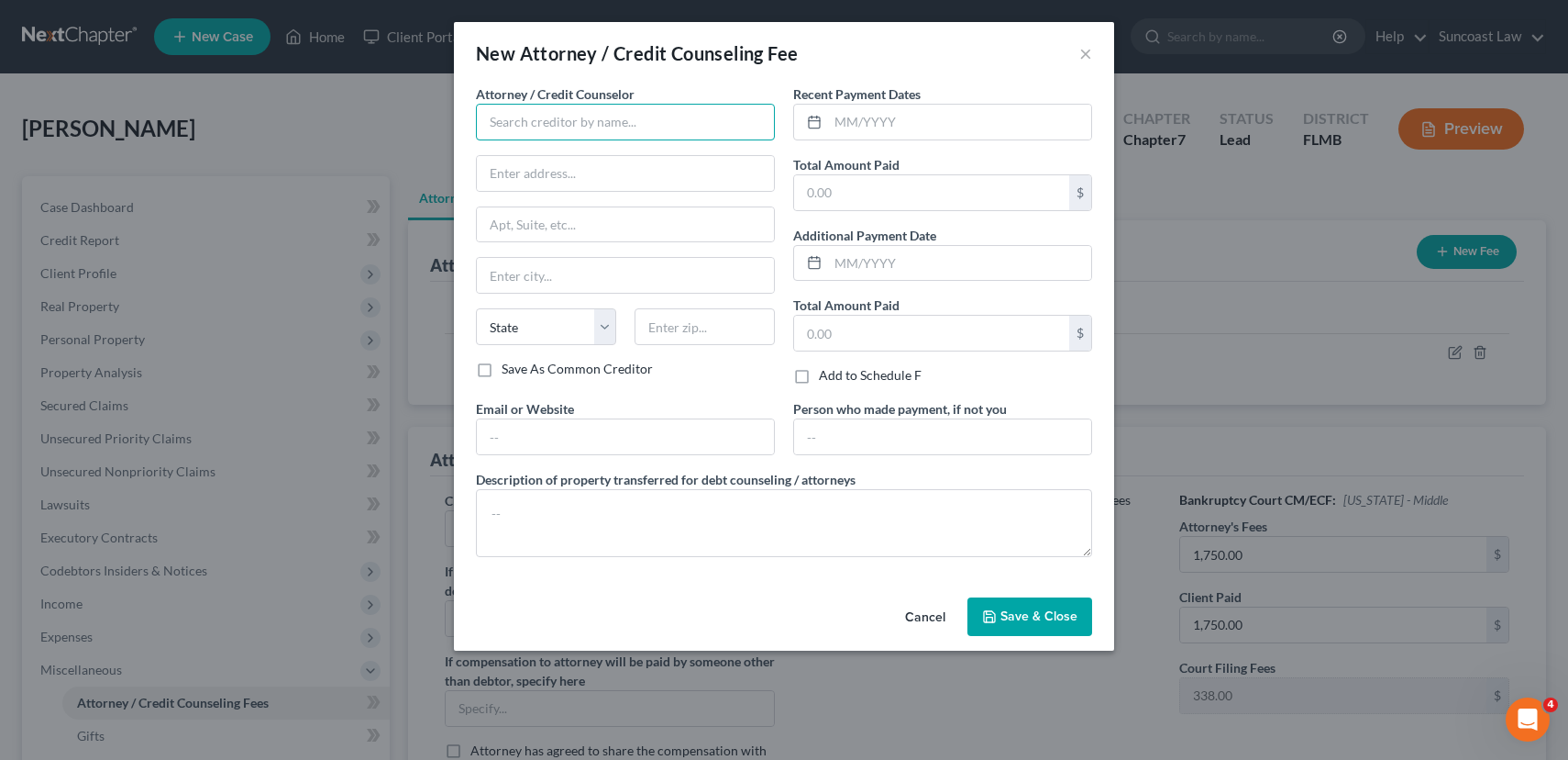
click at [527, 125] on input "text" at bounding box center [625, 122] width 299 height 36
type input "Dollar Wiser"
click at [913, 122] on input "text" at bounding box center [960, 122] width 263 height 35
type input "[DATE]"
type input "25.00"
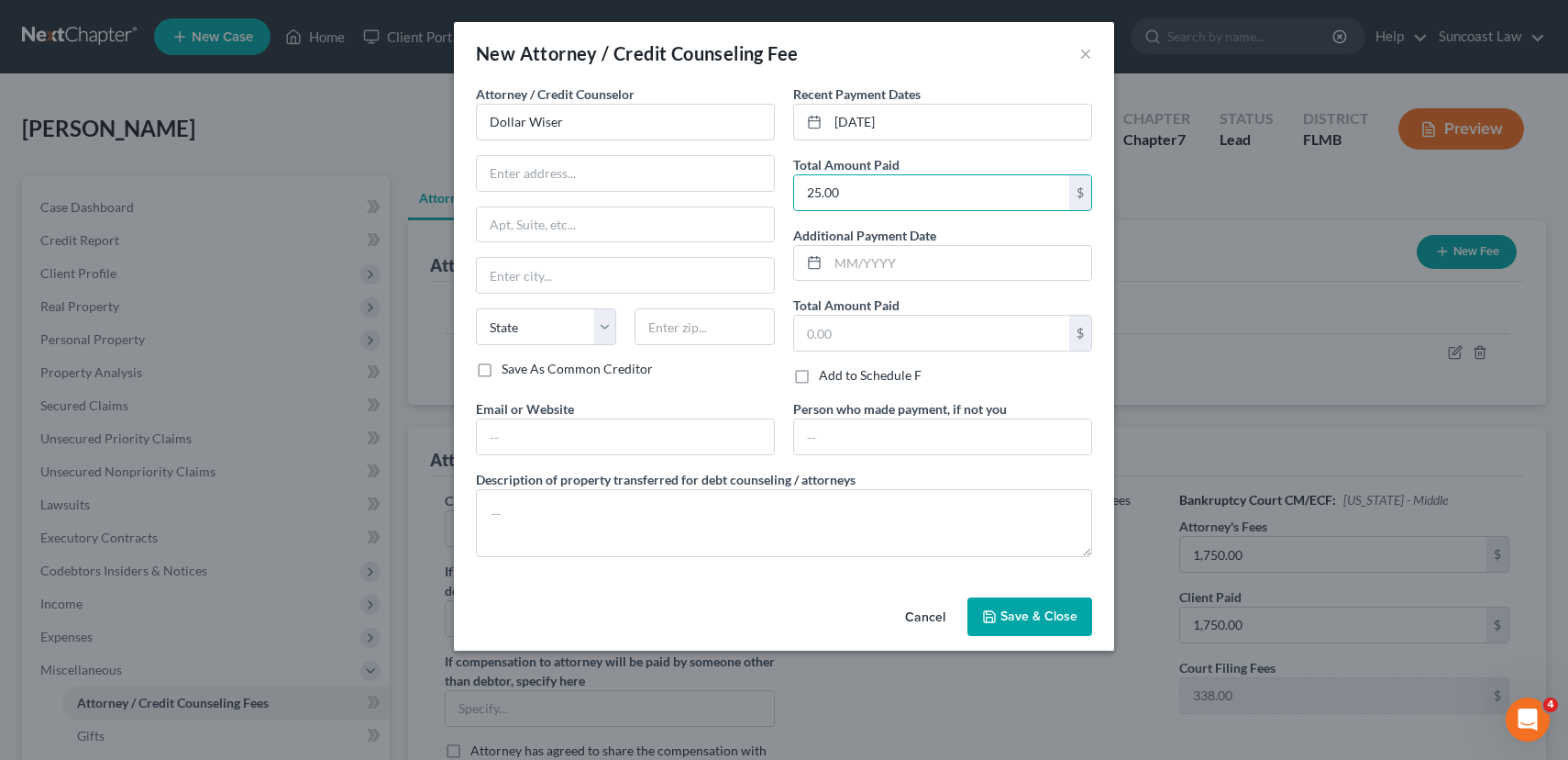
click at [1036, 621] on span "Save & Close" at bounding box center [1039, 616] width 77 height 15
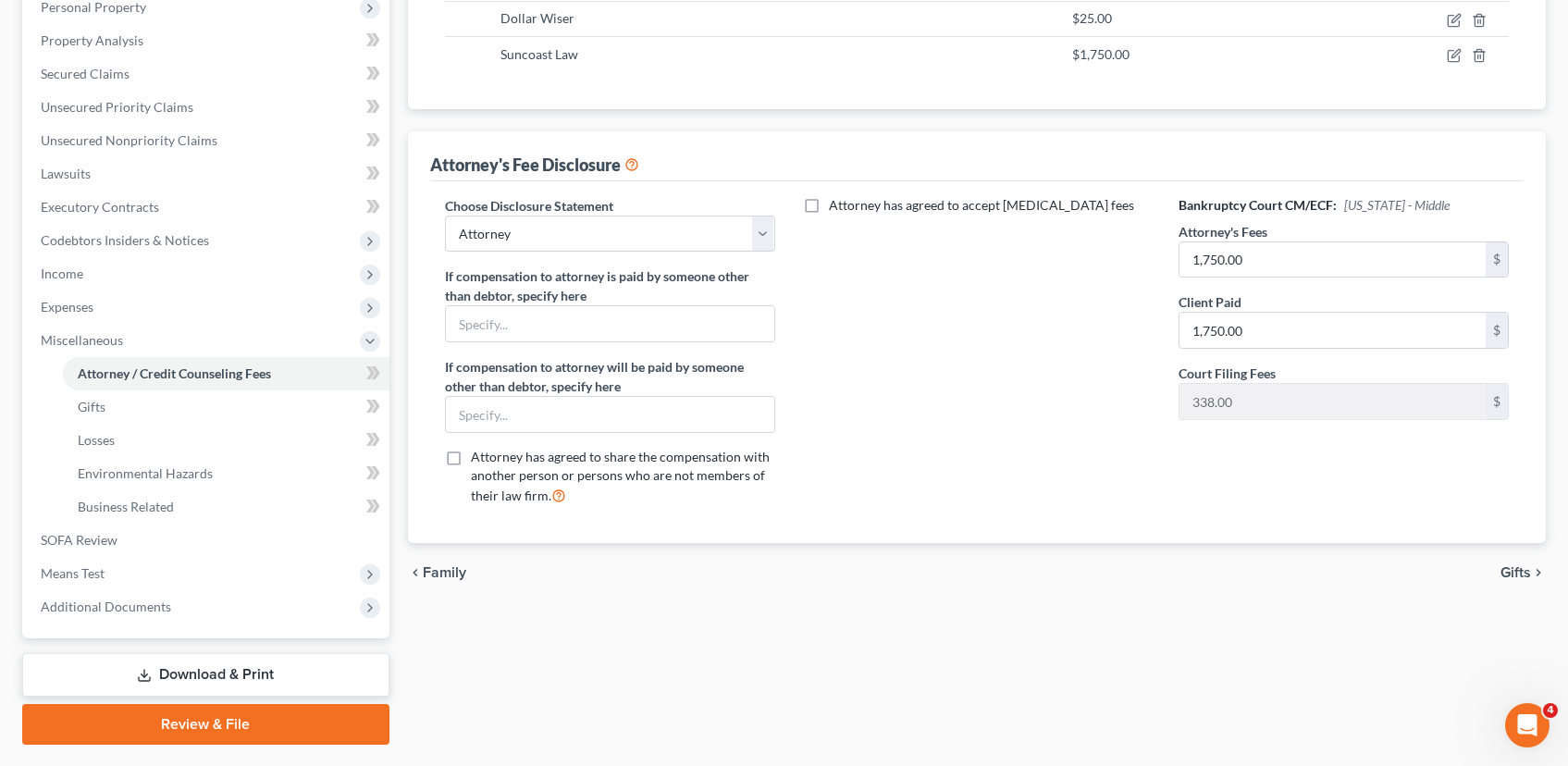
scroll to position [384, 0]
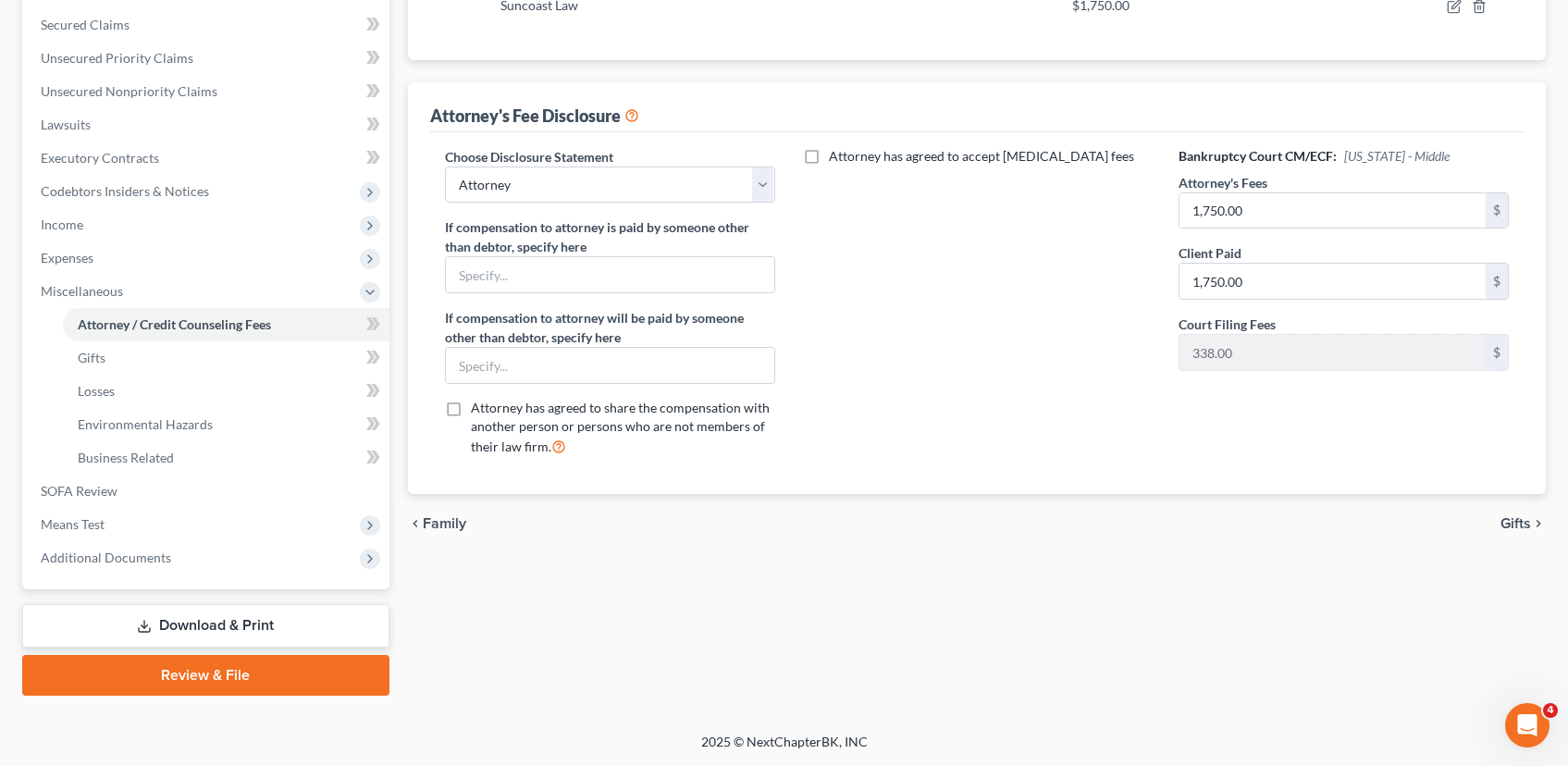
click at [1517, 525] on span "Gifts" at bounding box center [1516, 523] width 31 height 15
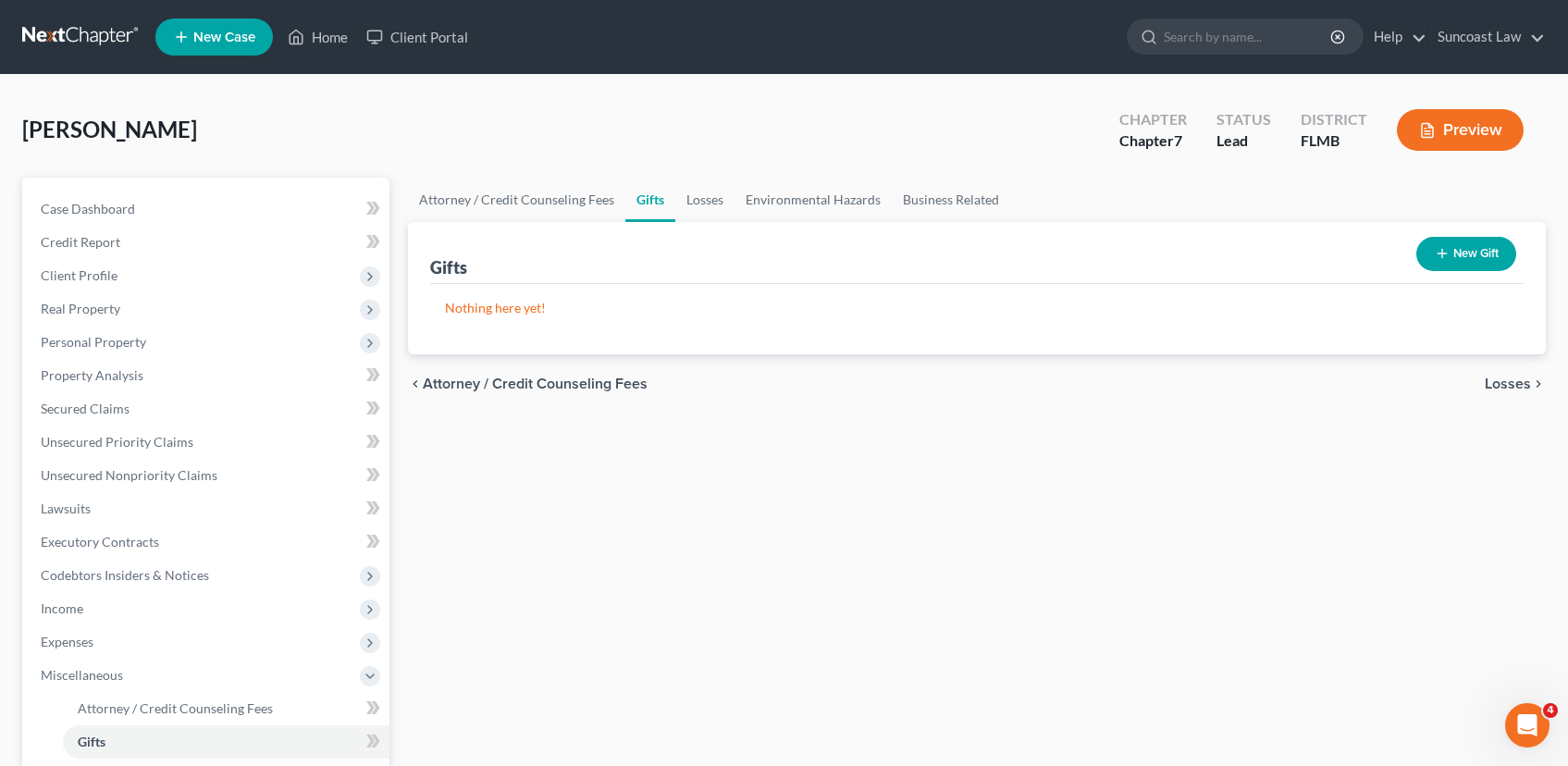
click at [1525, 387] on span "Losses" at bounding box center [1508, 383] width 46 height 15
click at [1524, 387] on span "Environmental Hazards" at bounding box center [1453, 383] width 156 height 15
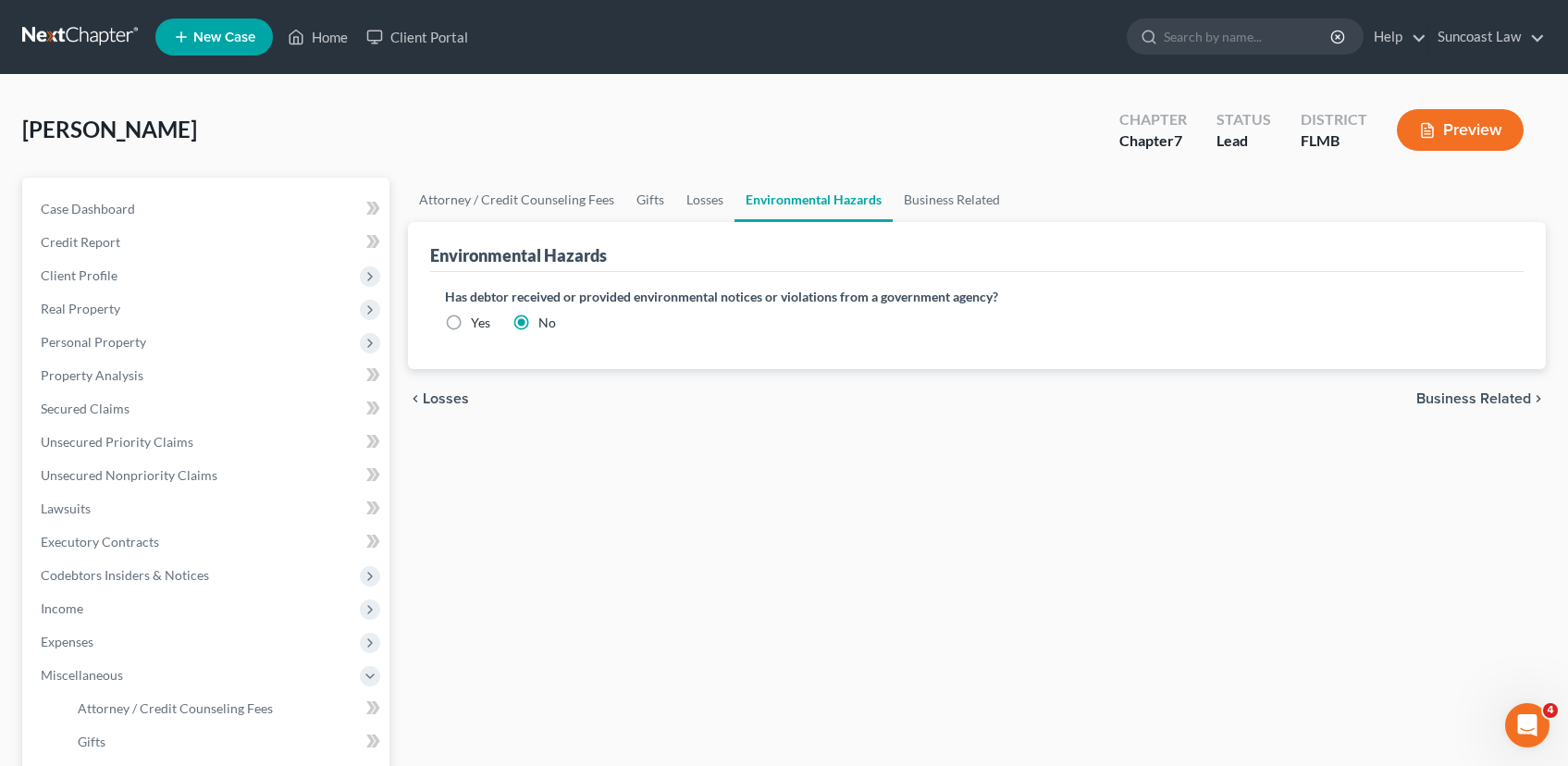
click at [1523, 395] on span "Business Related" at bounding box center [1473, 398] width 115 height 15
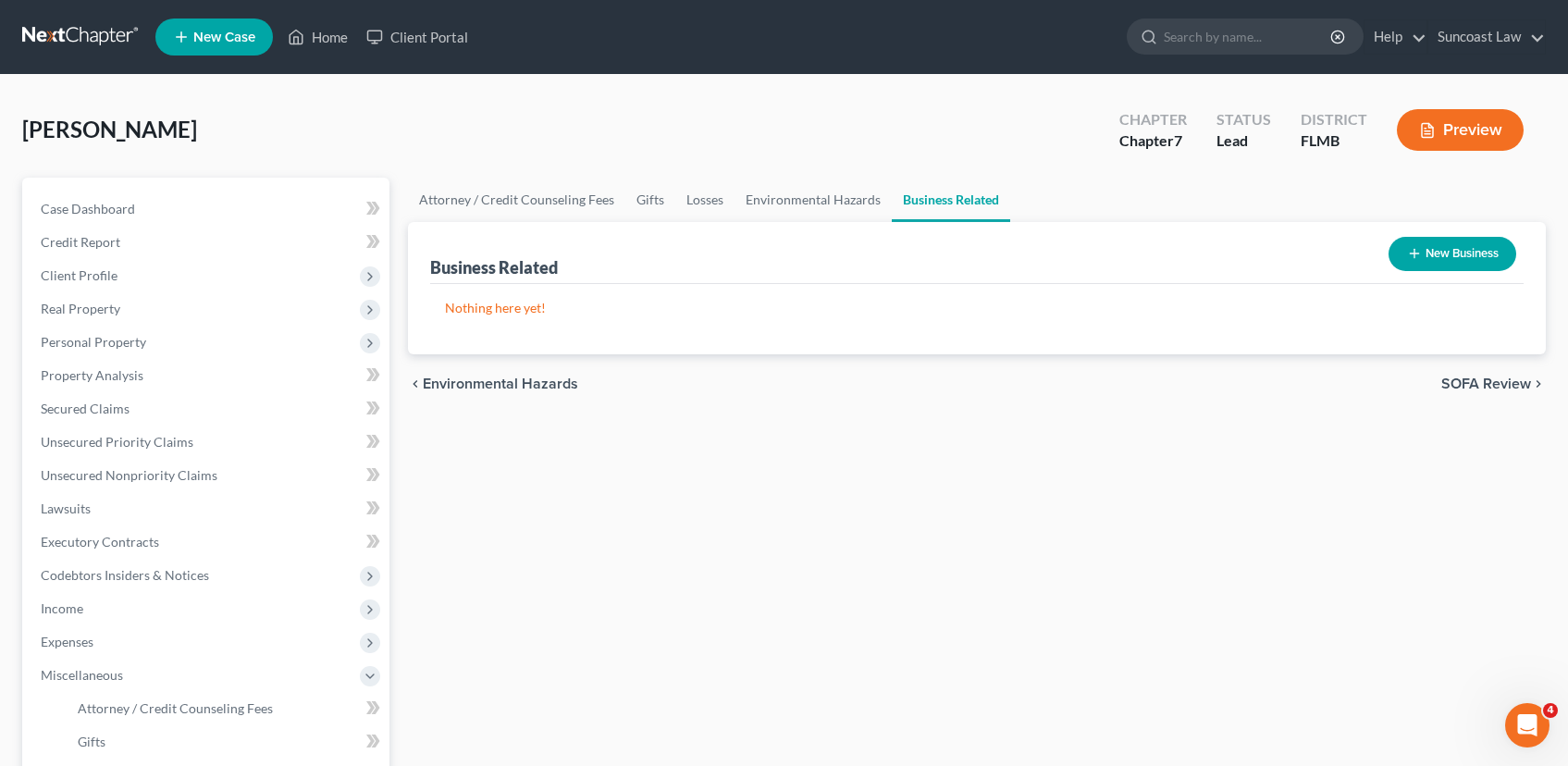
click at [1516, 386] on span "SOFA Review" at bounding box center [1486, 383] width 90 height 15
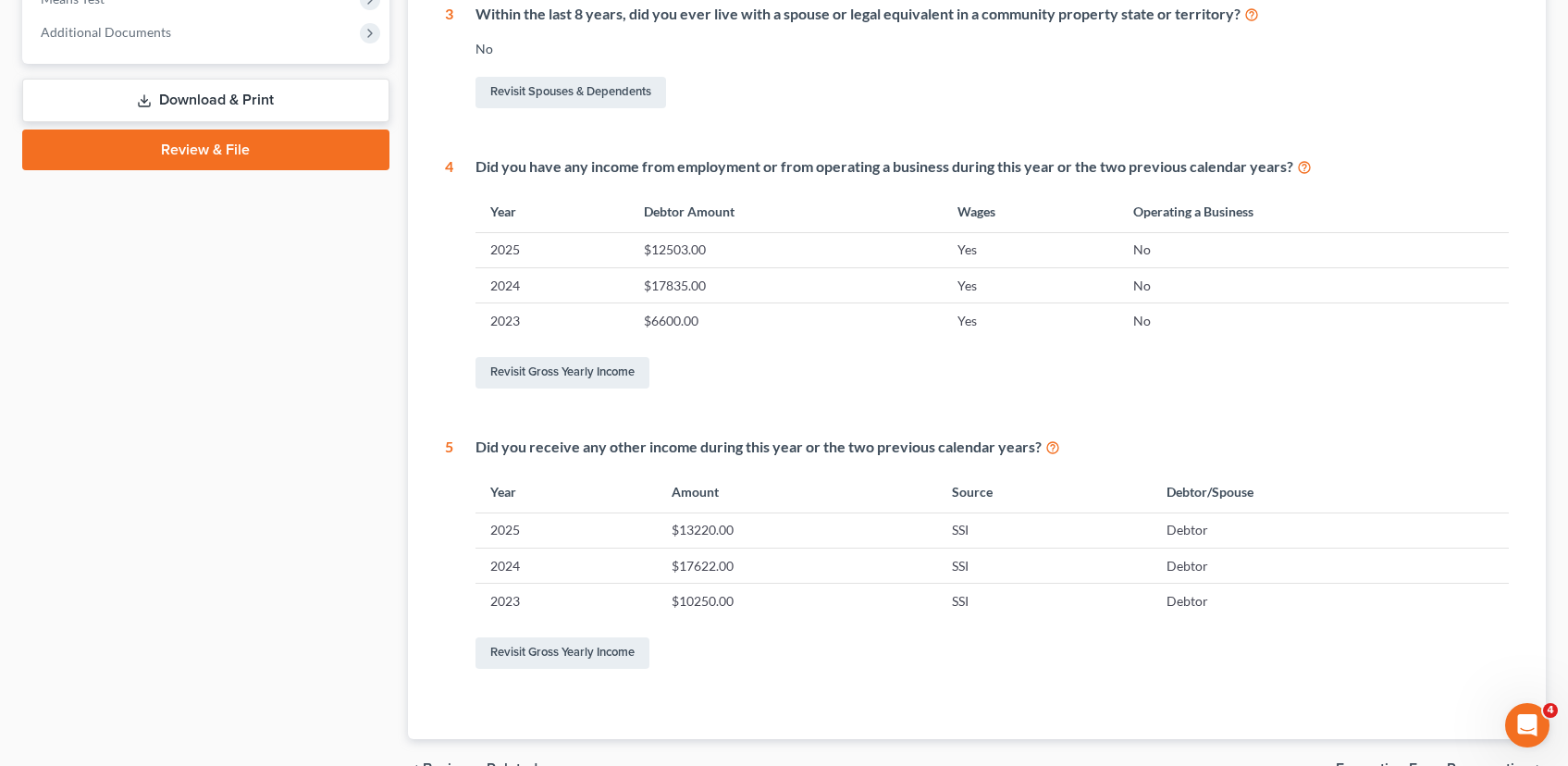
scroll to position [845, 0]
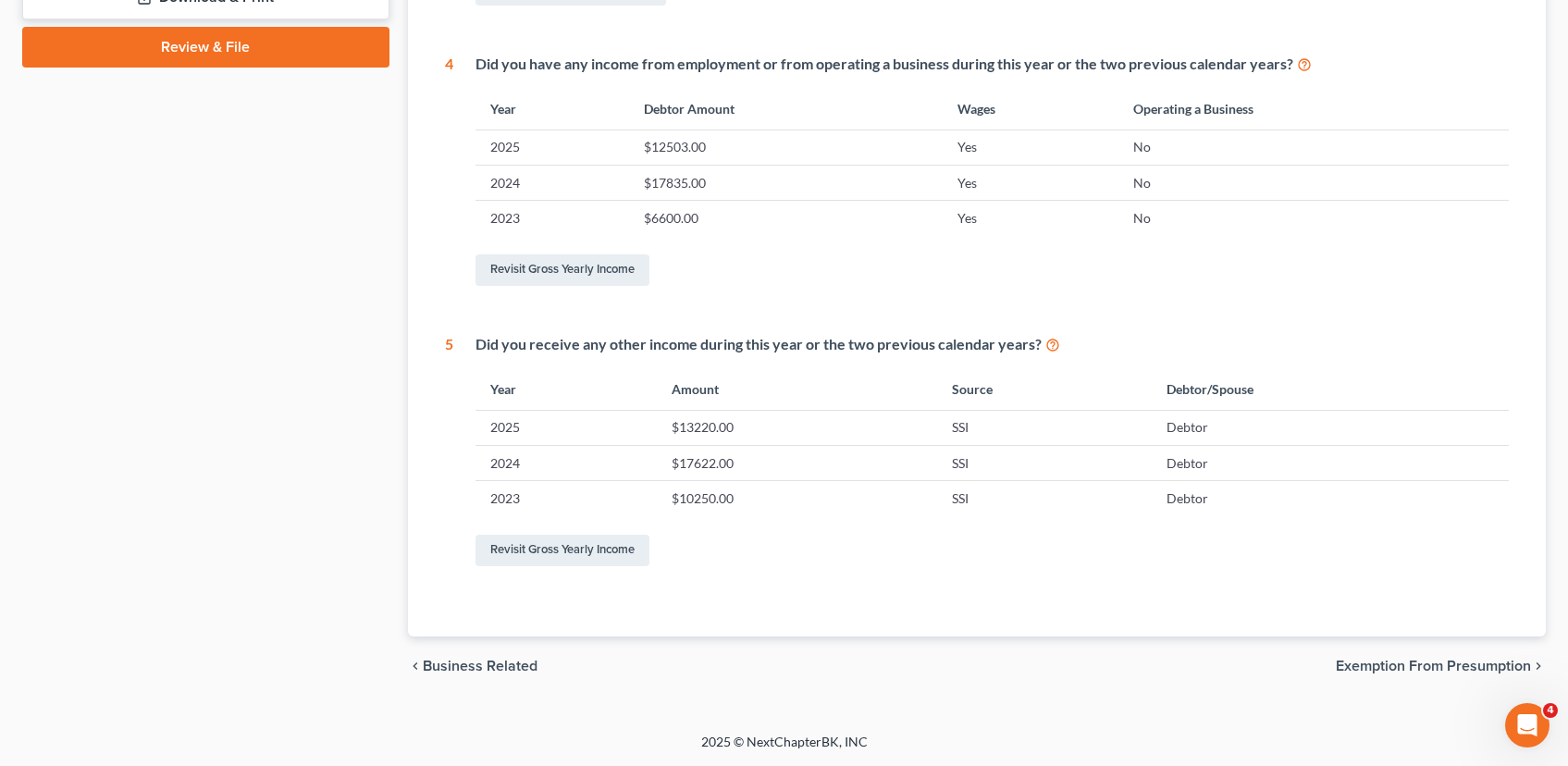
click at [1417, 662] on span "Exemption from Presumption" at bounding box center [1434, 665] width 195 height 15
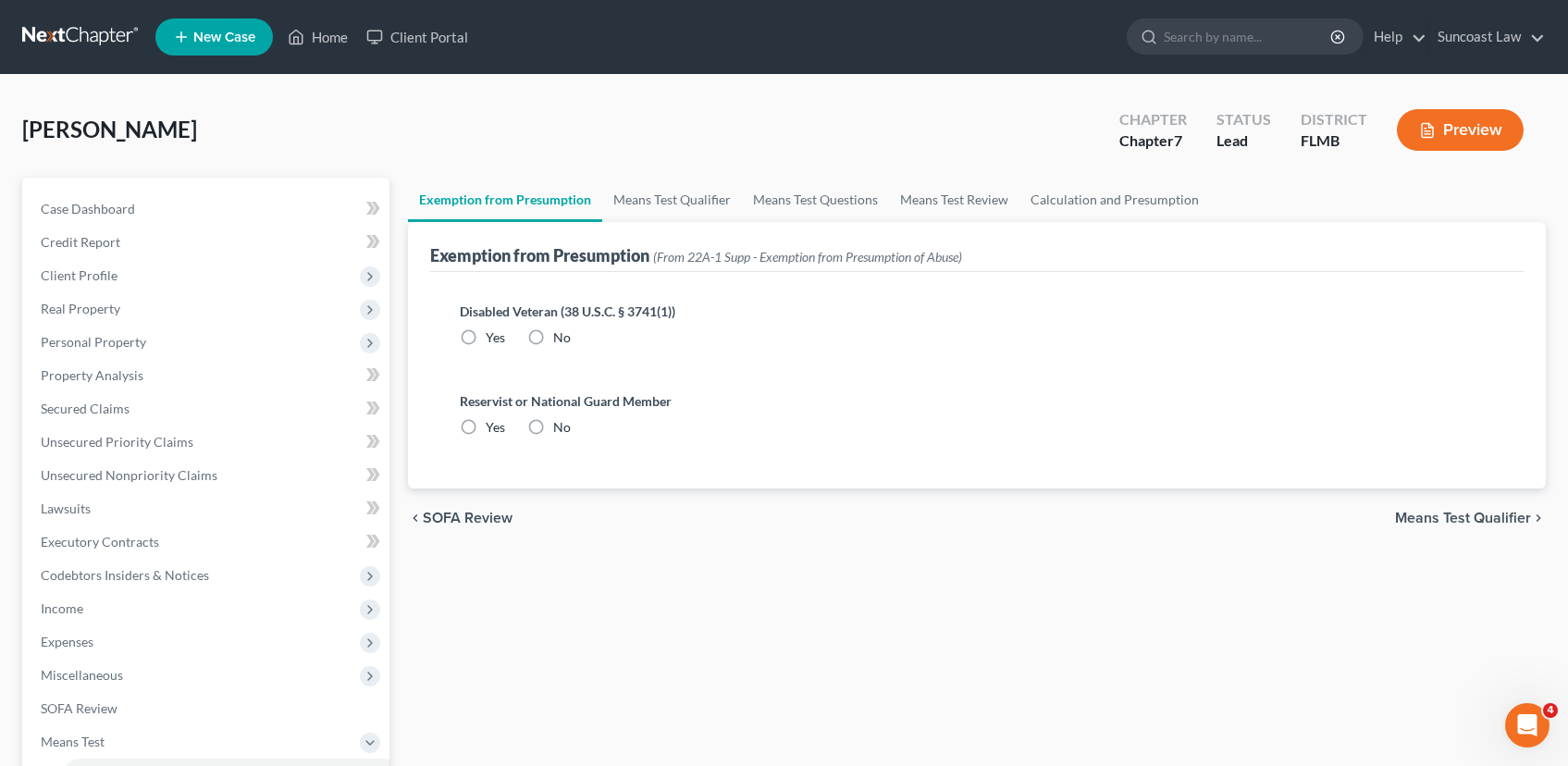
click at [553, 336] on label "No" at bounding box center [562, 338] width 17 height 18
click at [561, 336] on input "No" at bounding box center [567, 335] width 12 height 12
radio input "true"
click at [553, 426] on label "No" at bounding box center [562, 427] width 17 height 18
click at [561, 426] on input "No" at bounding box center [567, 424] width 12 height 12
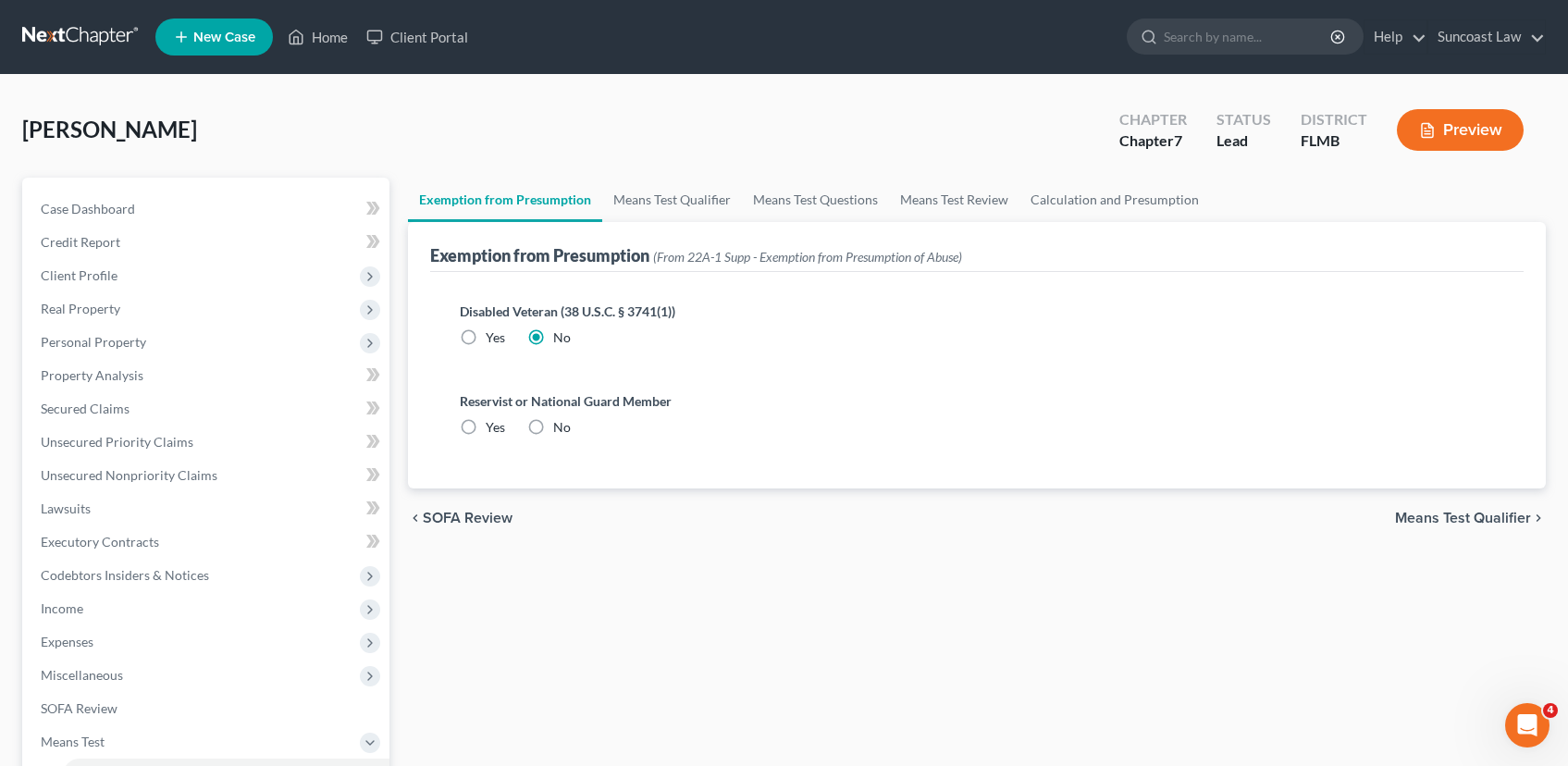
radio input "true"
click at [1436, 512] on span "Means Test Qualifier" at bounding box center [1463, 517] width 136 height 15
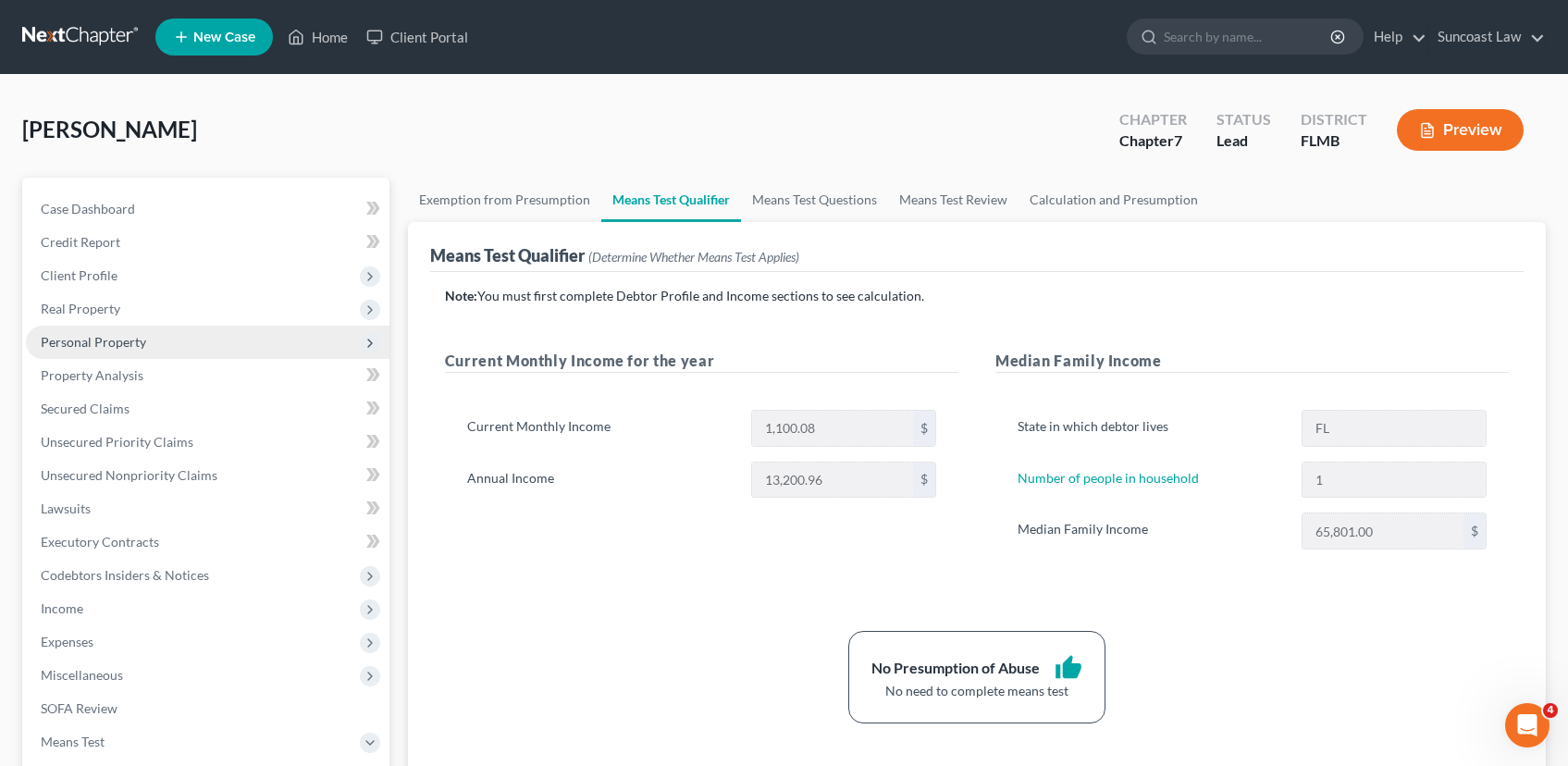
click at [100, 337] on span "Personal Property" at bounding box center [93, 341] width 105 height 15
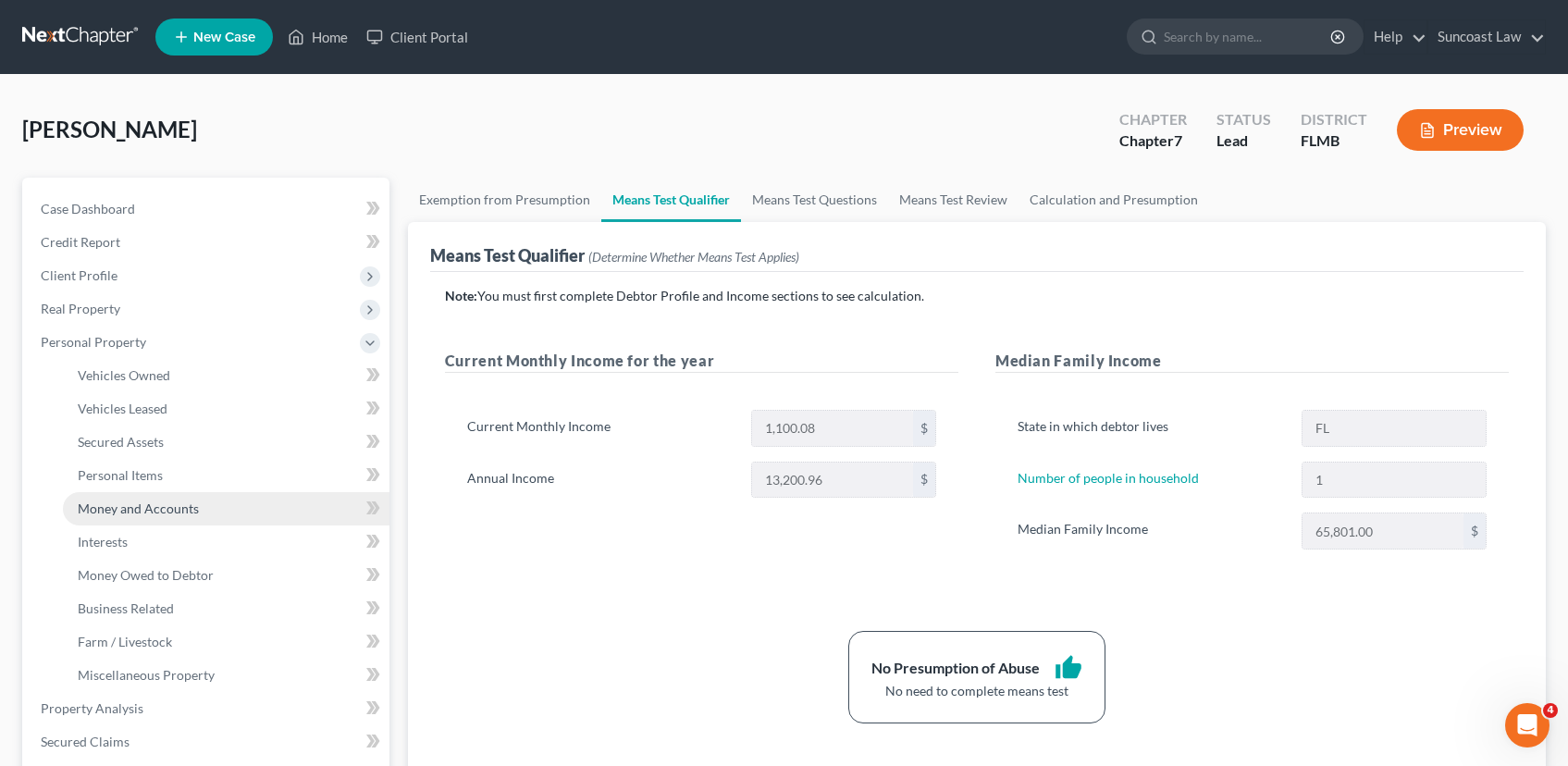
drag, startPoint x: 133, startPoint y: 500, endPoint x: 141, endPoint y: 501, distance: 8.1
click at [133, 500] on span "Money and Accounts" at bounding box center [137, 508] width 121 height 15
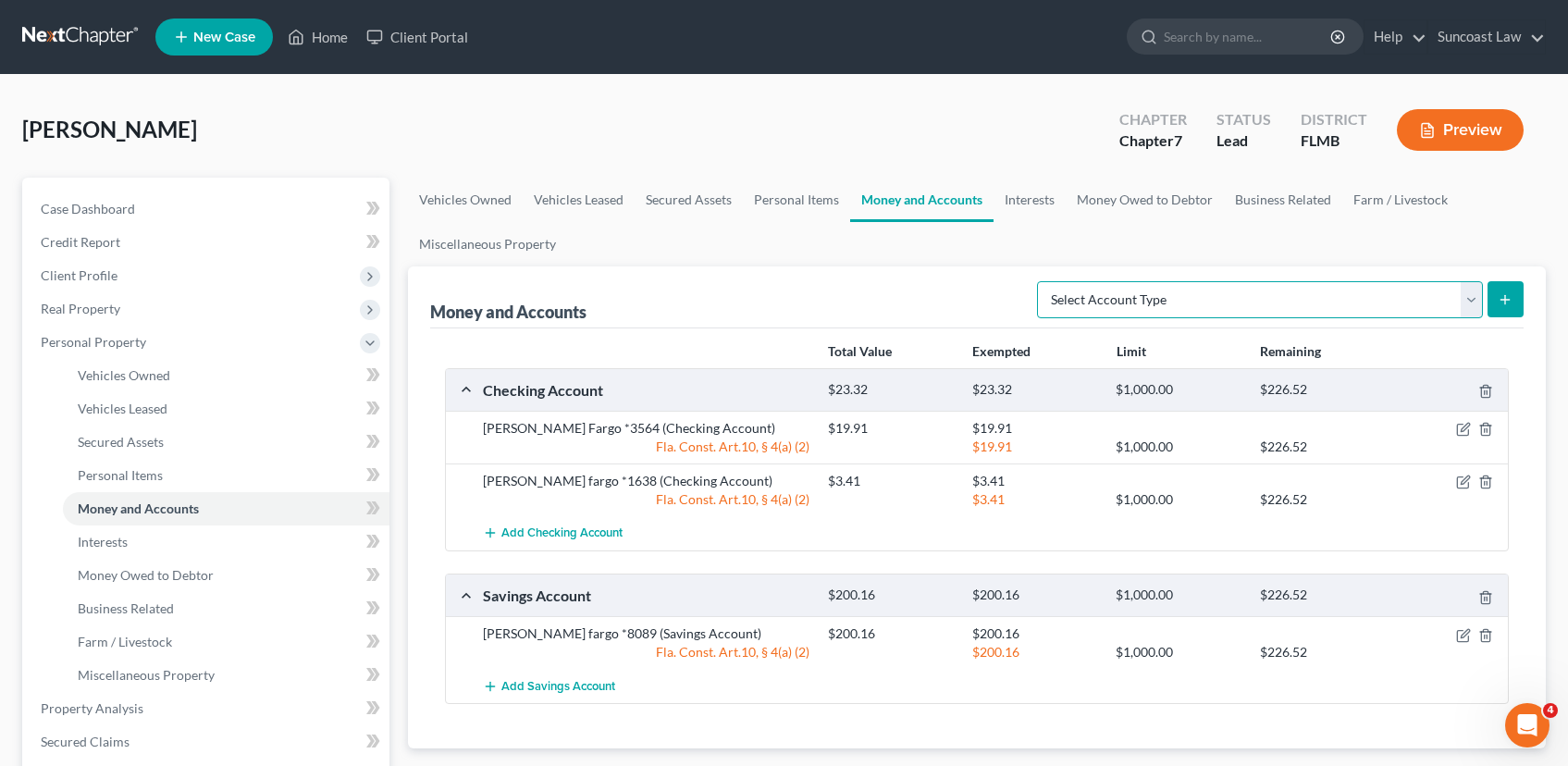
click at [1475, 304] on select "Select Account Type Brokerage (A/B: 18, SOFA: 20) Cash on Hand (A/B: 16) Certif…" at bounding box center [1259, 300] width 446 height 37
select select "checking"
click at [1042, 281] on select "Select Account Type Brokerage (A/B: 18, SOFA: 20) Cash on Hand (A/B: 16) Certif…" at bounding box center [1259, 300] width 446 height 37
click at [1509, 300] on line "submit" at bounding box center [1505, 300] width 9 height 0
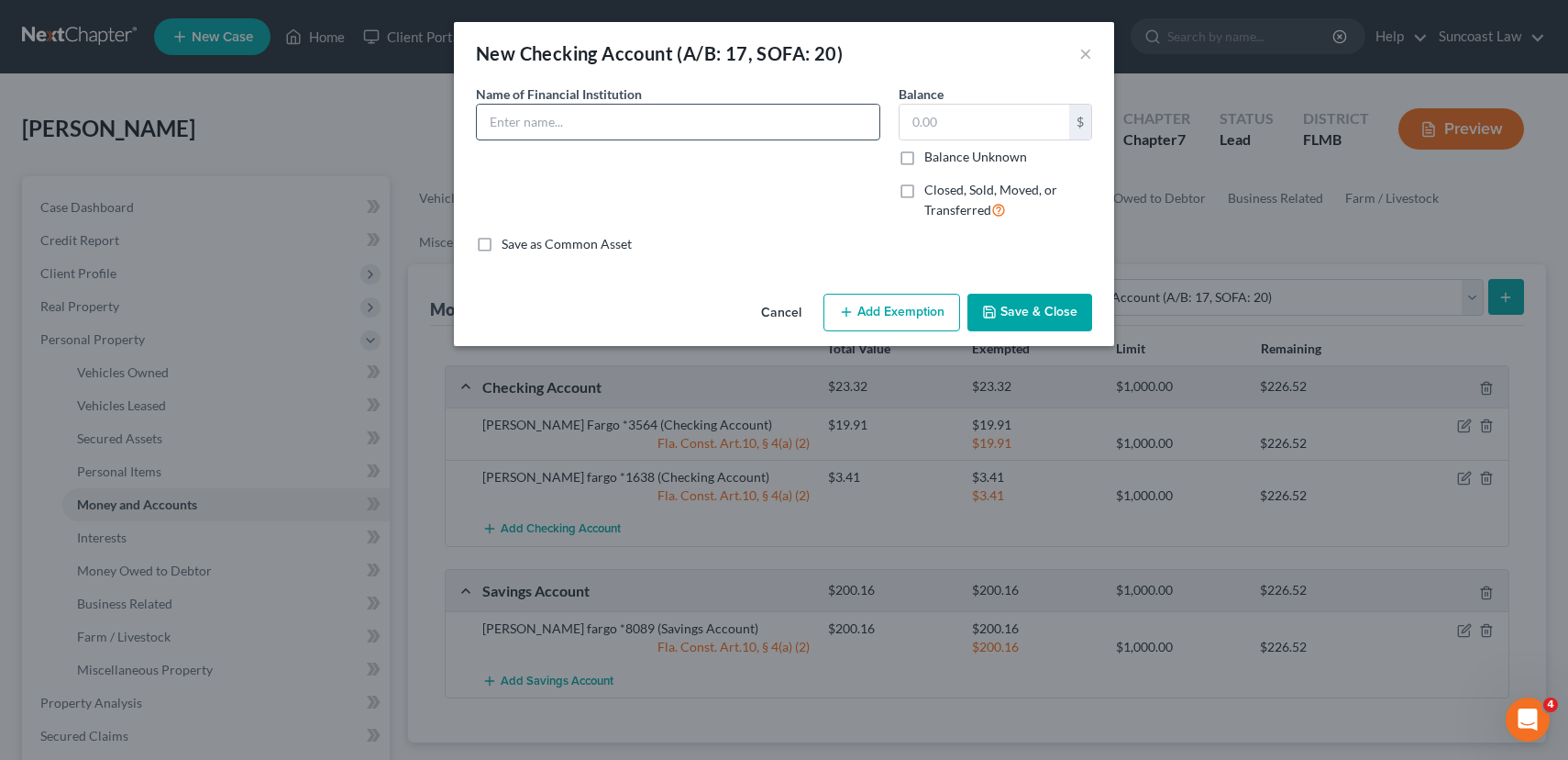
click at [709, 109] on input "text" at bounding box center [678, 122] width 403 height 35
type input "Wells fargo *4142"
click at [924, 188] on label "Closed, Sold, Moved, or Transferred" at bounding box center [1008, 200] width 168 height 39
click at [932, 188] on input "Closed, Sold, Moved, or Transferred" at bounding box center [938, 186] width 12 height 12
checkbox input "true"
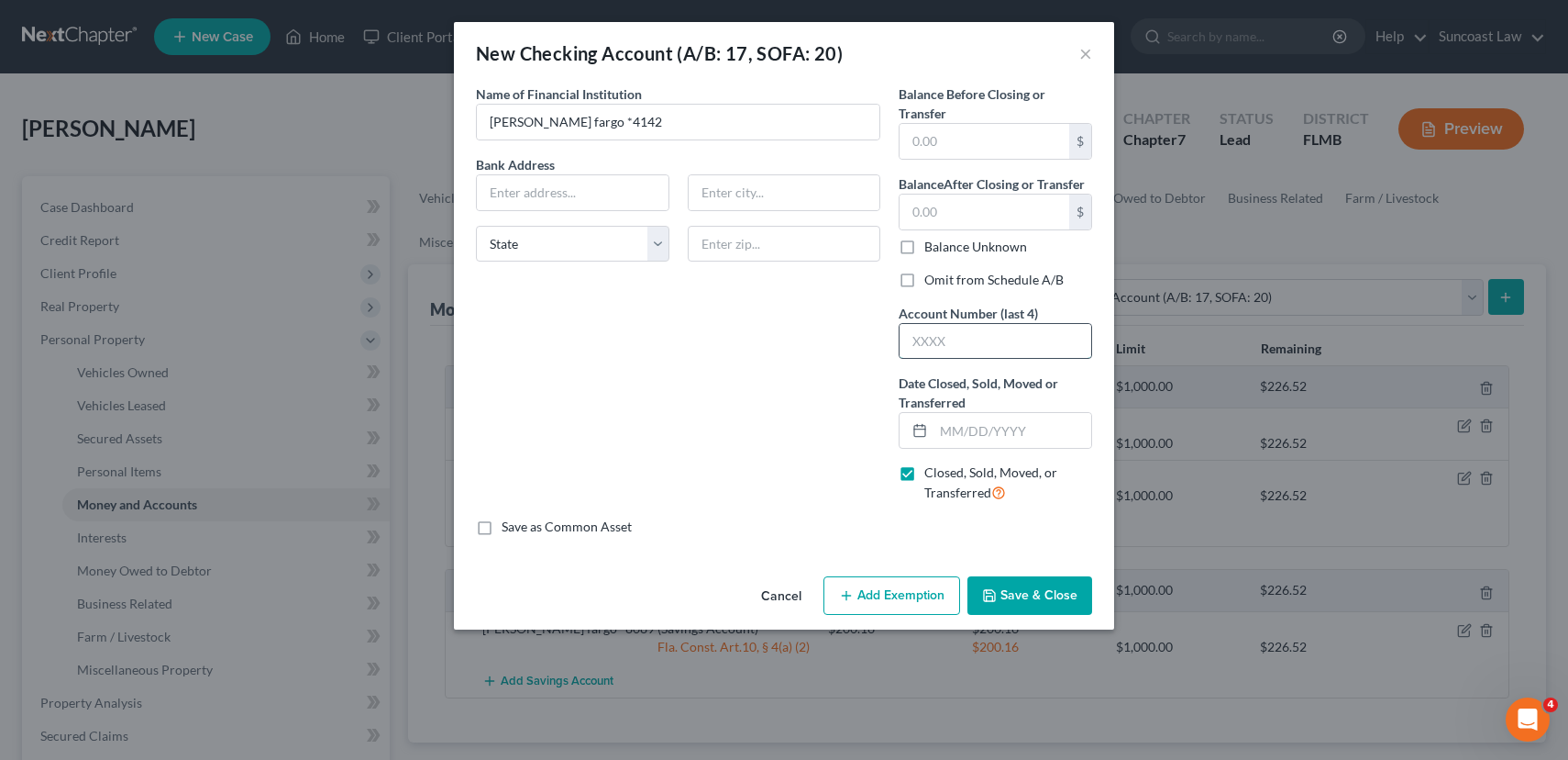
click at [982, 334] on input "text" at bounding box center [995, 342] width 192 height 35
type input "4142"
click at [1004, 431] on input "text" at bounding box center [1013, 430] width 157 height 35
type input "[DATE]"
click at [948, 146] on input "text" at bounding box center [984, 141] width 170 height 35
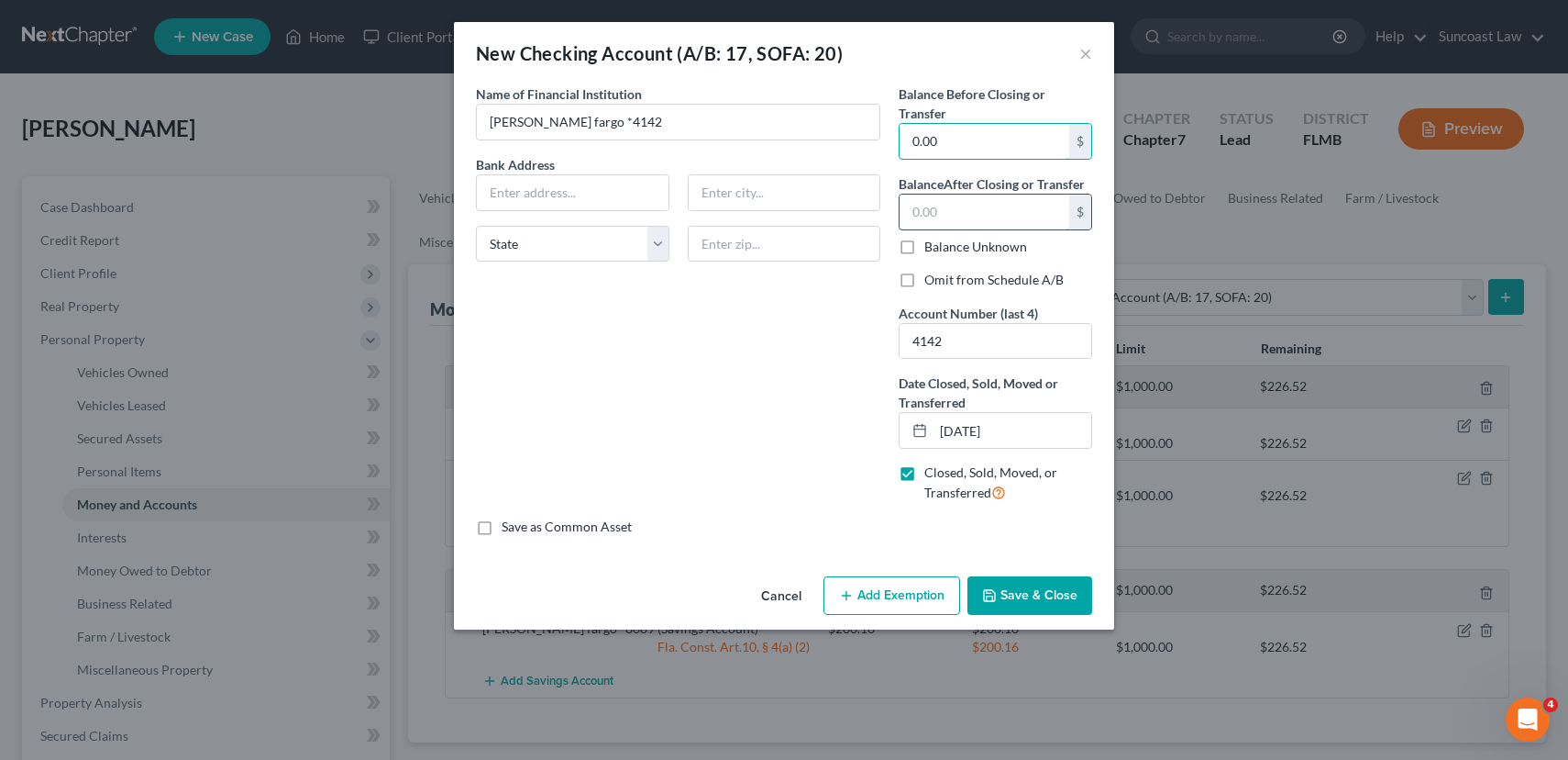
type input "0.00"
click at [955, 222] on input "text" at bounding box center [984, 212] width 170 height 35
type input "0.00"
click at [971, 136] on input "0.00" at bounding box center [984, 141] width 170 height 35
type input "6.00"
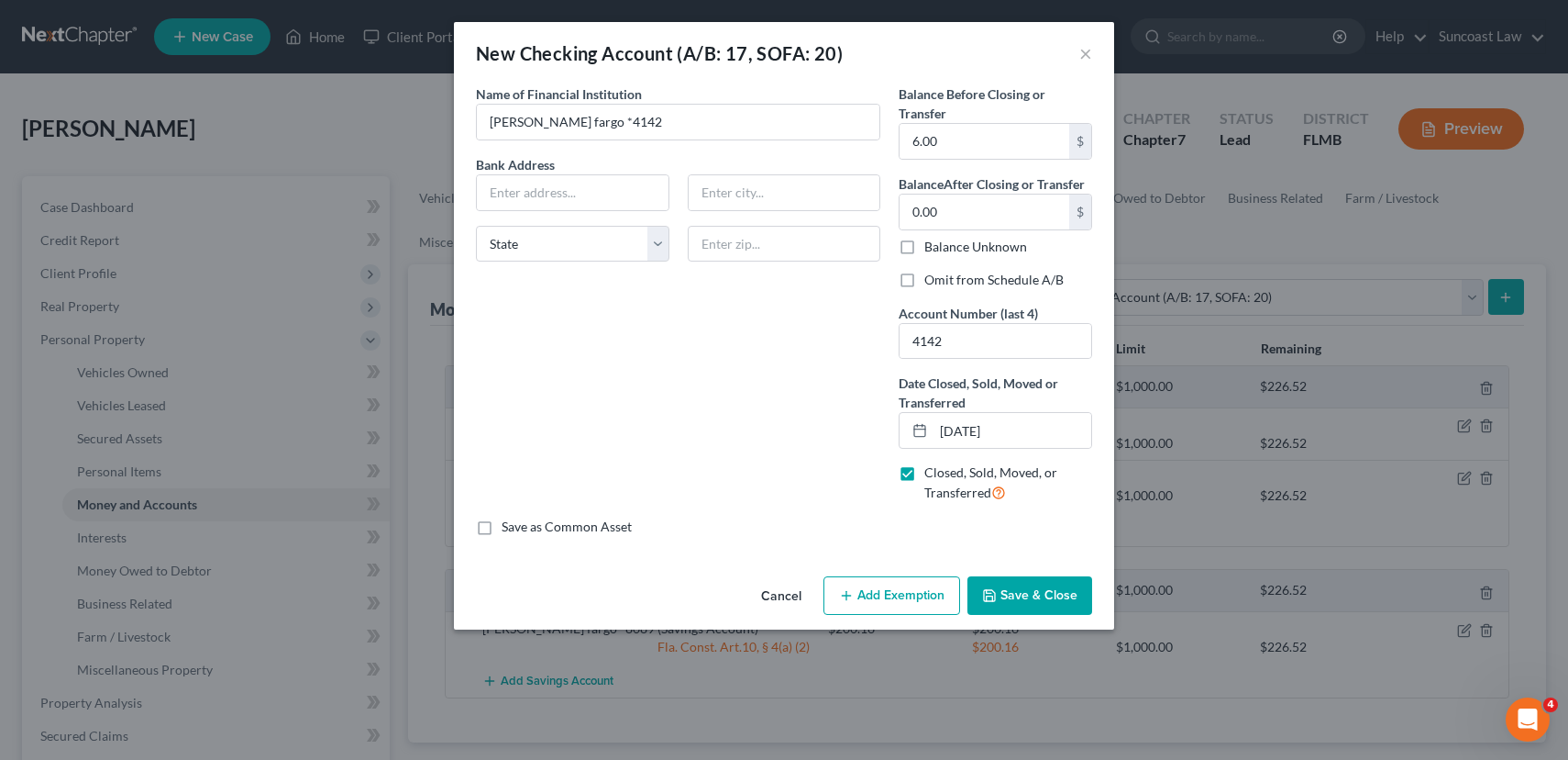
click at [1057, 589] on button "Save & Close" at bounding box center [1030, 596] width 125 height 38
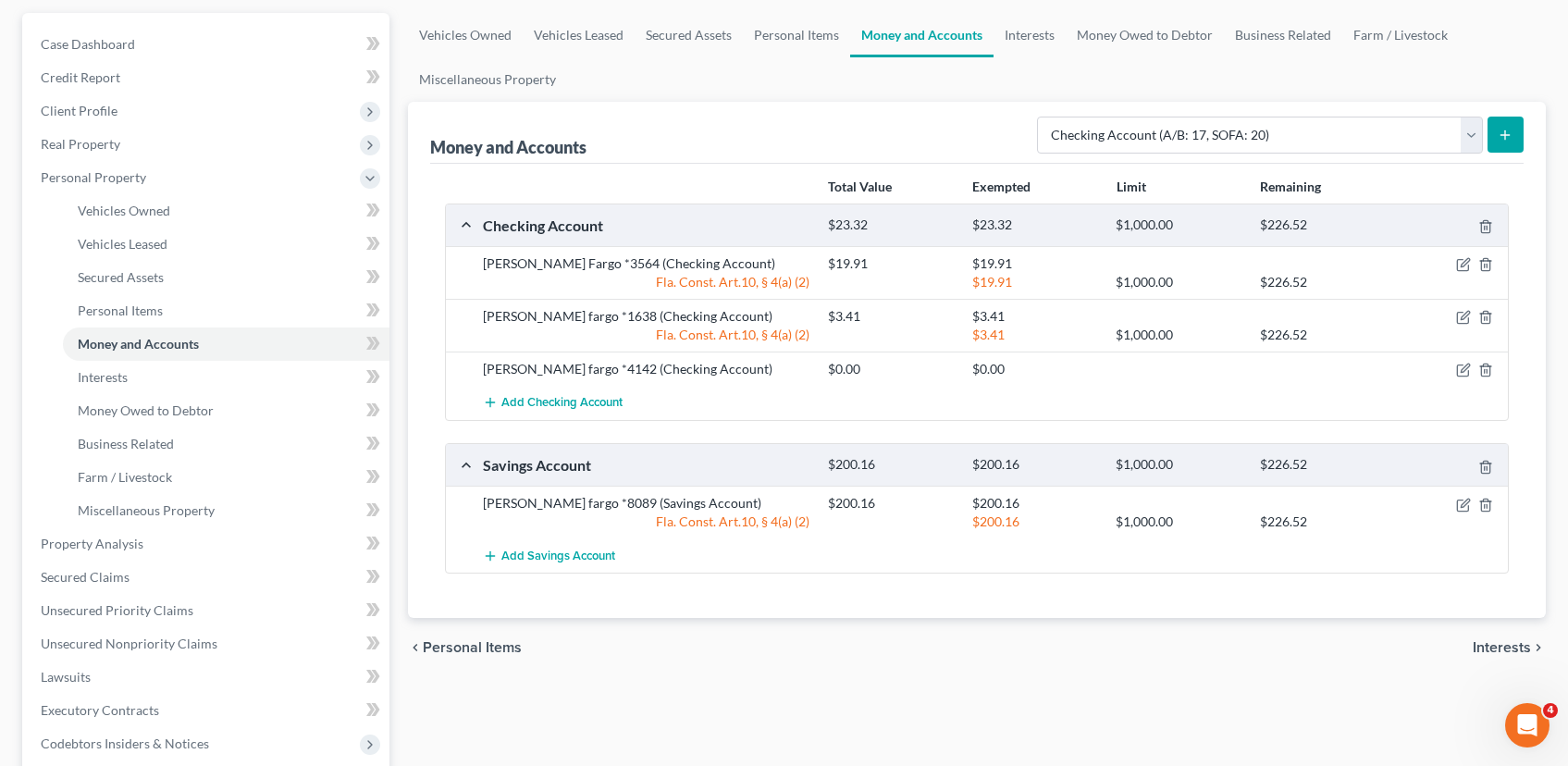
scroll to position [166, 0]
click at [153, 642] on span "Unsecured Nonpriority Claims" at bounding box center [129, 641] width 177 height 15
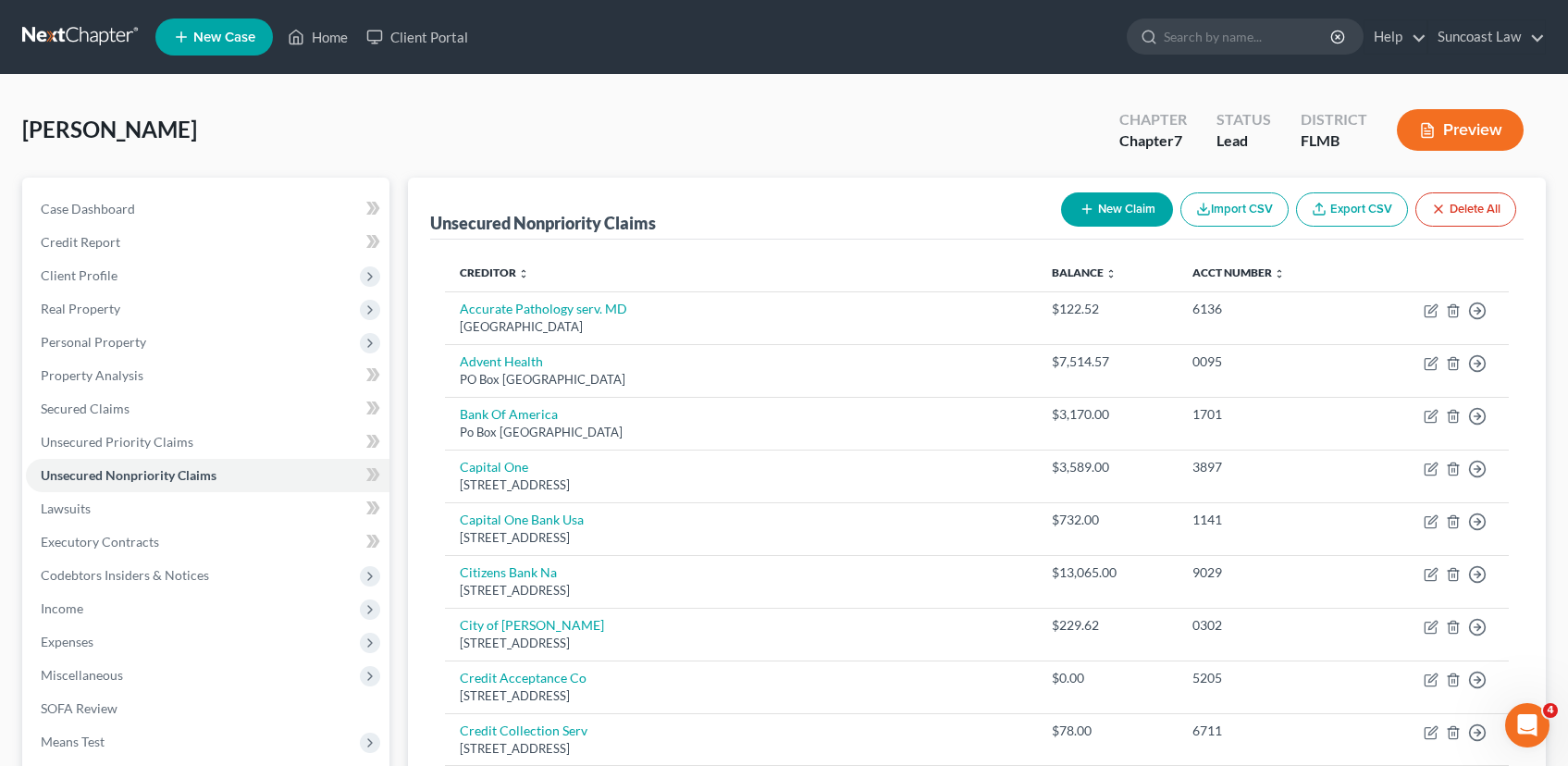
click at [1102, 213] on button "New Claim" at bounding box center [1117, 209] width 112 height 34
select select "0"
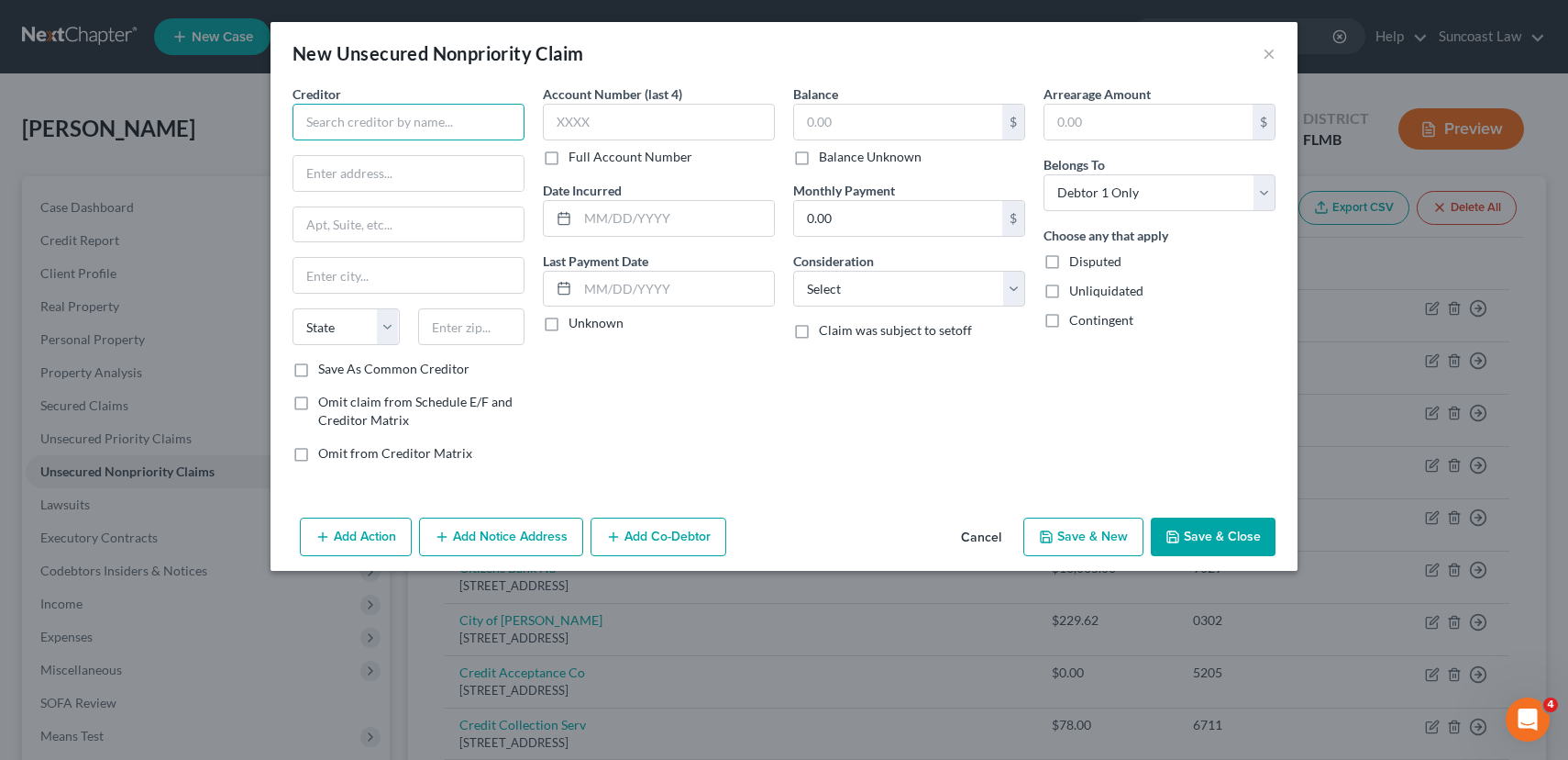
click at [375, 114] on input "text" at bounding box center [409, 122] width 232 height 36
type input "American First Finance"
click at [410, 173] on input "text" at bounding box center [409, 174] width 230 height 35
type input "dept 876"
type input "PO Box 4115"
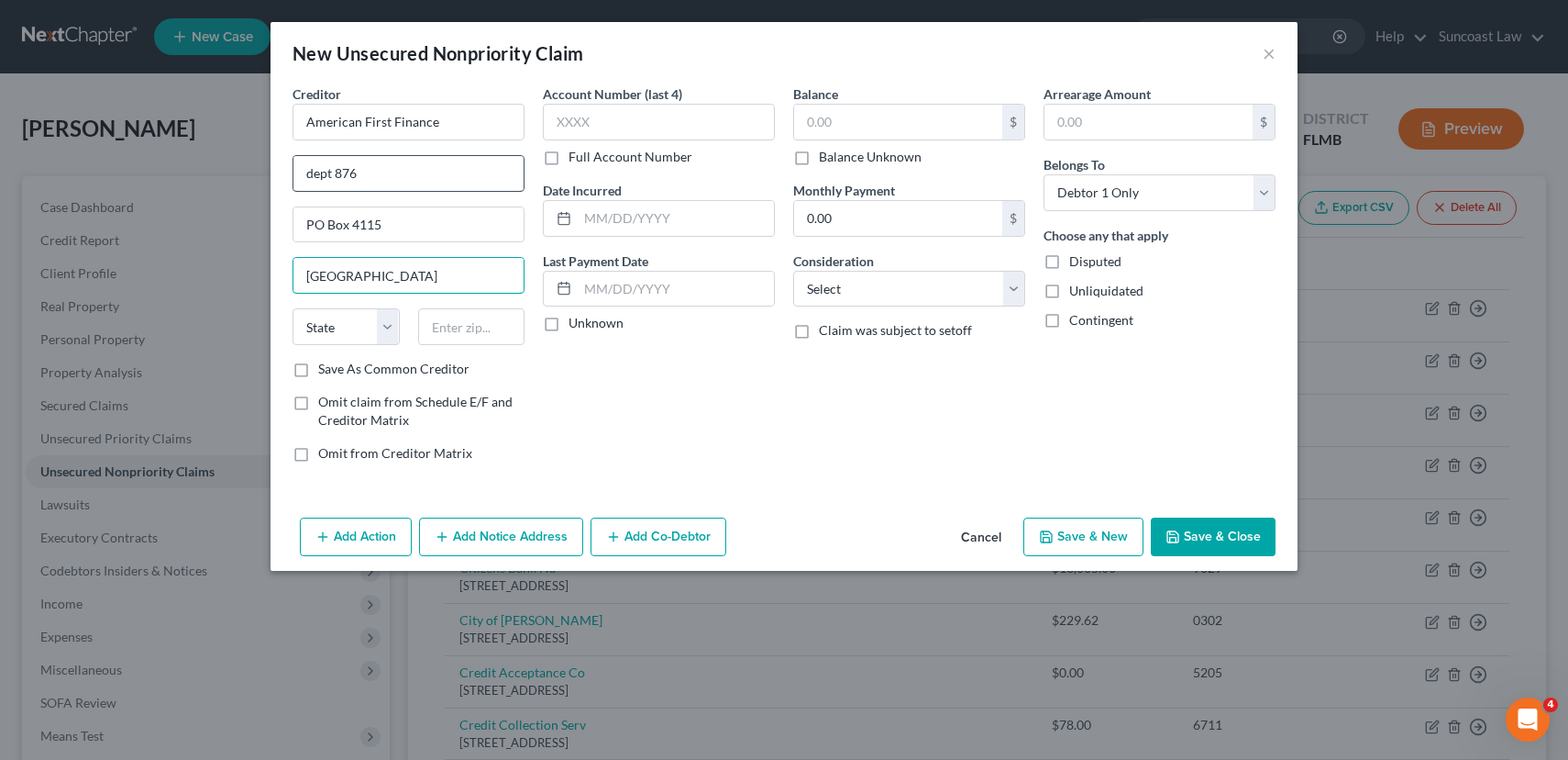
type input "Concord"
select select "4"
type input "94524"
click at [633, 121] on input "text" at bounding box center [659, 122] width 232 height 36
type input "2192"
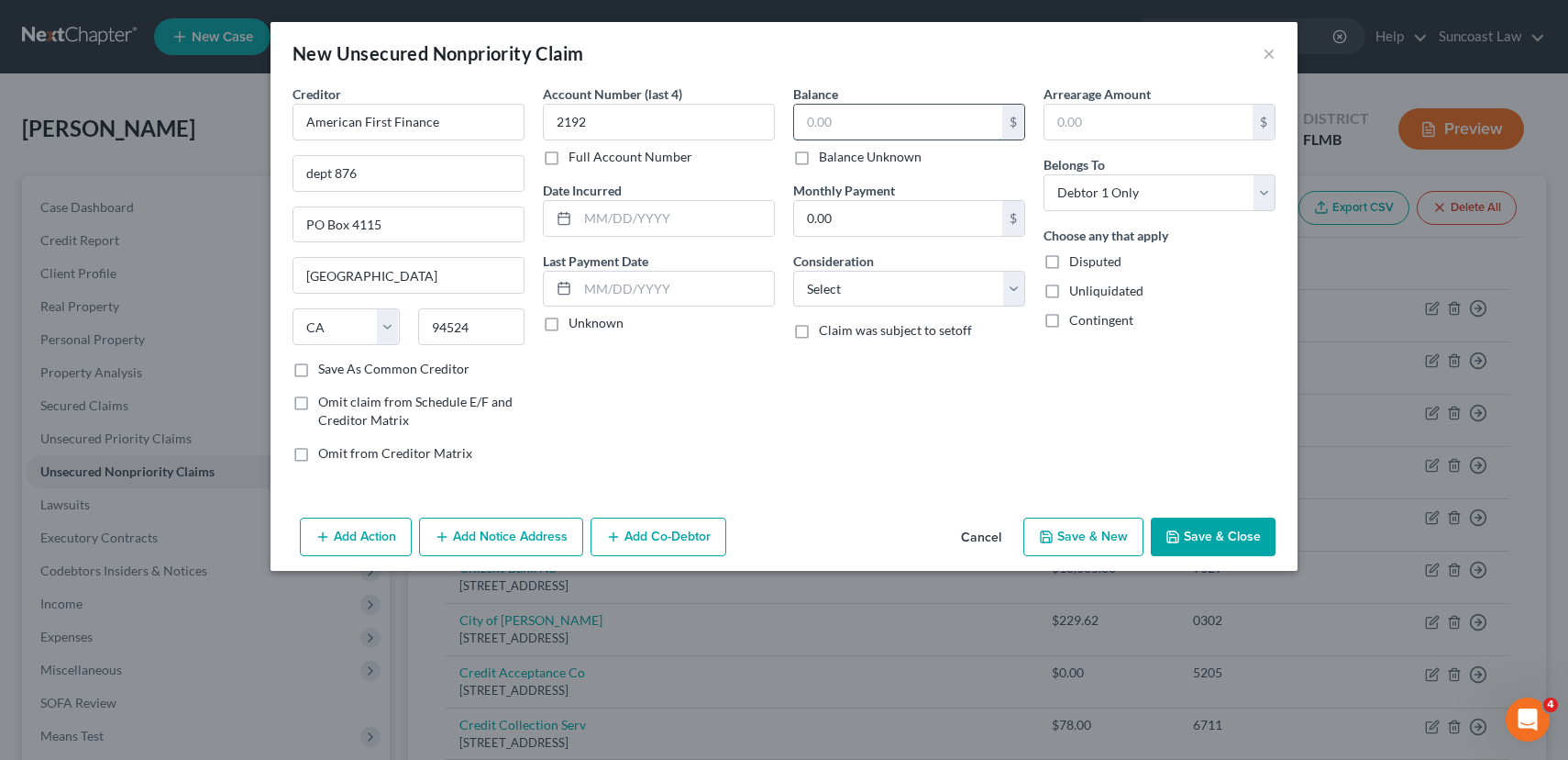
click at [873, 131] on input "text" at bounding box center [898, 122] width 208 height 35
type input "942.64"
click at [612, 221] on input "text" at bounding box center [676, 218] width 197 height 35
type input "08/01/2023"
click at [1213, 539] on button "Save & Close" at bounding box center [1213, 536] width 125 height 38
